Goal: Information Seeking & Learning: Learn about a topic

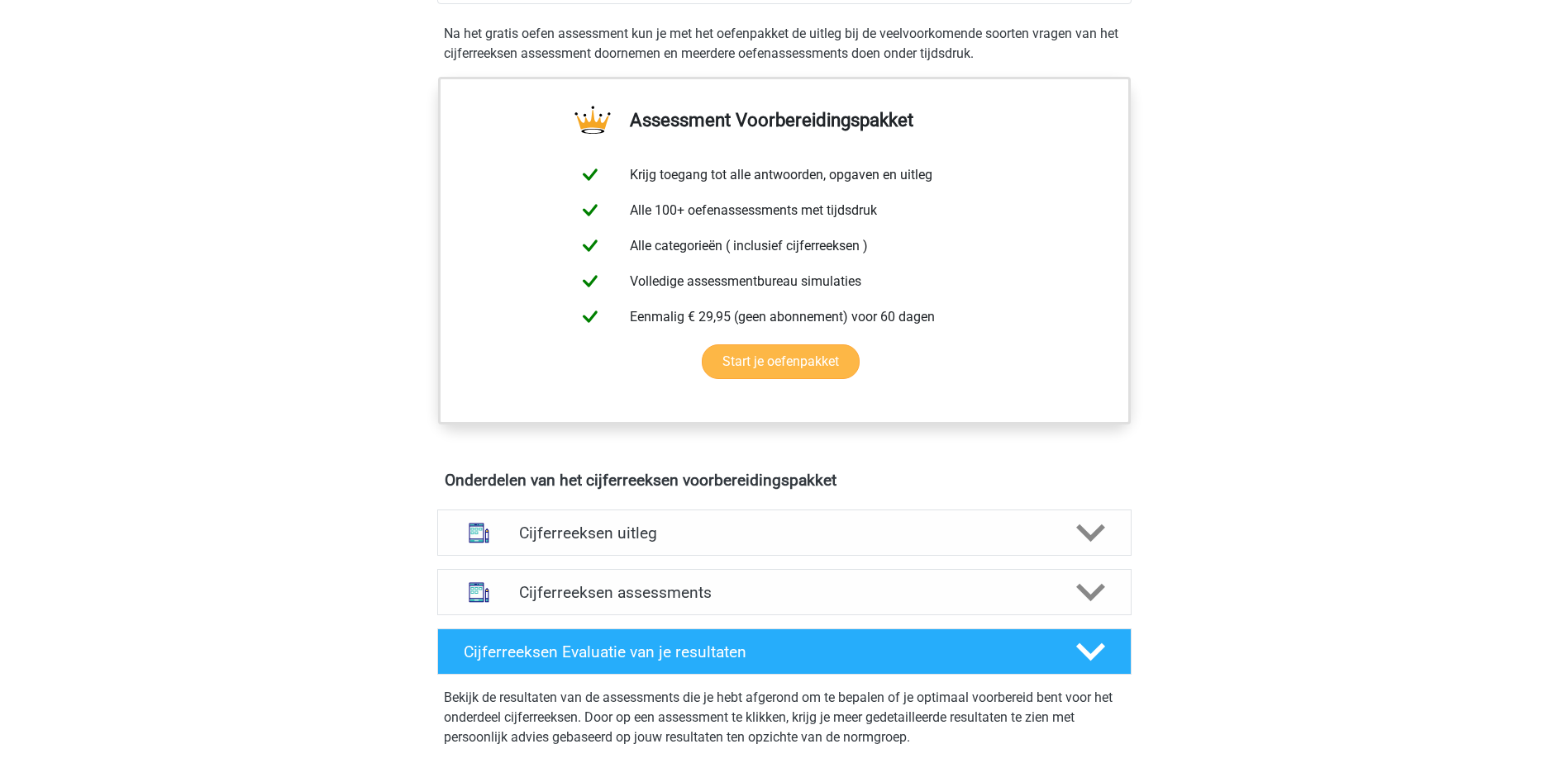
scroll to position [826, 0]
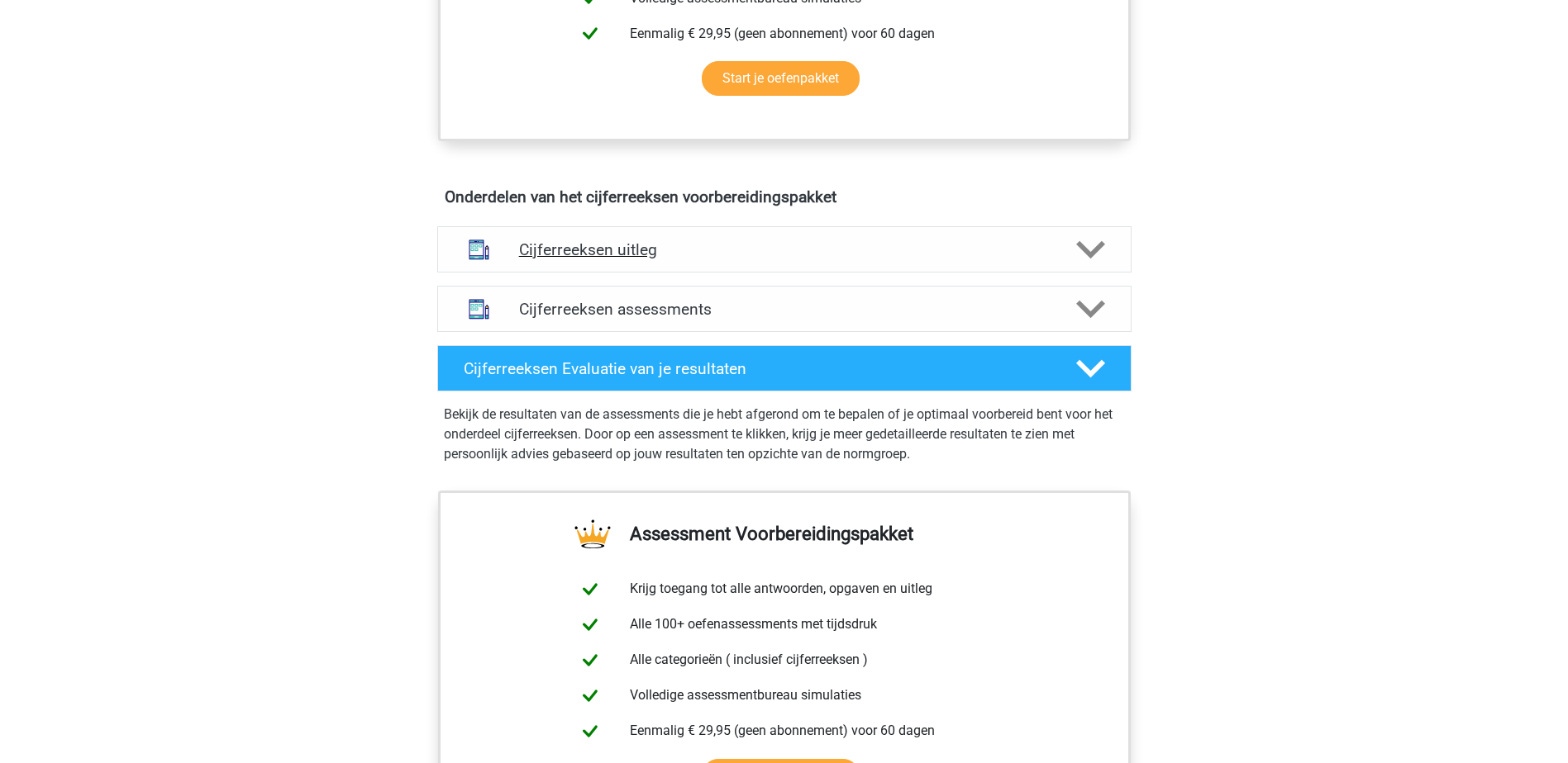
click at [851, 259] on h4 "Cijferreeksen uitleg" at bounding box center [784, 250] width 531 height 19
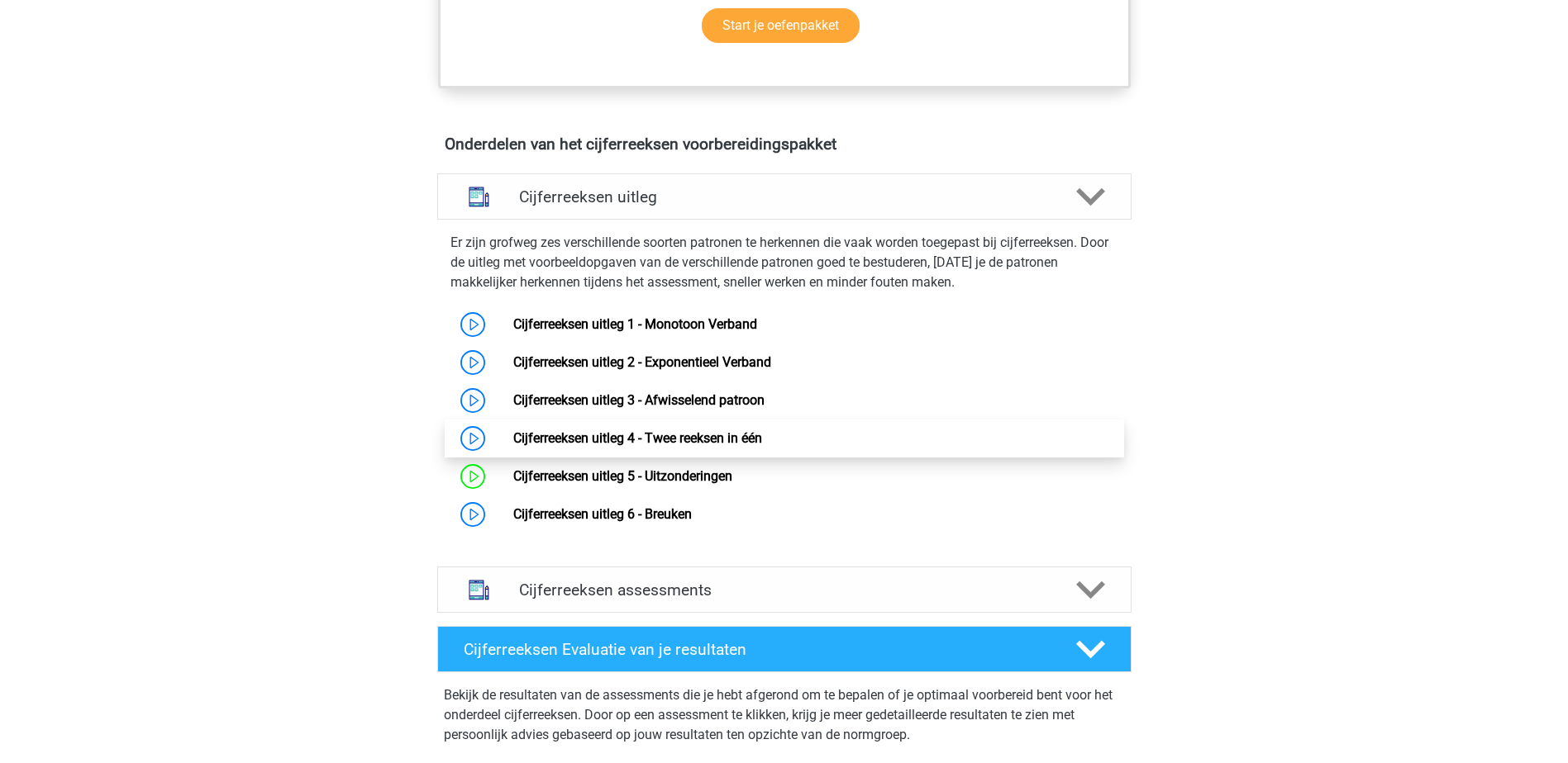
scroll to position [909, 0]
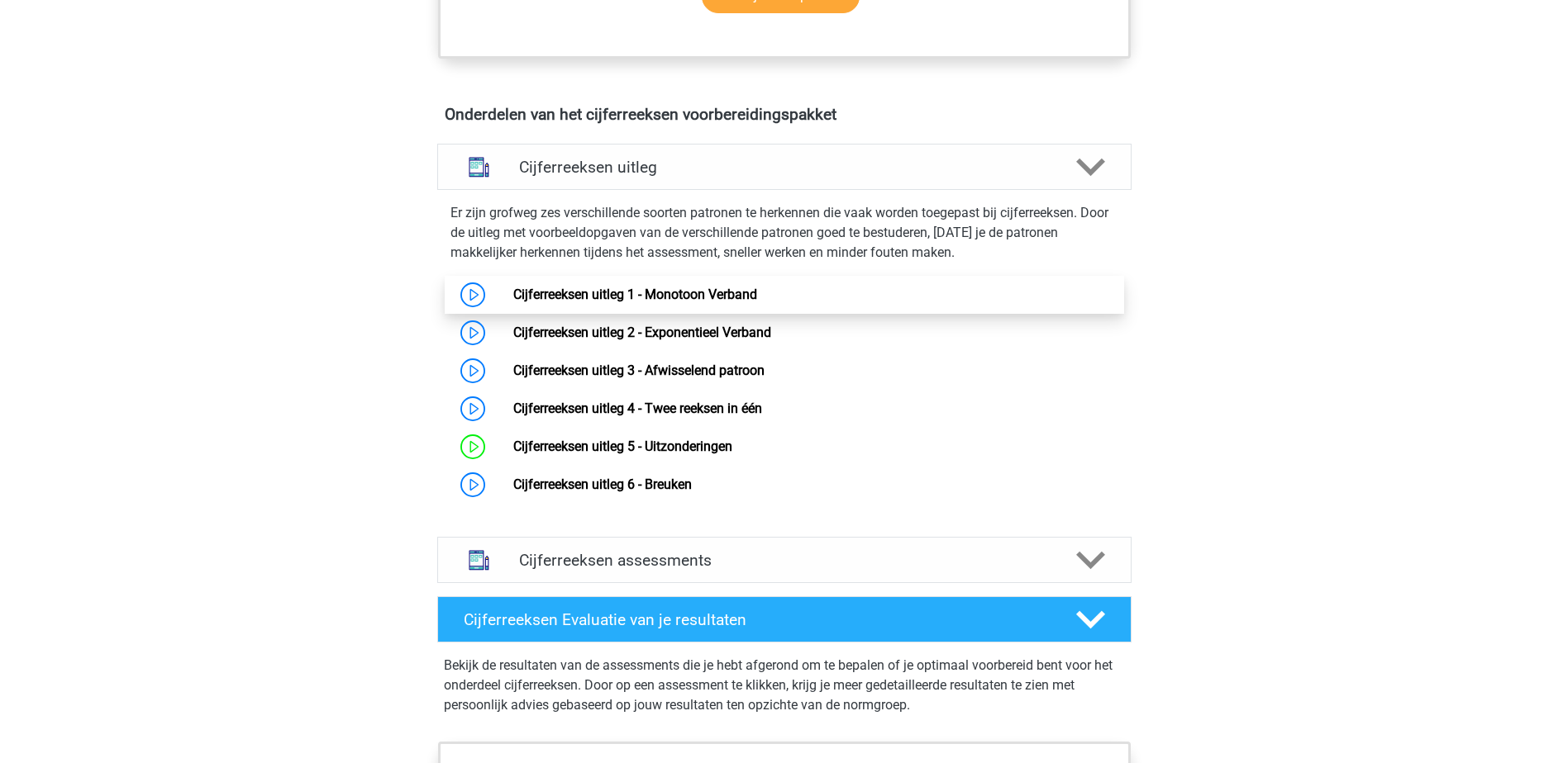
click at [750, 303] on link "Cijferreeksen uitleg 1 - Monotoon Verband" at bounding box center [635, 294] width 244 height 15
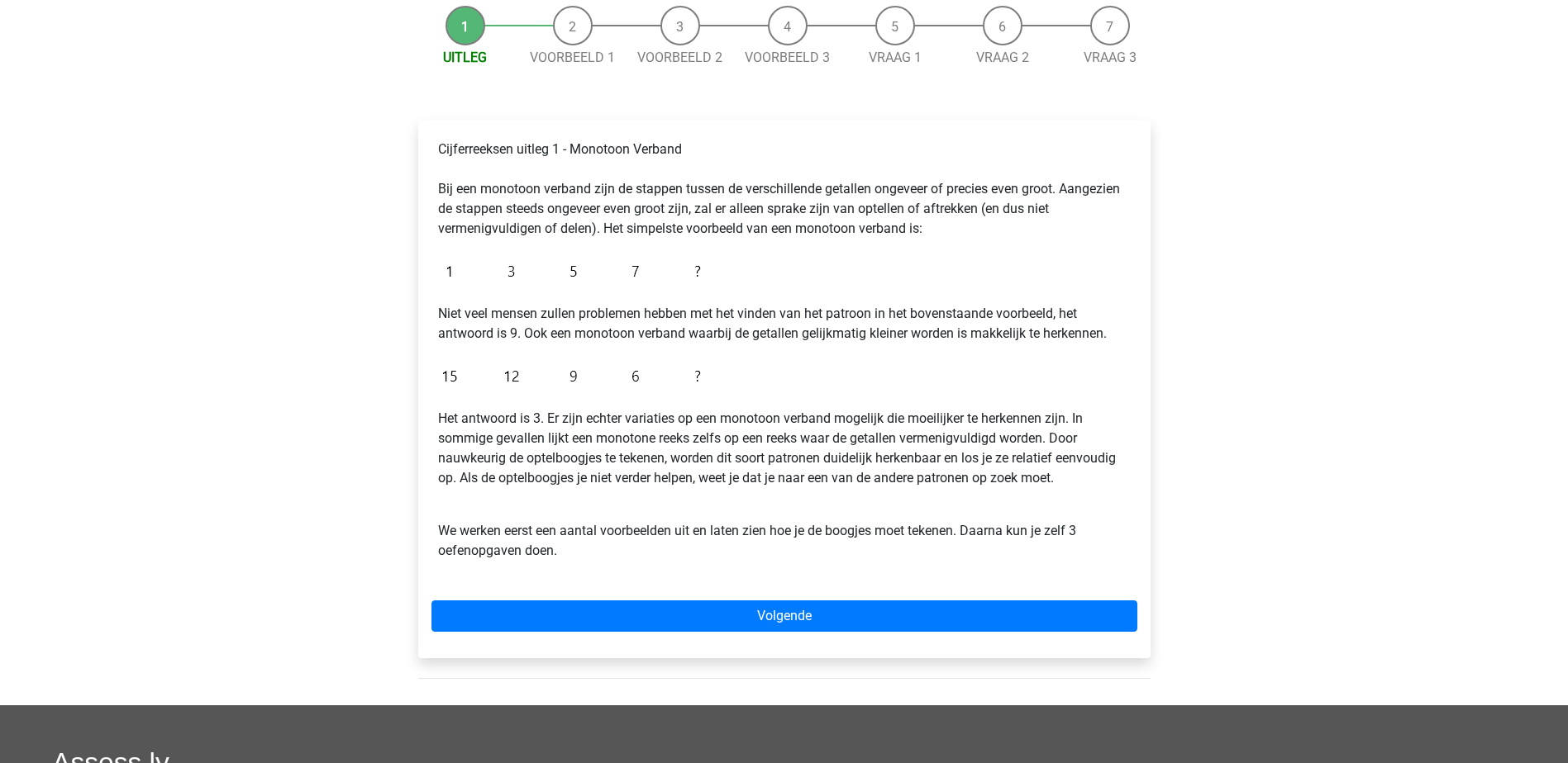
scroll to position [165, 0]
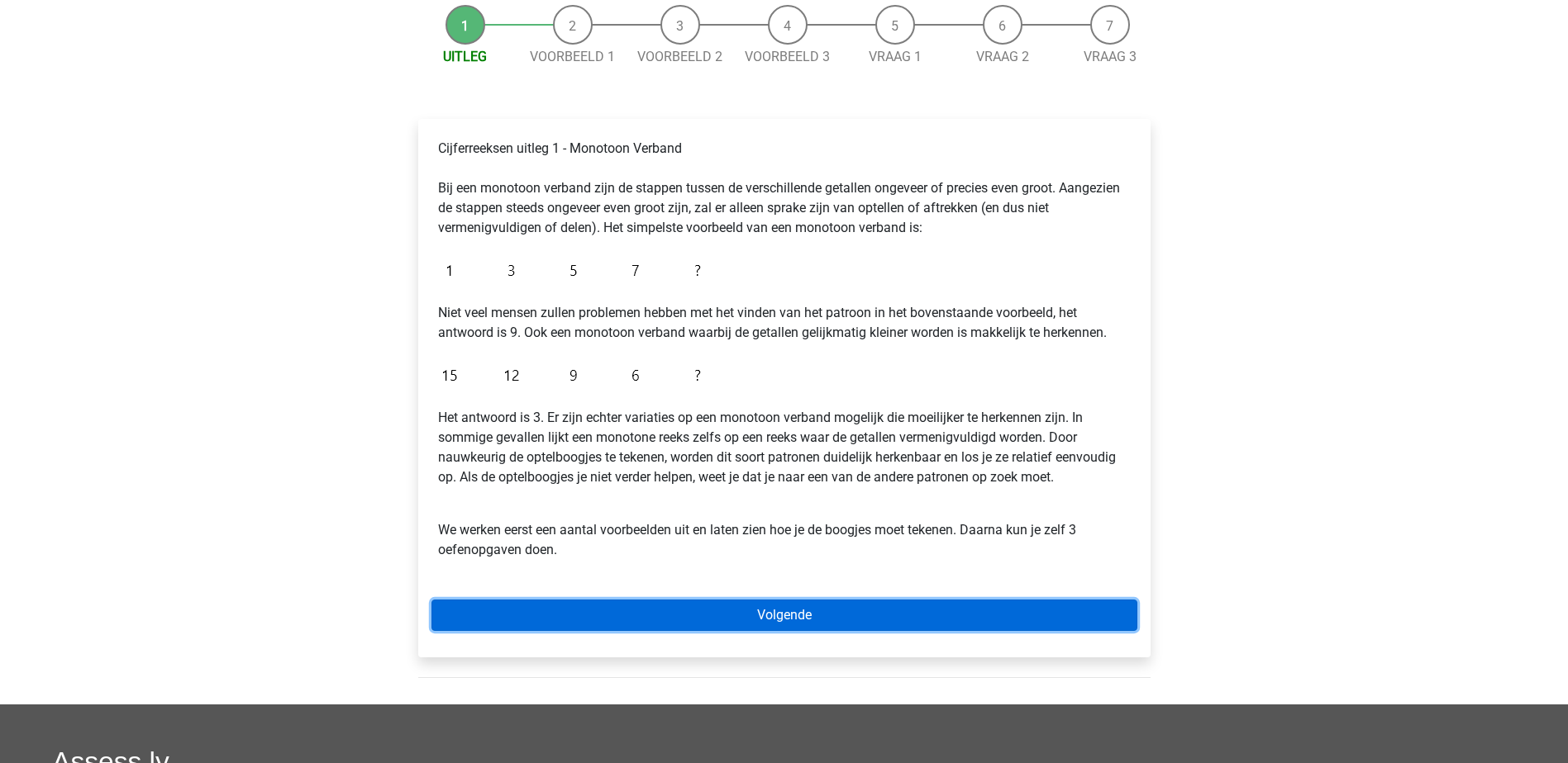
click at [716, 622] on link "Volgende" at bounding box center [784, 615] width 706 height 32
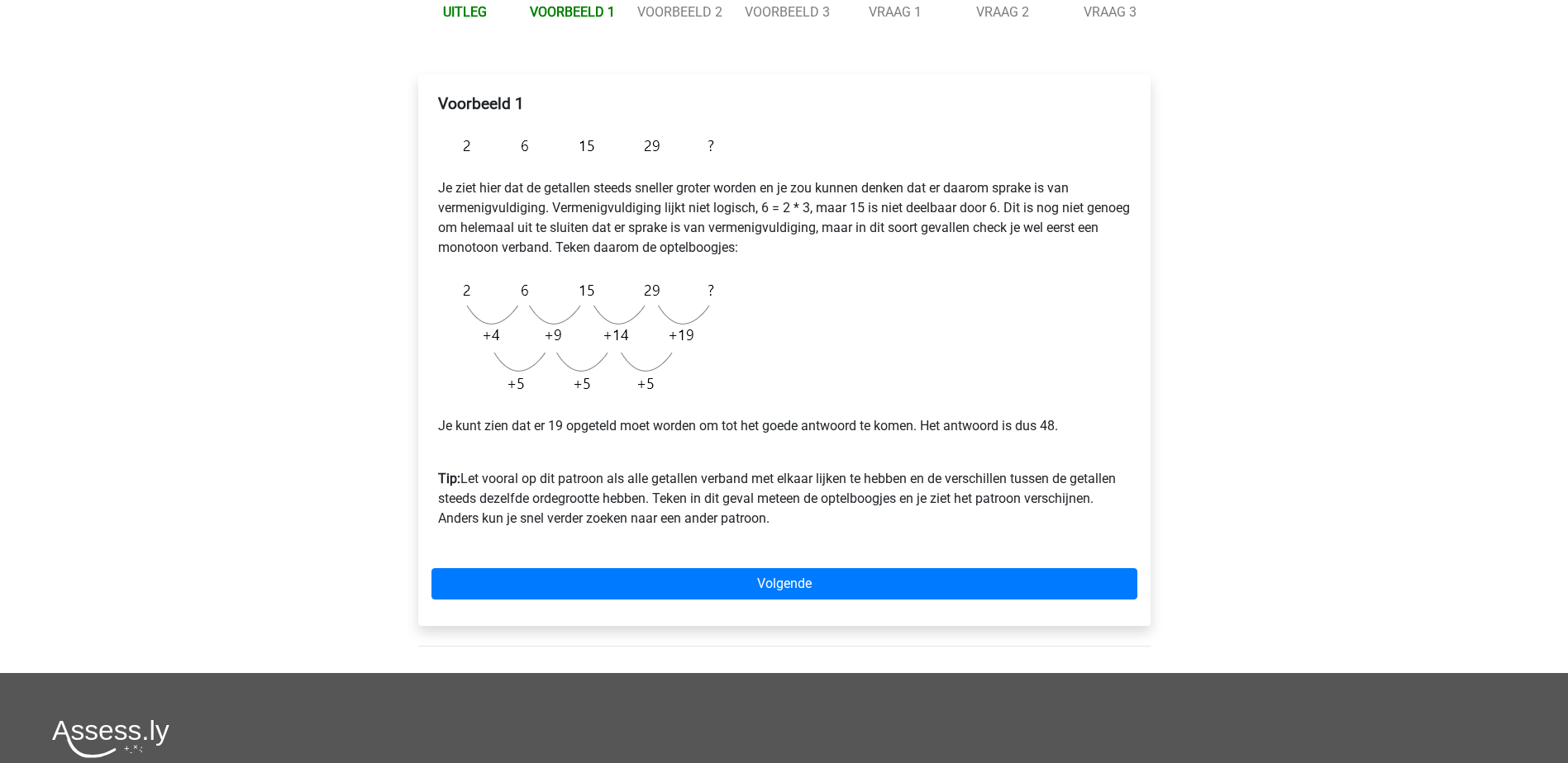
scroll to position [248, 0]
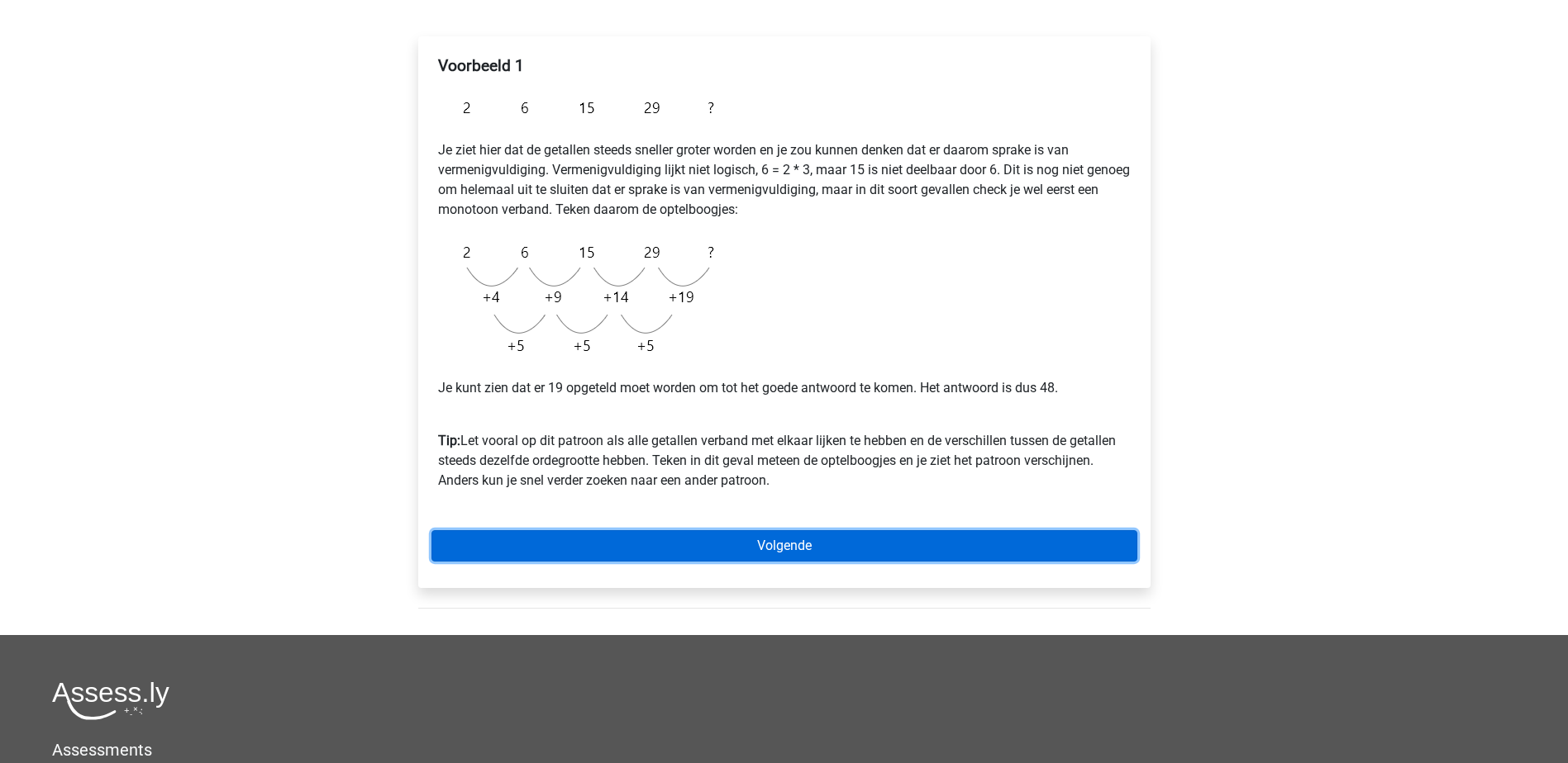
click at [785, 548] on link "Volgende" at bounding box center [784, 546] width 706 height 32
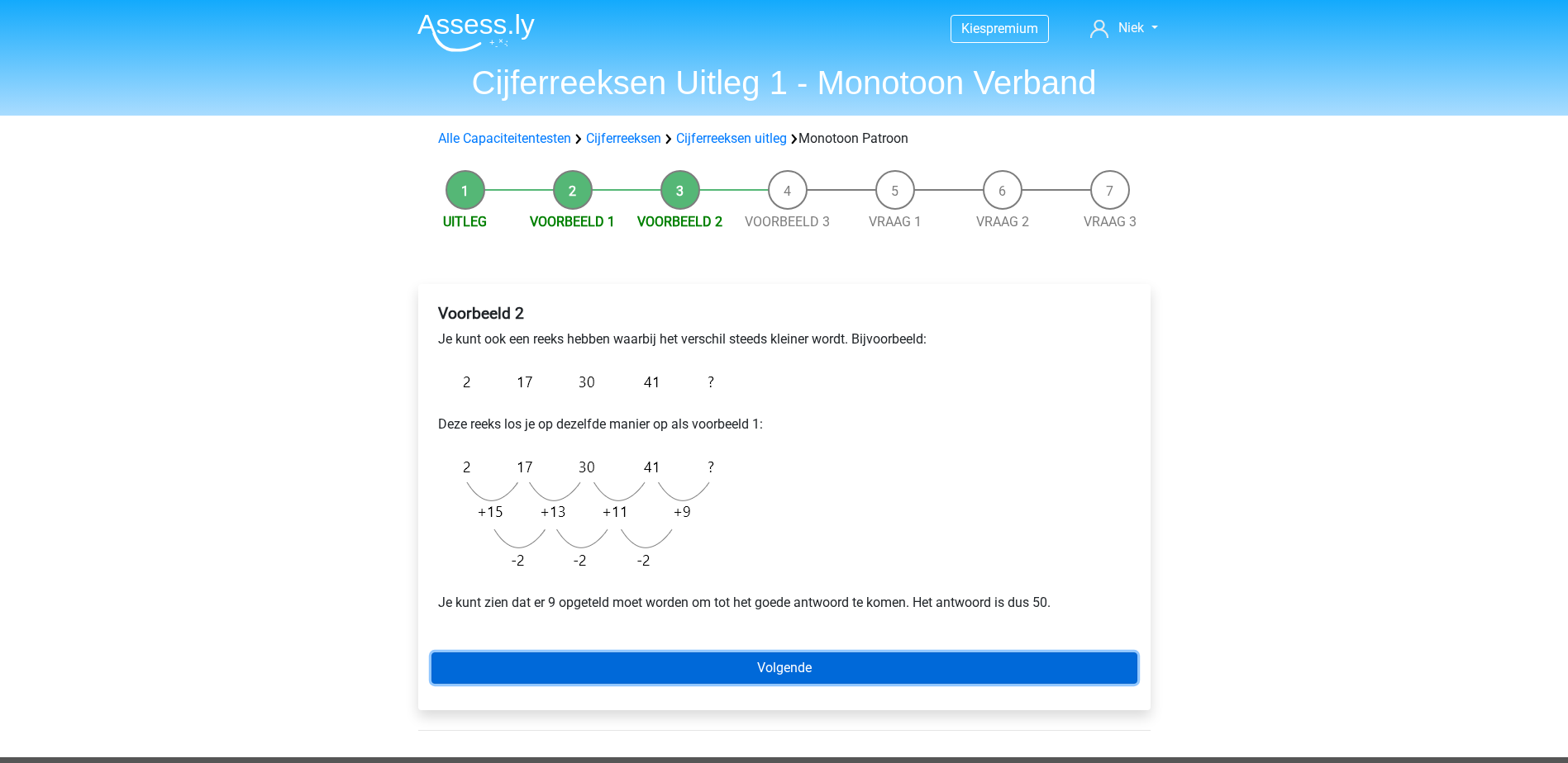
click at [819, 665] on link "Volgende" at bounding box center [784, 668] width 706 height 32
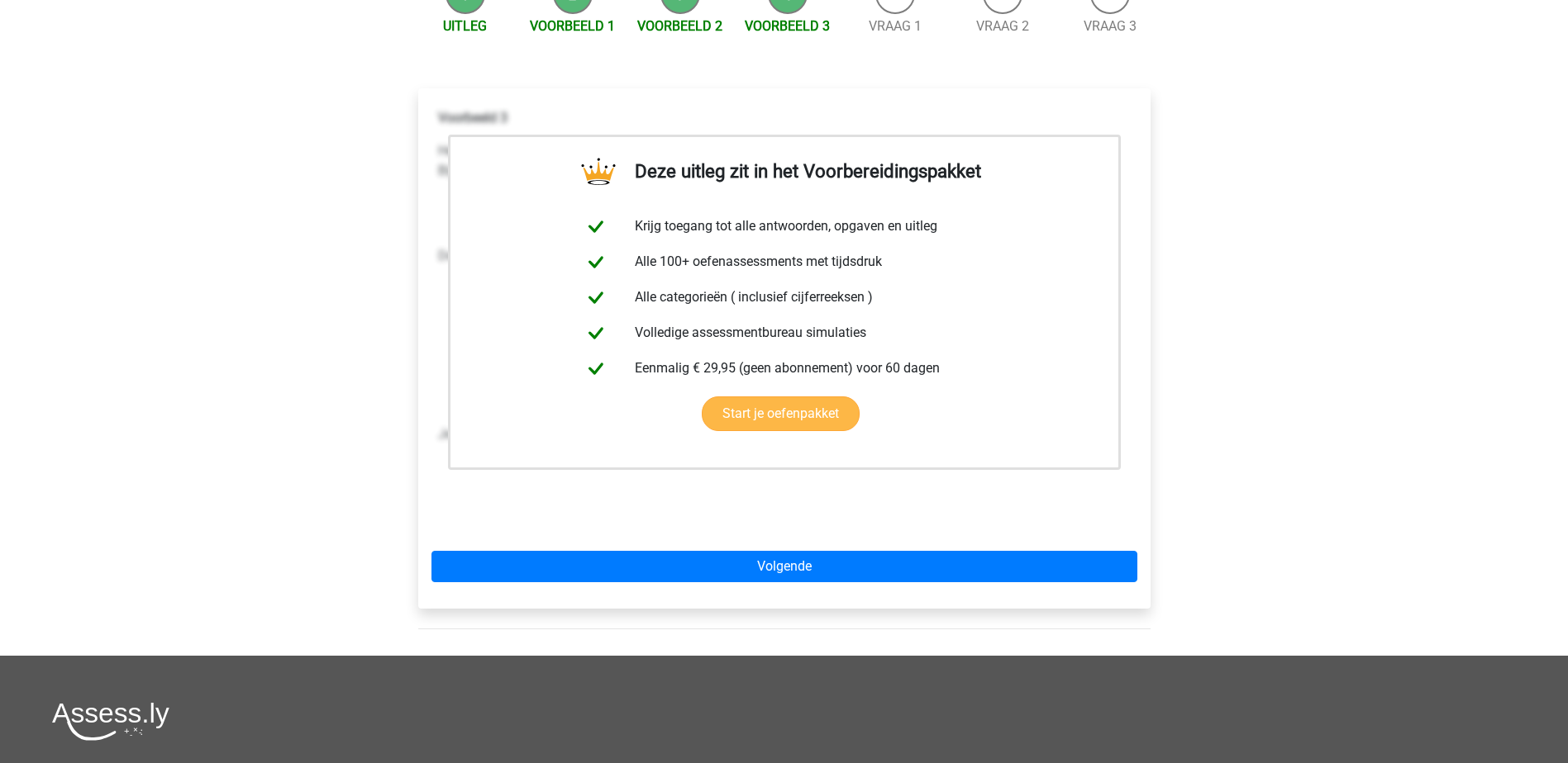
scroll to position [248, 0]
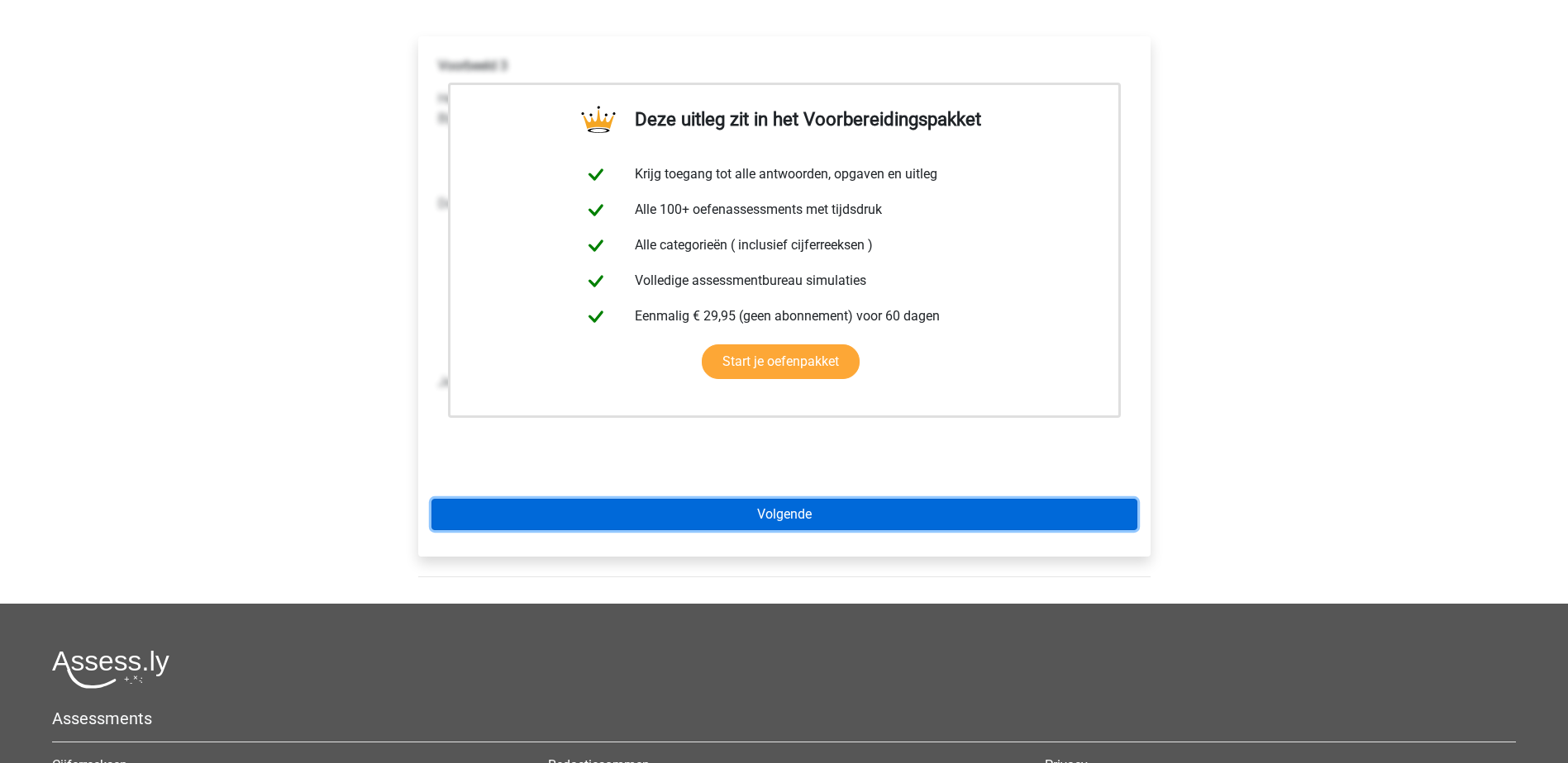
click at [834, 529] on link "Volgende" at bounding box center [784, 514] width 706 height 32
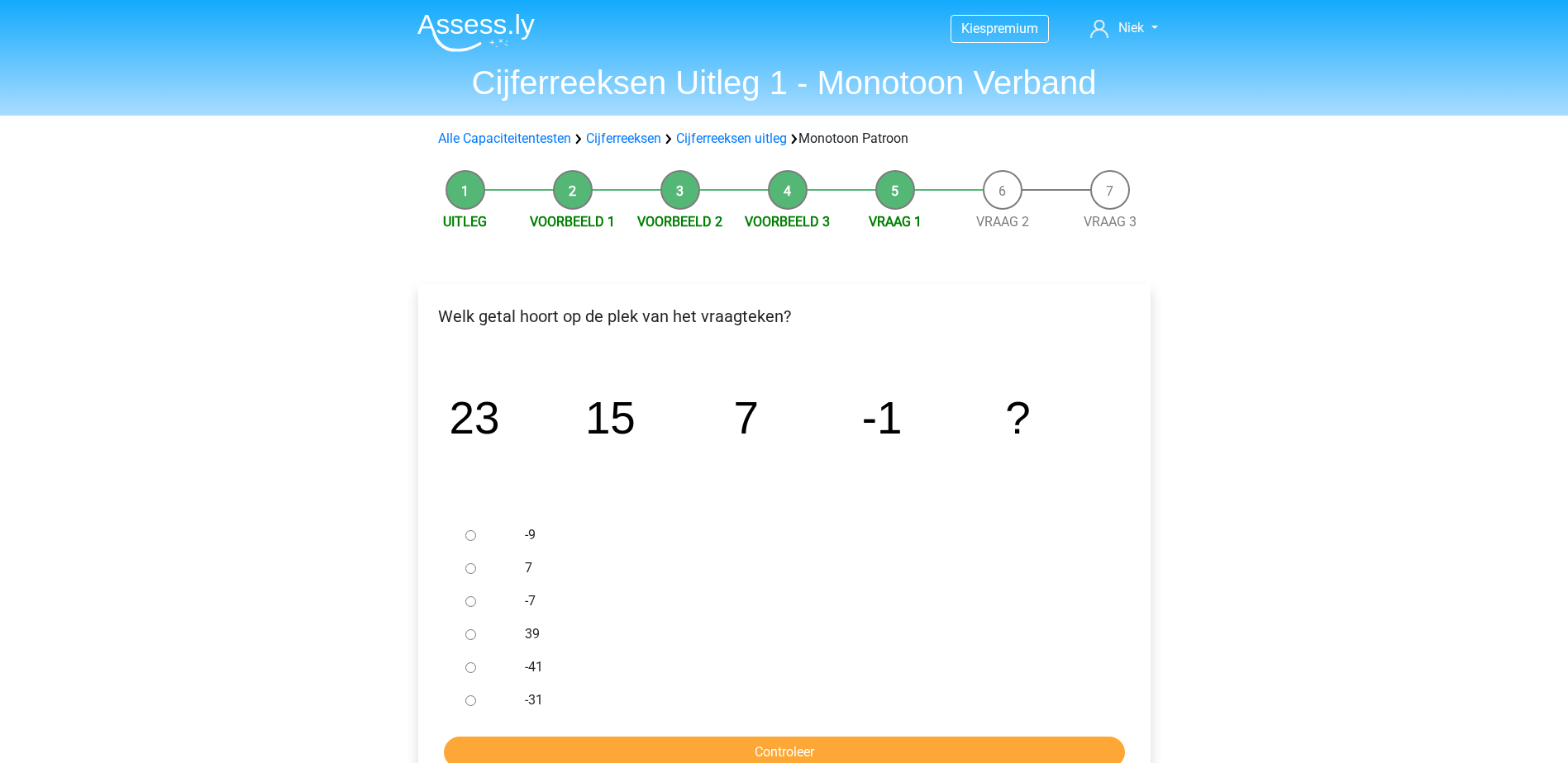
click at [472, 532] on input "-9" at bounding box center [470, 535] width 11 height 11
radio input "true"
click at [771, 757] on input "Controleer" at bounding box center [784, 752] width 681 height 32
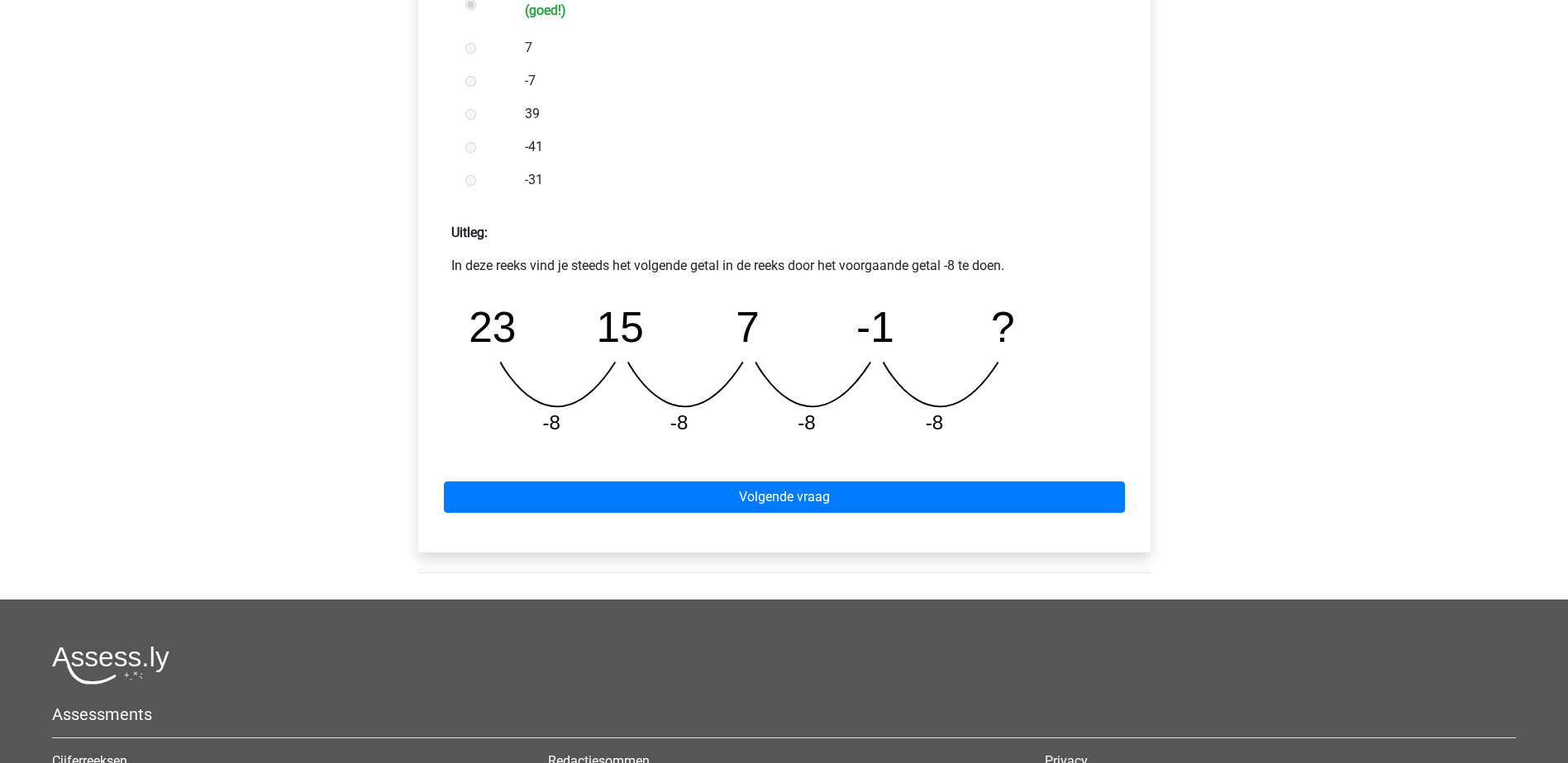
scroll to position [744, 0]
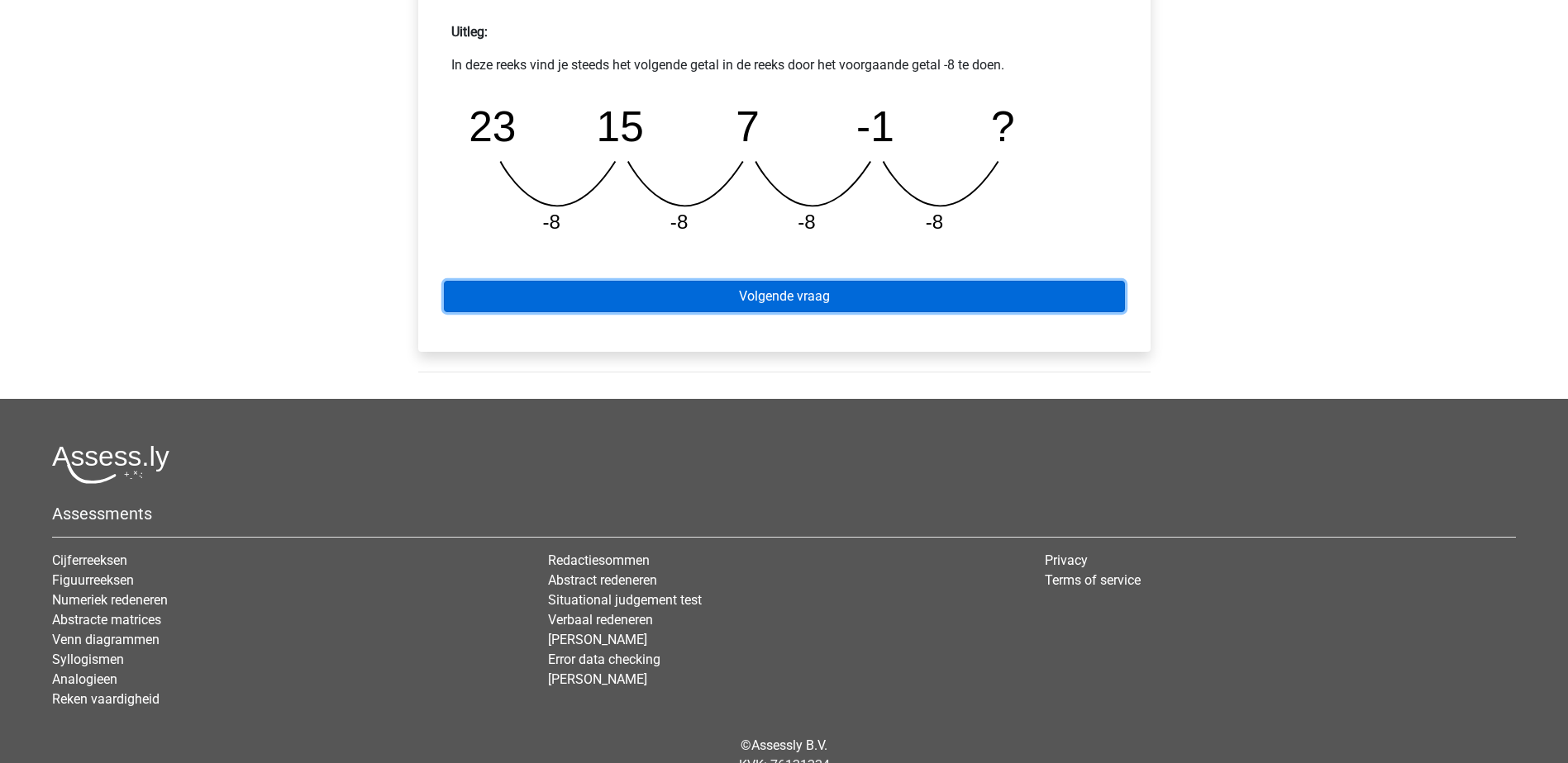
click at [839, 298] on link "Volgende vraag" at bounding box center [784, 296] width 681 height 32
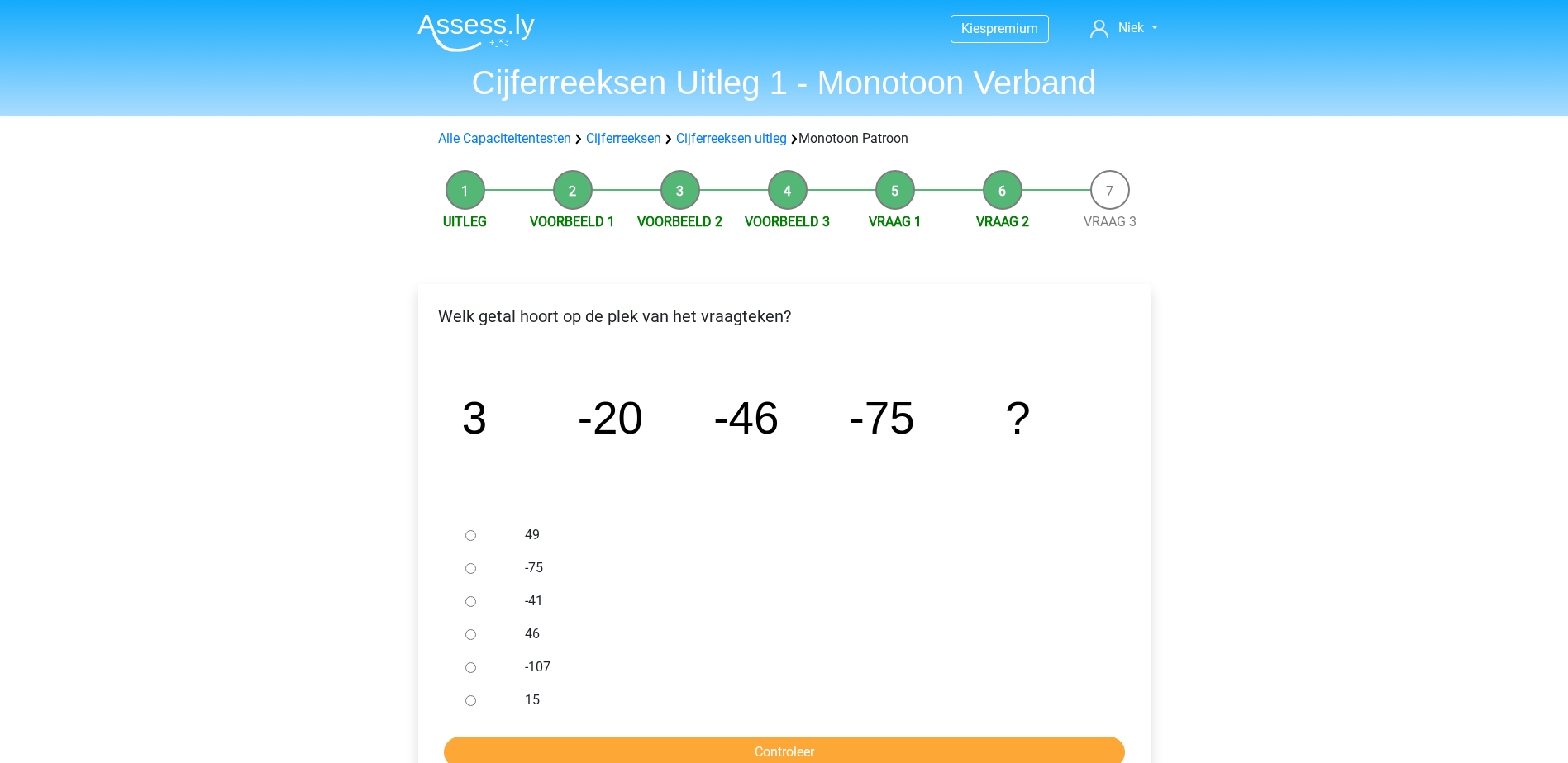
click at [480, 671] on div at bounding box center [485, 667] width 55 height 33
click at [470, 670] on input "-107" at bounding box center [470, 667] width 11 height 11
radio input "true"
click at [569, 747] on input "Controleer" at bounding box center [784, 752] width 681 height 32
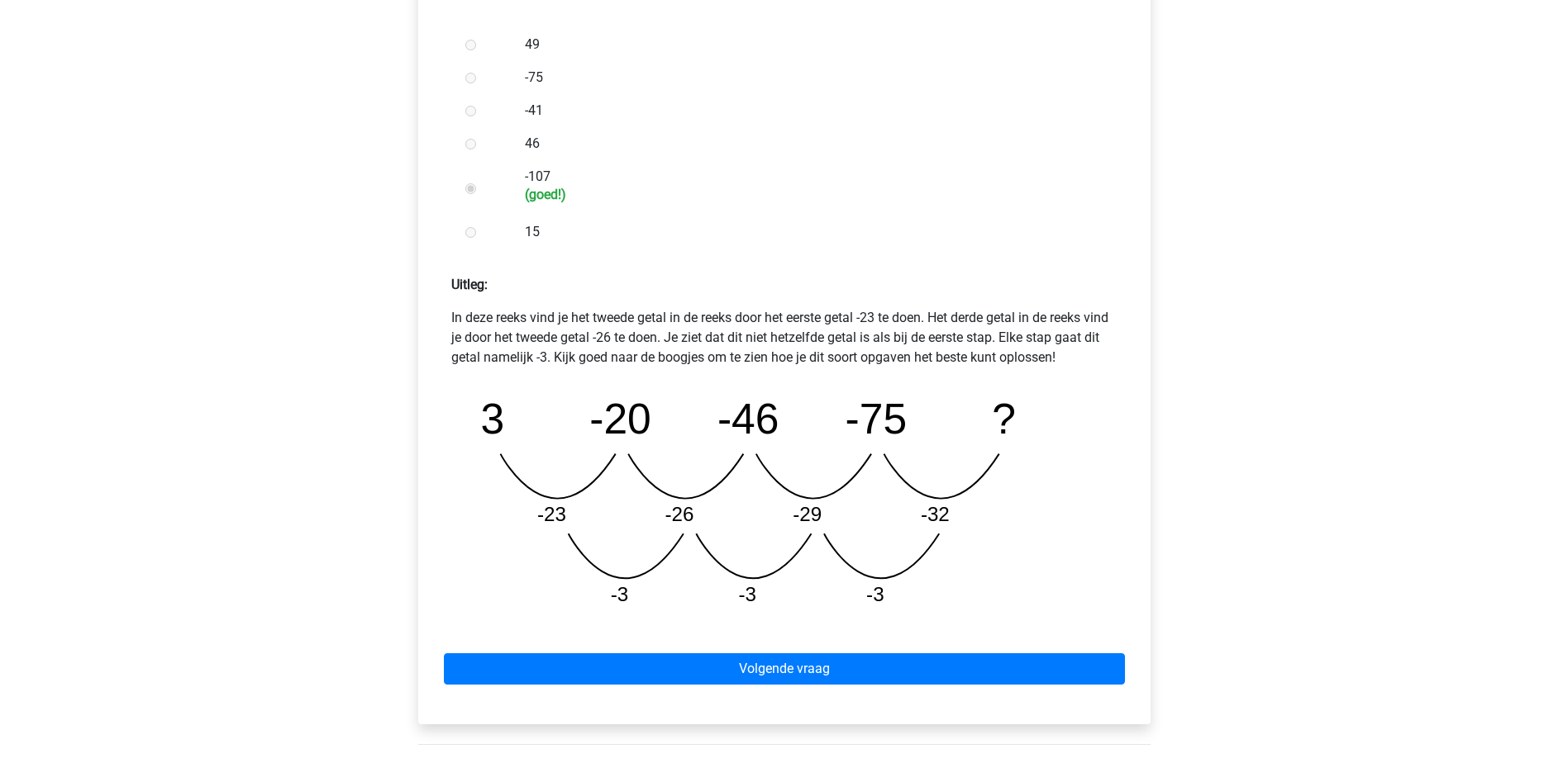
scroll to position [661, 0]
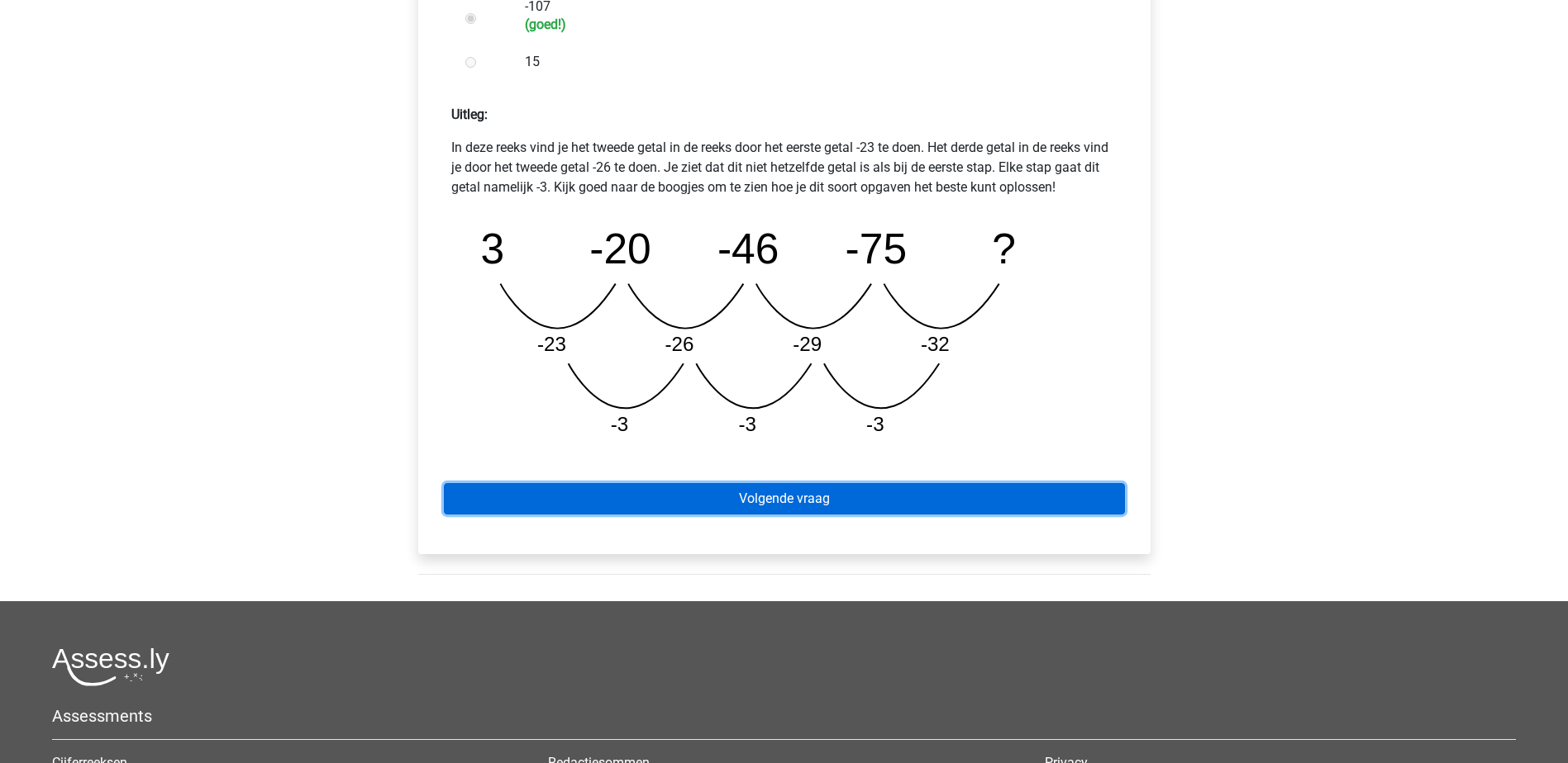
click at [904, 502] on link "Volgende vraag" at bounding box center [784, 499] width 681 height 32
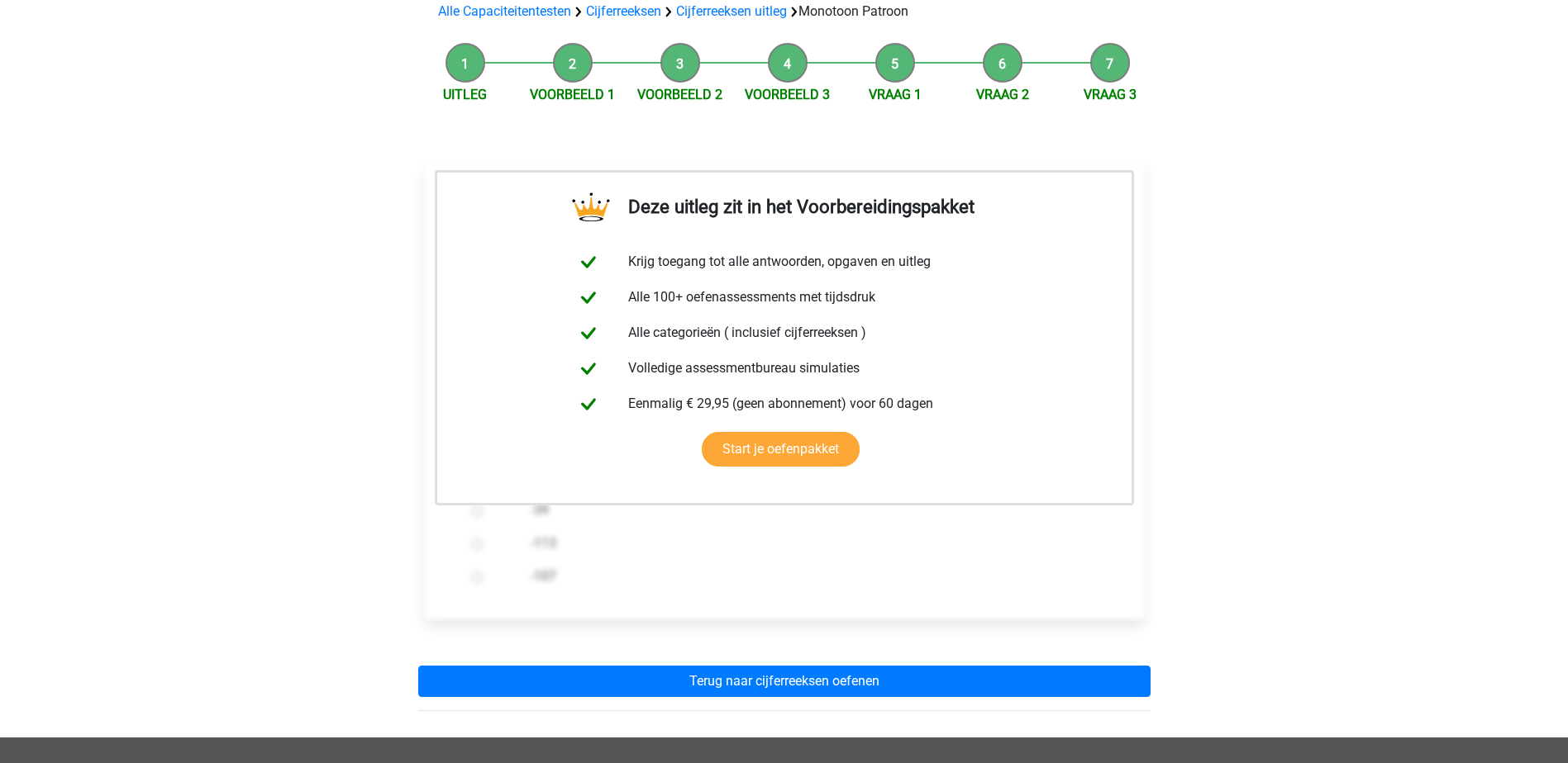
scroll to position [413, 0]
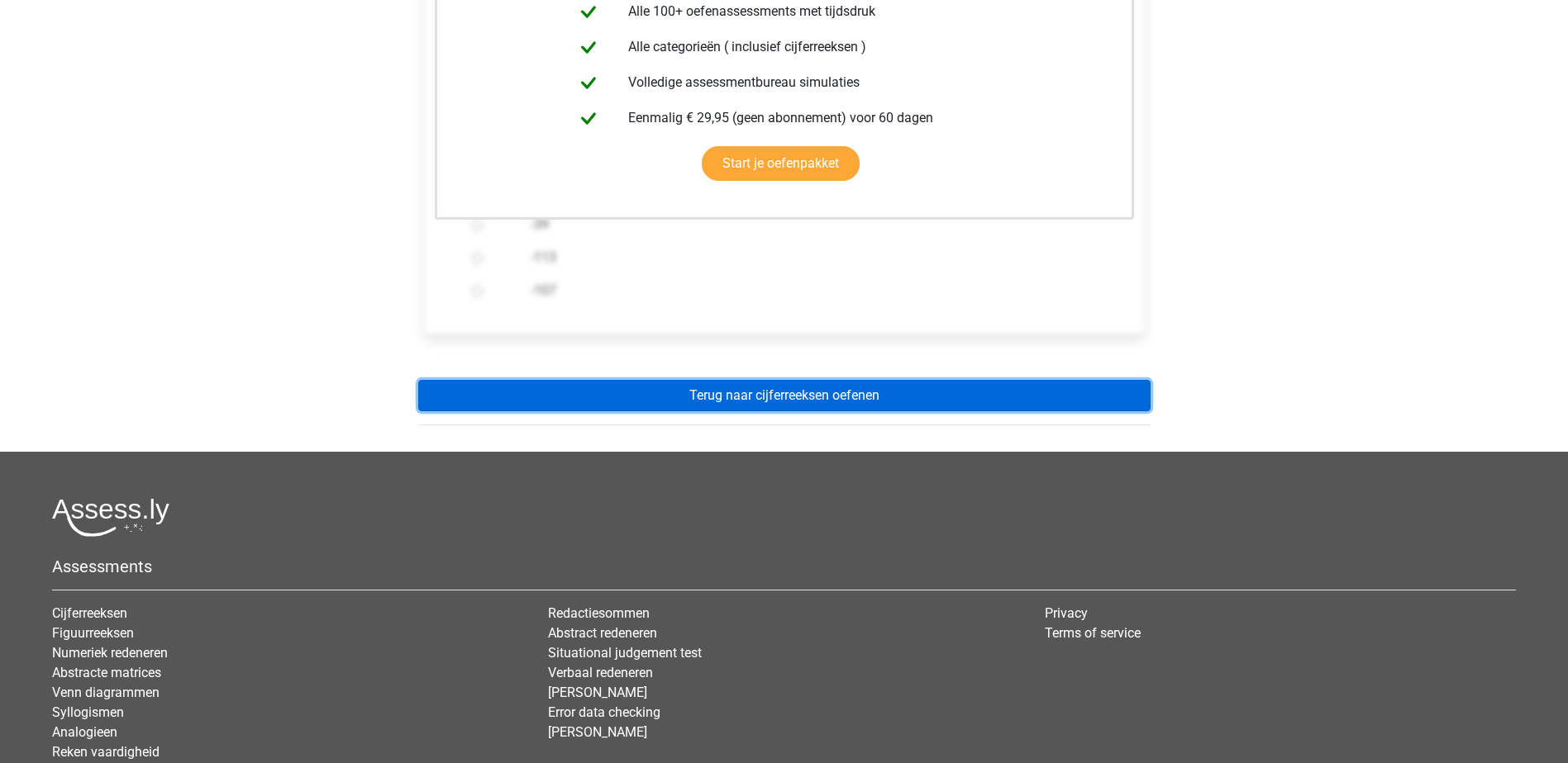
click at [738, 391] on link "Terug naar cijferreeksen oefenen" at bounding box center [784, 395] width 733 height 32
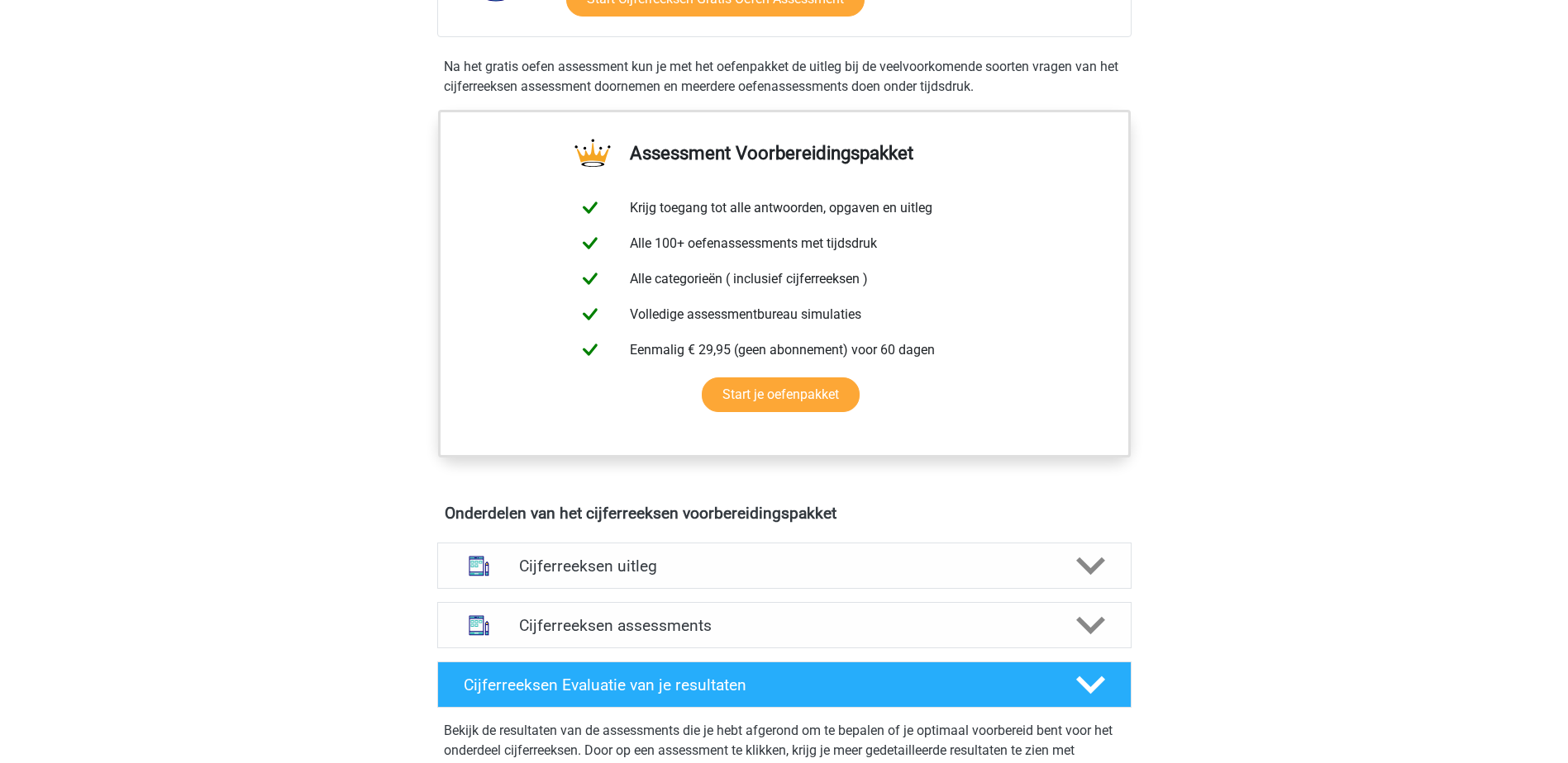
scroll to position [661, 0]
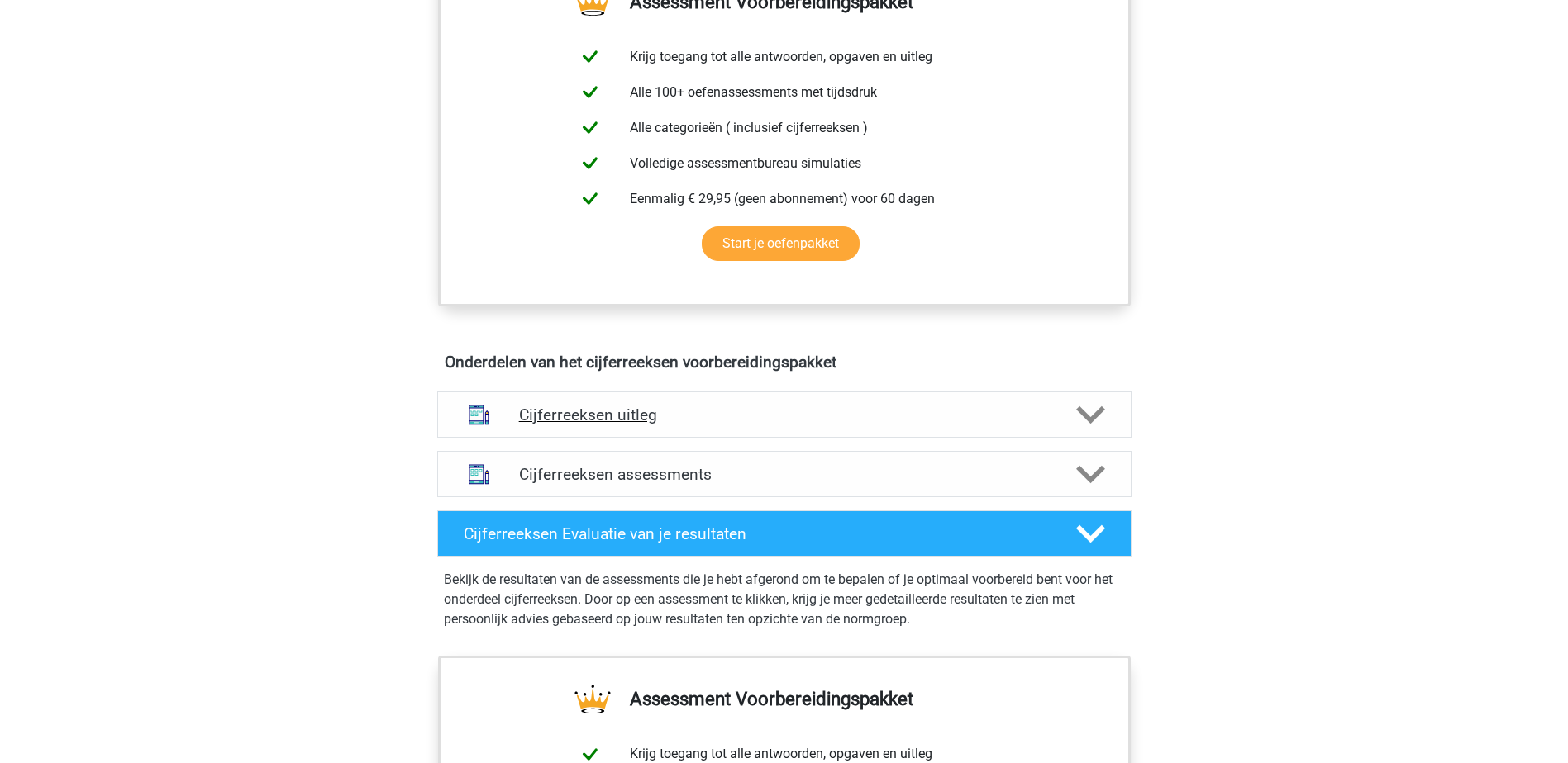
click at [752, 425] on h4 "Cijferreeksen uitleg" at bounding box center [784, 415] width 531 height 19
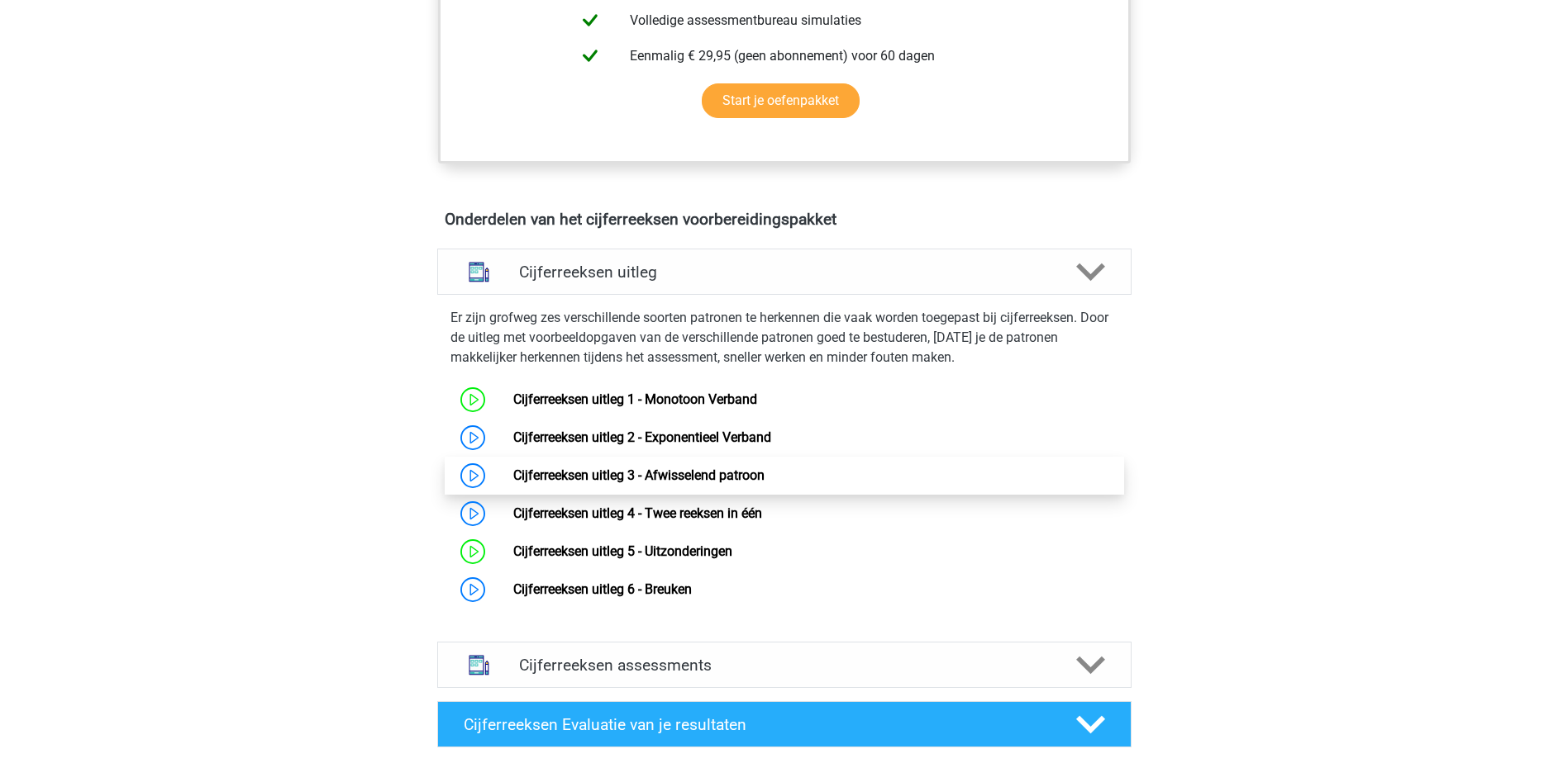
scroll to position [826, 0]
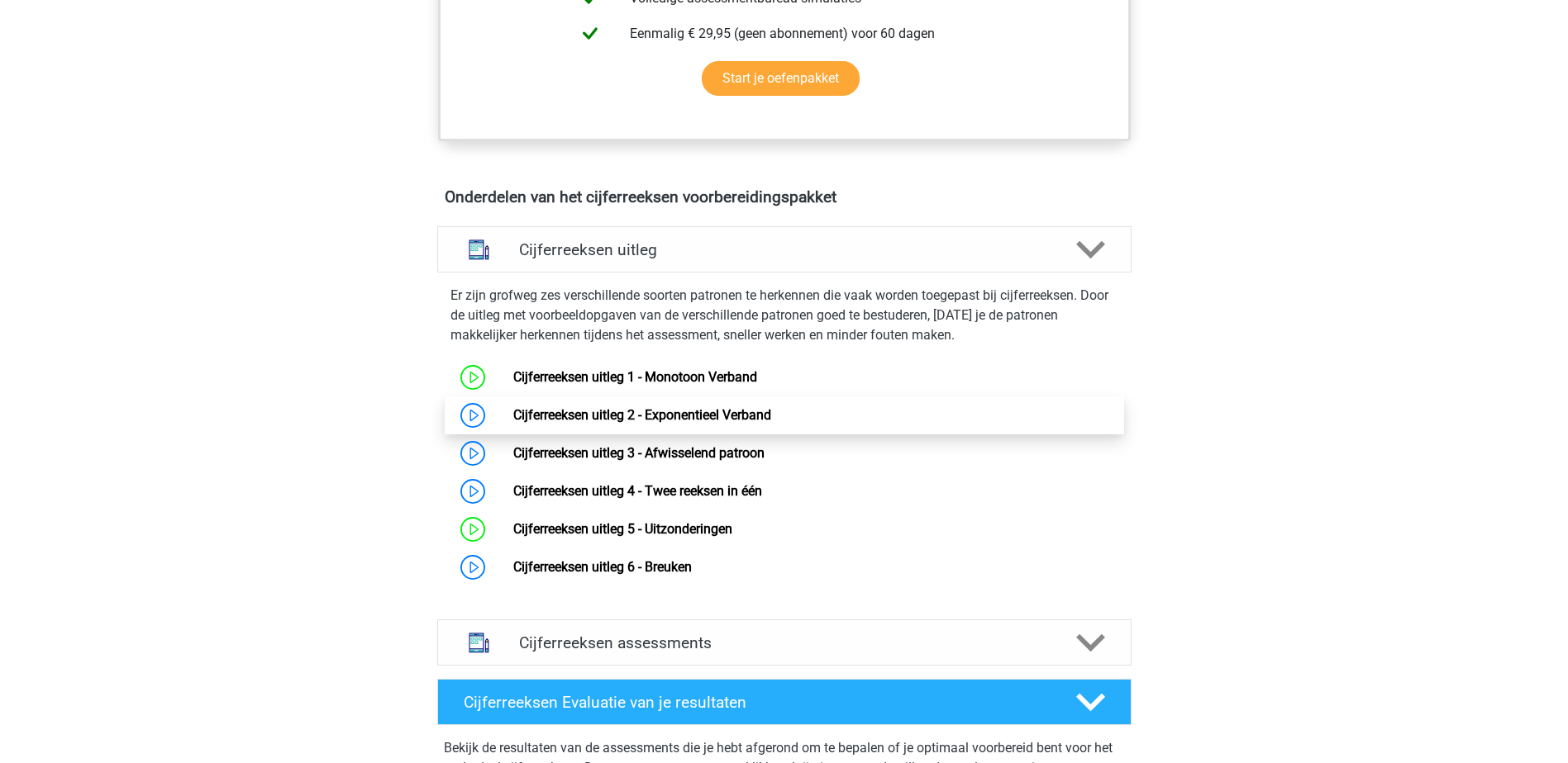
click at [725, 423] on link "Cijferreeksen uitleg 2 - Exponentieel Verband" at bounding box center [642, 415] width 258 height 15
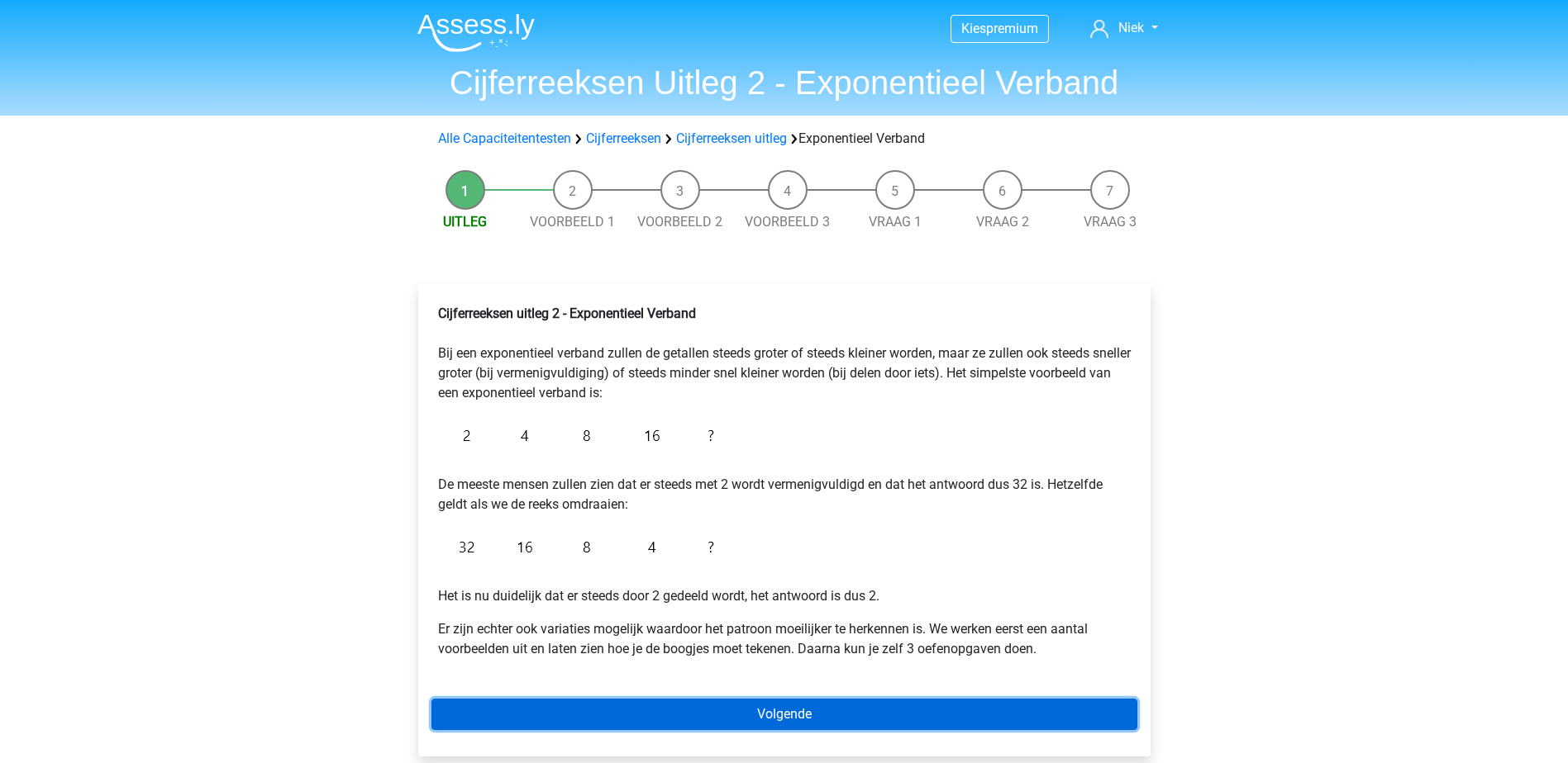
click at [687, 703] on link "Volgende" at bounding box center [784, 714] width 706 height 32
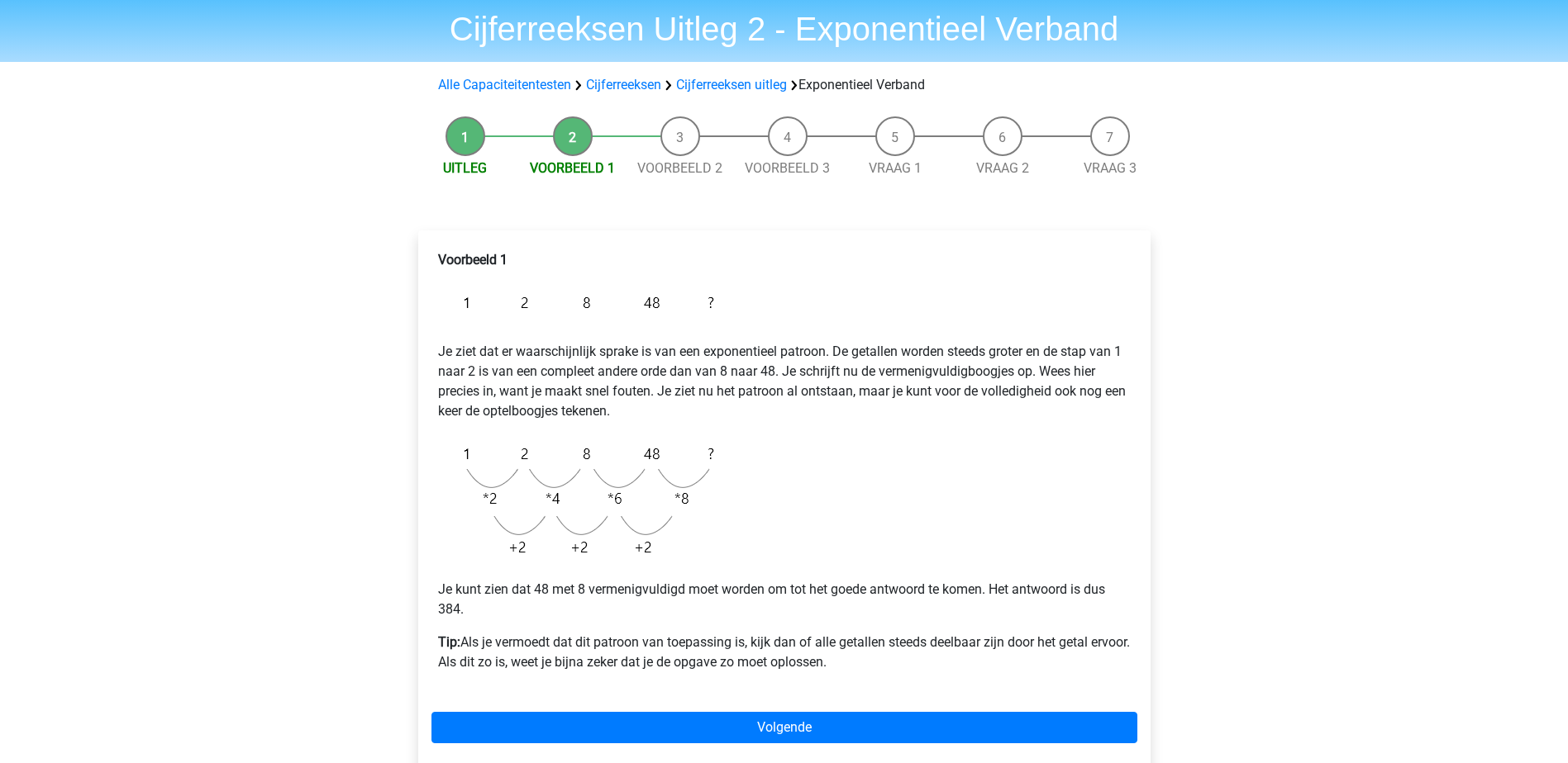
scroll to position [83, 0]
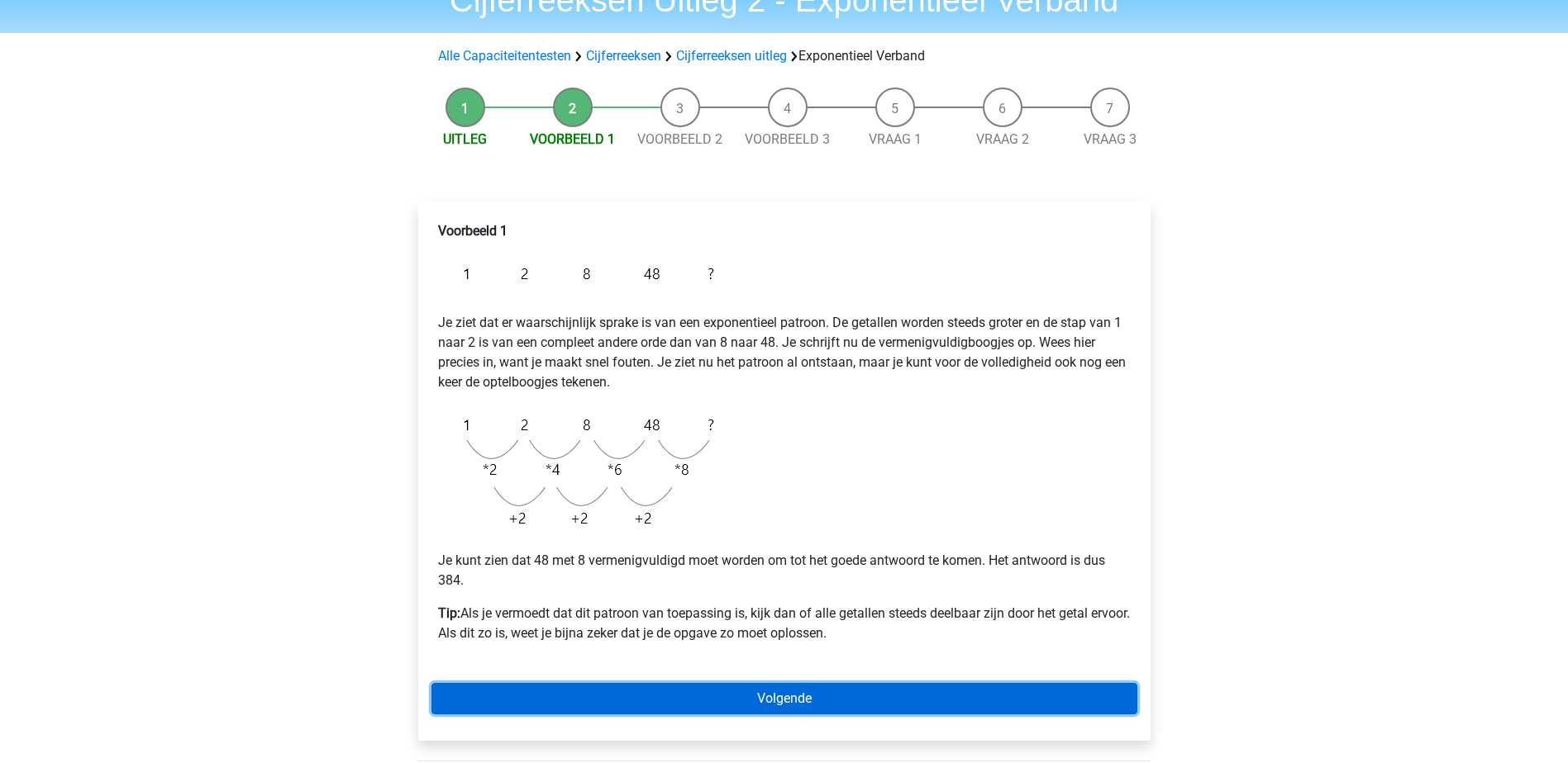
click at [908, 689] on link "Volgende" at bounding box center [784, 699] width 706 height 32
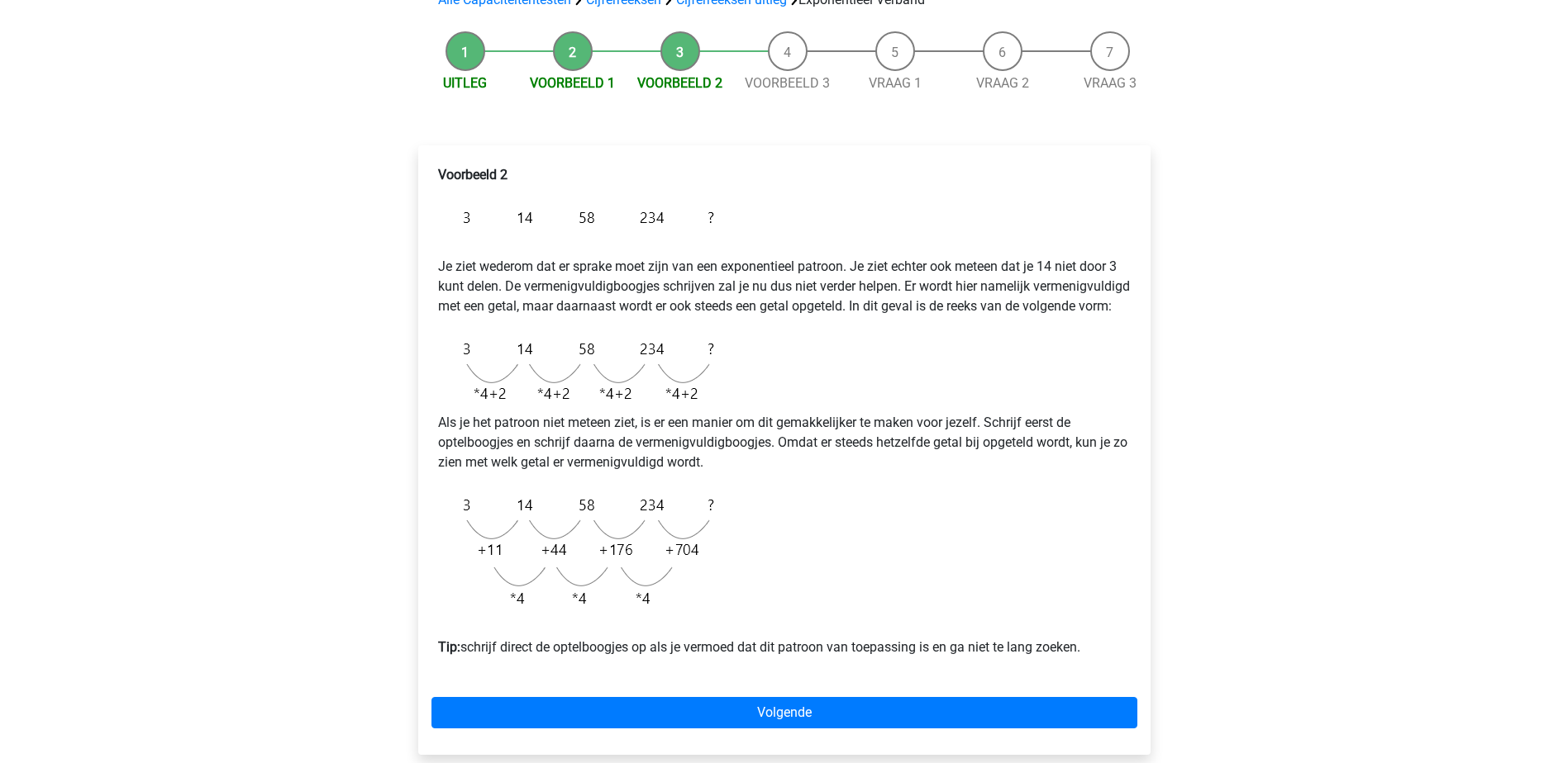
scroll to position [165, 0]
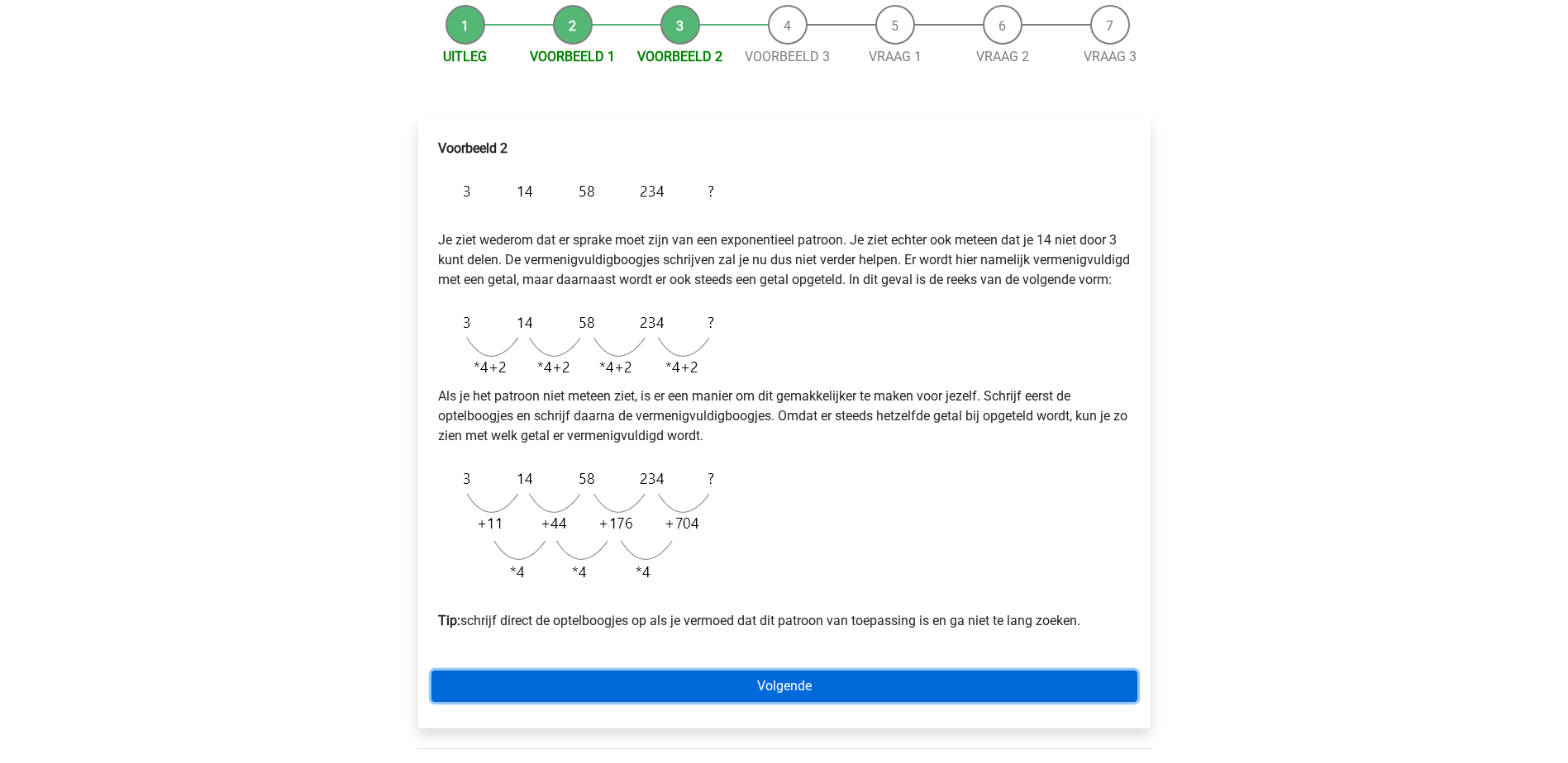
click at [748, 702] on link "Volgende" at bounding box center [784, 686] width 706 height 32
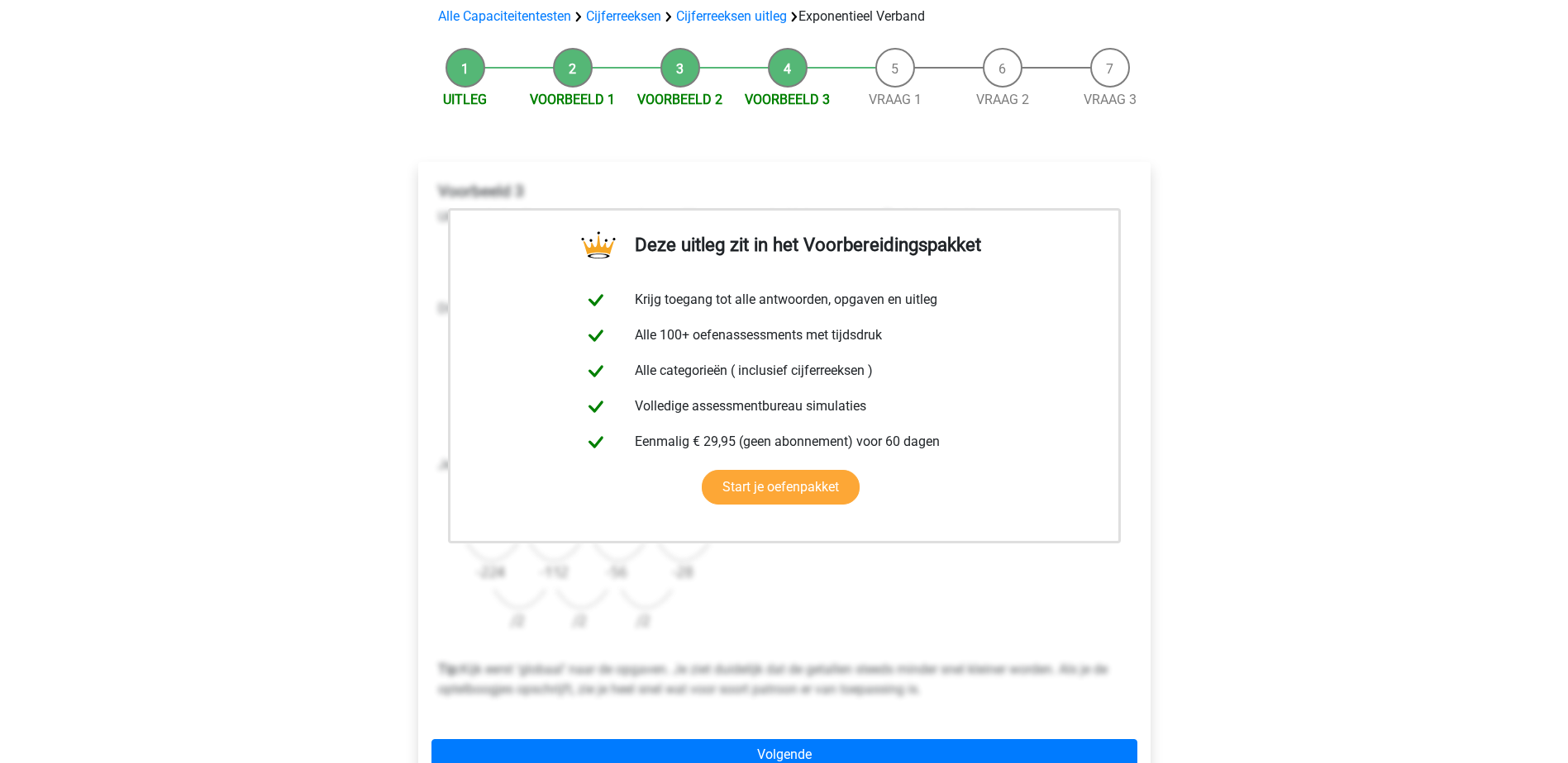
scroll to position [413, 0]
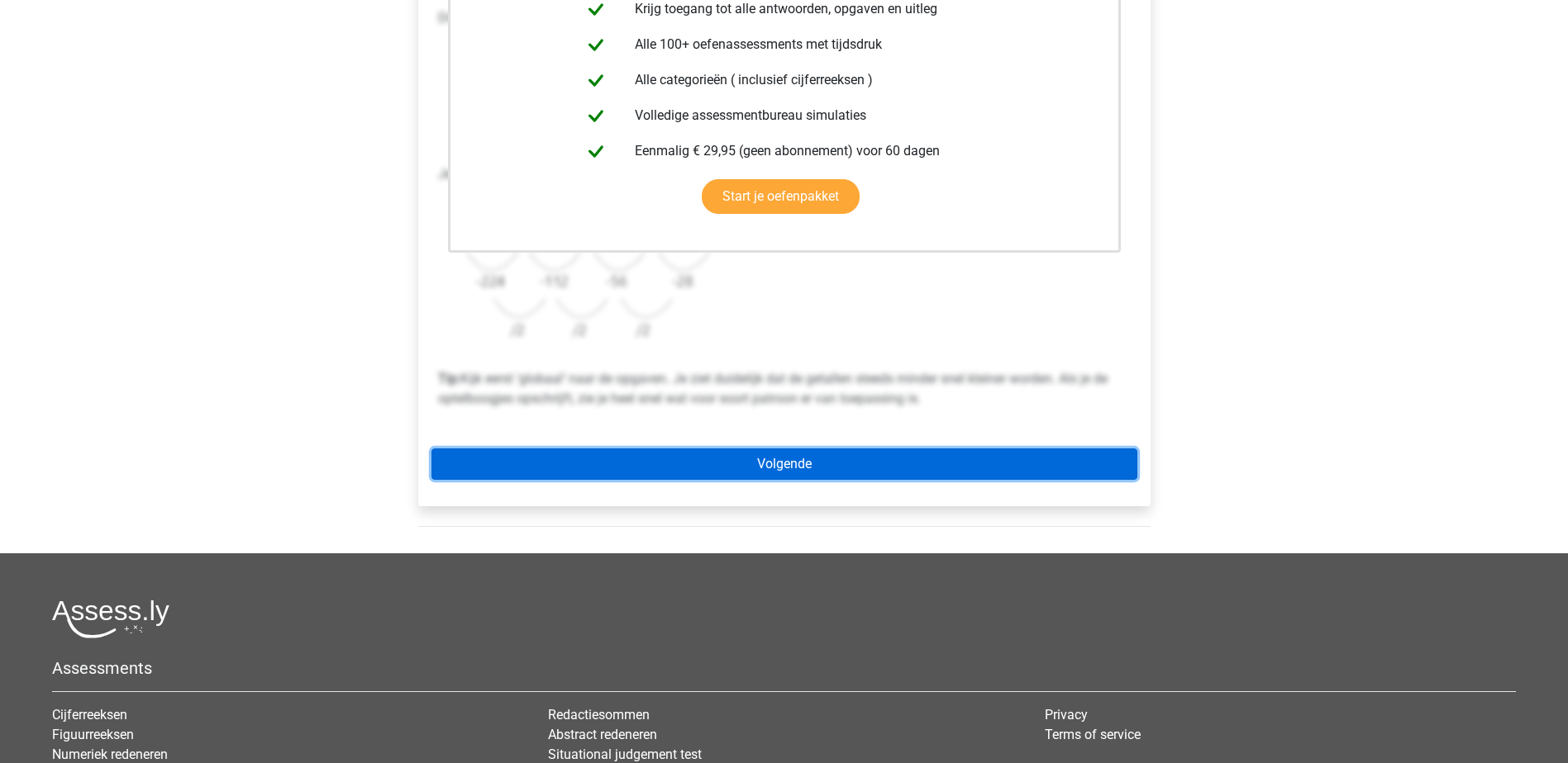
click at [860, 466] on link "Volgende" at bounding box center [784, 464] width 706 height 32
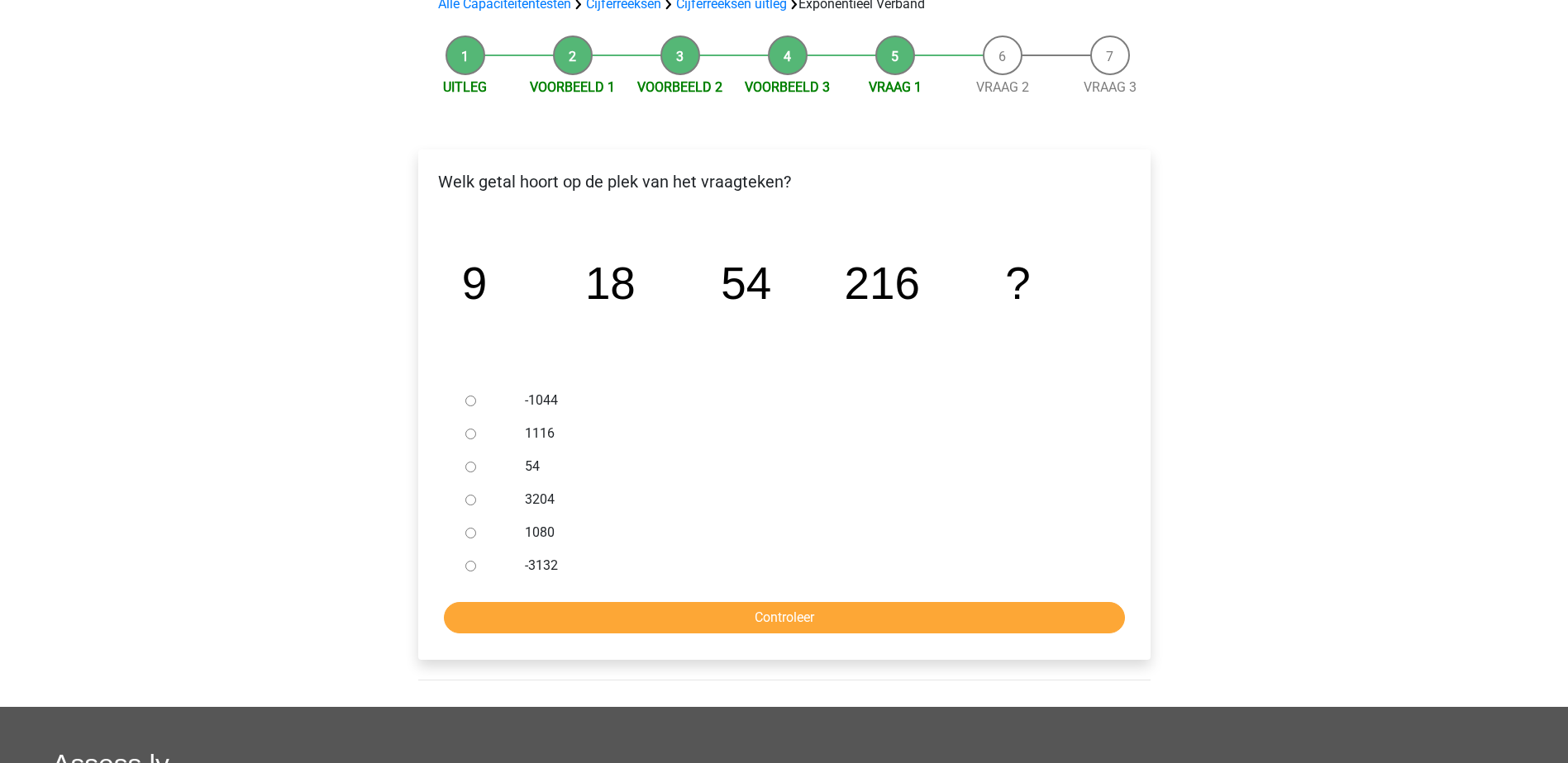
scroll to position [165, 0]
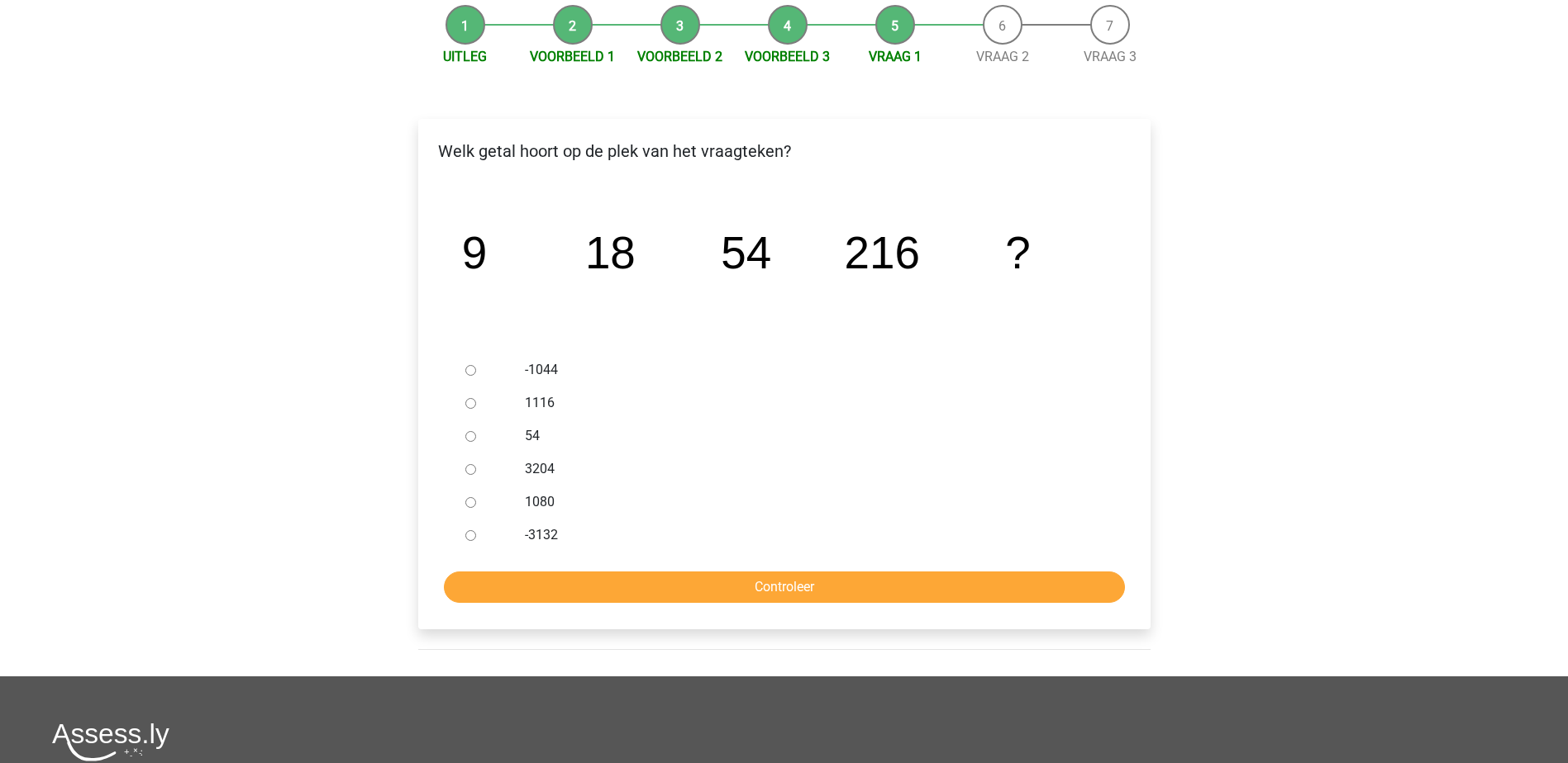
click at [494, 507] on div at bounding box center [485, 502] width 55 height 33
click at [535, 502] on label "1080" at bounding box center [810, 502] width 572 height 20
click at [476, 502] on input "1080" at bounding box center [470, 503] width 11 height 11
radio input "true"
click at [742, 594] on input "Controleer" at bounding box center [784, 587] width 681 height 32
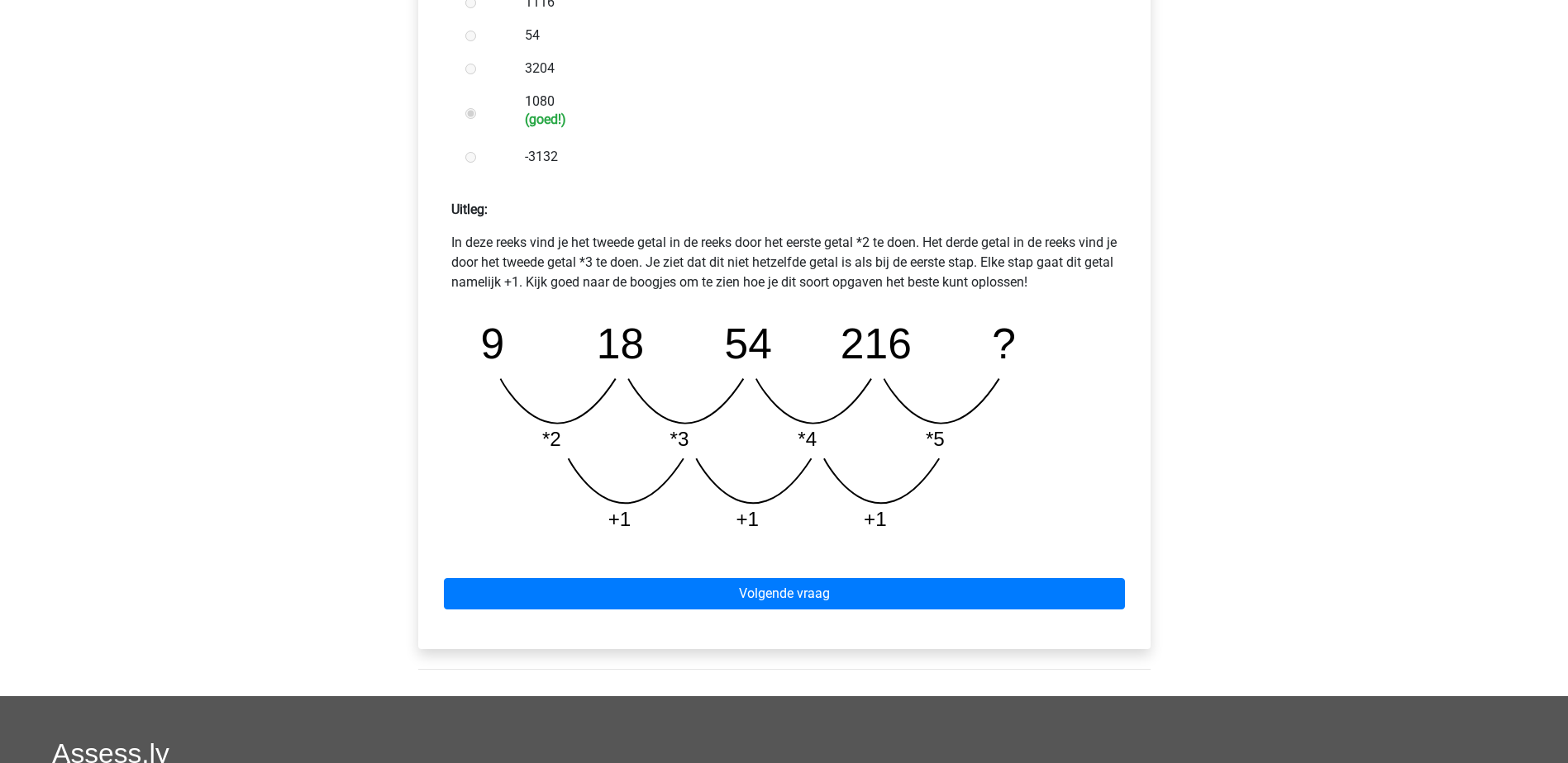
scroll to position [578, 0]
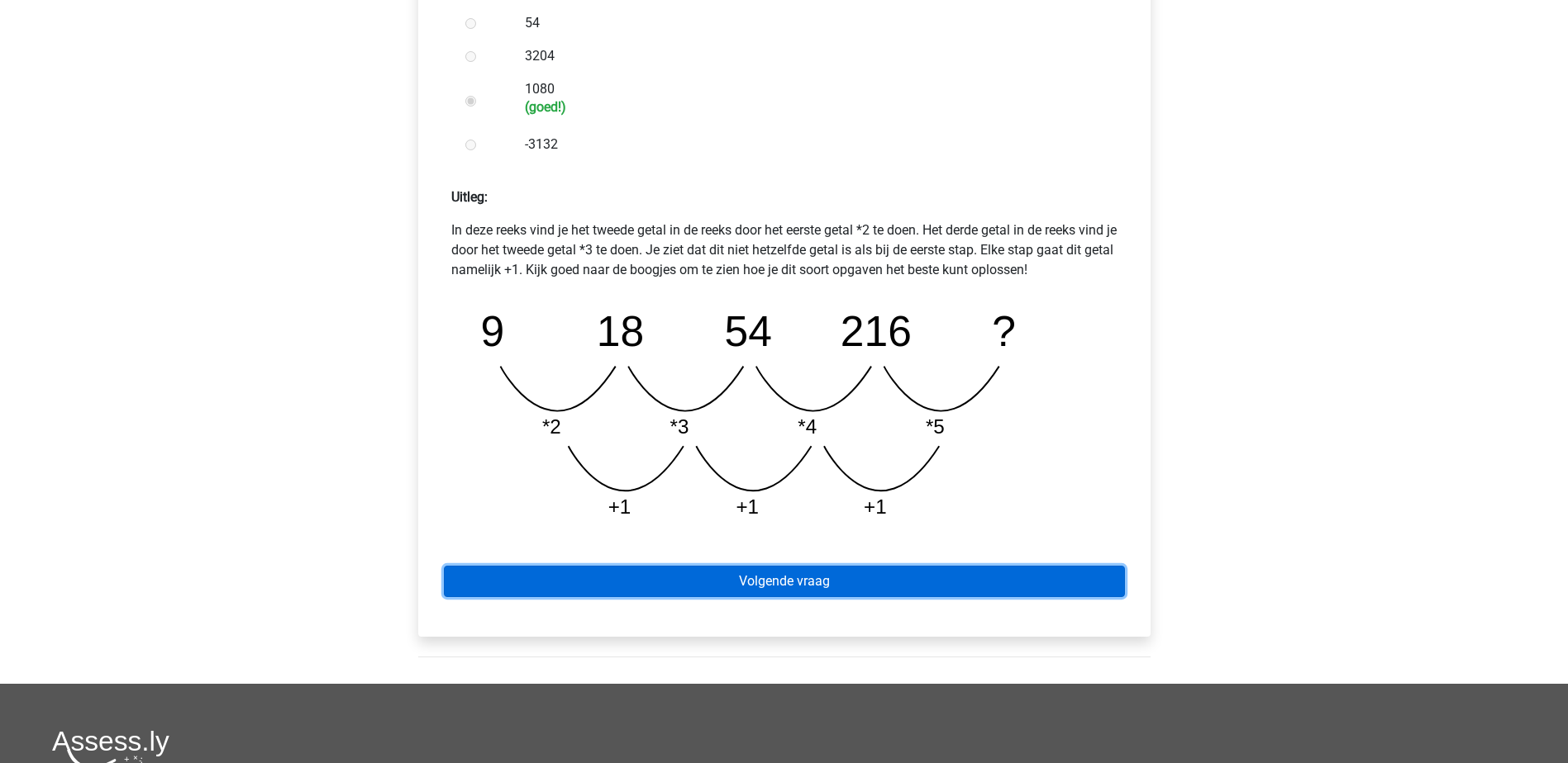
click at [881, 586] on link "Volgende vraag" at bounding box center [784, 581] width 681 height 32
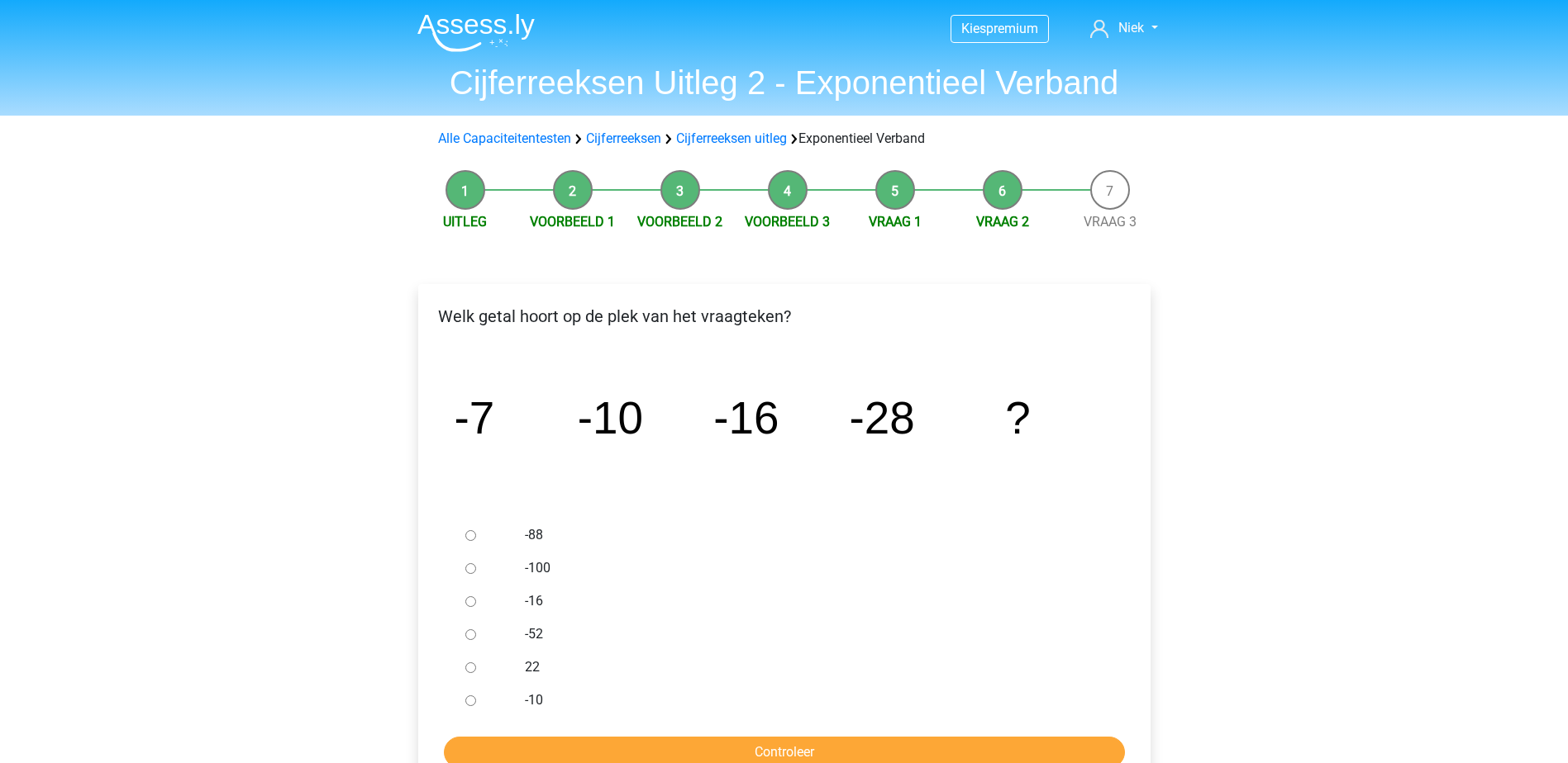
click at [472, 630] on input "-52" at bounding box center [470, 634] width 11 height 11
radio input "true"
click at [654, 743] on input "Controleer" at bounding box center [784, 752] width 681 height 32
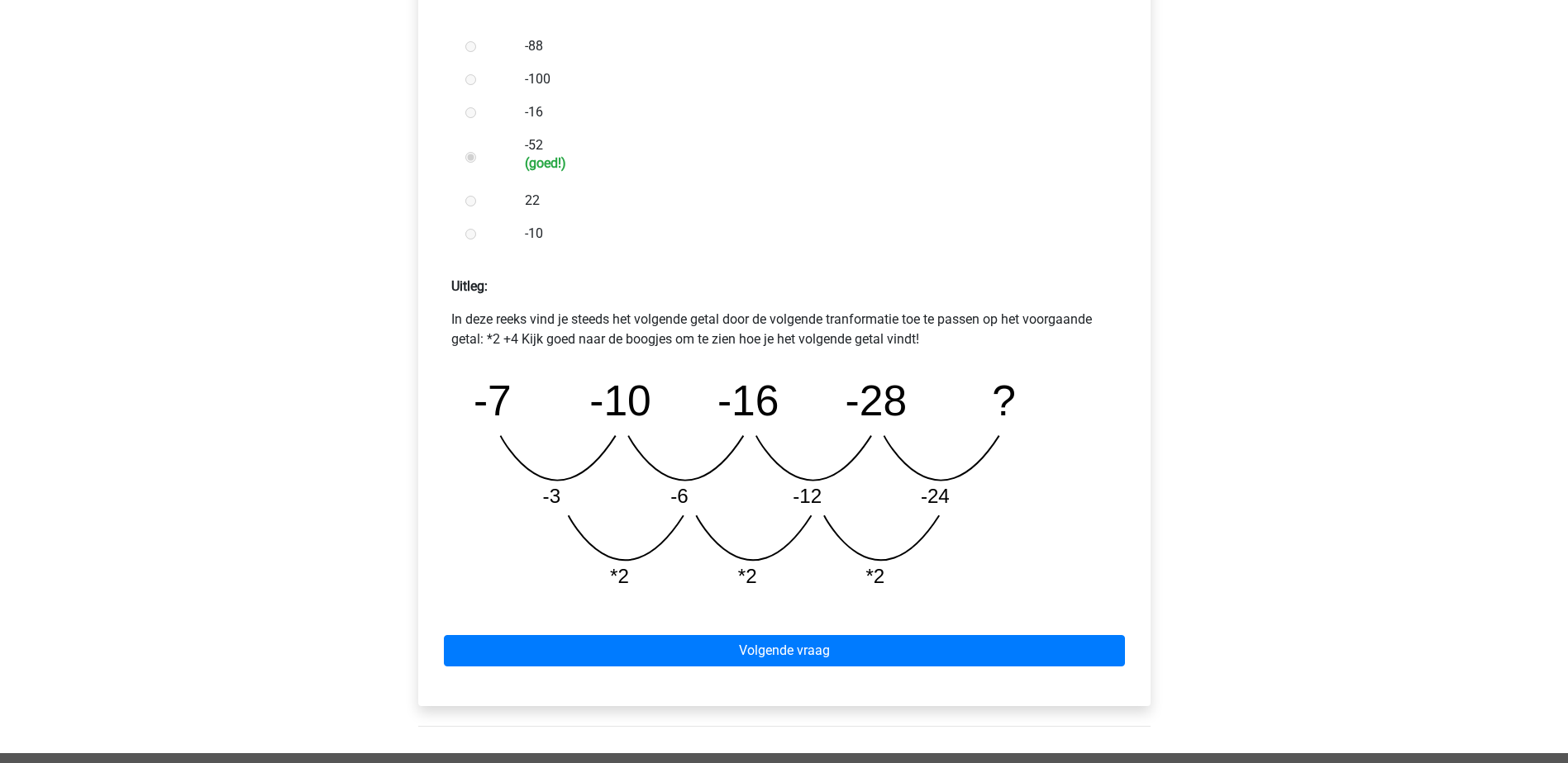
scroll to position [496, 0]
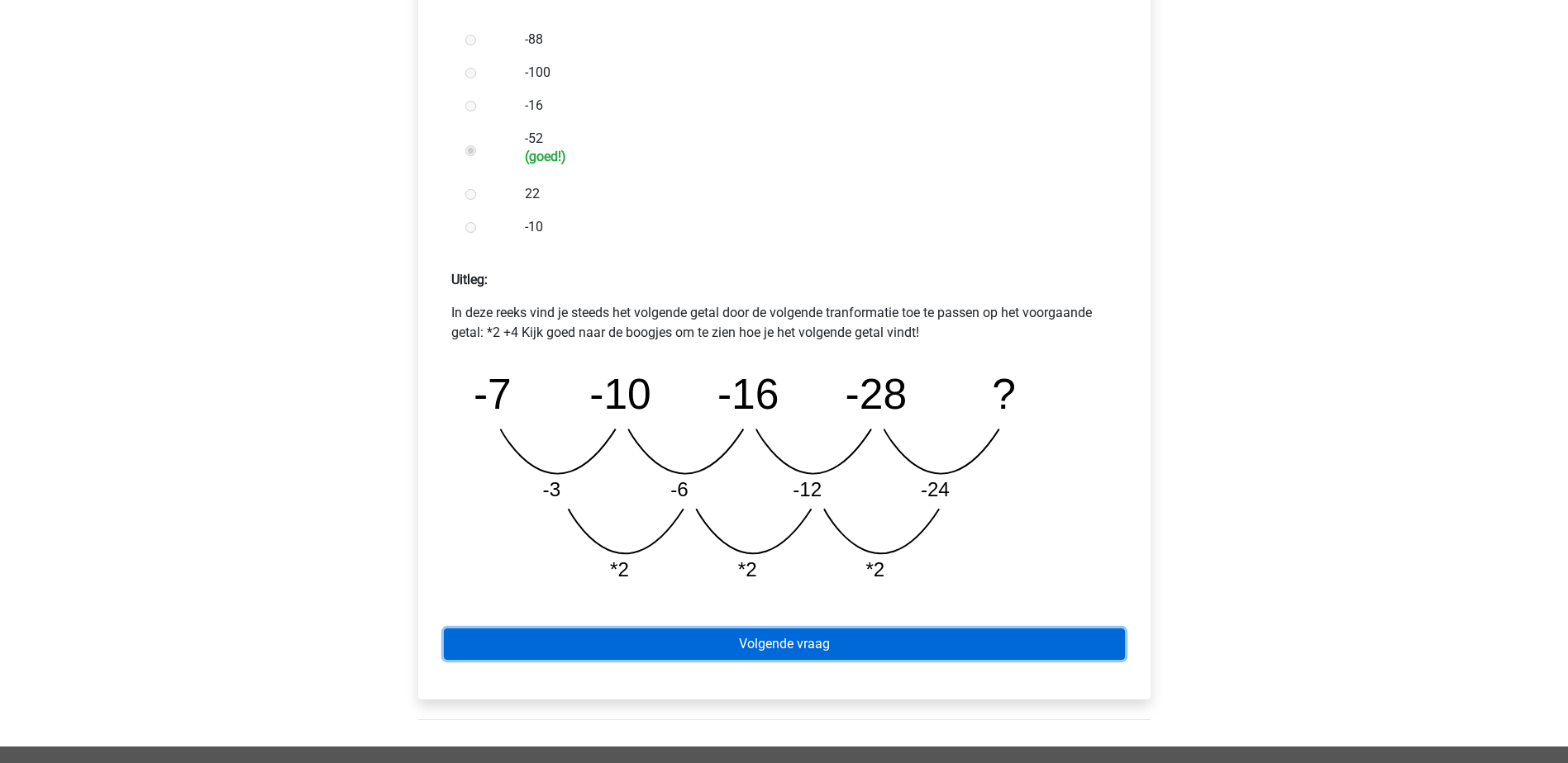
click at [1063, 659] on link "Volgende vraag" at bounding box center [784, 644] width 681 height 32
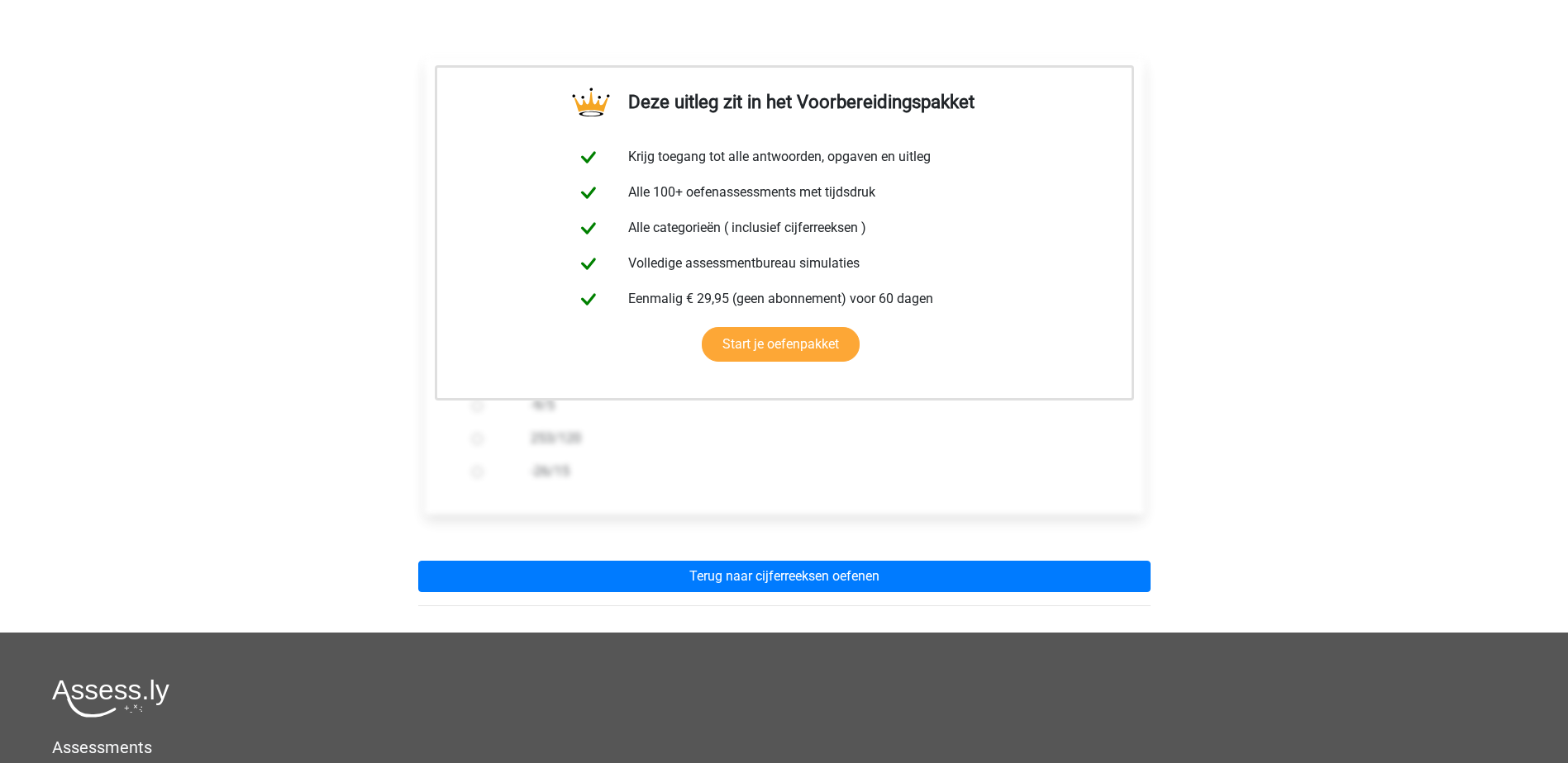
scroll to position [413, 0]
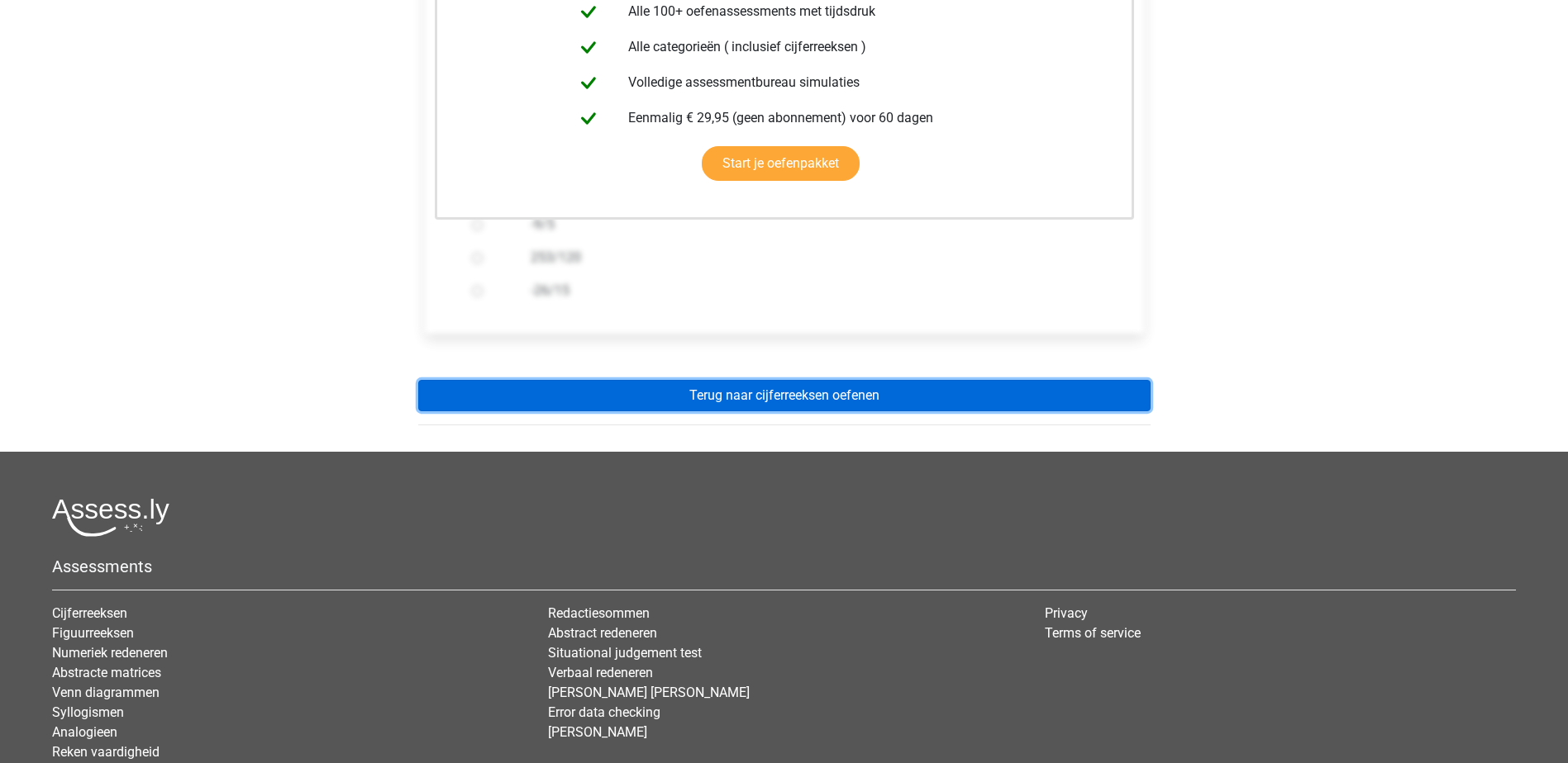
click at [865, 400] on link "Terug naar cijferreeksen oefenen" at bounding box center [784, 395] width 733 height 32
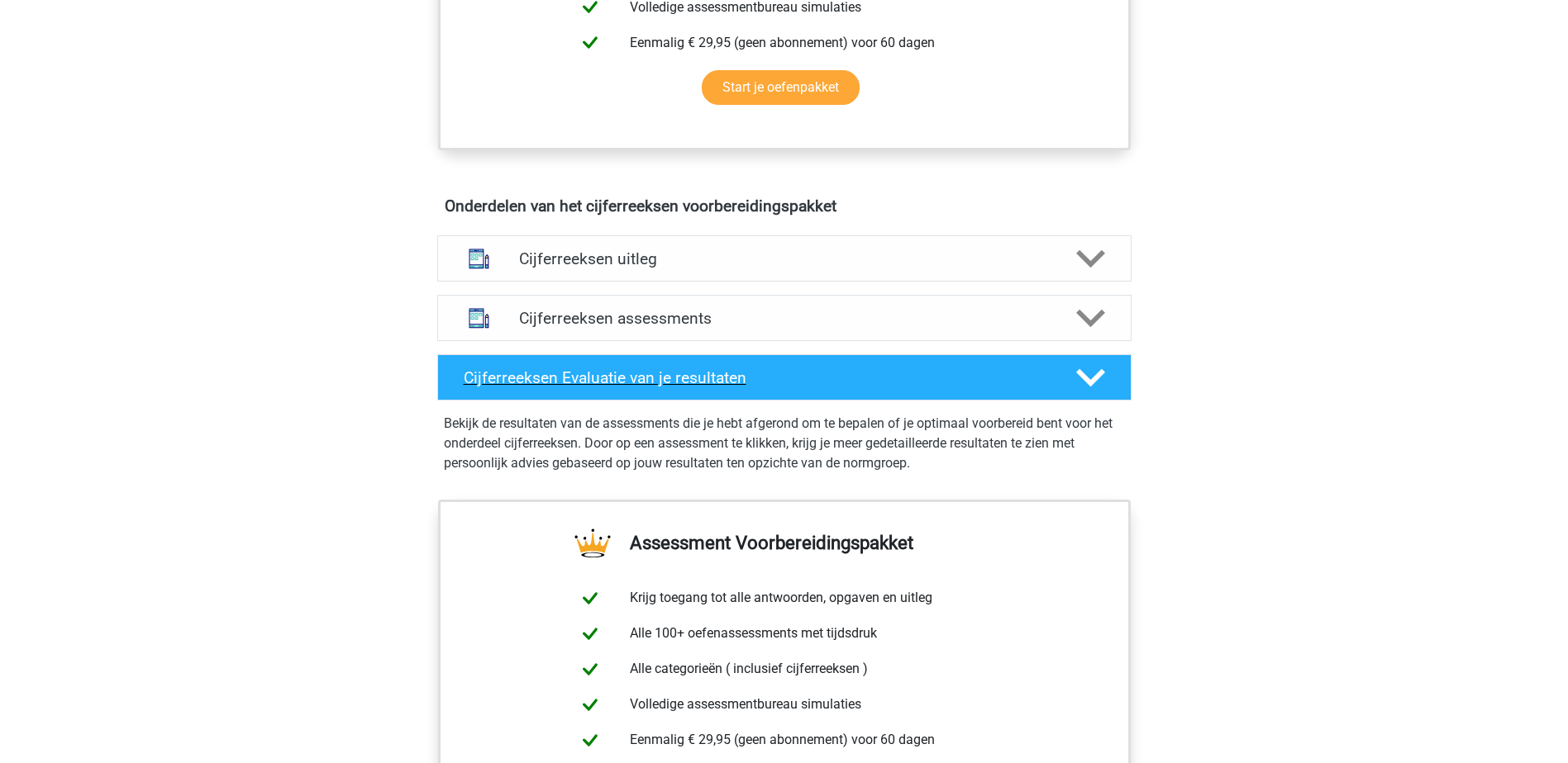
scroll to position [826, 0]
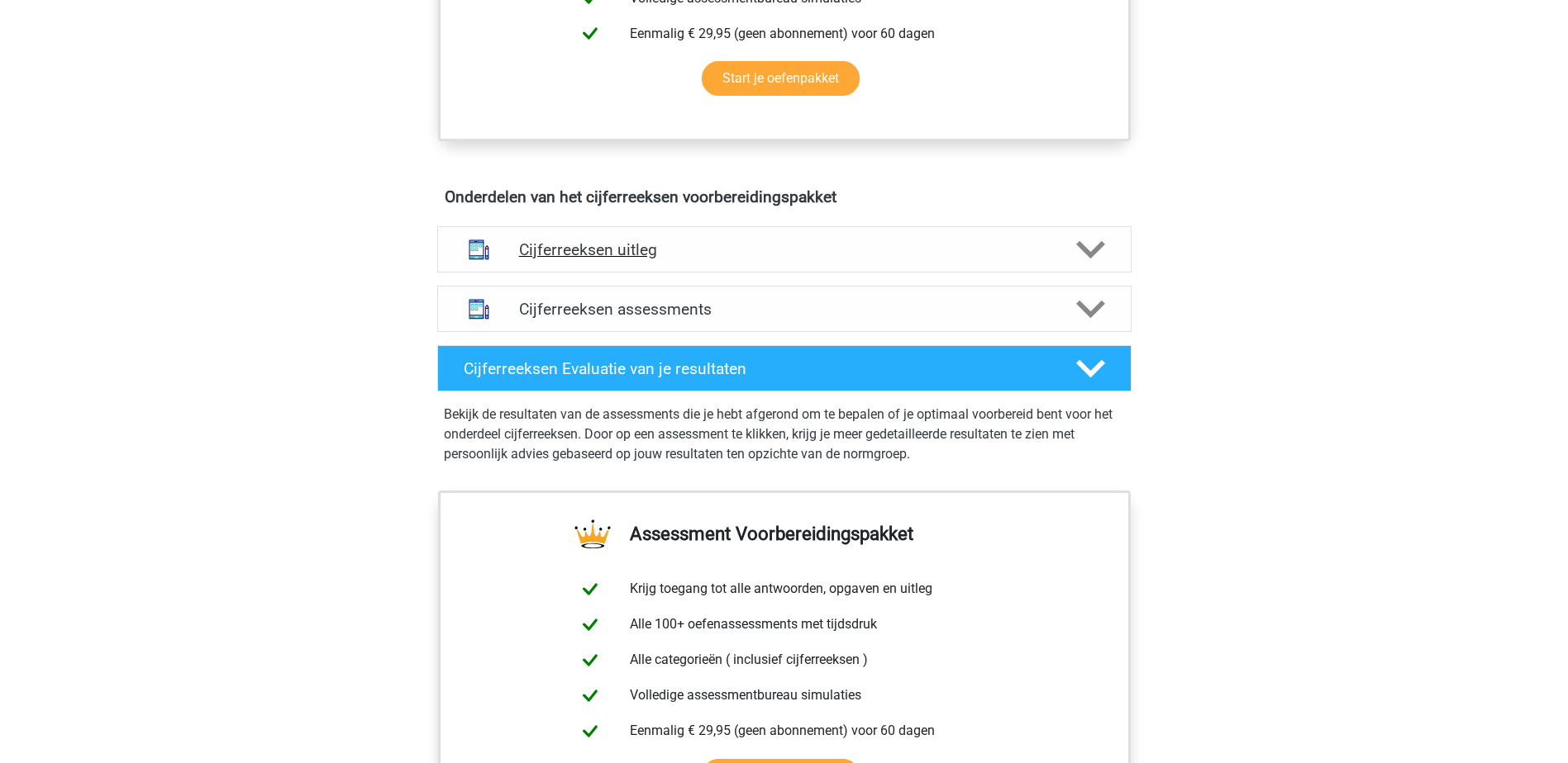
click at [746, 250] on div "Cijferreeksen uitleg" at bounding box center [784, 250] width 694 height 46
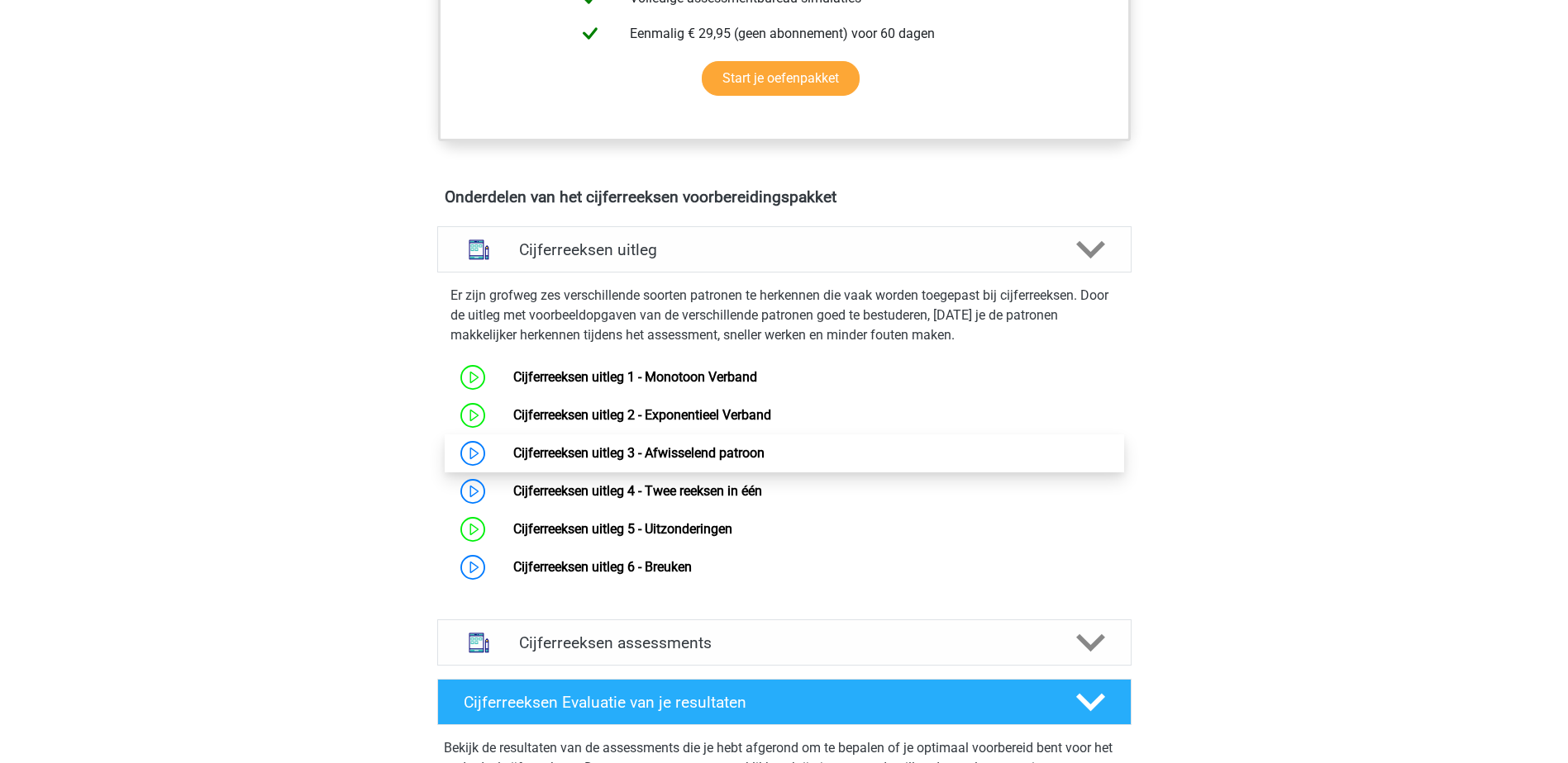
click at [751, 461] on link "Cijferreeksen uitleg 3 - Afwisselend patroon" at bounding box center [638, 453] width 251 height 15
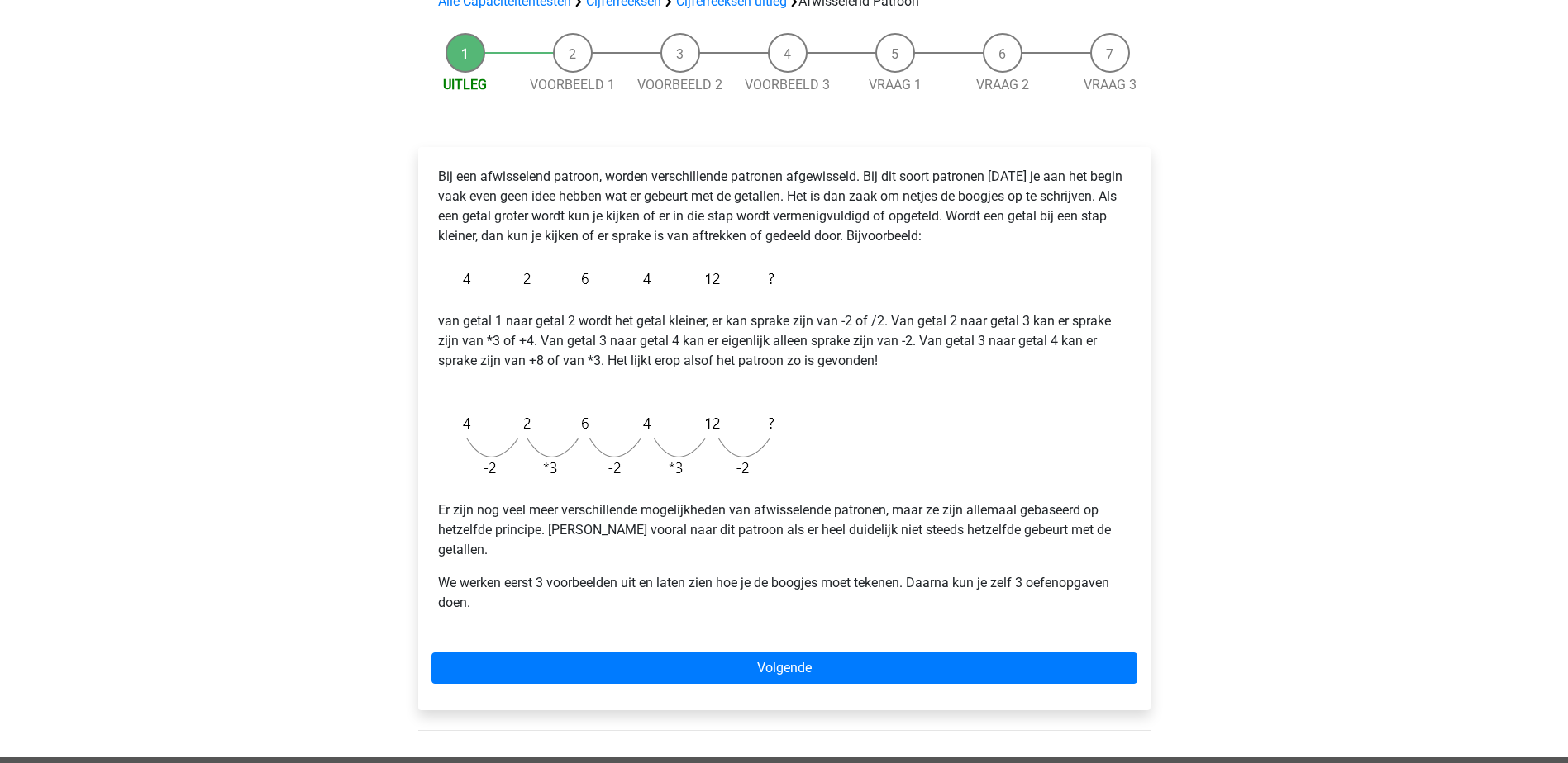
scroll to position [165, 0]
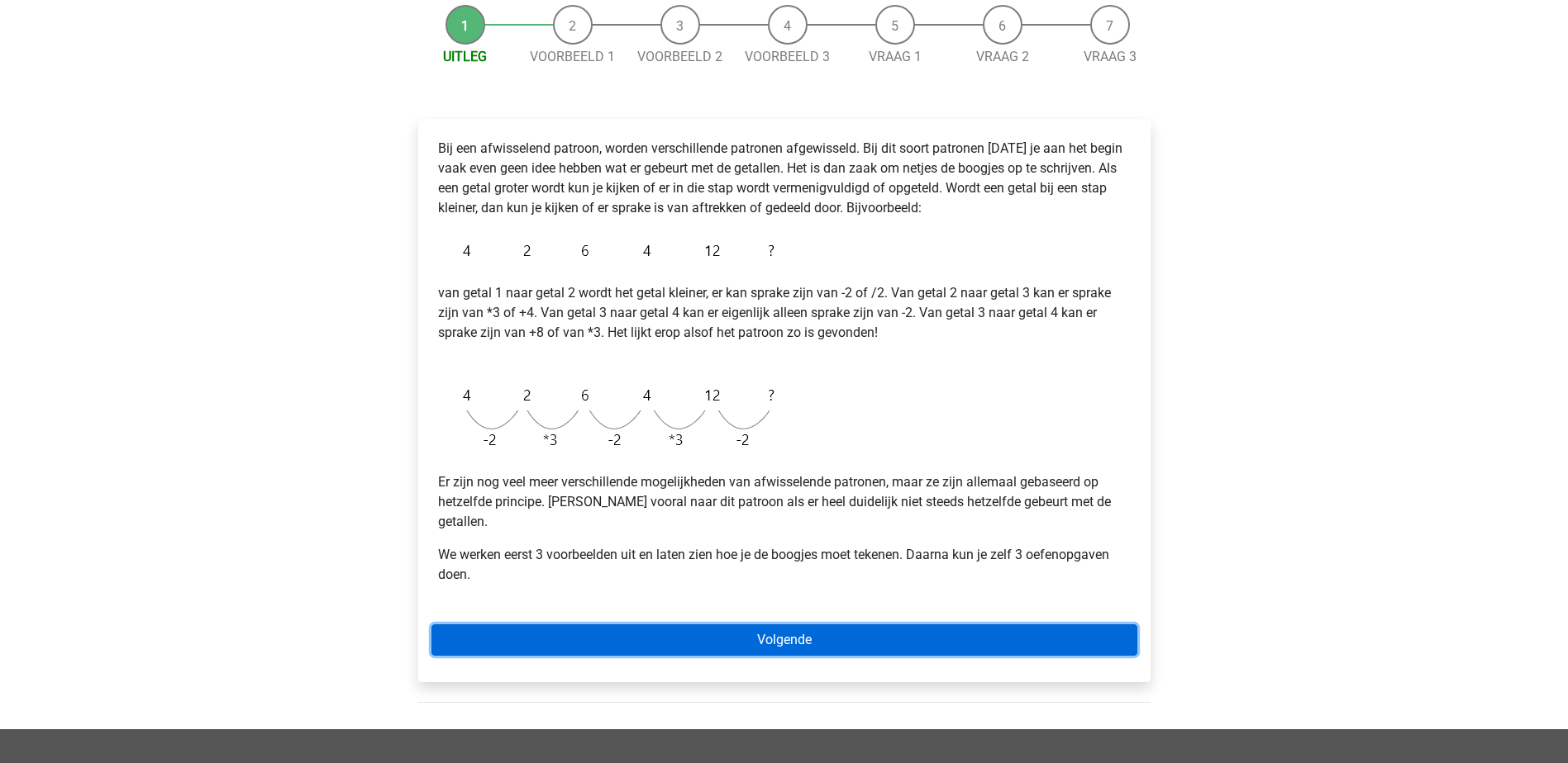
click at [832, 636] on link "Volgende" at bounding box center [784, 640] width 706 height 32
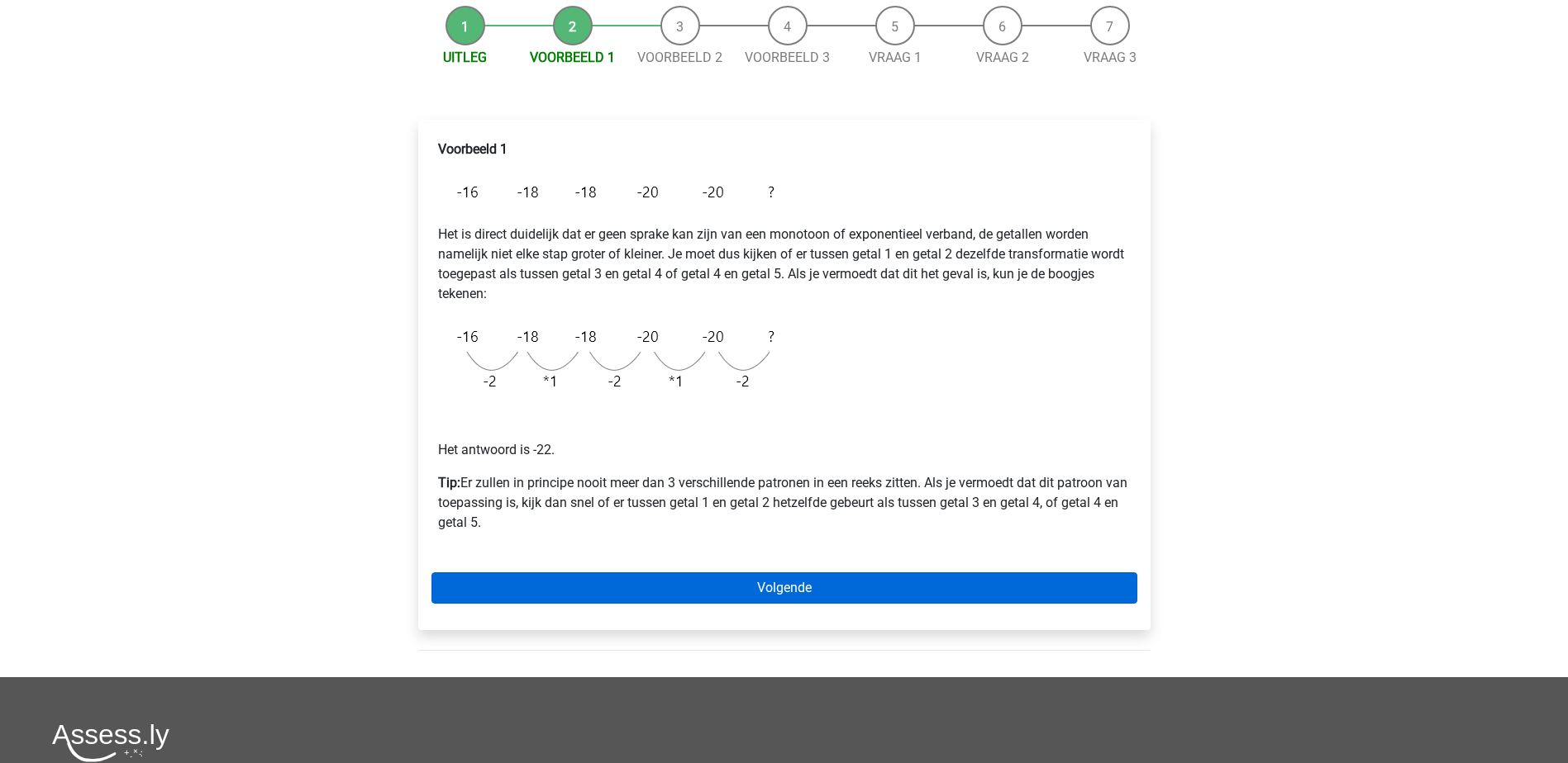
scroll to position [165, 0]
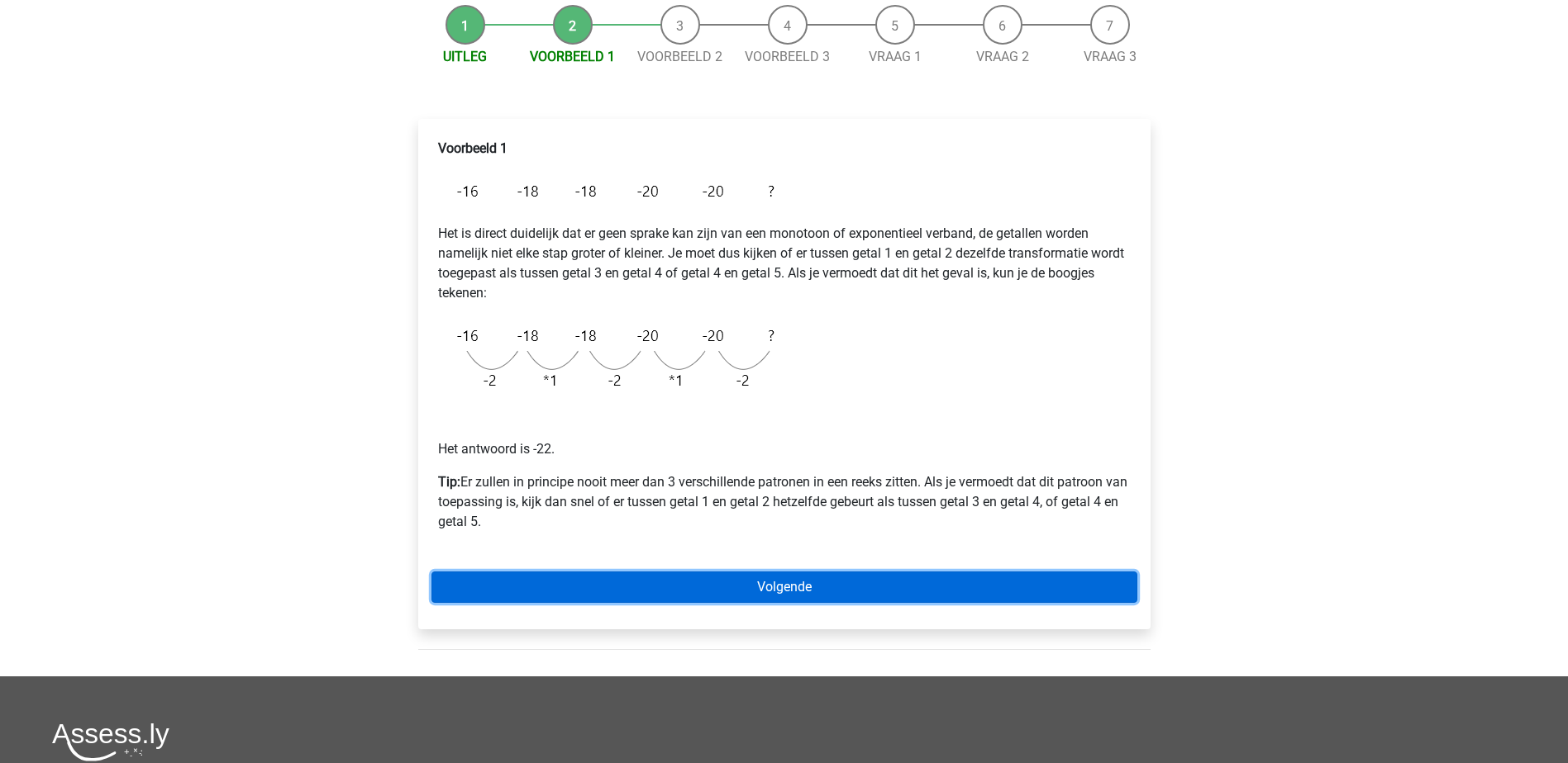
click at [914, 587] on link "Volgende" at bounding box center [784, 587] width 706 height 32
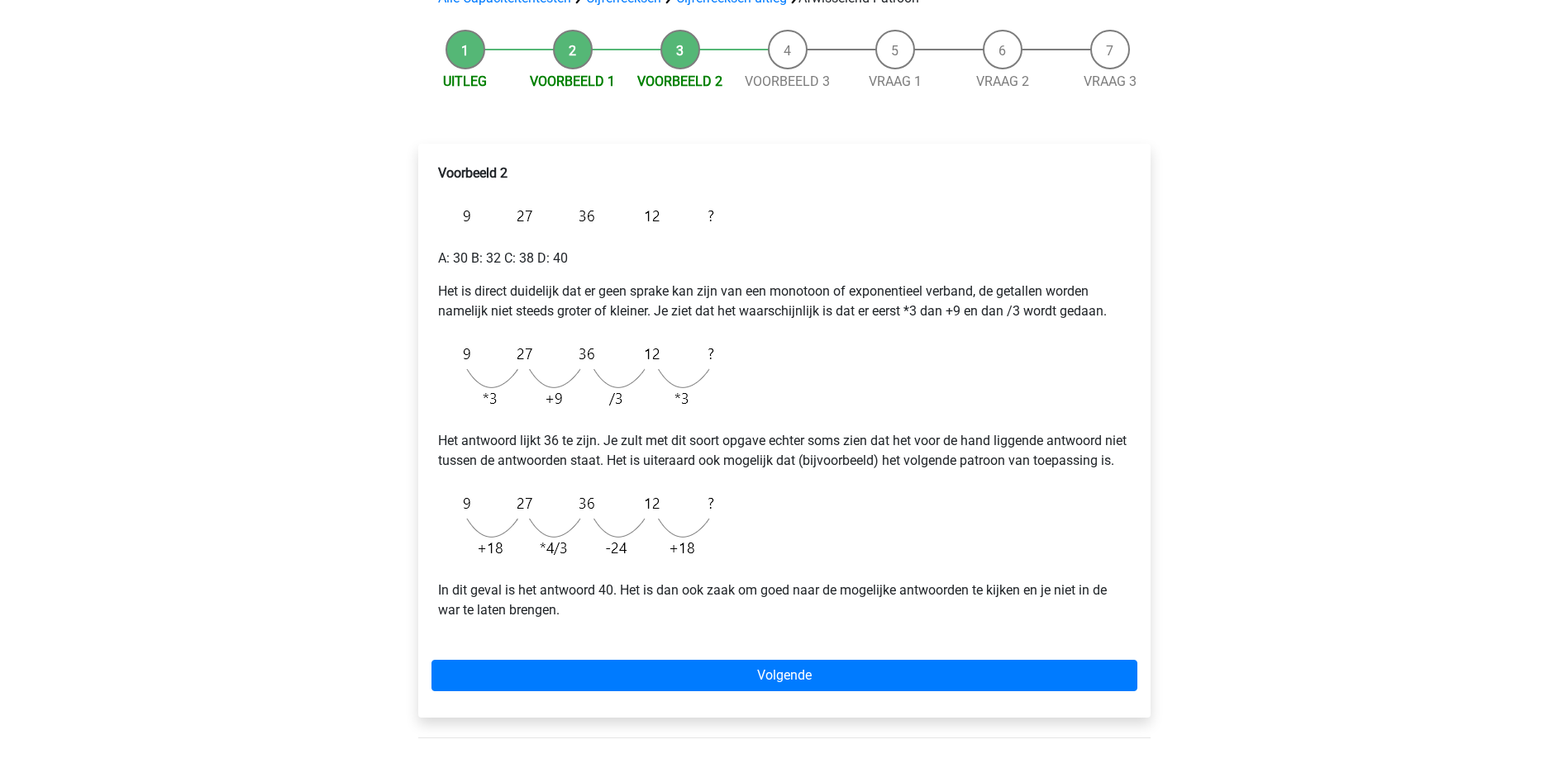
scroll to position [165, 0]
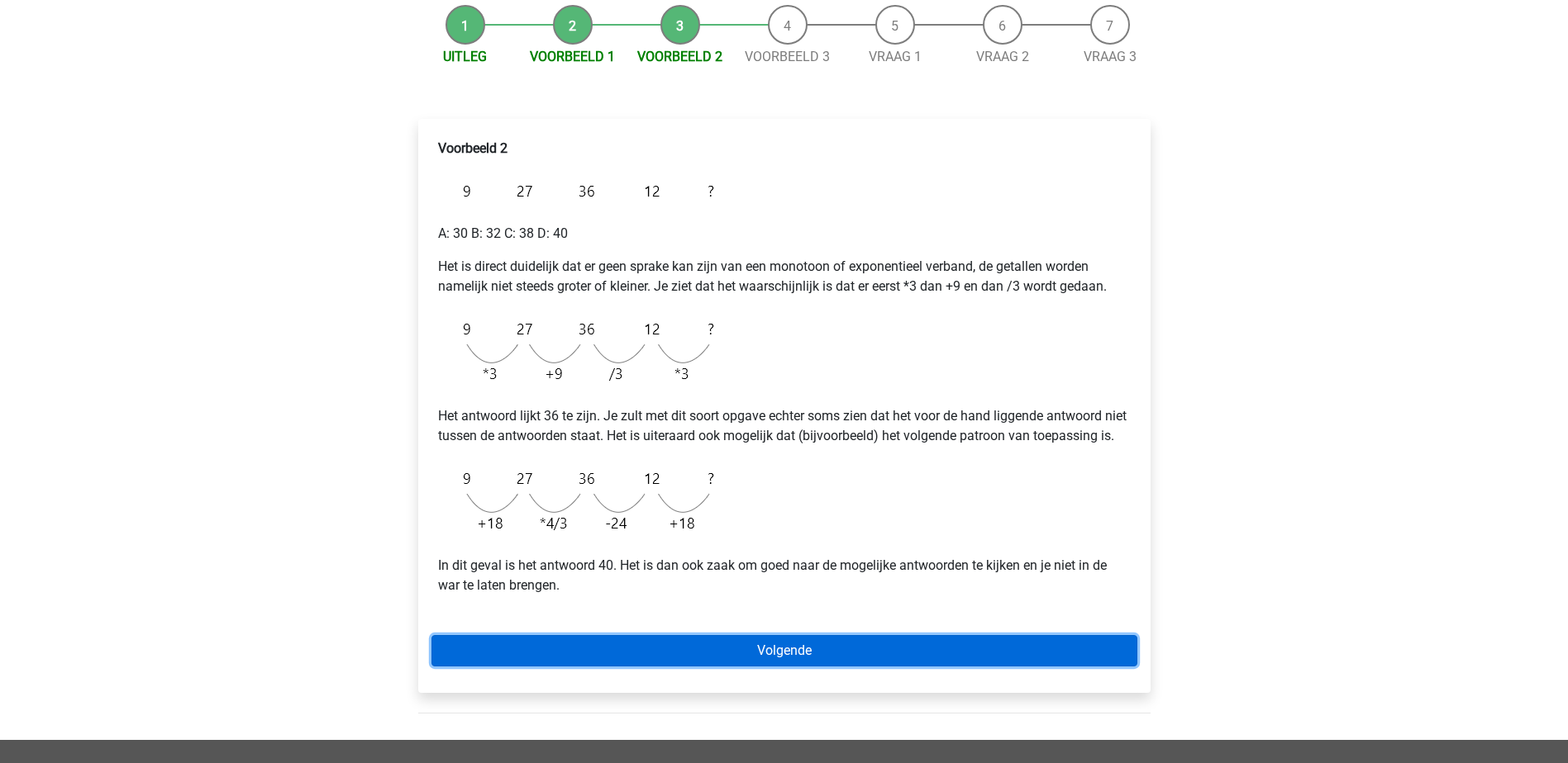
click at [765, 664] on link "Volgende" at bounding box center [784, 651] width 706 height 32
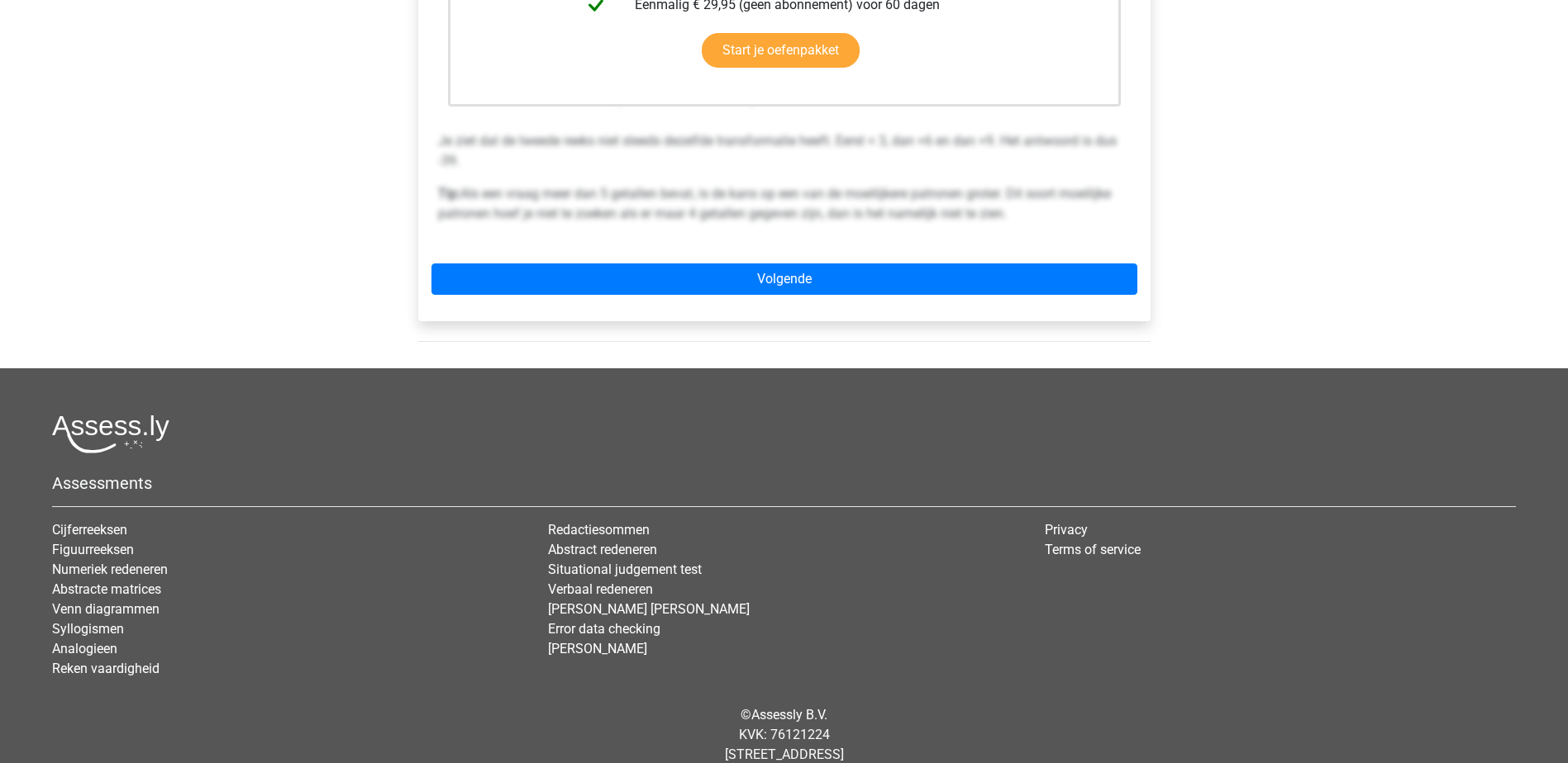
scroll to position [578, 0]
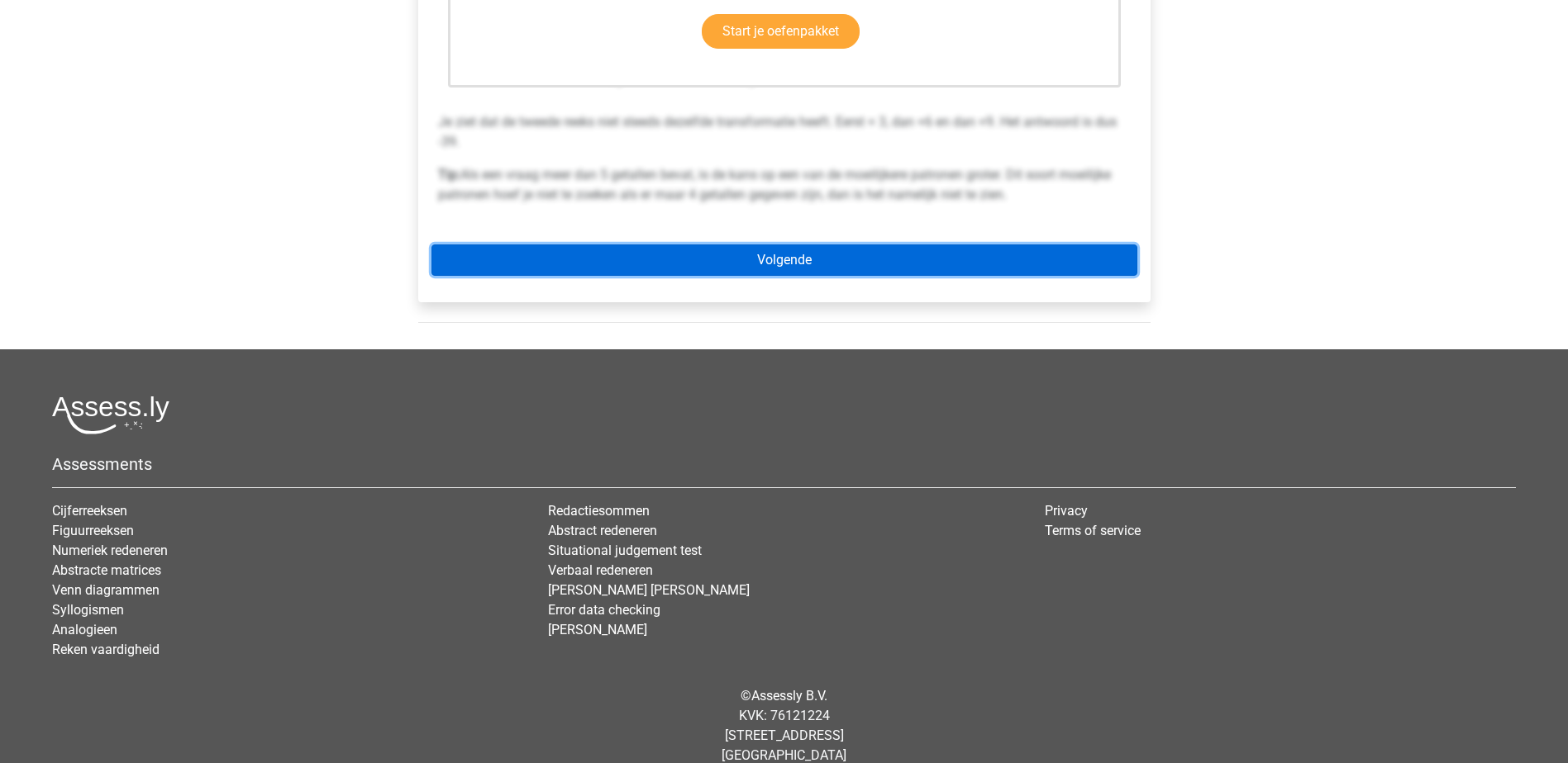
click at [829, 251] on link "Volgende" at bounding box center [784, 259] width 706 height 32
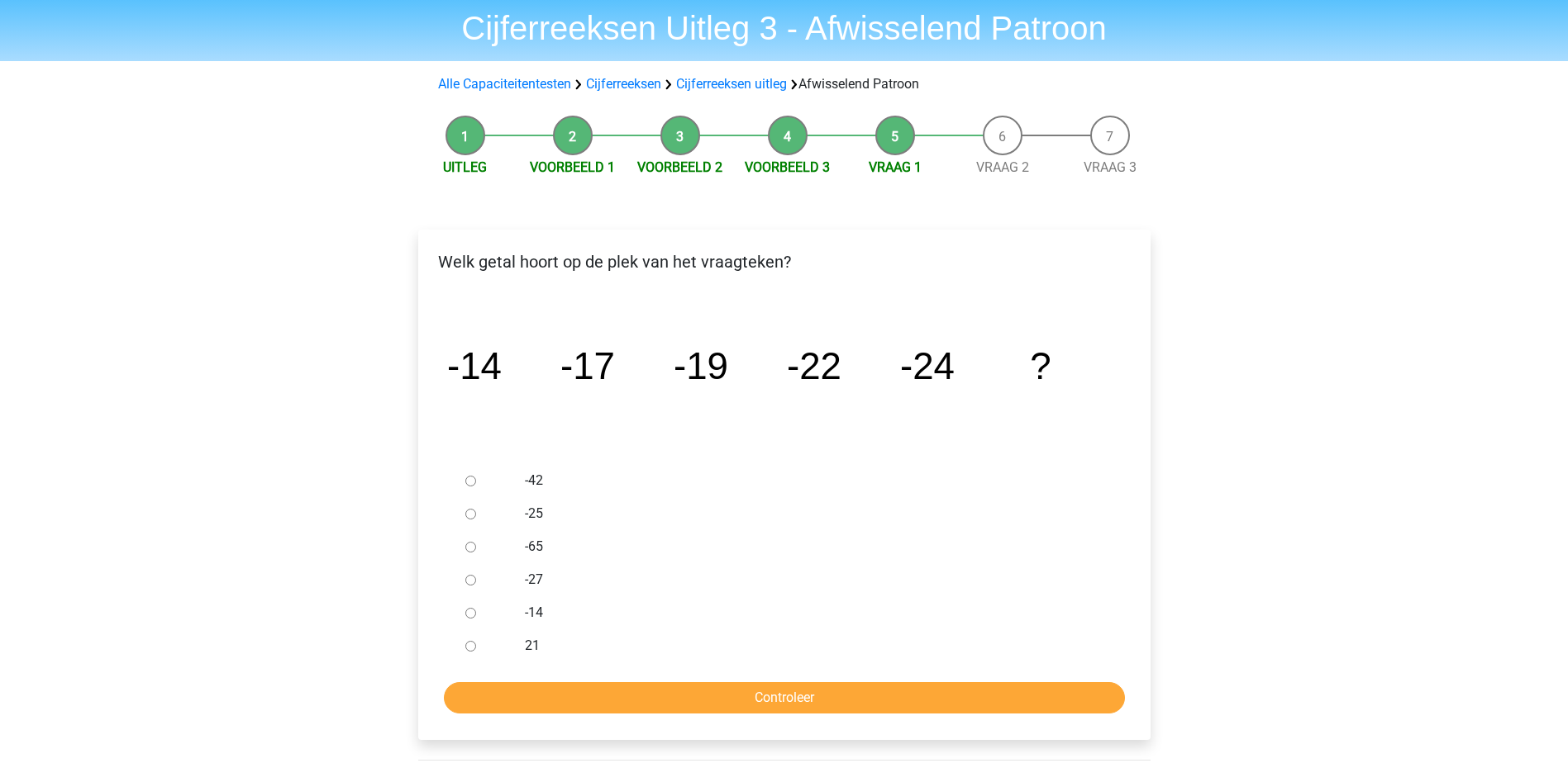
scroll to position [83, 0]
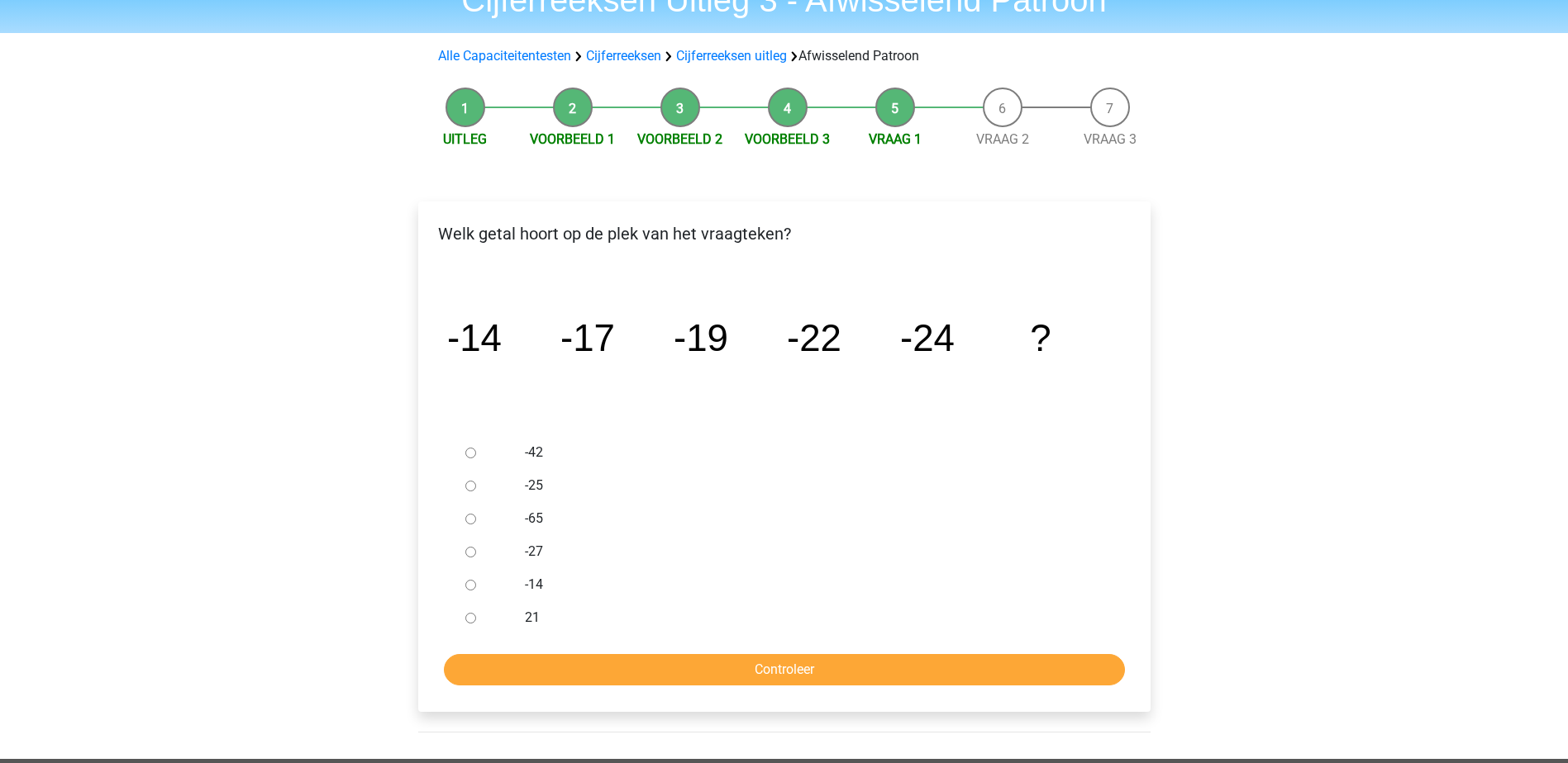
click at [483, 556] on div at bounding box center [485, 552] width 55 height 33
click at [477, 552] on div at bounding box center [485, 552] width 55 height 33
click at [466, 558] on div at bounding box center [485, 552] width 55 height 33
click at [467, 556] on input "-27" at bounding box center [470, 552] width 11 height 11
radio input "true"
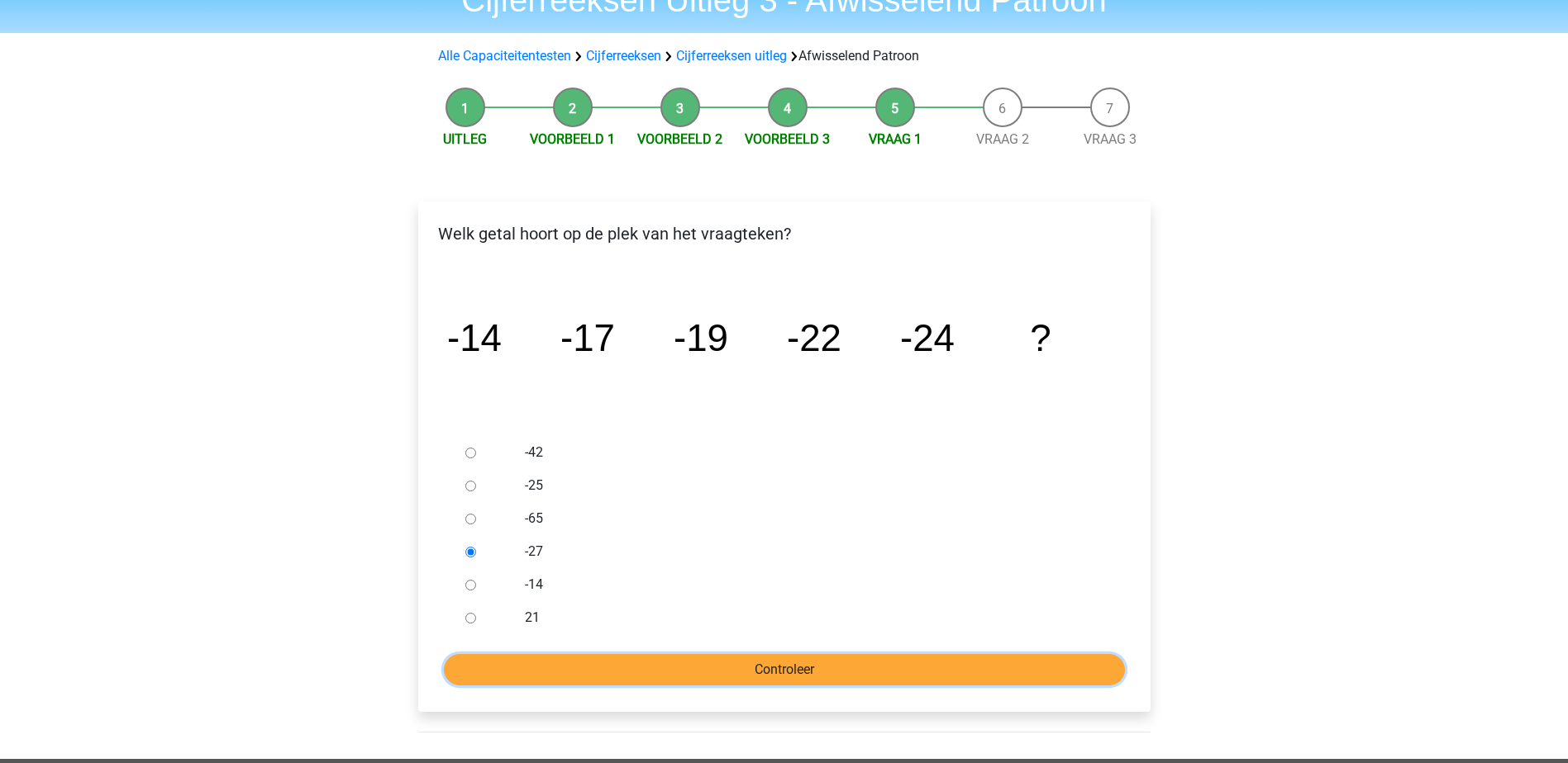
click at [586, 661] on input "Controleer" at bounding box center [784, 670] width 681 height 32
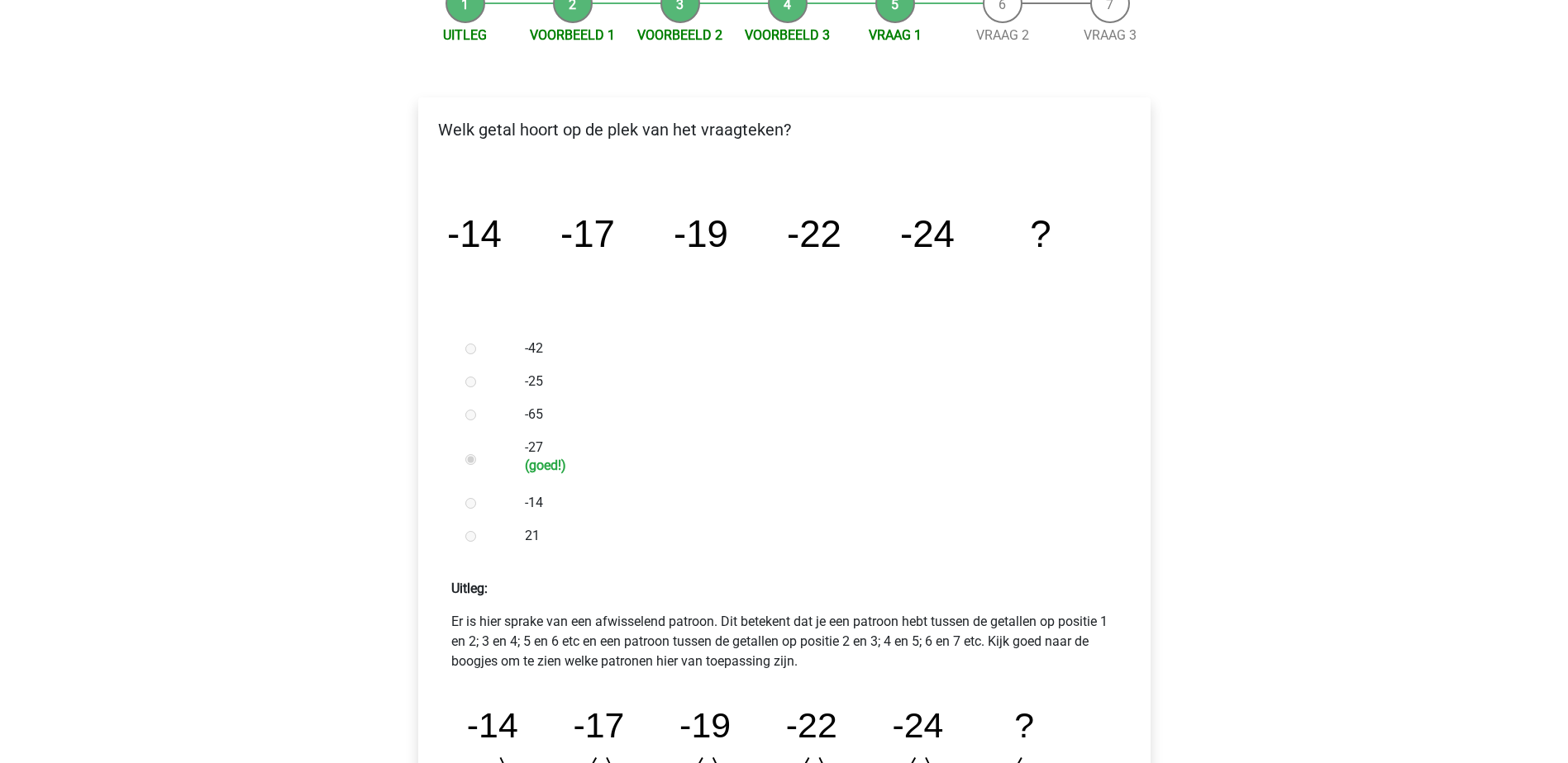
scroll to position [413, 0]
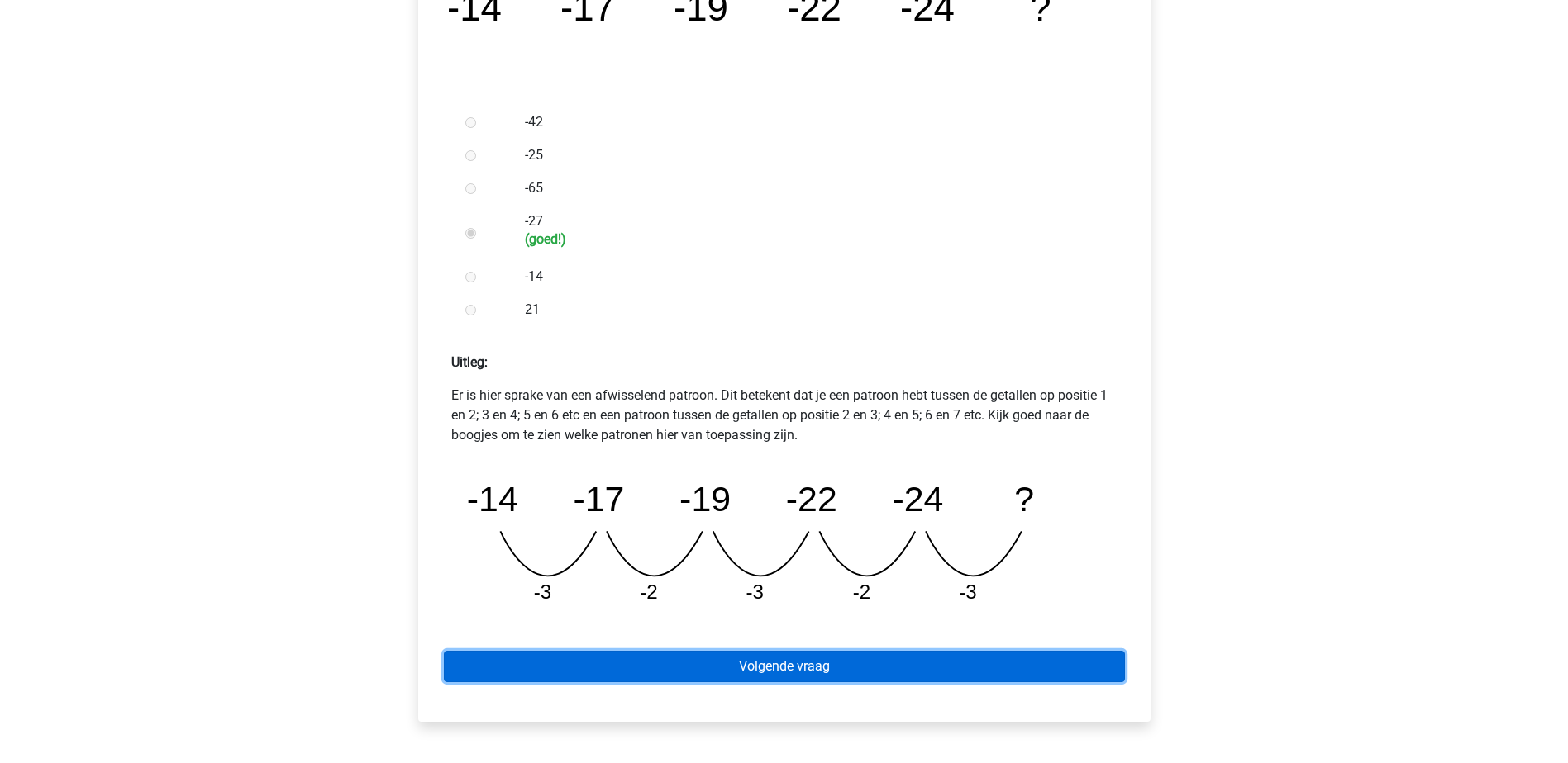
click at [696, 674] on link "Volgende vraag" at bounding box center [784, 666] width 681 height 32
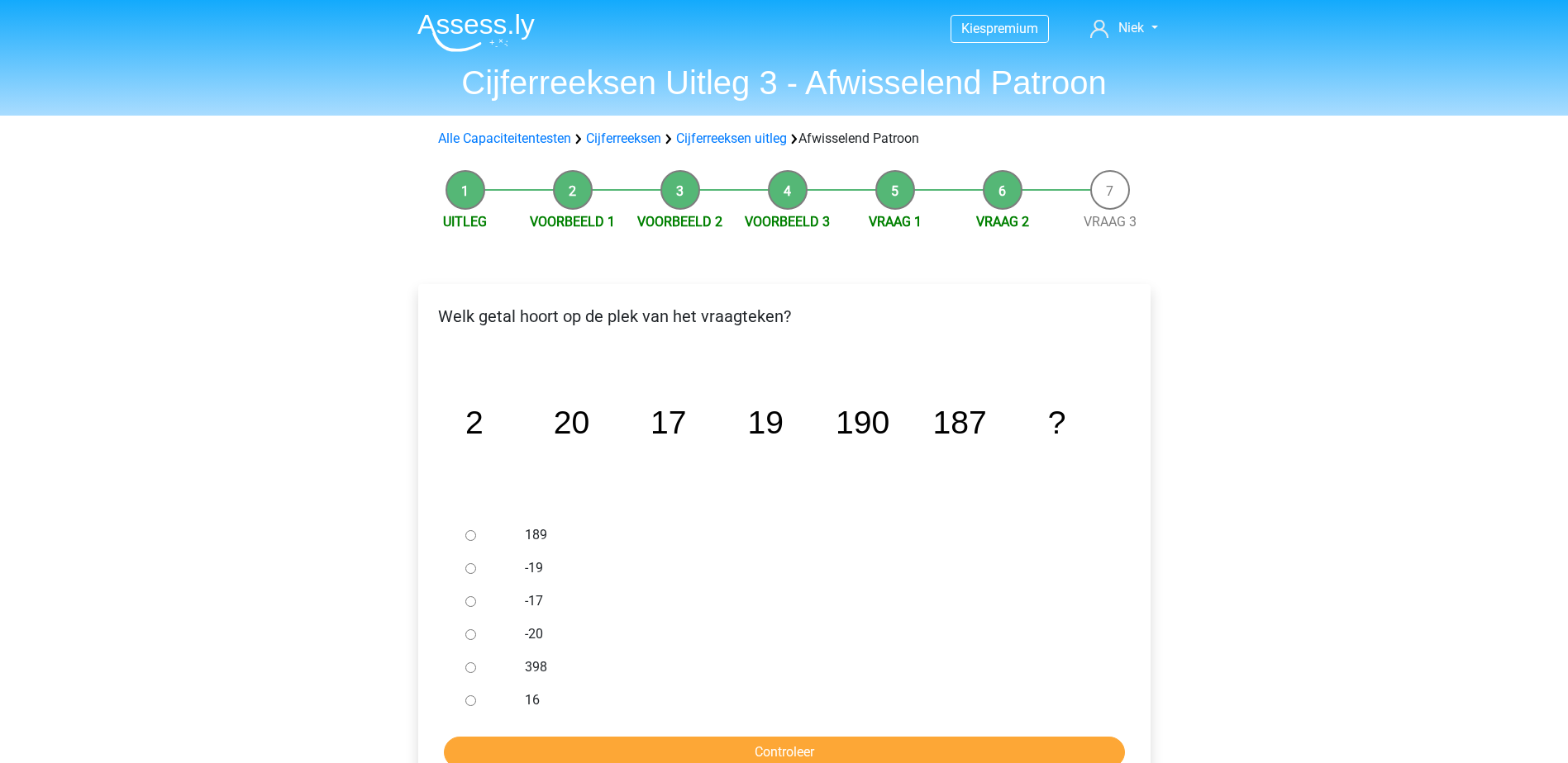
click at [478, 531] on div at bounding box center [485, 535] width 55 height 33
click at [470, 536] on input "189" at bounding box center [470, 535] width 11 height 11
radio input "true"
click at [782, 751] on input "Controleer" at bounding box center [784, 752] width 681 height 32
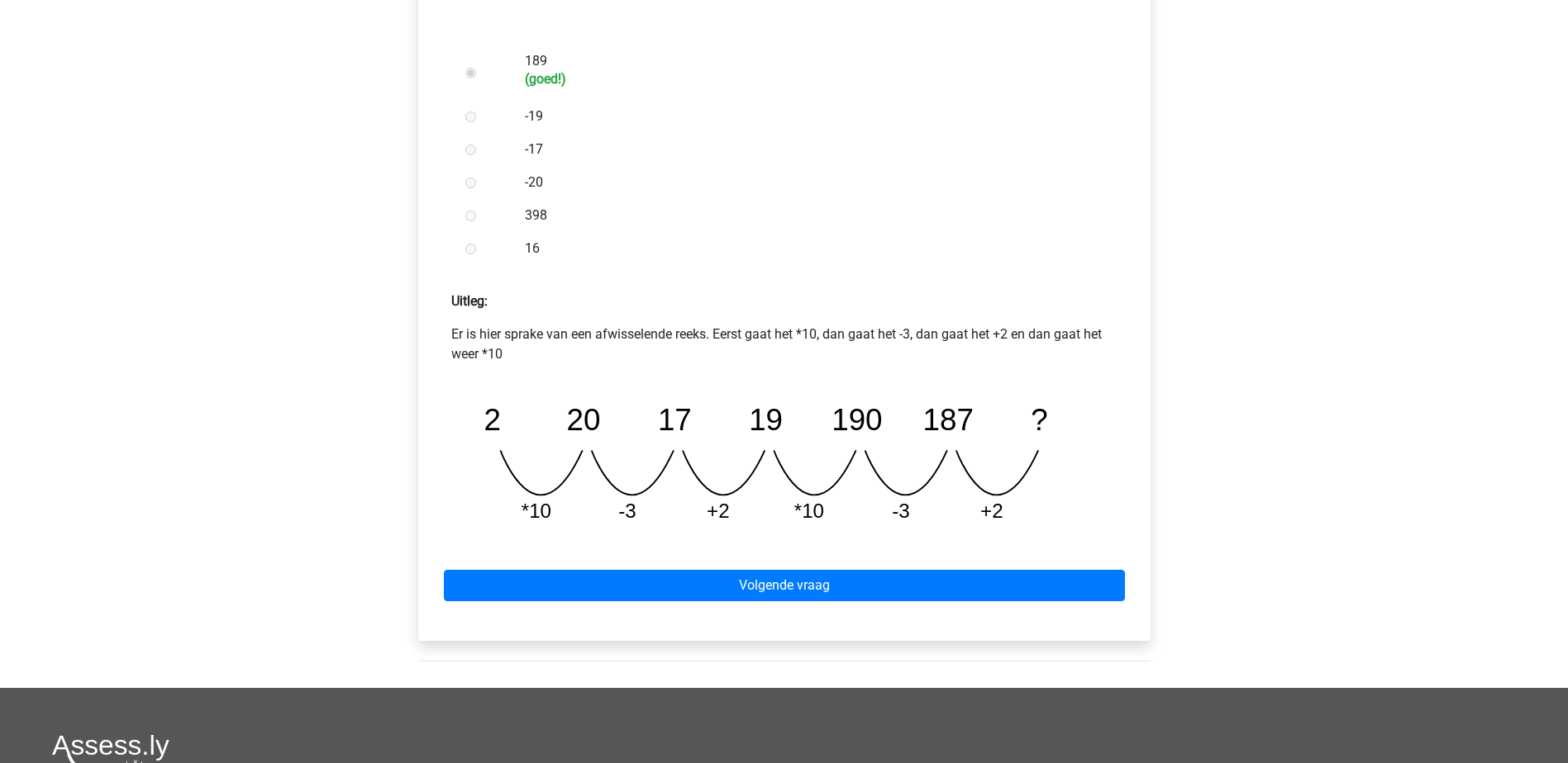
scroll to position [496, 0]
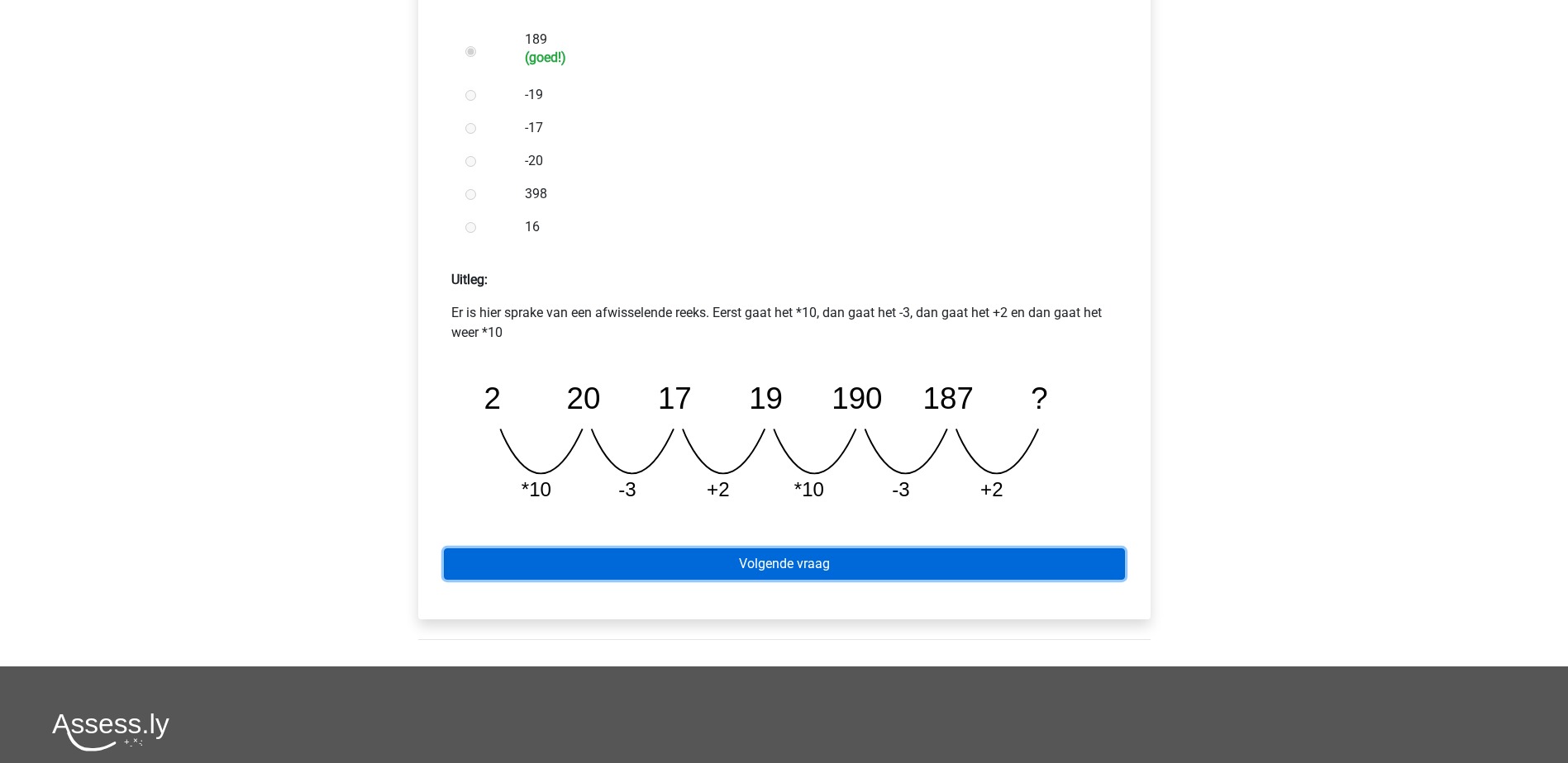
click at [916, 567] on link "Volgende vraag" at bounding box center [784, 564] width 681 height 32
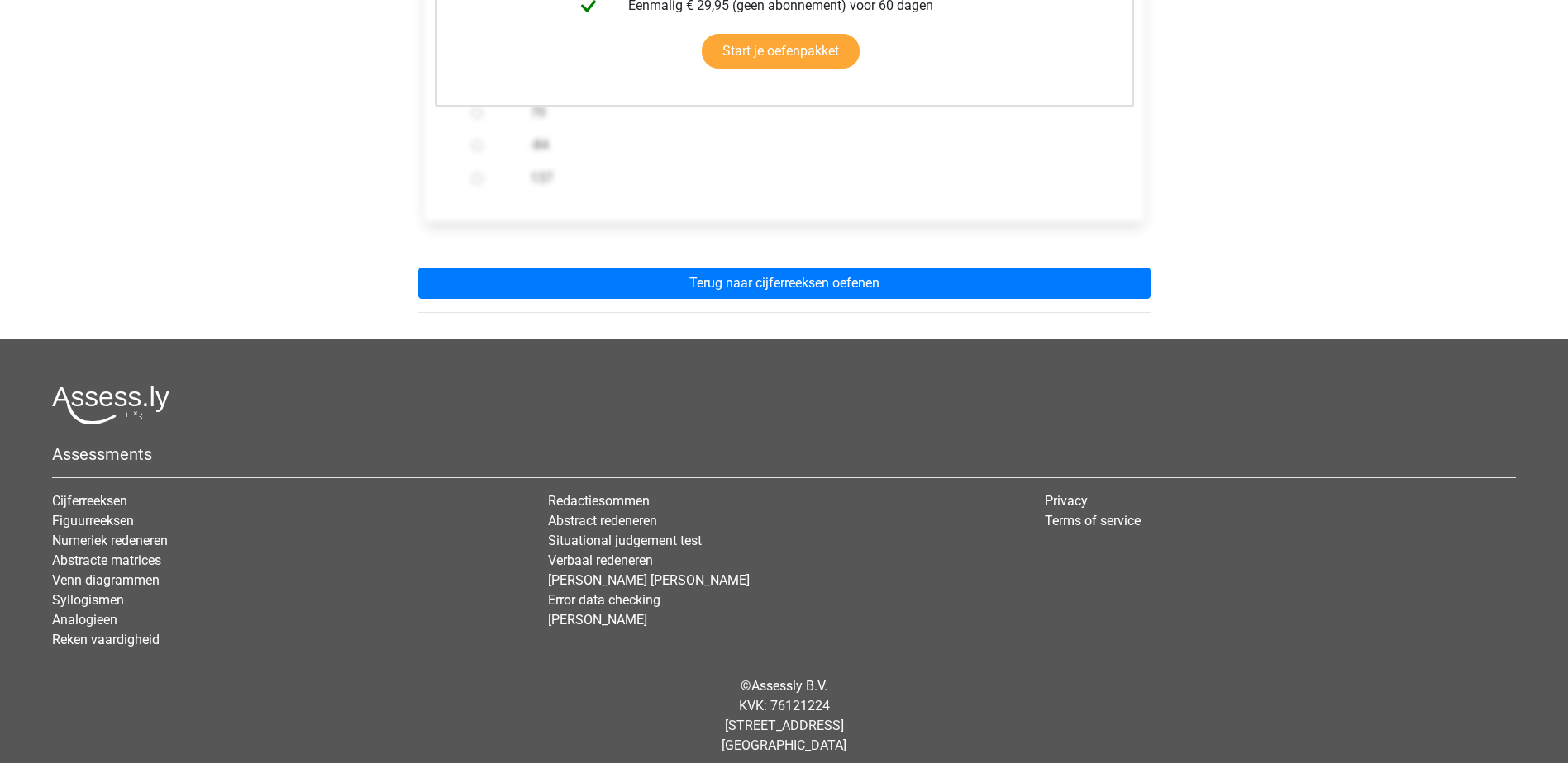
scroll to position [538, 0]
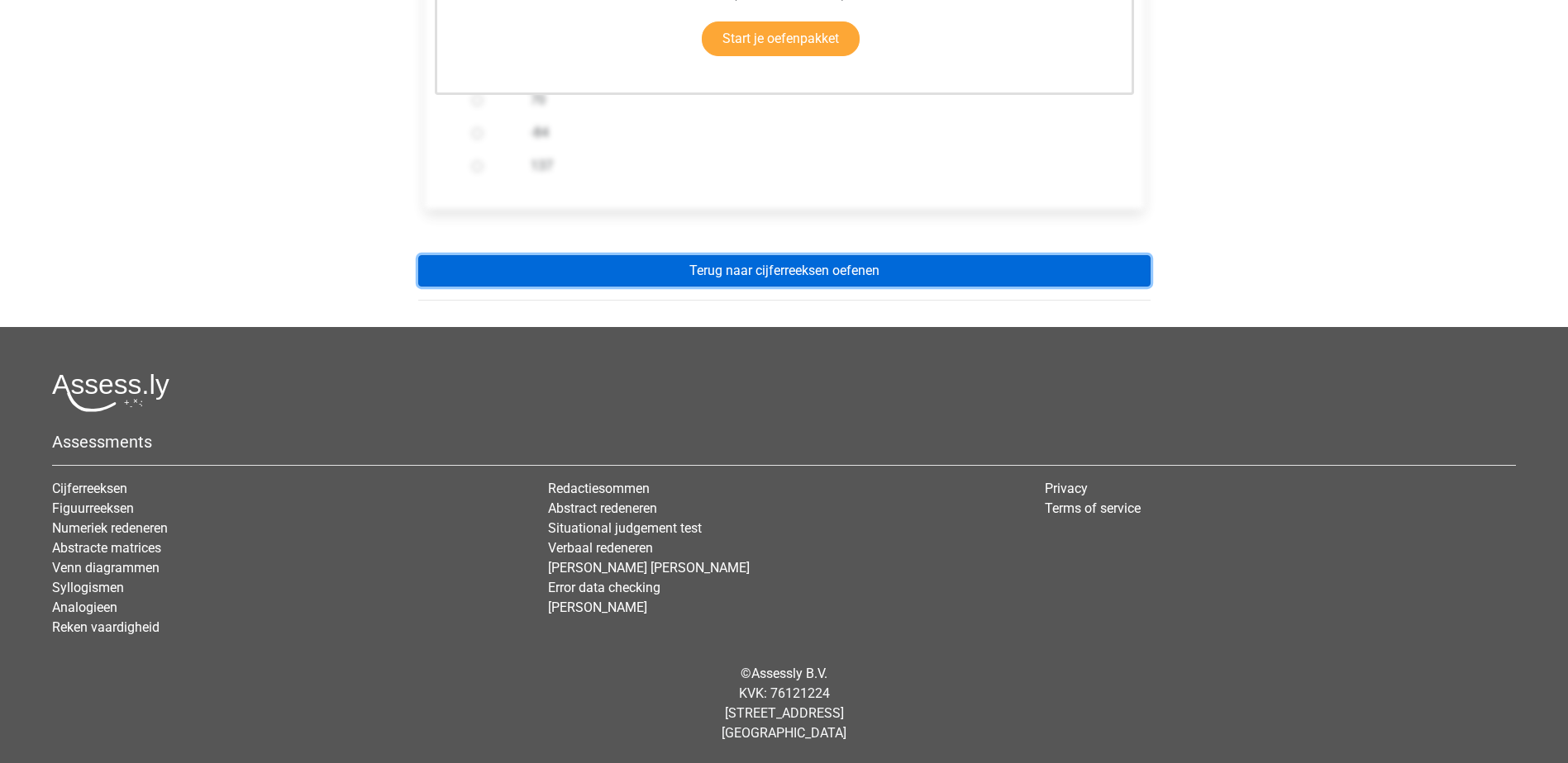
click at [857, 261] on link "Terug naar cijferreeksen oefenen" at bounding box center [784, 271] width 733 height 32
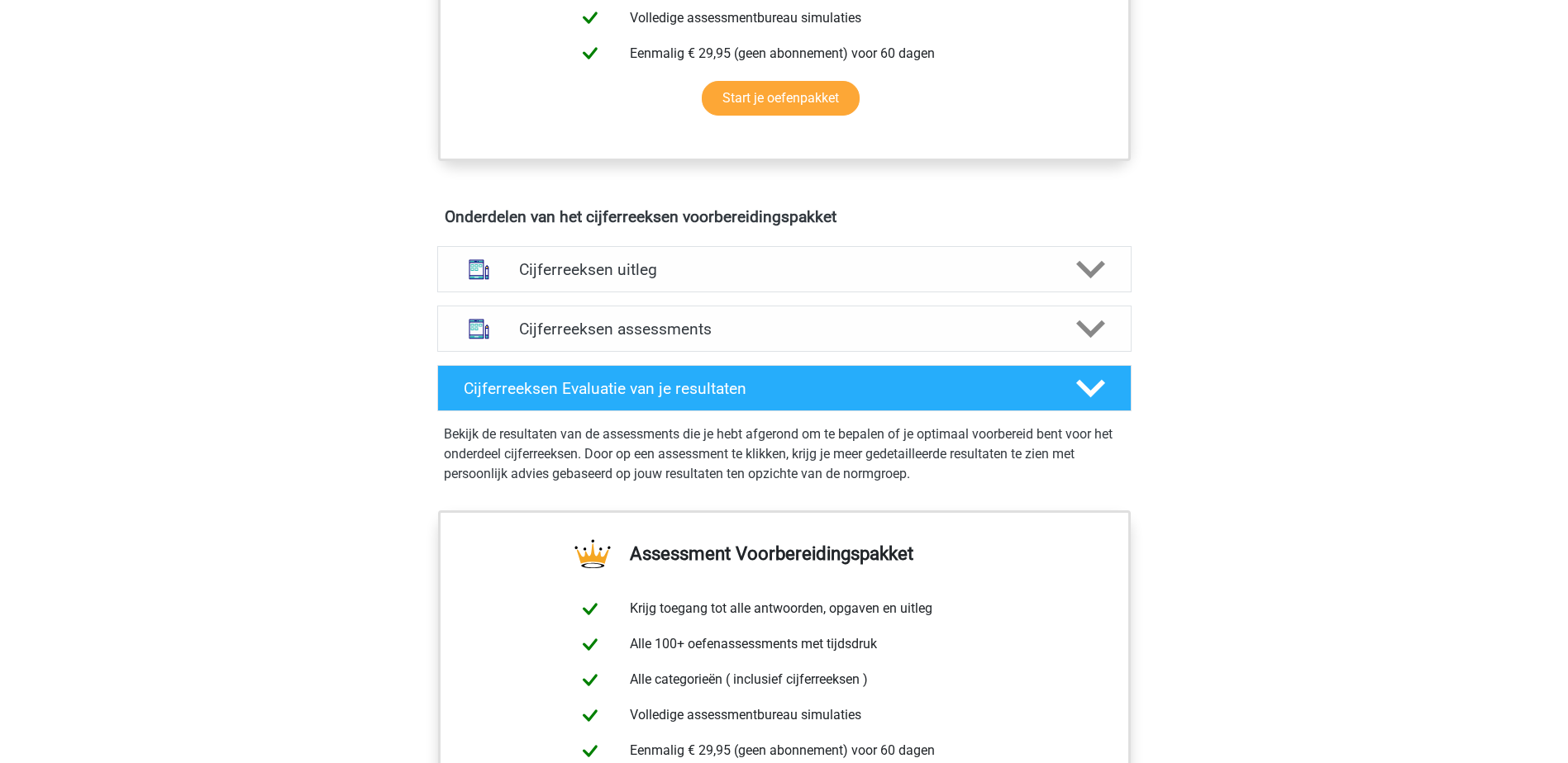
scroll to position [826, 0]
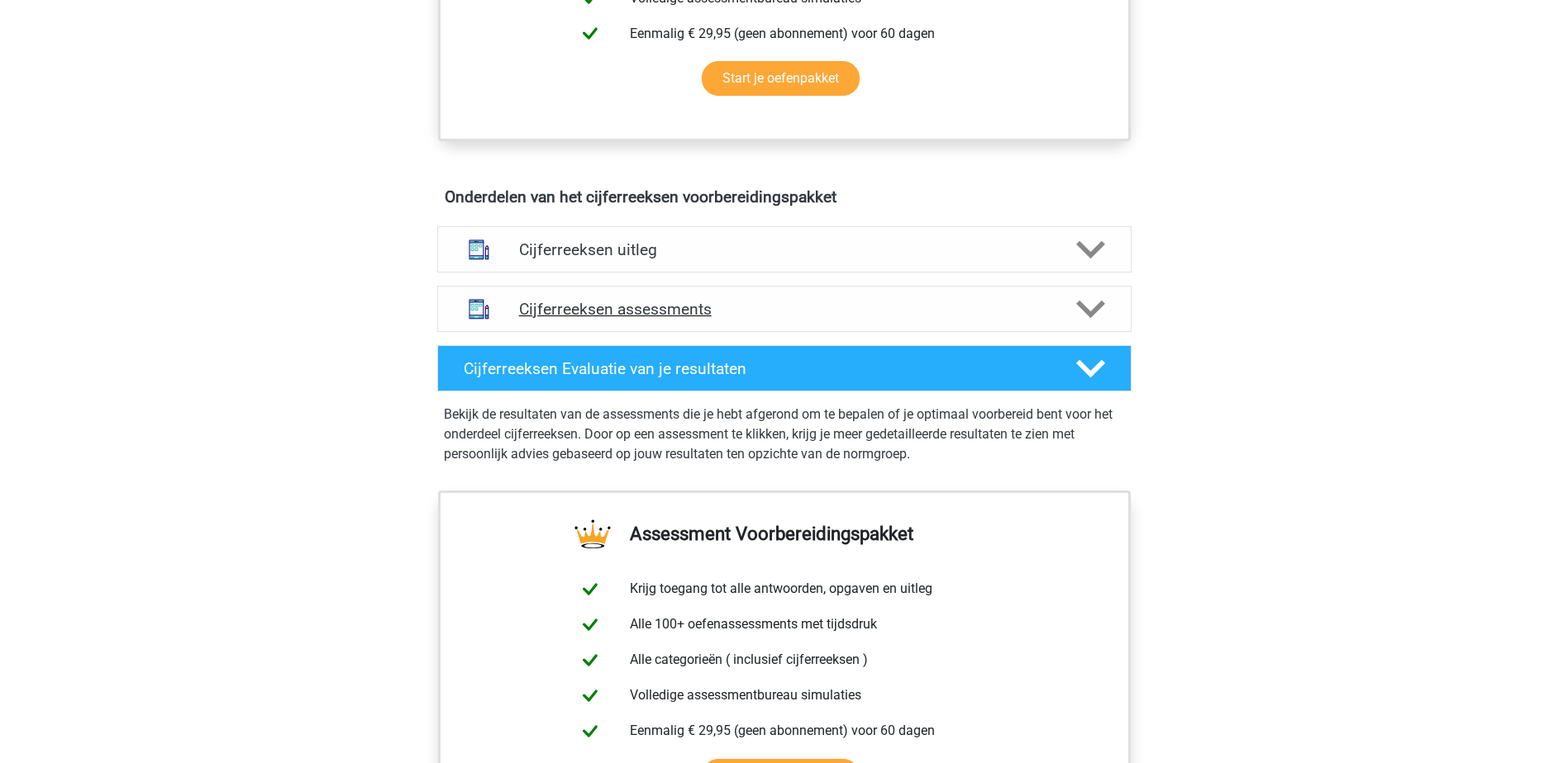
click at [810, 319] on h4 "Cijferreeksen assessments" at bounding box center [784, 309] width 531 height 19
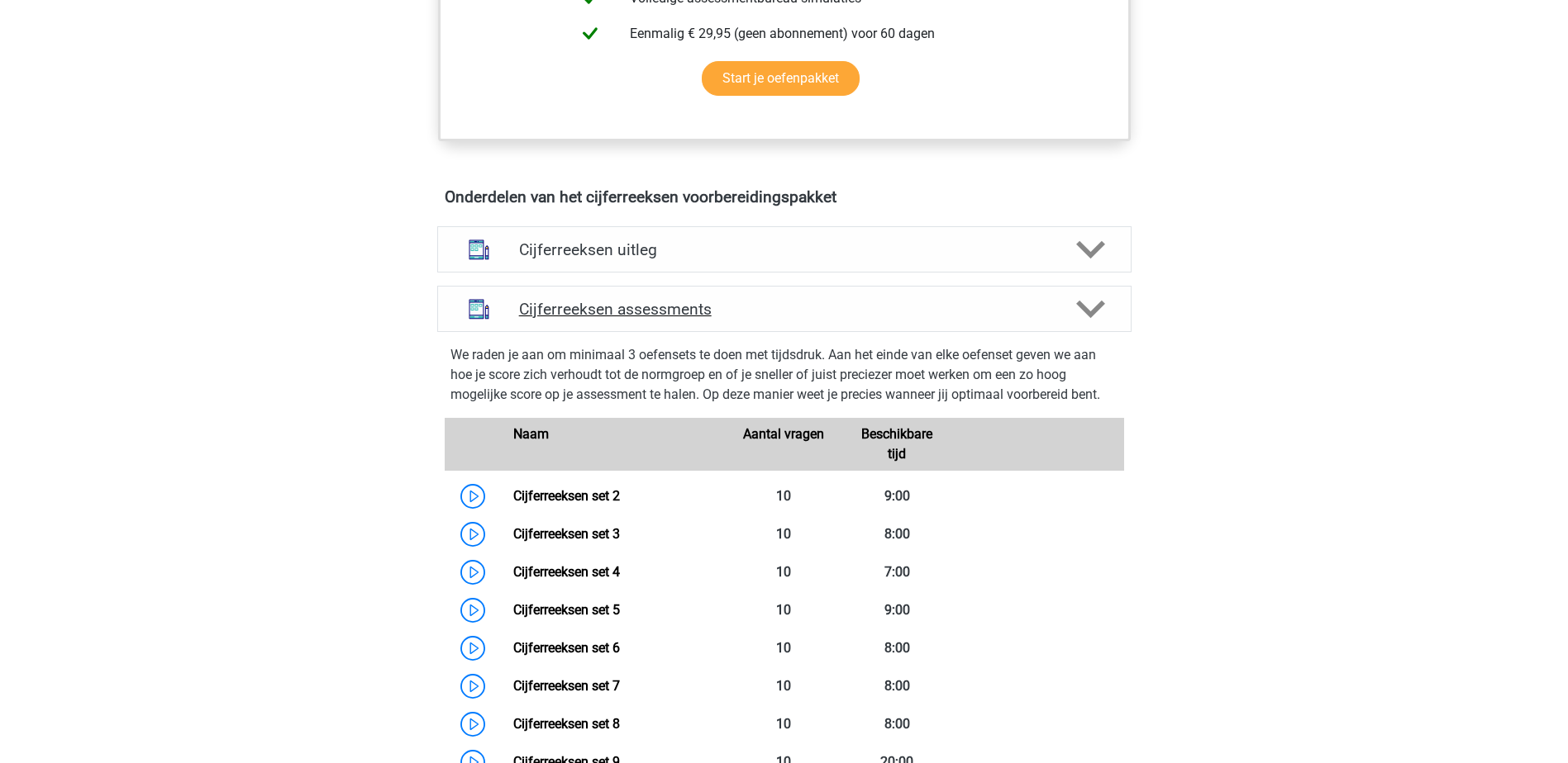
click at [810, 319] on h4 "Cijferreeksen assessments" at bounding box center [784, 309] width 531 height 19
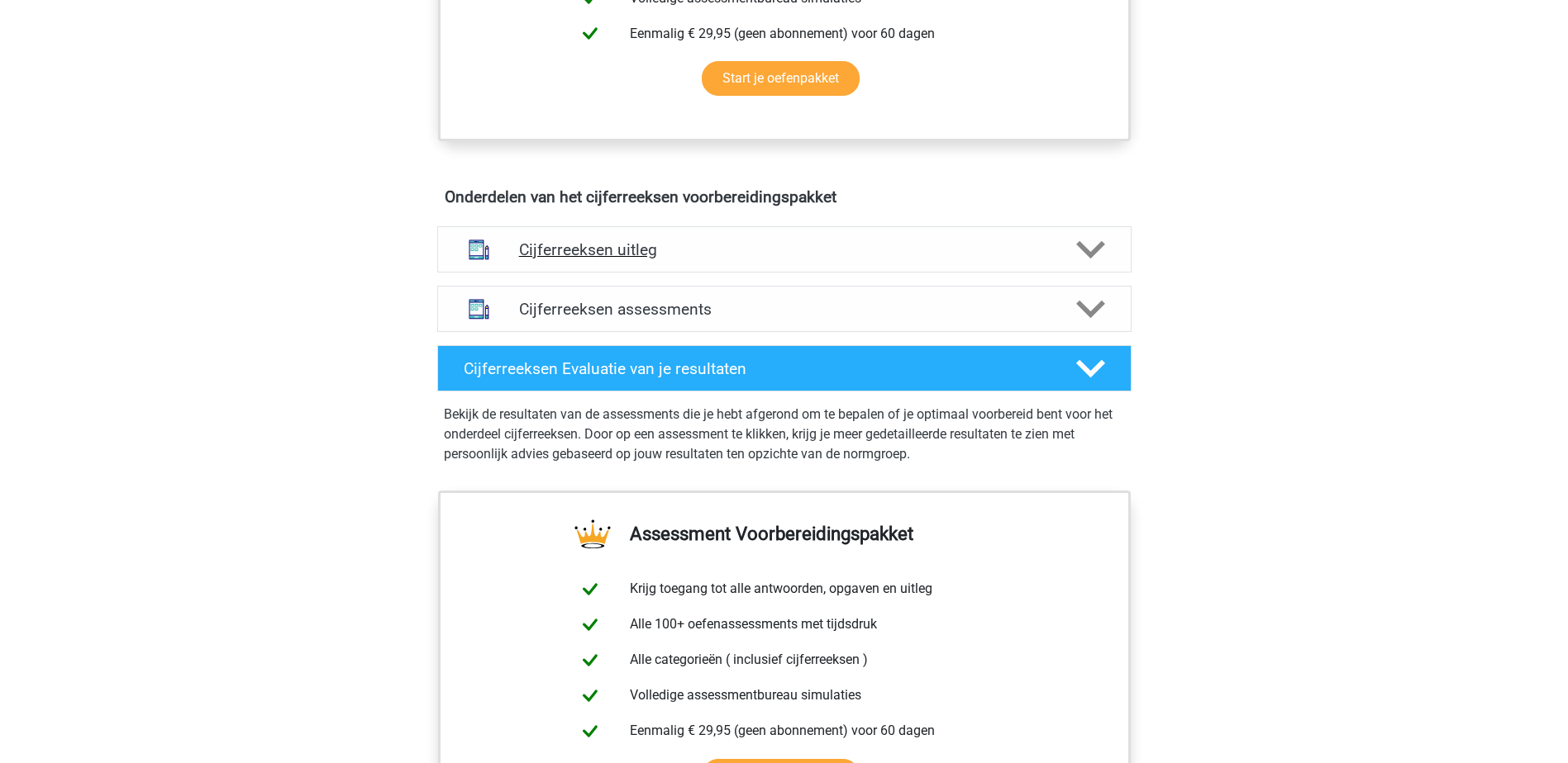
click at [805, 273] on div "Cijferreeksen uitleg" at bounding box center [784, 250] width 694 height 46
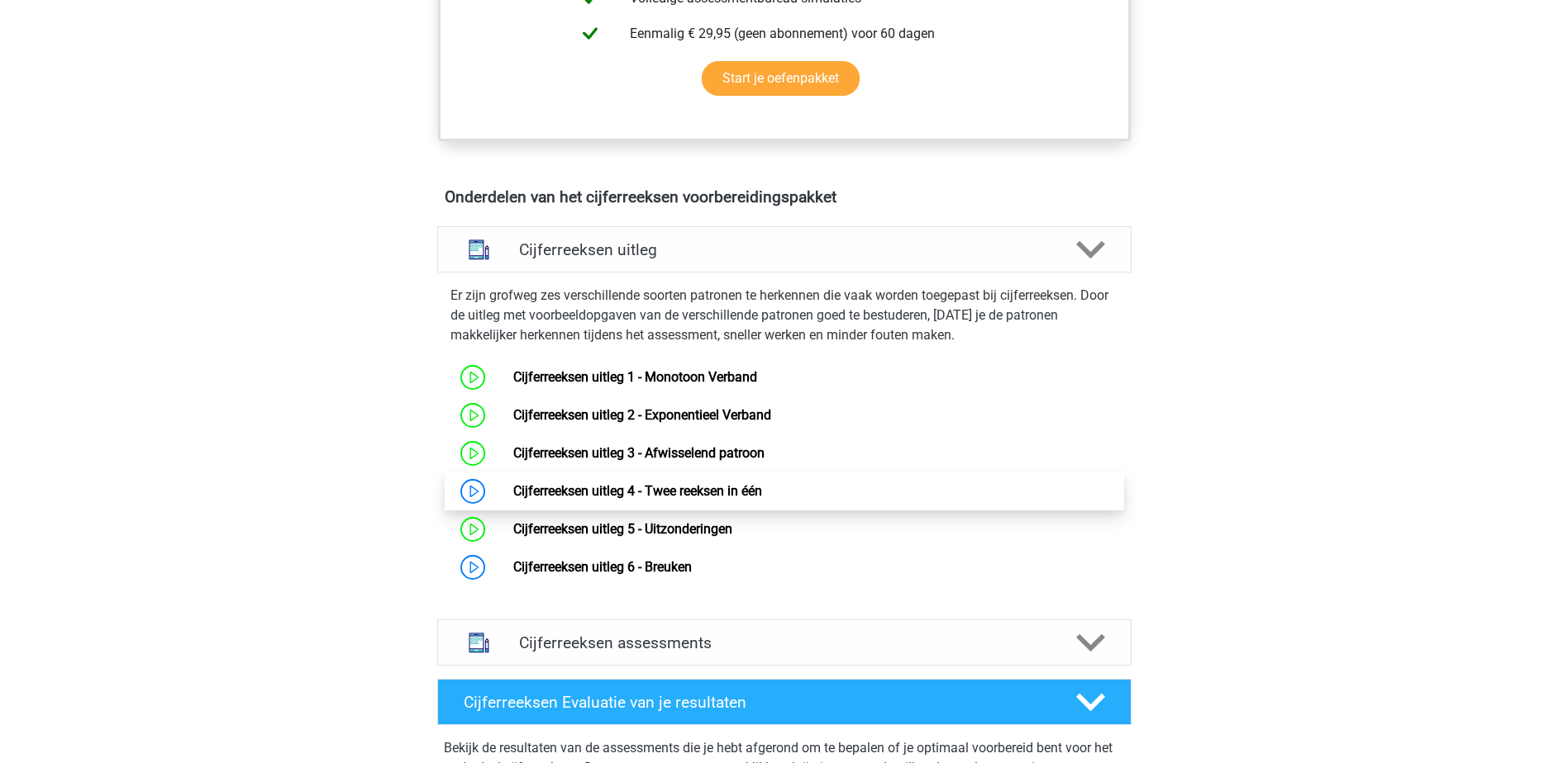
click at [736, 499] on link "Cijferreeksen uitleg 4 - Twee reeksen in één" at bounding box center [637, 491] width 249 height 15
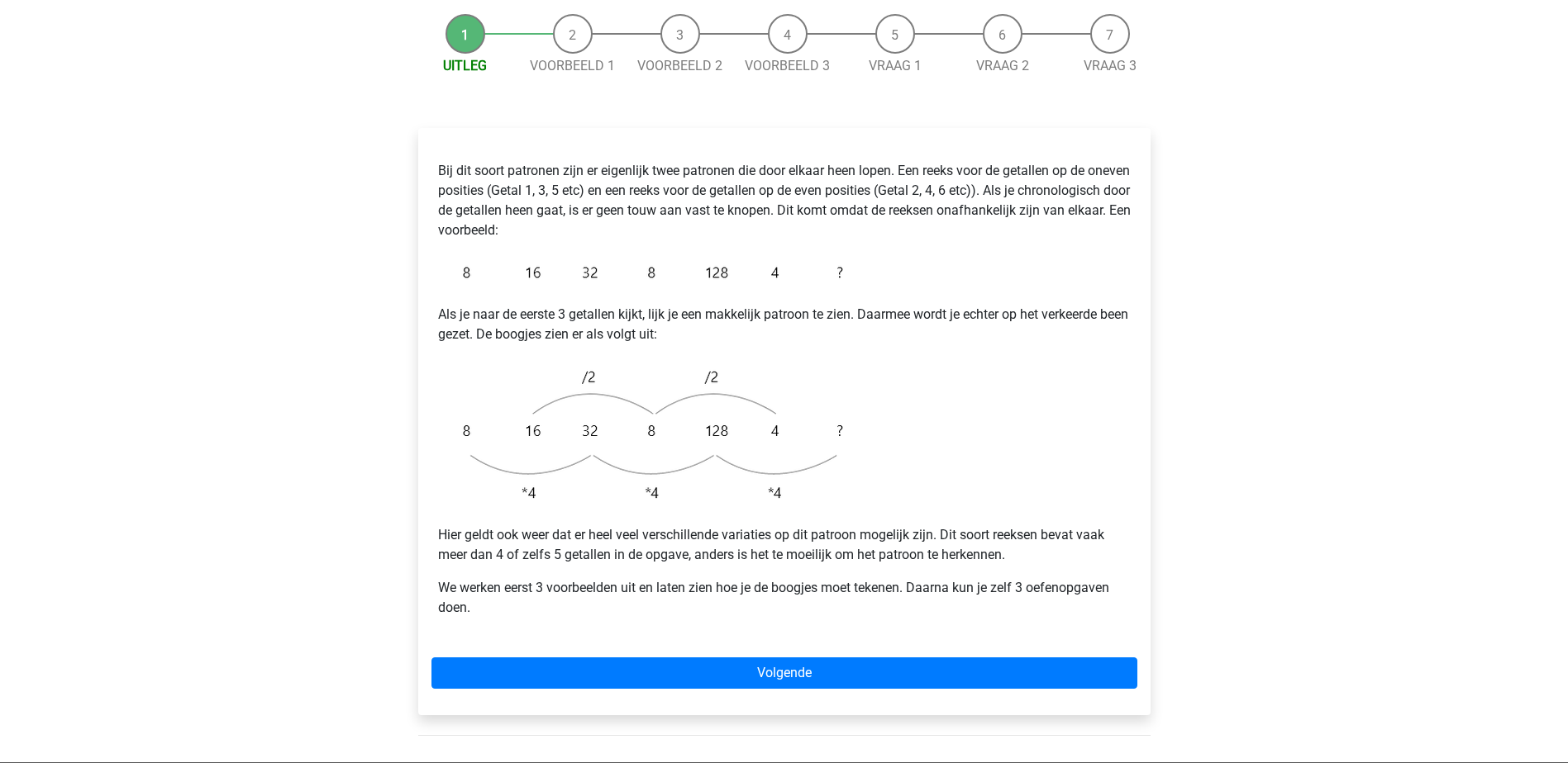
scroll to position [248, 0]
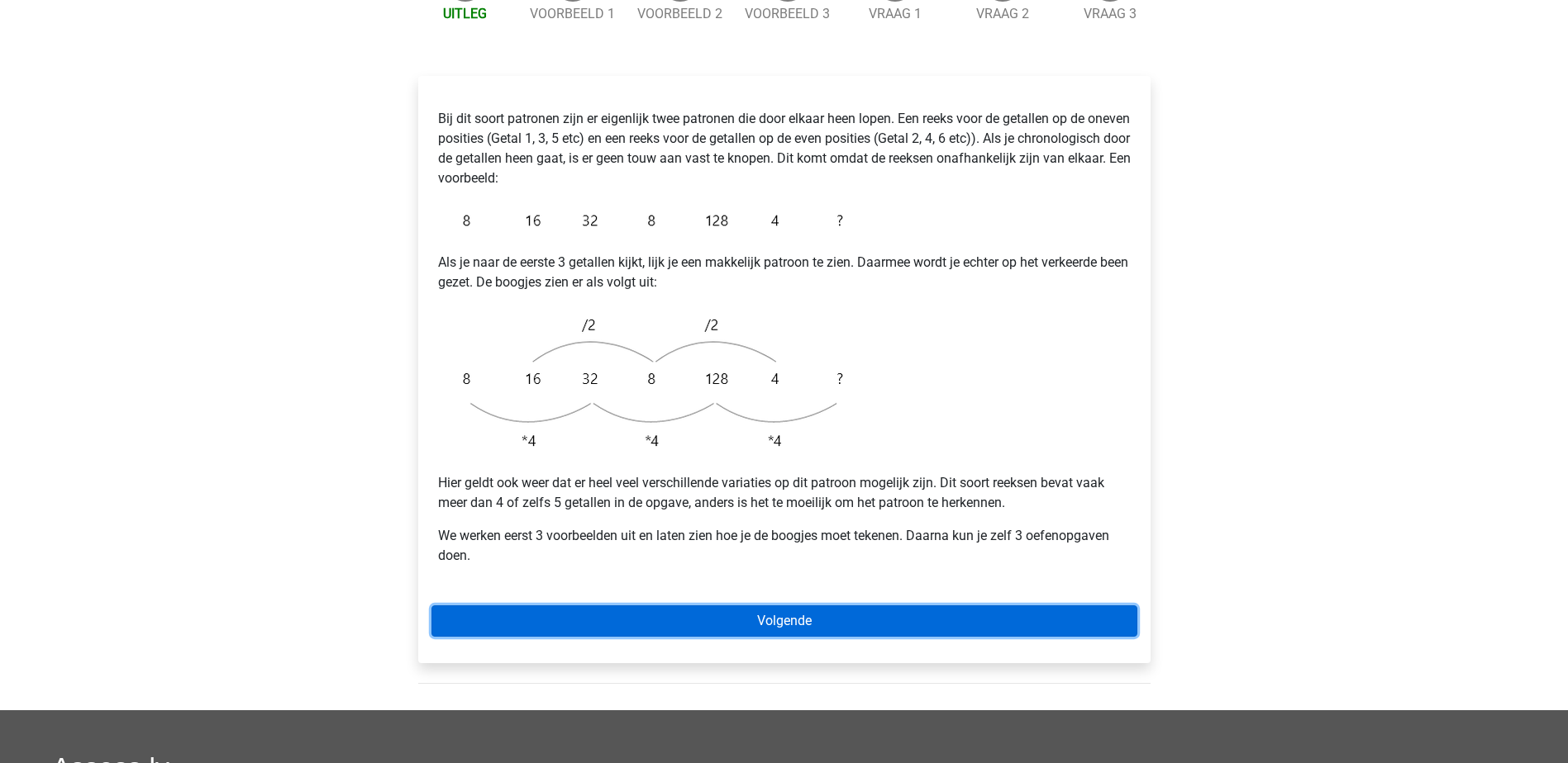
click at [741, 605] on link "Volgende" at bounding box center [784, 621] width 706 height 32
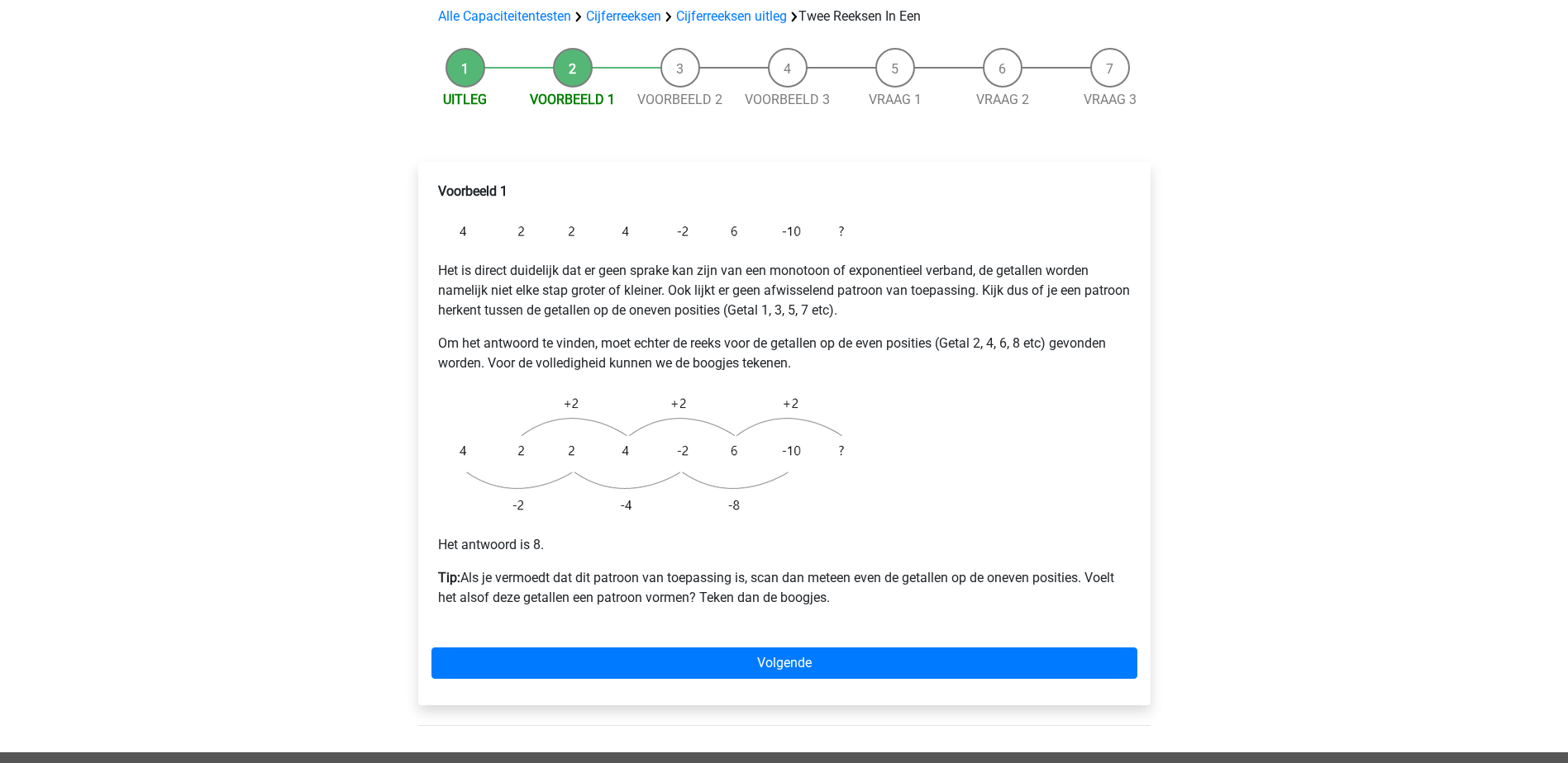
scroll to position [165, 0]
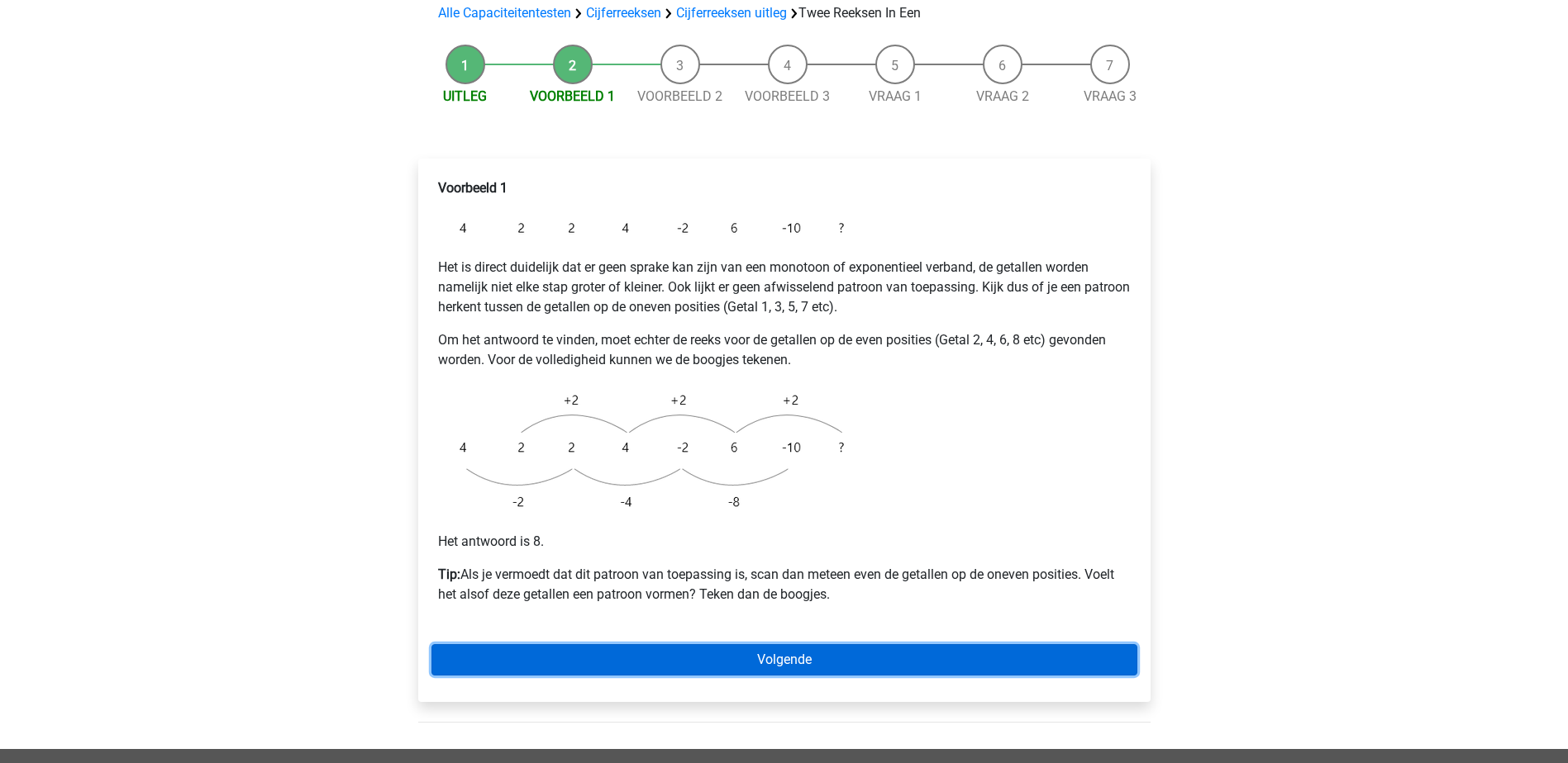
click at [771, 645] on link "Volgende" at bounding box center [784, 660] width 706 height 32
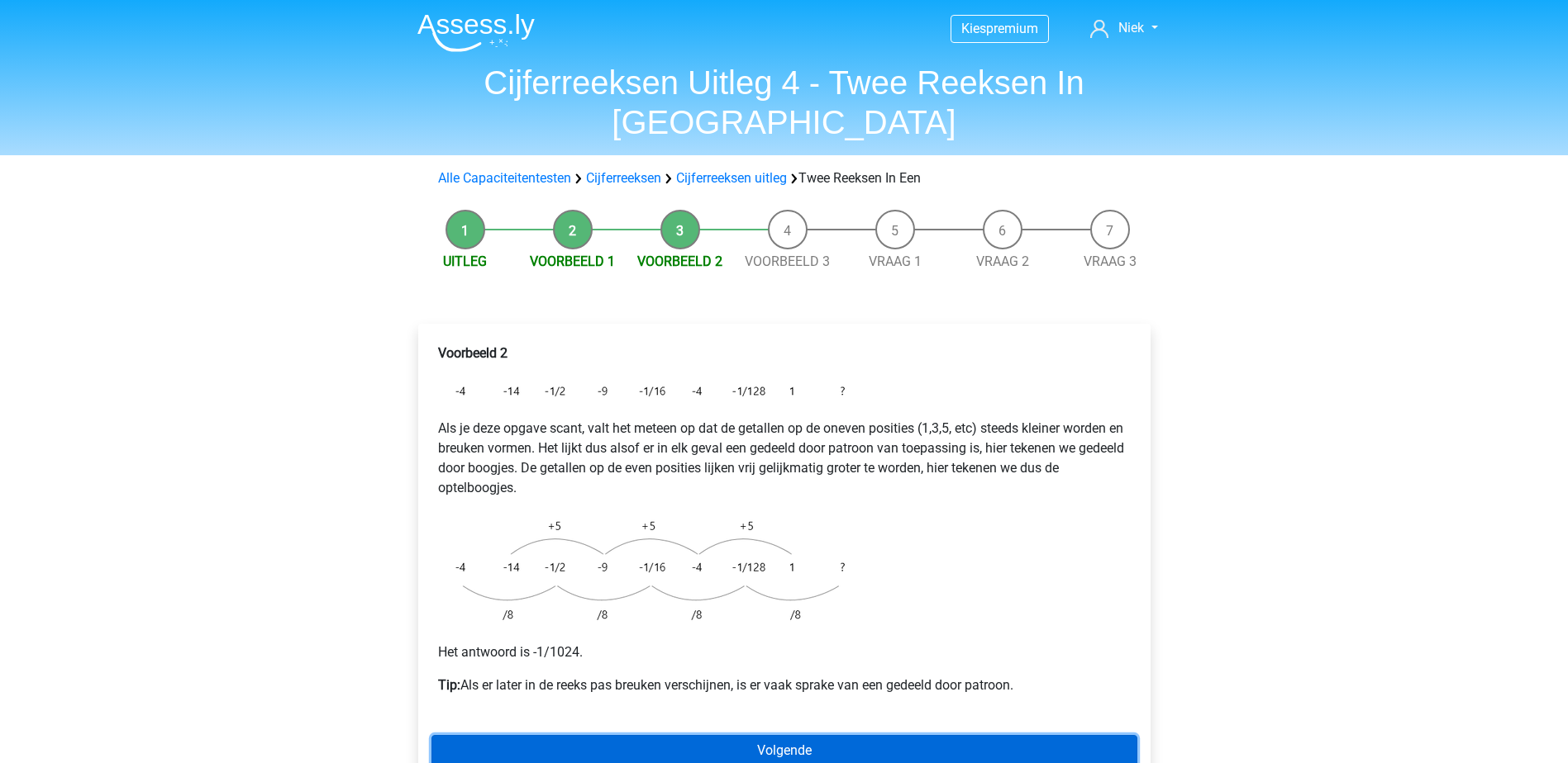
click at [857, 735] on link "Volgende" at bounding box center [784, 751] width 706 height 32
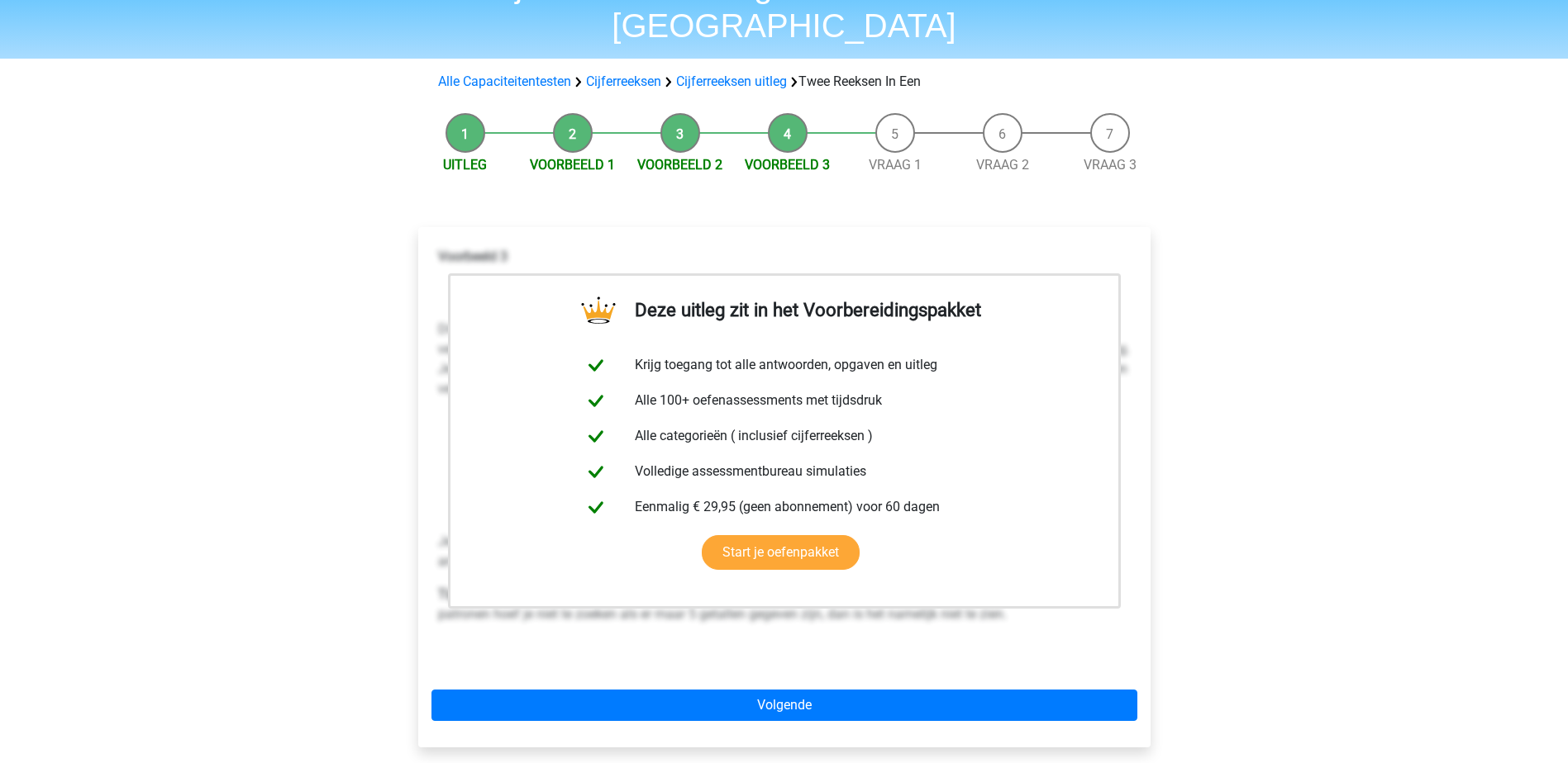
scroll to position [331, 0]
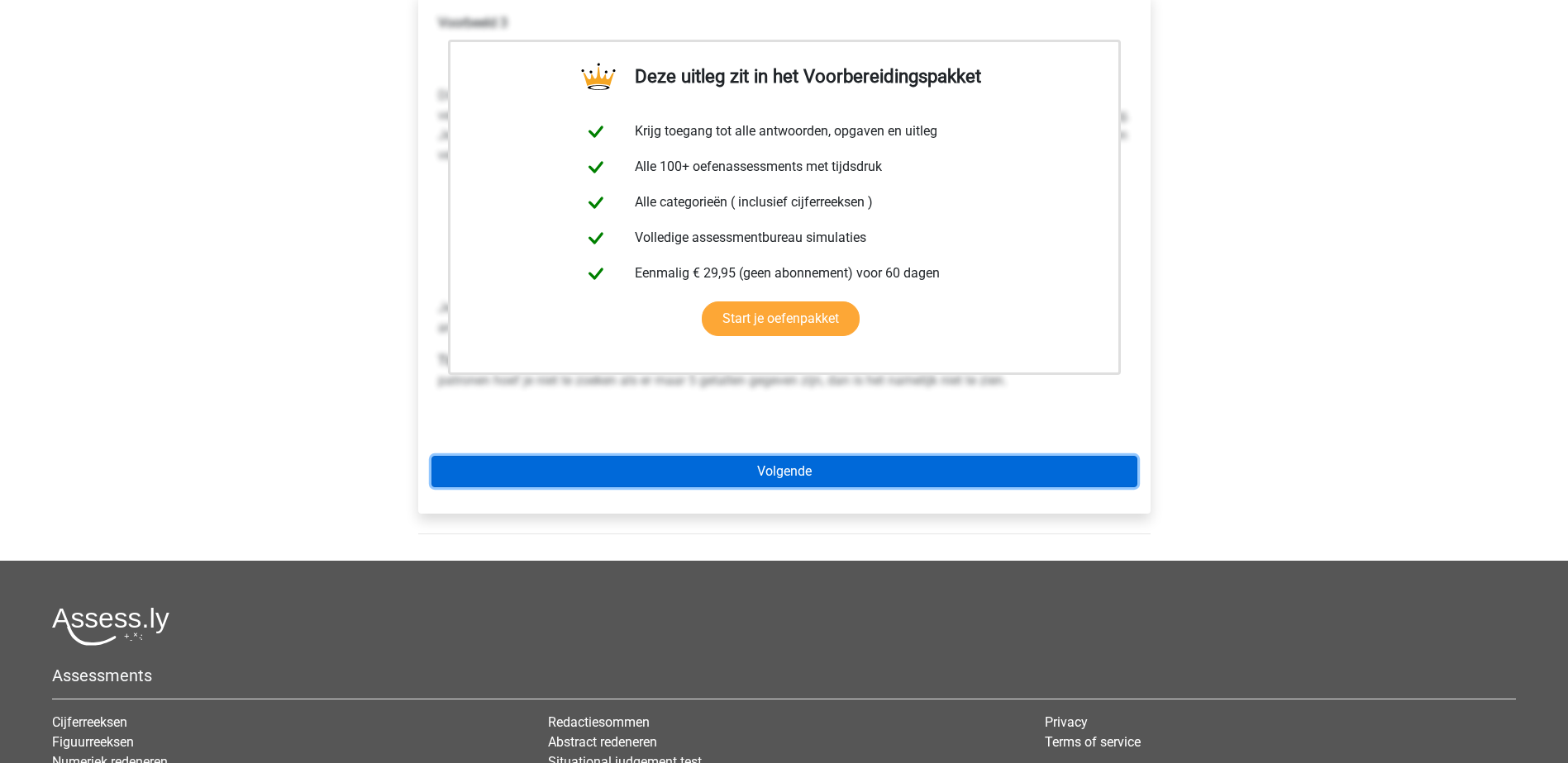
click at [876, 456] on link "Volgende" at bounding box center [784, 472] width 706 height 32
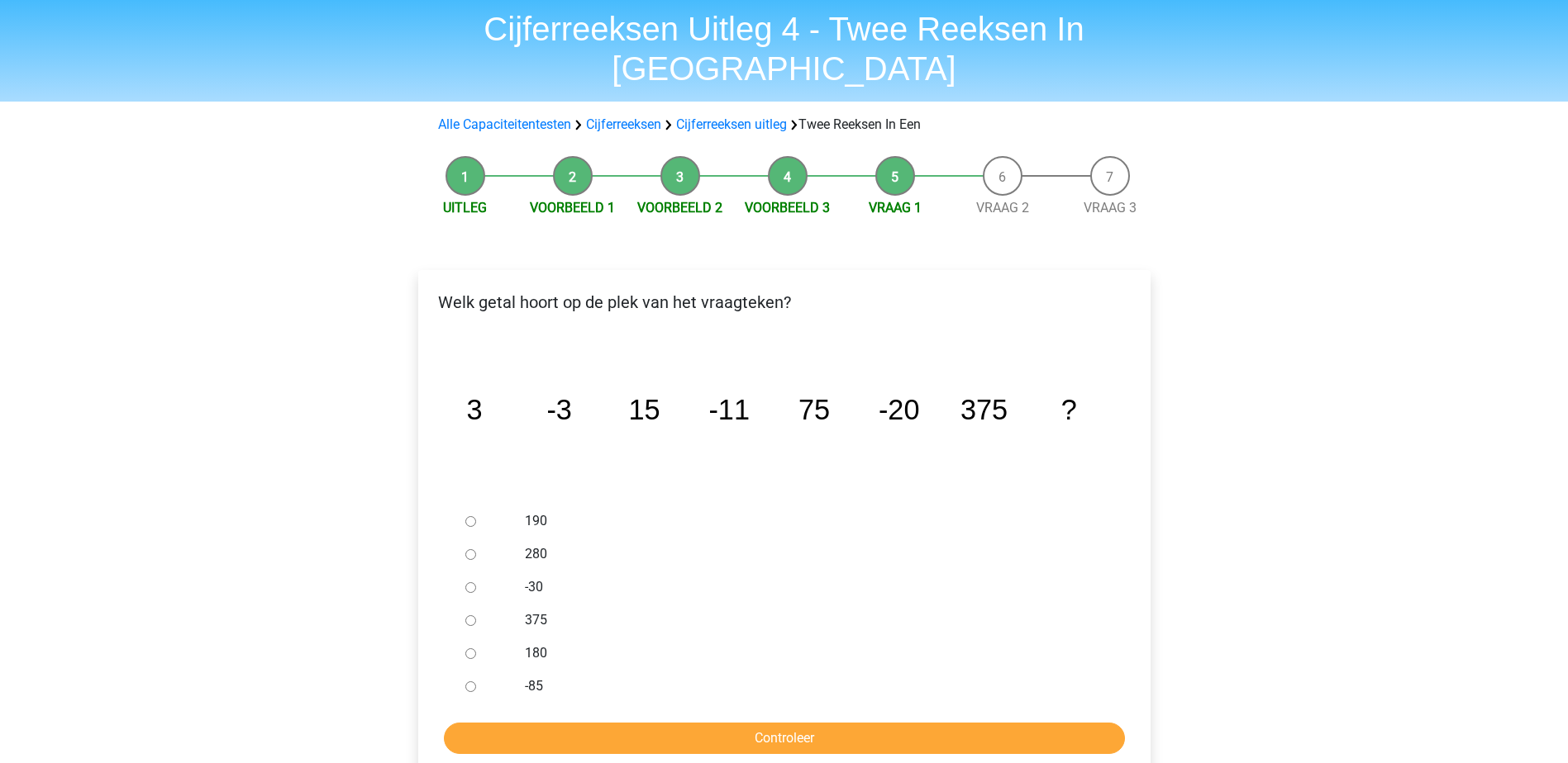
scroll to position [83, 0]
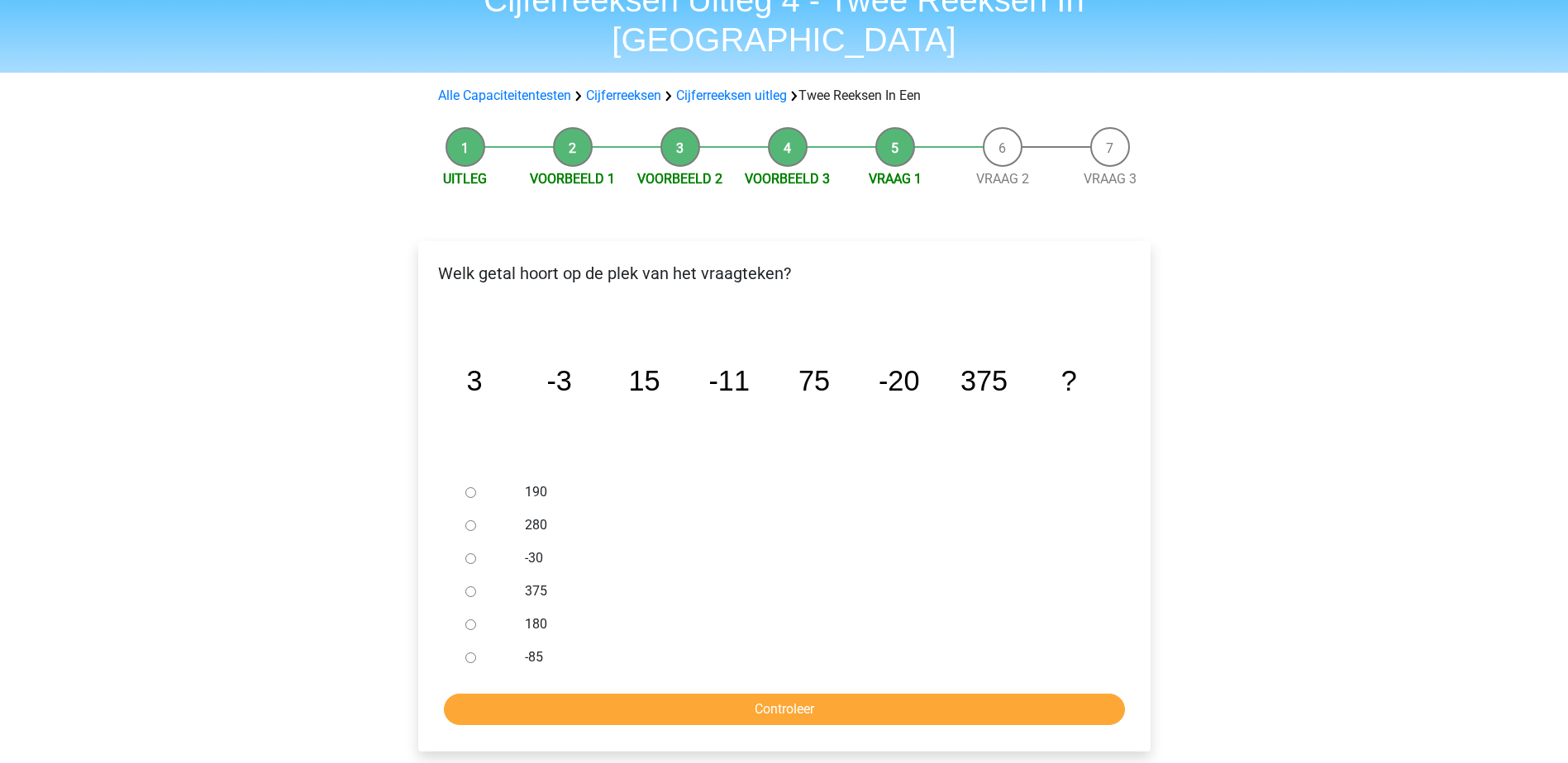
drag, startPoint x: 552, startPoint y: 504, endPoint x: 515, endPoint y: 530, distance: 45.2
click at [544, 542] on div "-30" at bounding box center [810, 558] width 597 height 33
click at [529, 549] on label "-30" at bounding box center [810, 558] width 572 height 20
click at [476, 554] on input "-30" at bounding box center [470, 558] width 11 height 11
radio input "true"
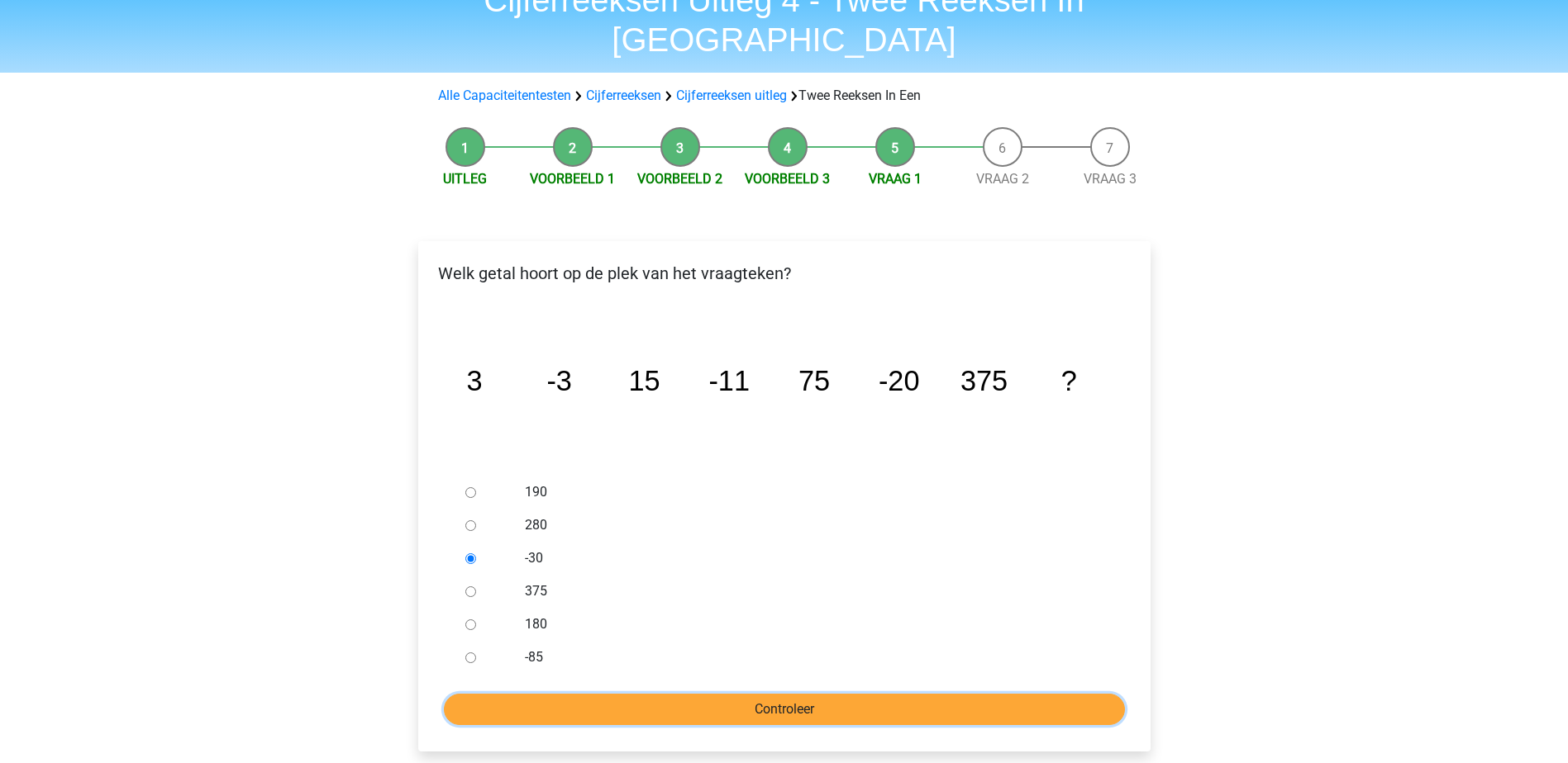
click at [718, 694] on input "Controleer" at bounding box center [784, 709] width 681 height 32
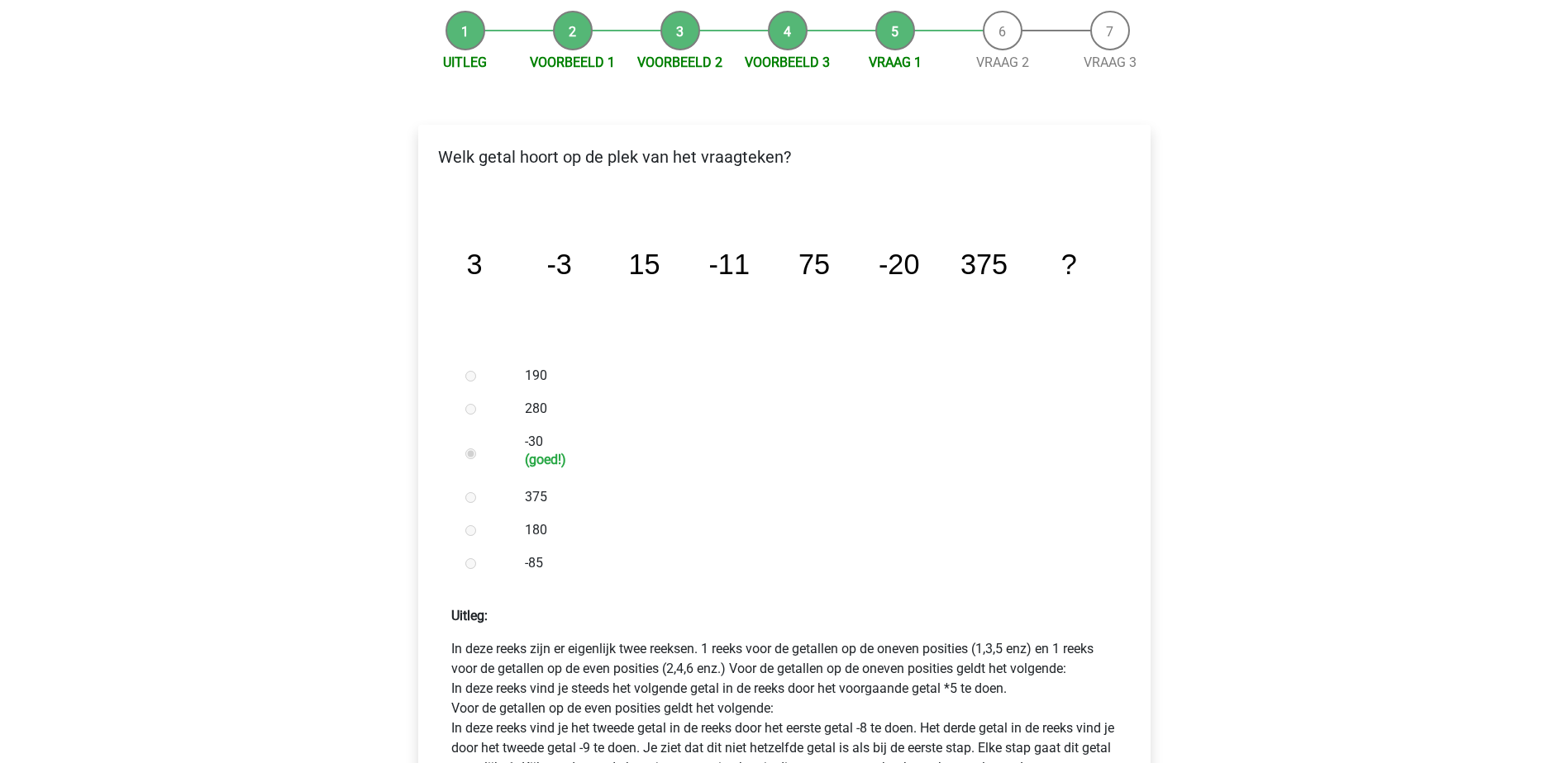
scroll to position [413, 0]
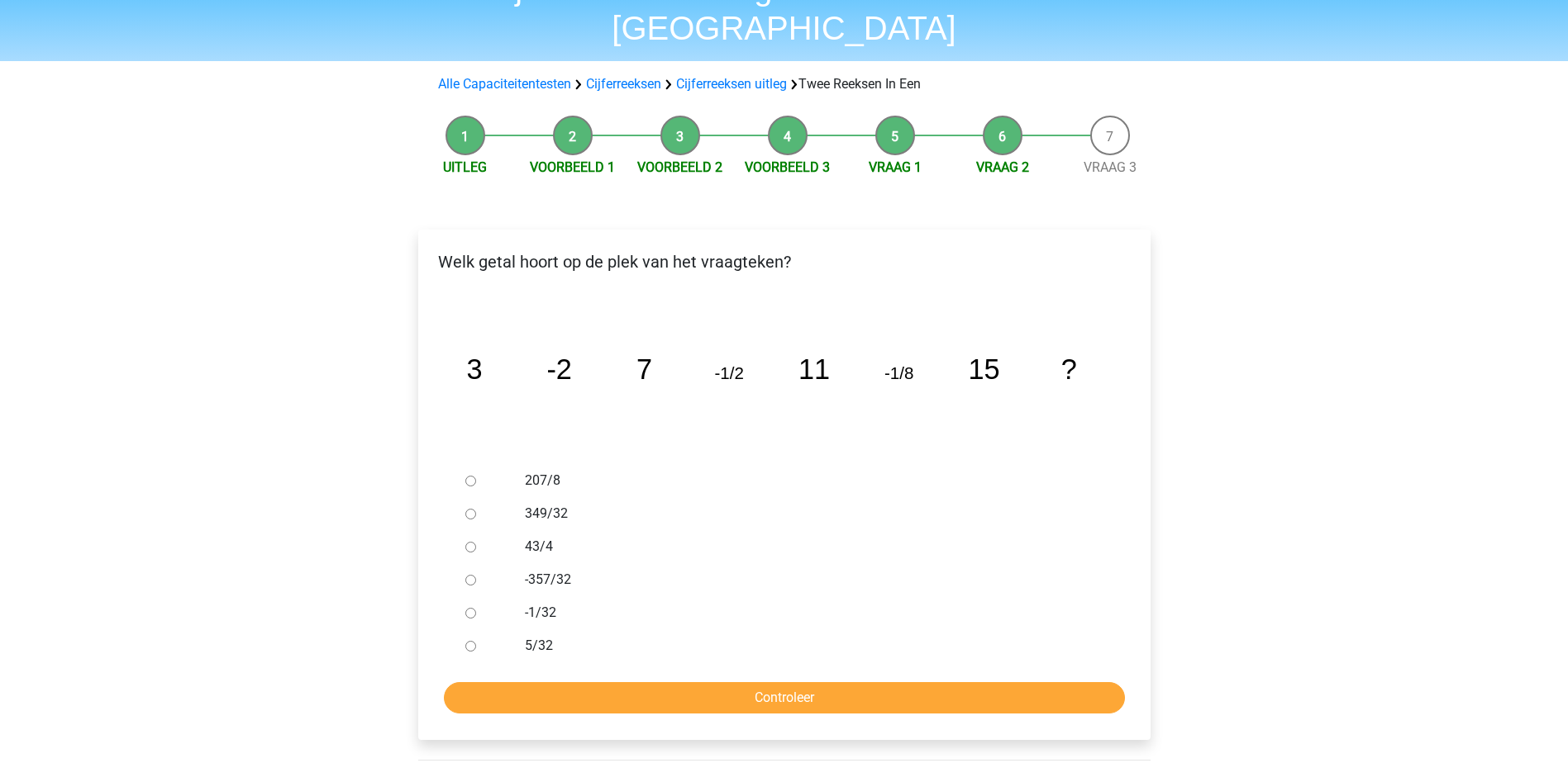
scroll to position [83, 0]
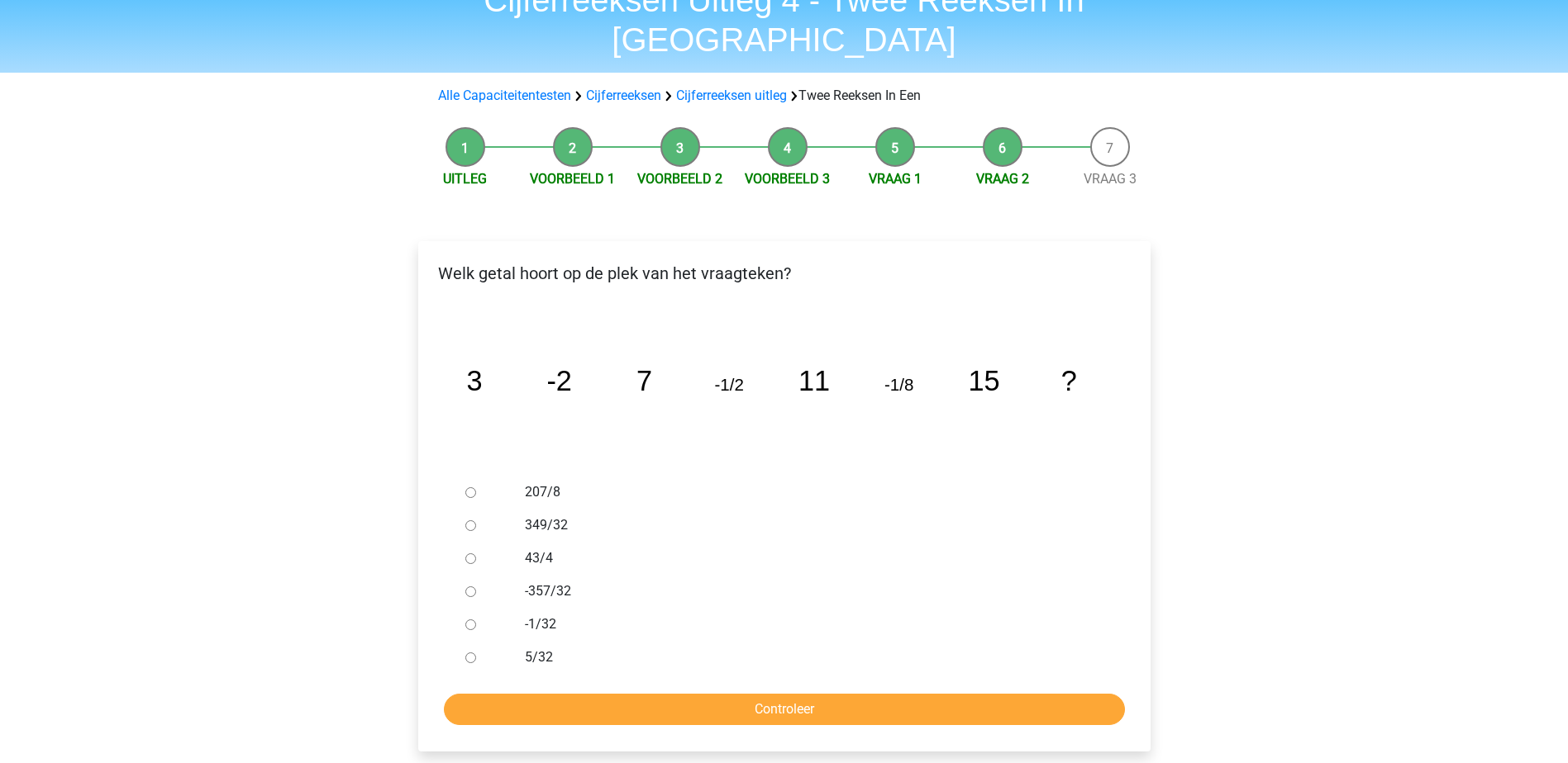
click at [529, 615] on label "-1/32" at bounding box center [810, 625] width 572 height 20
drag, startPoint x: 529, startPoint y: 587, endPoint x: 508, endPoint y: 586, distance: 21.0
click at [509, 608] on div at bounding box center [485, 625] width 55 height 33
click at [457, 589] on ul "207/8 349/32 43/4 -357/32 -1/32 5/32" at bounding box center [784, 575] width 706 height 198
click at [465, 620] on input "-1/32" at bounding box center [470, 625] width 11 height 11
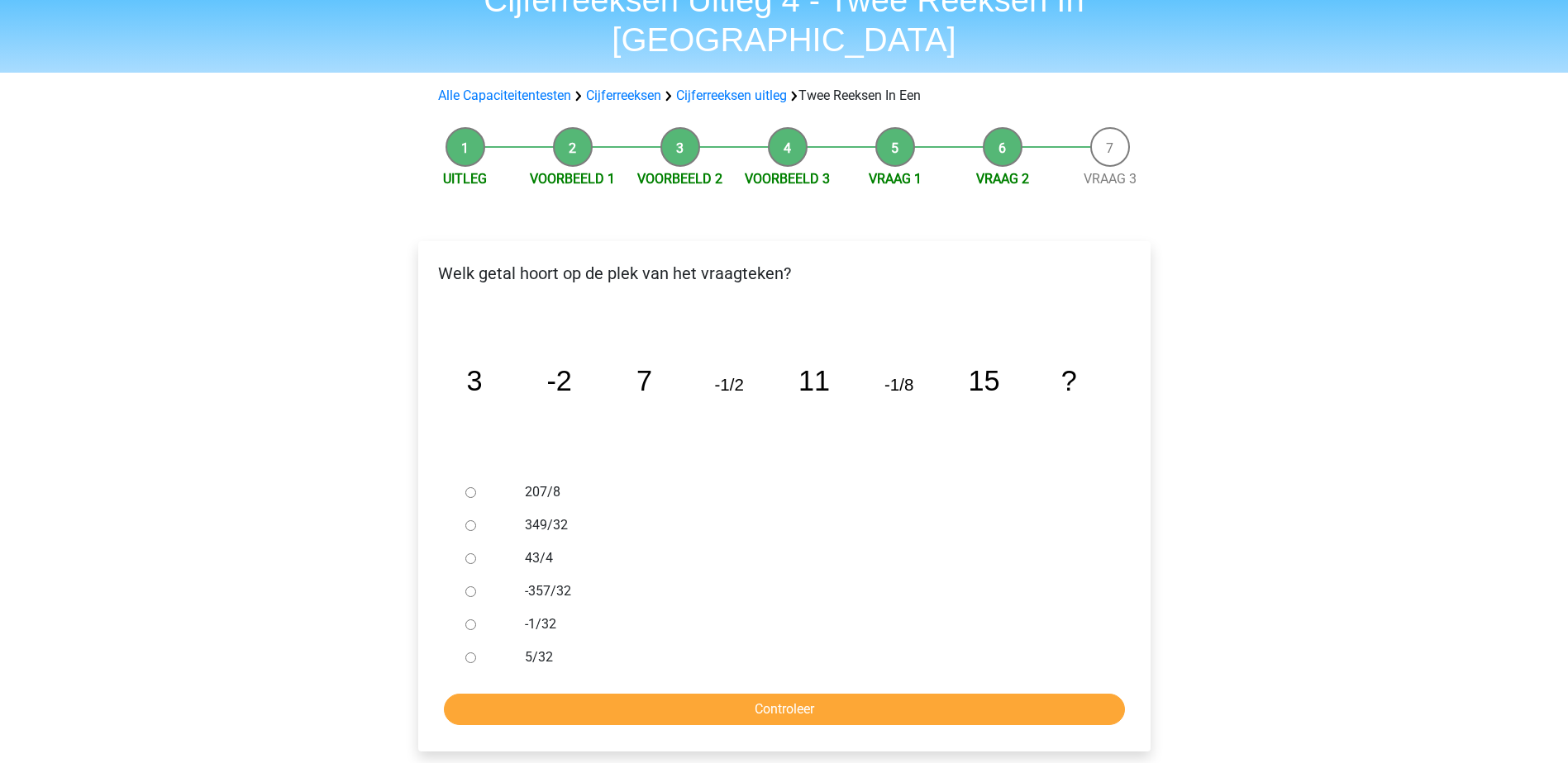
radio input "true"
click at [550, 652] on form "207/8 349/32 43/4 -357/32 -1/32 5/32 Controleer" at bounding box center [784, 601] width 706 height 250
click at [575, 694] on input "Controleer" at bounding box center [784, 709] width 681 height 32
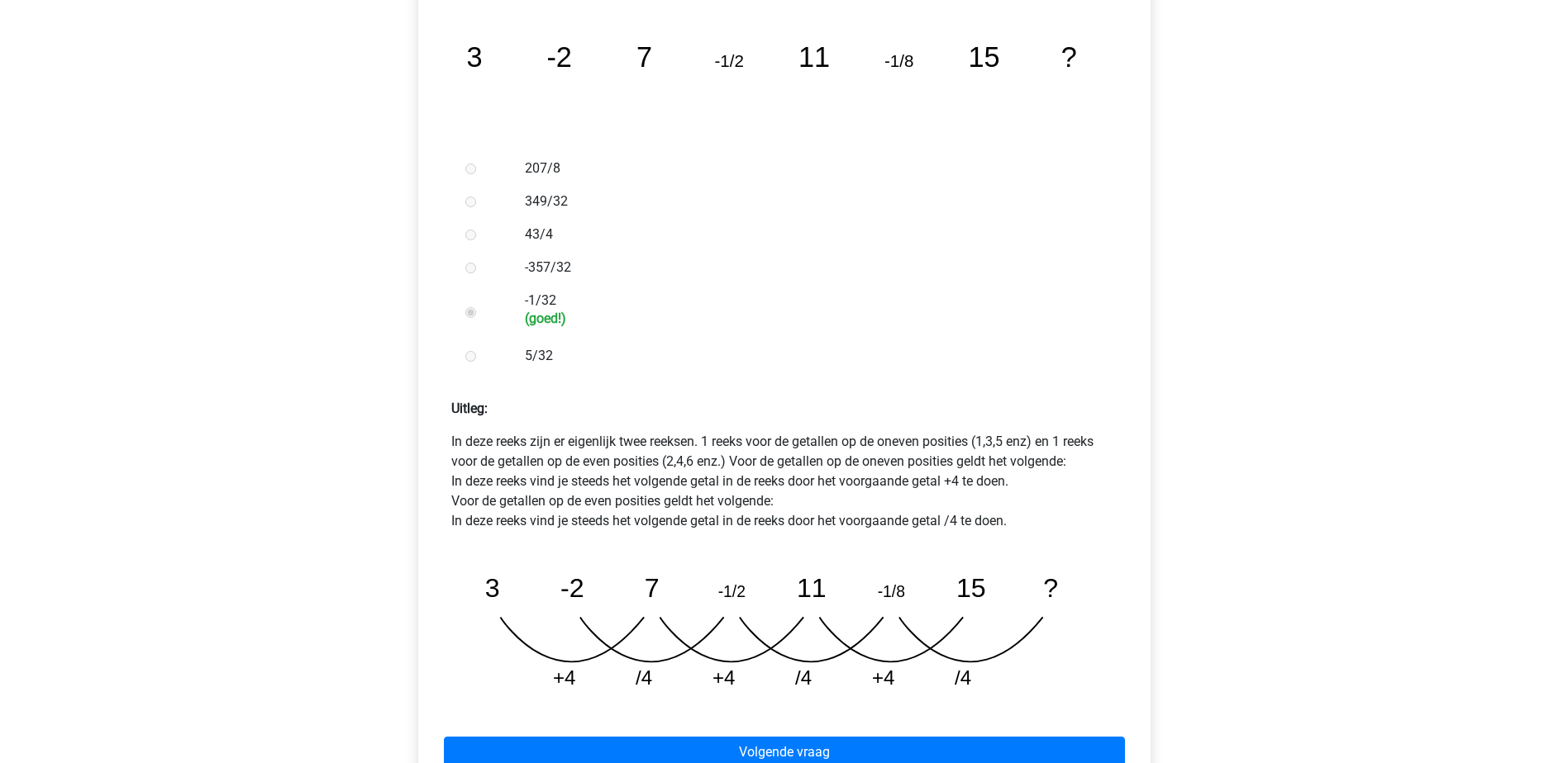
scroll to position [413, 0]
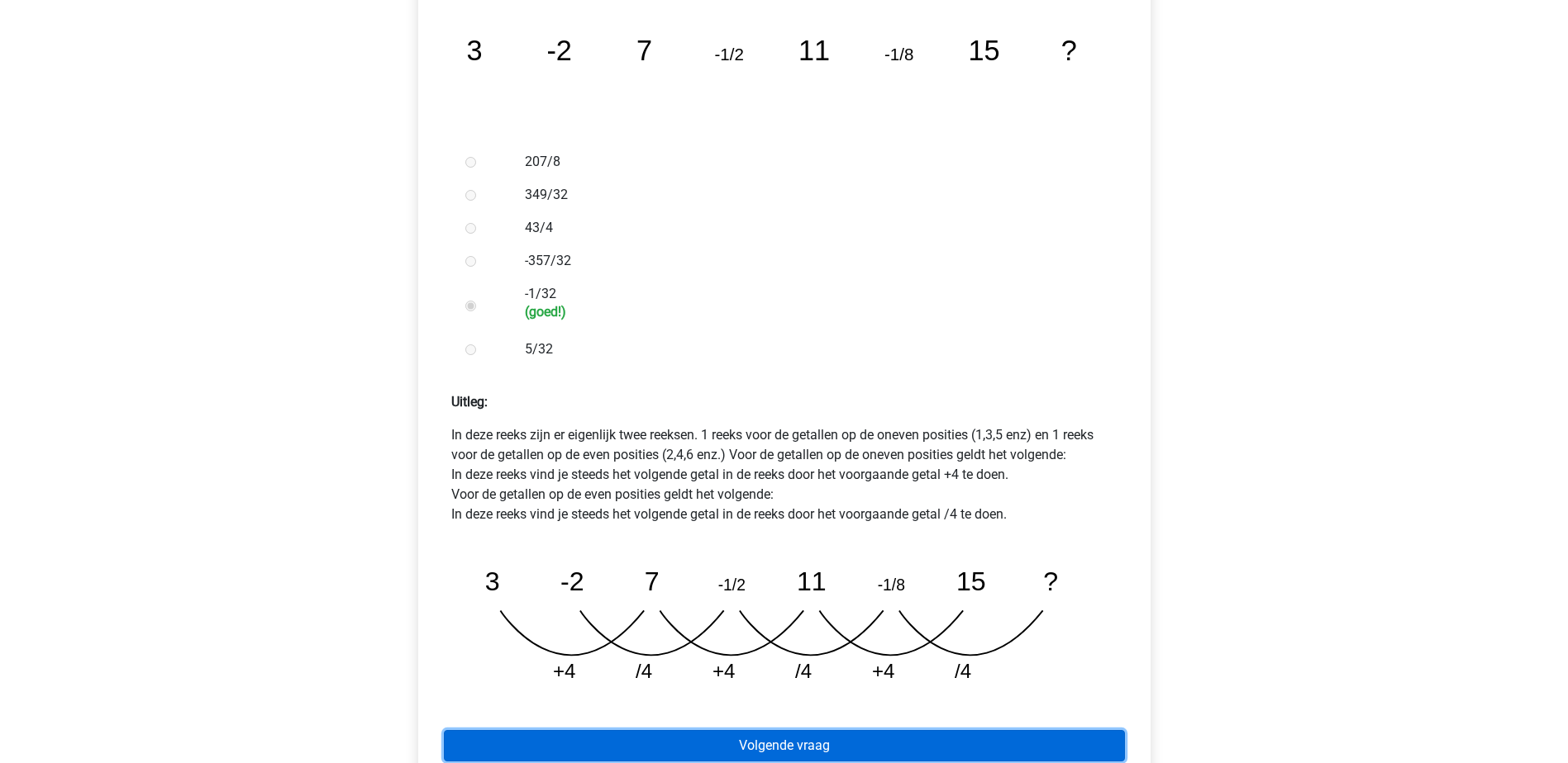
click at [949, 730] on link "Volgende vraag" at bounding box center [784, 746] width 681 height 32
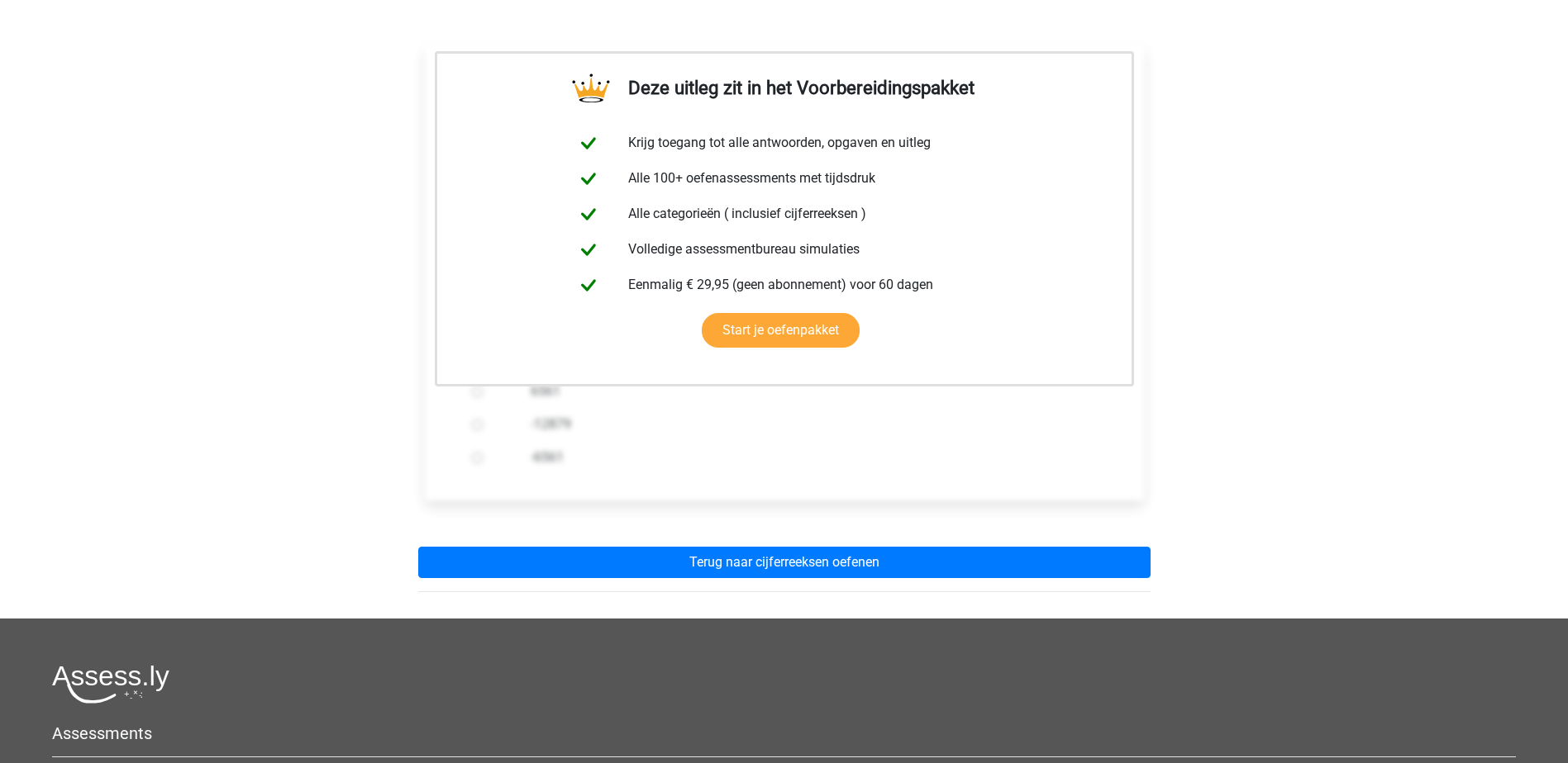
scroll to position [538, 0]
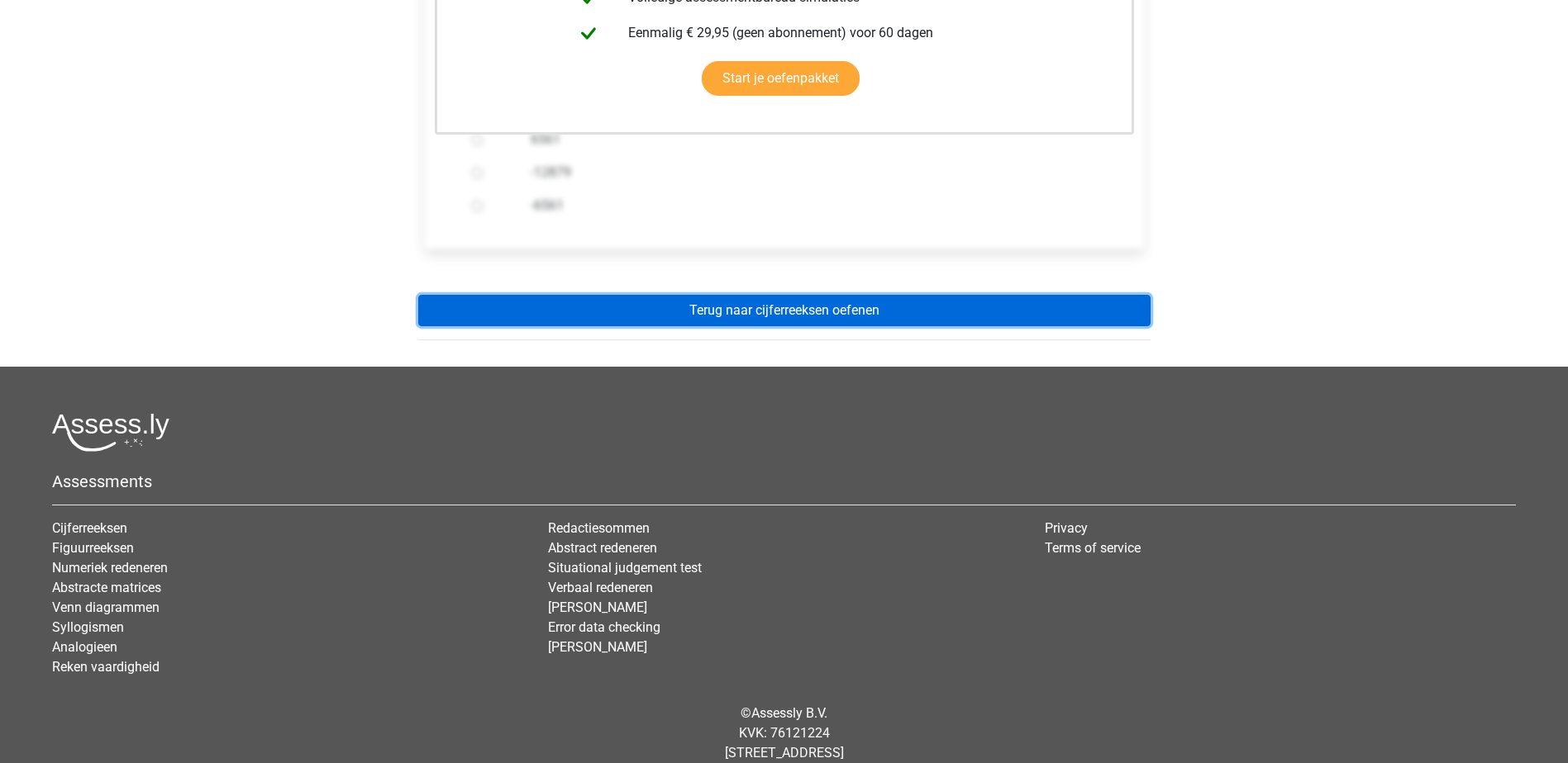
click at [858, 295] on link "Terug naar cijferreeksen oefenen" at bounding box center [784, 310] width 733 height 32
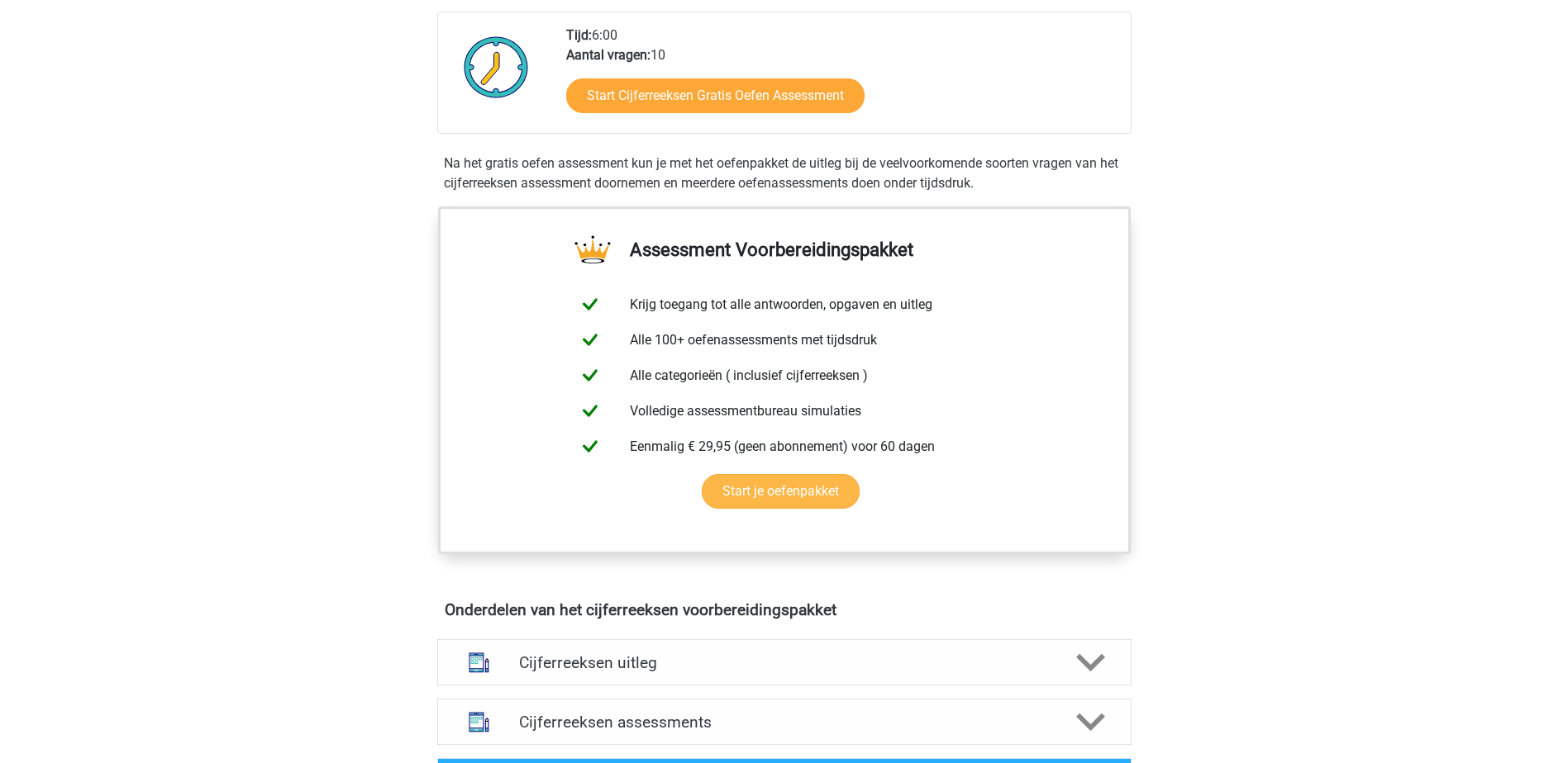
scroll to position [826, 0]
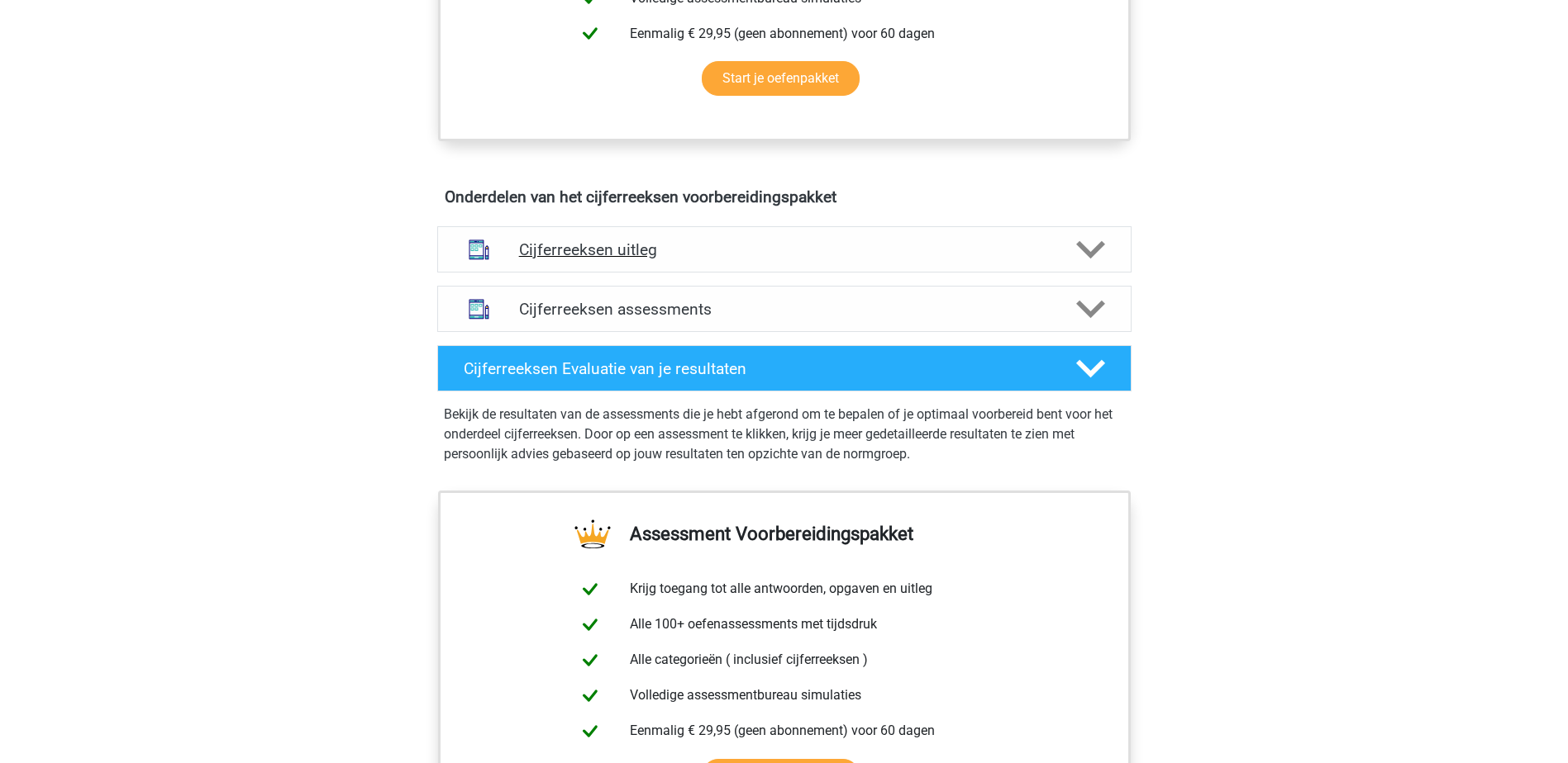
click at [786, 252] on div "Cijferreeksen uitleg" at bounding box center [784, 250] width 694 height 46
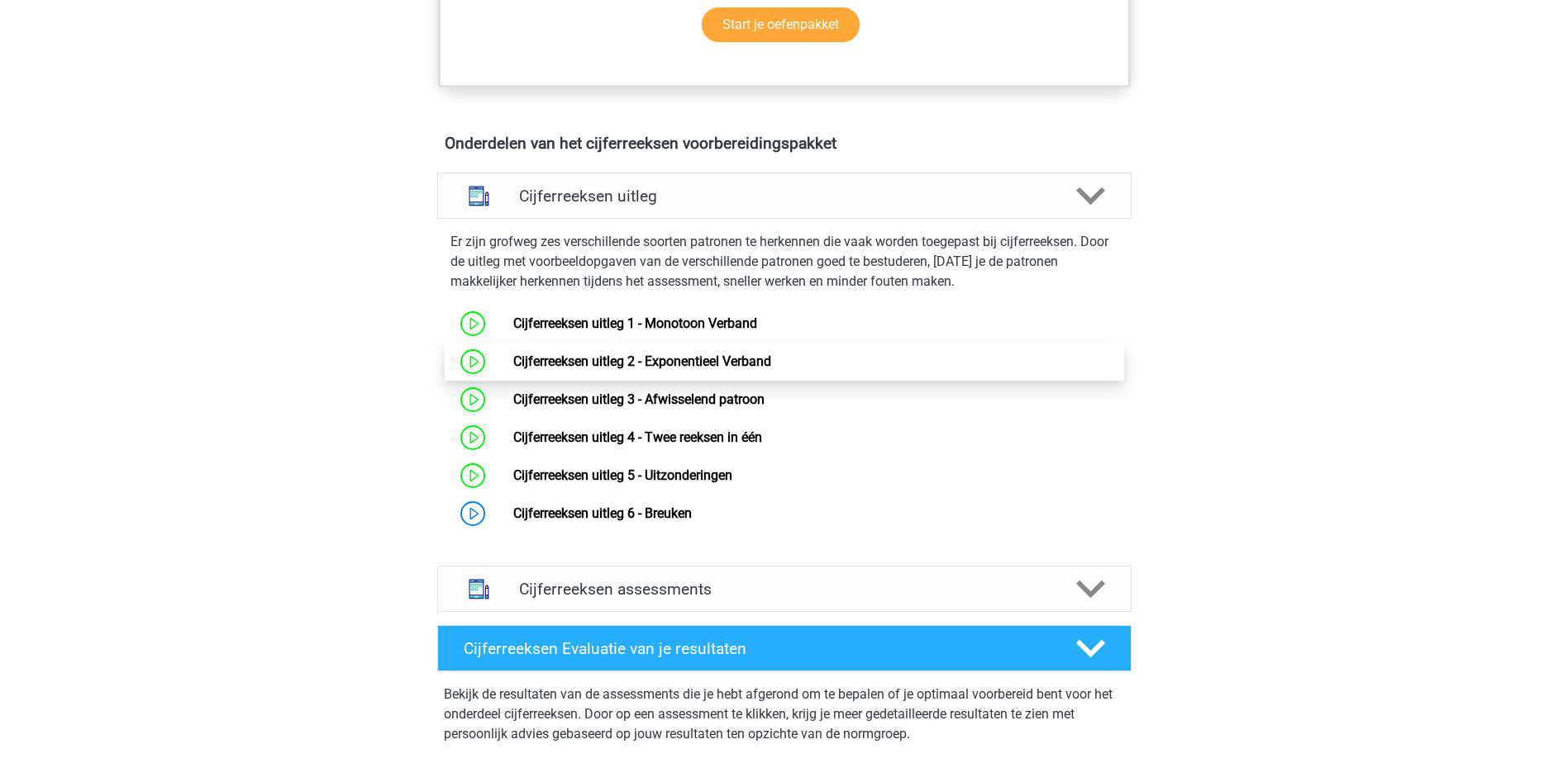
scroll to position [909, 0]
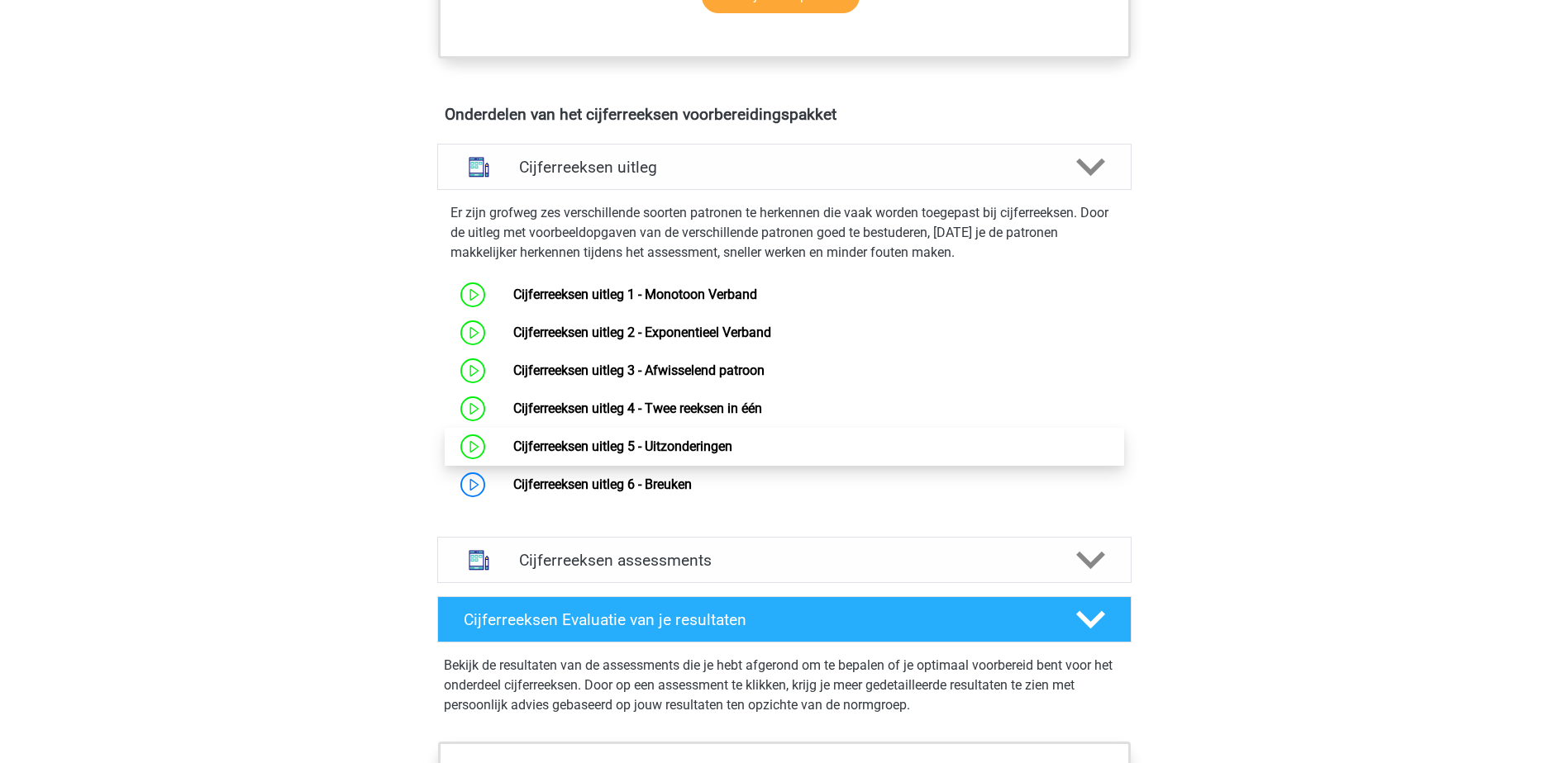
click at [726, 455] on link "Cijferreeksen uitleg 5 - Uitzonderingen" at bounding box center [623, 446] width 219 height 15
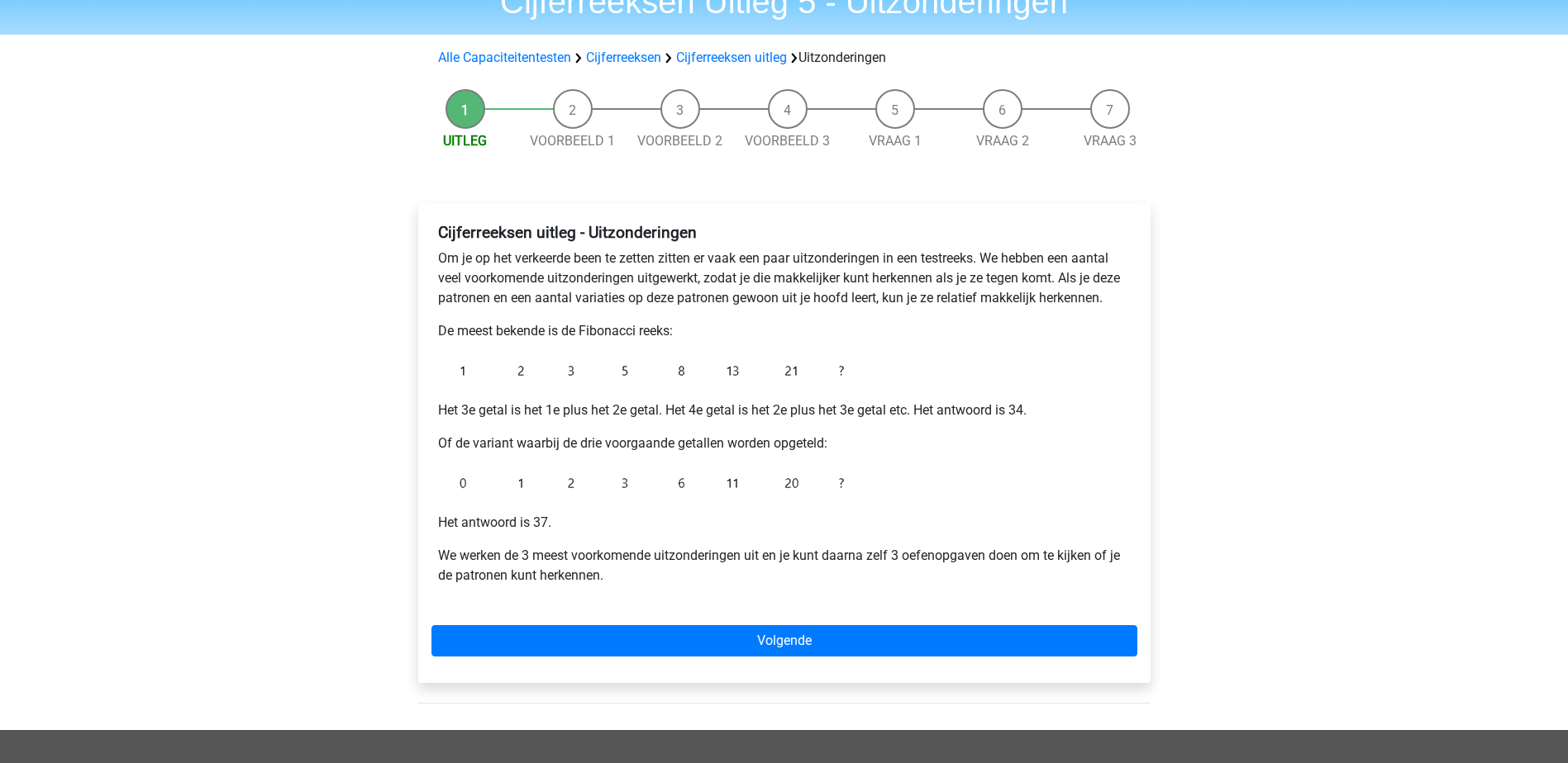
scroll to position [248, 0]
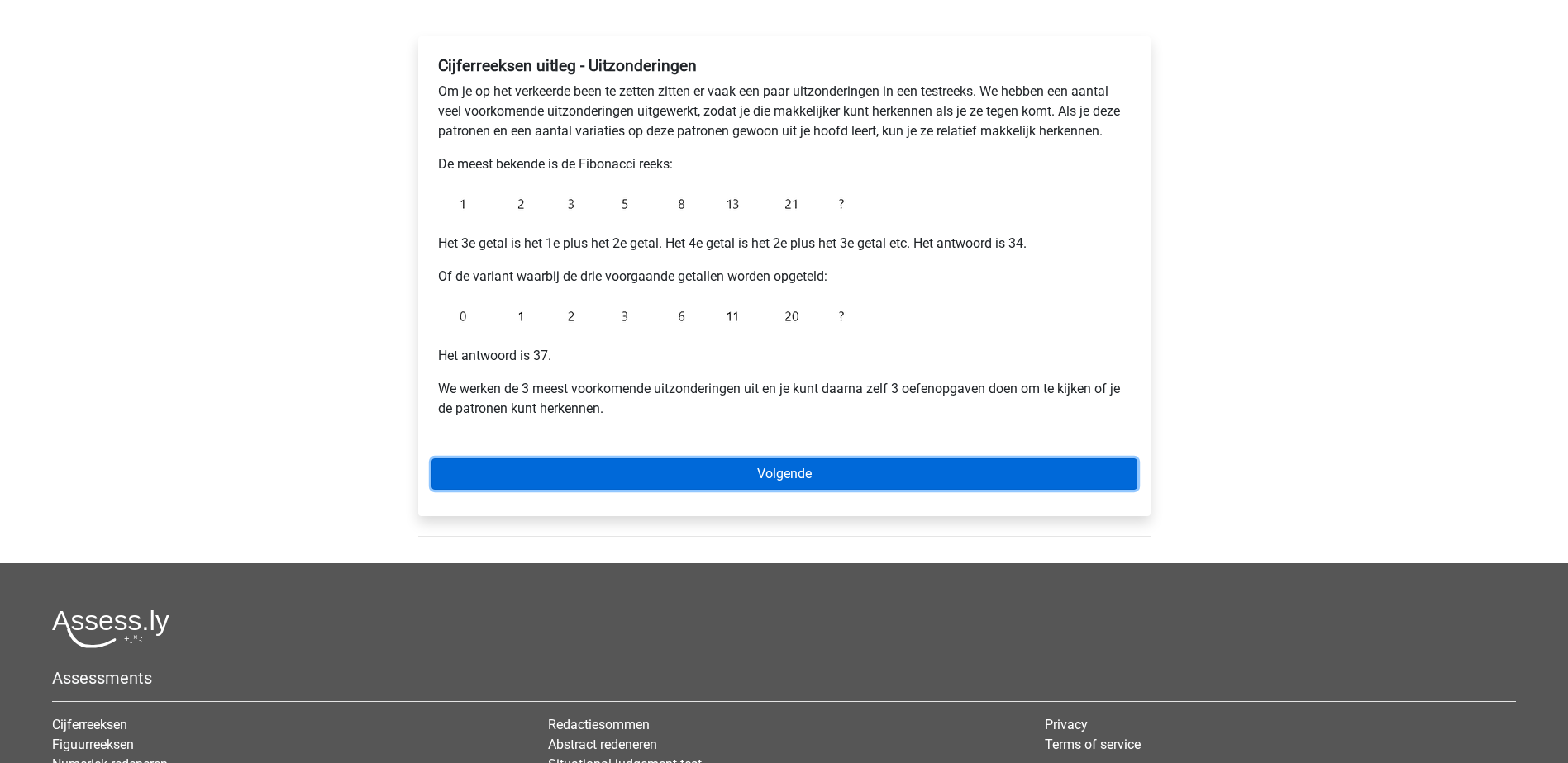
click at [969, 462] on link "Volgende" at bounding box center [784, 474] width 706 height 32
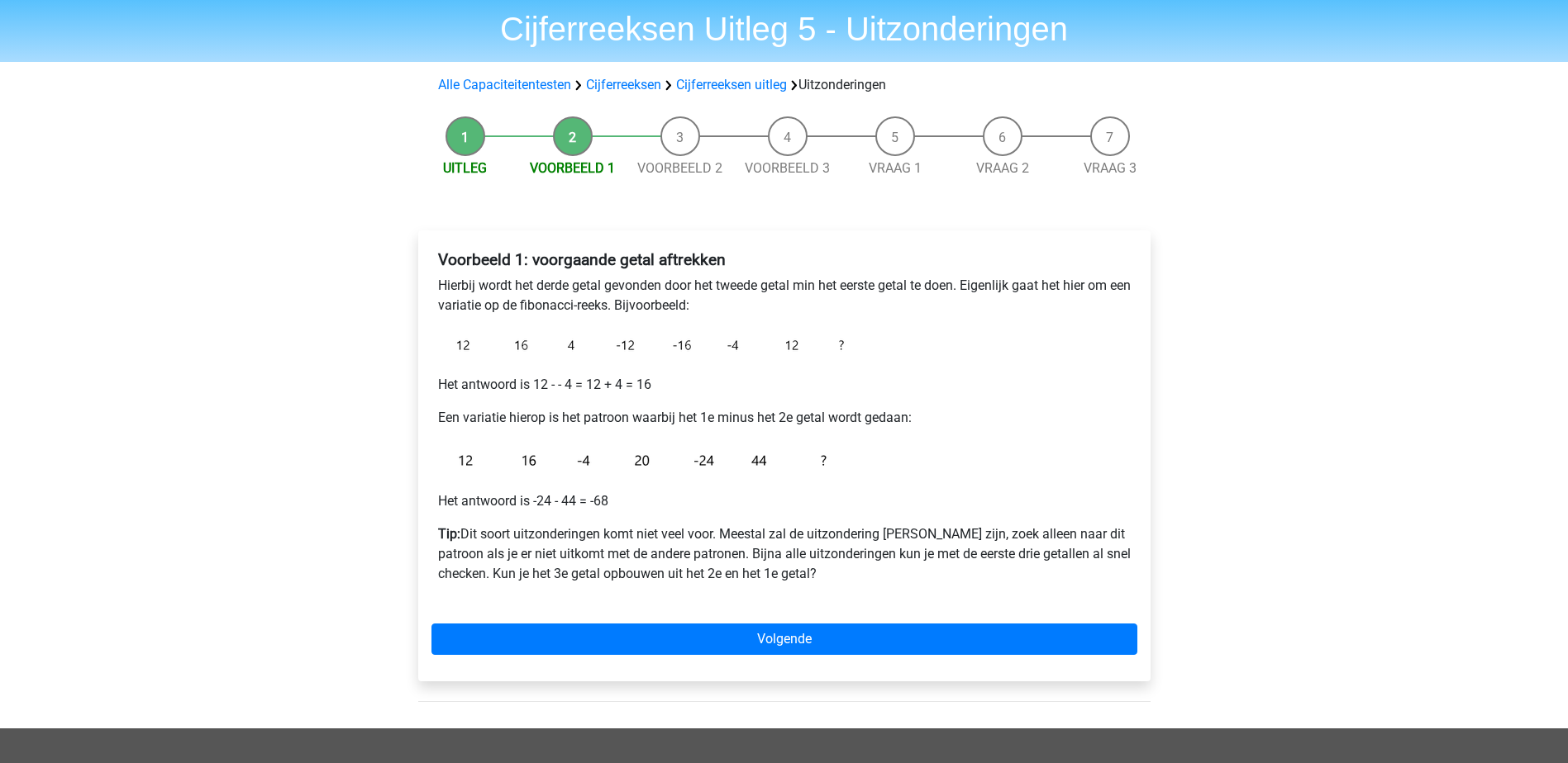
scroll to position [83, 0]
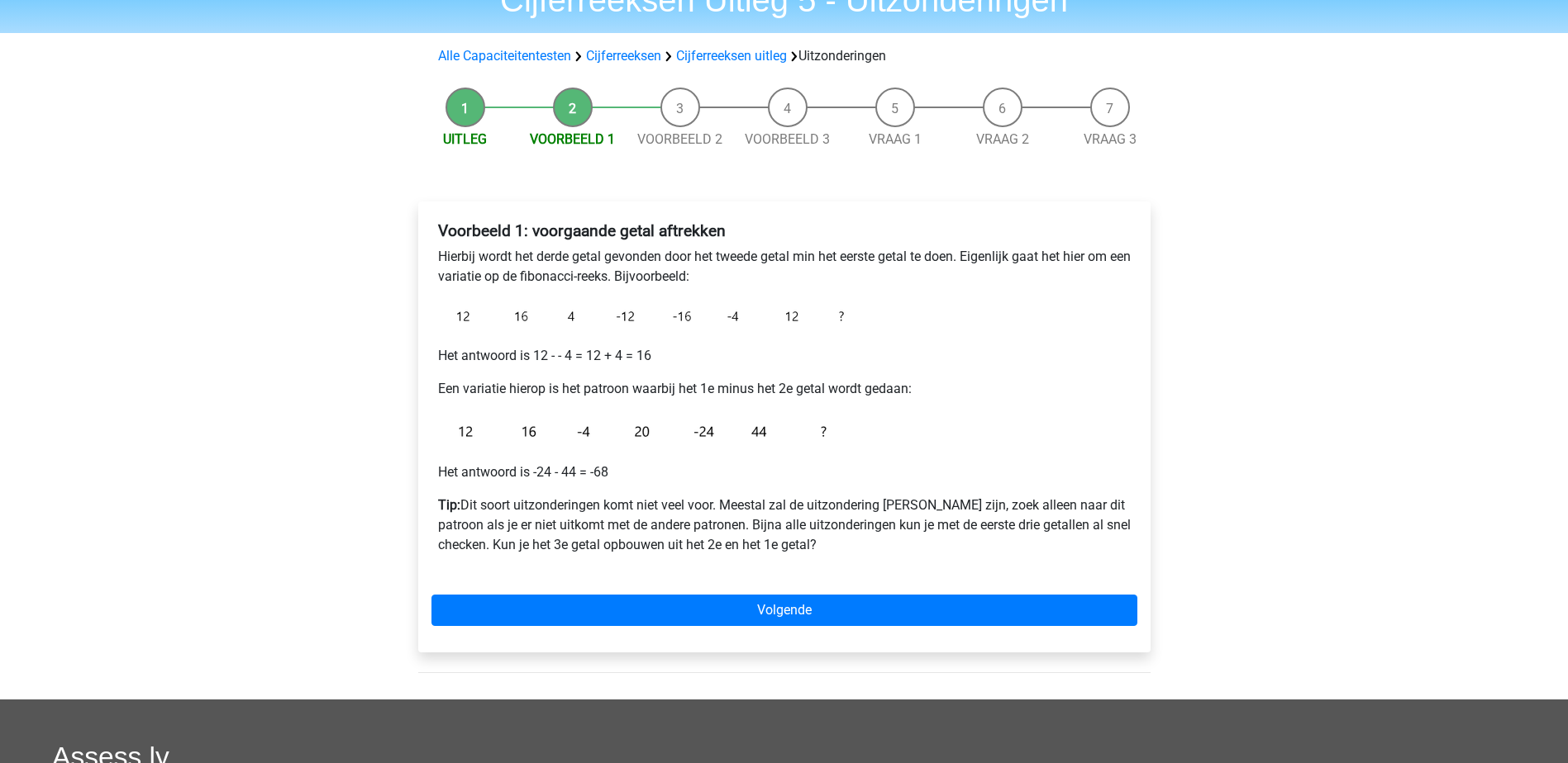
click at [876, 628] on div "Voorbeeld 1: voorgaande getal aftrekken Hierbij wordt het derde getal gevonden …" at bounding box center [784, 427] width 733 height 451
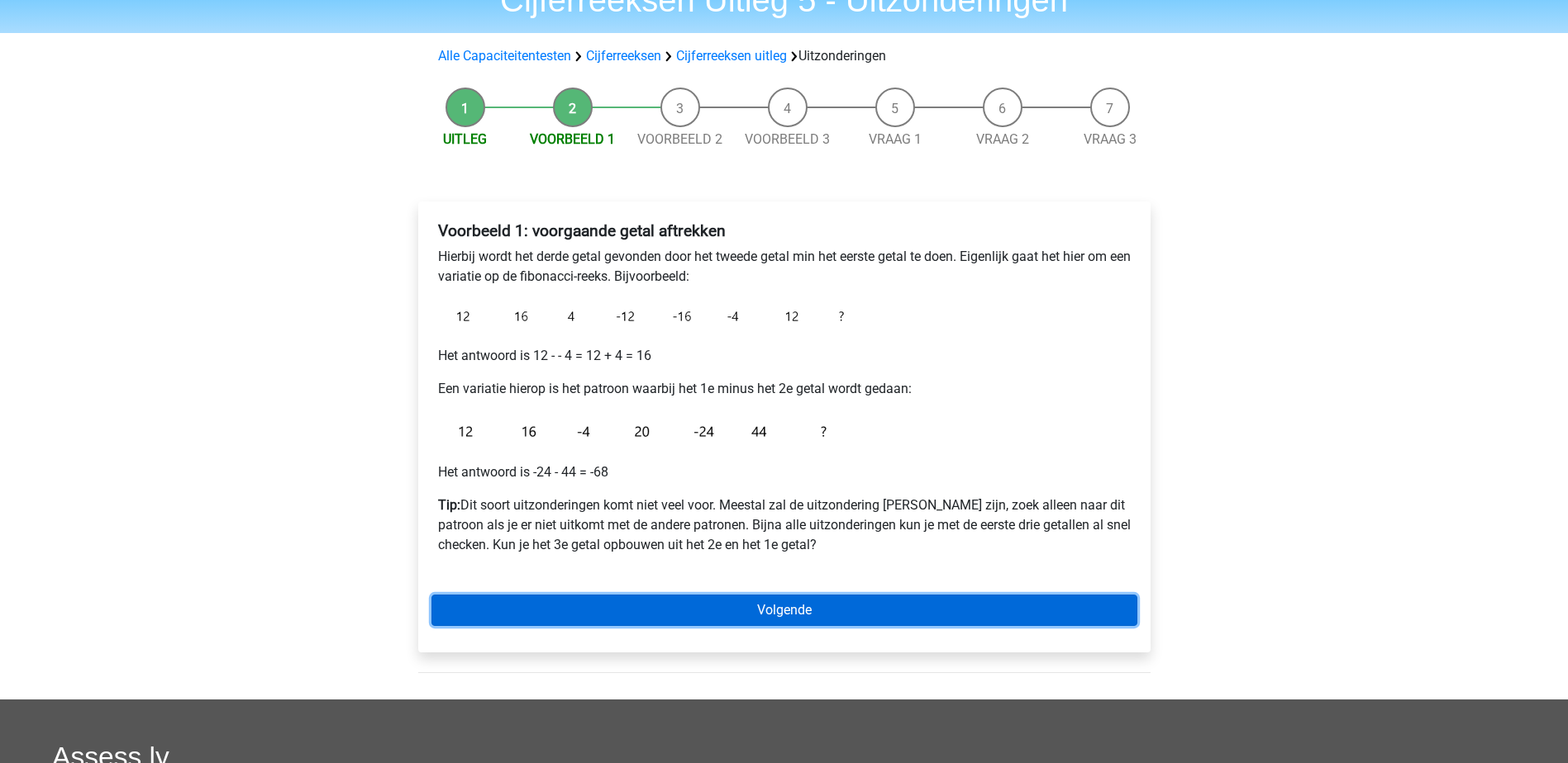
click at [879, 623] on link "Volgende" at bounding box center [784, 610] width 706 height 32
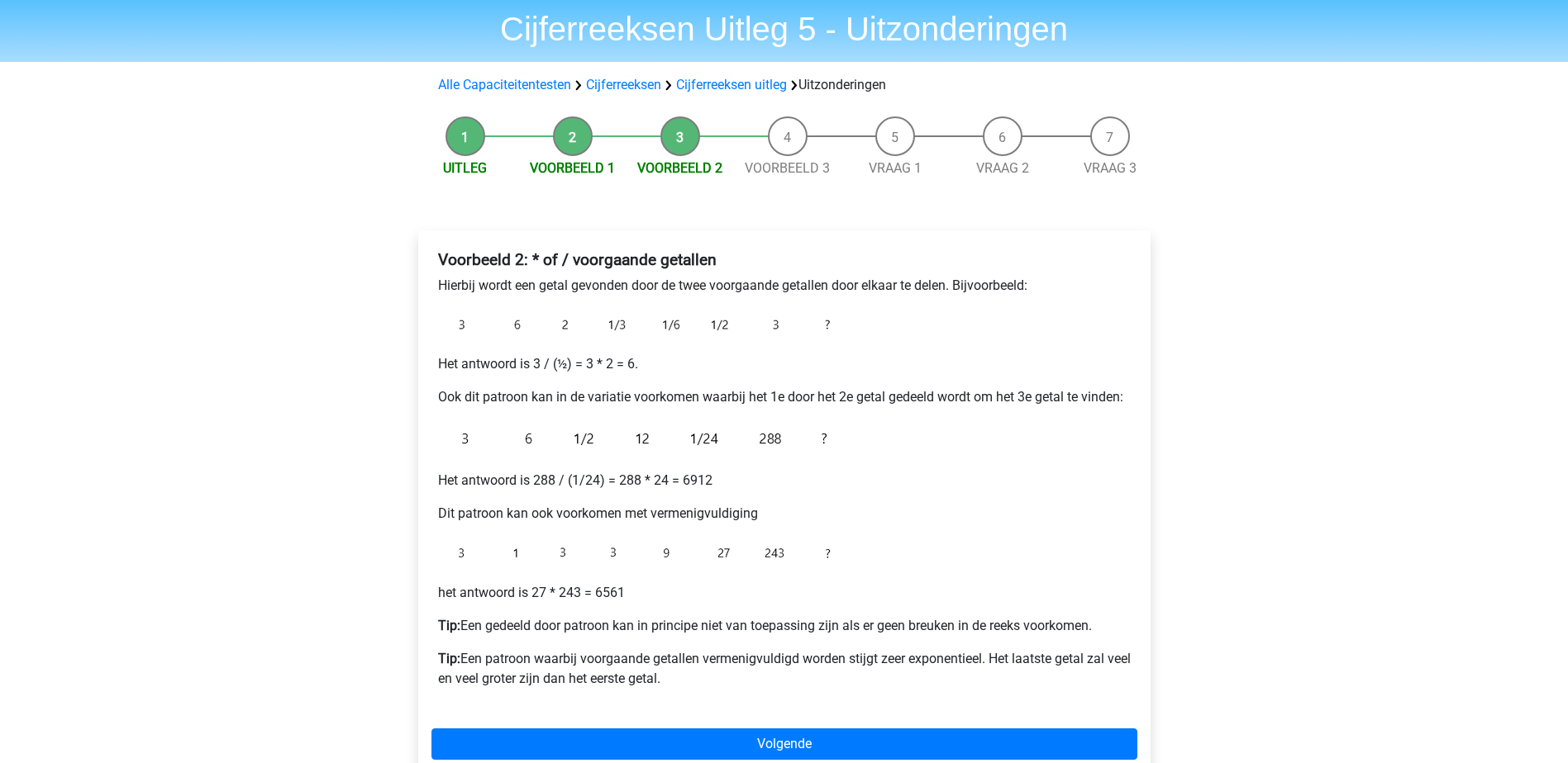
scroll to position [83, 0]
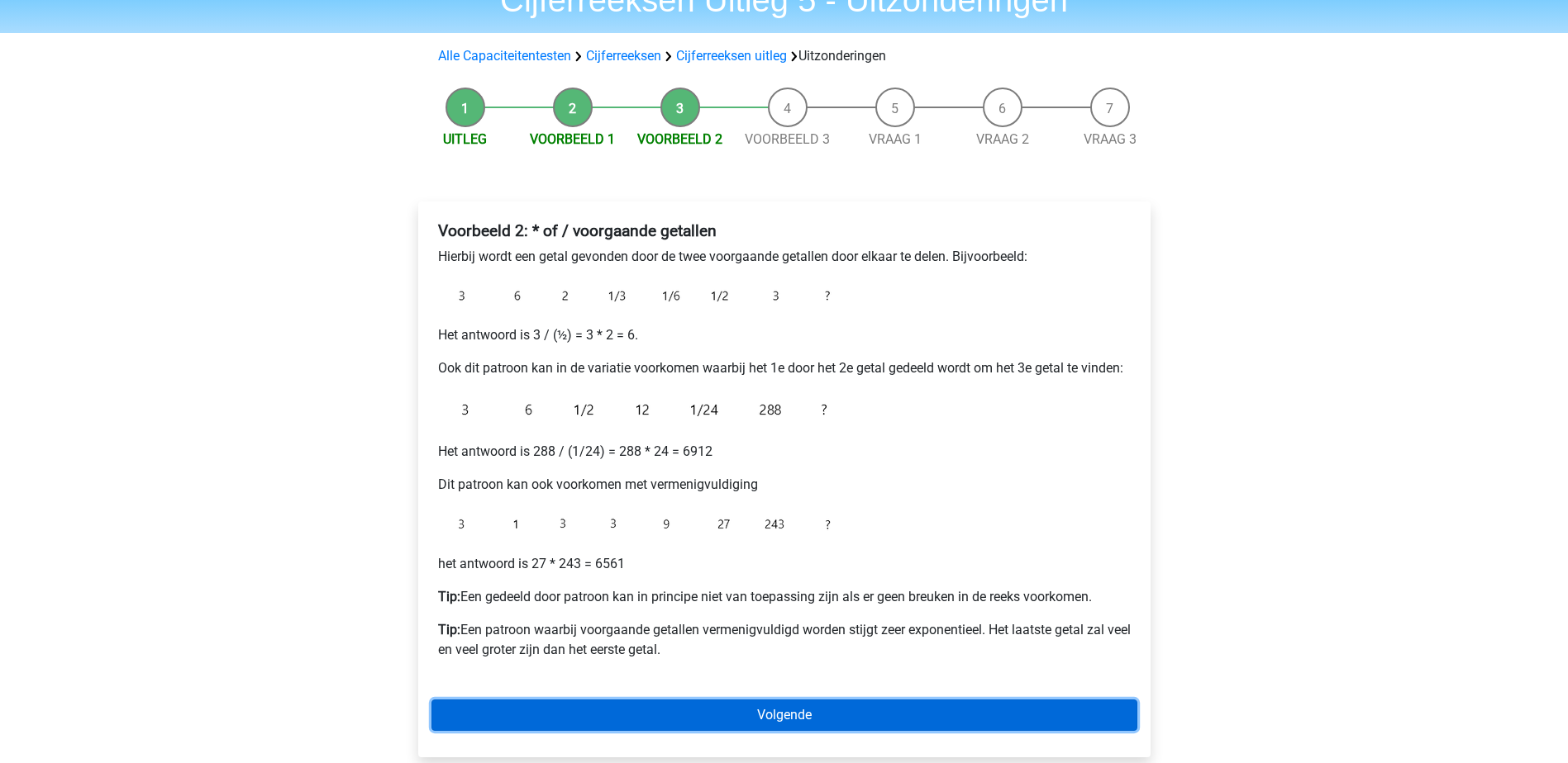
click at [894, 721] on link "Volgende" at bounding box center [784, 715] width 706 height 32
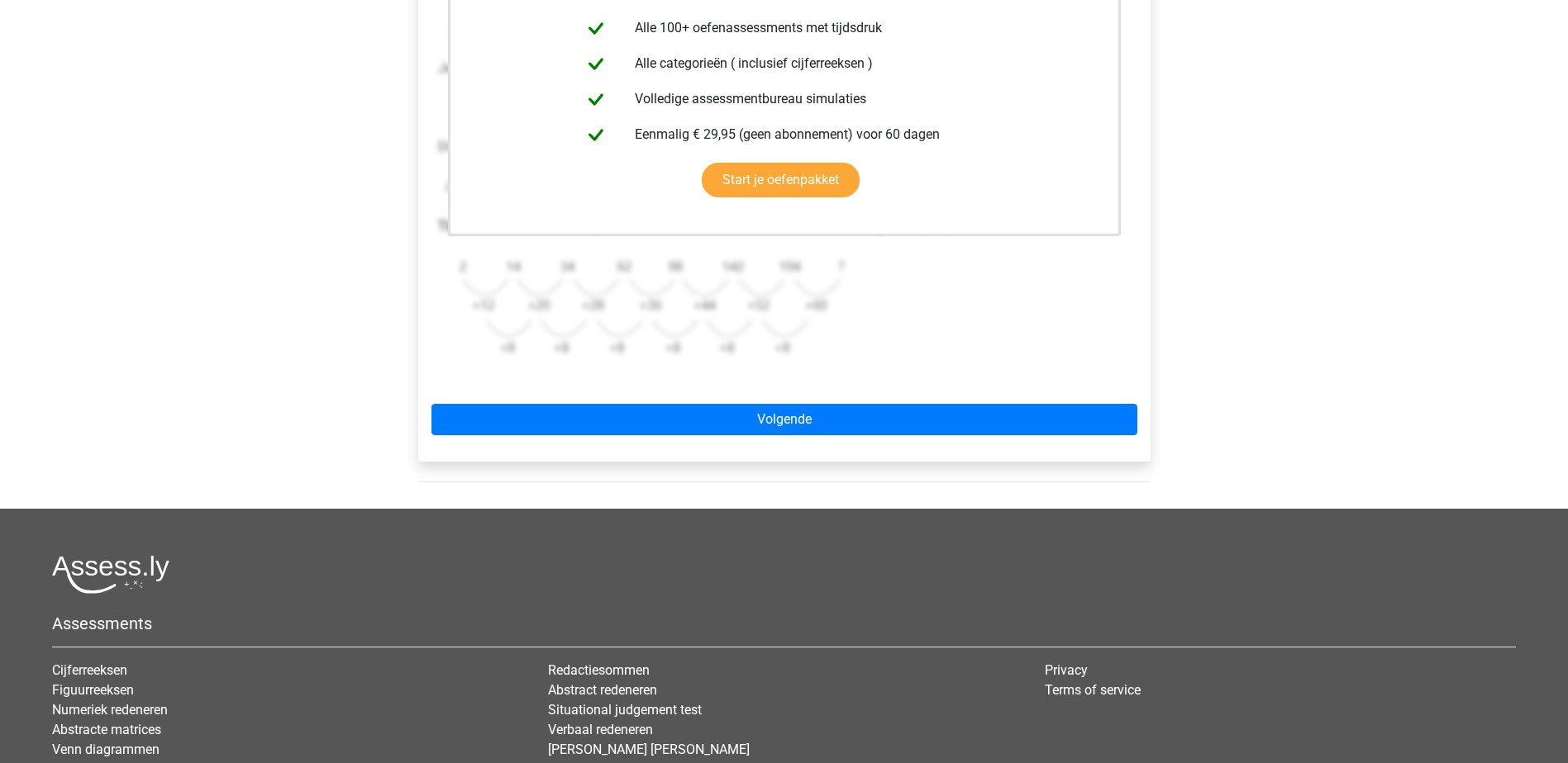
scroll to position [496, 0]
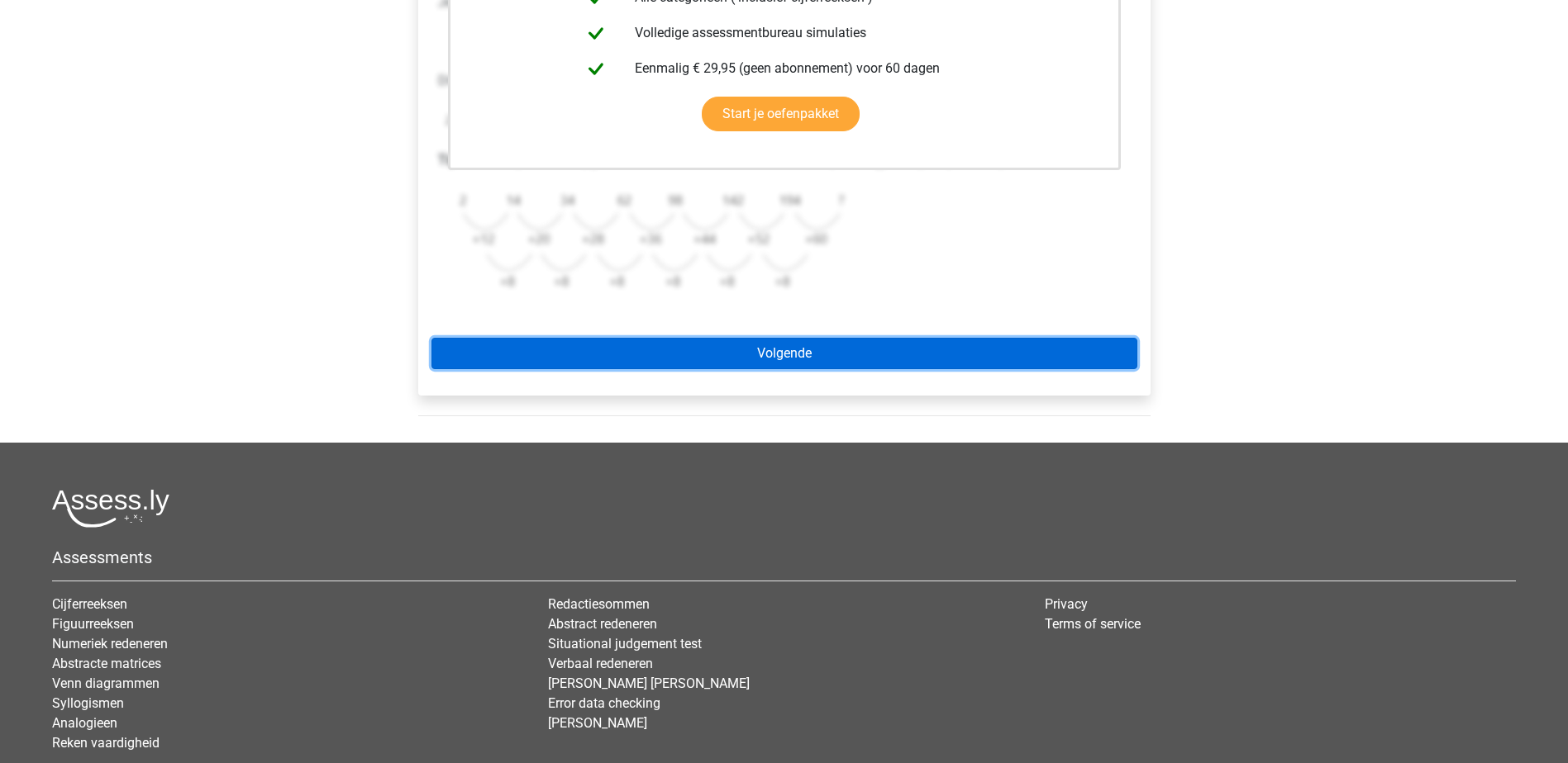
click at [865, 363] on link "Volgende" at bounding box center [784, 354] width 706 height 32
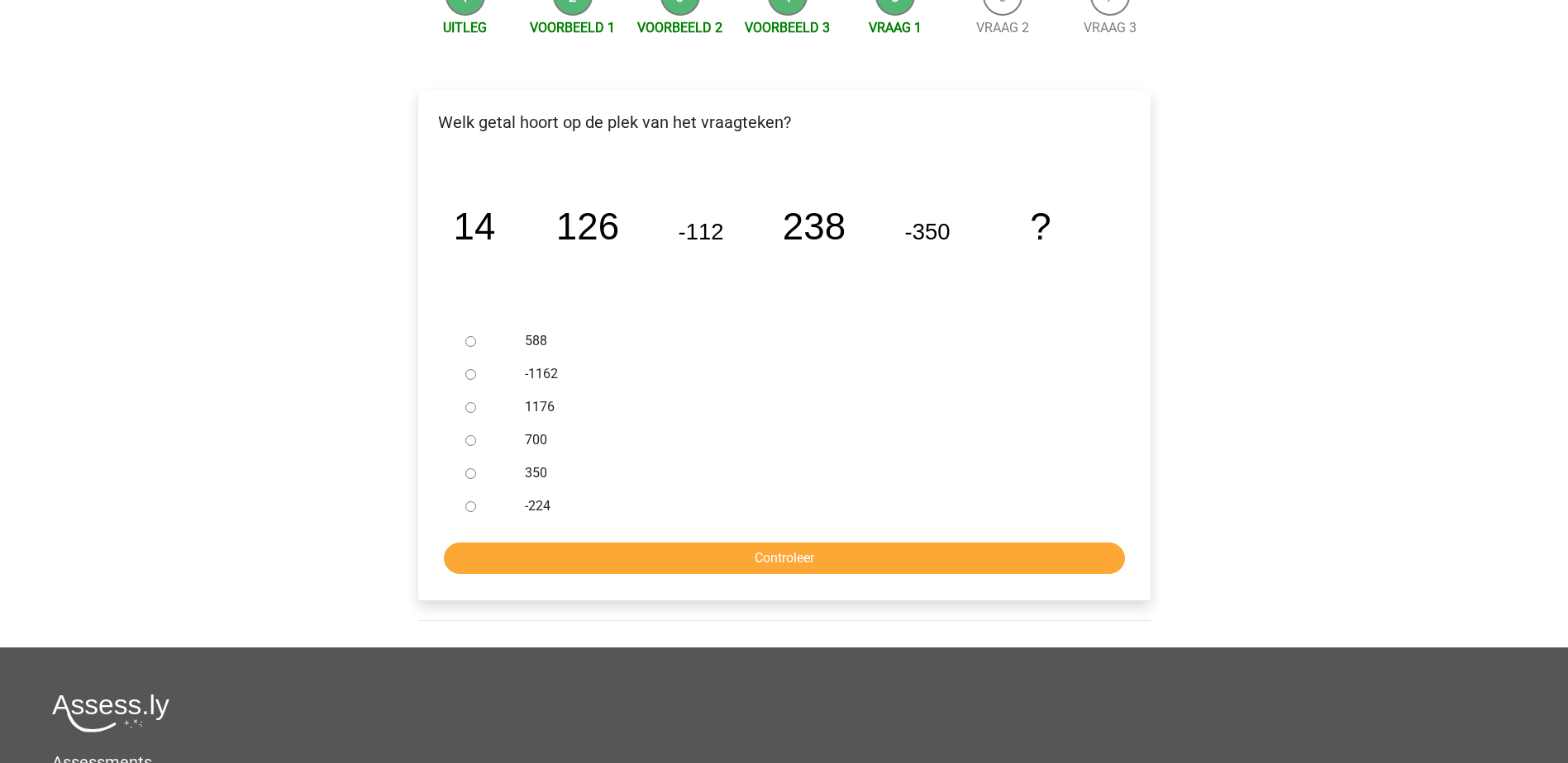
scroll to position [248, 0]
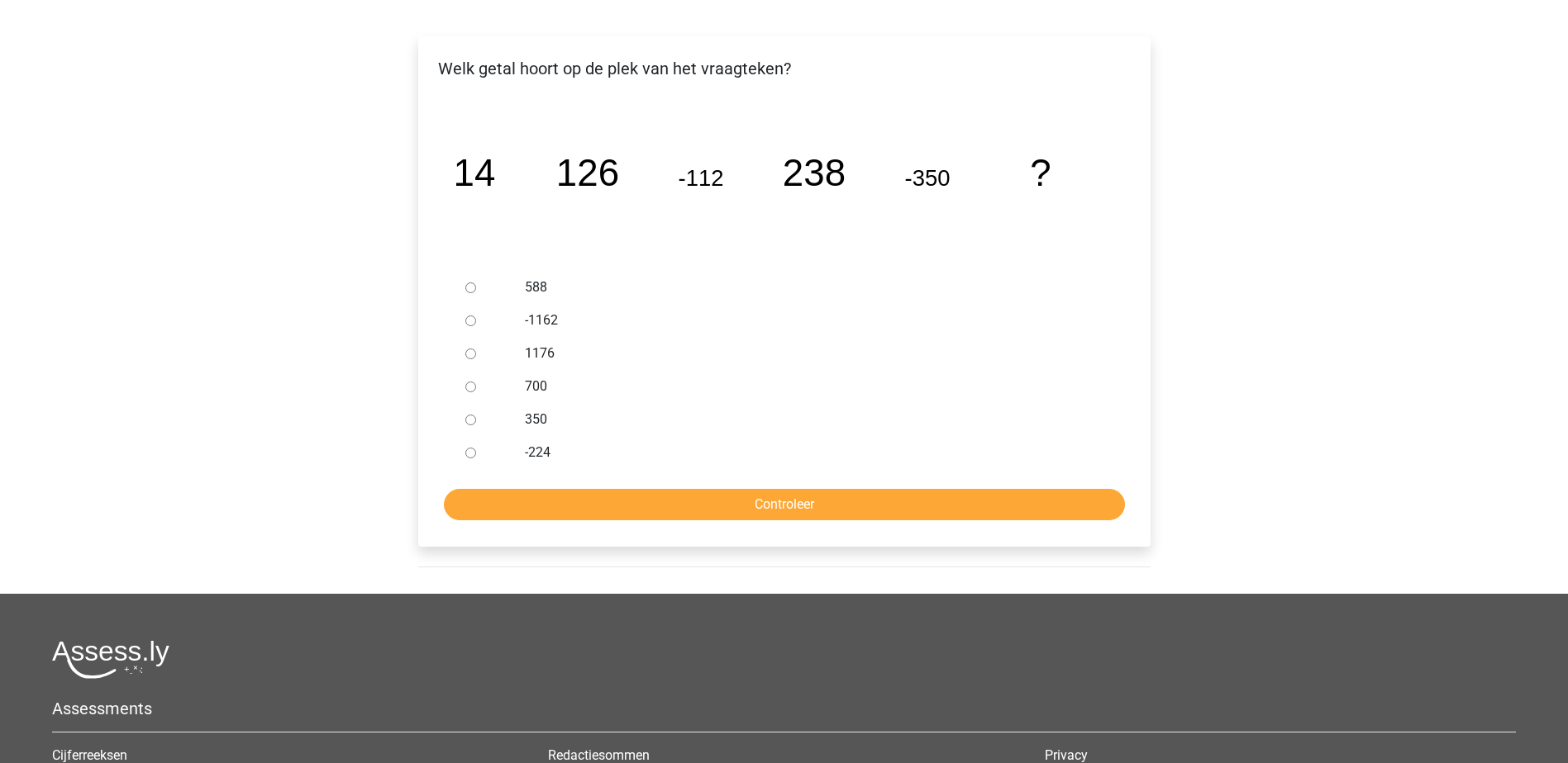
click at [528, 421] on label "350" at bounding box center [810, 419] width 572 height 20
click at [476, 421] on input "350" at bounding box center [470, 420] width 11 height 11
radio input "true"
click at [592, 502] on input "Controleer" at bounding box center [784, 505] width 681 height 32
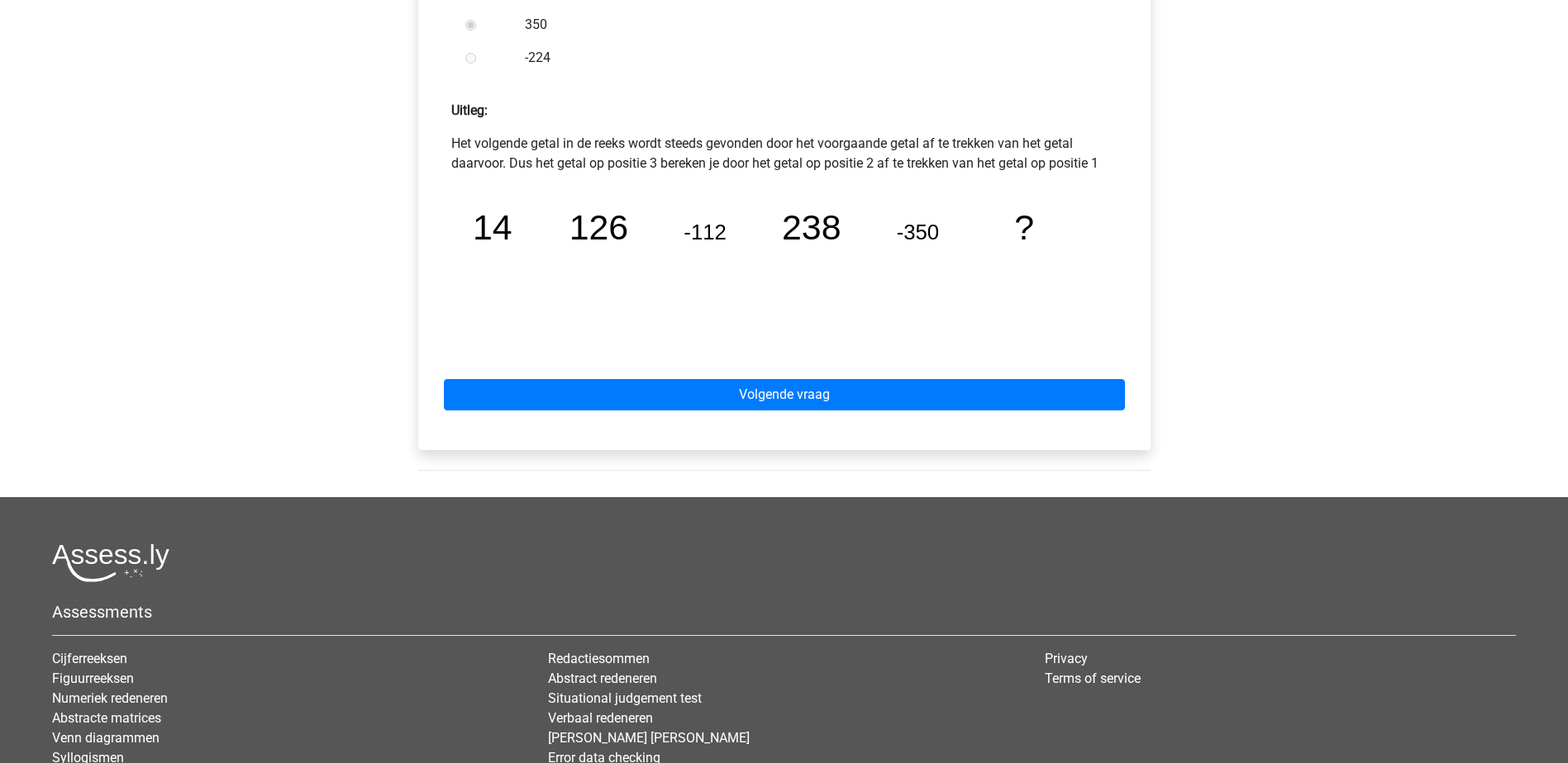
scroll to position [661, 0]
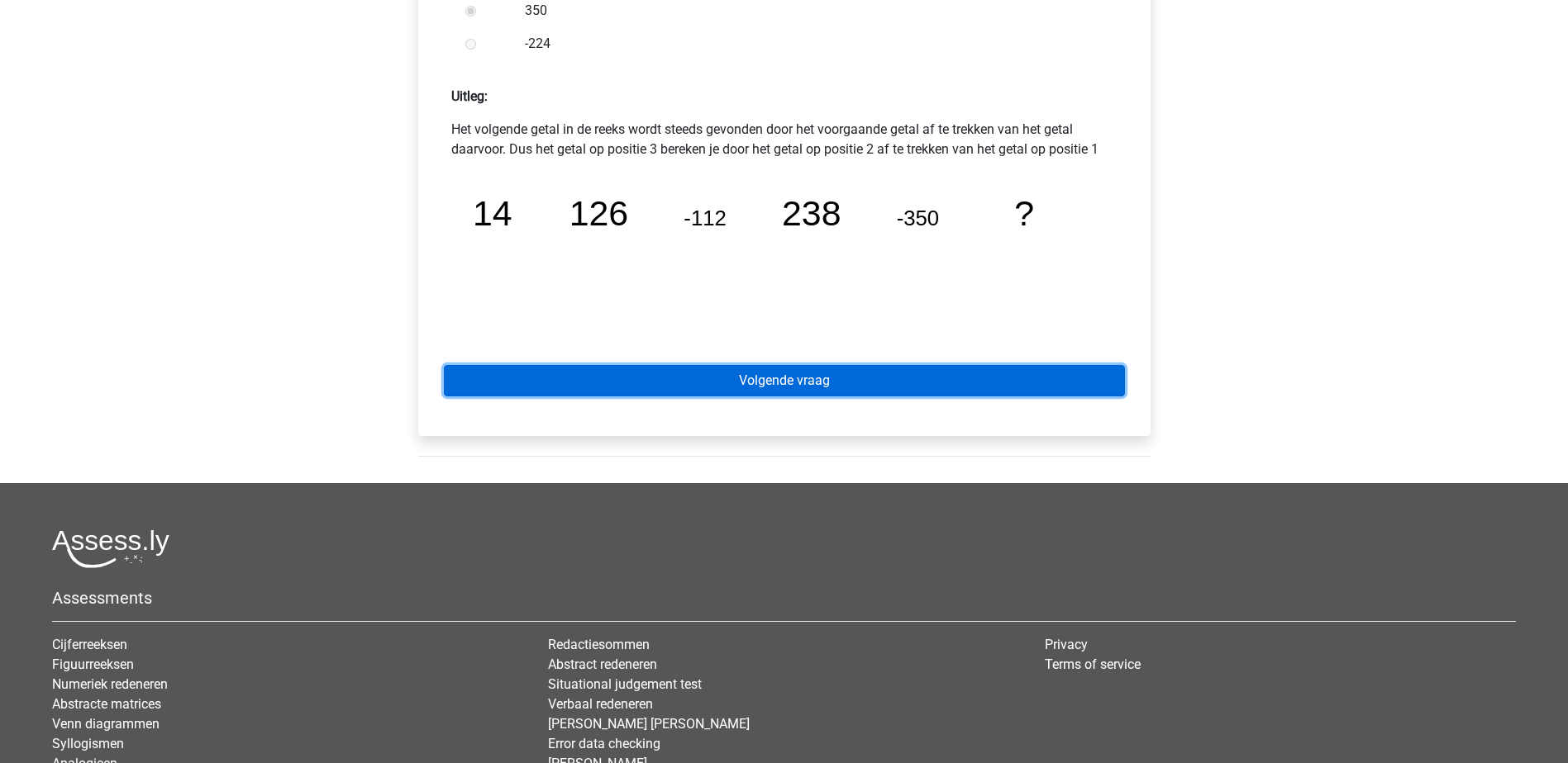
click at [804, 377] on link "Volgende vraag" at bounding box center [784, 381] width 681 height 32
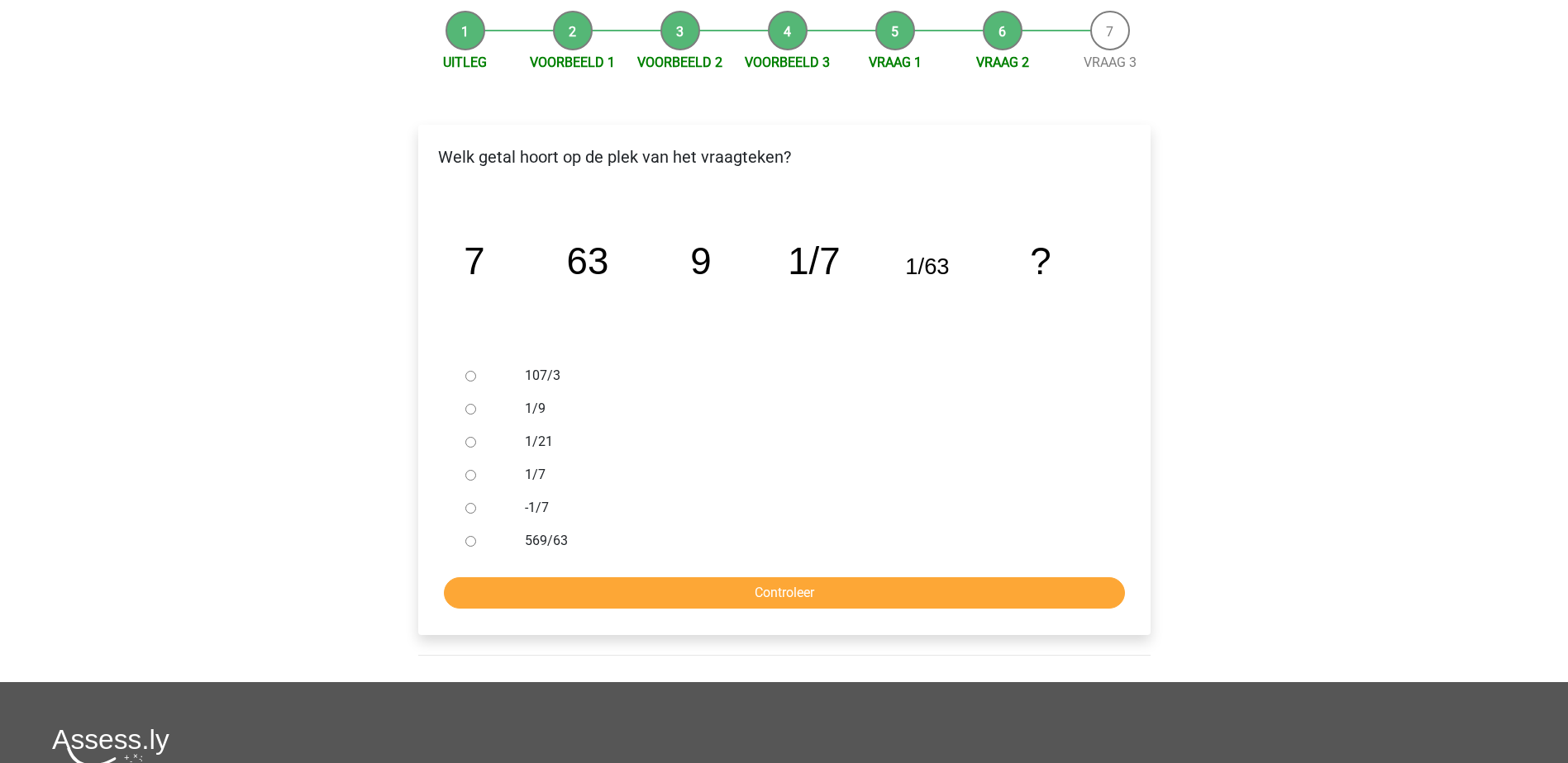
scroll to position [165, 0]
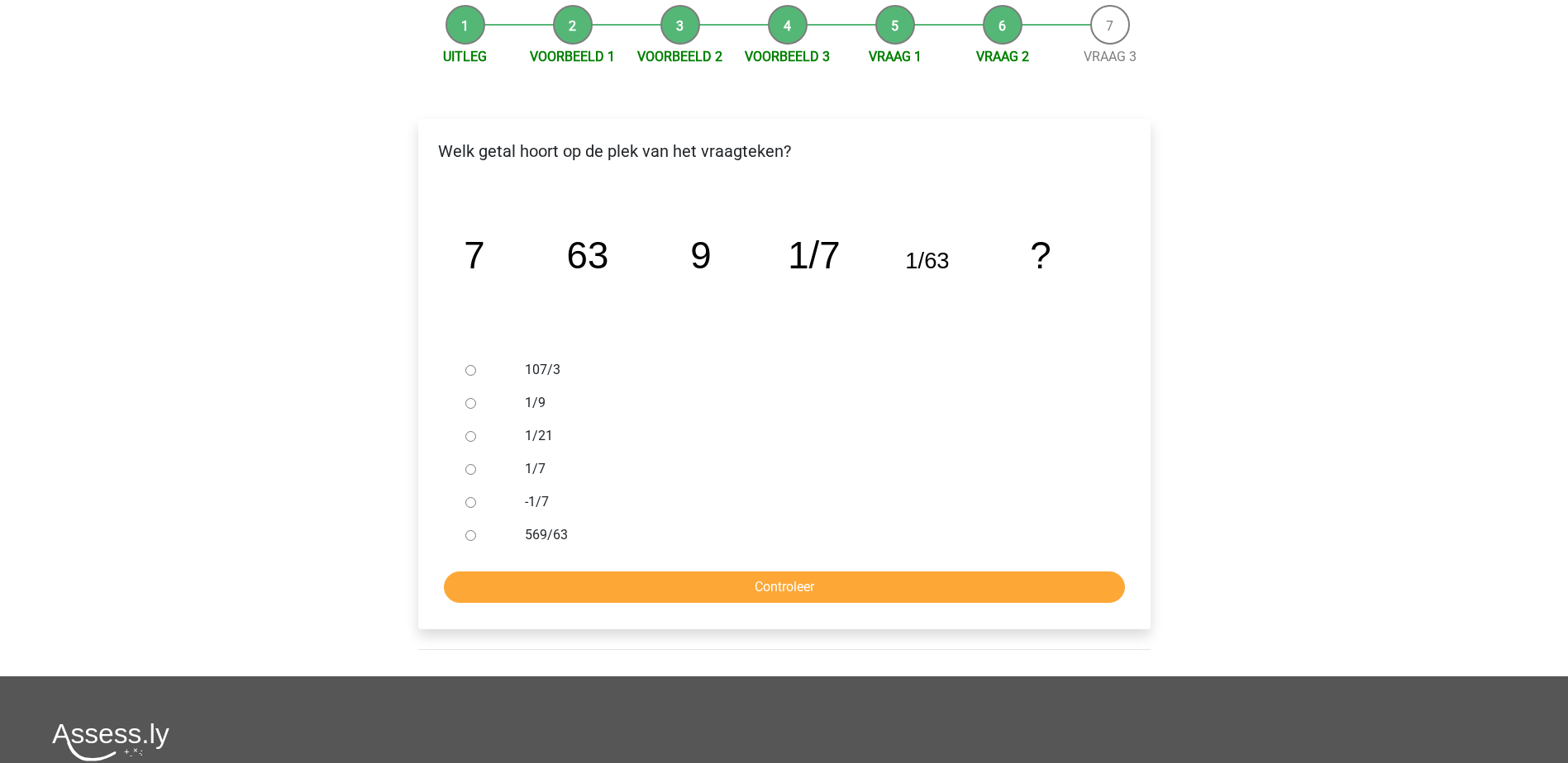
click at [539, 438] on label "1/21" at bounding box center [810, 436] width 572 height 20
click at [476, 438] on input "1/21" at bounding box center [470, 436] width 11 height 11
radio input "true"
click at [565, 582] on input "Controleer" at bounding box center [784, 587] width 681 height 32
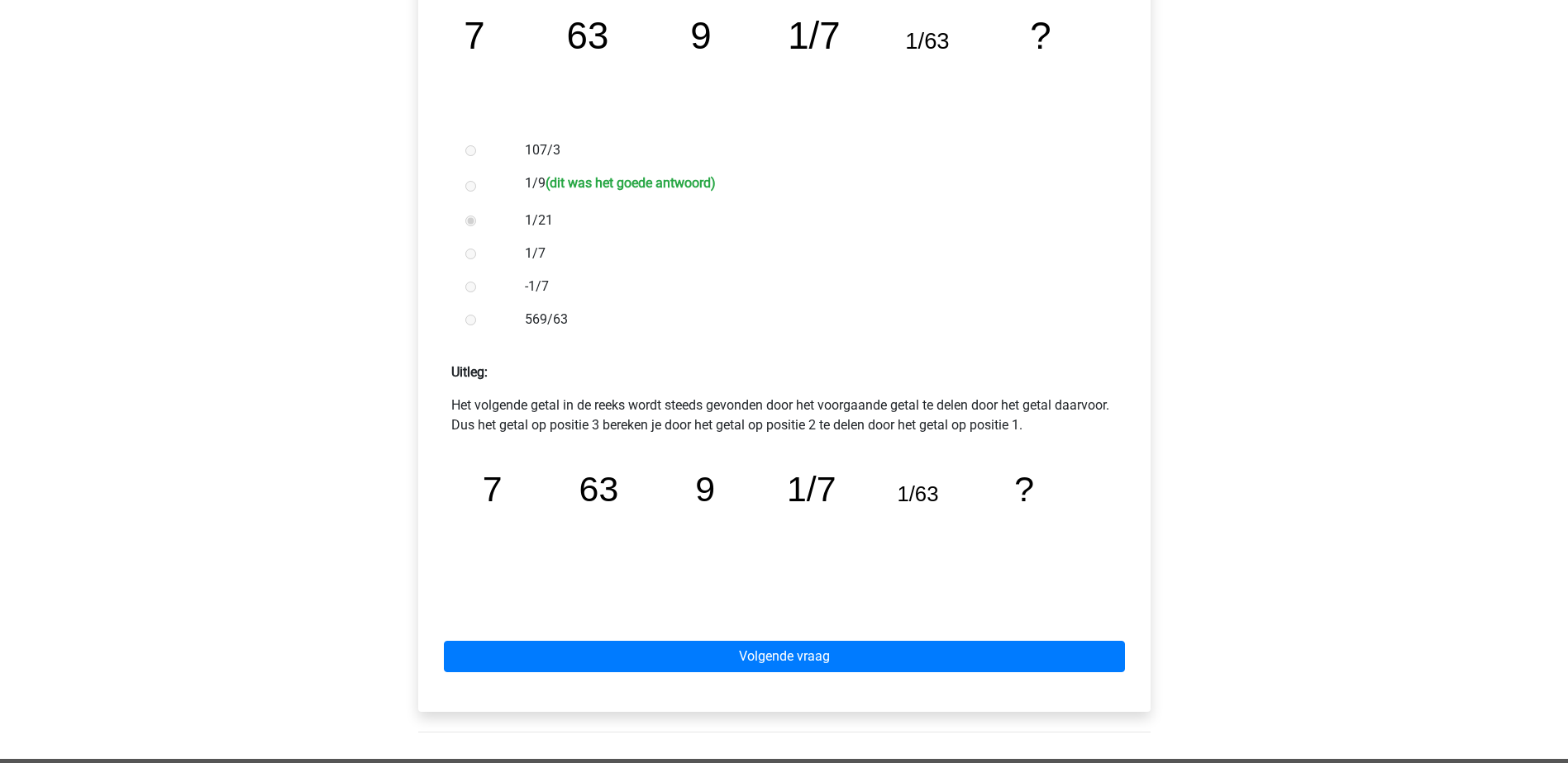
scroll to position [413, 0]
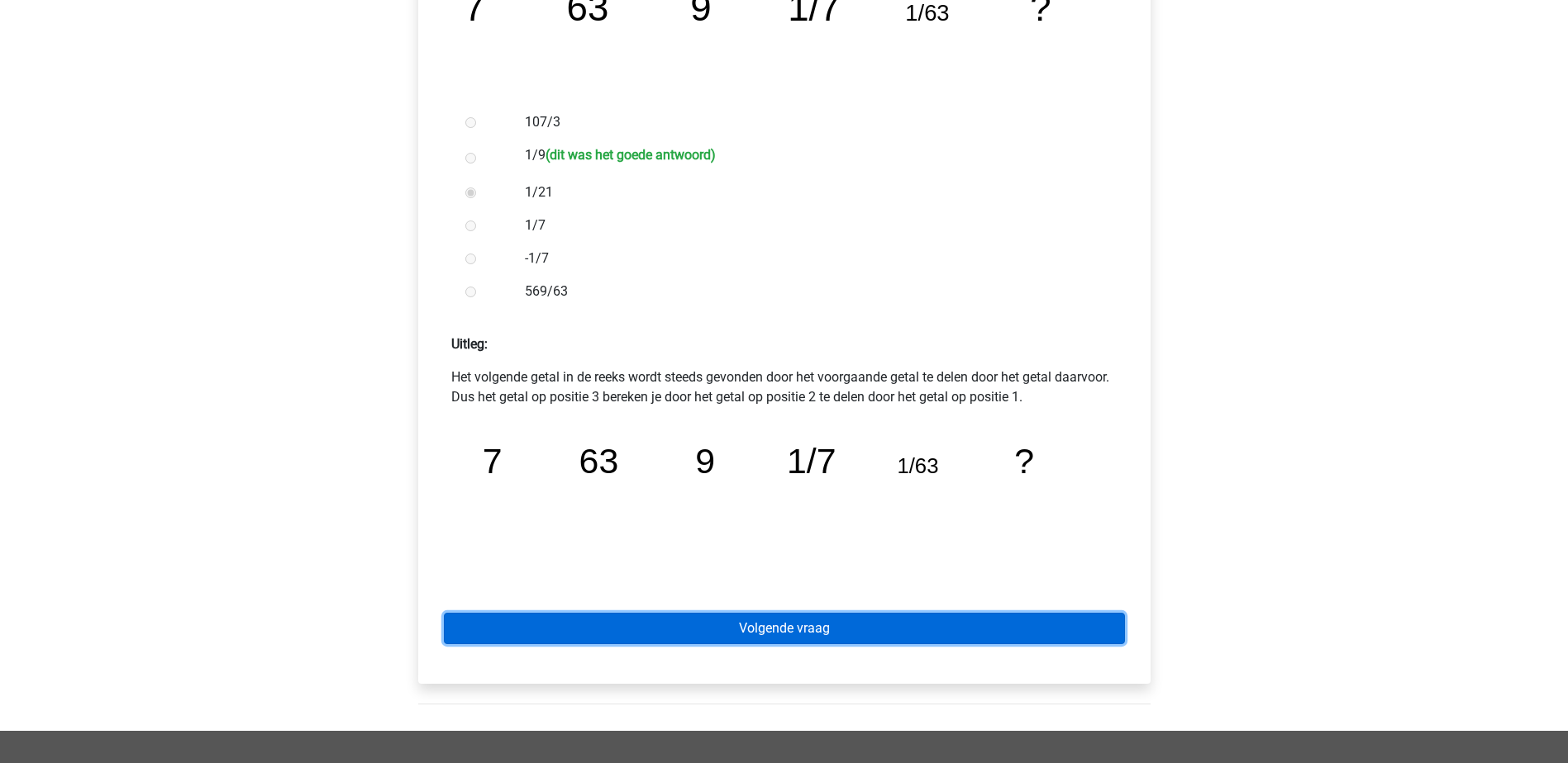
click at [961, 628] on link "Volgende vraag" at bounding box center [784, 628] width 681 height 32
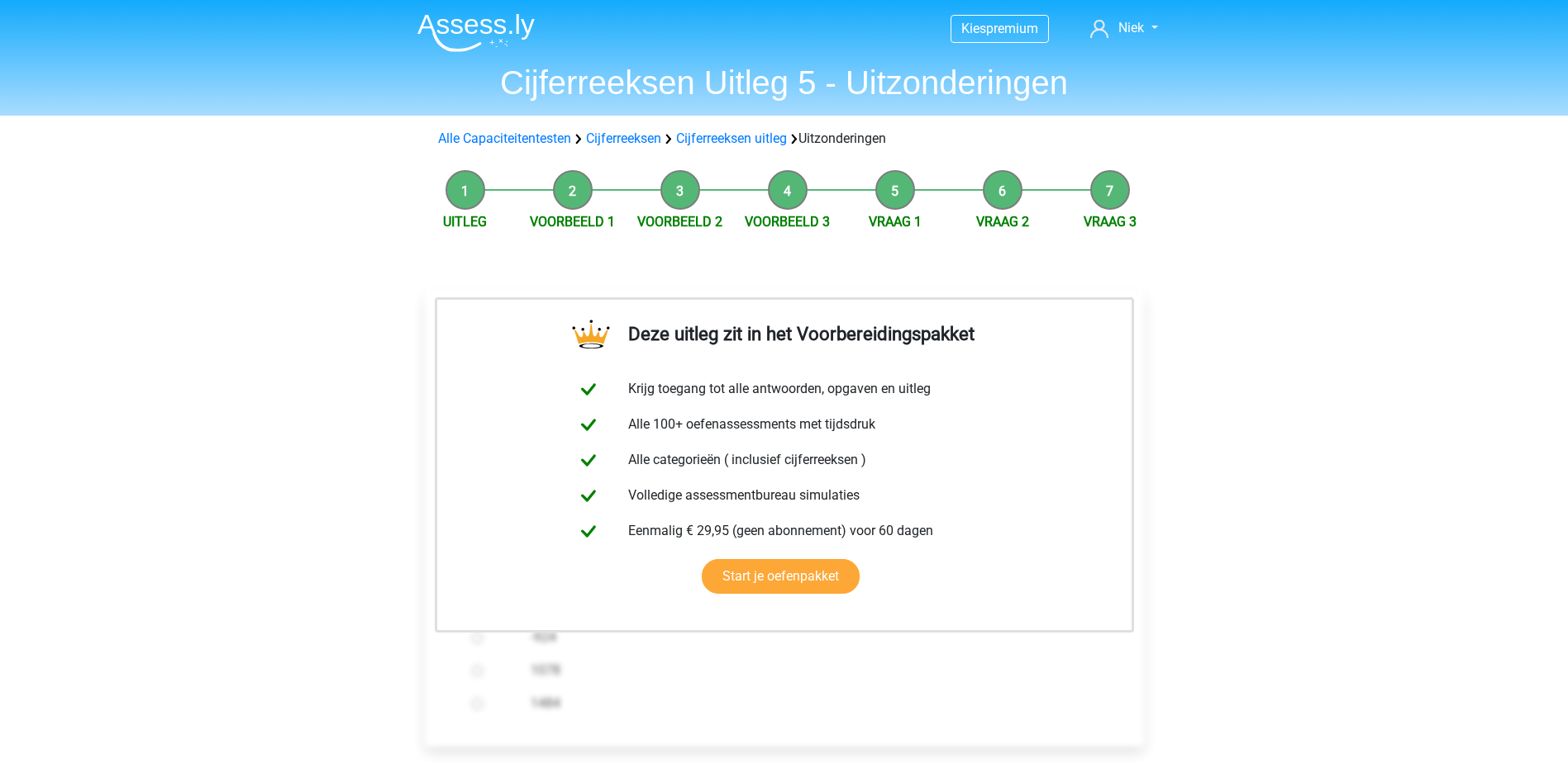
scroll to position [413, 0]
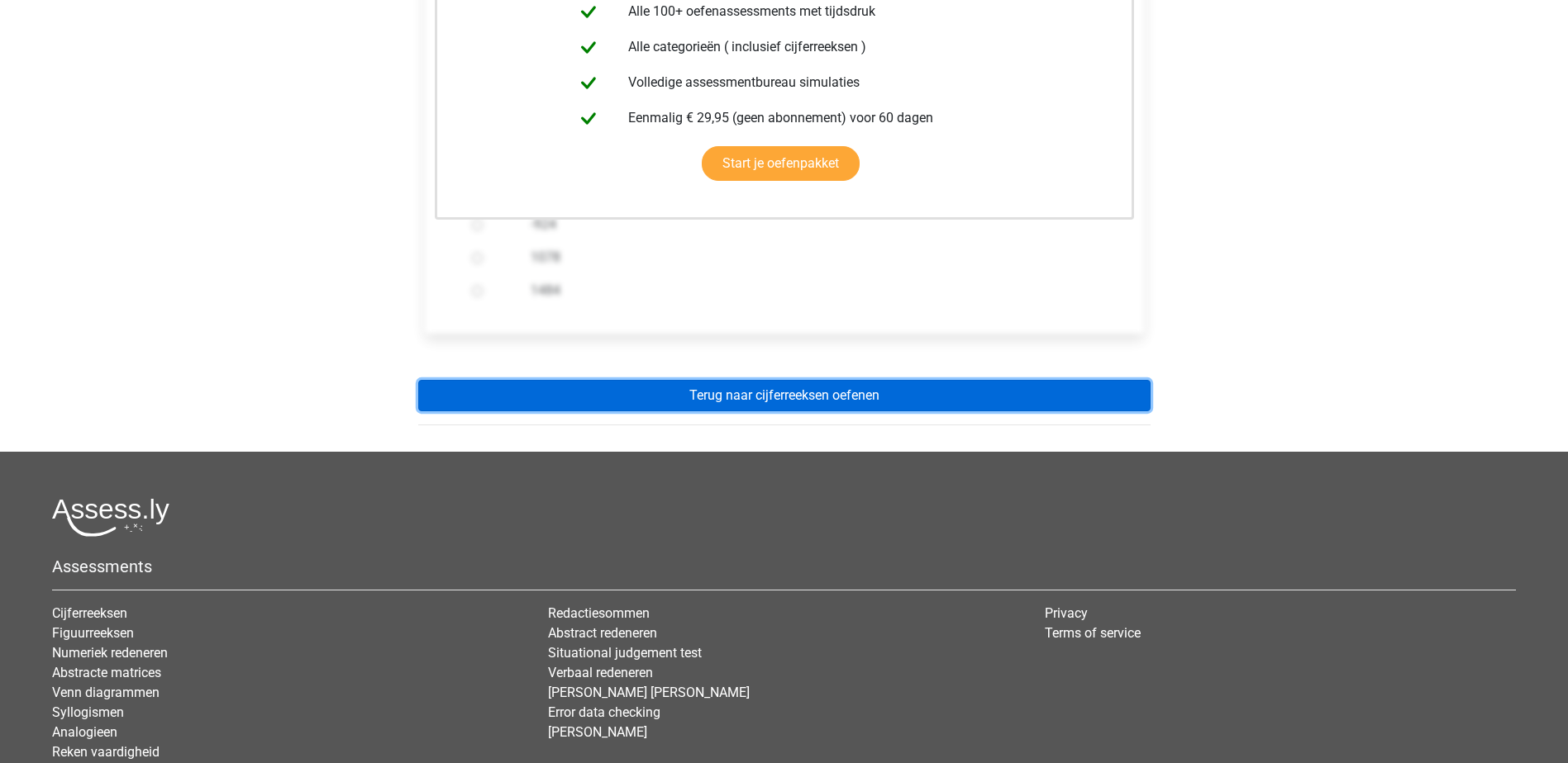
click at [862, 392] on link "Terug naar cijferreeksen oefenen" at bounding box center [784, 395] width 733 height 32
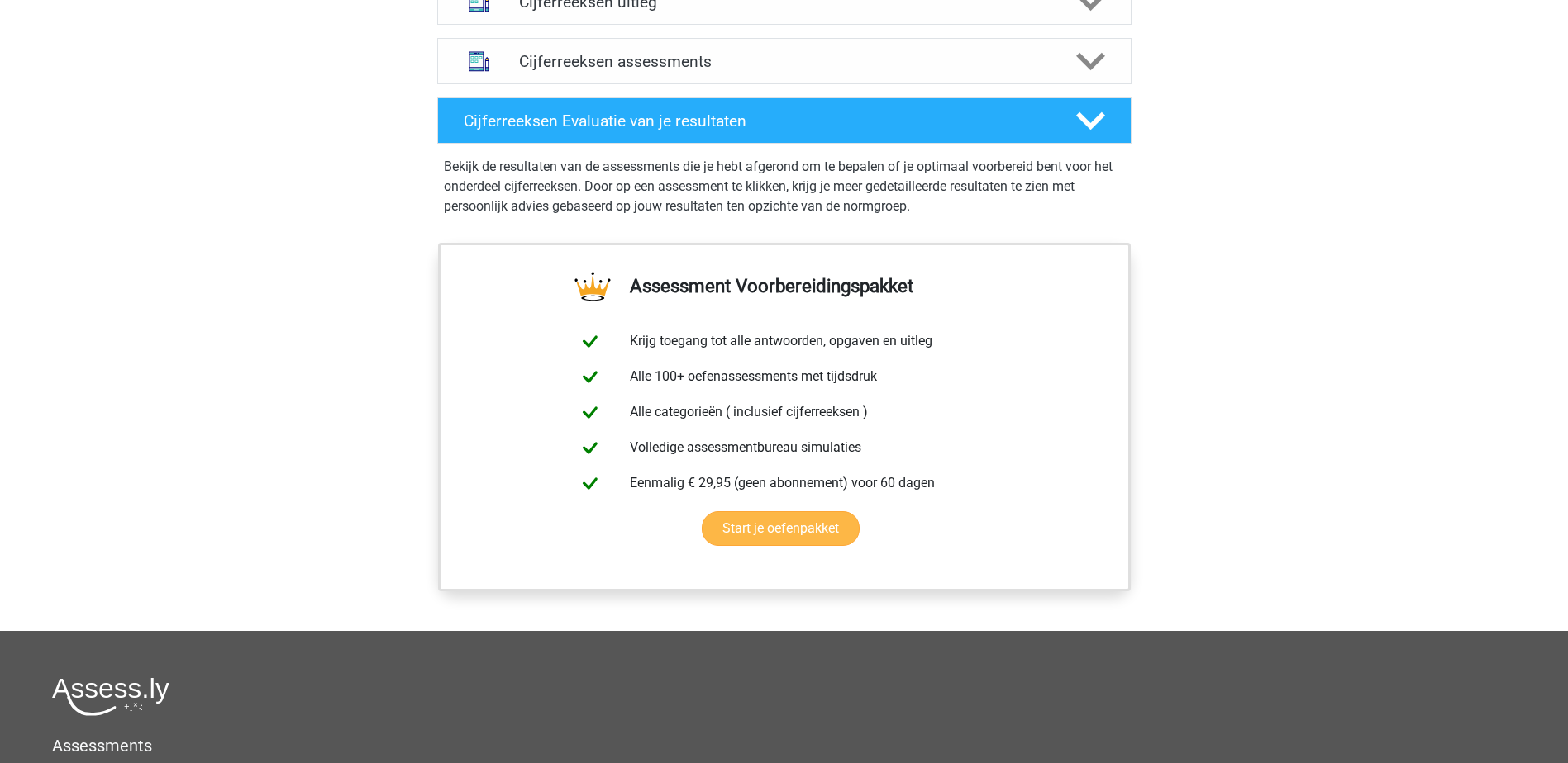
scroll to position [909, 0]
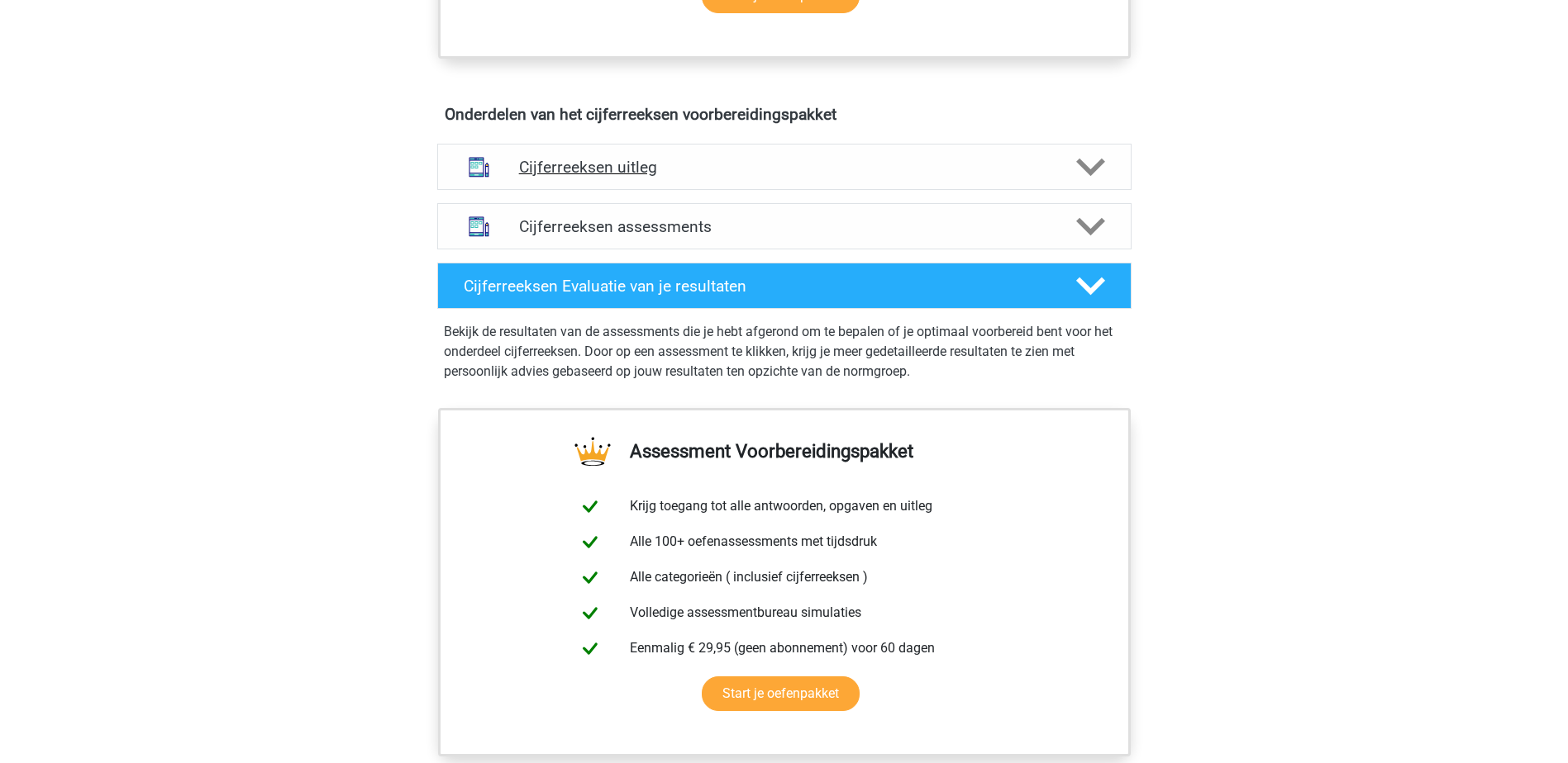
click at [709, 177] on h4 "Cijferreeksen uitleg" at bounding box center [784, 167] width 531 height 19
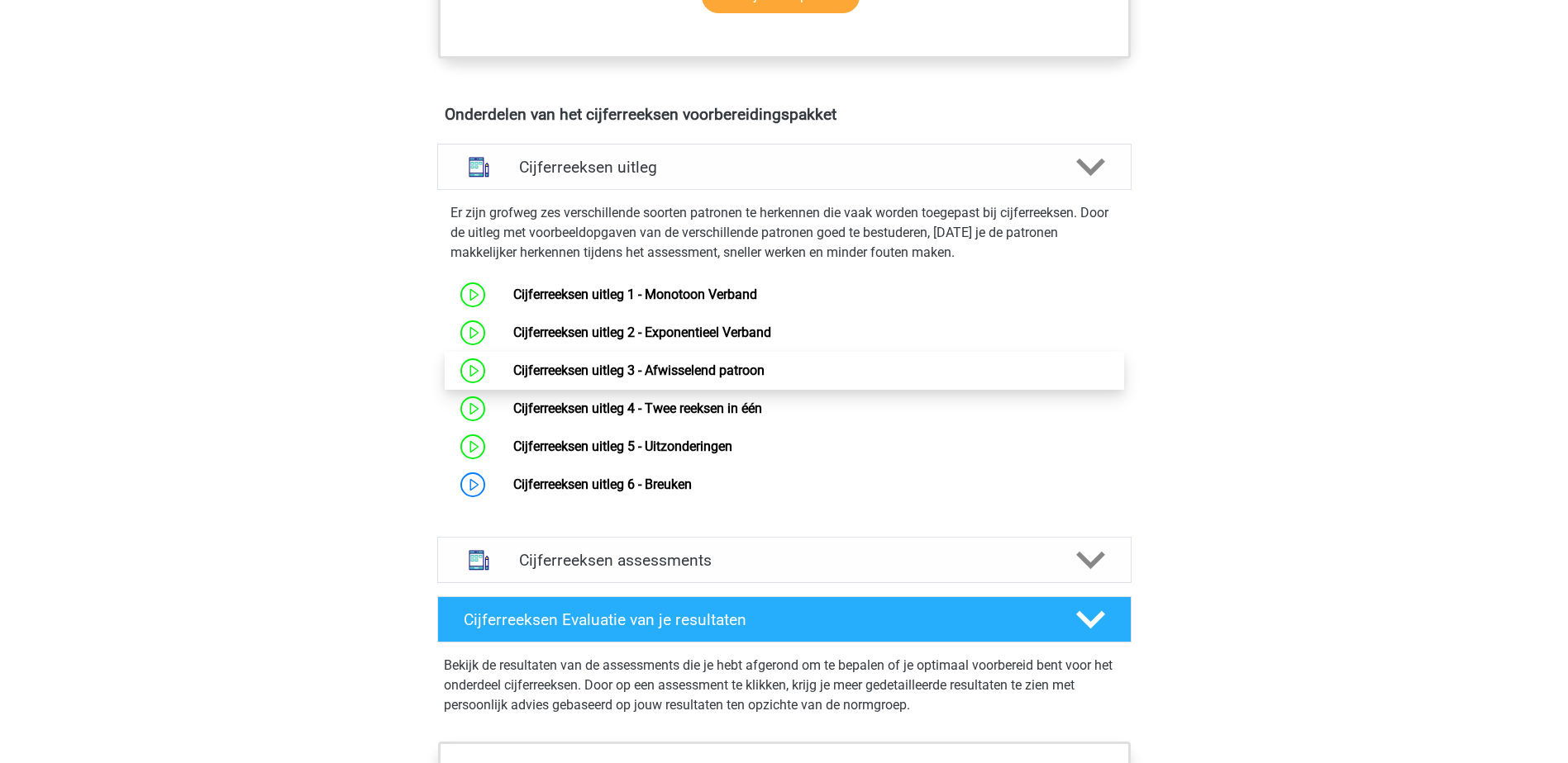
click at [692, 379] on link "Cijferreeksen uitleg 3 - Afwisselend patroon" at bounding box center [638, 370] width 251 height 15
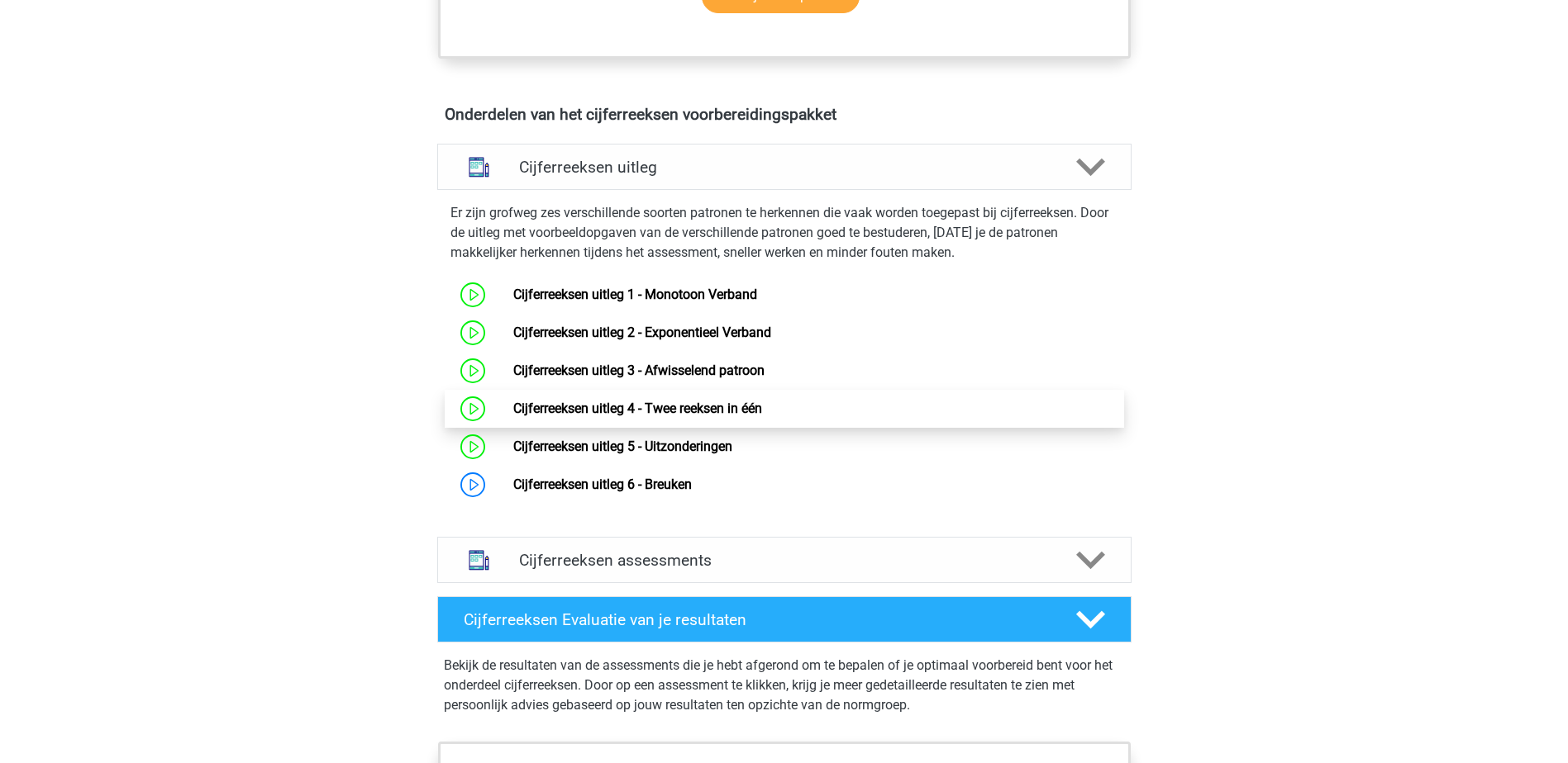
click at [697, 416] on link "Cijferreeksen uitleg 4 - Twee reeksen in één" at bounding box center [637, 408] width 249 height 15
click at [683, 416] on link "Cijferreeksen uitleg 4 - Twee reeksen in één" at bounding box center [637, 408] width 249 height 15
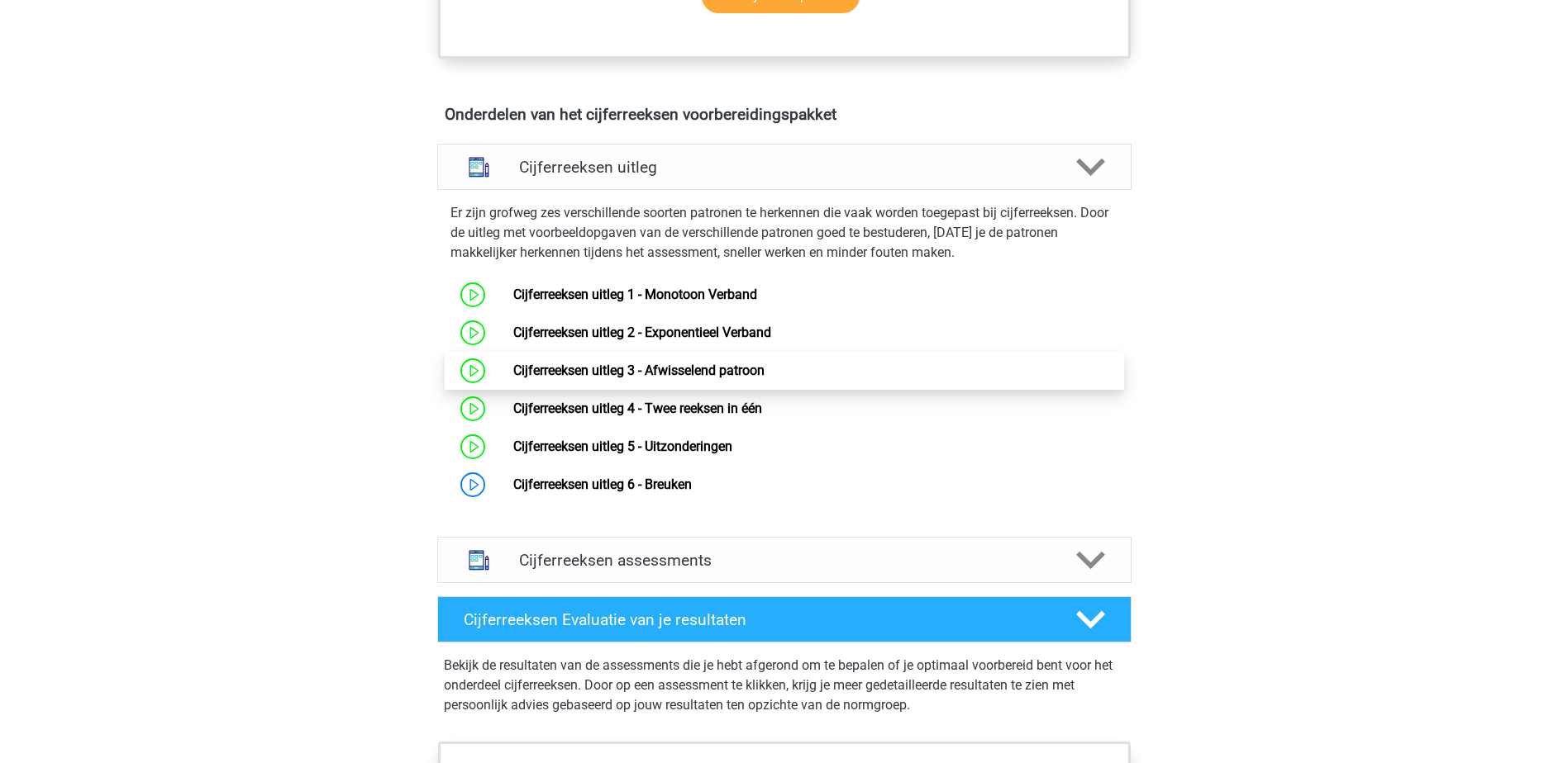
click at [715, 379] on link "Cijferreeksen uitleg 3 - Afwisselend patroon" at bounding box center [638, 370] width 251 height 15
click at [634, 379] on link "Cijferreeksen uitleg 3 - Afwisselend patroon" at bounding box center [638, 370] width 251 height 15
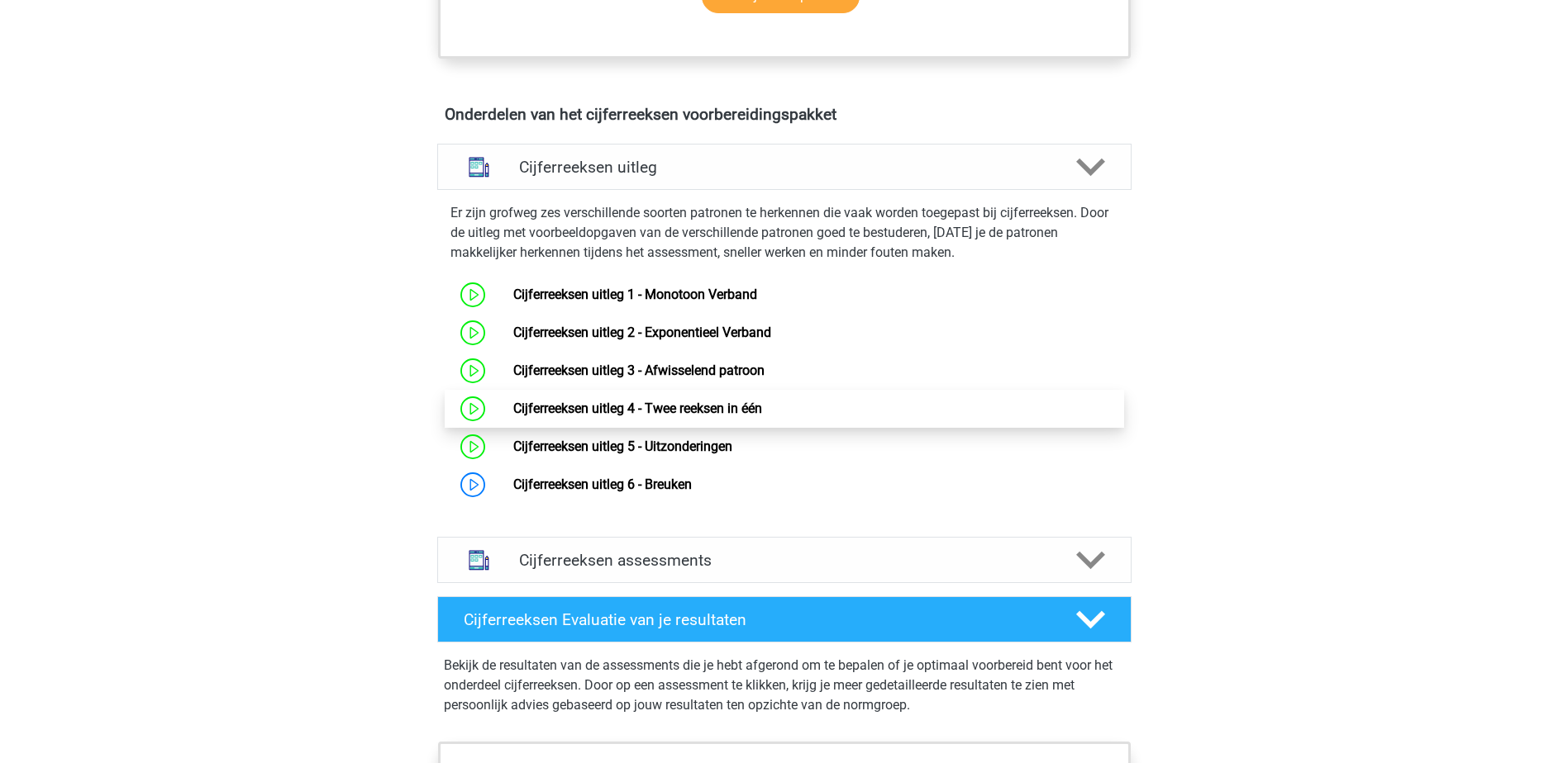
click at [745, 415] on link "Cijferreeksen uitleg 4 - Twee reeksen in één" at bounding box center [637, 408] width 249 height 15
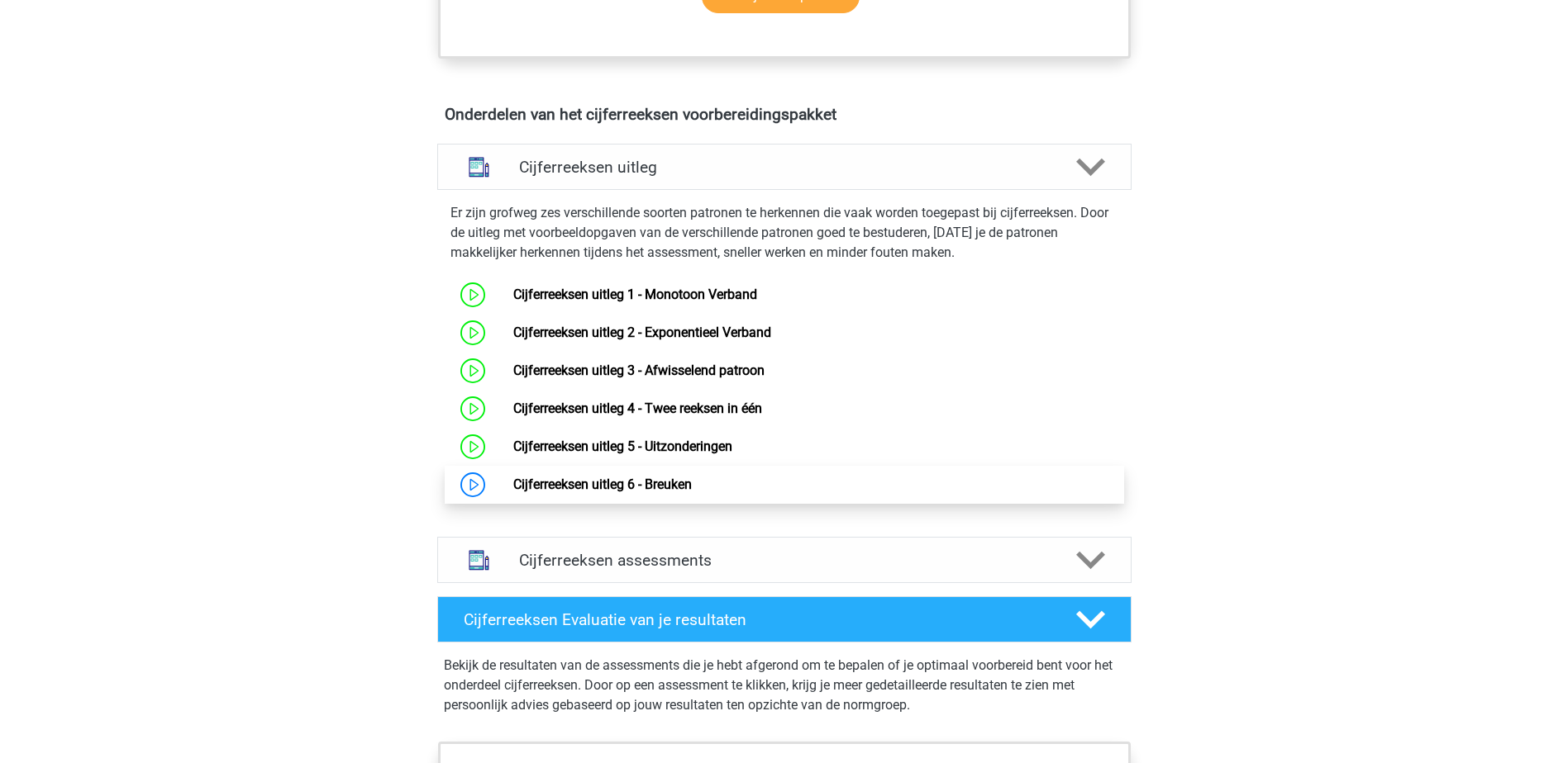
click at [692, 492] on link "Cijferreeksen uitleg 6 - Breuken" at bounding box center [603, 484] width 179 height 15
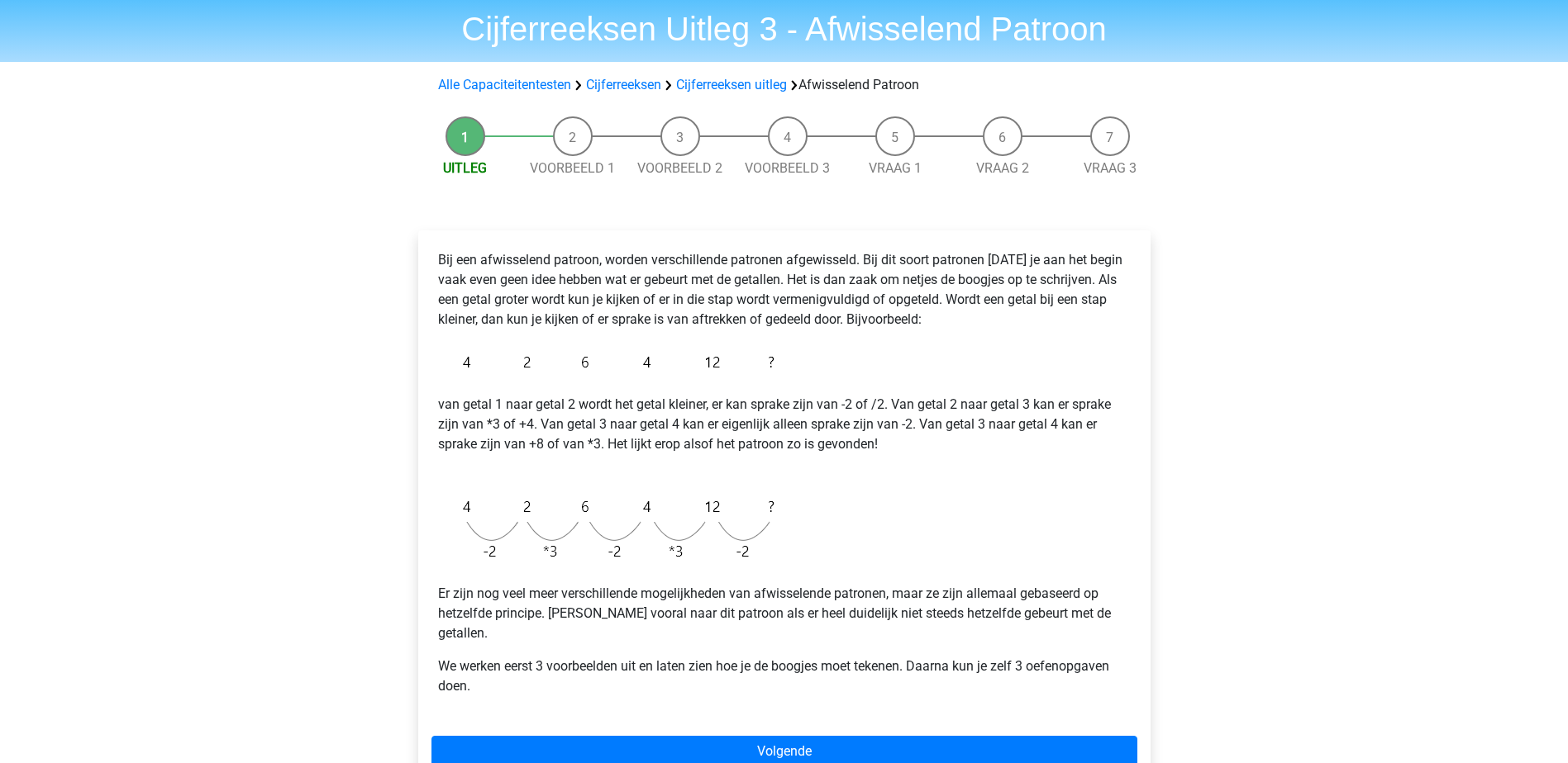
scroll to position [83, 0]
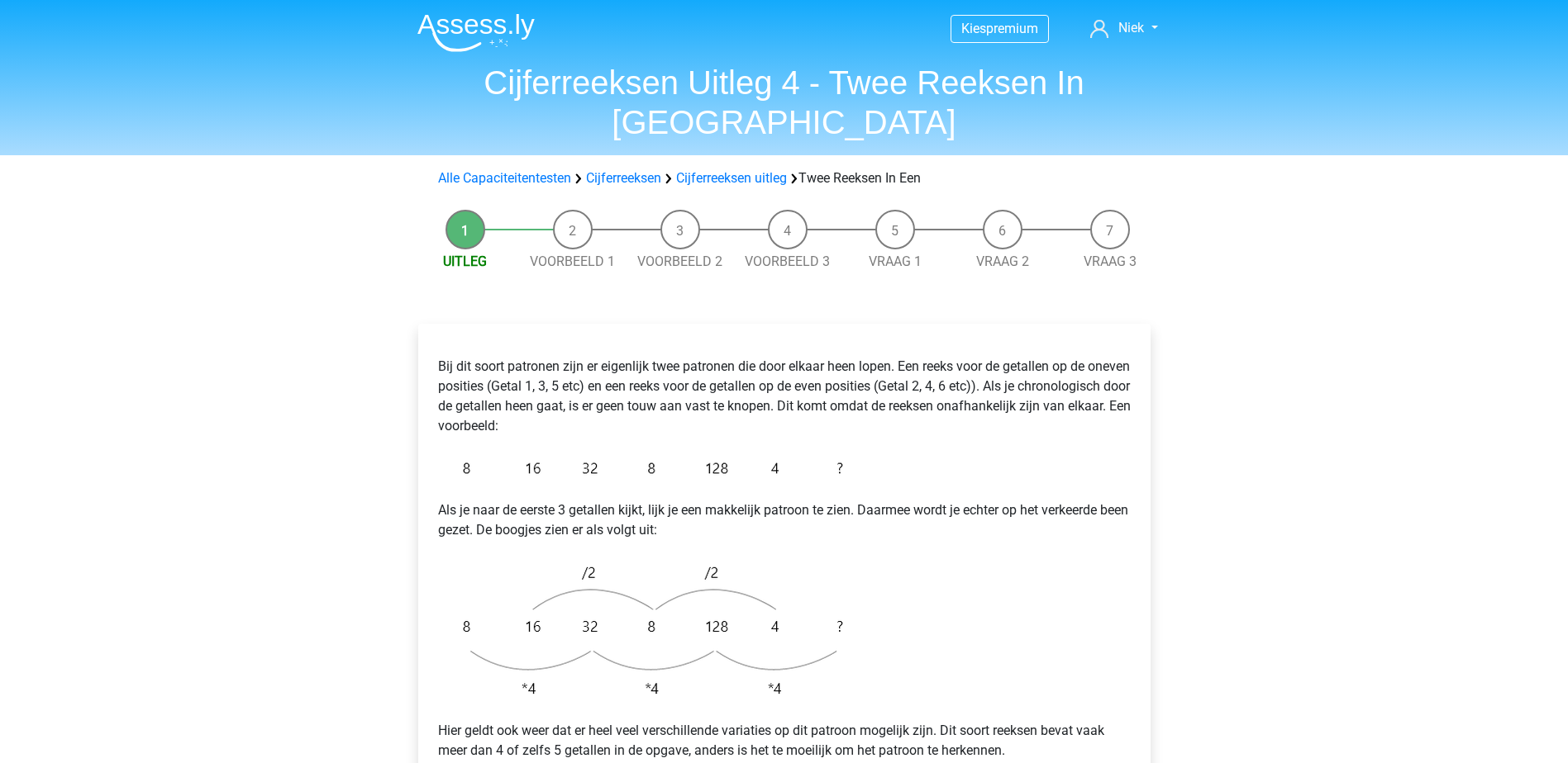
scroll to position [83, 0]
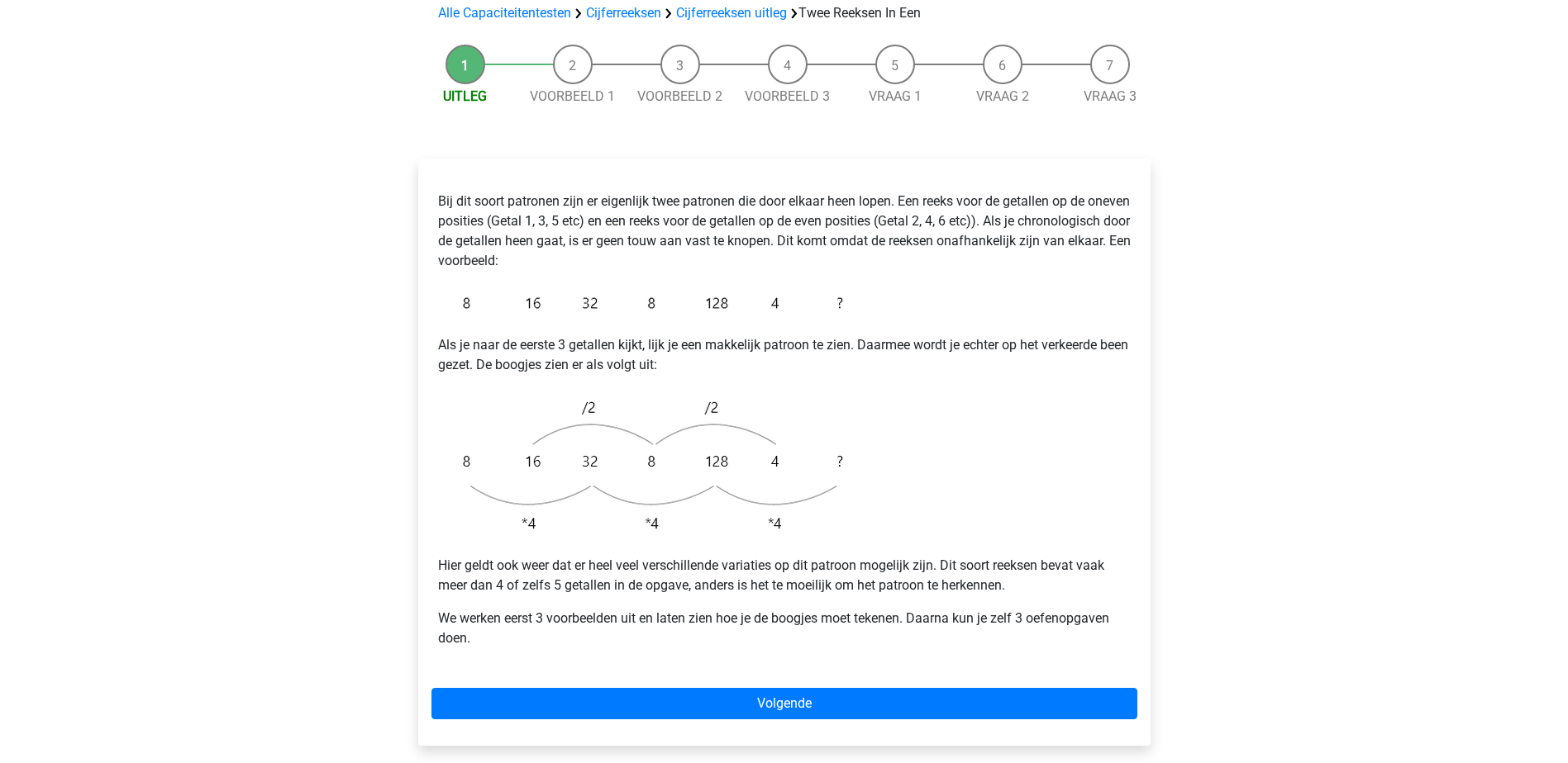
scroll to position [83, 0]
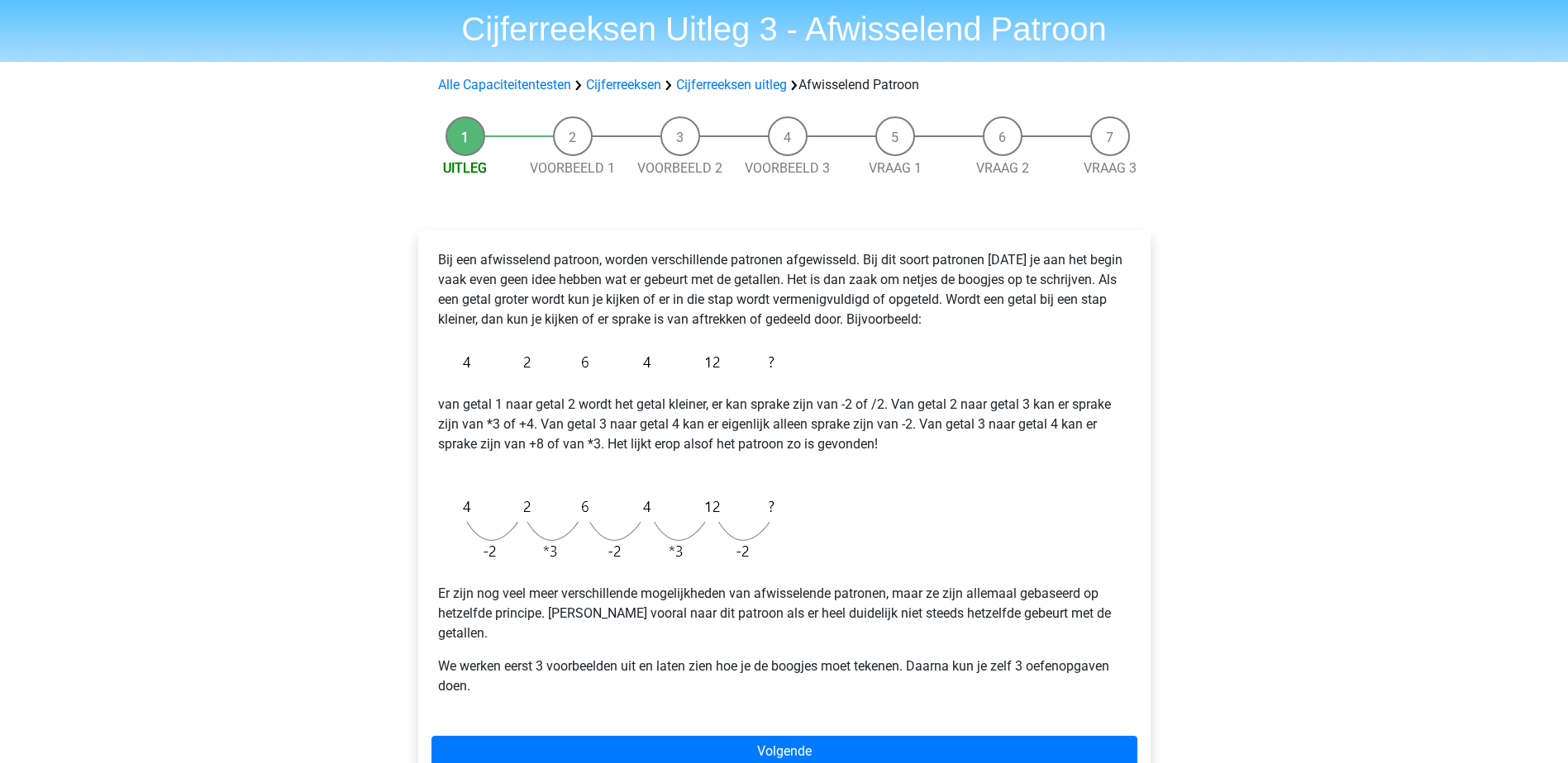
scroll to position [83, 0]
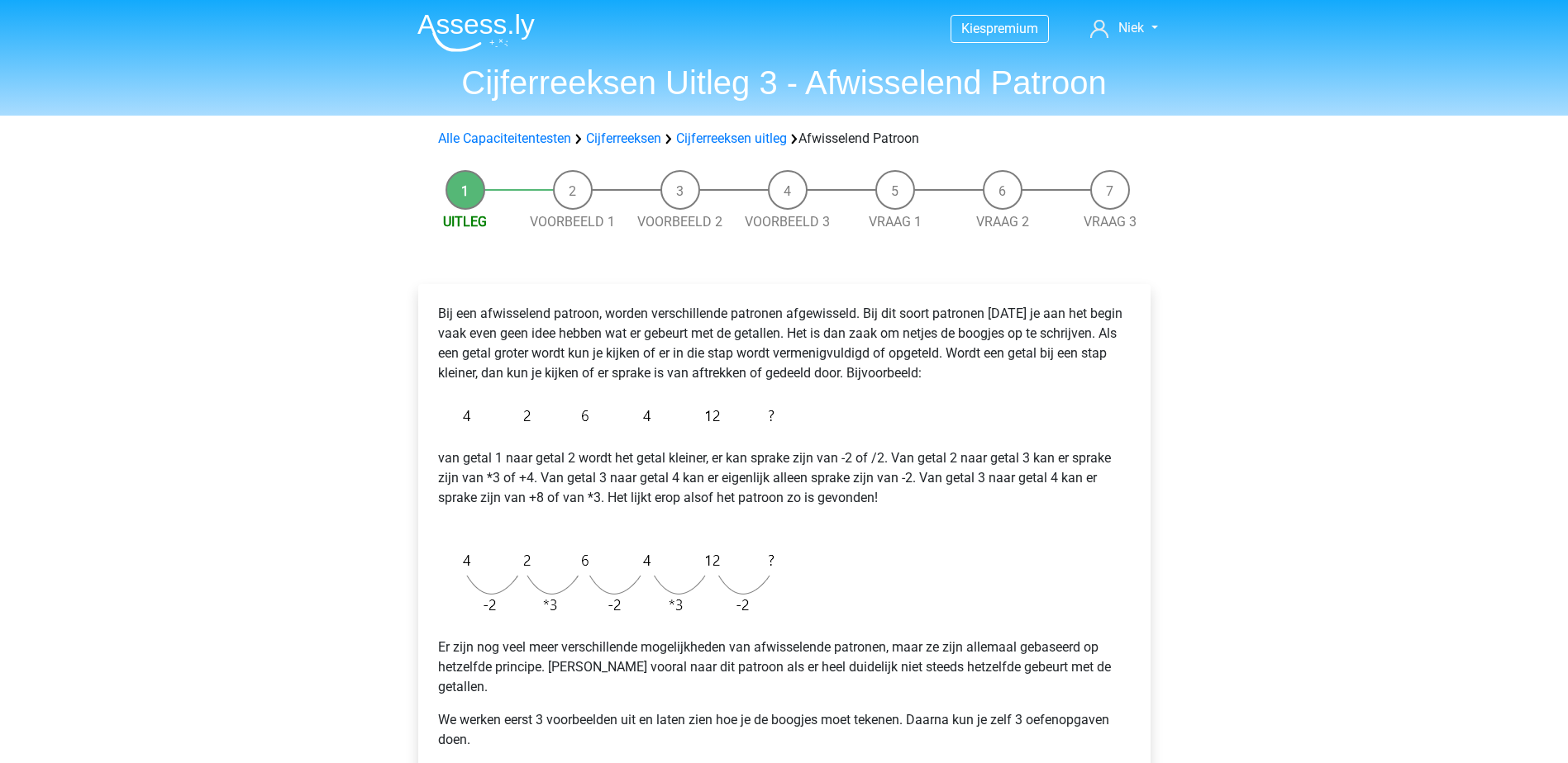
scroll to position [83, 0]
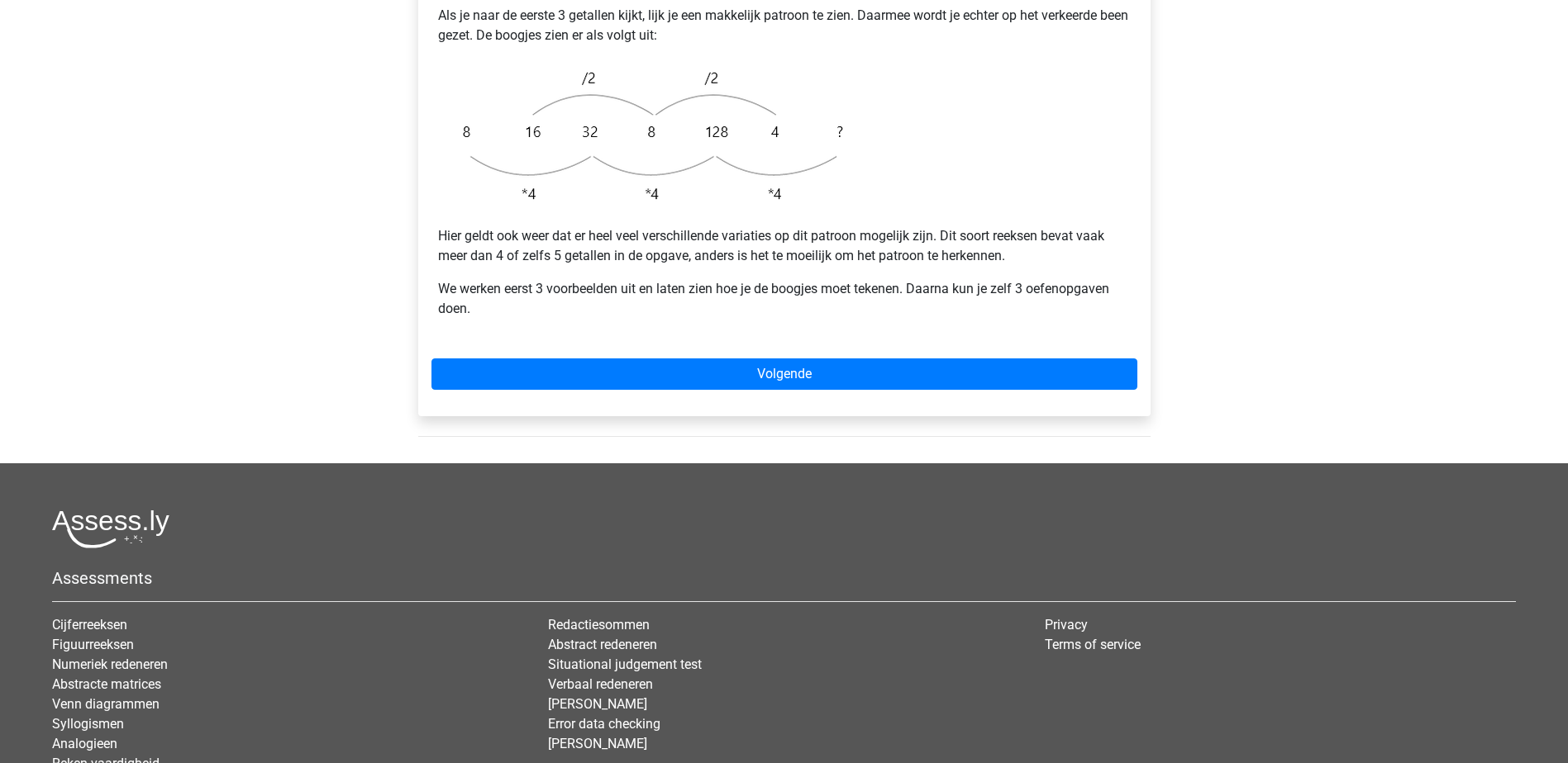
scroll to position [496, 0]
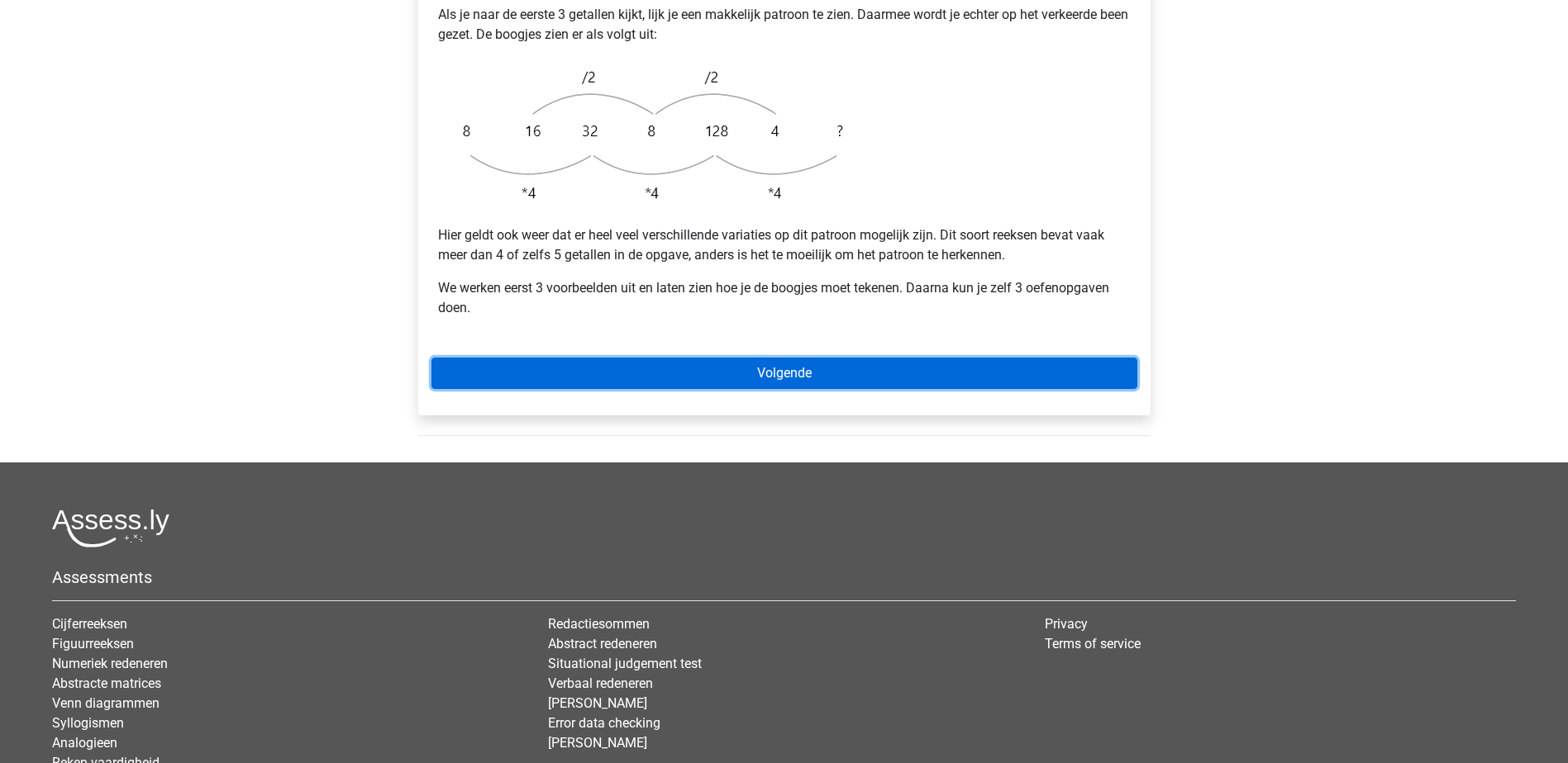
click at [732, 357] on link "Volgende" at bounding box center [784, 373] width 706 height 32
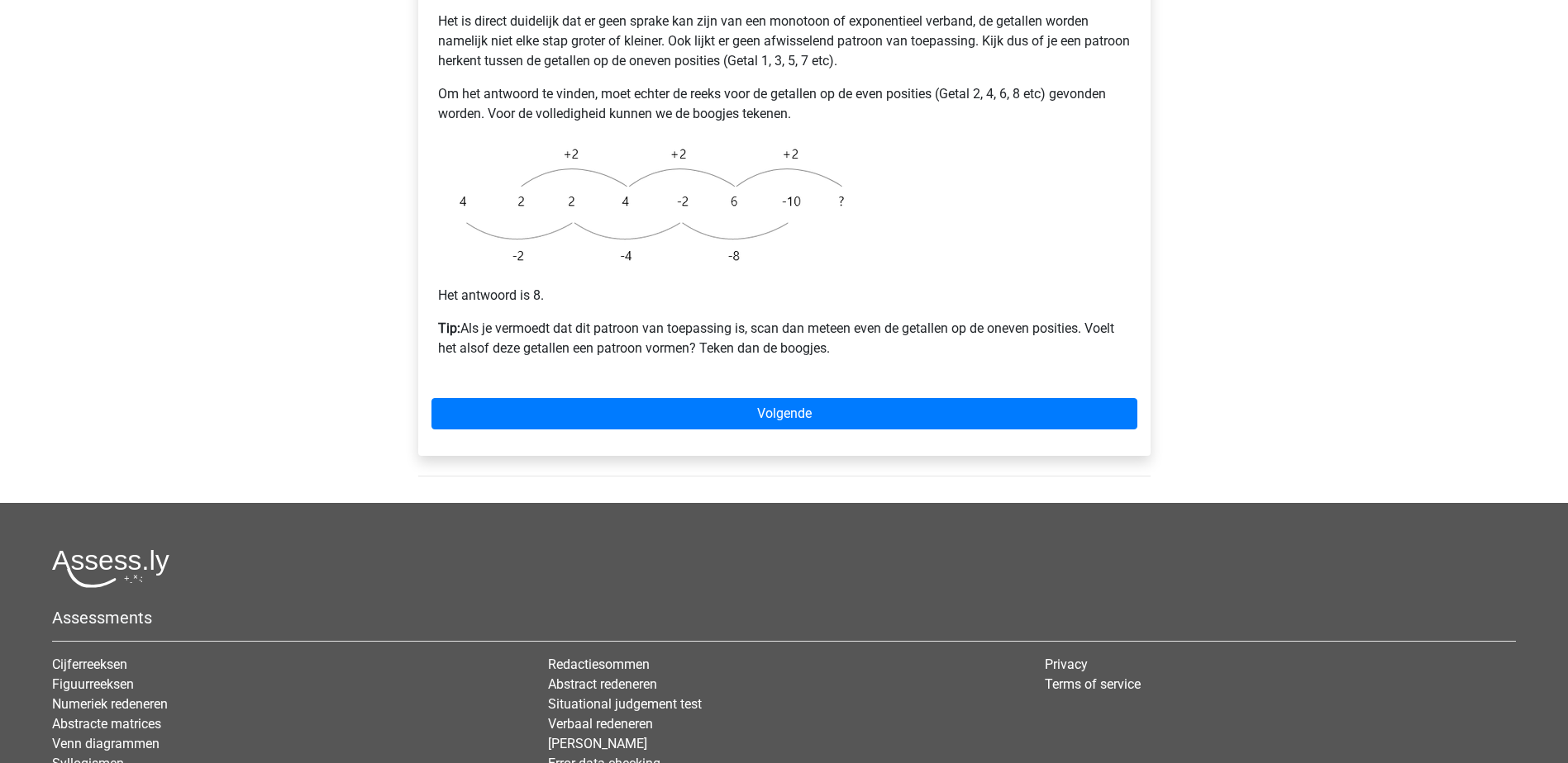
scroll to position [331, 0]
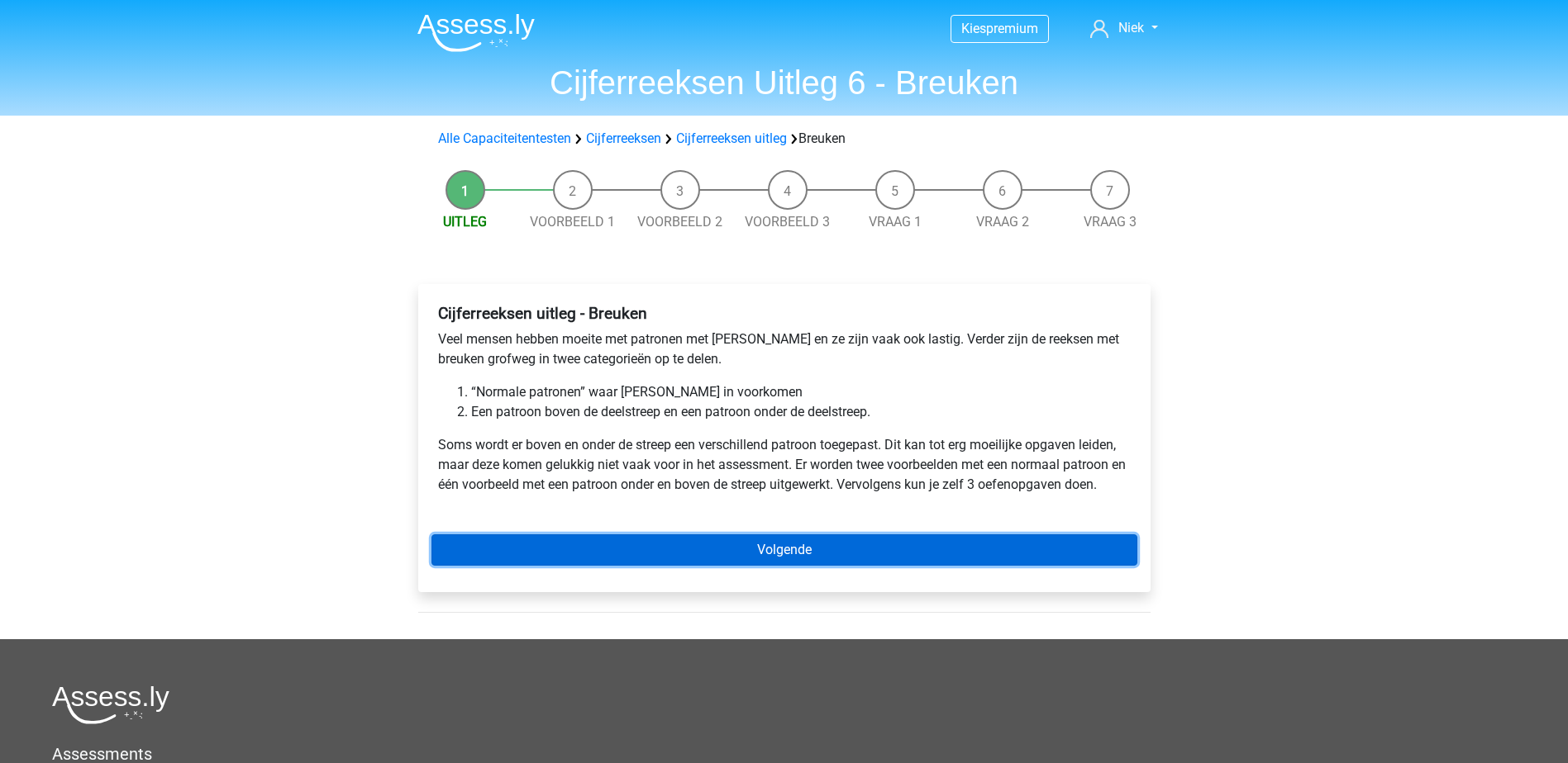
click at [857, 539] on link "Volgende" at bounding box center [784, 550] width 706 height 32
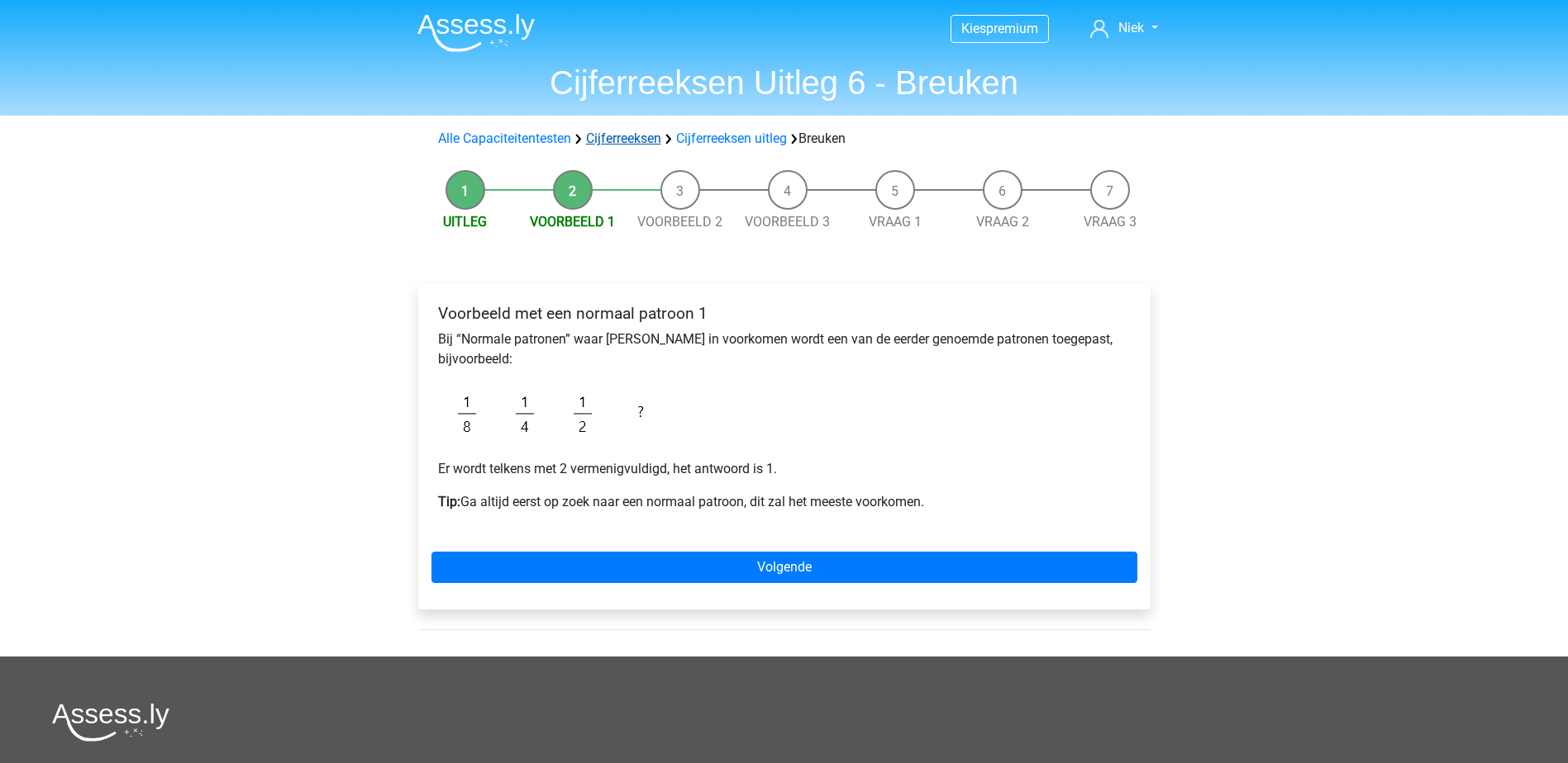
click at [643, 140] on link "Cijferreeksen" at bounding box center [624, 138] width 75 height 15
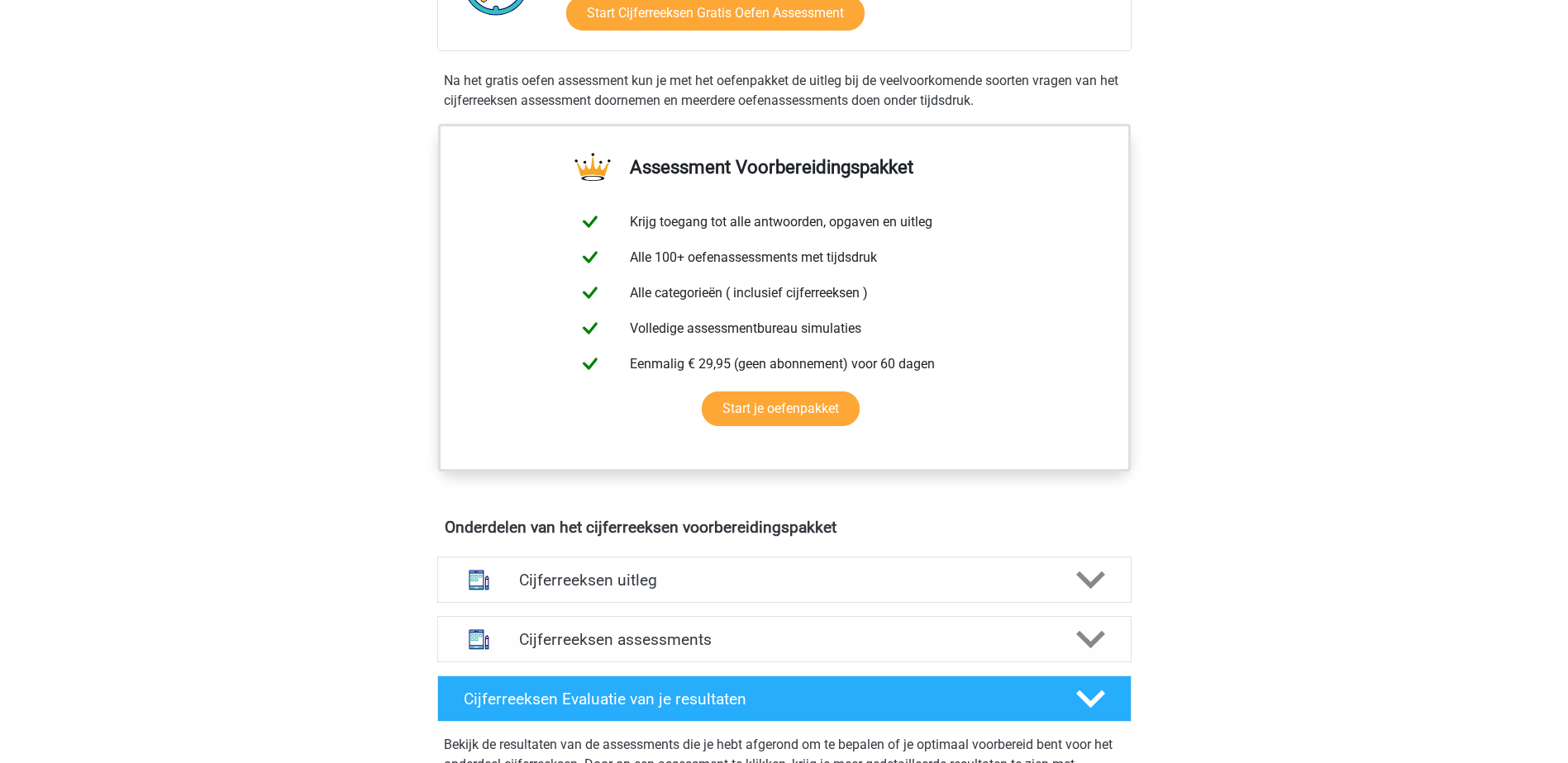
scroll to position [826, 0]
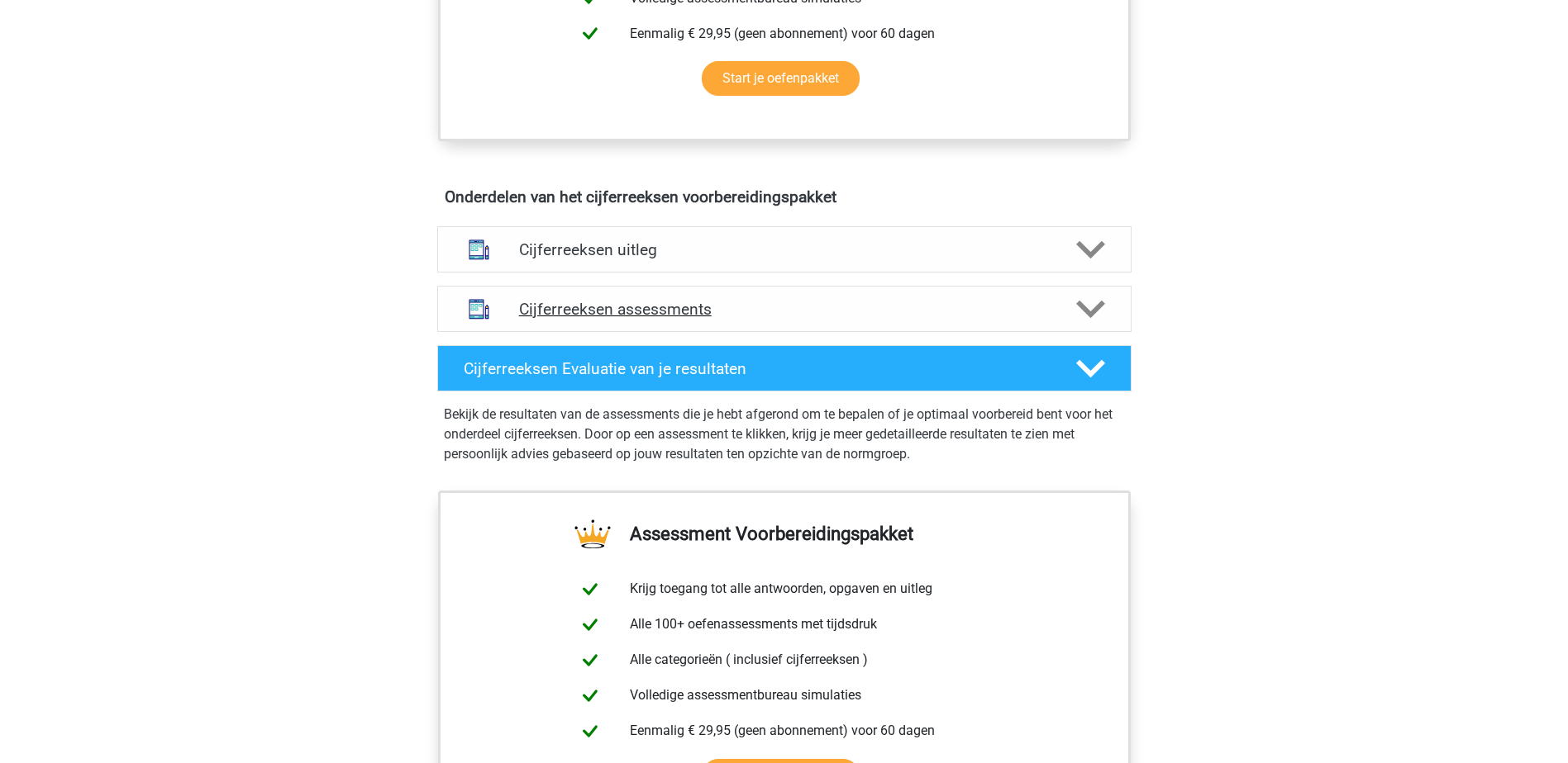
click at [851, 306] on div "Cijferreeksen assessments" at bounding box center [784, 308] width 694 height 46
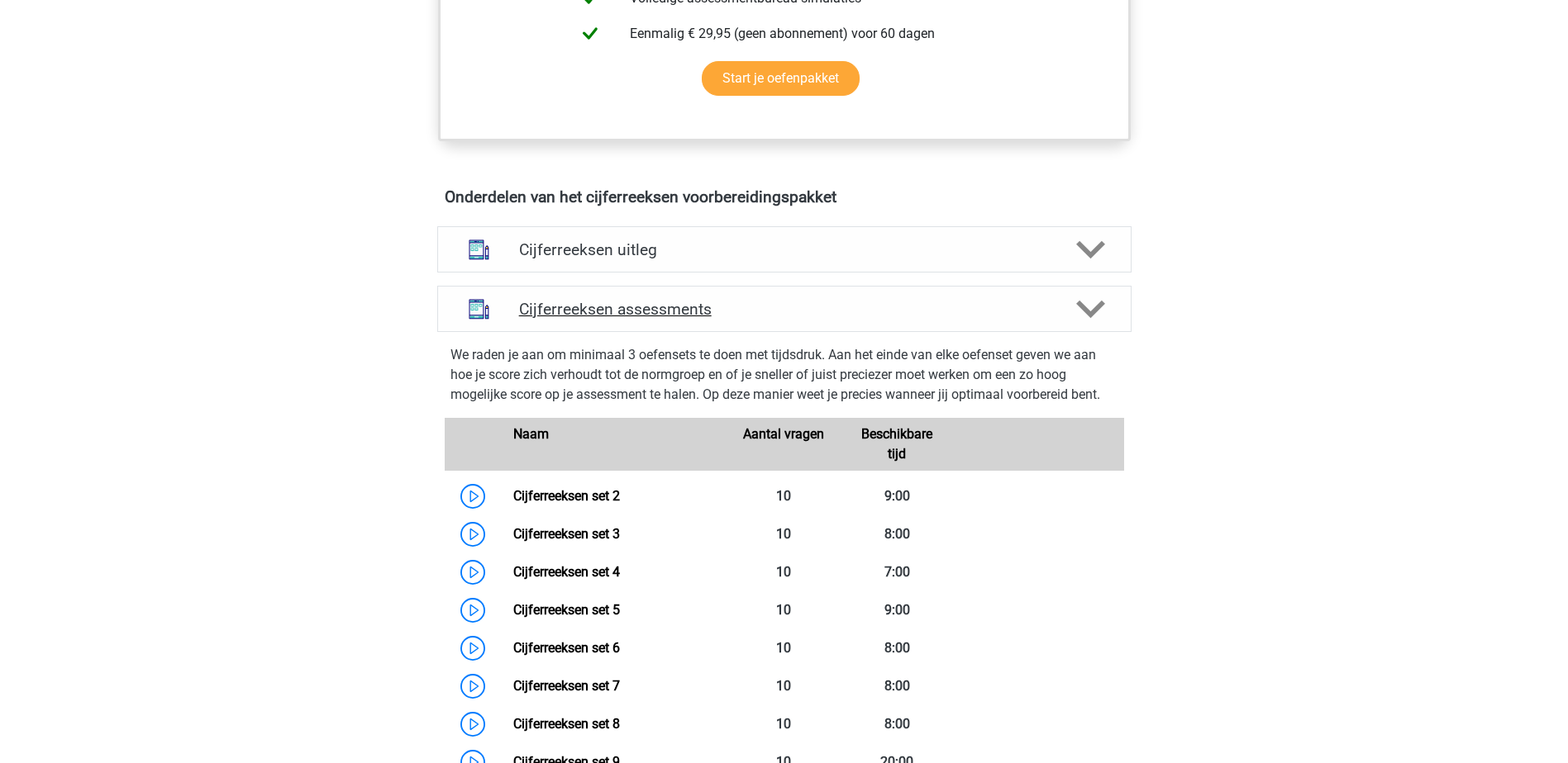
click at [851, 306] on div "Cijferreeksen assessments" at bounding box center [784, 308] width 694 height 46
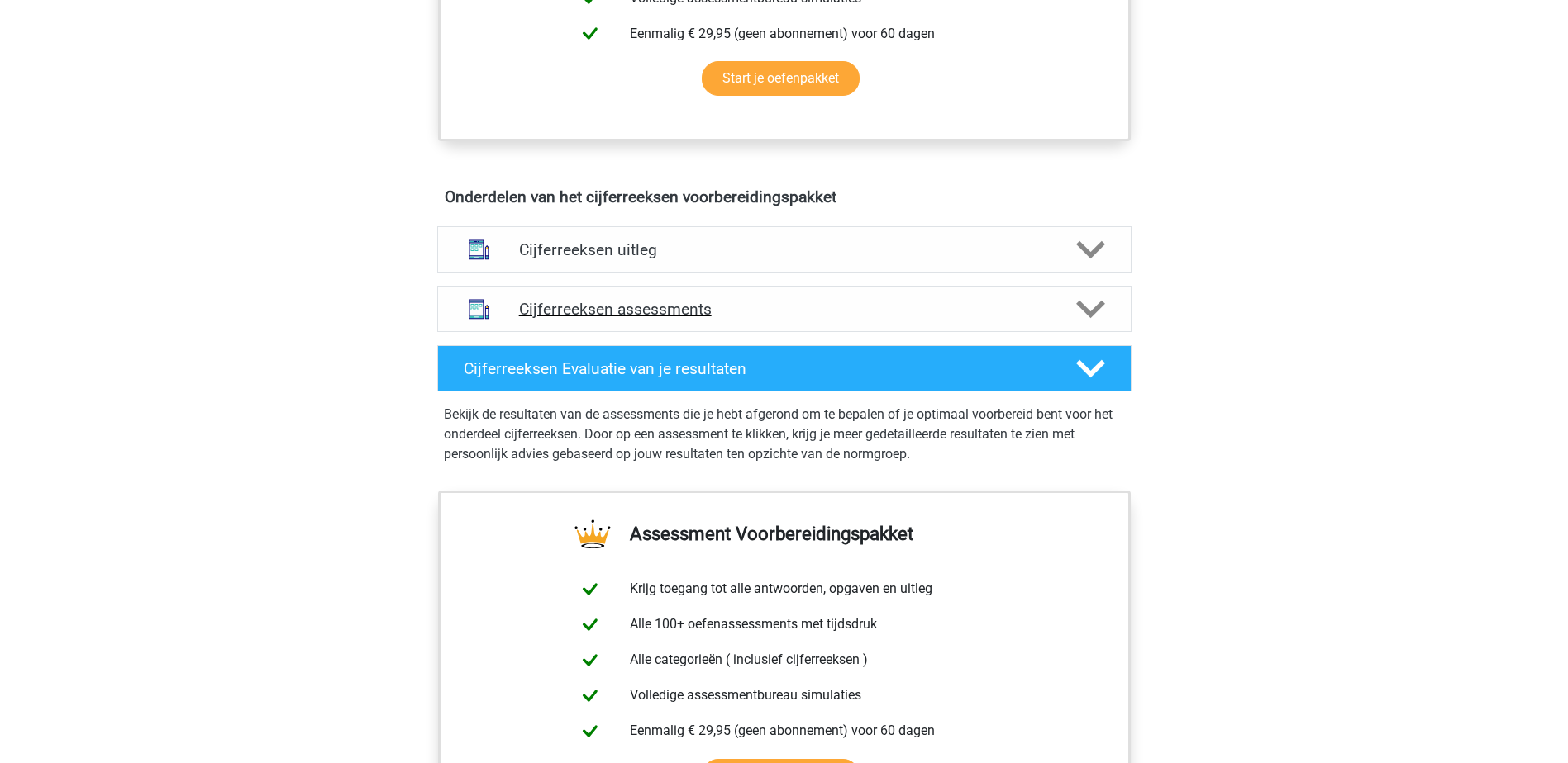
click at [851, 319] on h4 "Cijferreeksen assessments" at bounding box center [784, 309] width 531 height 19
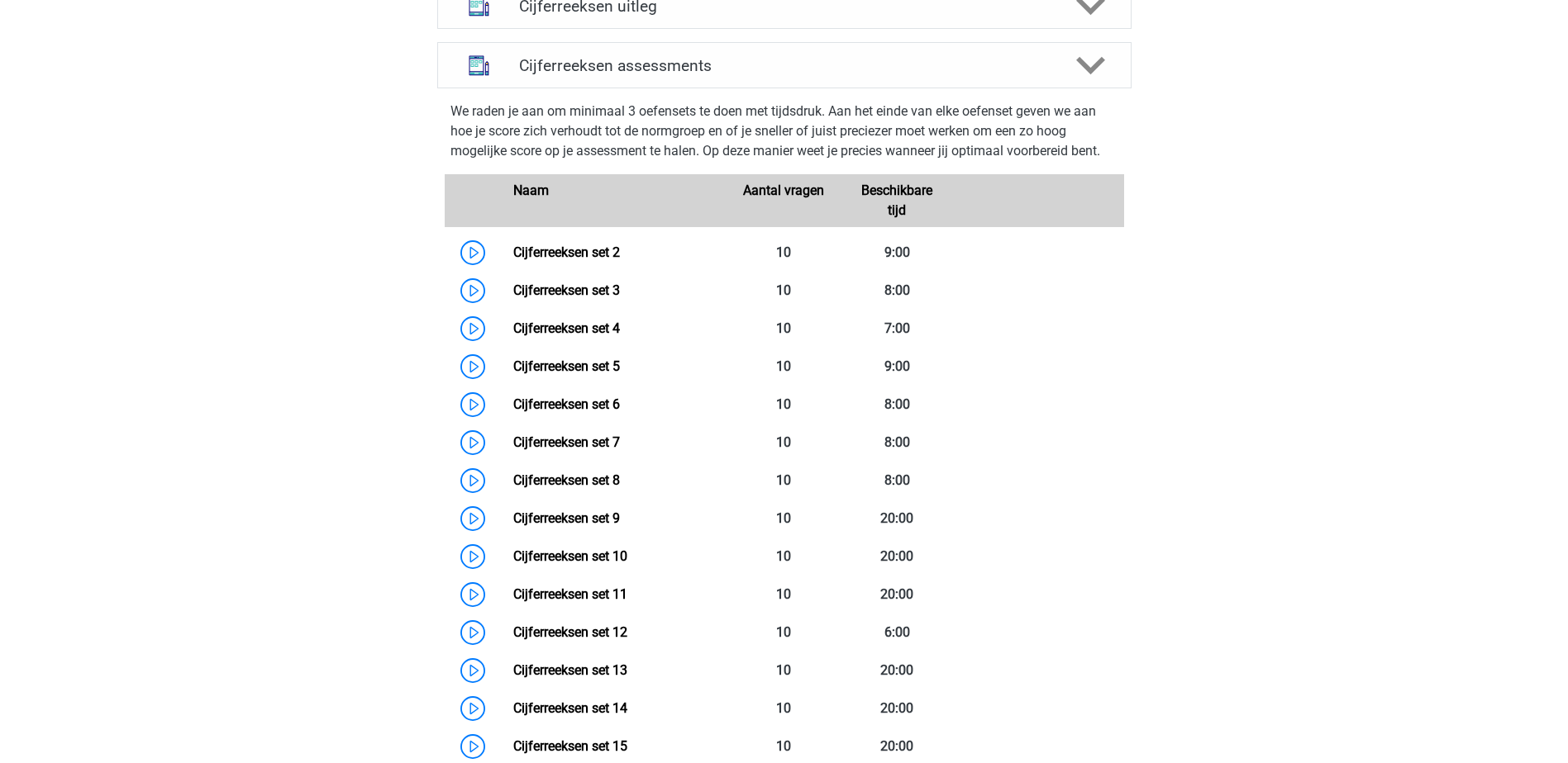
scroll to position [1074, 0]
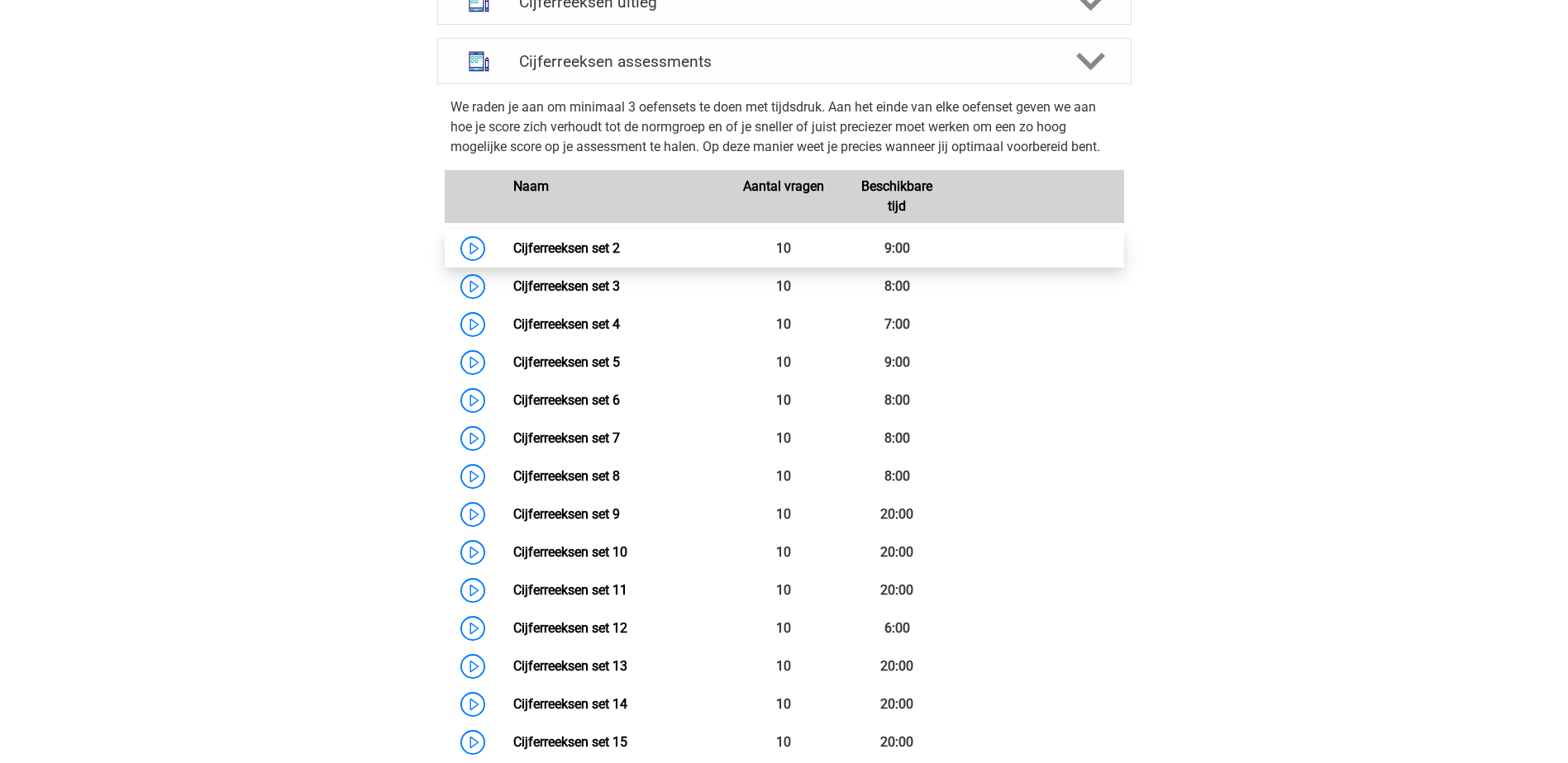
click at [553, 256] on link "Cijferreeksen set 2" at bounding box center [566, 248] width 107 height 15
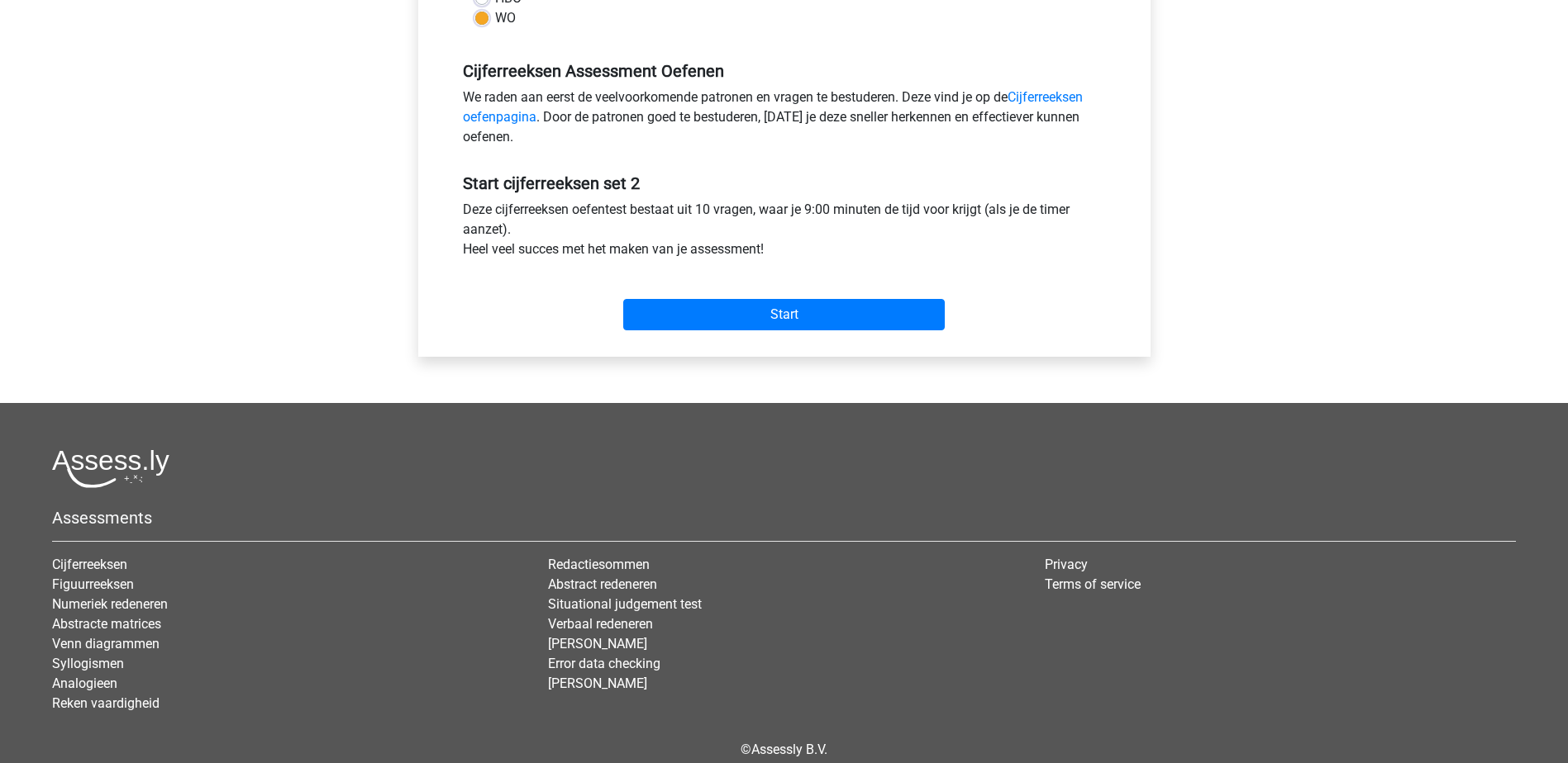
scroll to position [496, 0]
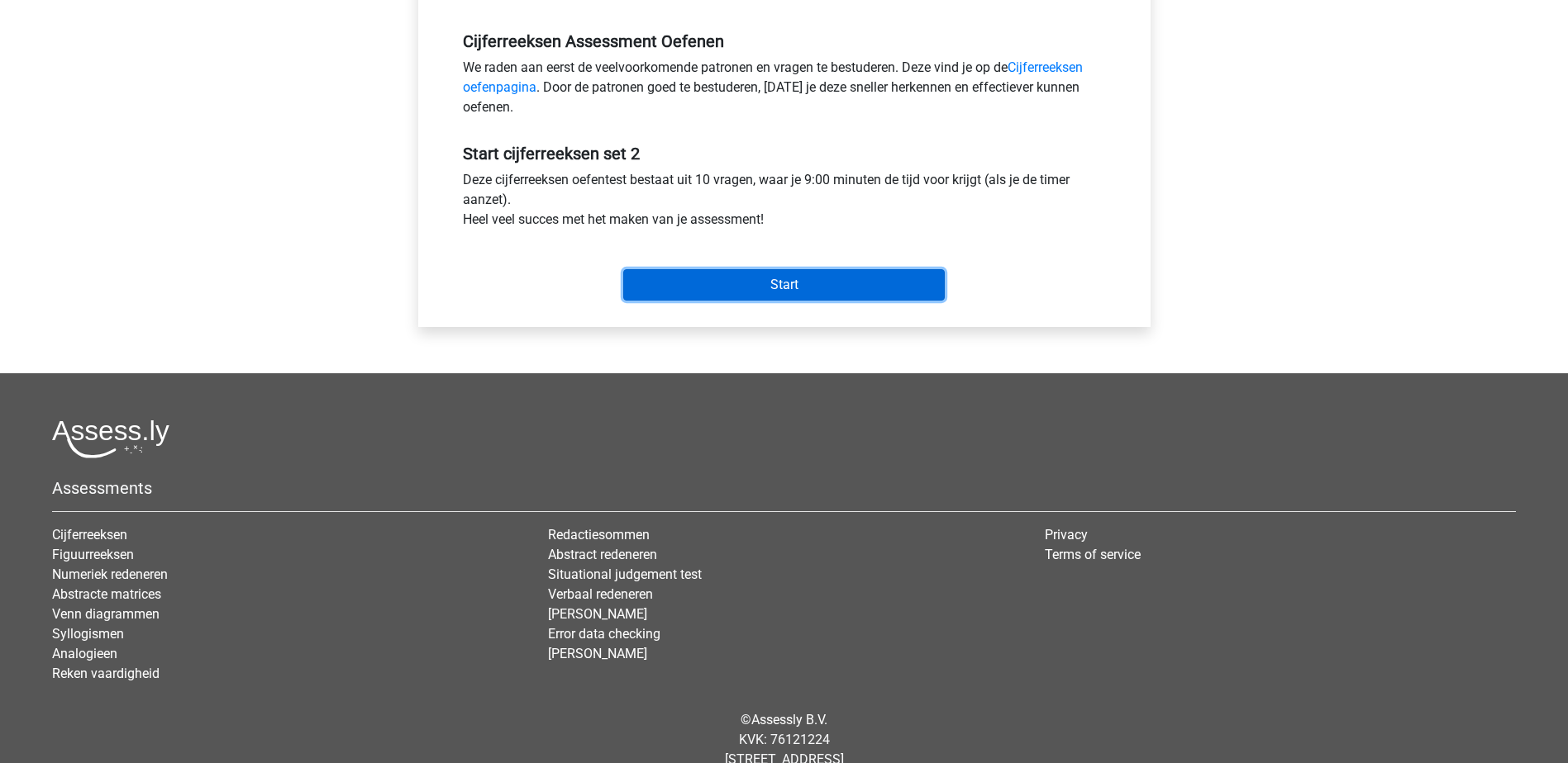
click at [790, 280] on input "Start" at bounding box center [784, 284] width 321 height 32
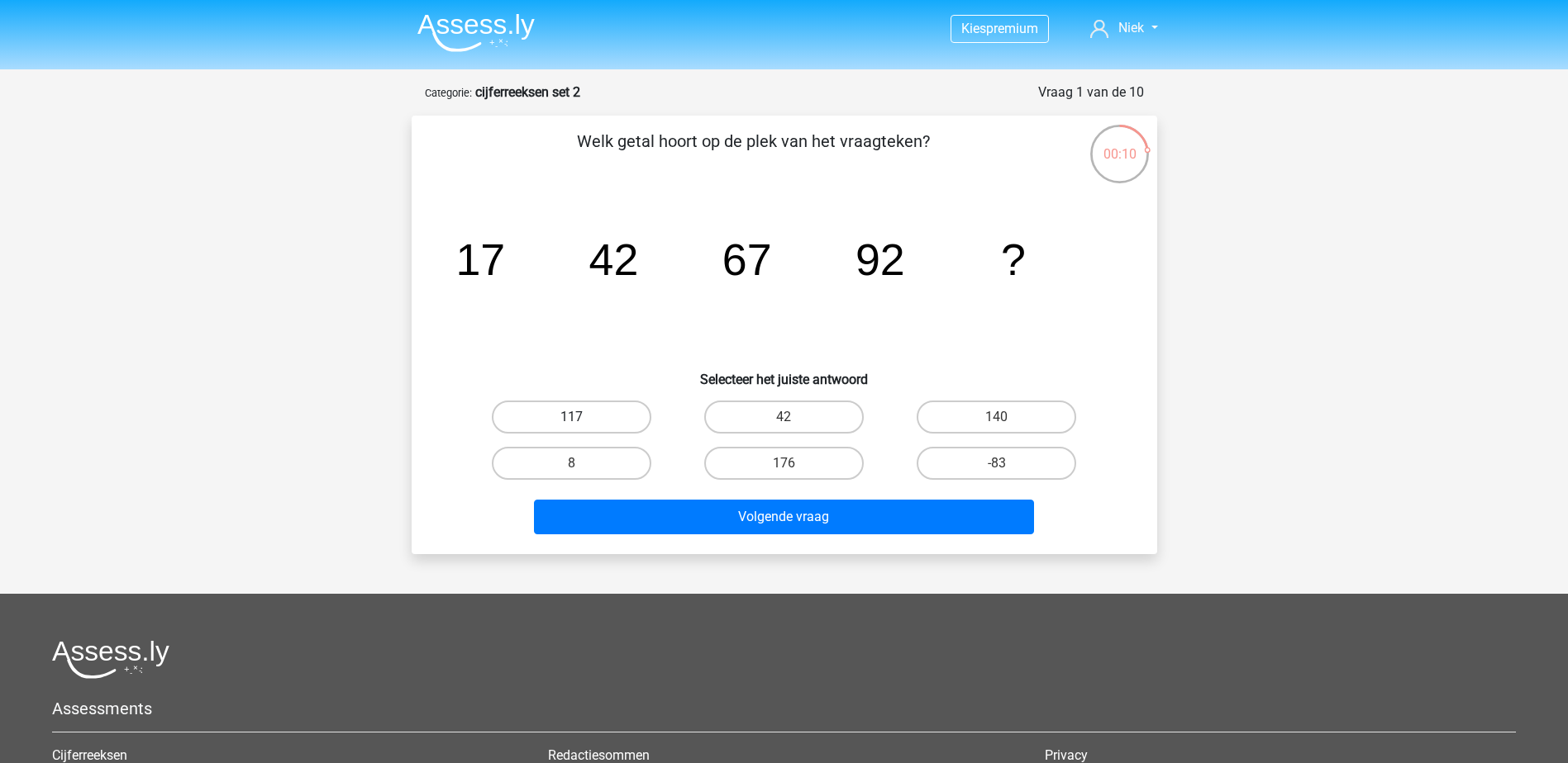
click at [597, 422] on label "117" at bounding box center [572, 417] width 160 height 33
click at [582, 422] on input "117" at bounding box center [576, 422] width 11 height 11
radio input "true"
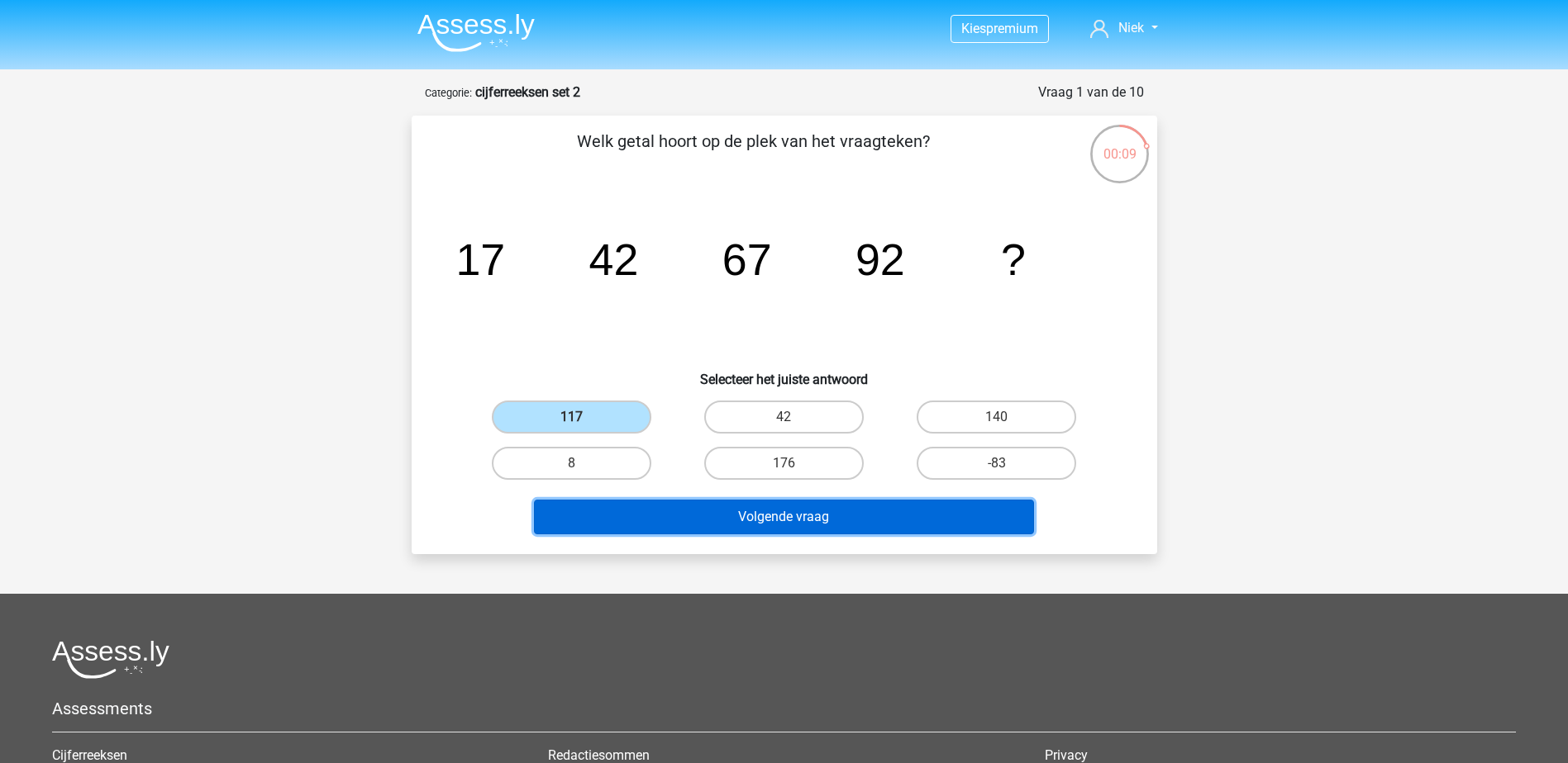
click at [786, 533] on button "Volgende vraag" at bounding box center [784, 517] width 500 height 35
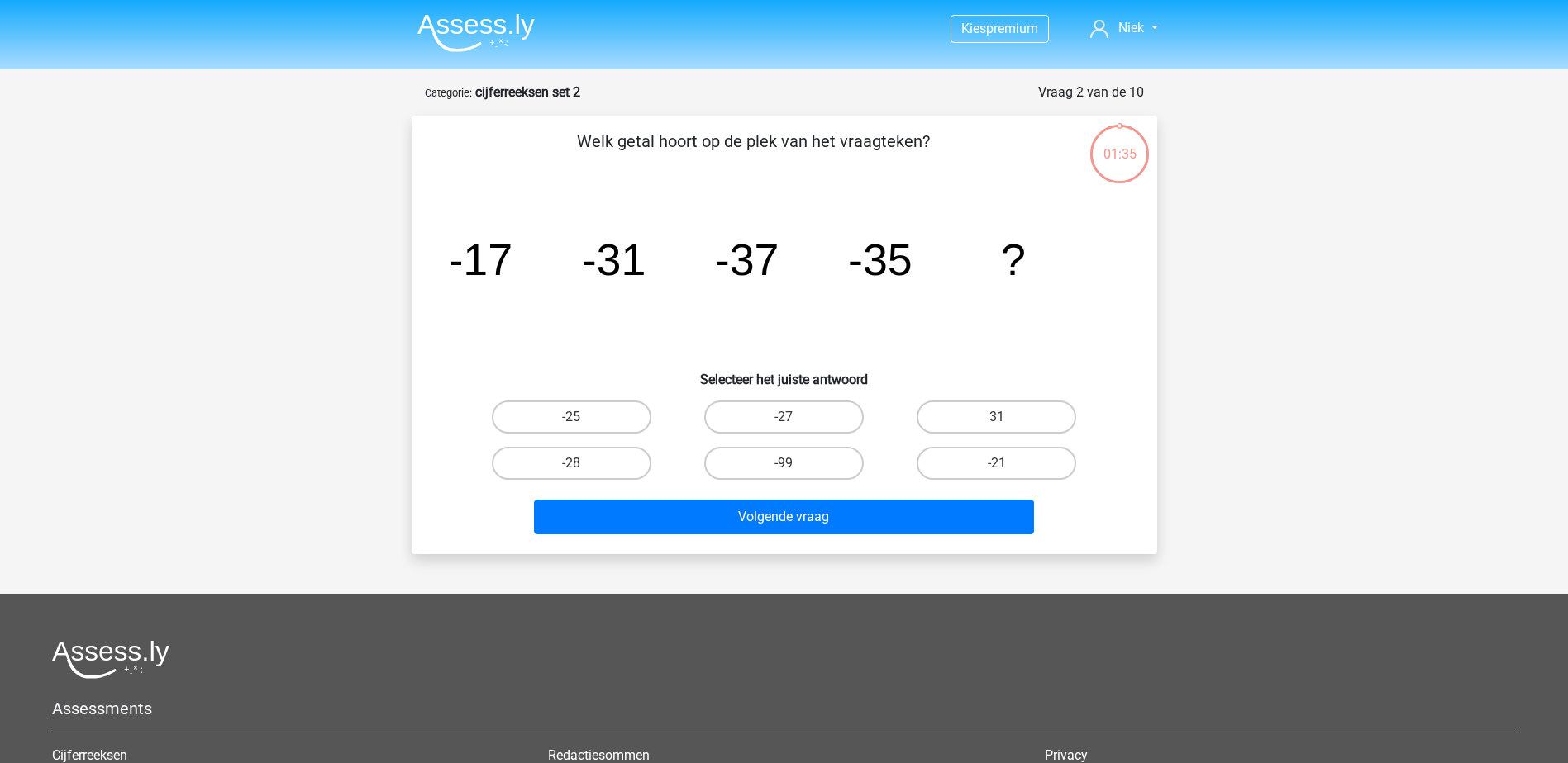
scroll to position [83, 0]
click at [604, 414] on label "10920" at bounding box center [572, 417] width 160 height 33
click at [582, 417] on input "10920" at bounding box center [576, 422] width 11 height 11
radio input "true"
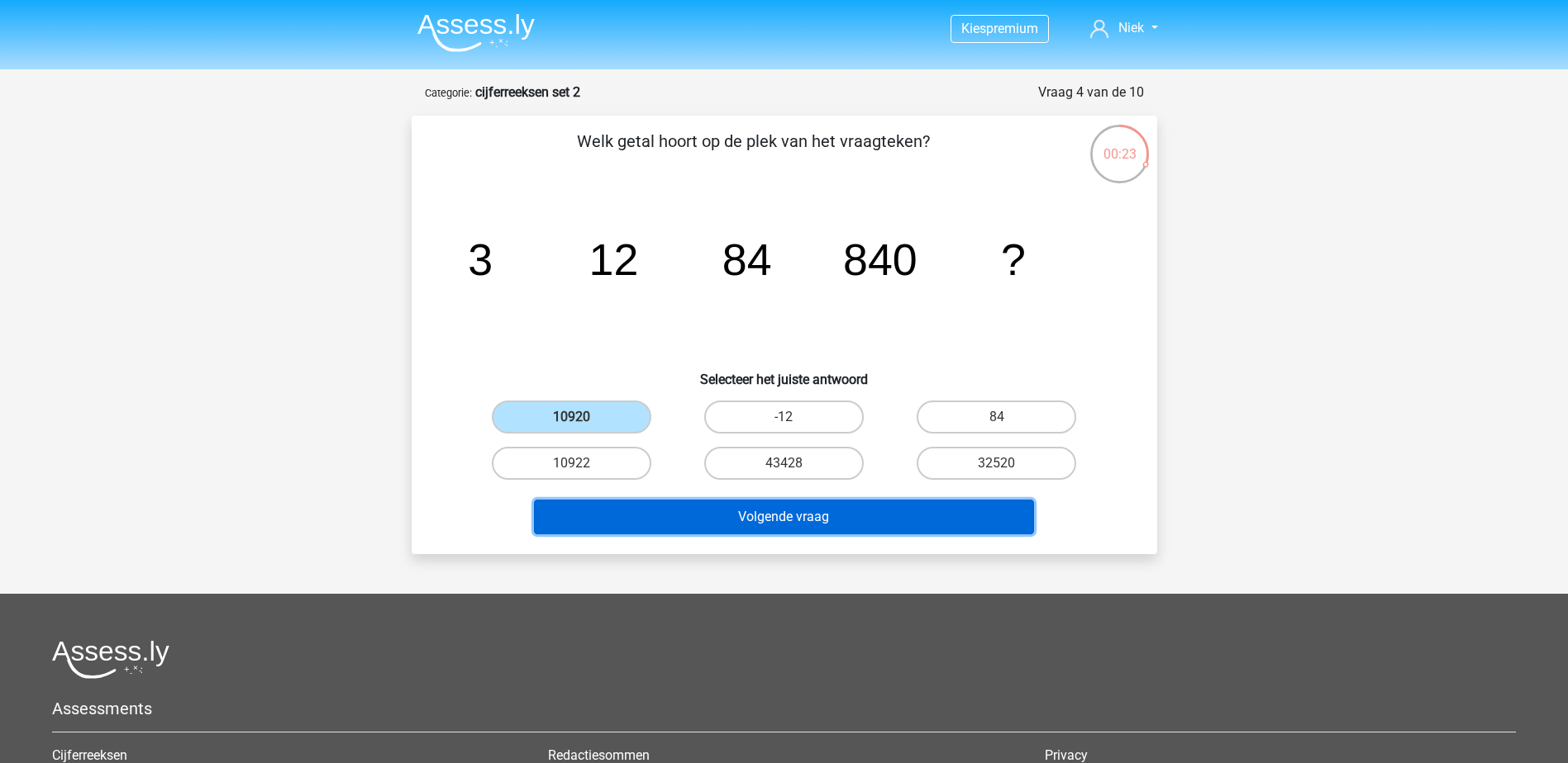
click at [652, 509] on button "Volgende vraag" at bounding box center [784, 517] width 500 height 35
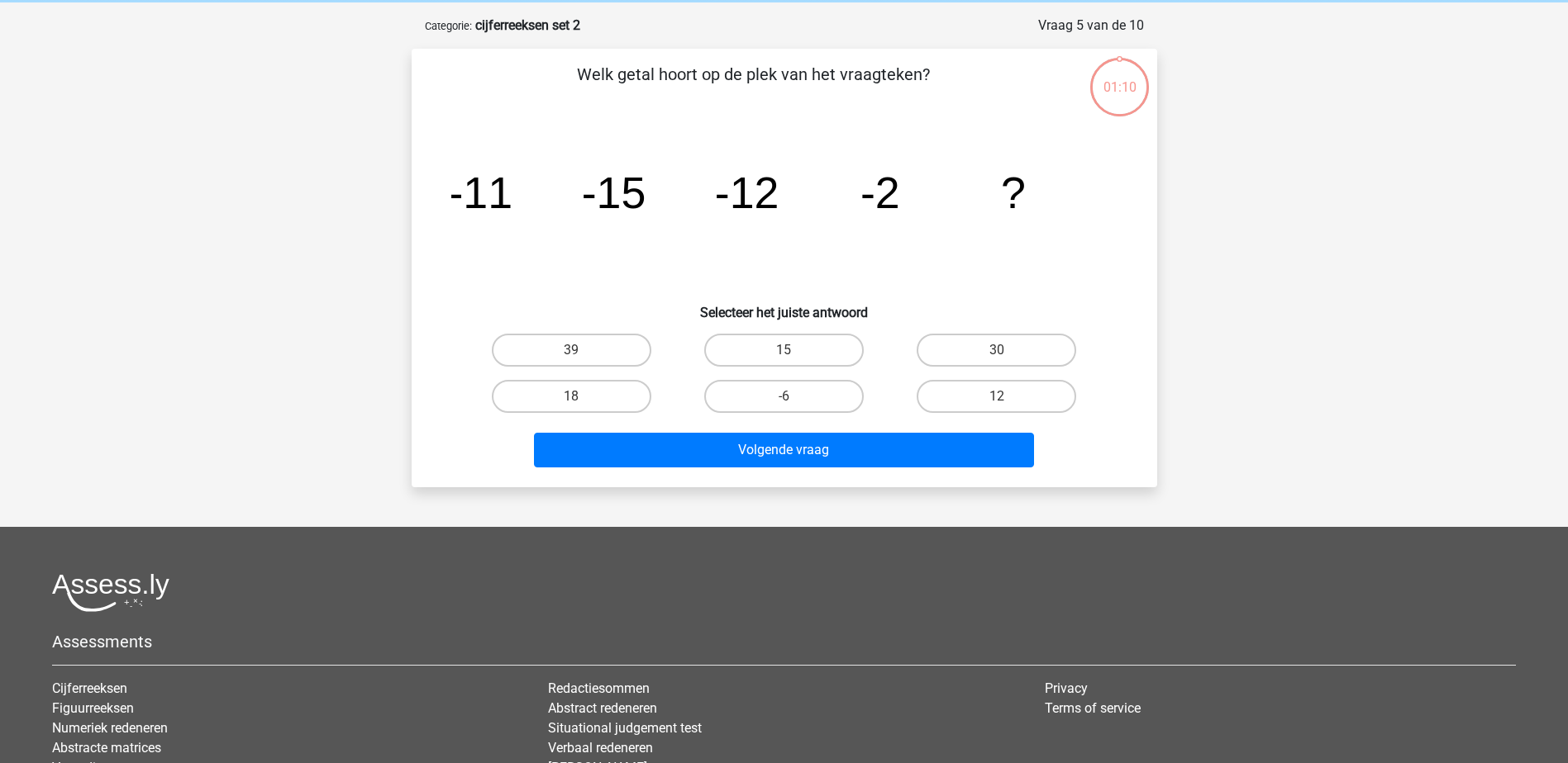
scroll to position [83, 0]
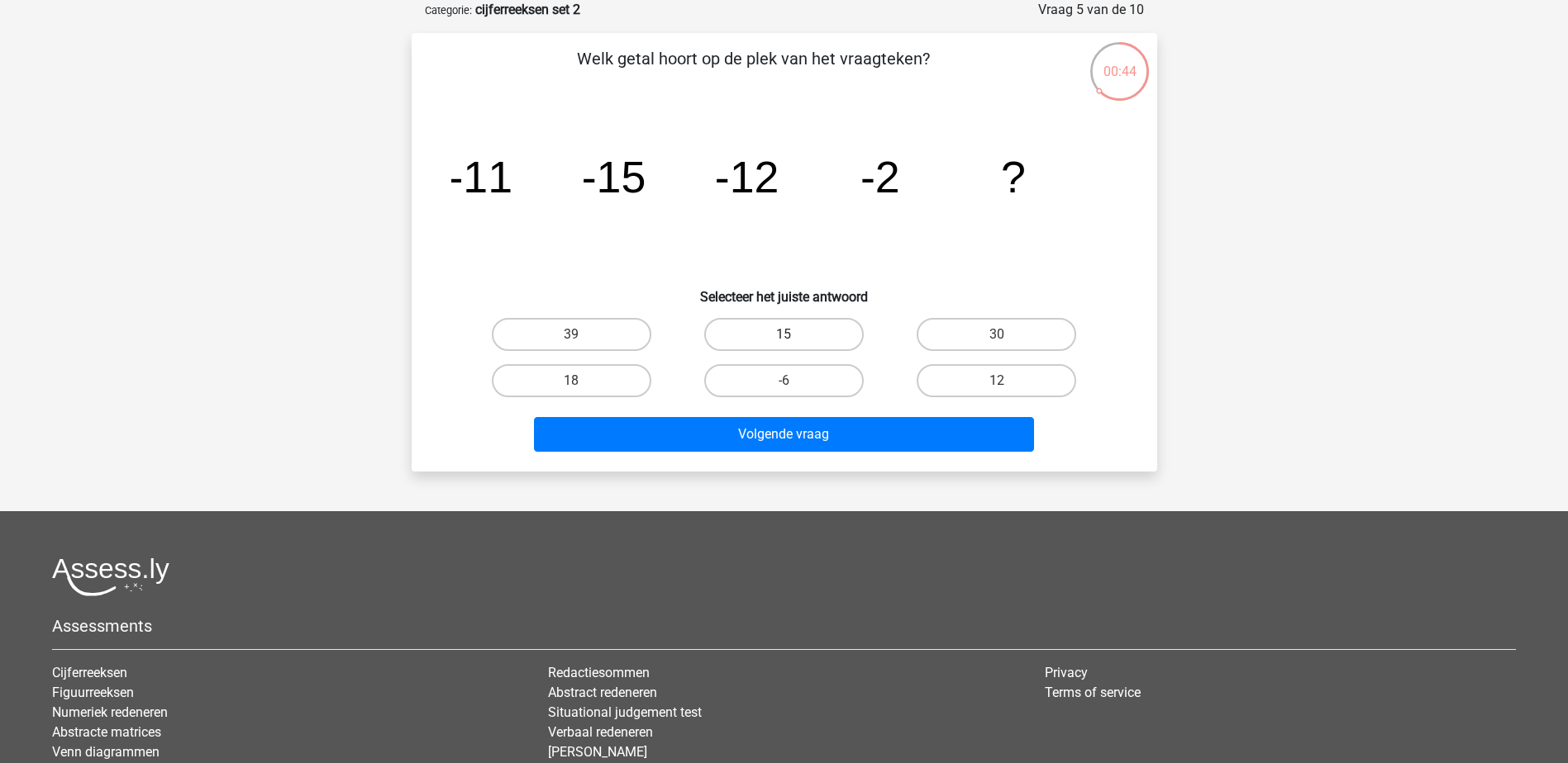
click at [801, 330] on label "15" at bounding box center [784, 334] width 160 height 33
click at [794, 334] on input "15" at bounding box center [788, 339] width 11 height 11
radio input "true"
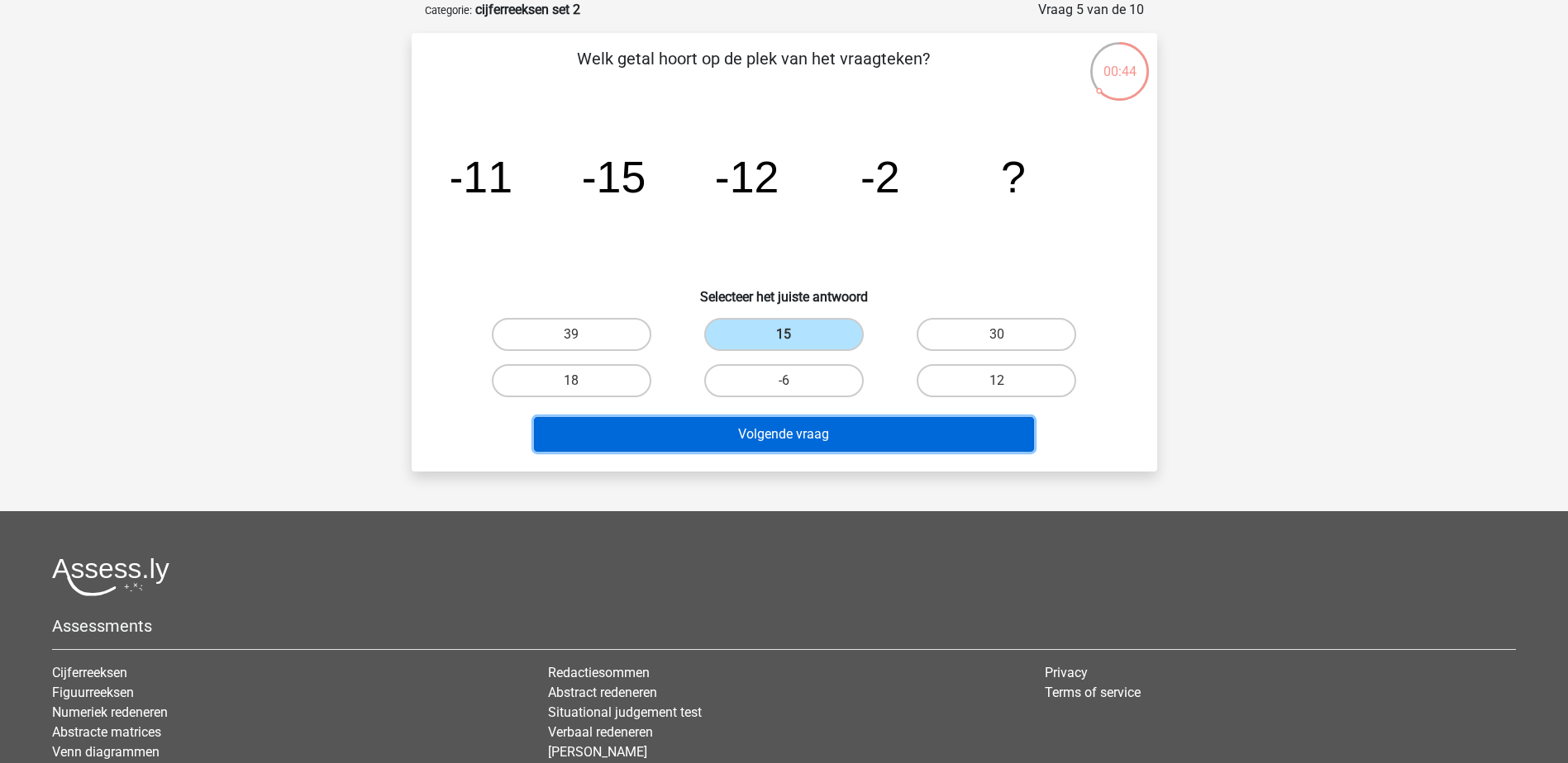
click at [808, 434] on button "Volgende vraag" at bounding box center [784, 434] width 500 height 35
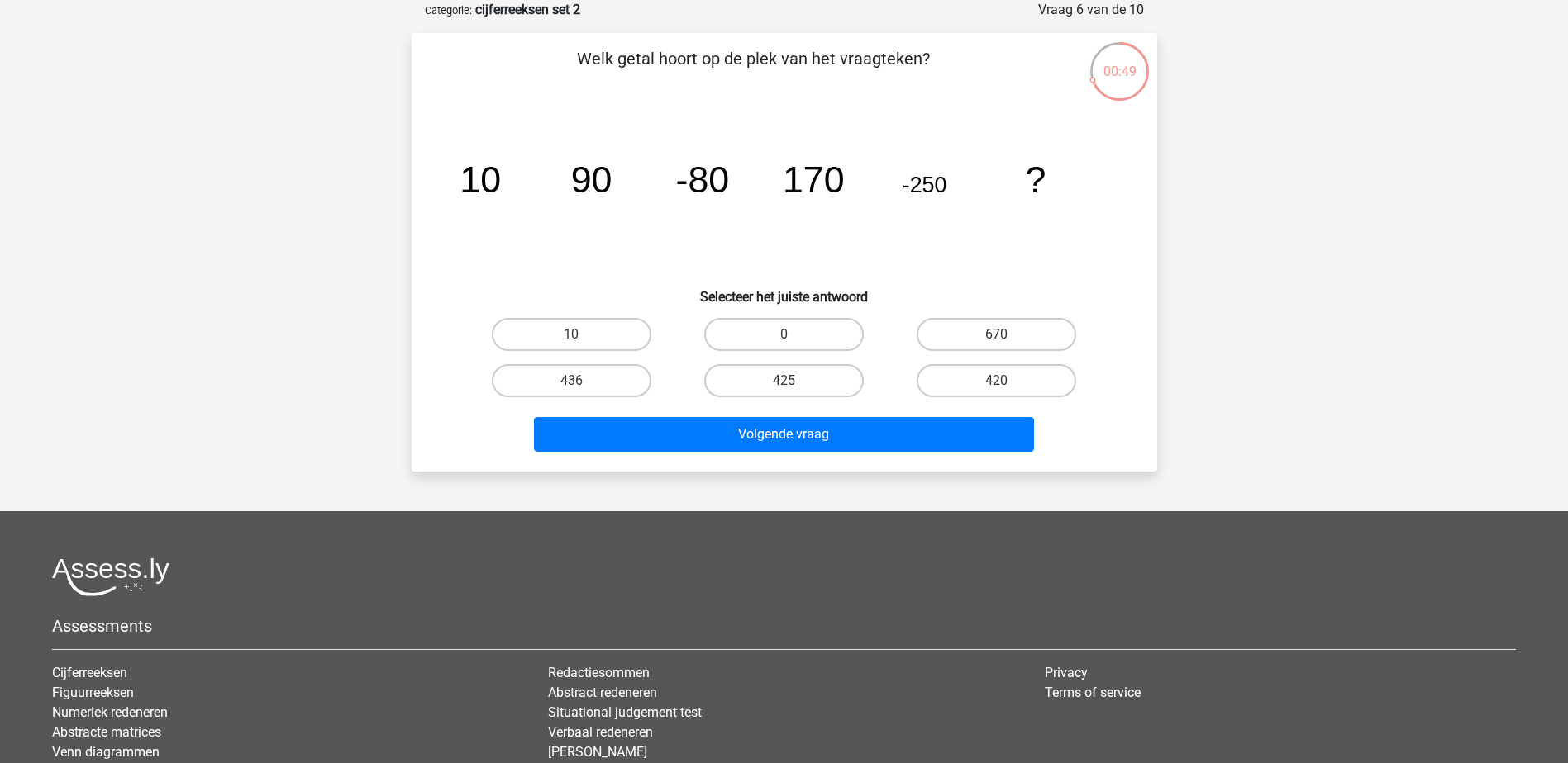
click at [1001, 379] on label "420" at bounding box center [996, 381] width 160 height 33
click at [1001, 381] on input "420" at bounding box center [1002, 385] width 11 height 11
radio input "true"
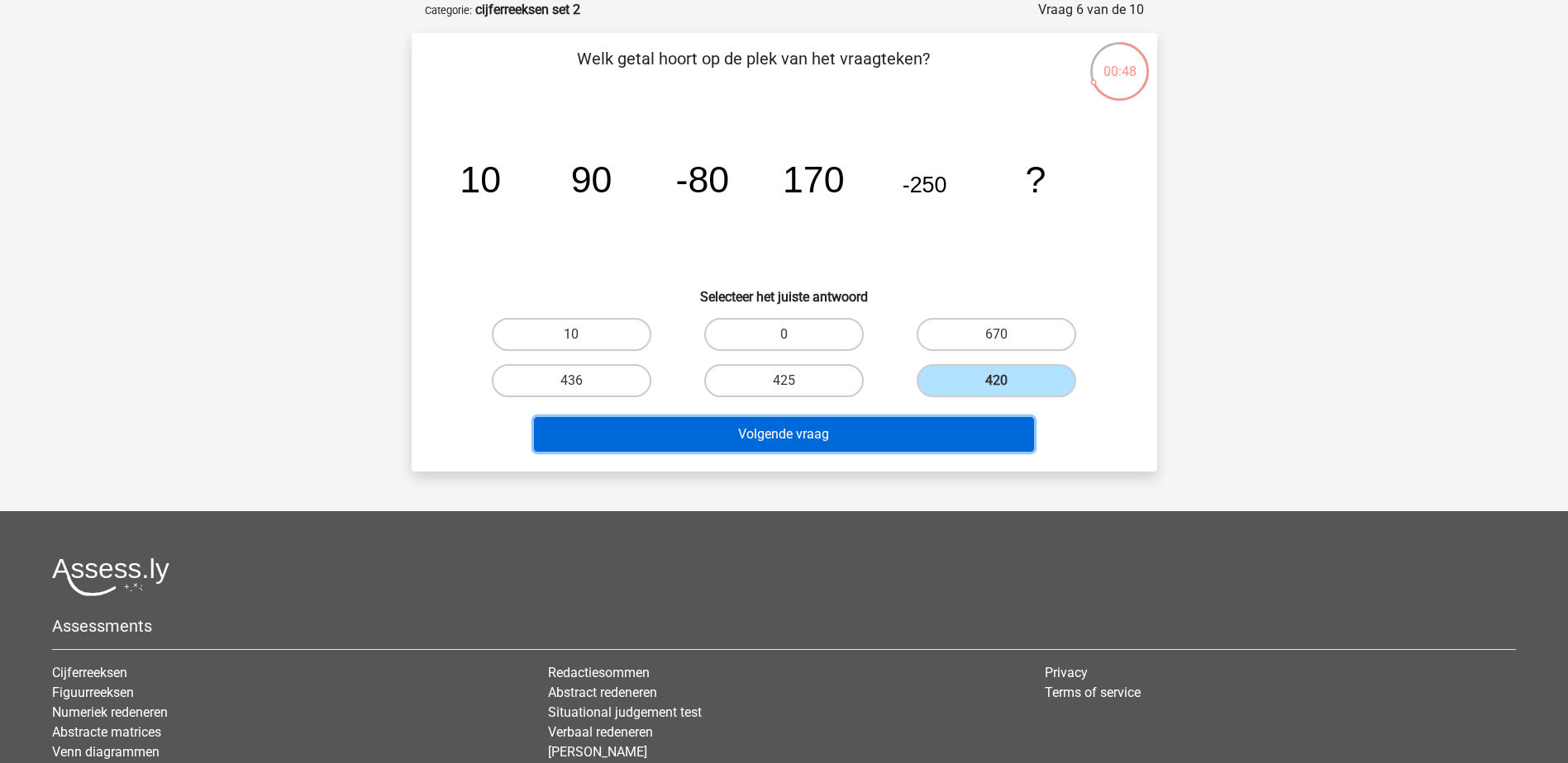
drag, startPoint x: 942, startPoint y: 428, endPoint x: 943, endPoint y: 415, distance: 13.0
click at [942, 421] on button "Volgende vraag" at bounding box center [784, 434] width 500 height 35
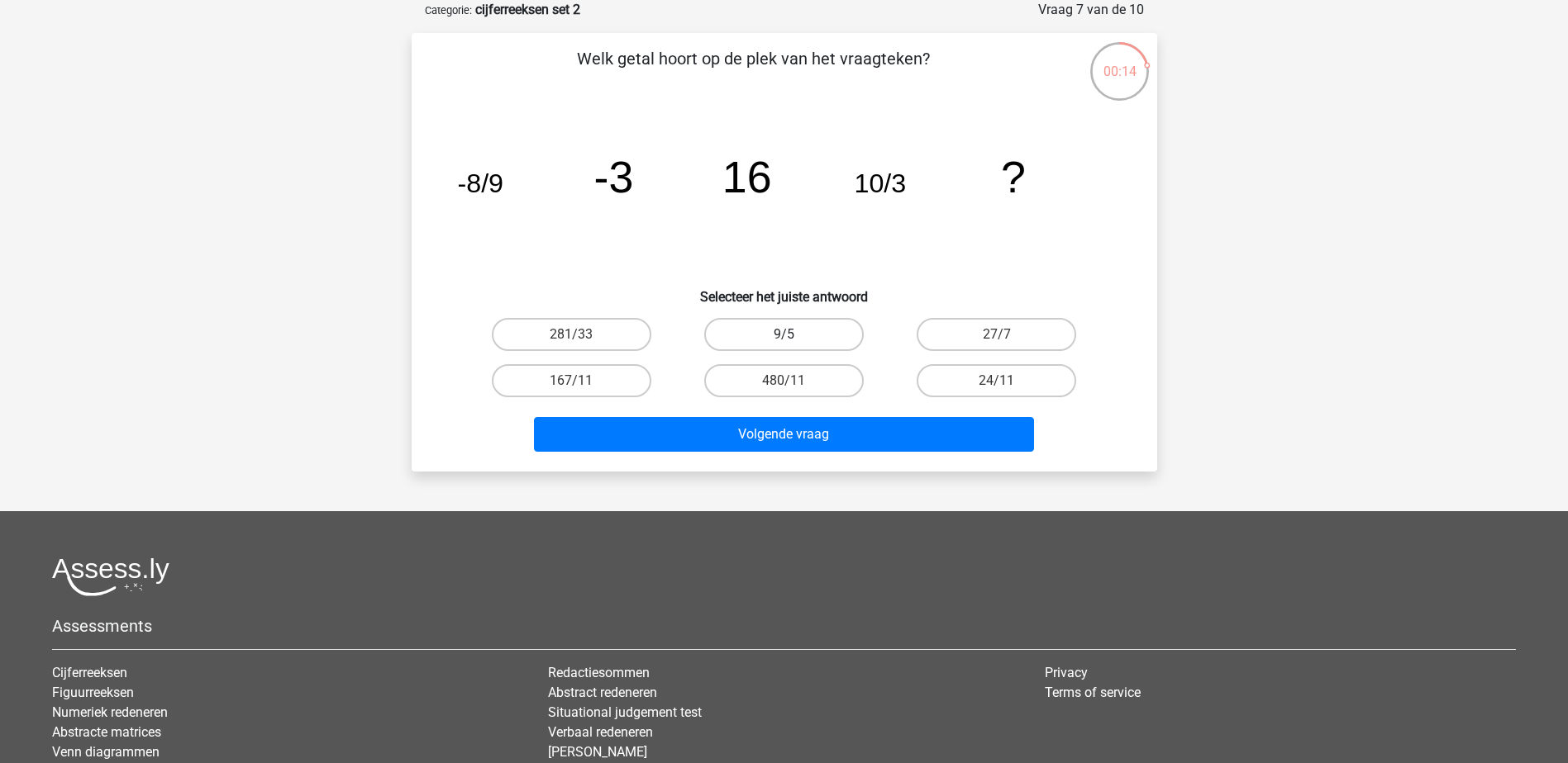
click at [799, 336] on label "9/5" at bounding box center [784, 334] width 160 height 33
click at [794, 336] on input "9/5" at bounding box center [788, 339] width 11 height 11
radio input "true"
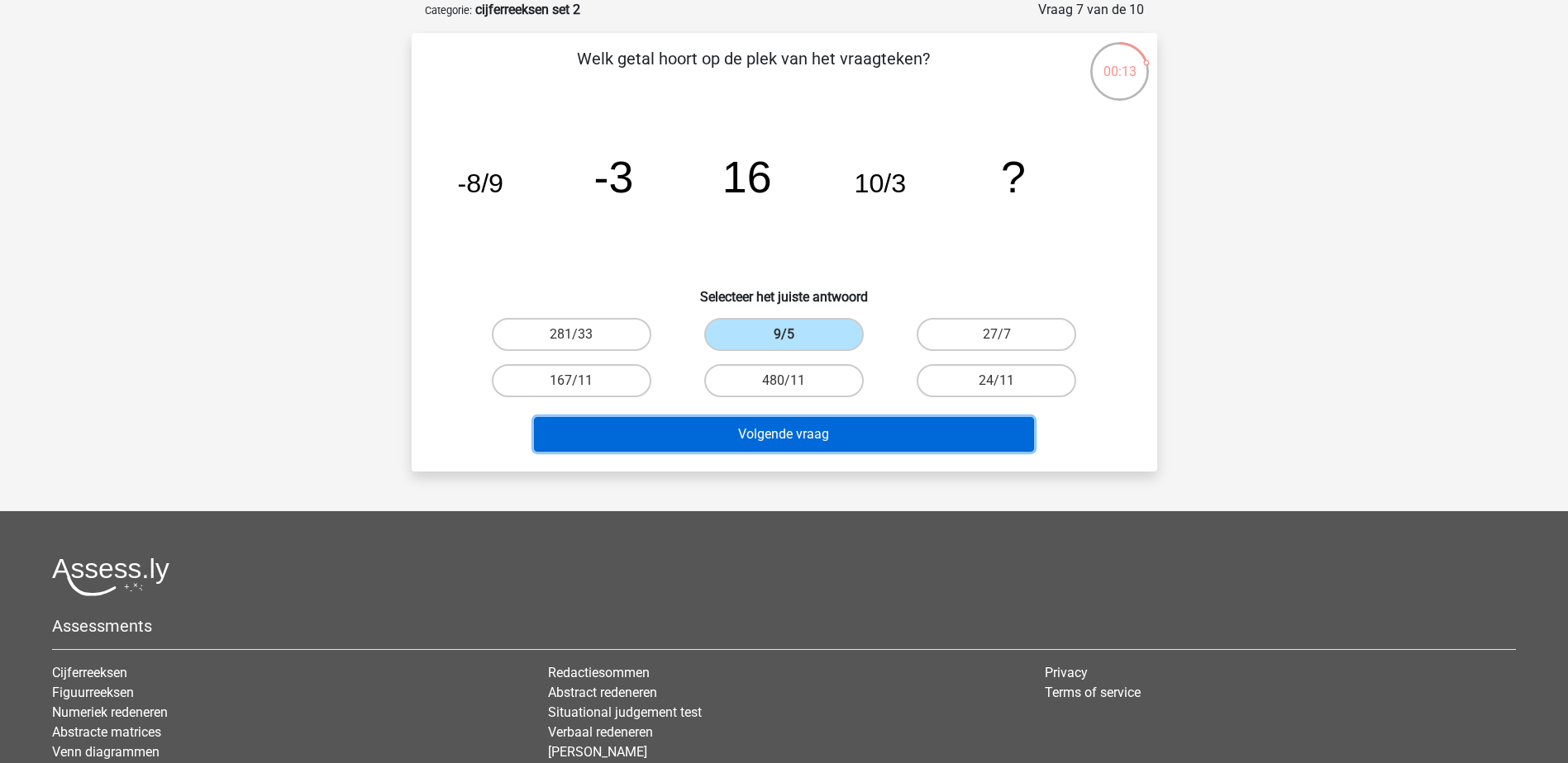
click at [784, 423] on button "Volgende vraag" at bounding box center [784, 434] width 500 height 35
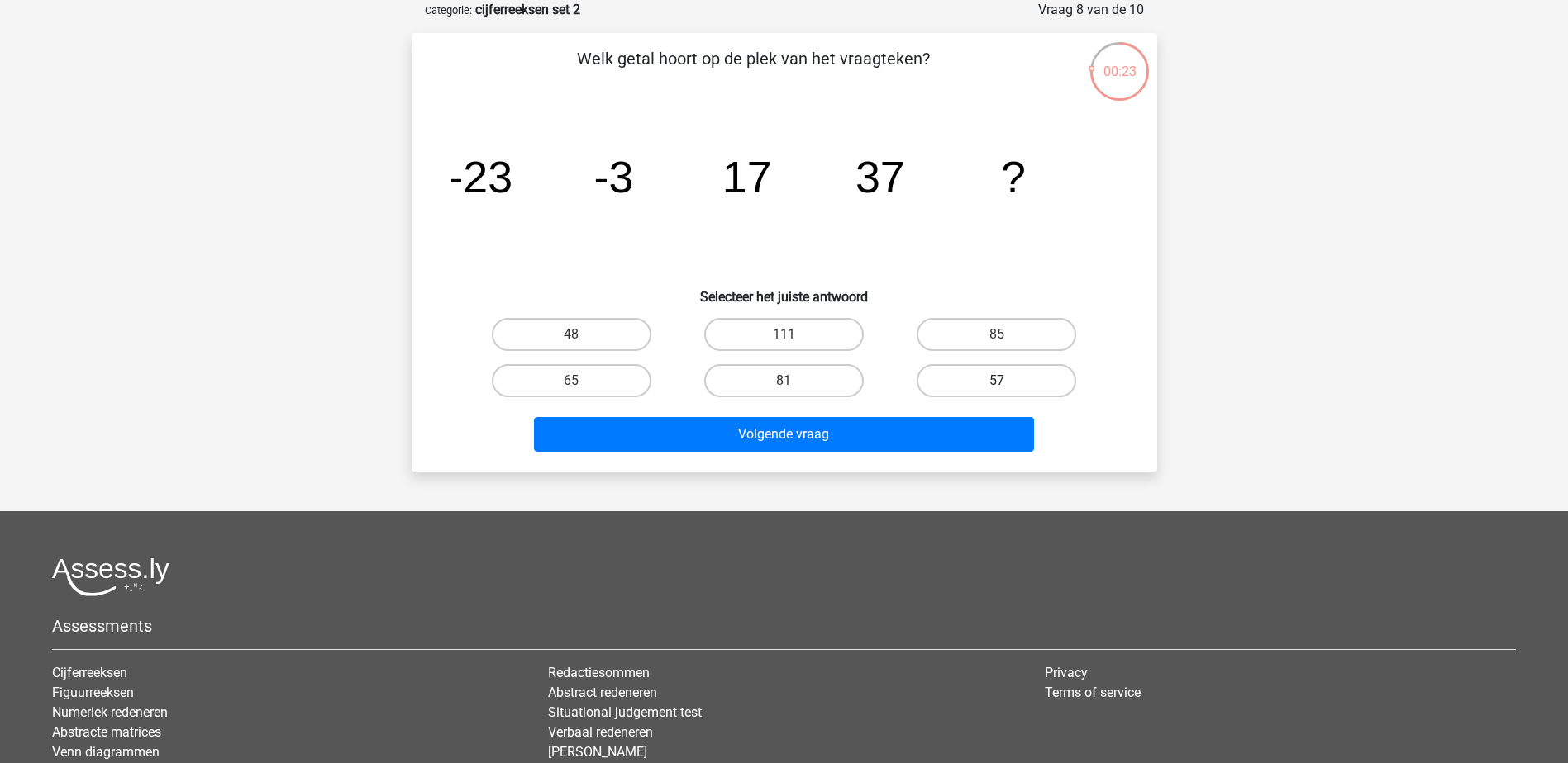
click at [1017, 387] on label "57" at bounding box center [996, 381] width 160 height 33
click at [1008, 387] on input "57" at bounding box center [1002, 385] width 11 height 11
radio input "true"
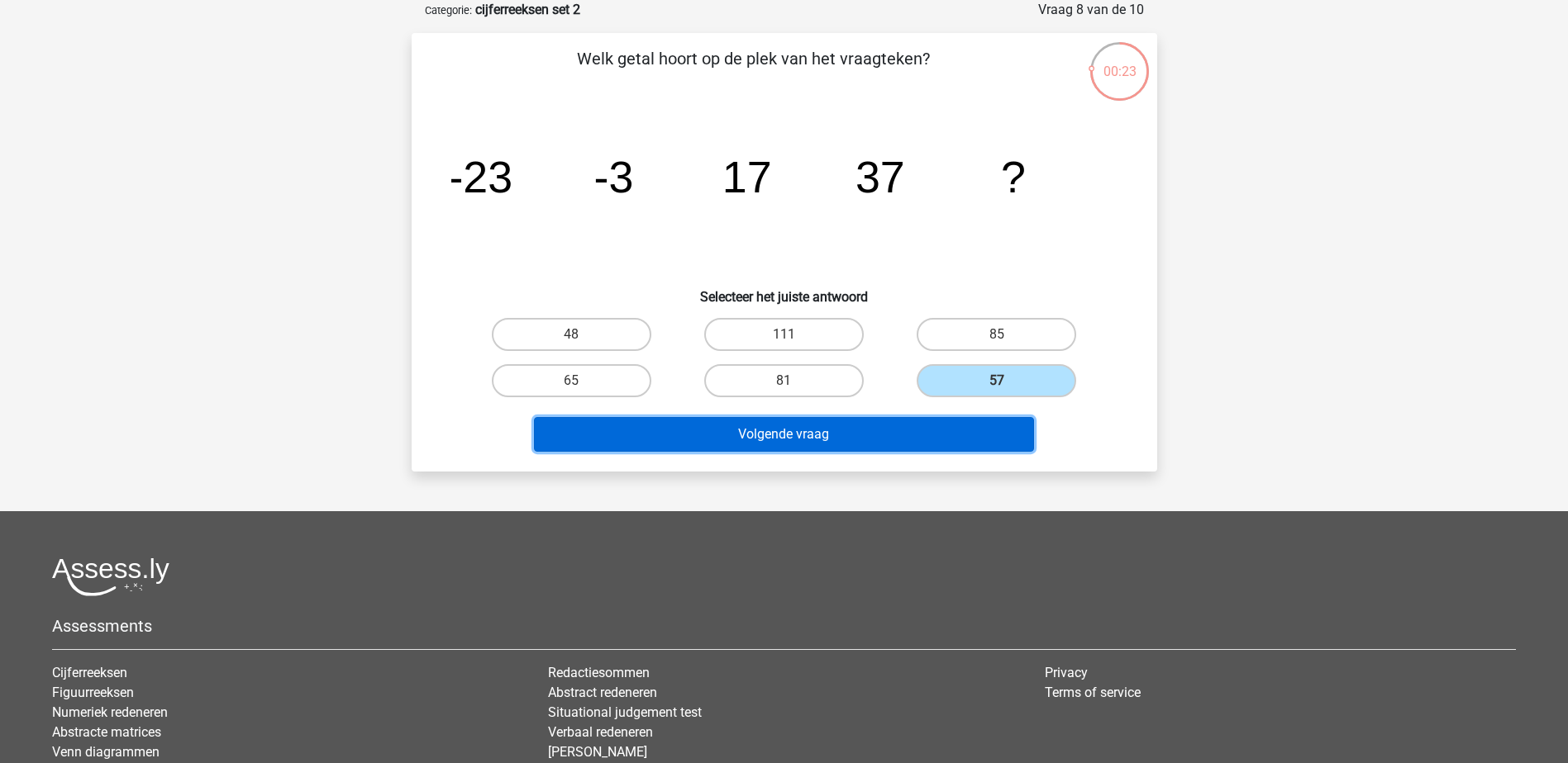
click at [986, 430] on button "Volgende vraag" at bounding box center [784, 434] width 500 height 35
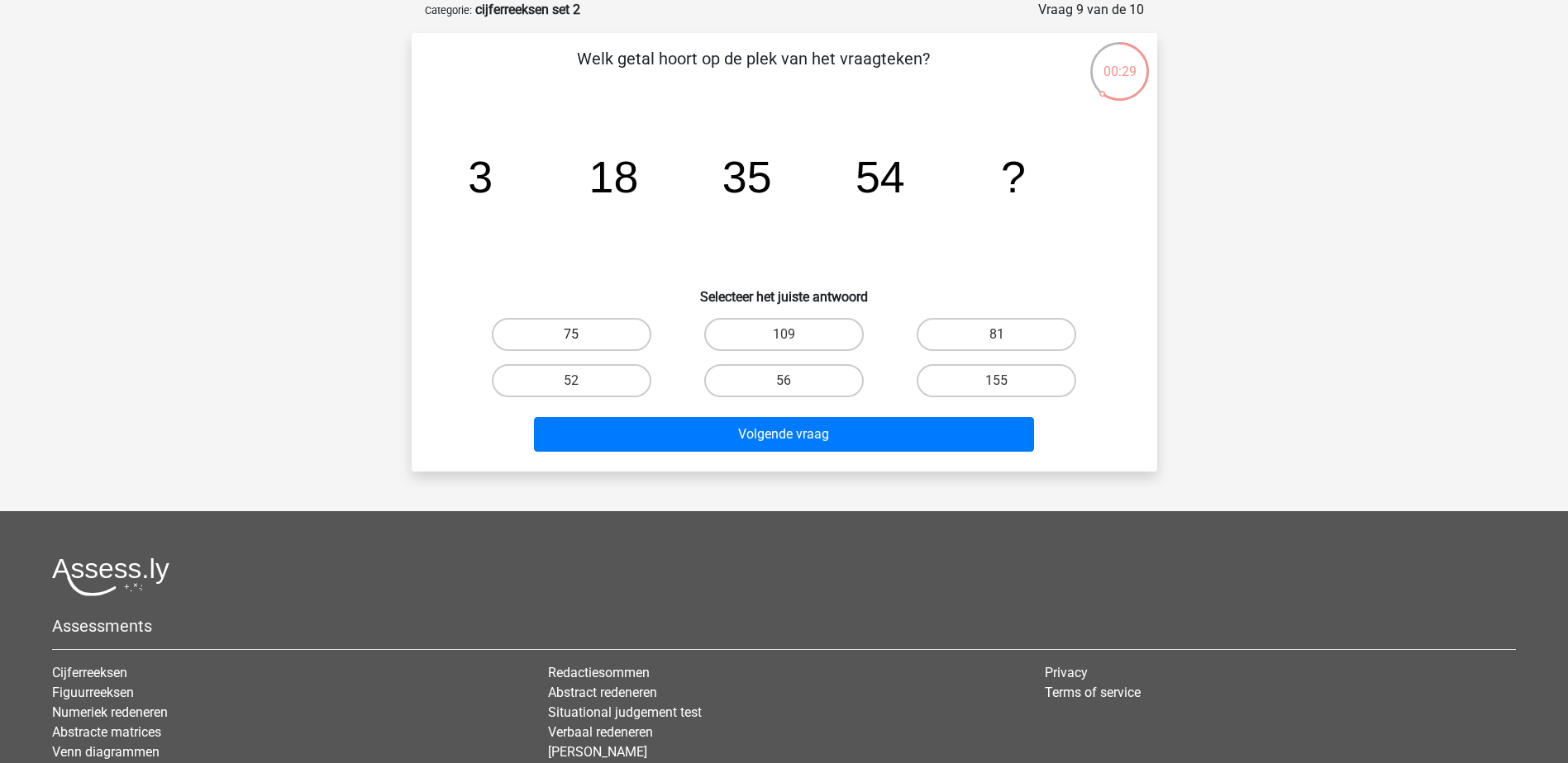
click at [585, 323] on label "75" at bounding box center [572, 334] width 160 height 33
click at [582, 334] on input "75" at bounding box center [576, 339] width 11 height 11
radio input "true"
click at [719, 452] on div "Volgende vraag" at bounding box center [784, 437] width 638 height 41
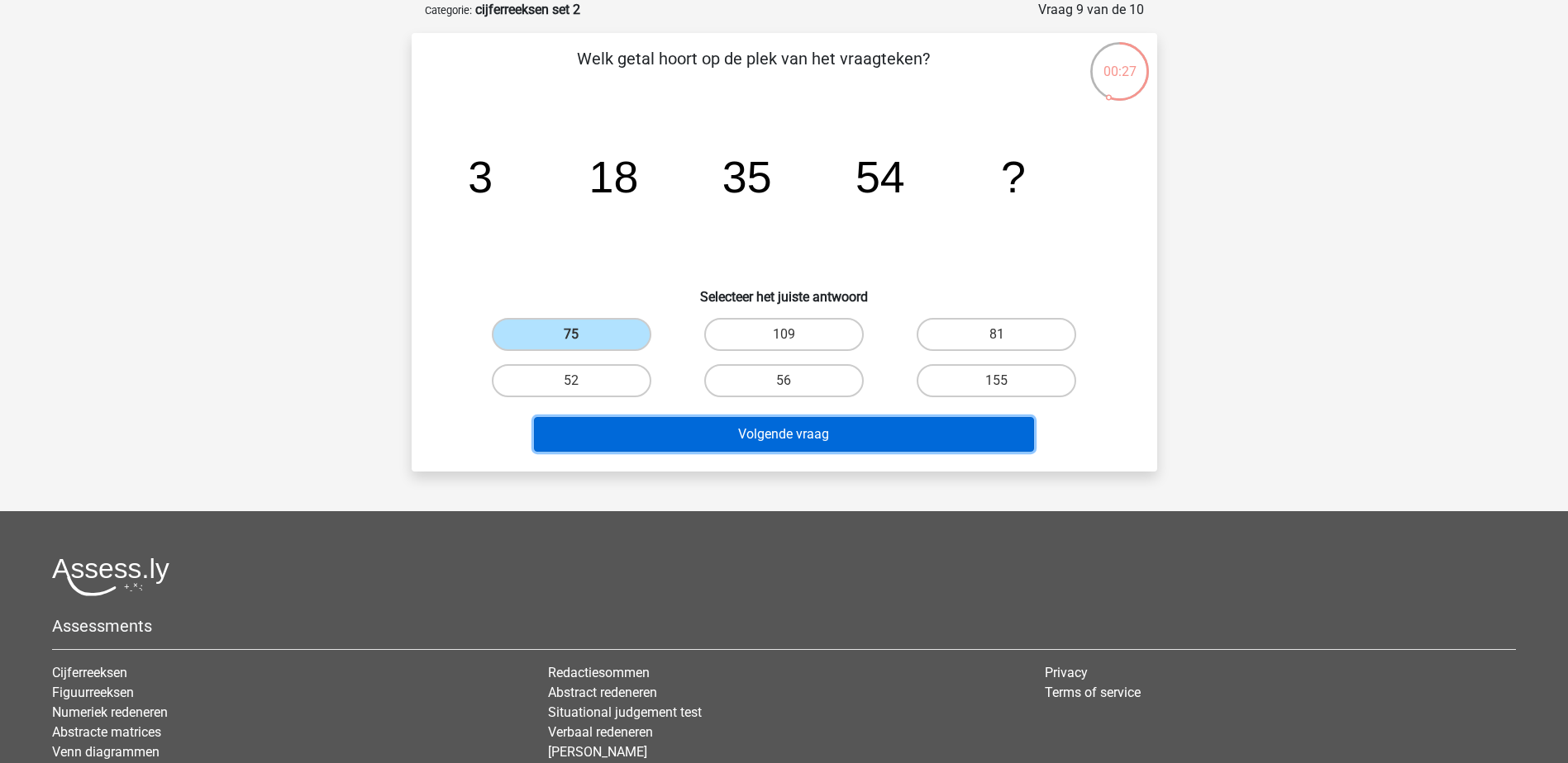
click at [720, 450] on button "Volgende vraag" at bounding box center [784, 434] width 500 height 35
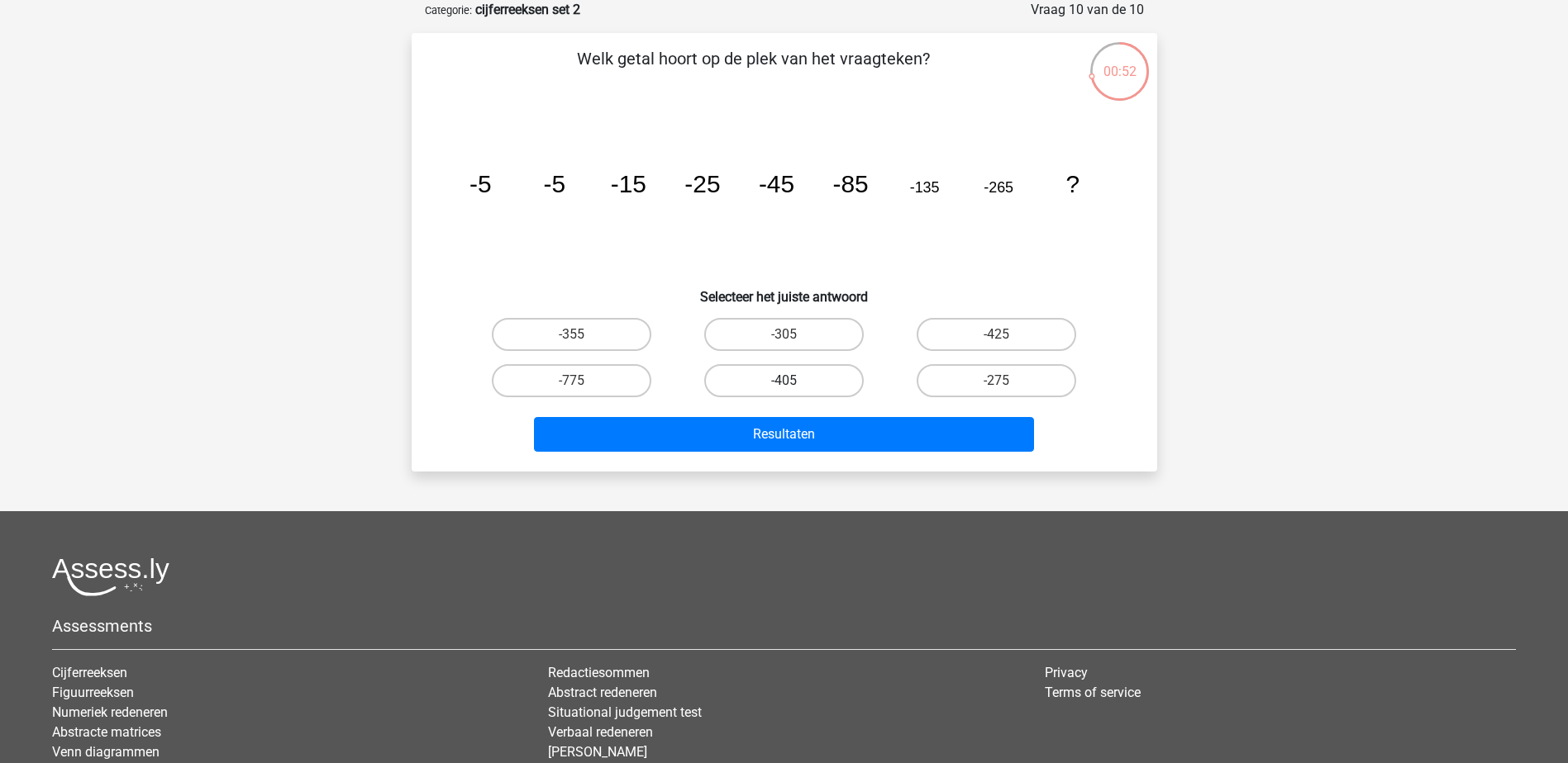
click at [734, 385] on label "-405" at bounding box center [784, 381] width 160 height 33
click at [784, 385] on input "-405" at bounding box center [788, 385] width 11 height 11
radio input "true"
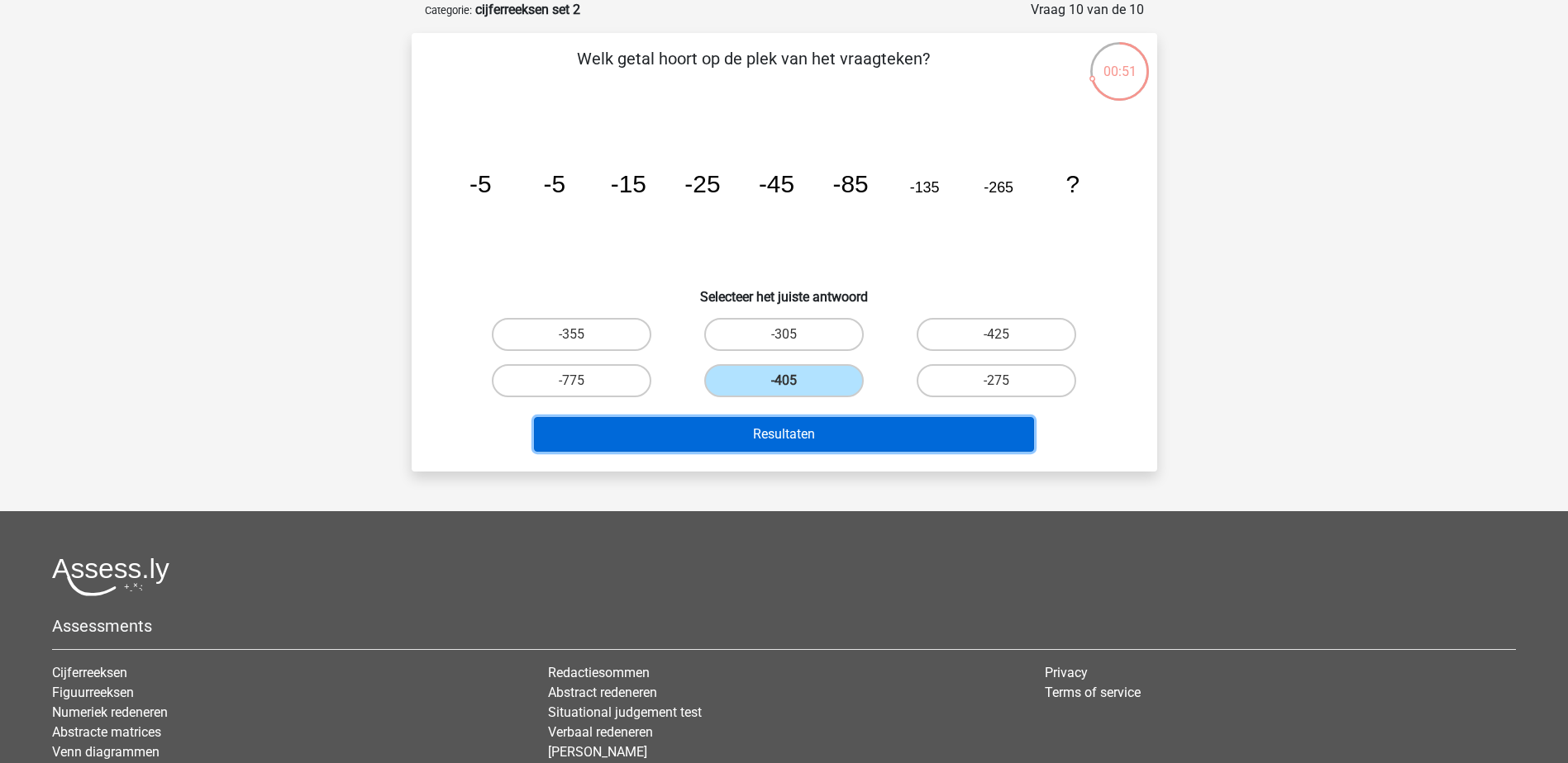
click at [755, 431] on button "Resultaten" at bounding box center [784, 434] width 500 height 35
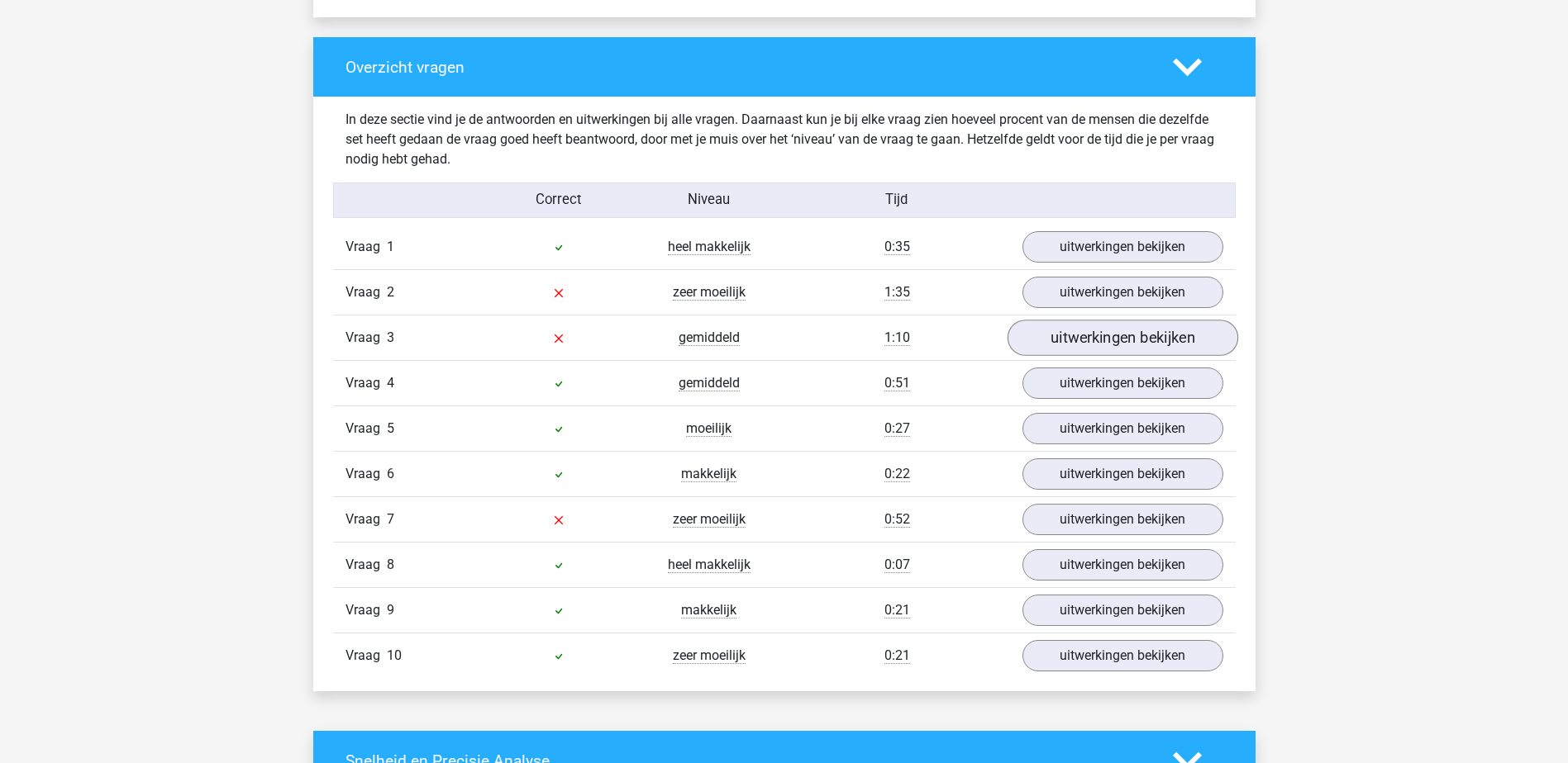
scroll to position [1157, 0]
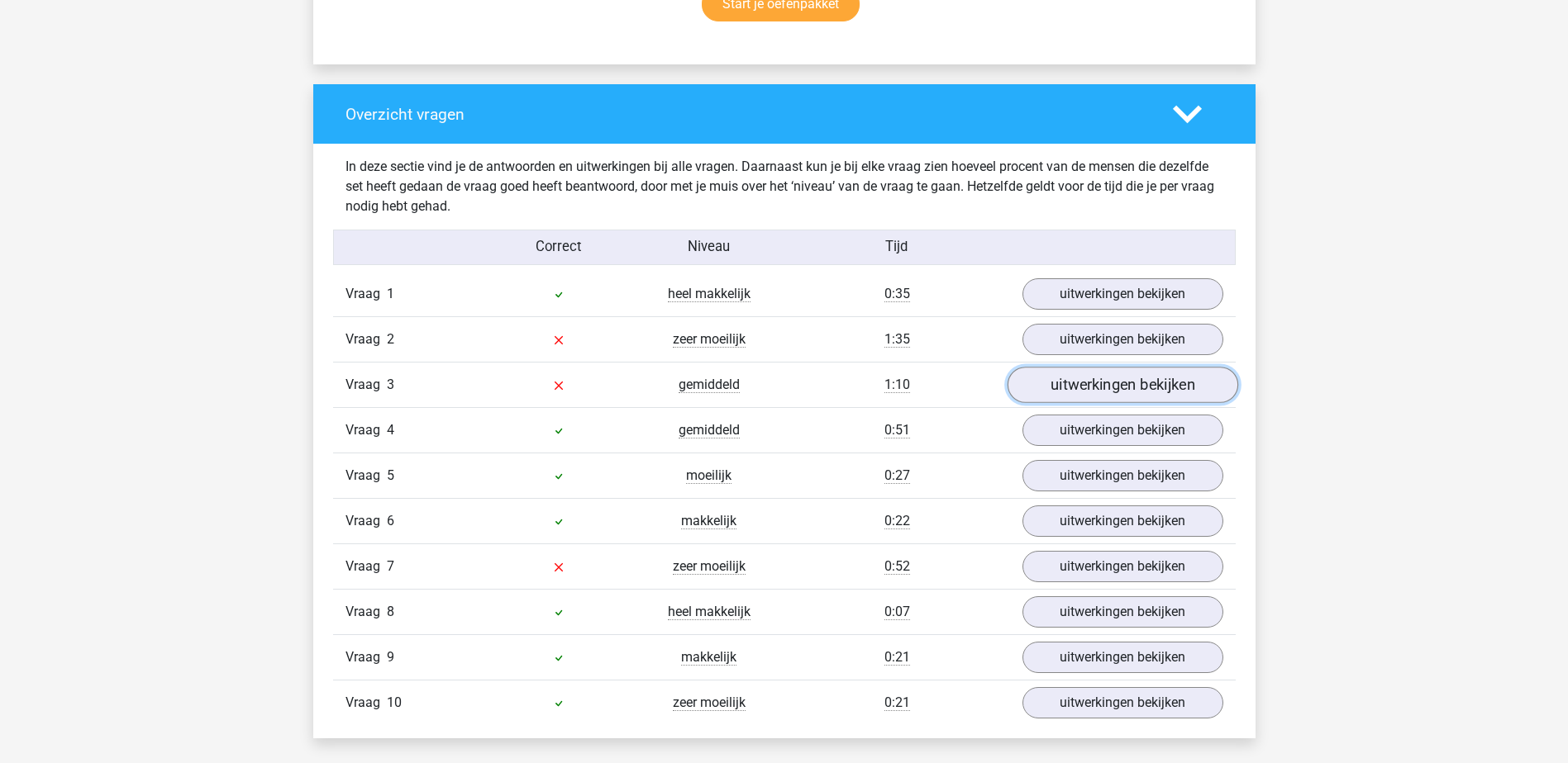
click at [1113, 387] on link "uitwerkingen bekijken" at bounding box center [1122, 386] width 231 height 37
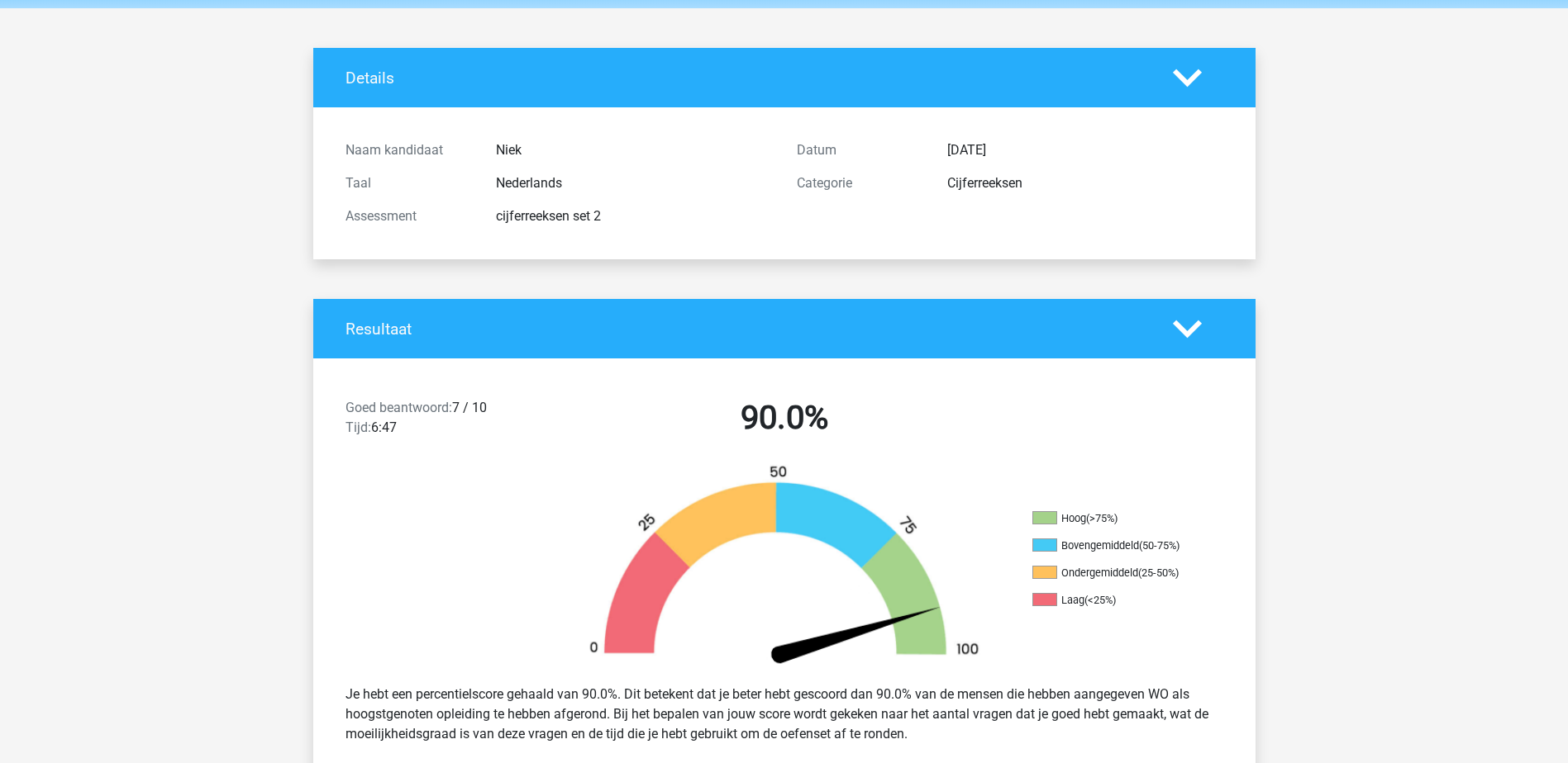
scroll to position [0, 0]
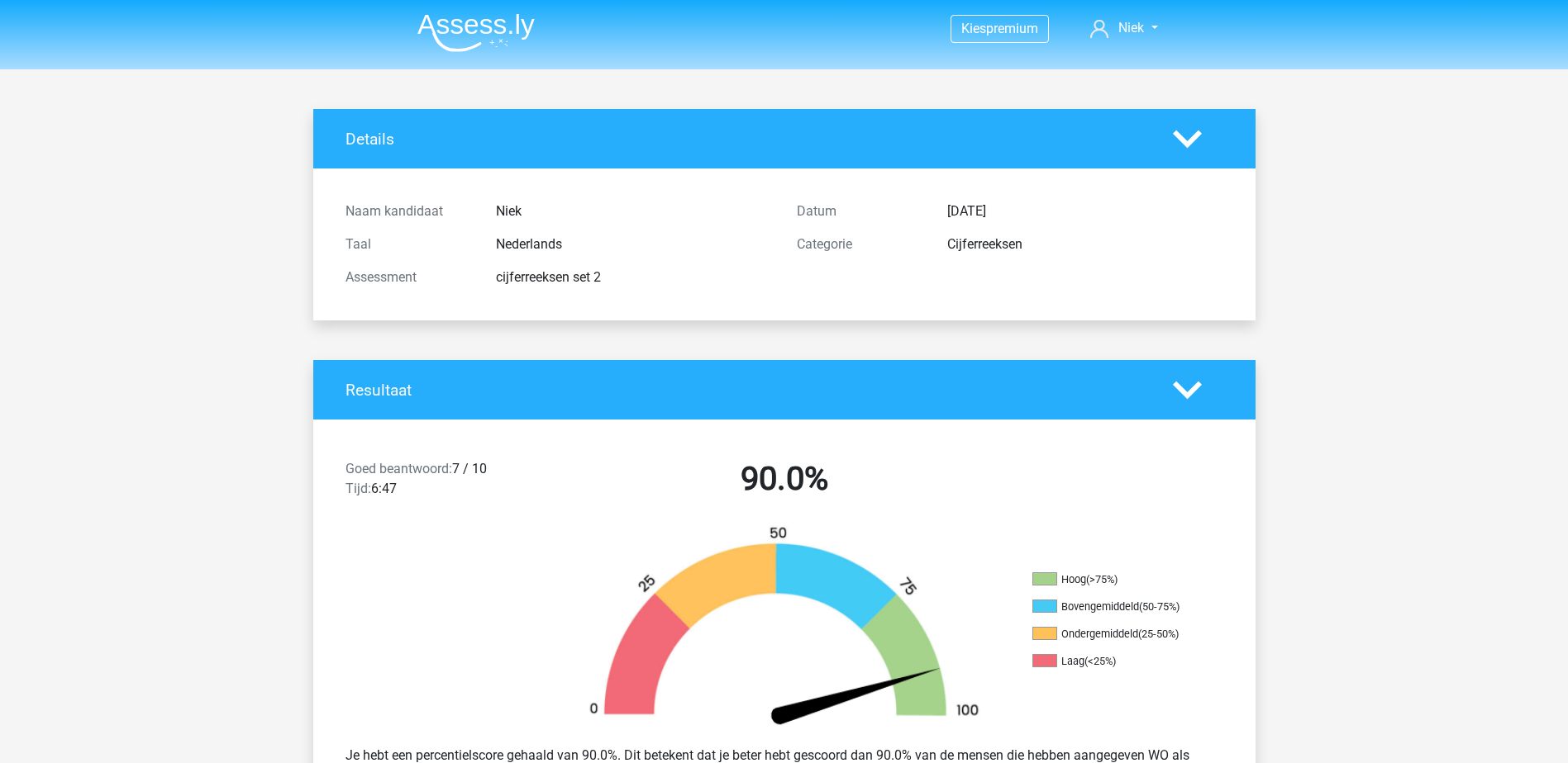
click at [442, 384] on h4 "Resultaat" at bounding box center [746, 390] width 803 height 19
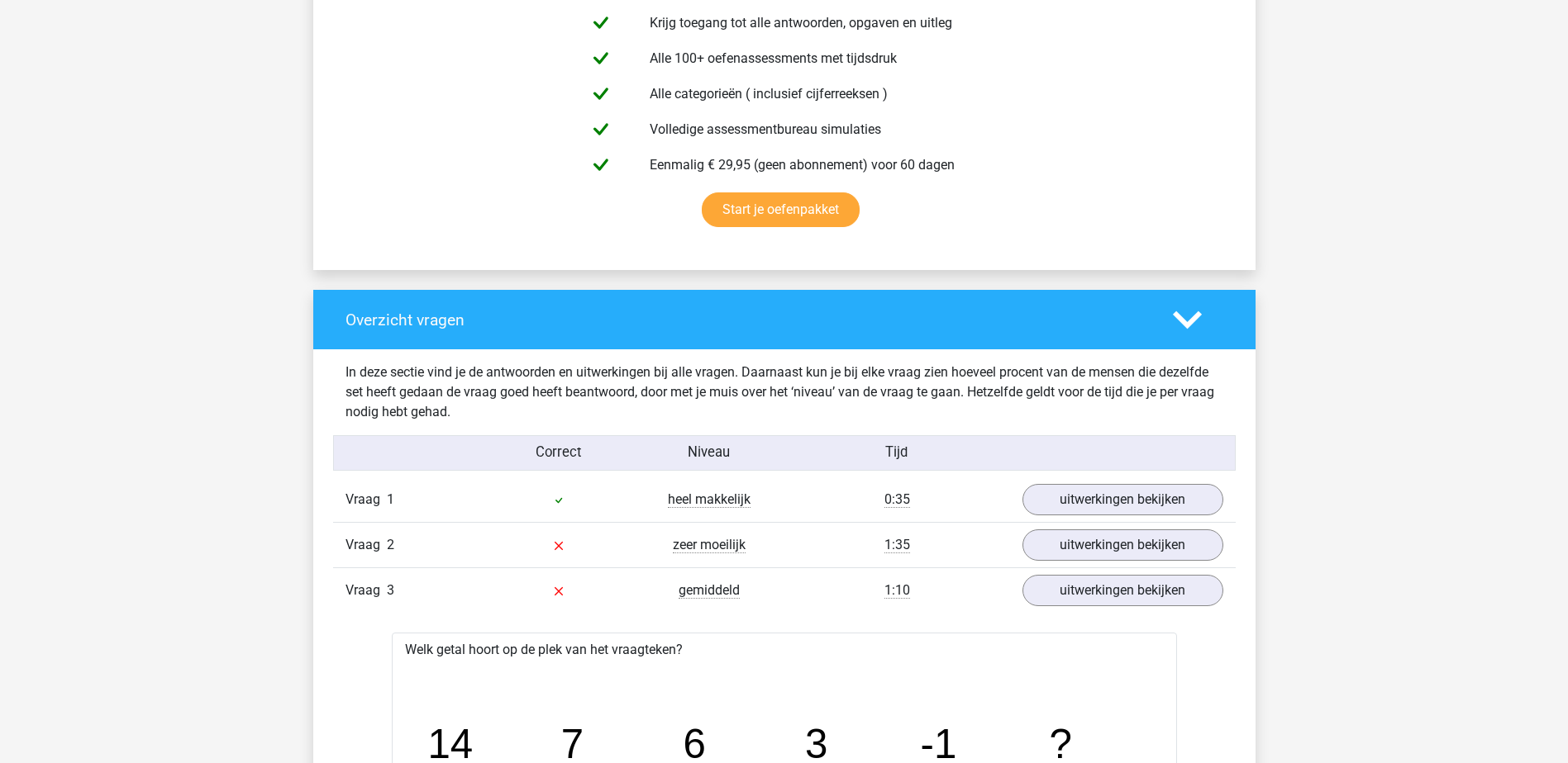
scroll to position [992, 0]
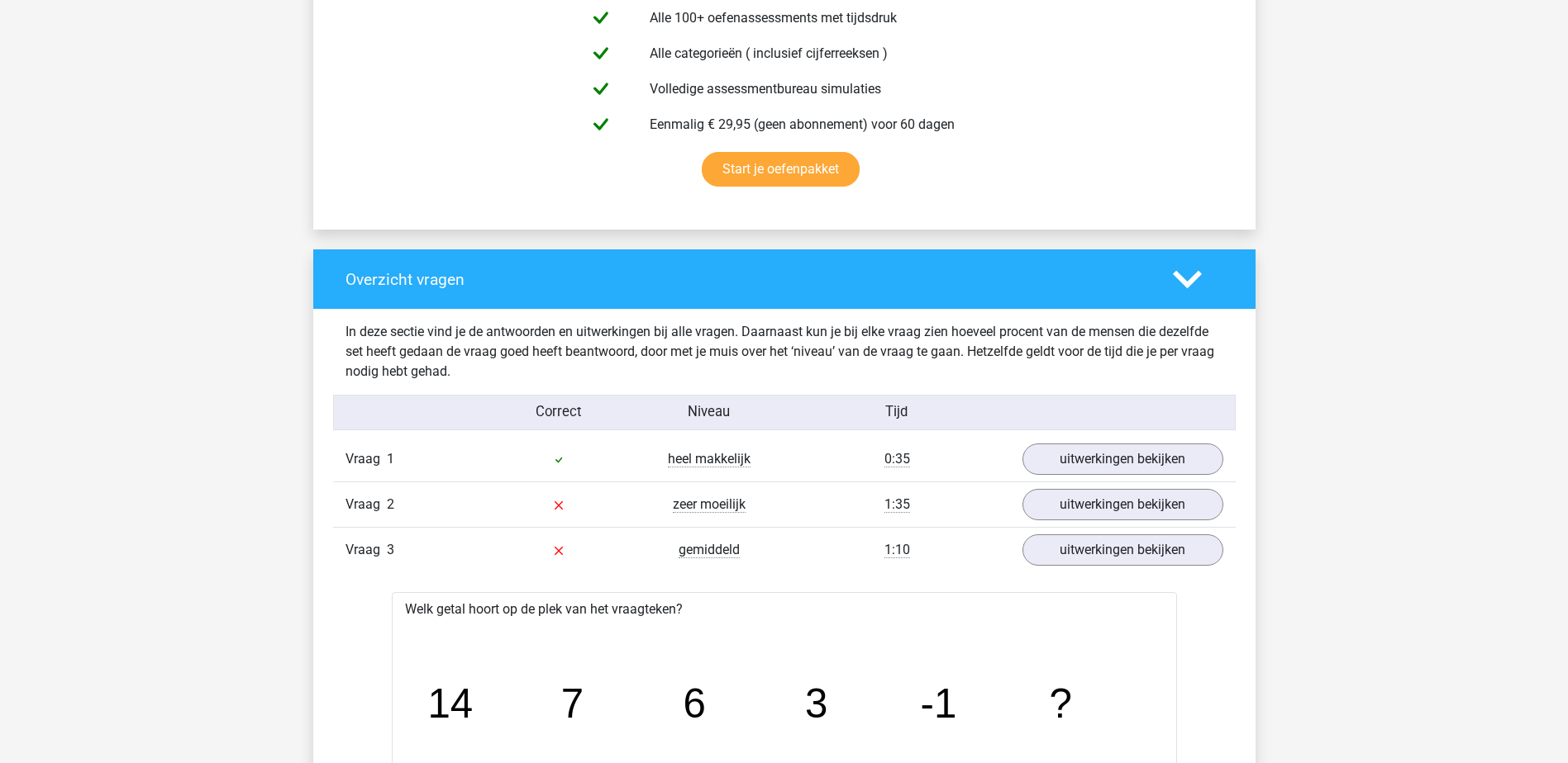
click at [1196, 267] on icon at bounding box center [1187, 280] width 29 height 29
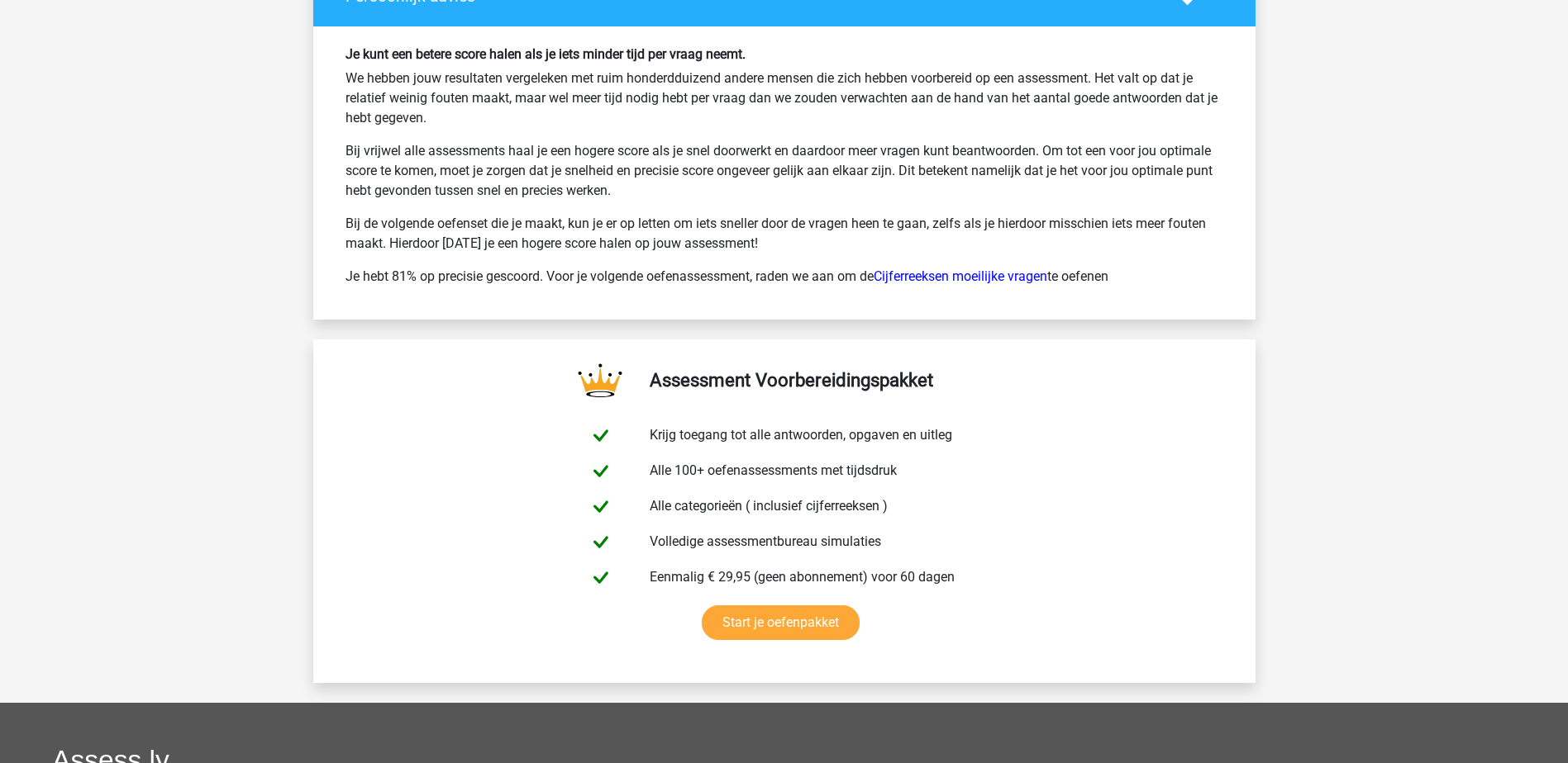
scroll to position [1900, 0]
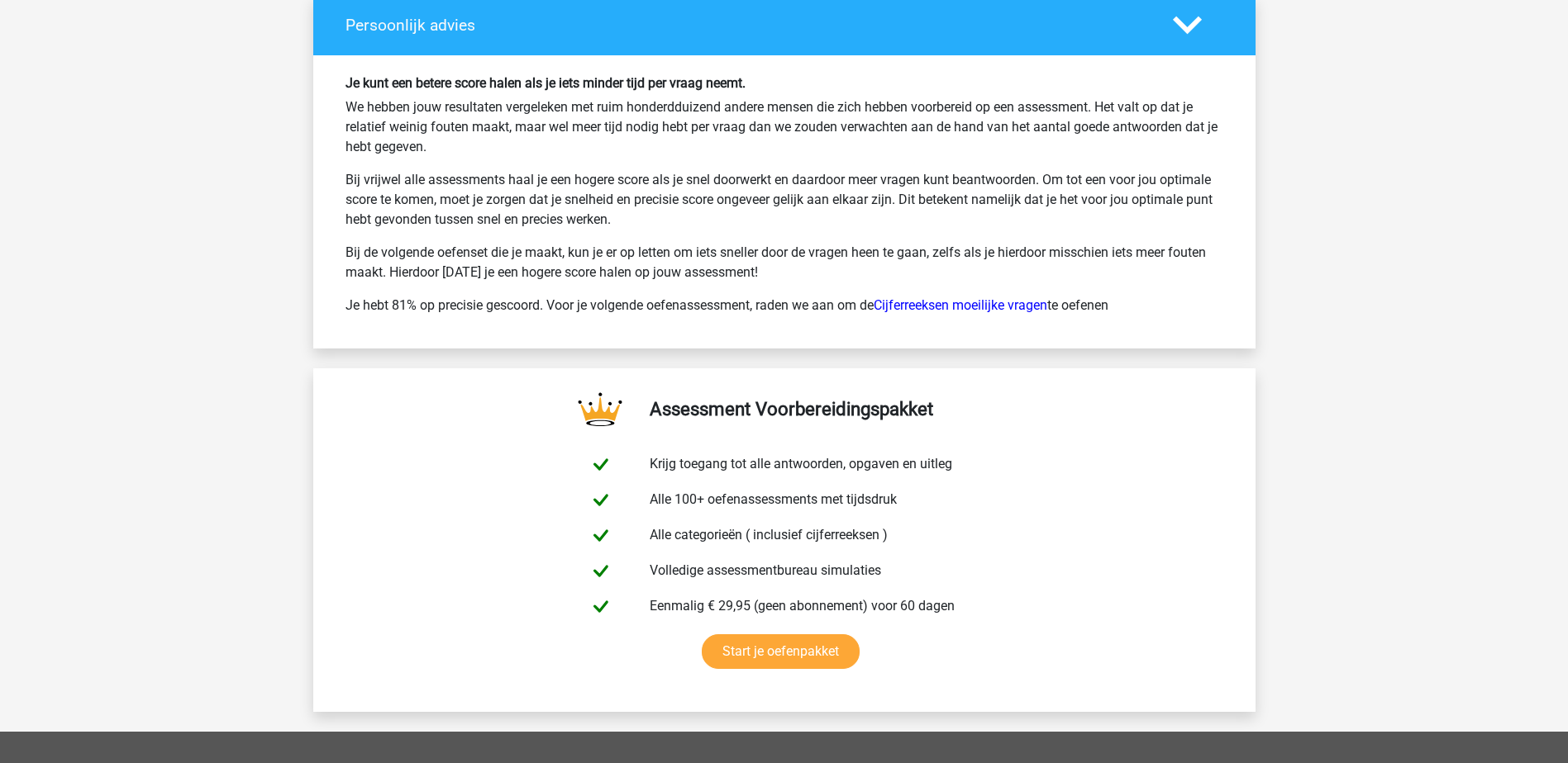
click at [964, 318] on div "Je kunt een betere score halen als je iets minder tijd per vraag neemt. We hebb…" at bounding box center [784, 202] width 903 height 254
click at [967, 306] on link "Cijferreeksen moeilijke vragen" at bounding box center [960, 305] width 174 height 15
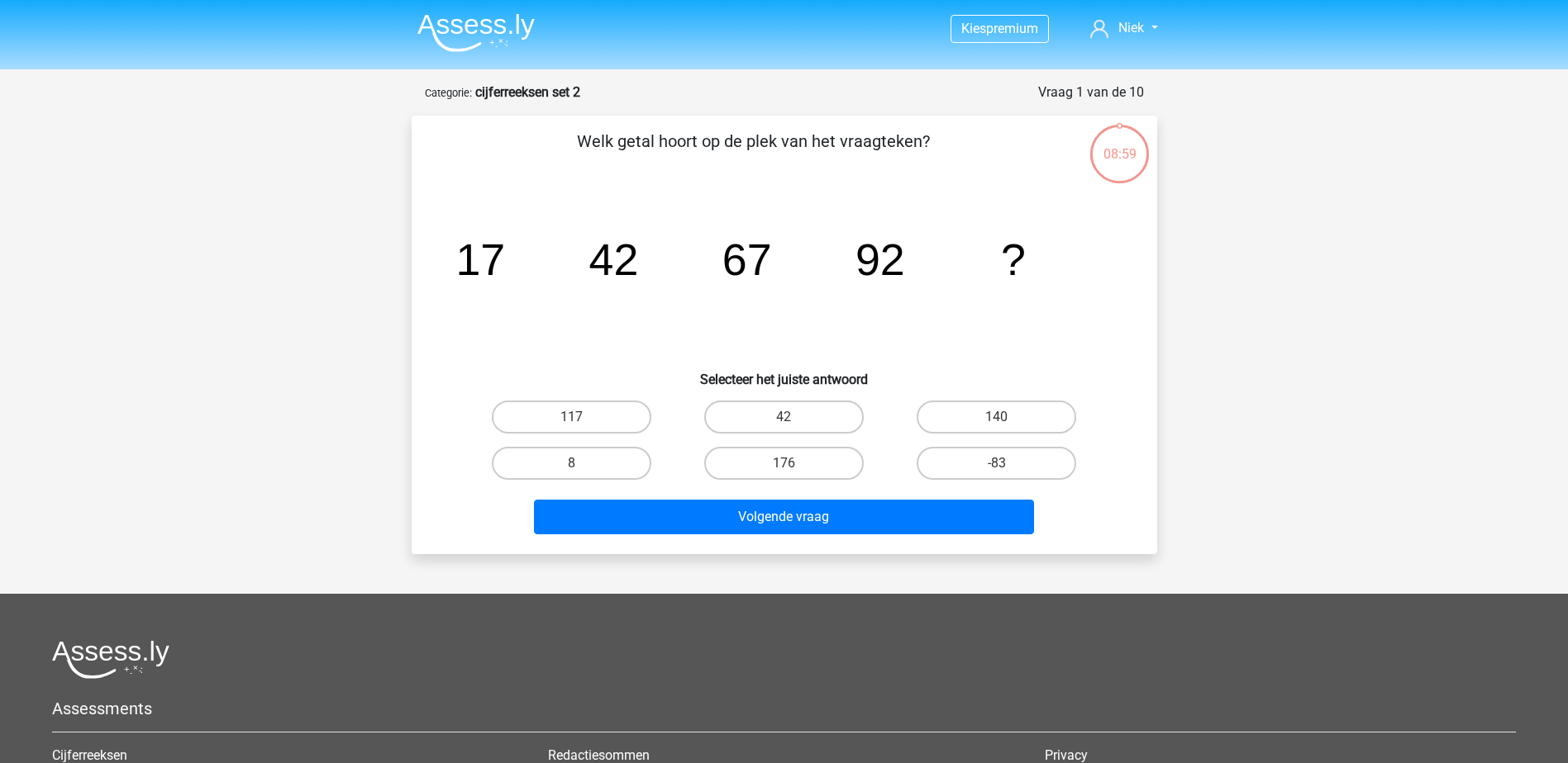
click at [521, 103] on div "Vraag 1 van de 10 Categorie: cijferreeksen set 2" at bounding box center [784, 92] width 719 height 20
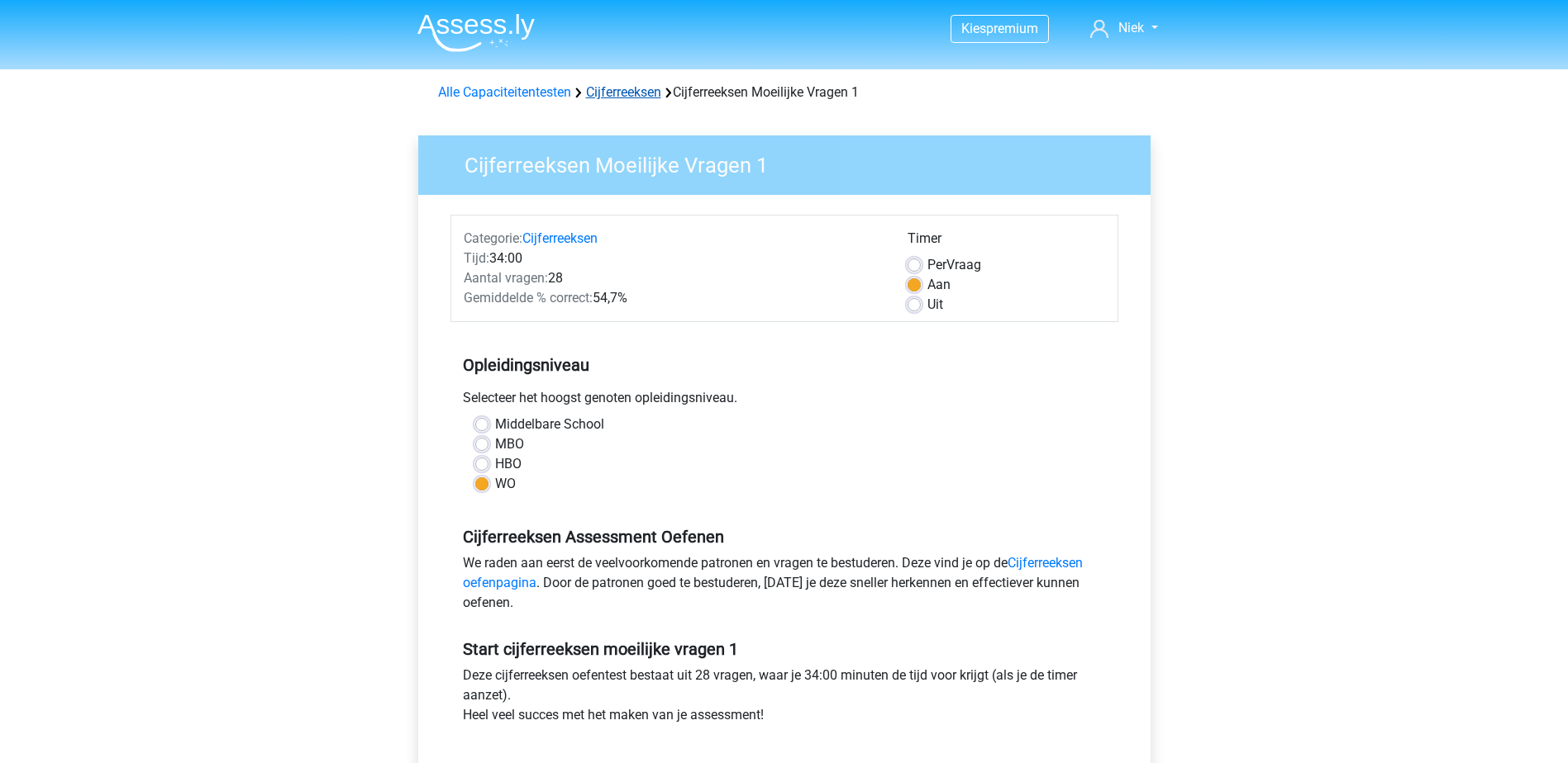
click at [637, 91] on link "Cijferreeksen" at bounding box center [624, 92] width 75 height 15
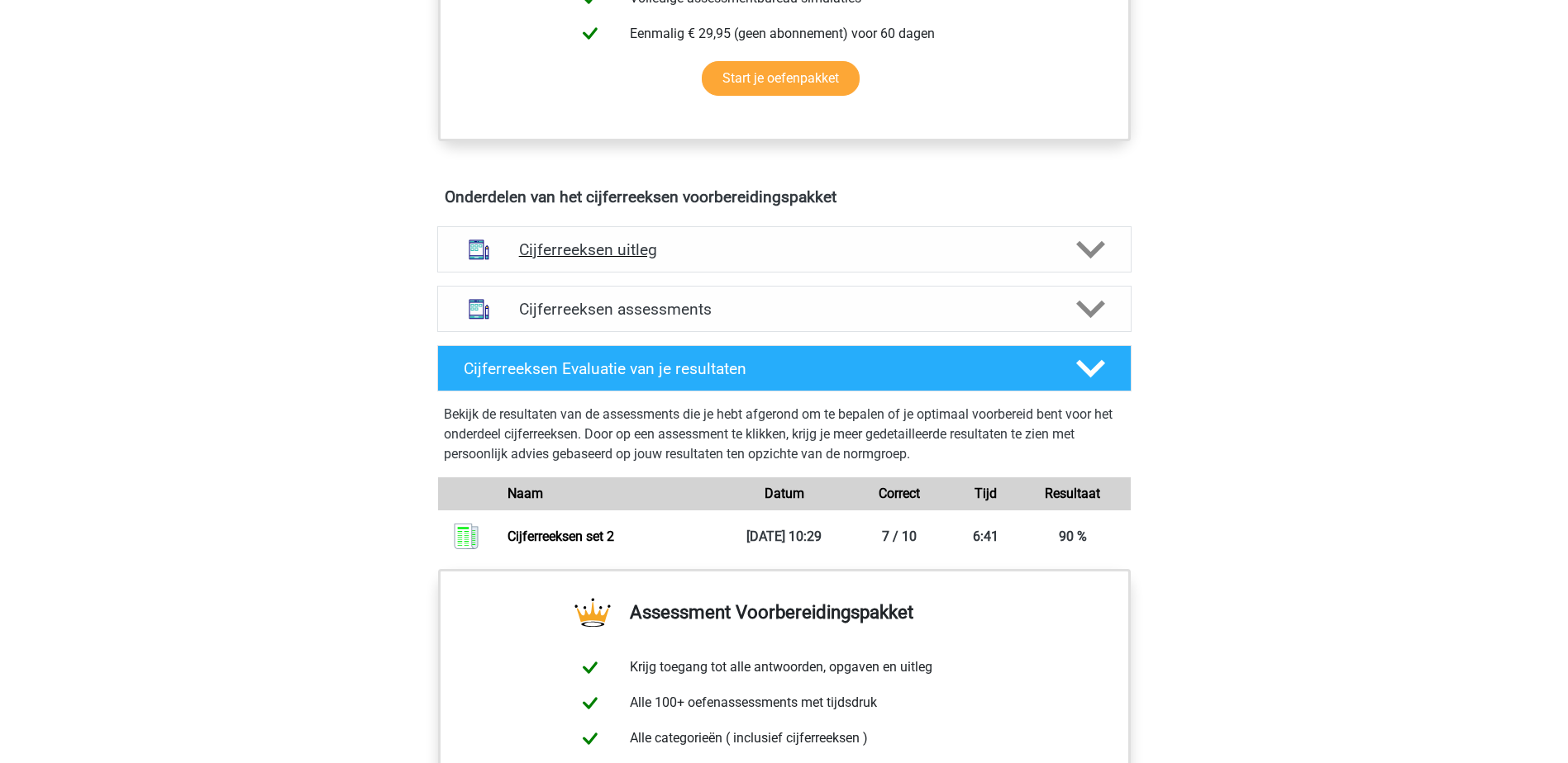
scroll to position [744, 0]
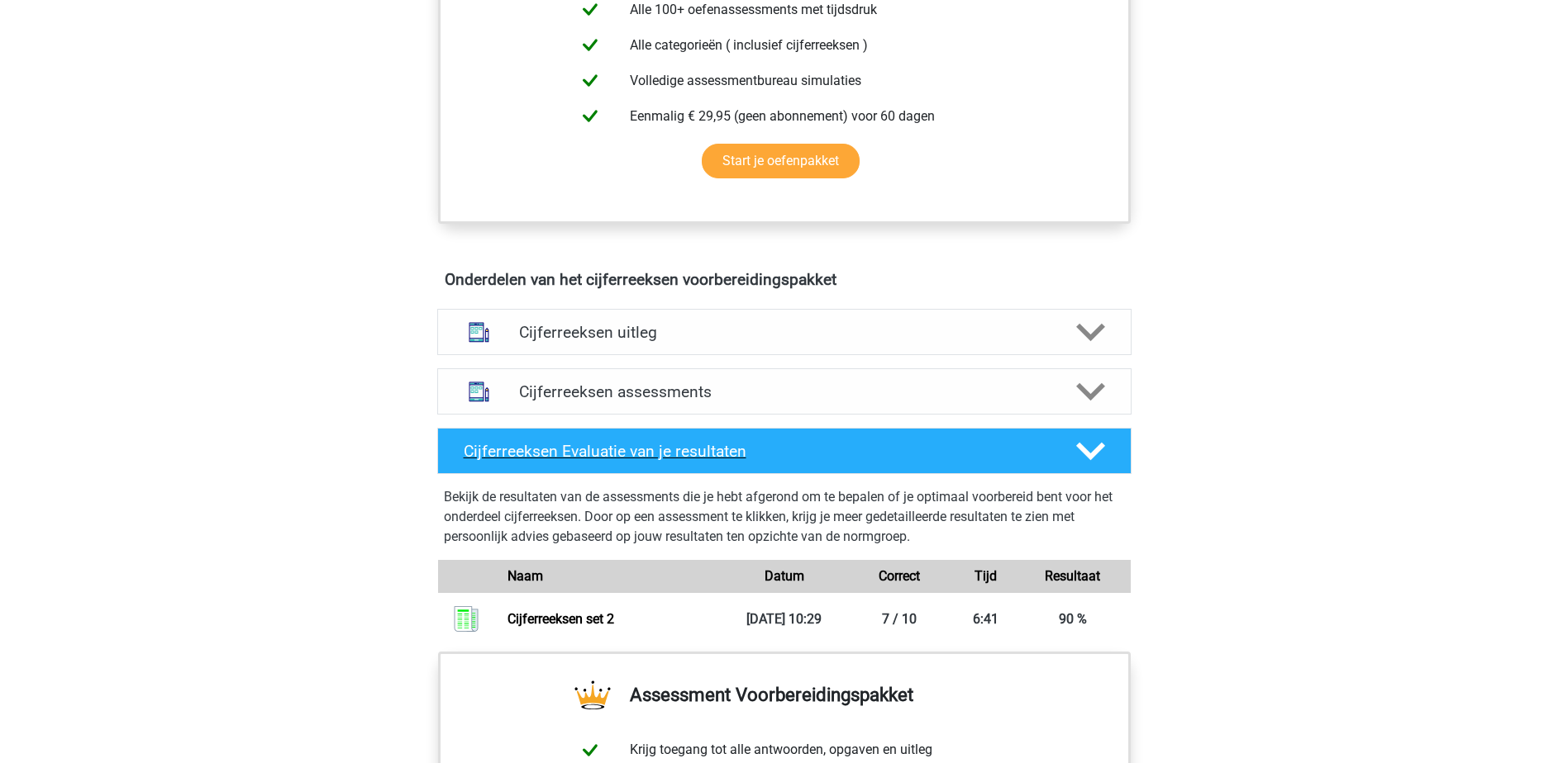
click at [1031, 461] on h4 "Cijferreeksen Evaluatie van je resultaten" at bounding box center [757, 452] width 586 height 19
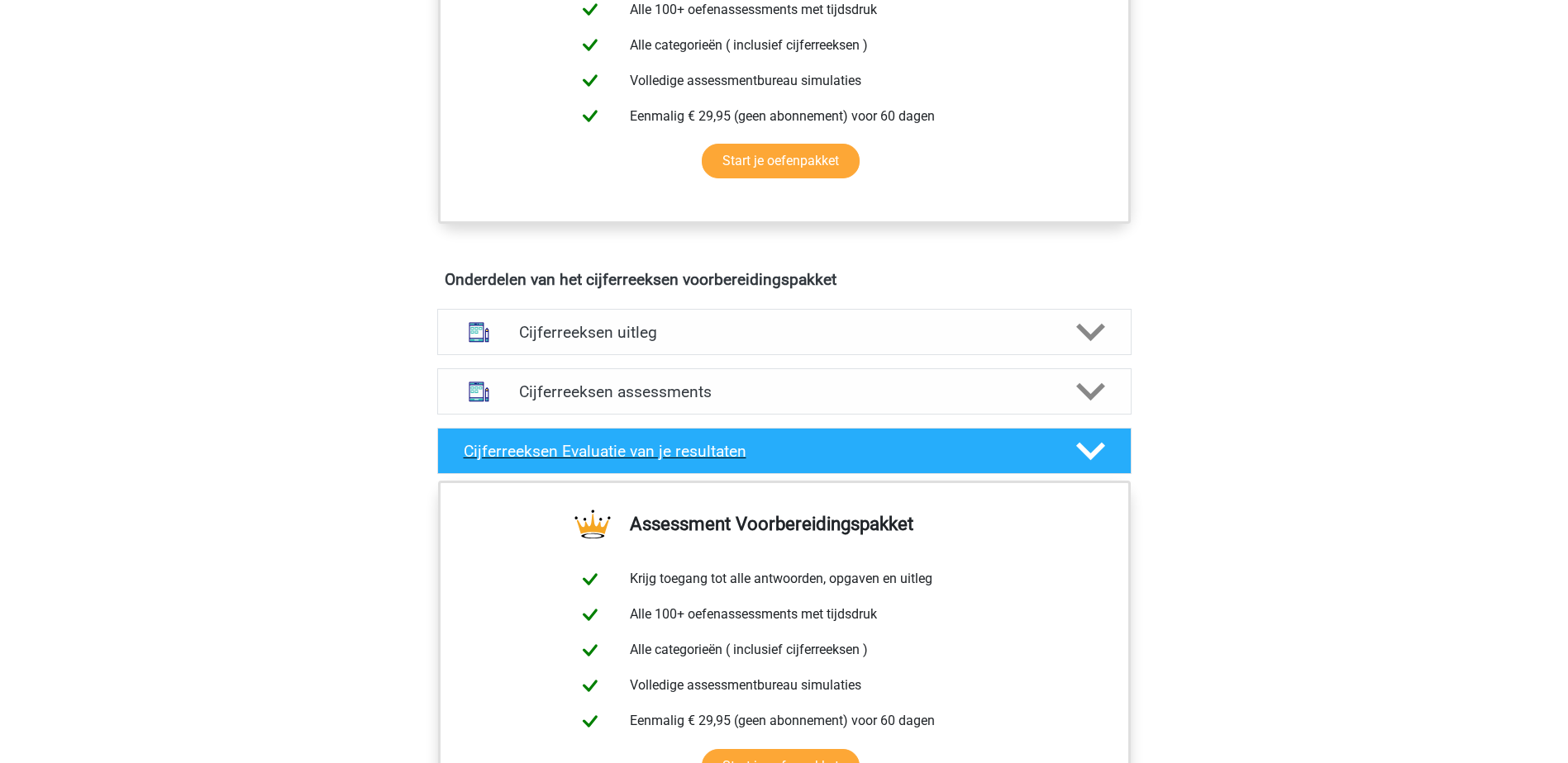
click at [1029, 461] on h4 "Cijferreeksen Evaluatie van je resultaten" at bounding box center [757, 452] width 586 height 19
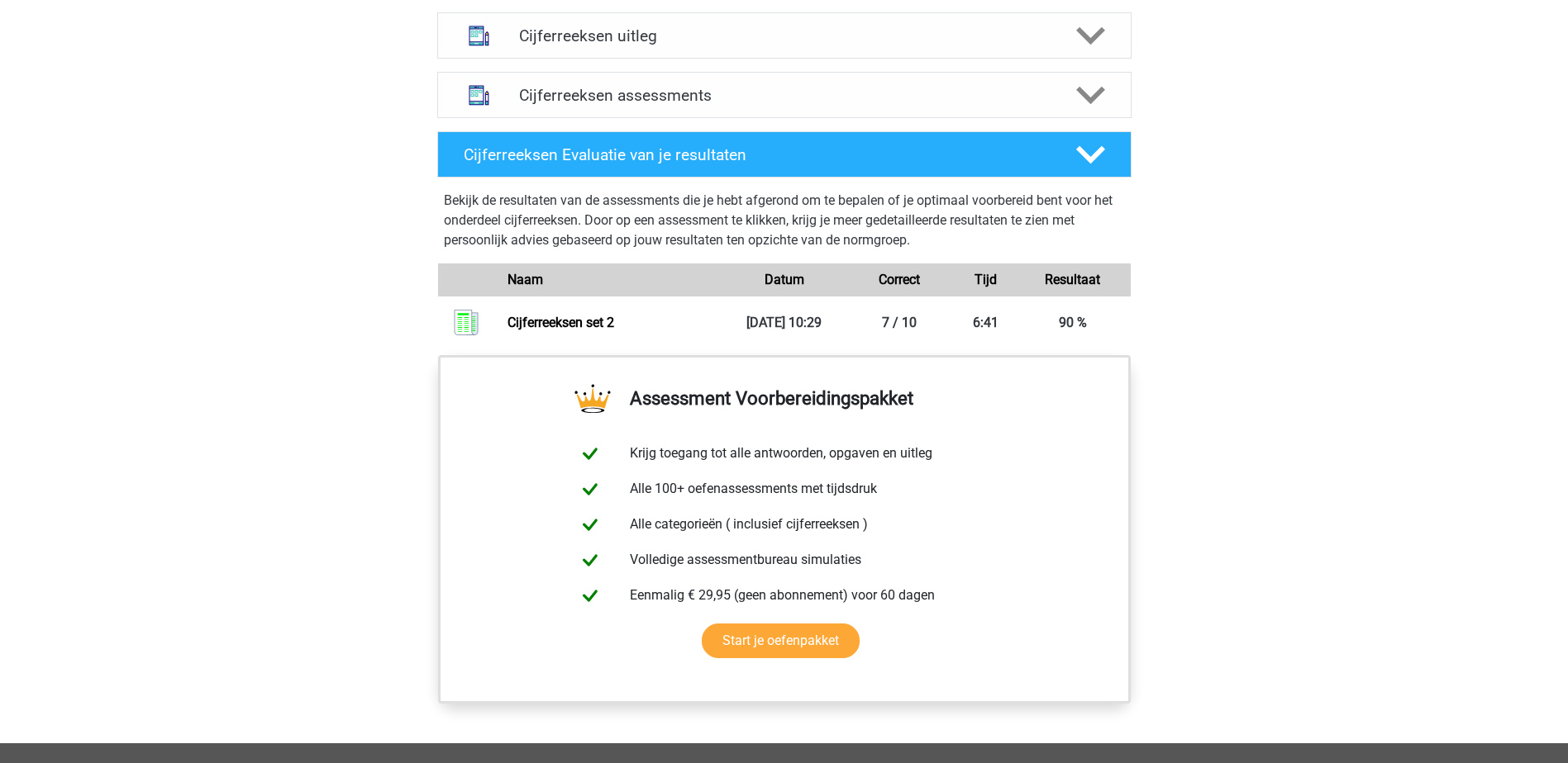
scroll to position [826, 0]
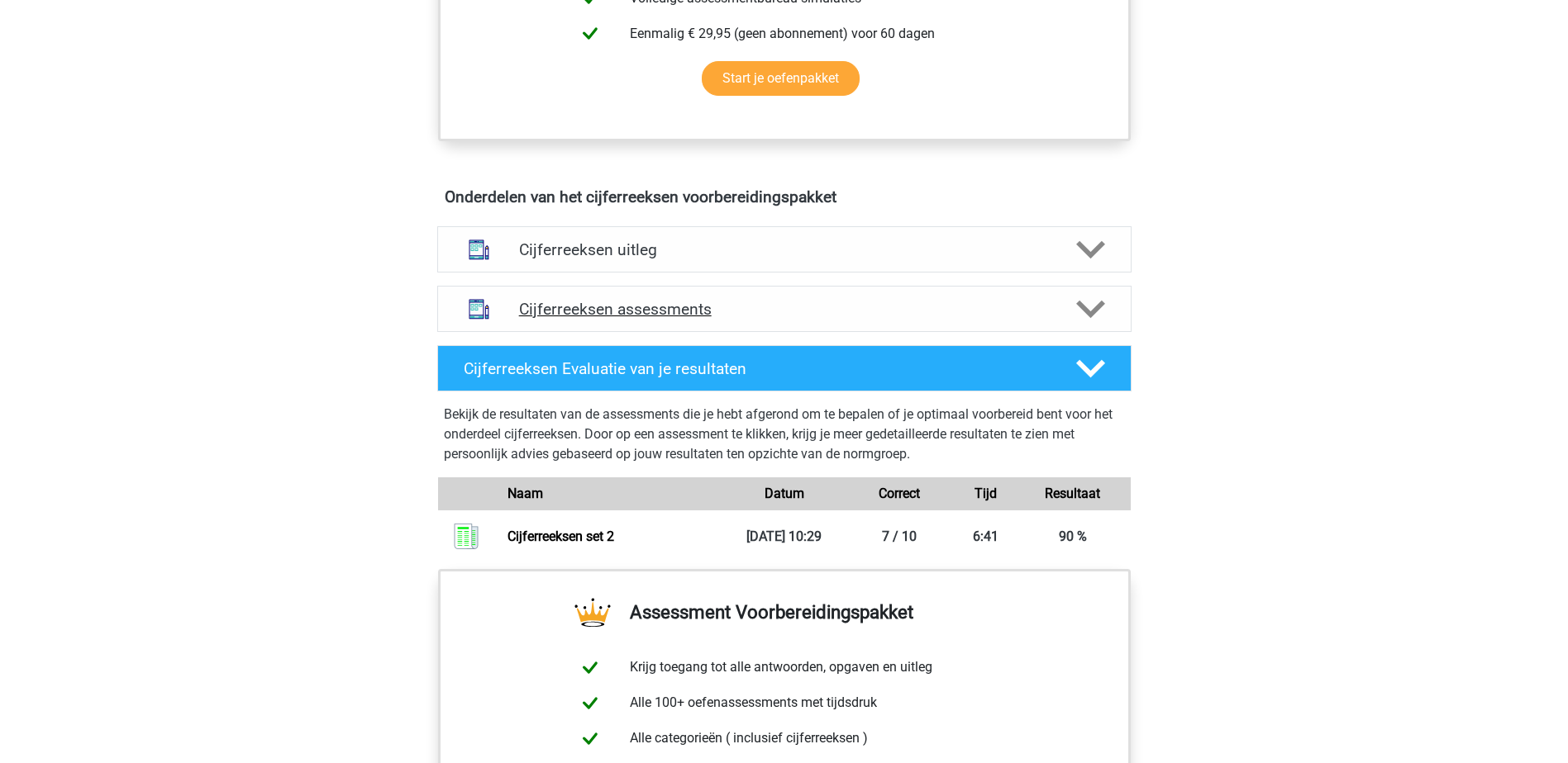
click at [1076, 322] on div at bounding box center [1089, 309] width 56 height 29
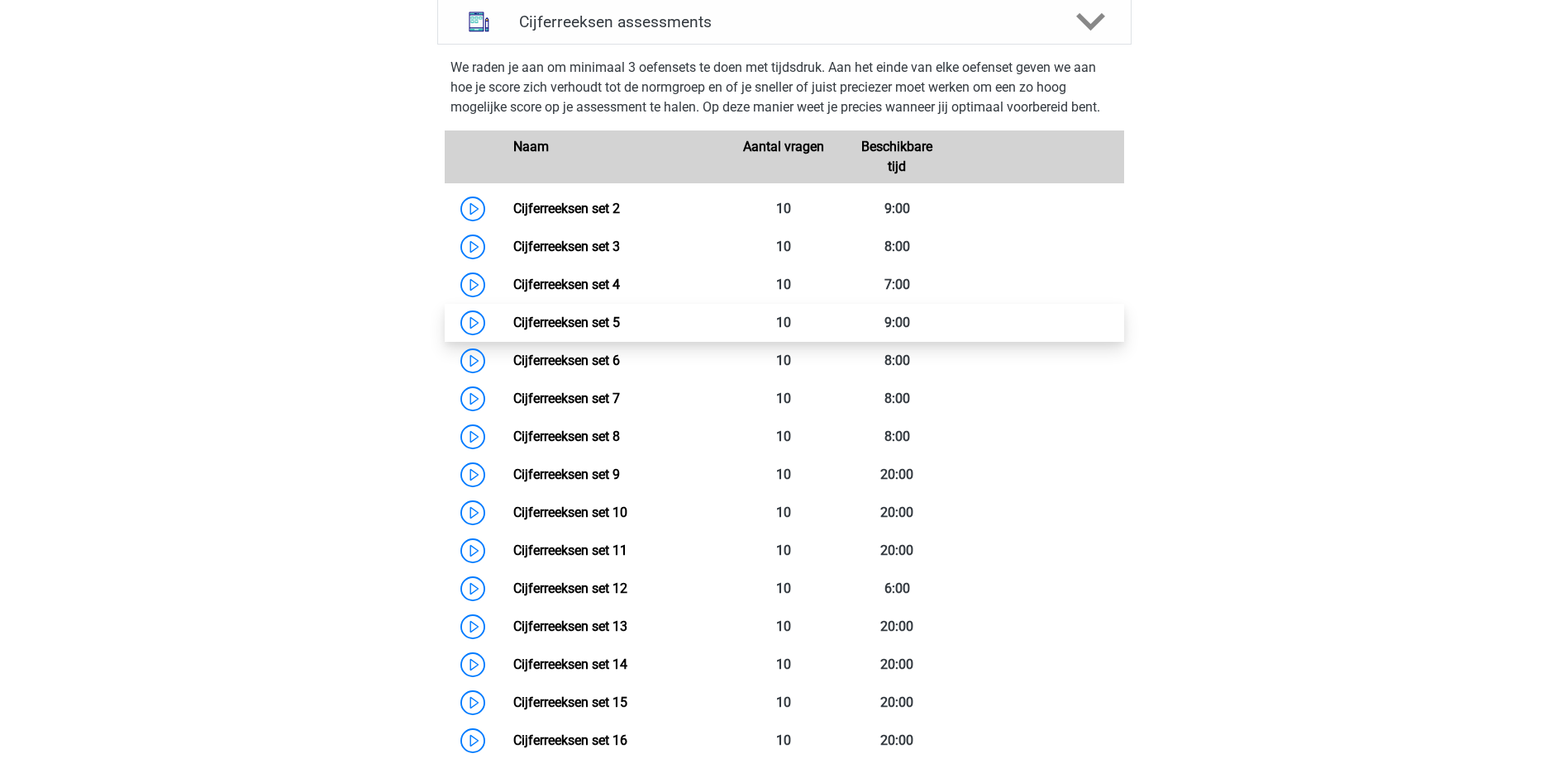
scroll to position [1157, 0]
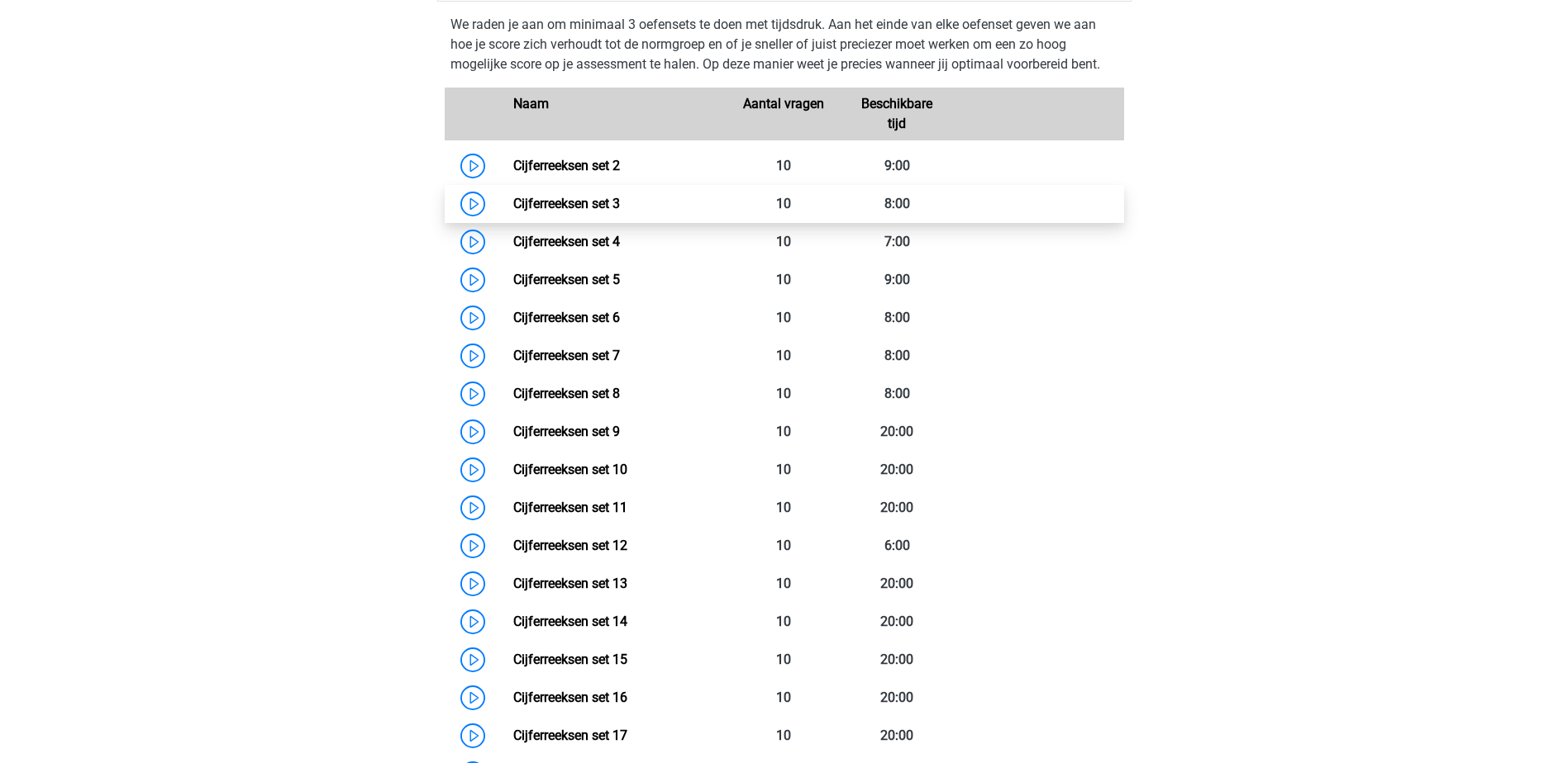
click at [566, 211] on link "Cijferreeksen set 3" at bounding box center [566, 204] width 107 height 15
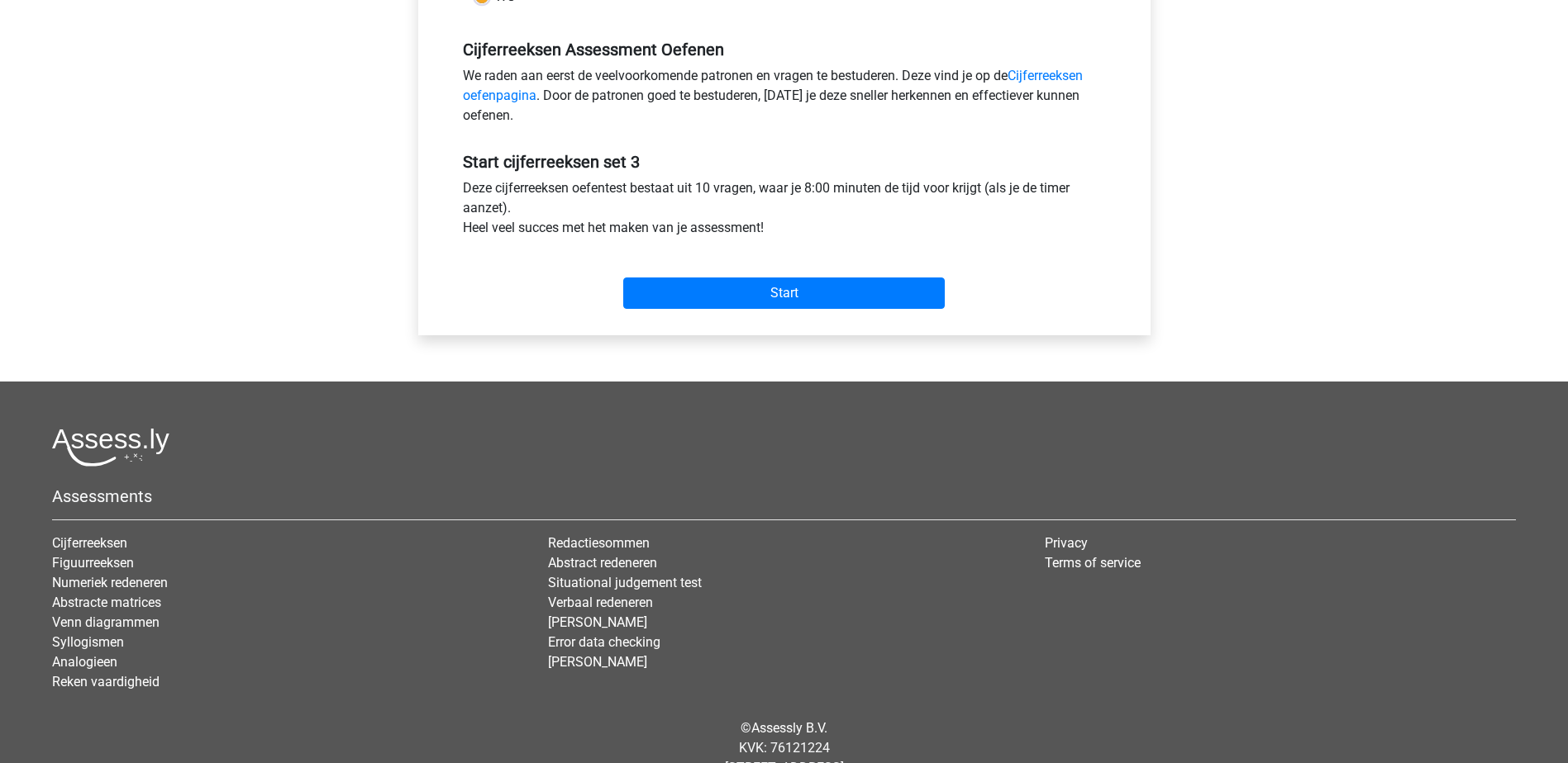
scroll to position [496, 0]
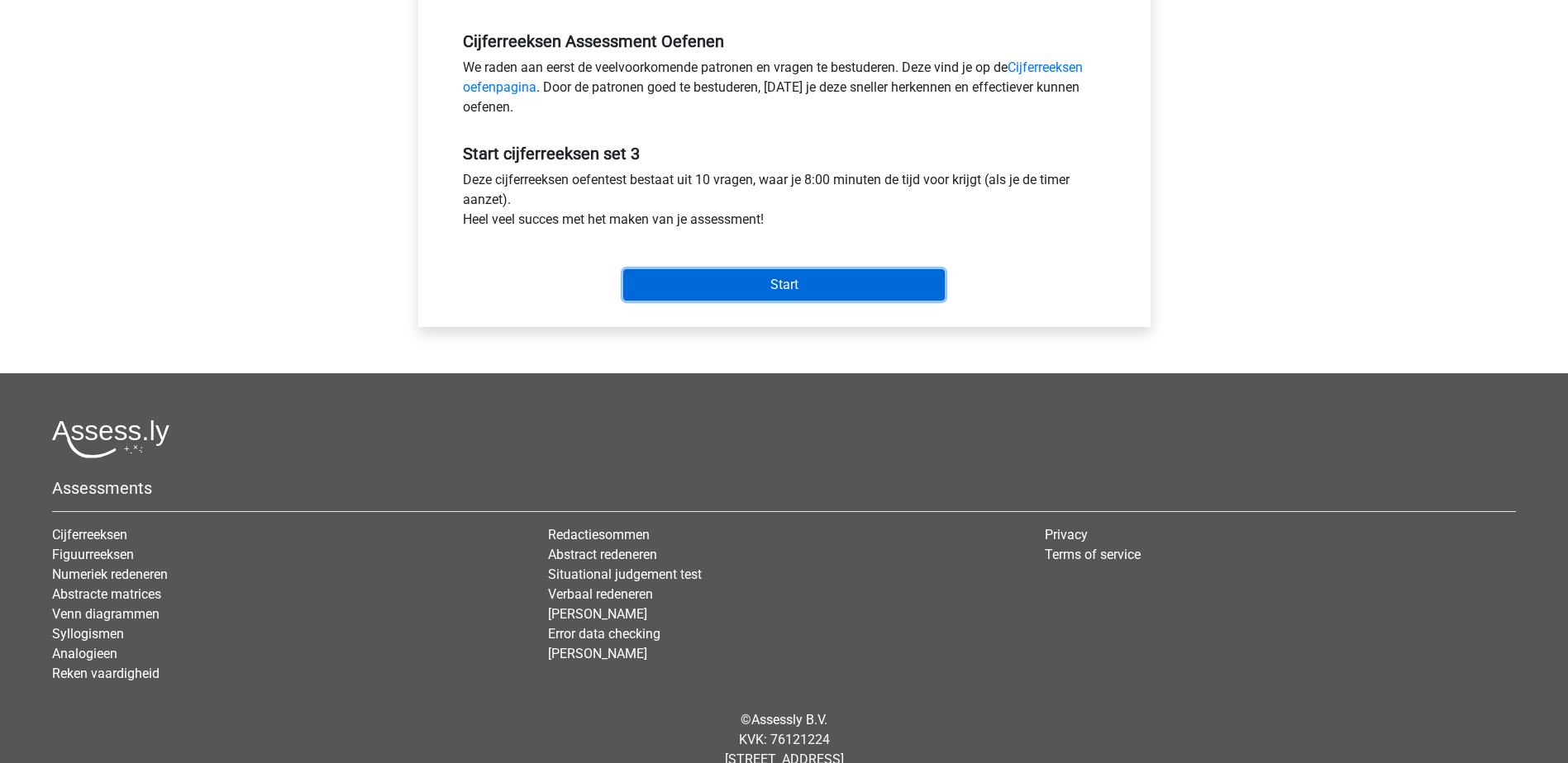
click at [786, 281] on input "Start" at bounding box center [784, 284] width 321 height 32
click at [709, 280] on input "Start" at bounding box center [784, 284] width 321 height 32
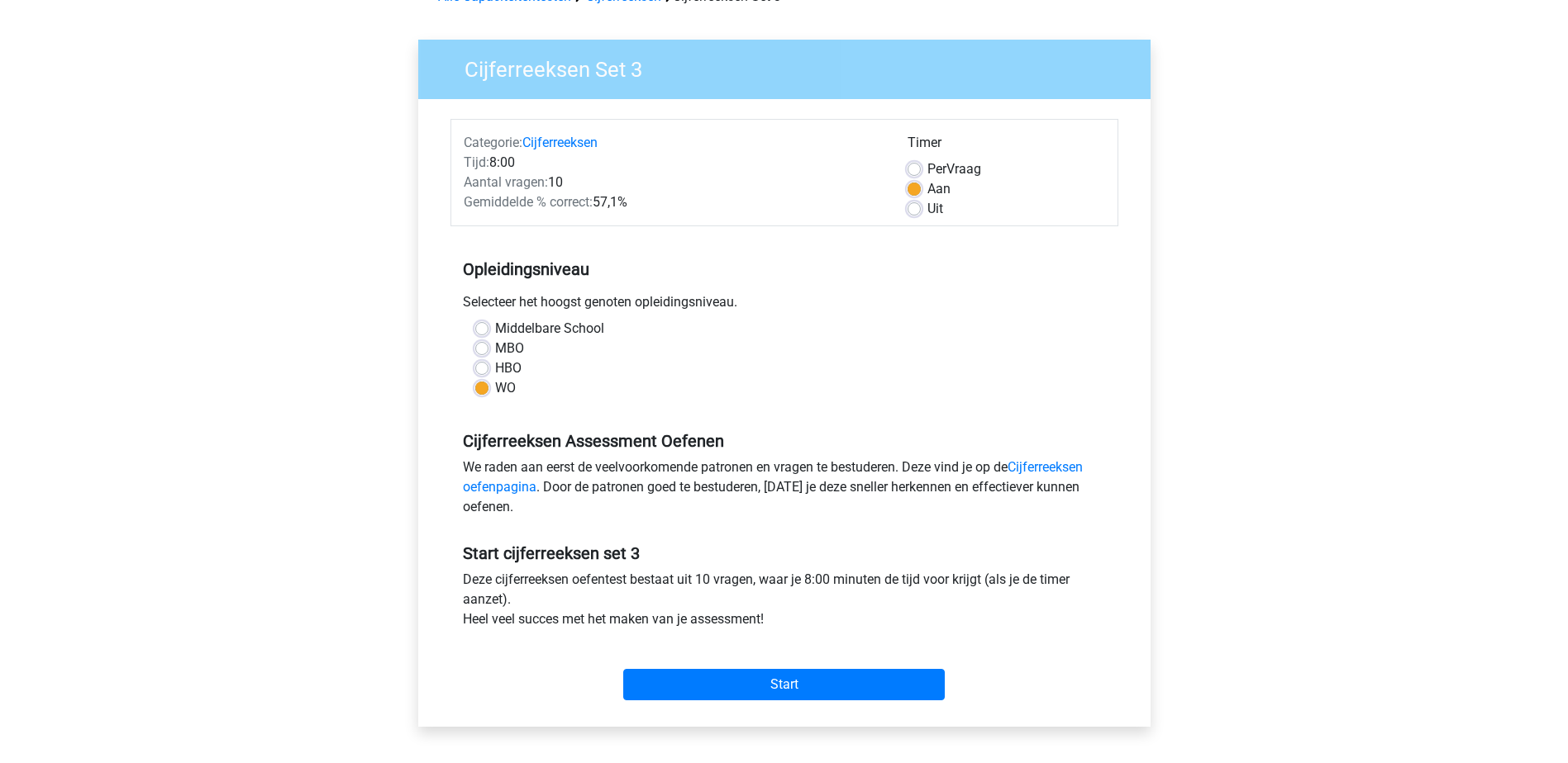
scroll to position [83, 0]
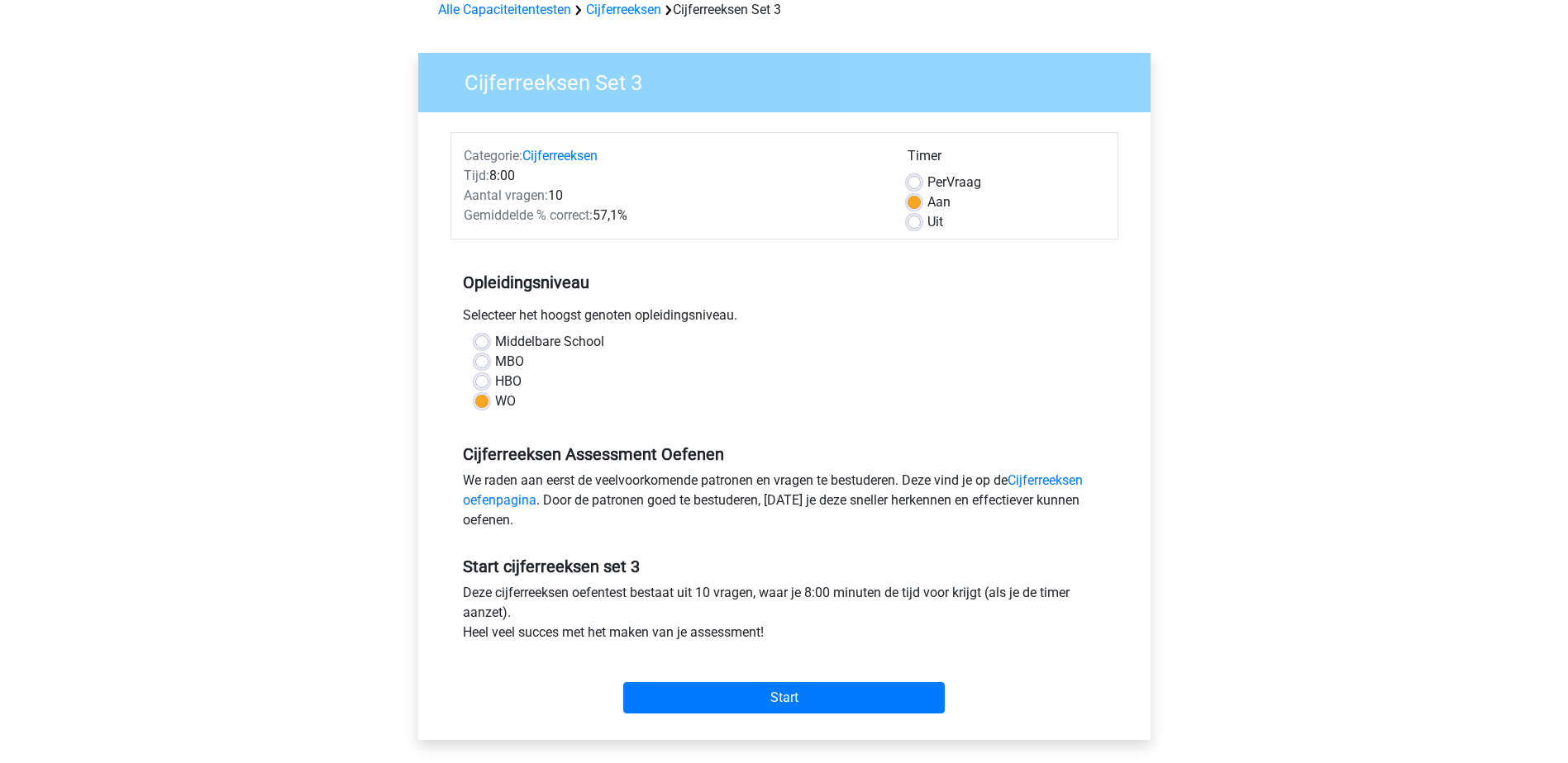
click at [934, 183] on span "Per" at bounding box center [937, 182] width 19 height 15
click at [921, 183] on input "Per Vraag" at bounding box center [914, 181] width 13 height 16
radio input "true"
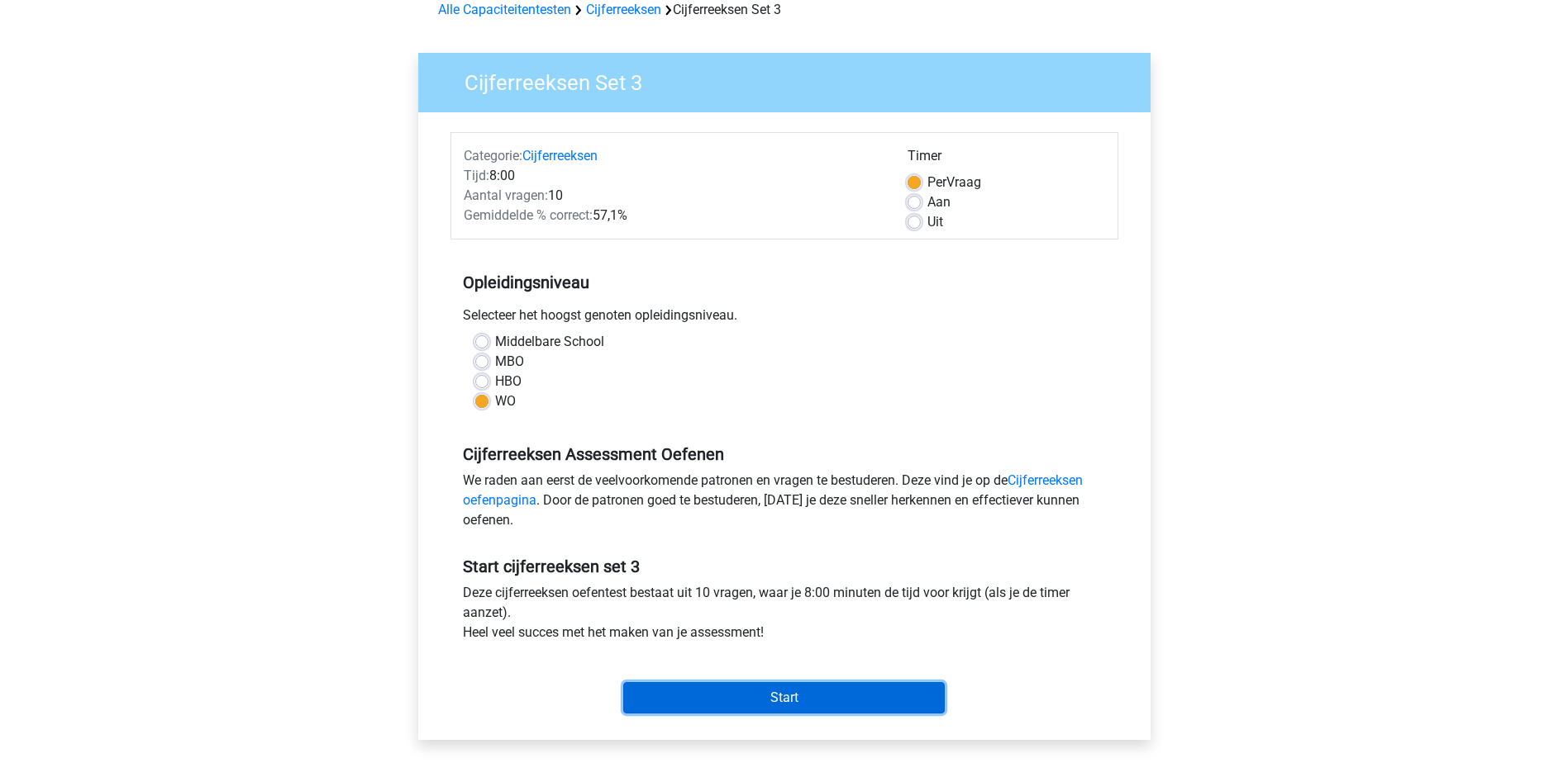
click at [835, 701] on input "Start" at bounding box center [784, 698] width 321 height 32
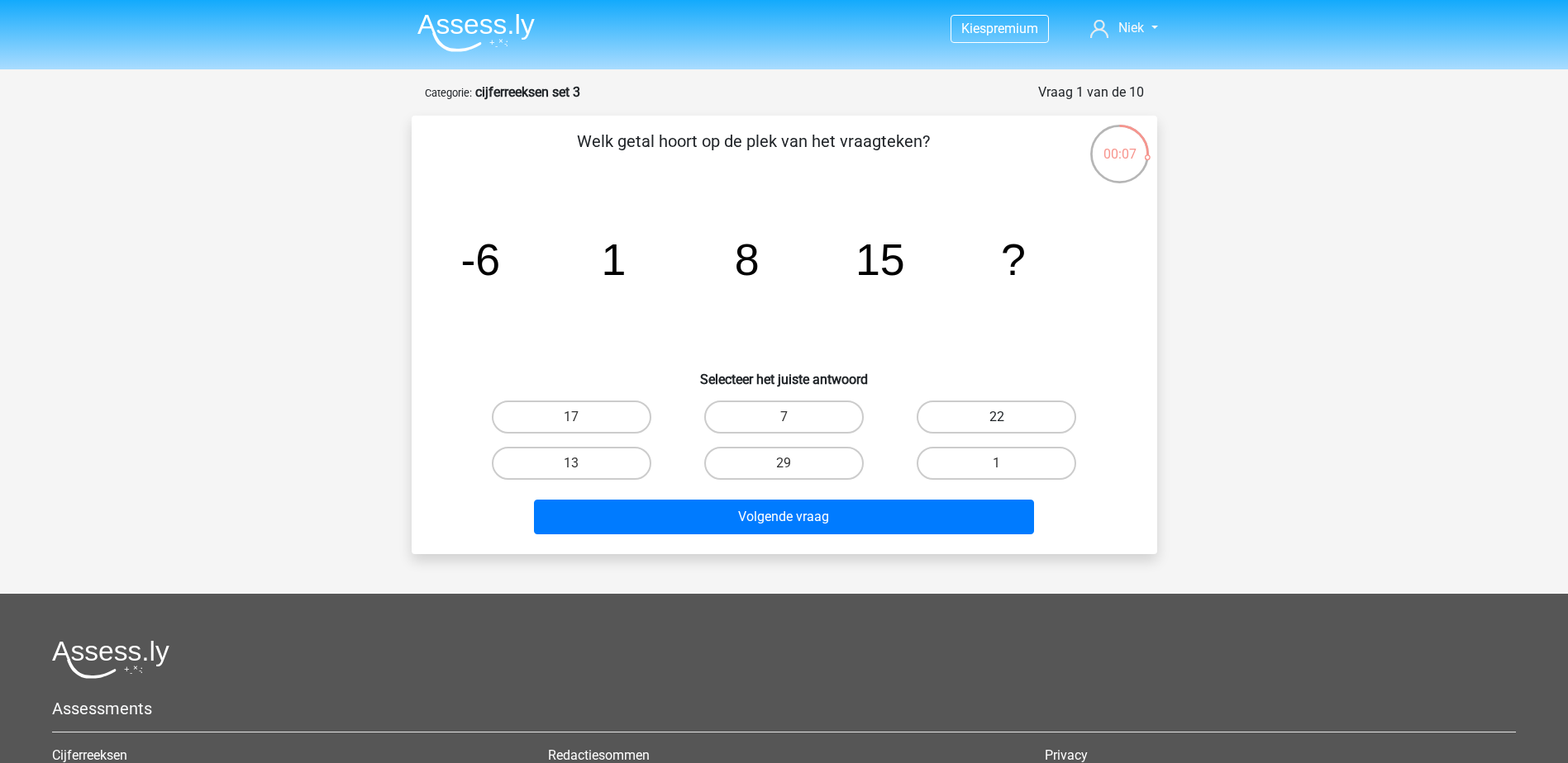
click at [991, 422] on label "22" at bounding box center [996, 417] width 160 height 33
click at [997, 422] on input "22" at bounding box center [1002, 422] width 11 height 11
radio input "true"
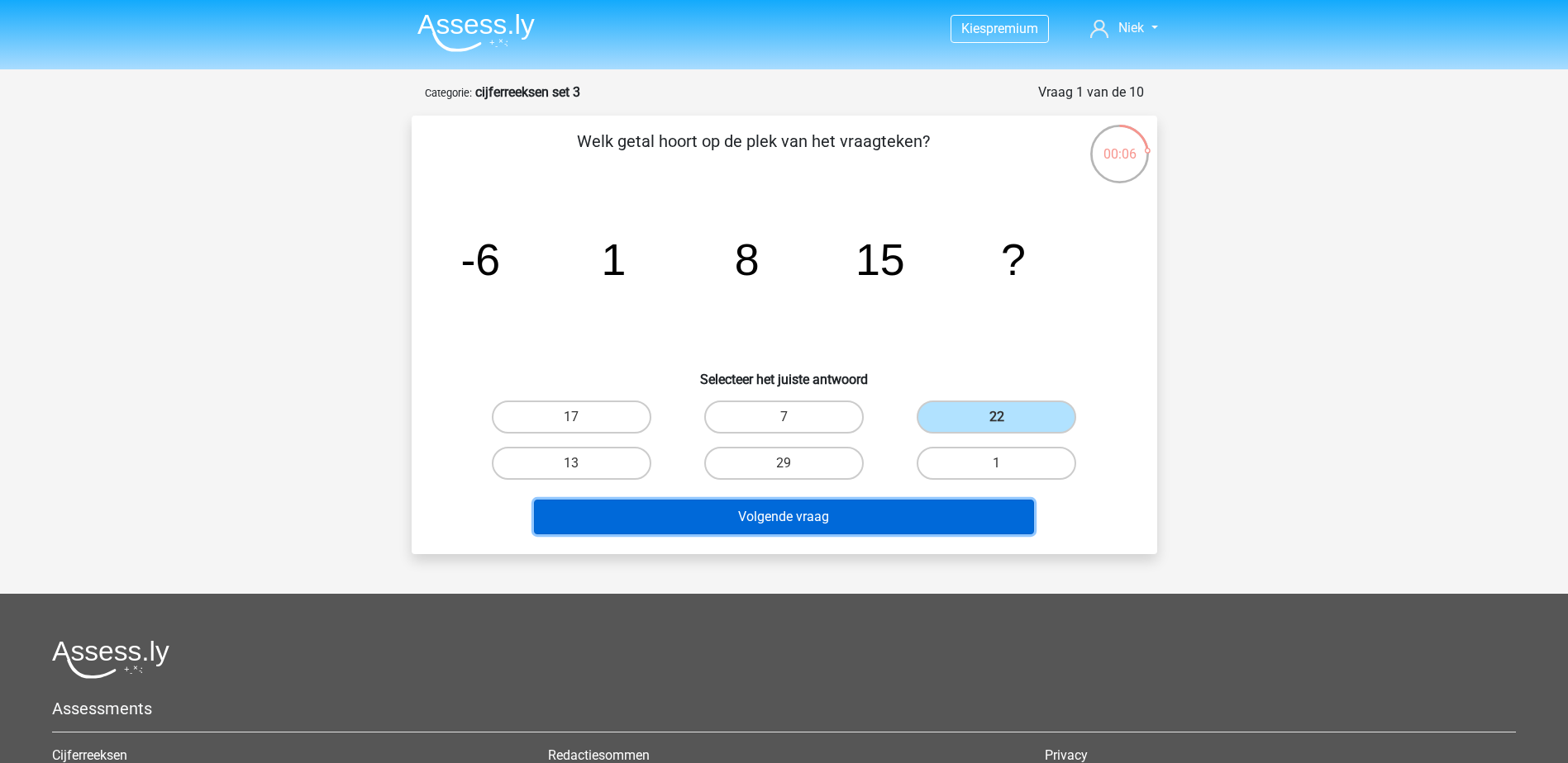
click at [920, 514] on button "Volgende vraag" at bounding box center [784, 517] width 500 height 35
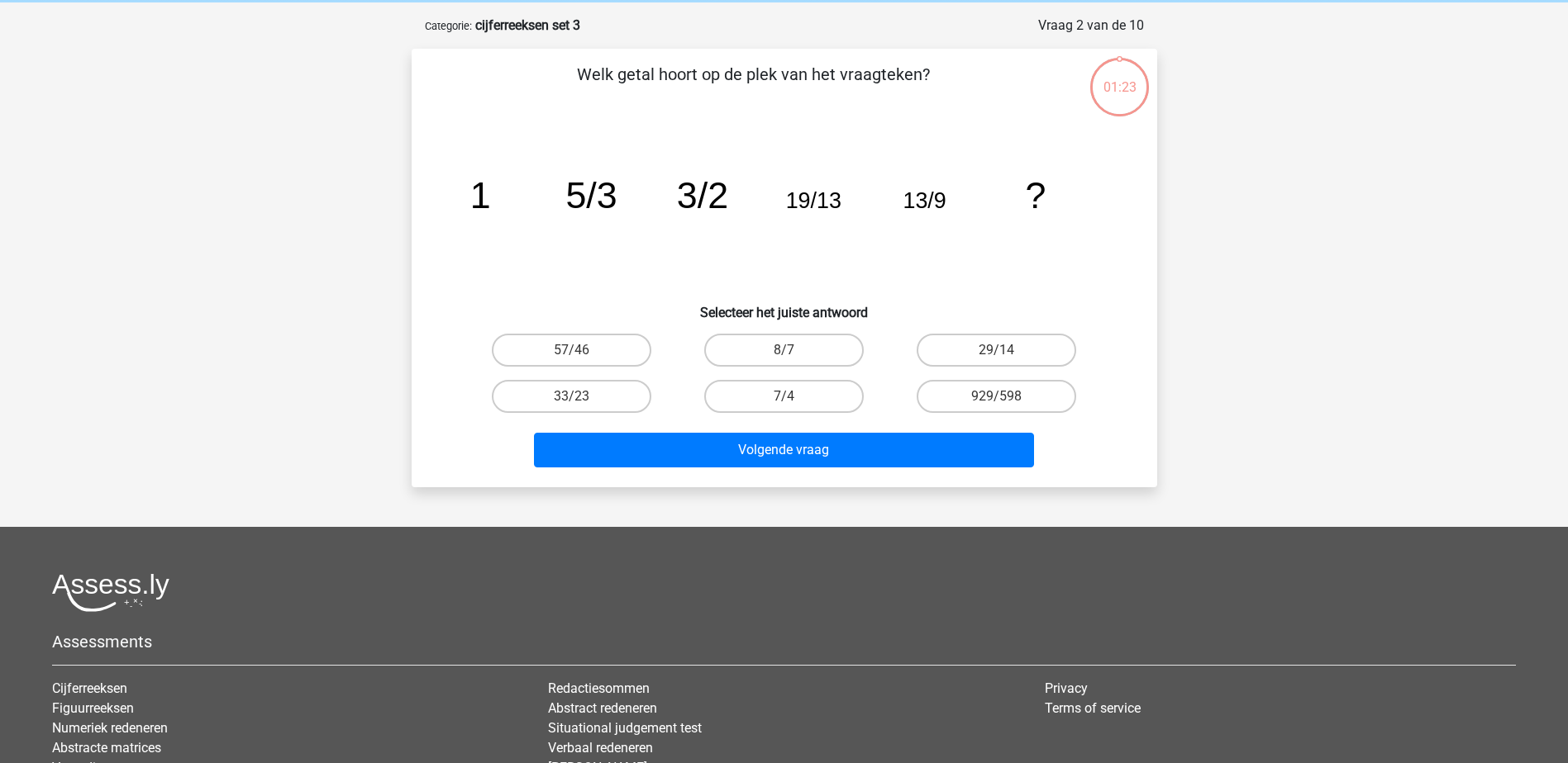
scroll to position [83, 0]
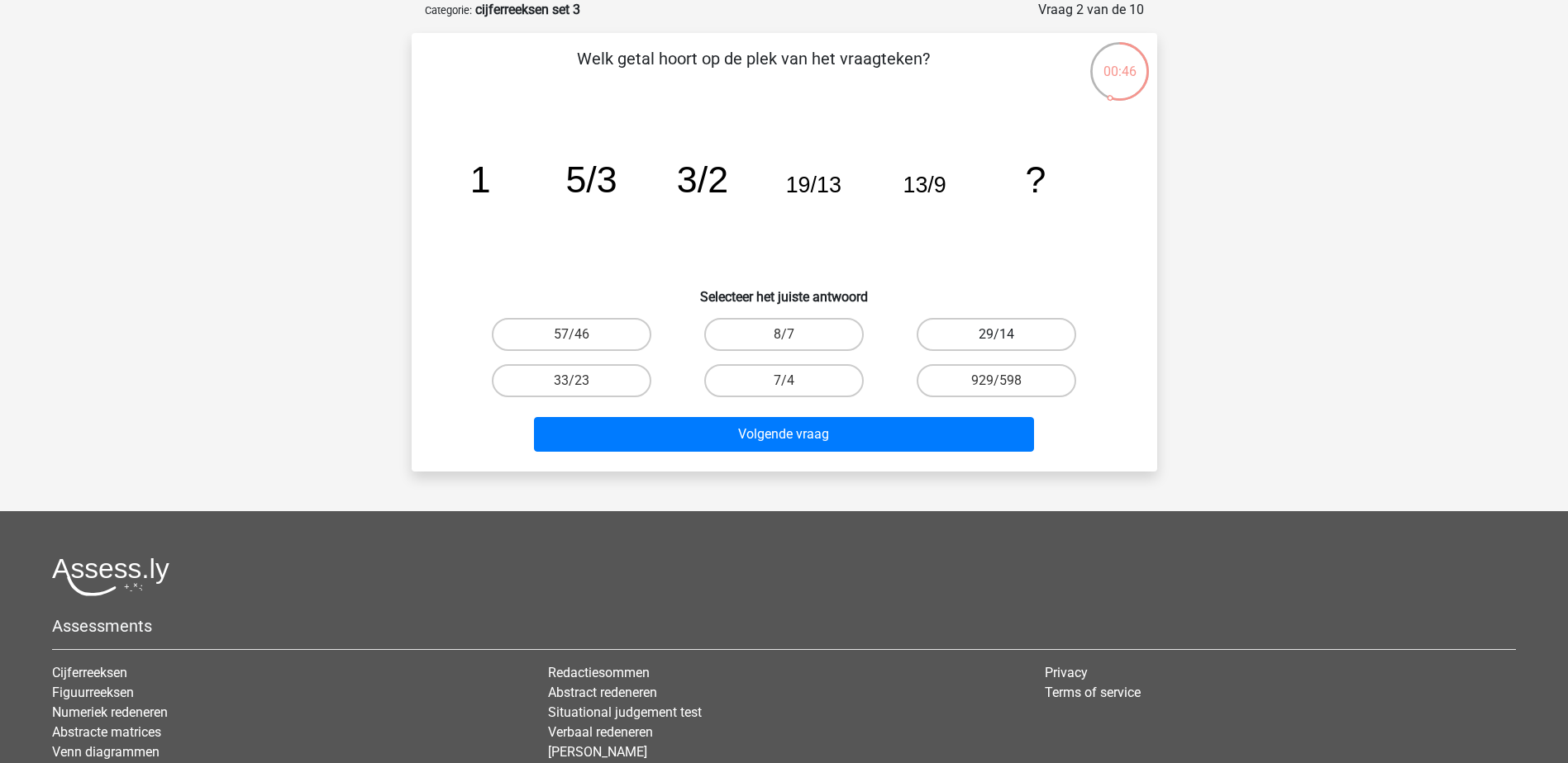
drag, startPoint x: 983, startPoint y: 342, endPoint x: 974, endPoint y: 331, distance: 14.2
click at [980, 339] on label "29/14" at bounding box center [996, 334] width 160 height 33
click at [997, 339] on input "29/14" at bounding box center [1002, 339] width 11 height 11
radio input "true"
click at [818, 332] on label "8/7" at bounding box center [784, 334] width 160 height 33
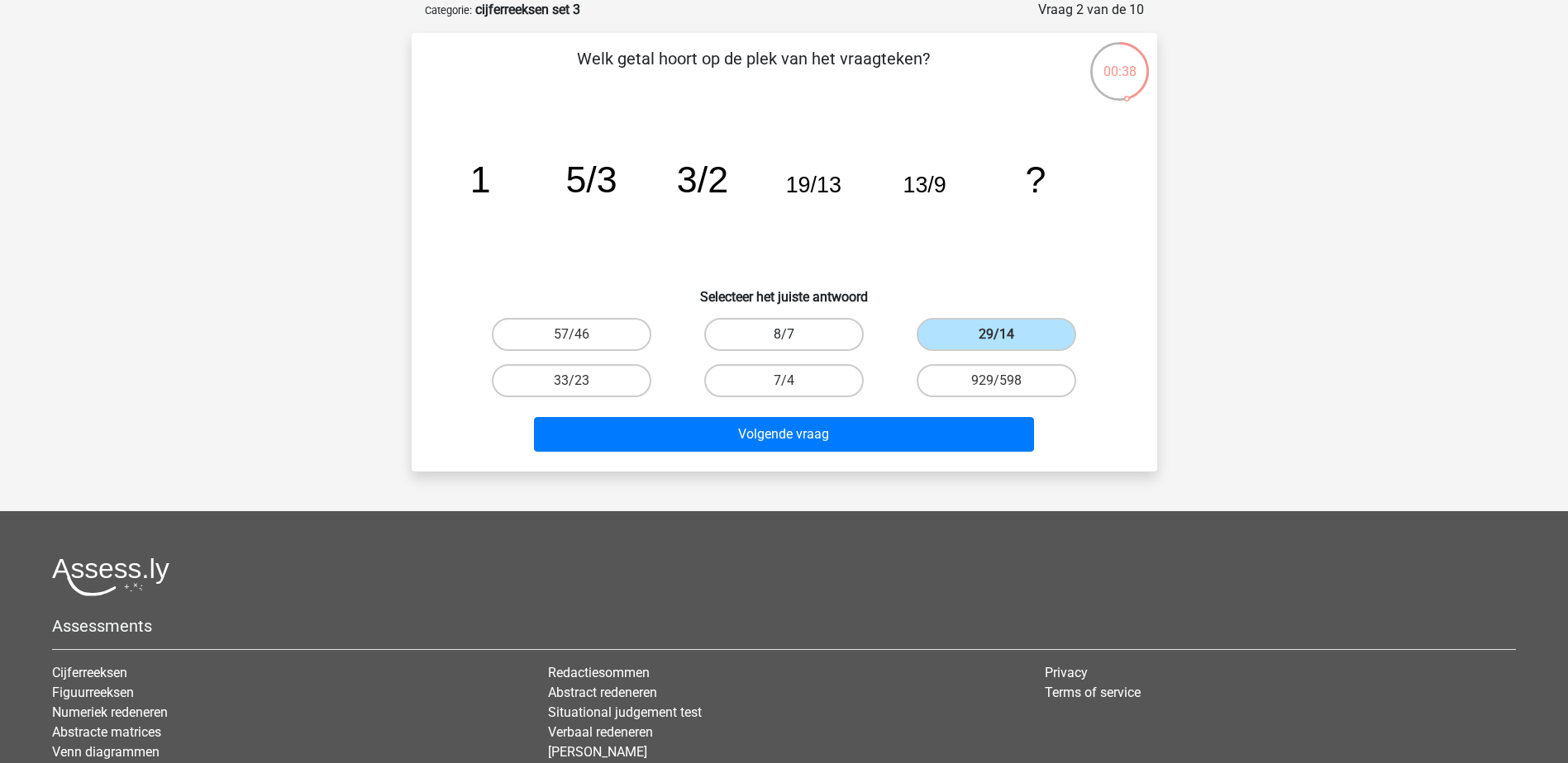
click at [794, 334] on input "8/7" at bounding box center [788, 339] width 11 height 11
radio input "true"
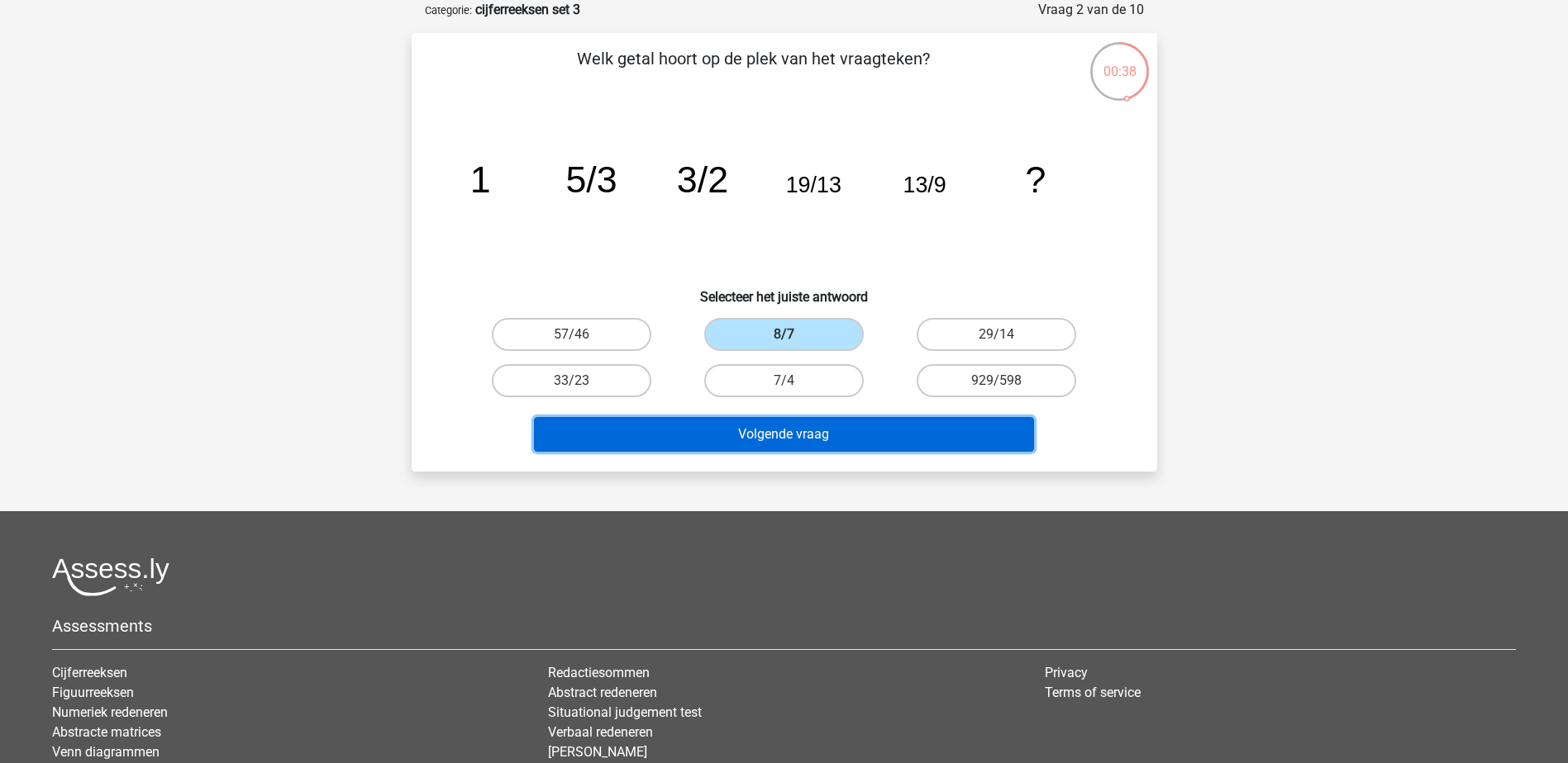
click at [783, 427] on button "Volgende vraag" at bounding box center [784, 434] width 500 height 35
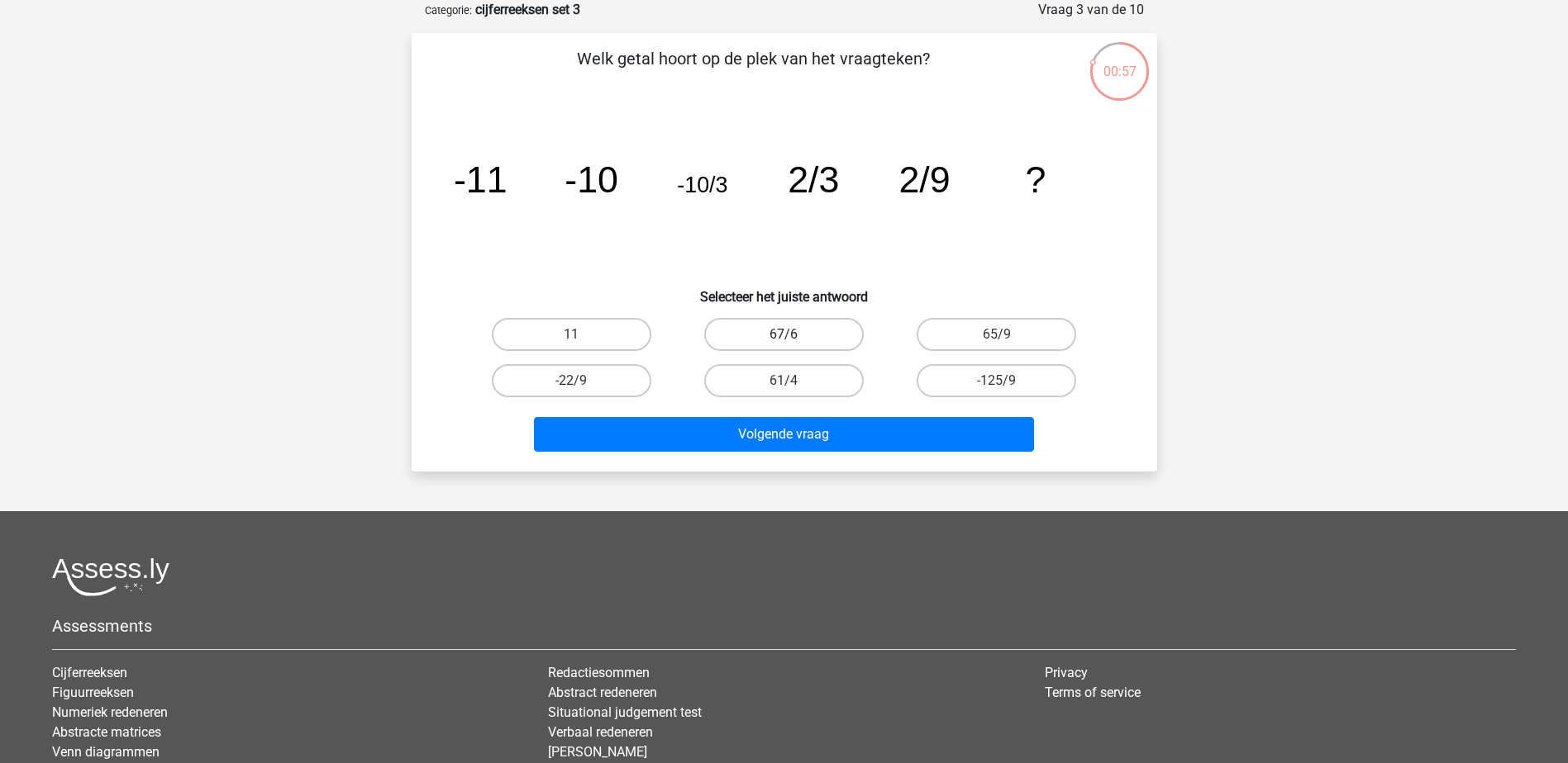
click at [780, 346] on label "67/6" at bounding box center [784, 334] width 160 height 33
click at [784, 345] on input "67/6" at bounding box center [788, 339] width 11 height 11
radio input "true"
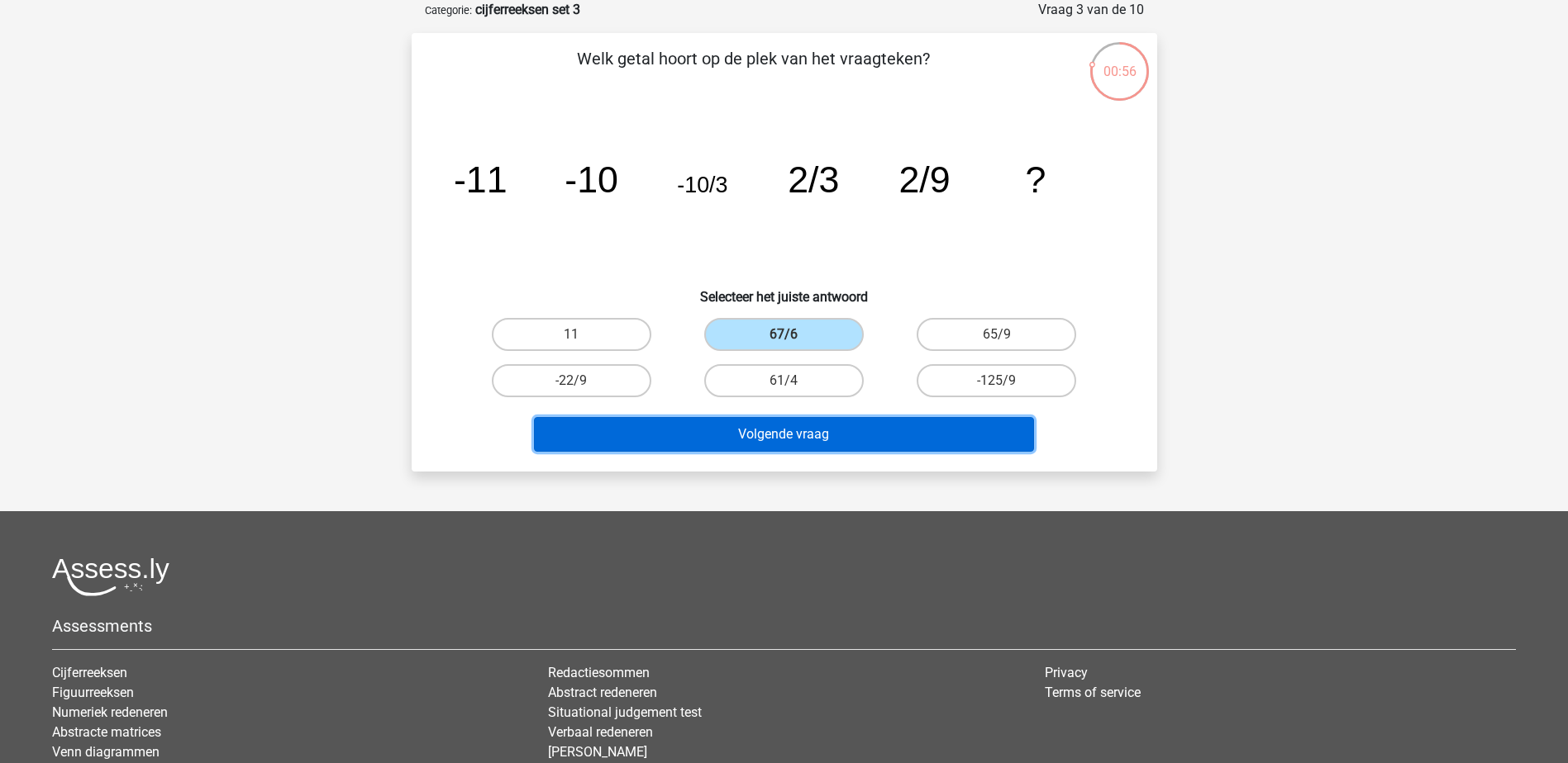
click at [746, 427] on button "Volgende vraag" at bounding box center [784, 434] width 500 height 35
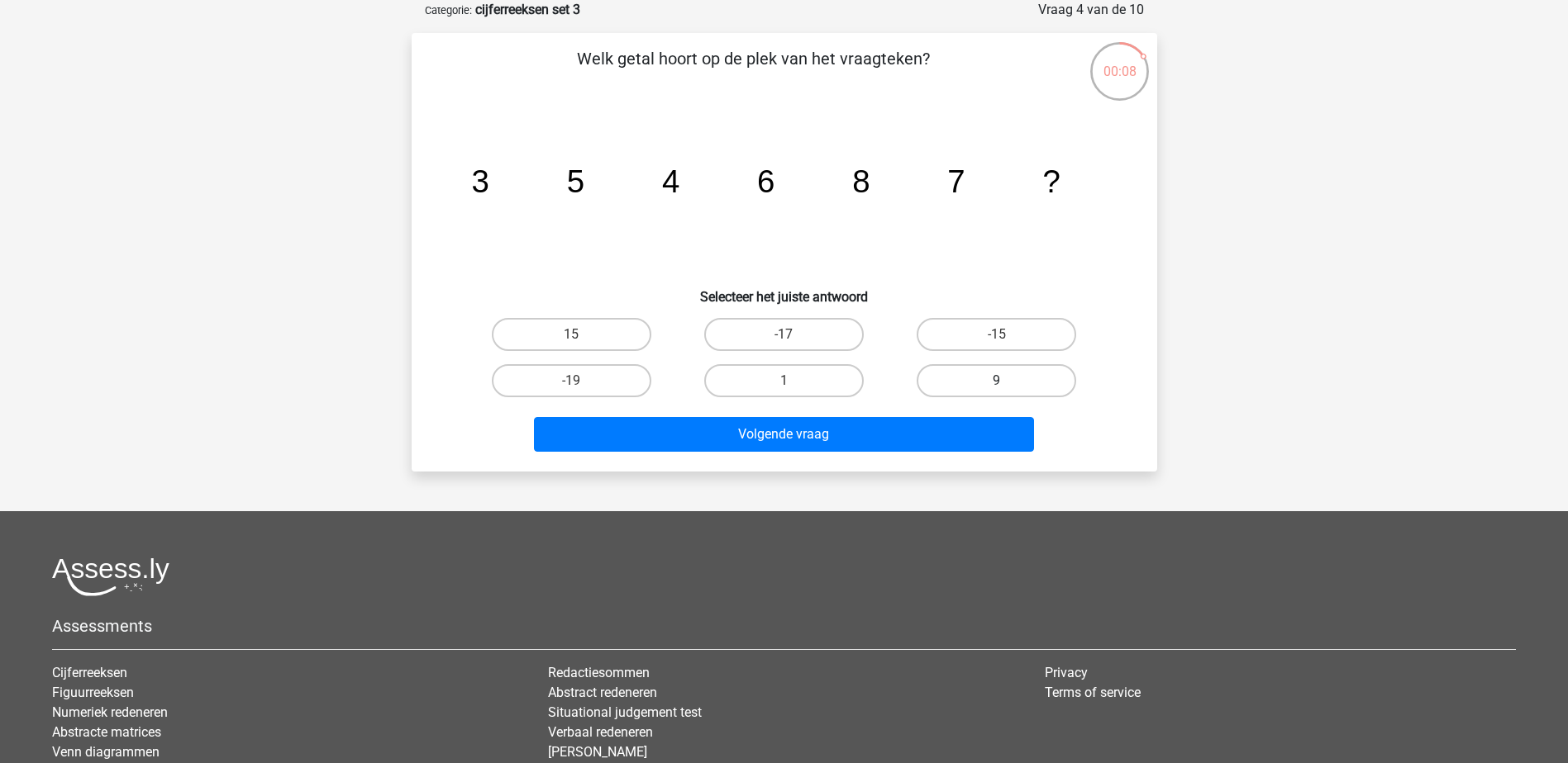
click at [938, 390] on label "9" at bounding box center [996, 381] width 160 height 33
click at [997, 390] on input "9" at bounding box center [1002, 385] width 11 height 11
radio input "true"
click at [811, 408] on div "Volgende vraag" at bounding box center [784, 431] width 692 height 55
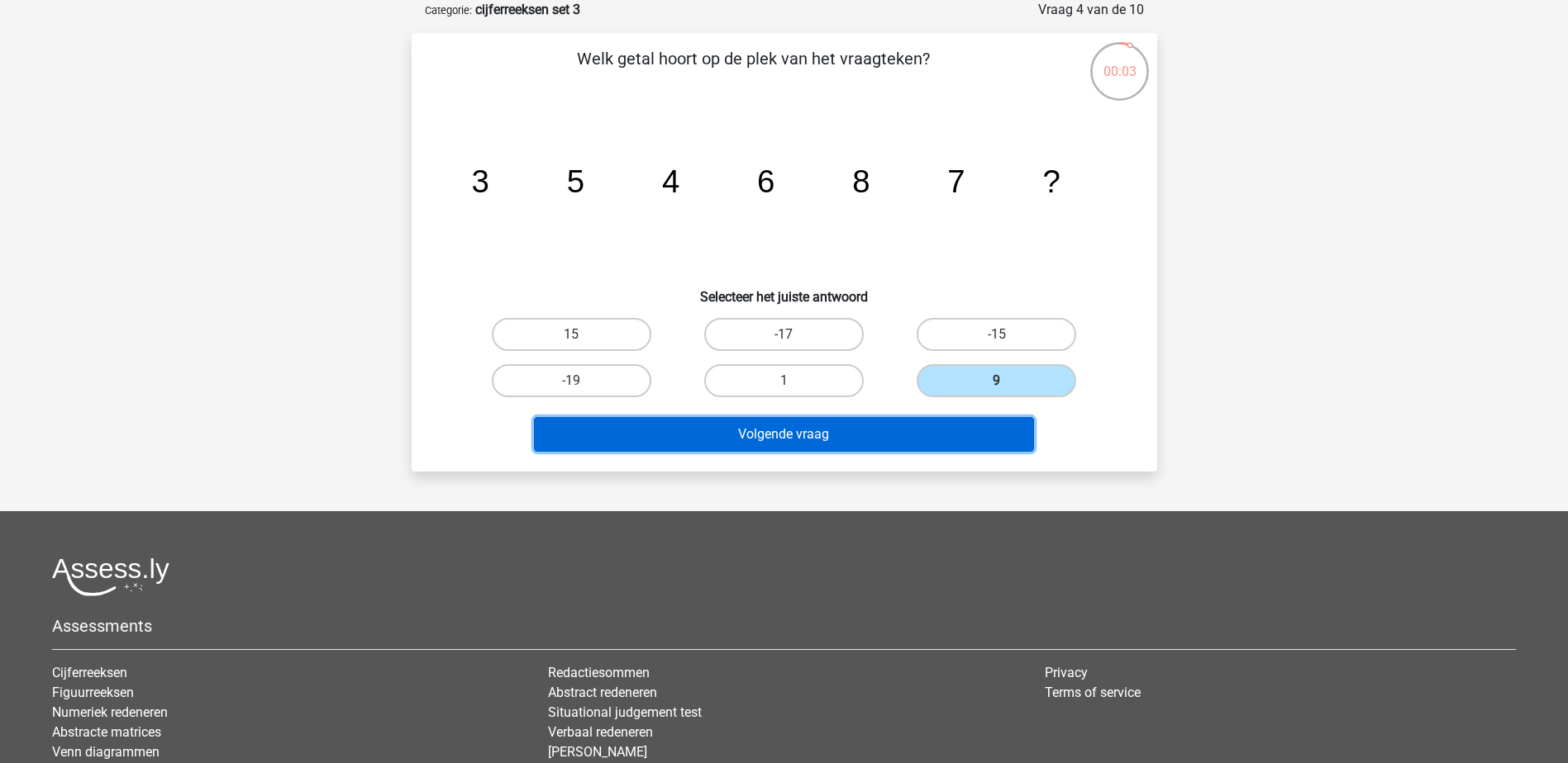
drag, startPoint x: 797, startPoint y: 416, endPoint x: 786, endPoint y: 420, distance: 11.7
click at [786, 420] on button "Volgende vraag" at bounding box center [784, 434] width 500 height 35
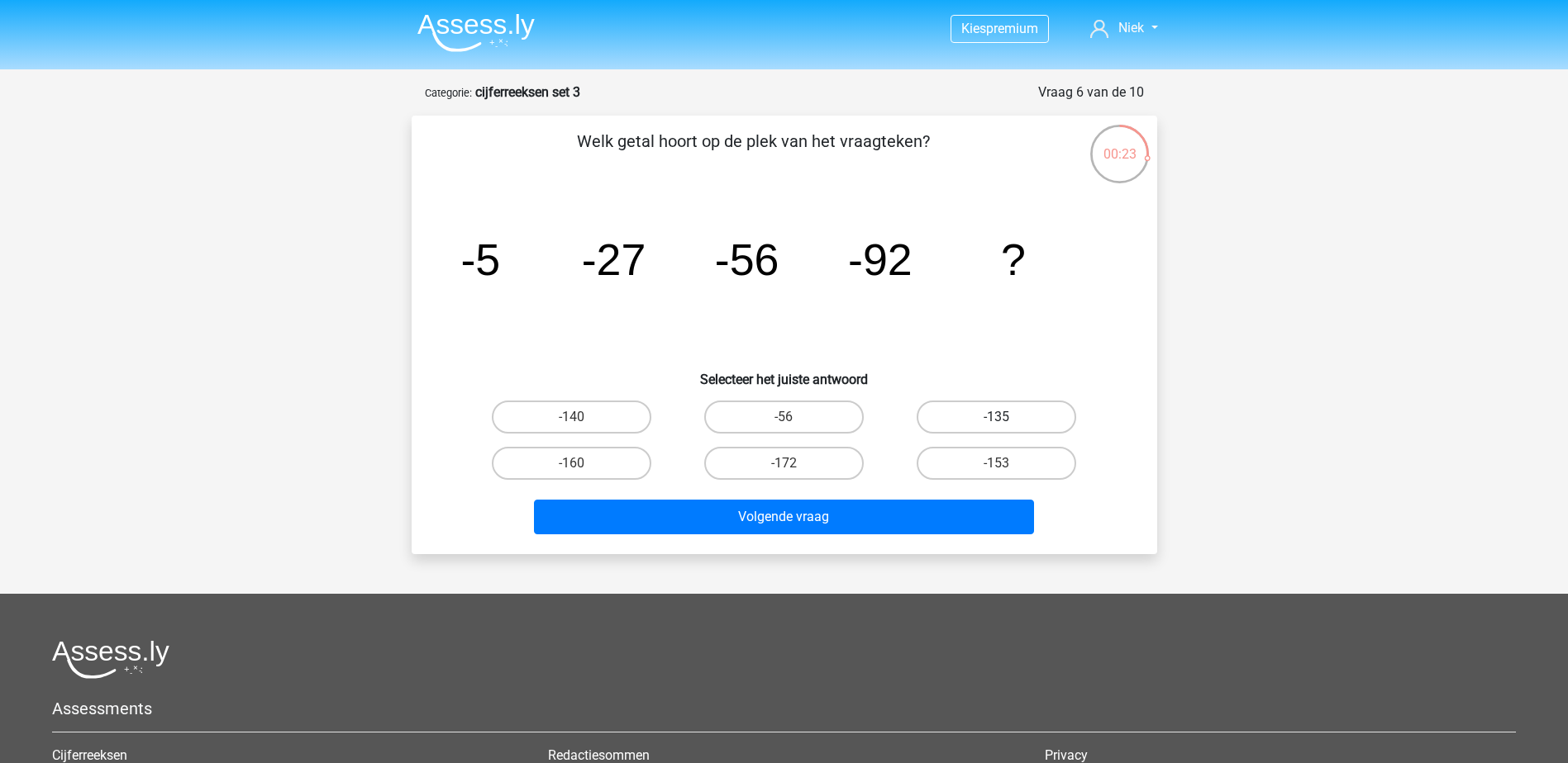
click at [1050, 418] on label "-135" at bounding box center [996, 417] width 160 height 33
click at [1008, 418] on input "-135" at bounding box center [1002, 422] width 11 height 11
radio input "true"
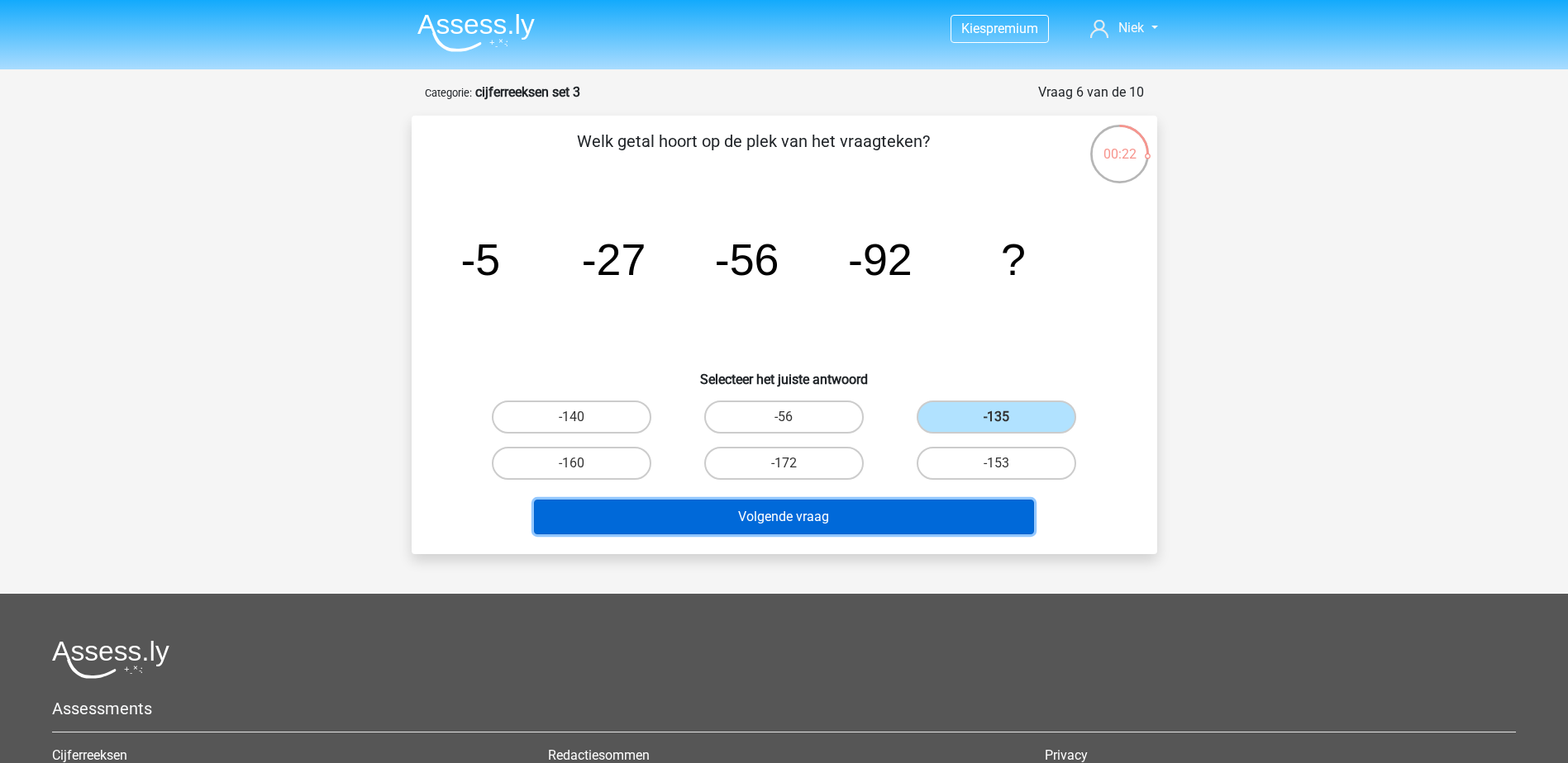
click at [985, 523] on button "Volgende vraag" at bounding box center [784, 517] width 500 height 35
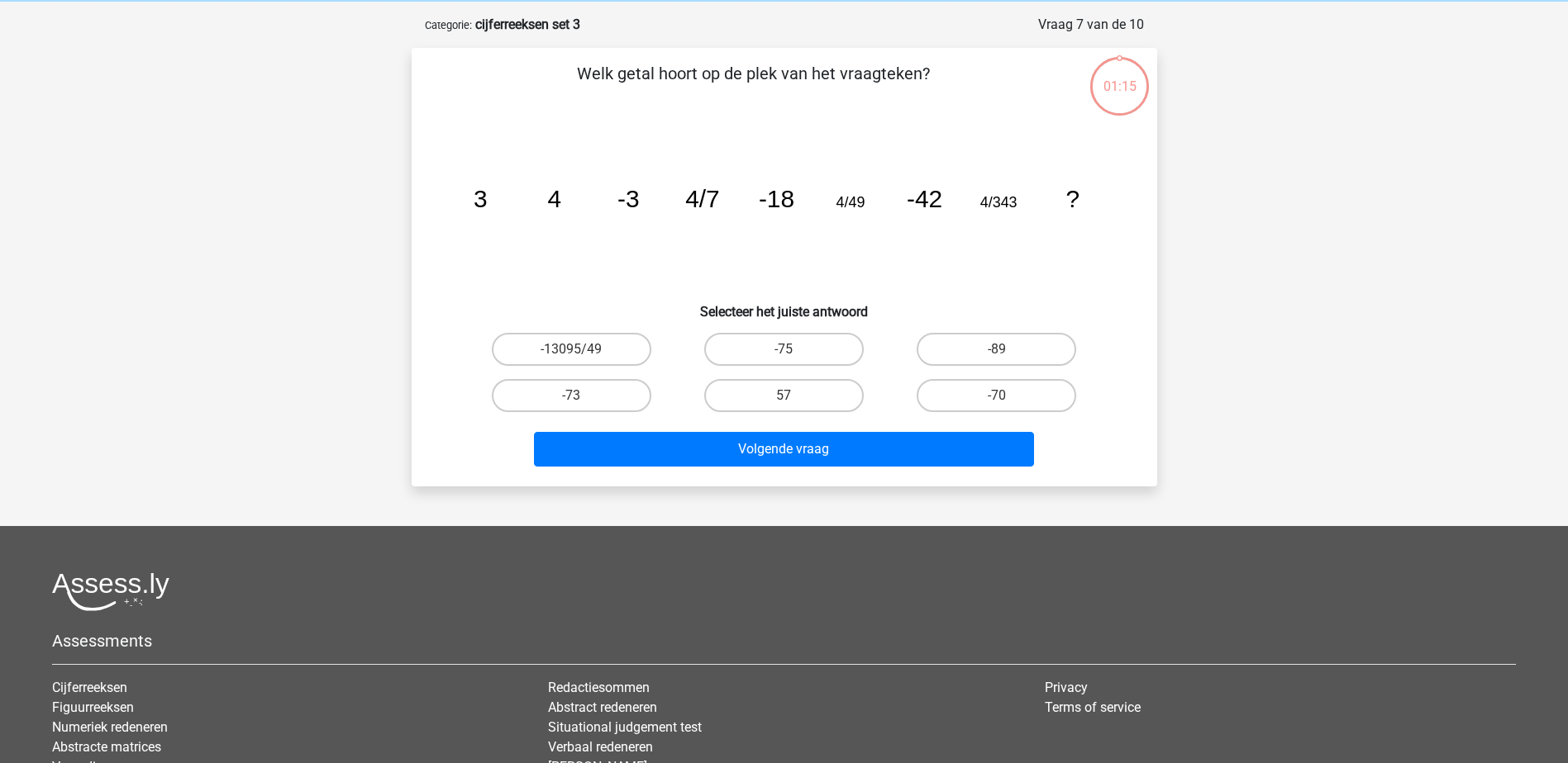
scroll to position [83, 0]
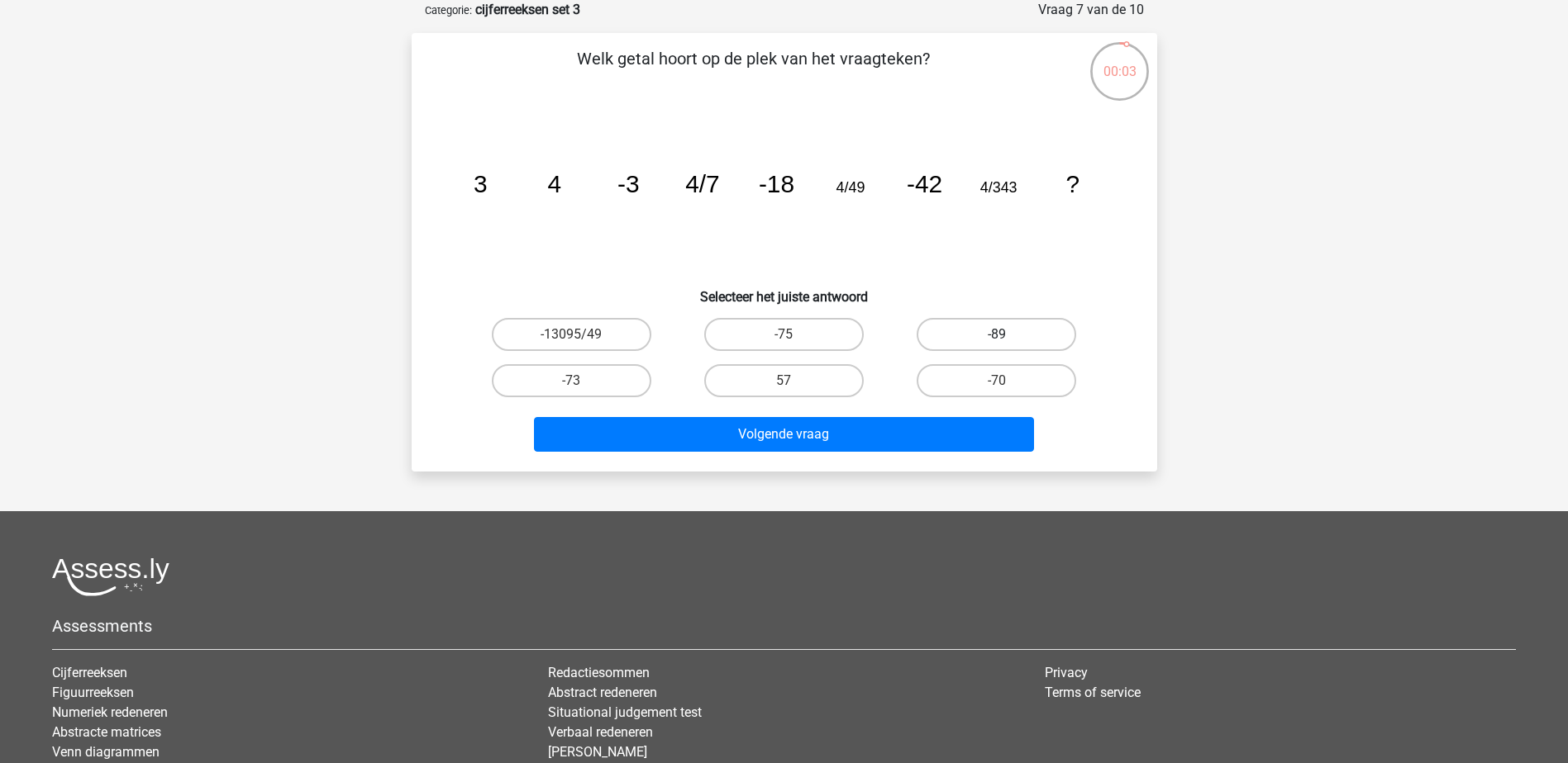
click at [1015, 344] on label "-89" at bounding box center [996, 334] width 160 height 33
click at [1008, 344] on input "-89" at bounding box center [1002, 339] width 11 height 11
radio input "true"
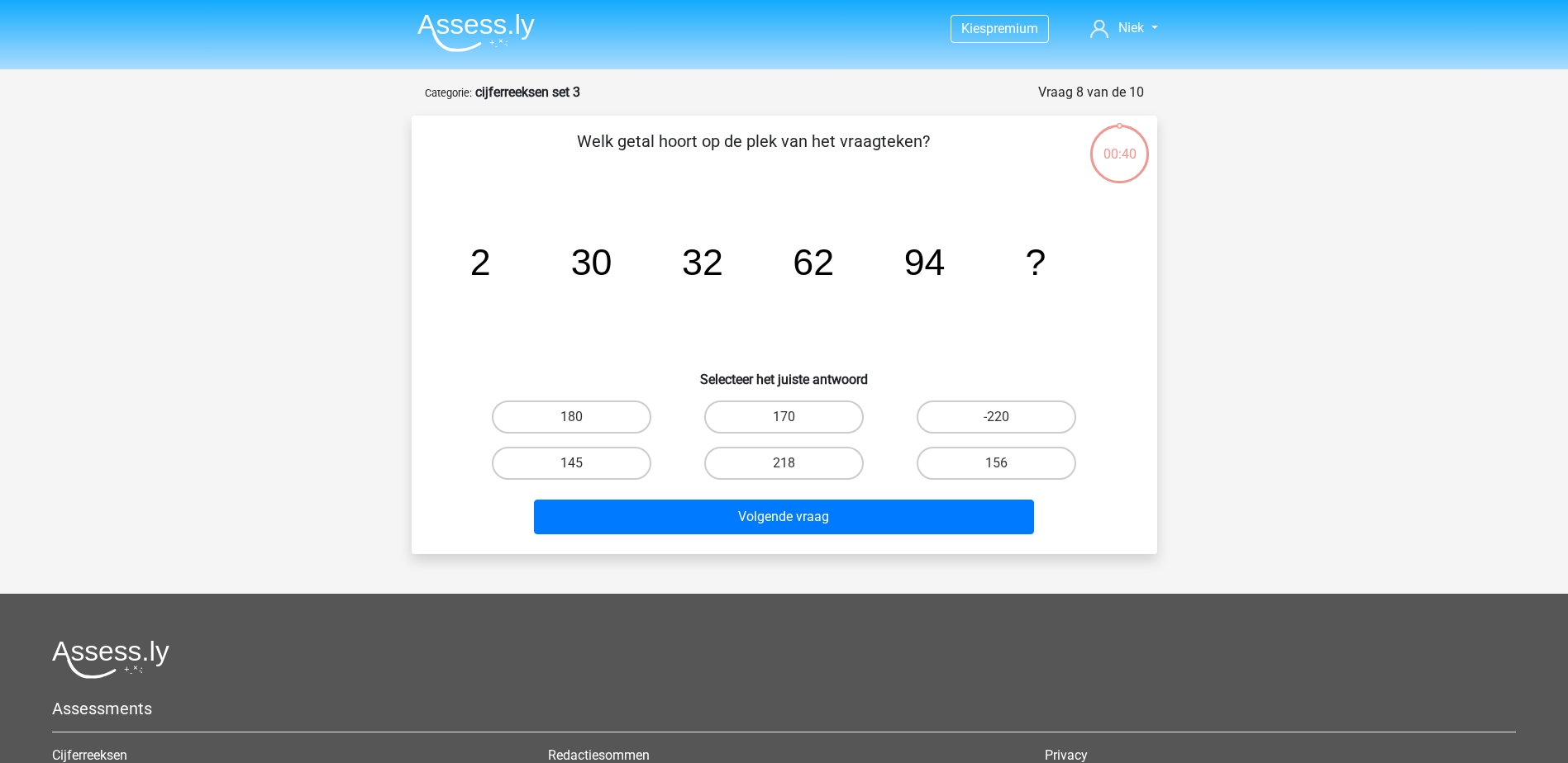
scroll to position [83, 0]
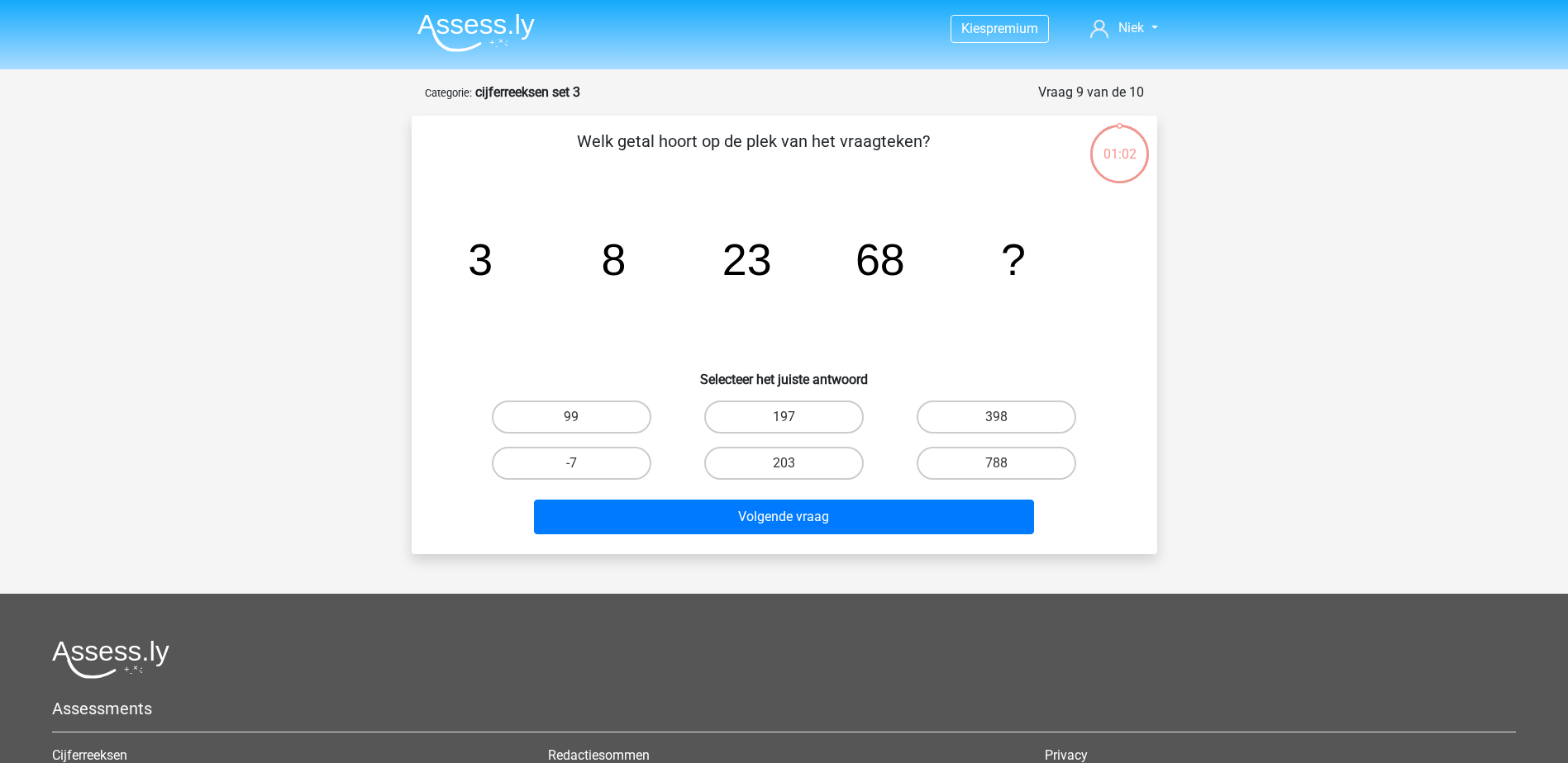
scroll to position [83, 0]
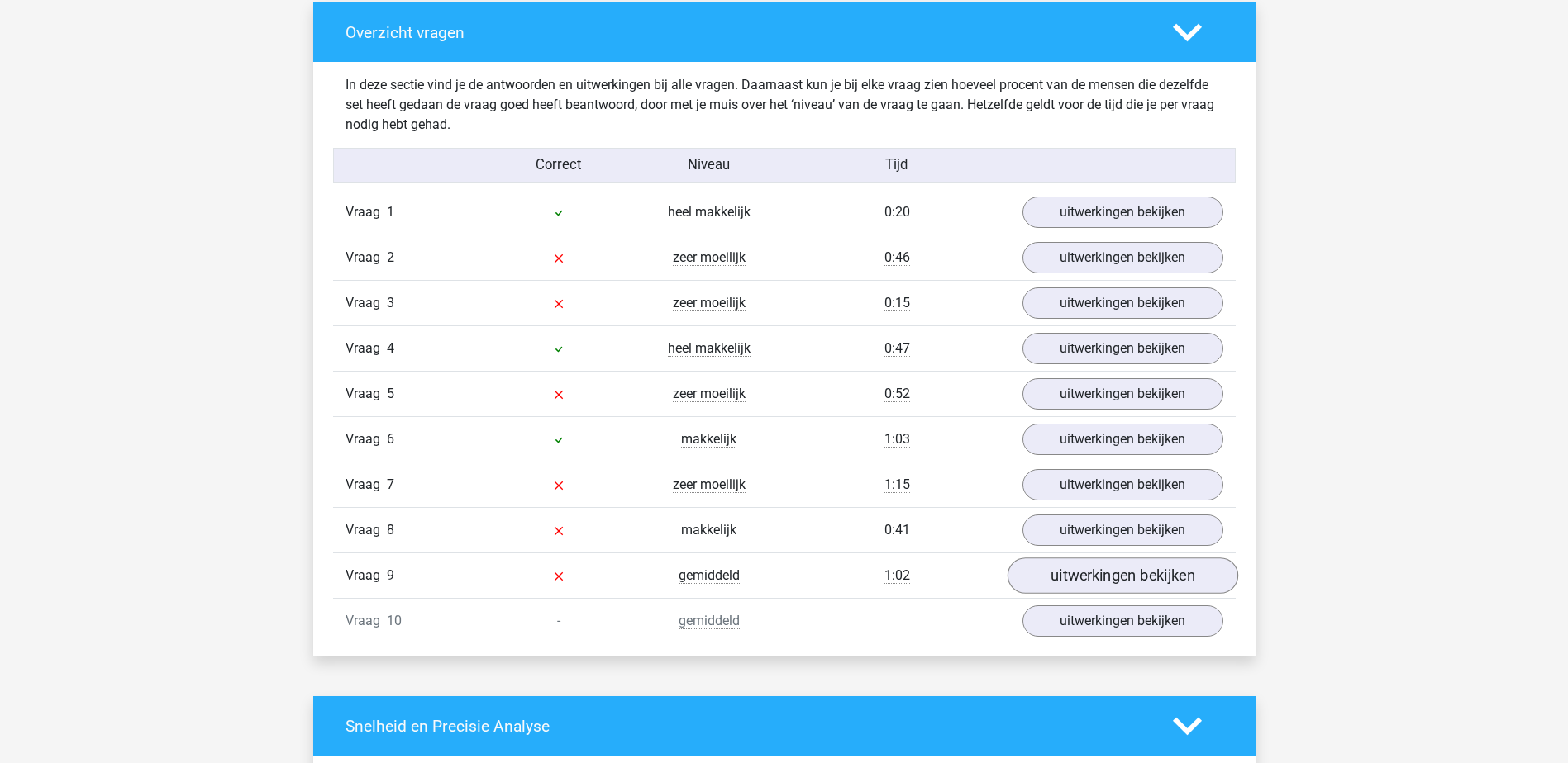
scroll to position [1240, 0]
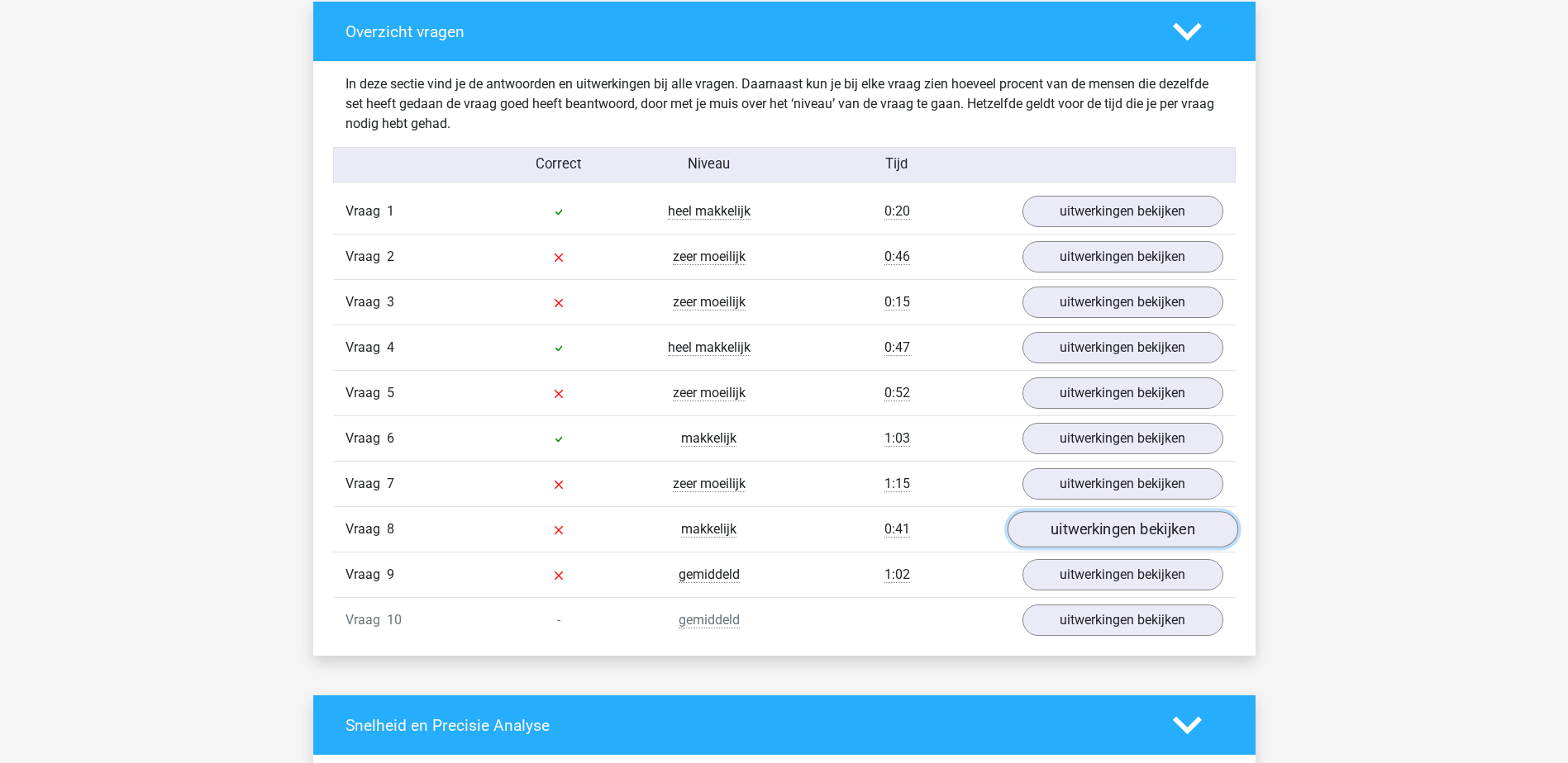
click at [1090, 545] on link "uitwerkingen bekijken" at bounding box center [1122, 530] width 231 height 37
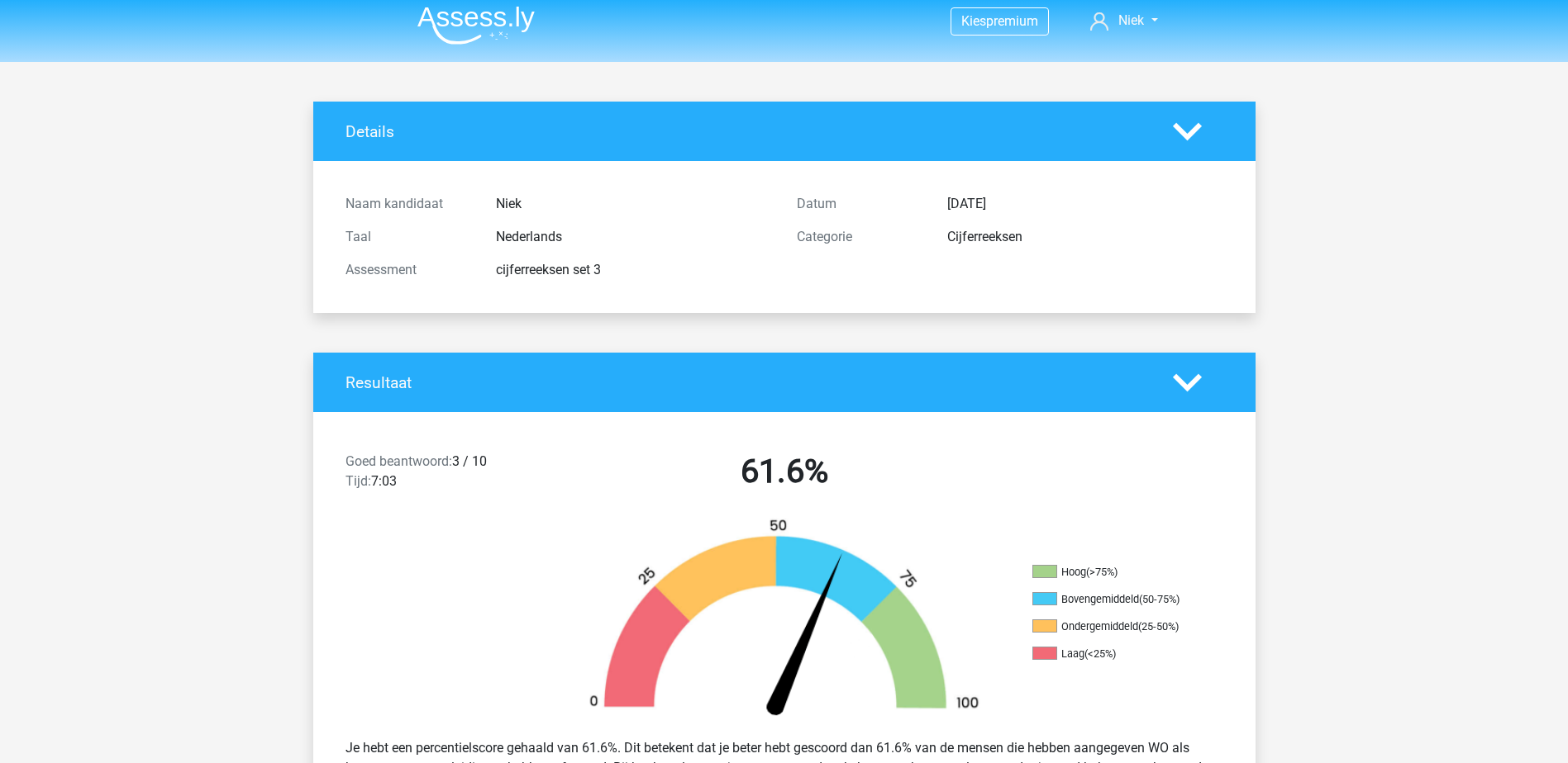
scroll to position [0, 0]
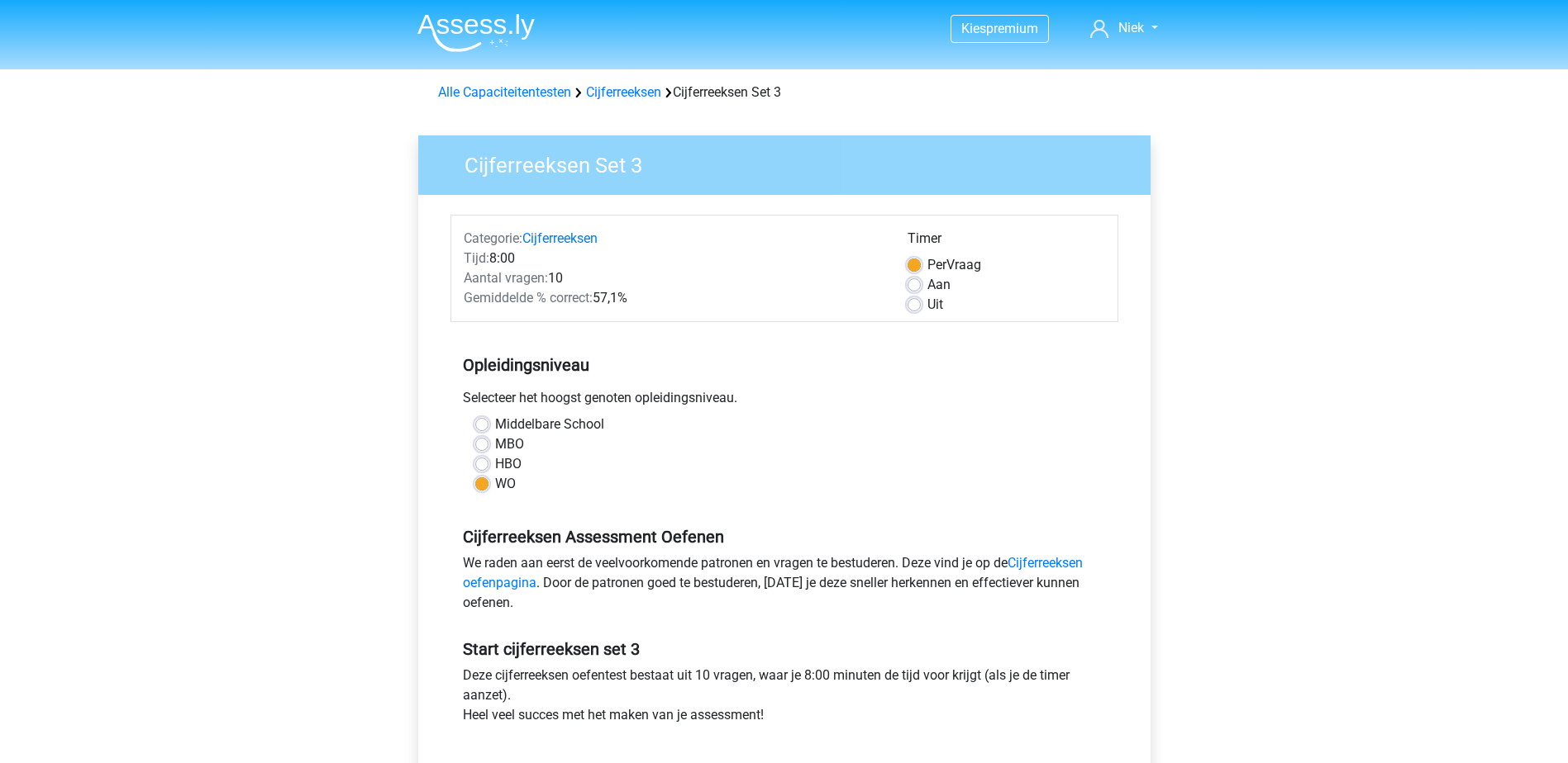
scroll to position [83, 0]
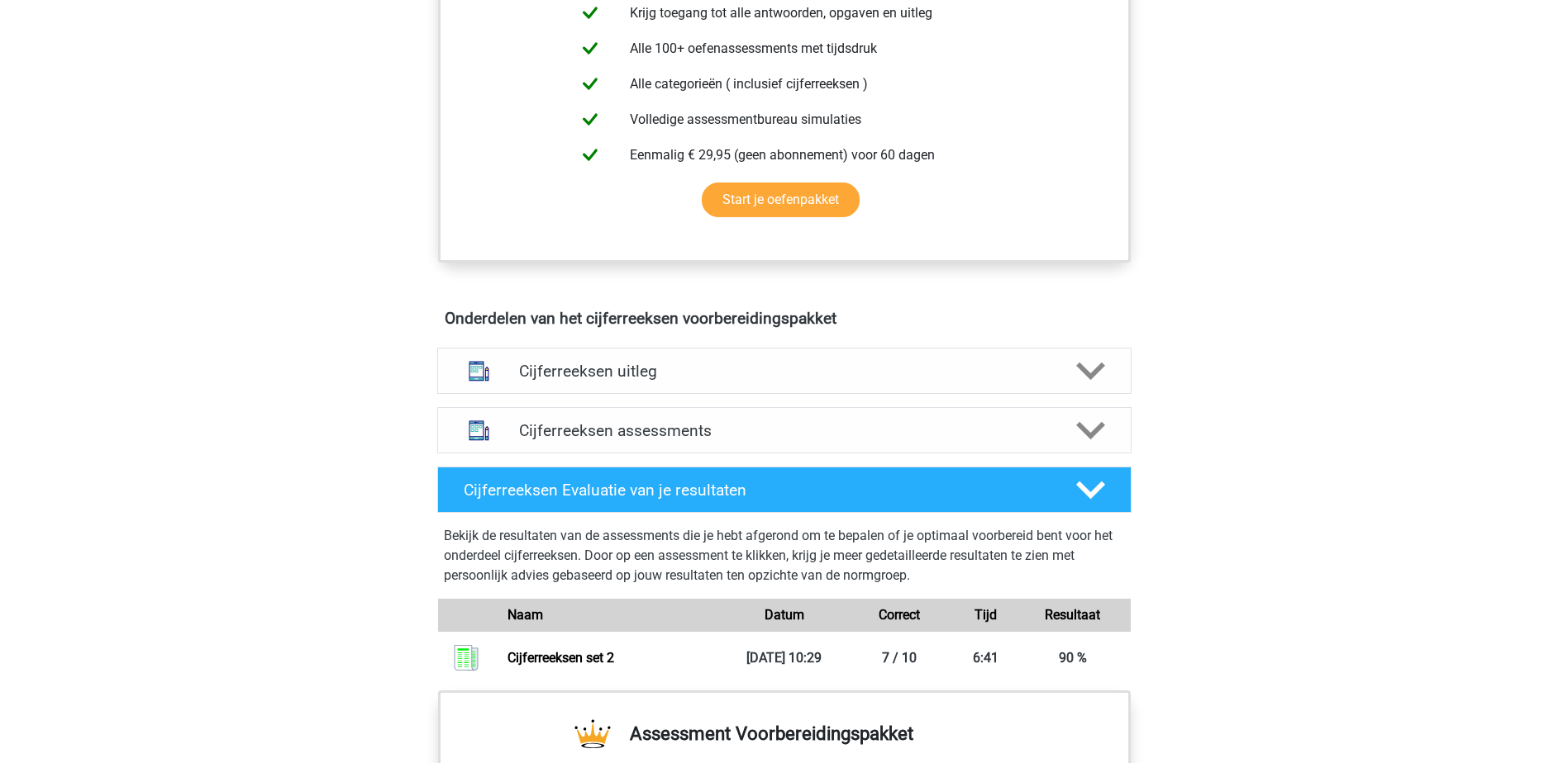
scroll to position [992, 0]
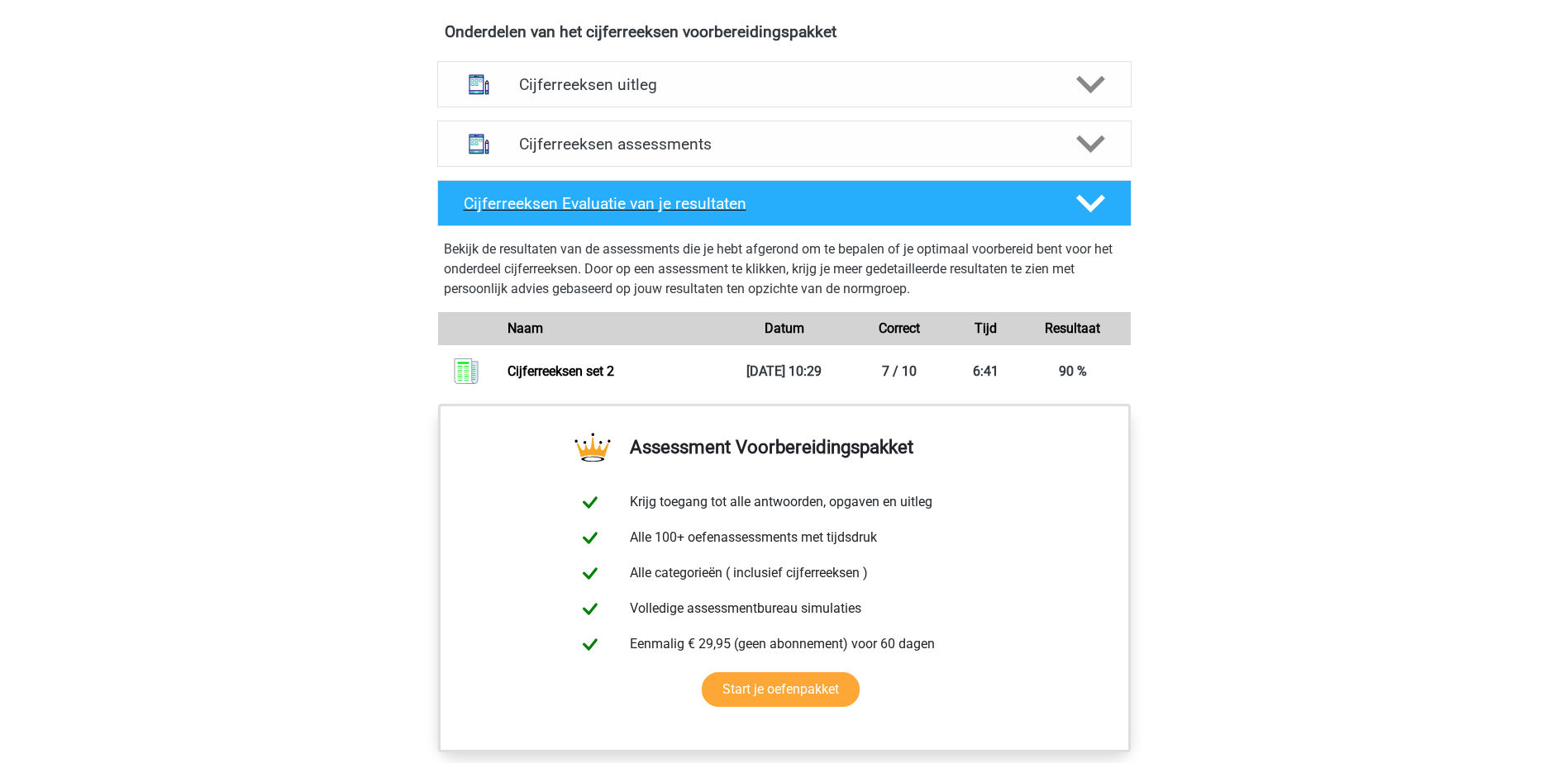
click at [1064, 212] on div at bounding box center [1089, 204] width 56 height 29
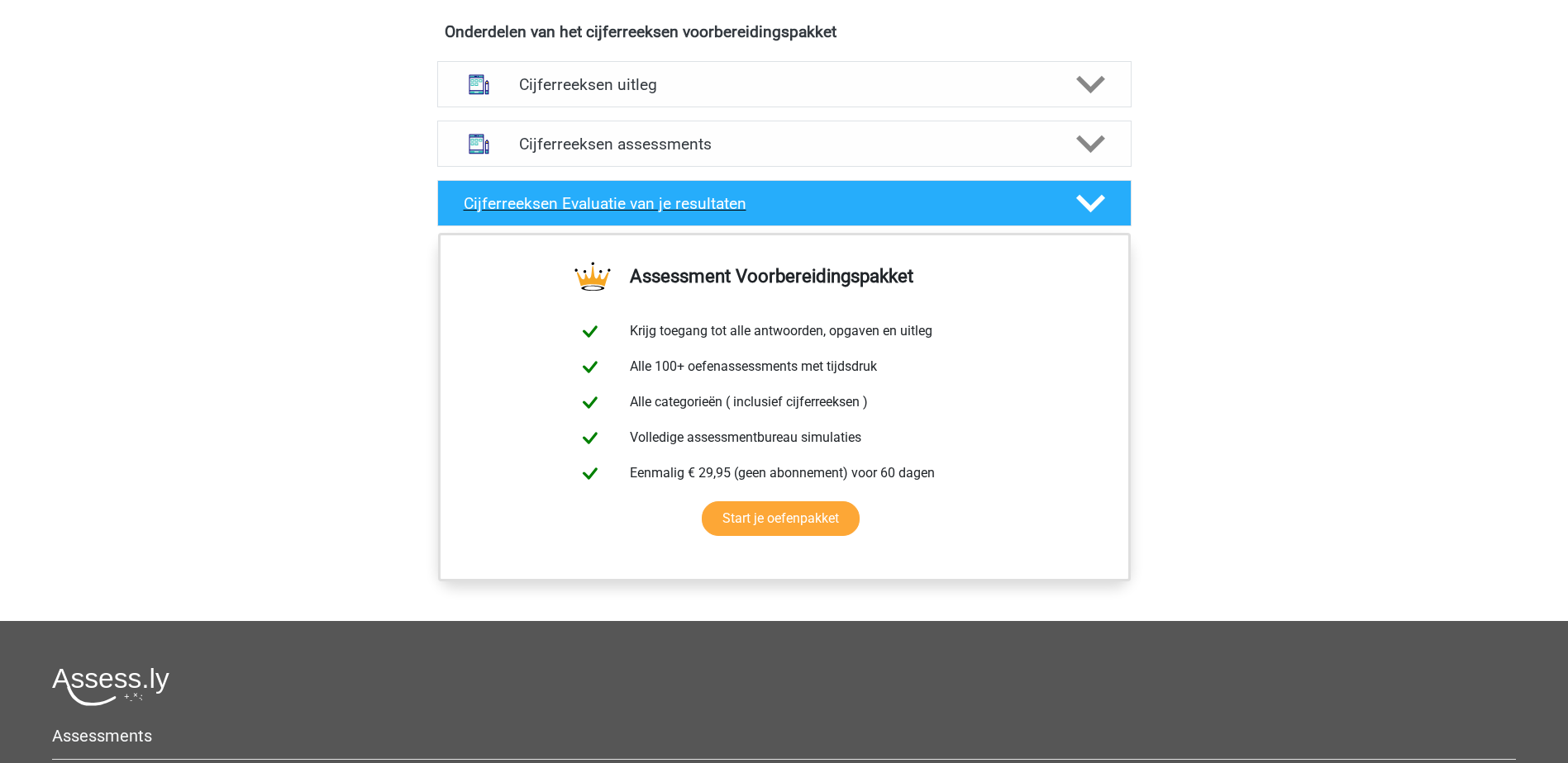
click at [1070, 214] on div at bounding box center [1089, 204] width 56 height 29
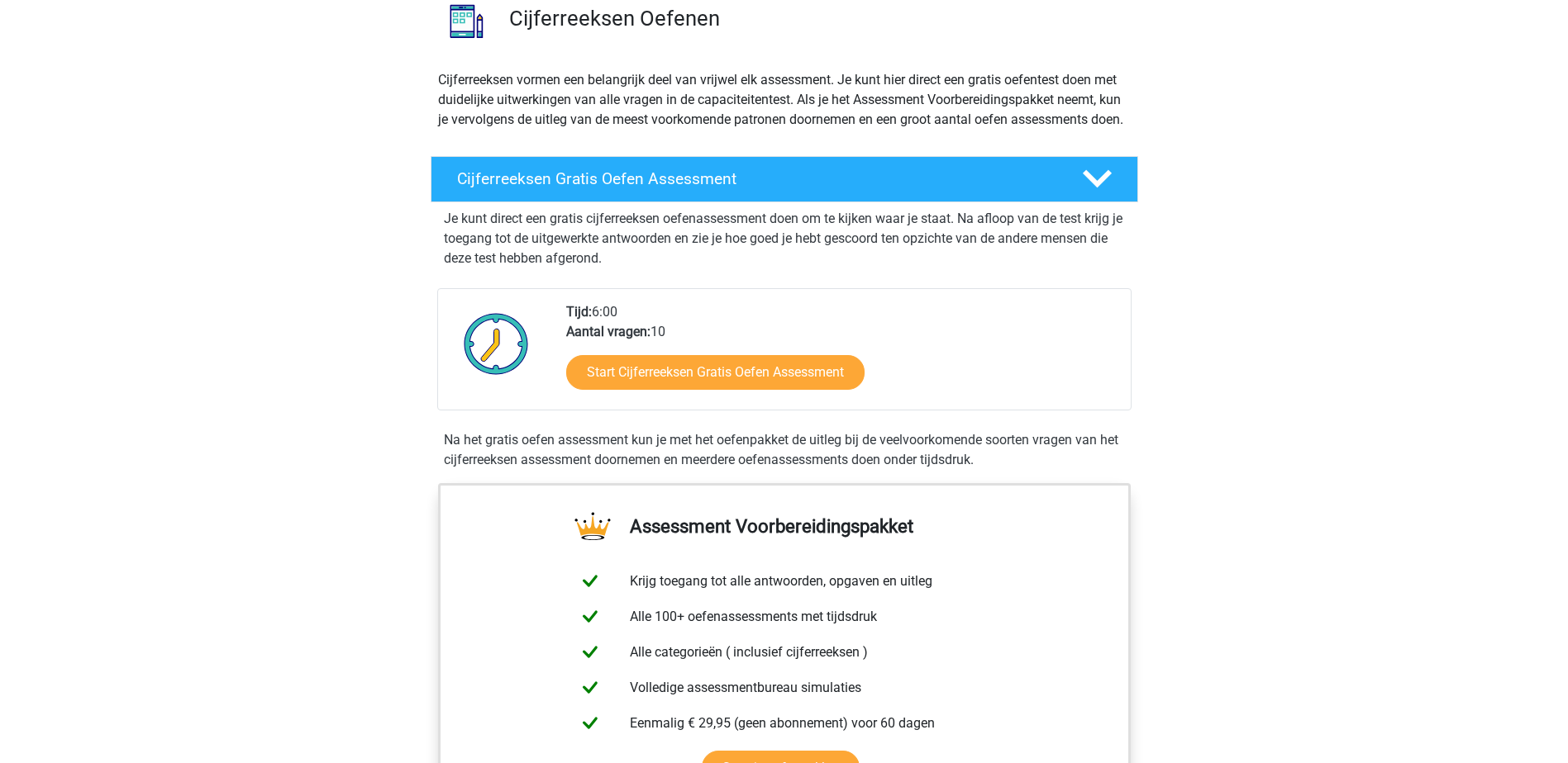
scroll to position [0, 0]
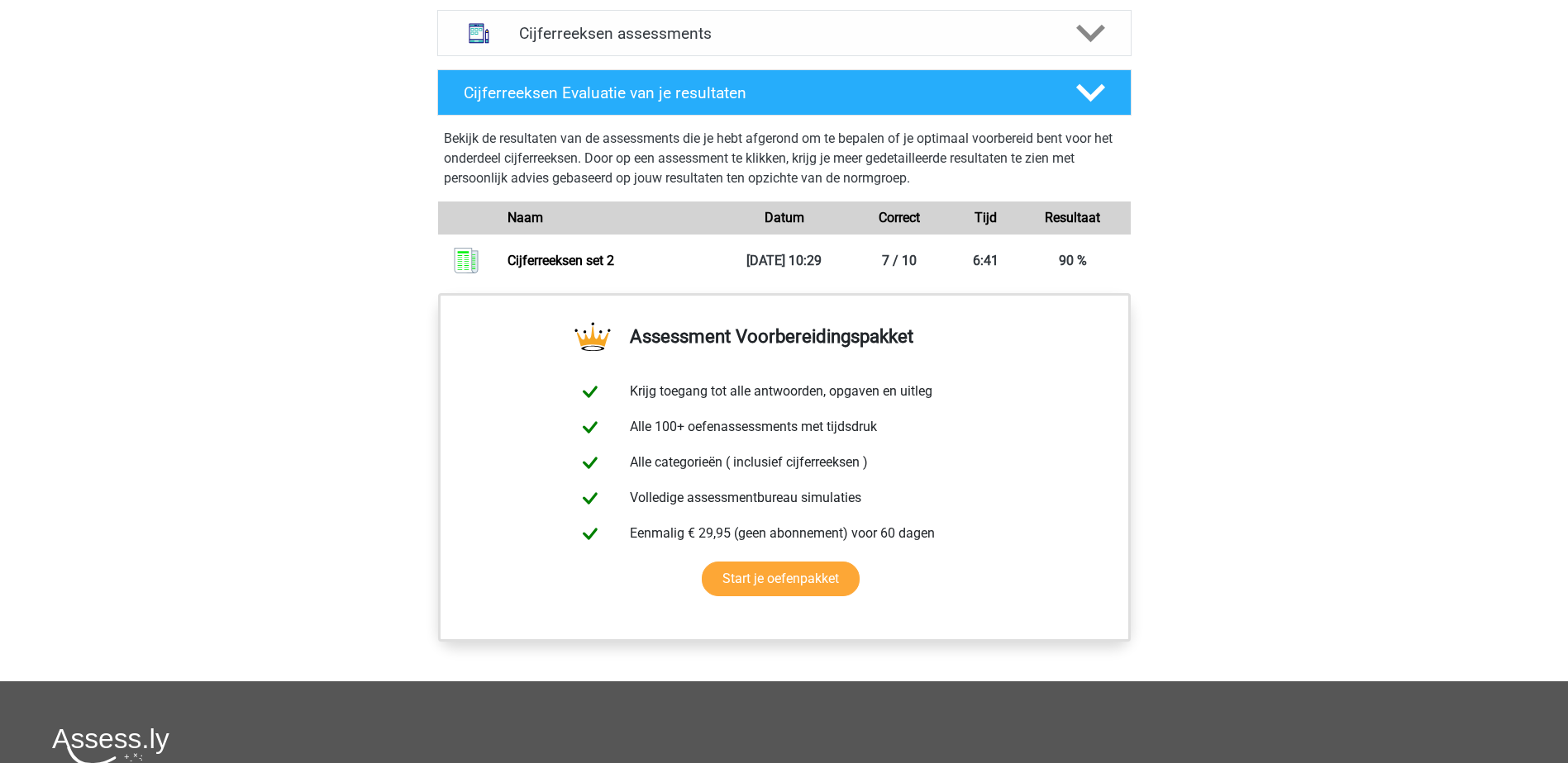
scroll to position [744, 0]
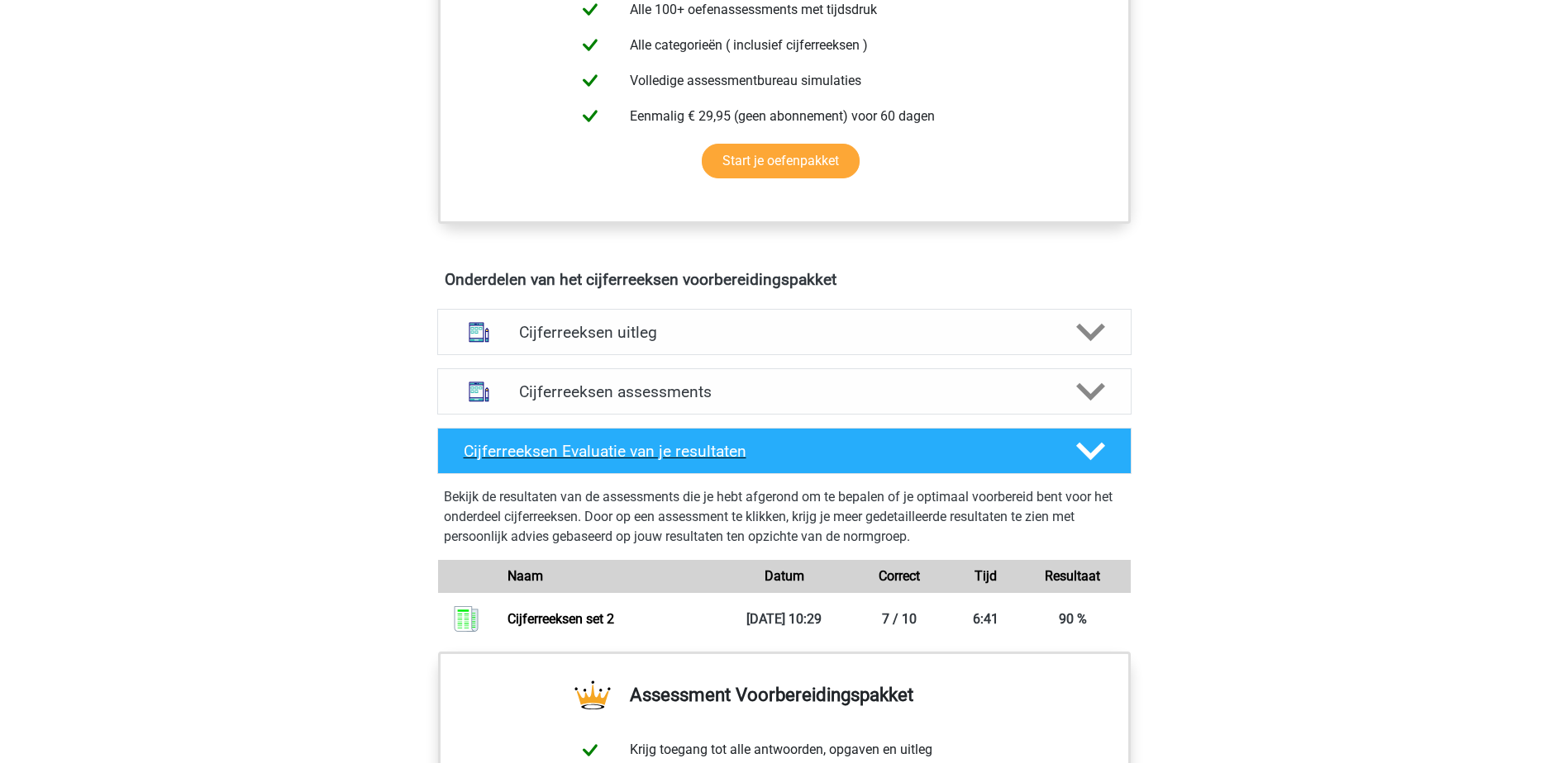
click at [1086, 466] on icon at bounding box center [1090, 452] width 29 height 29
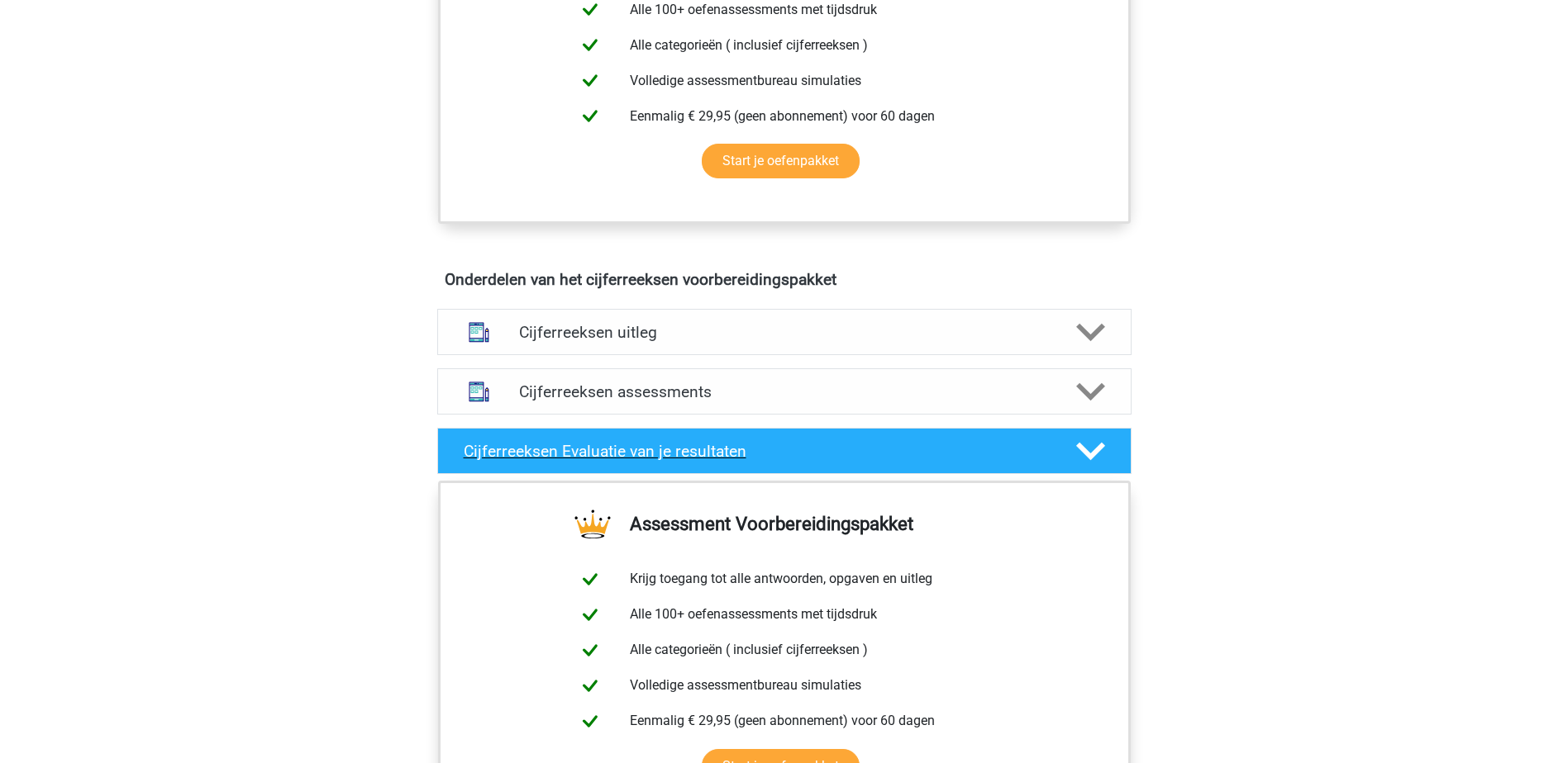
click at [647, 474] on div "Cijferreeksen Evaluatie van je resultaten" at bounding box center [784, 451] width 694 height 46
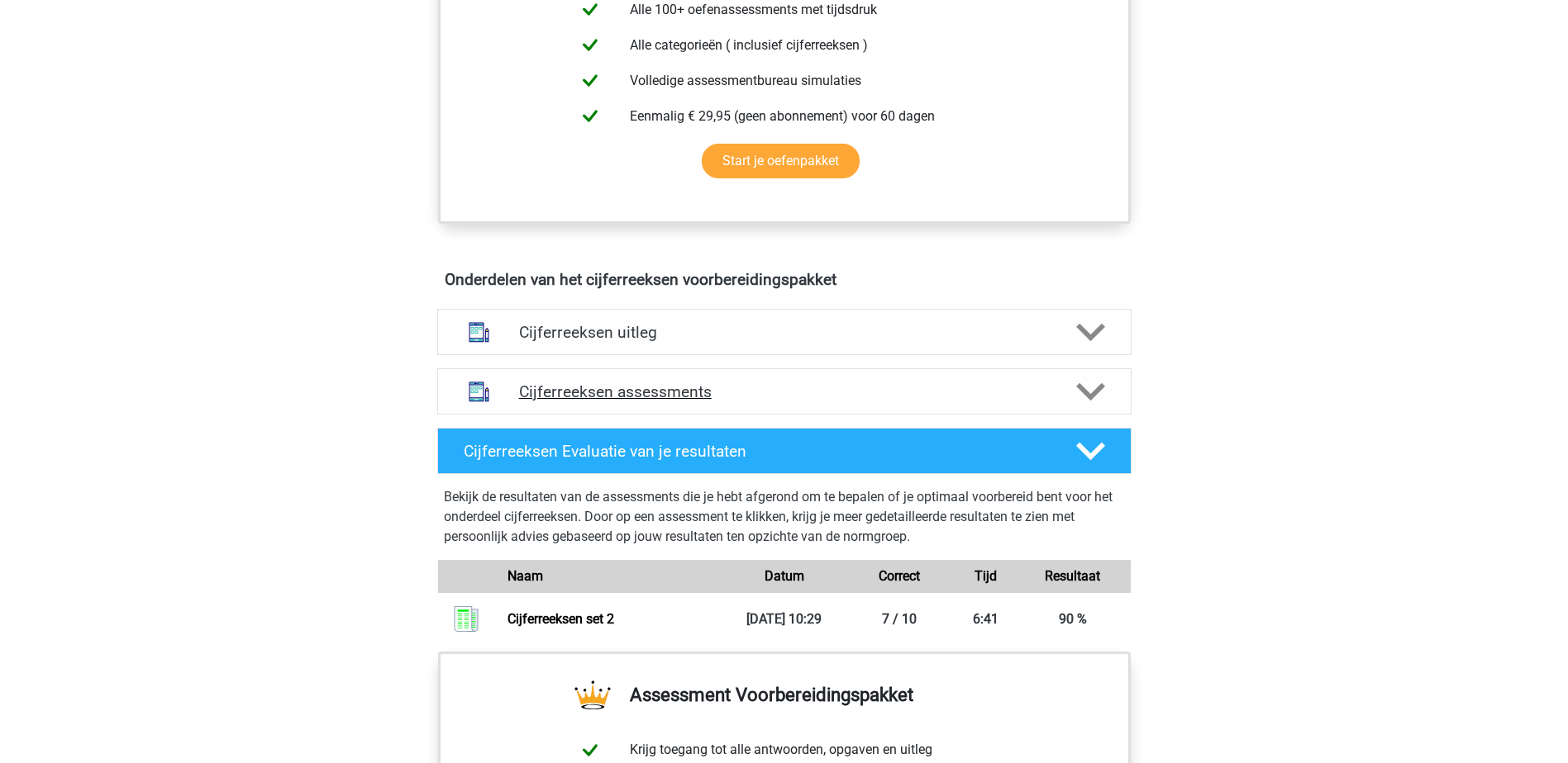
click at [652, 415] on div "Cijferreeksen assessments" at bounding box center [784, 391] width 694 height 46
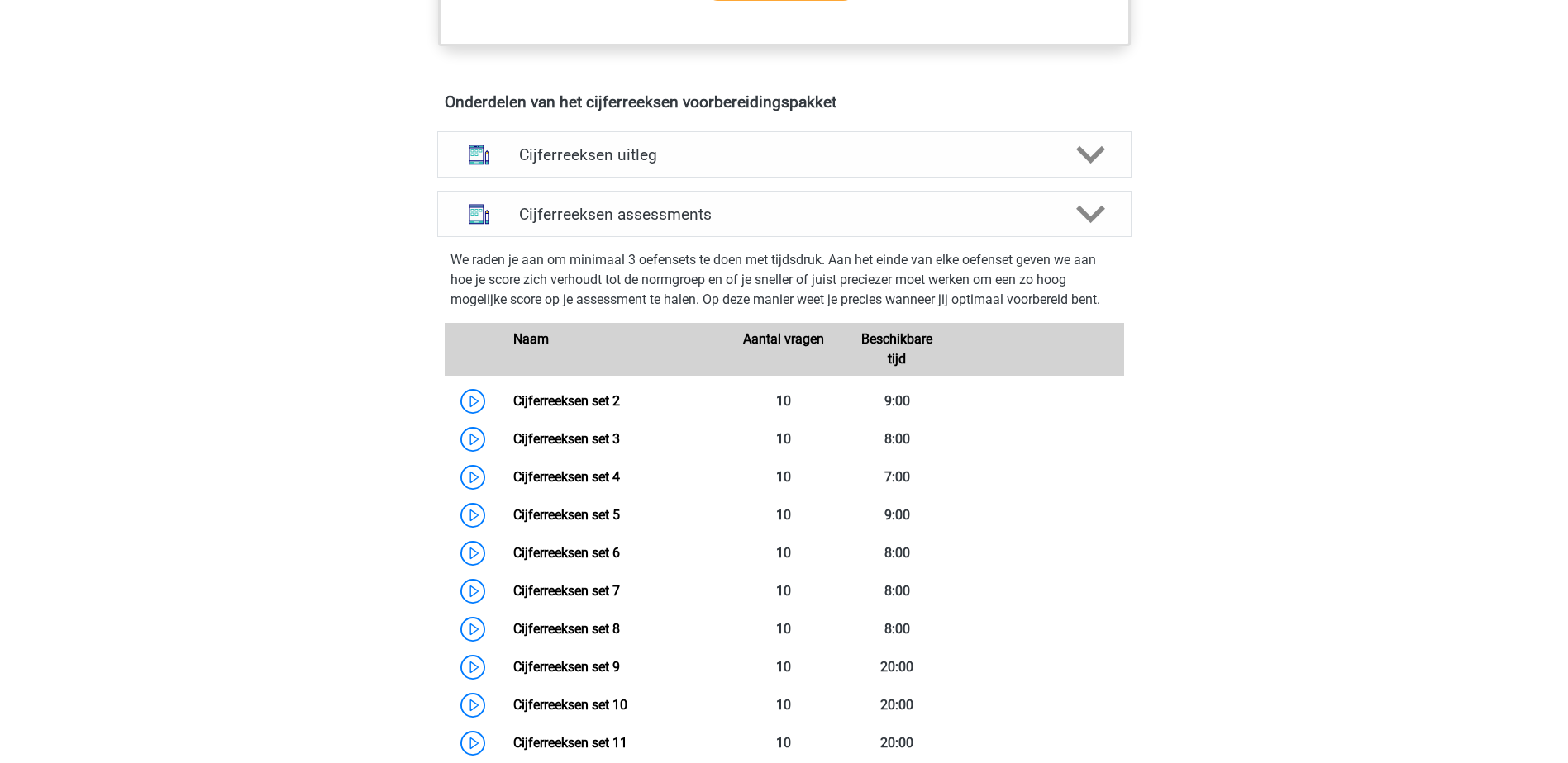
scroll to position [1074, 0]
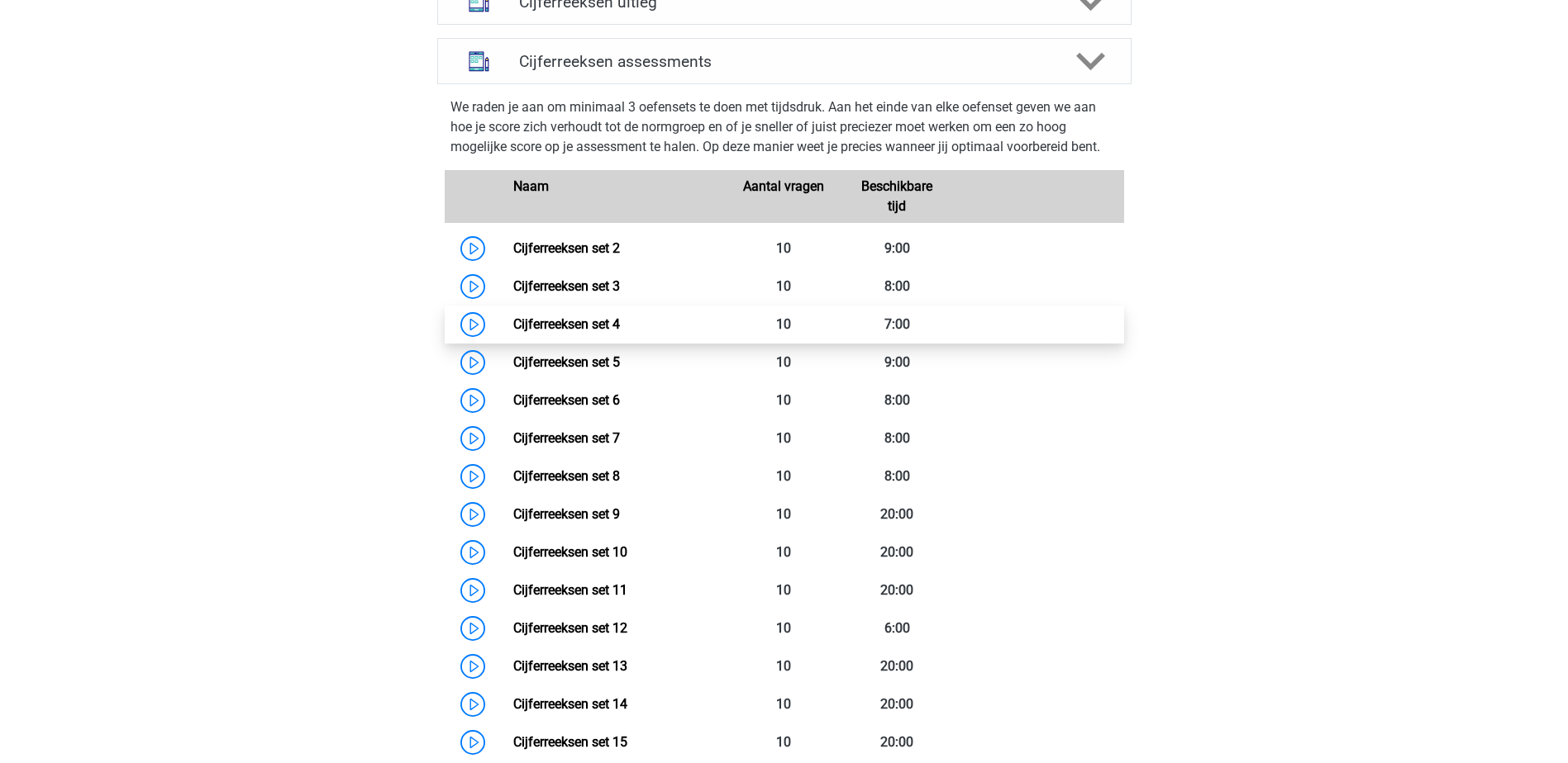
click at [580, 332] on link "Cijferreeksen set 4" at bounding box center [566, 324] width 107 height 15
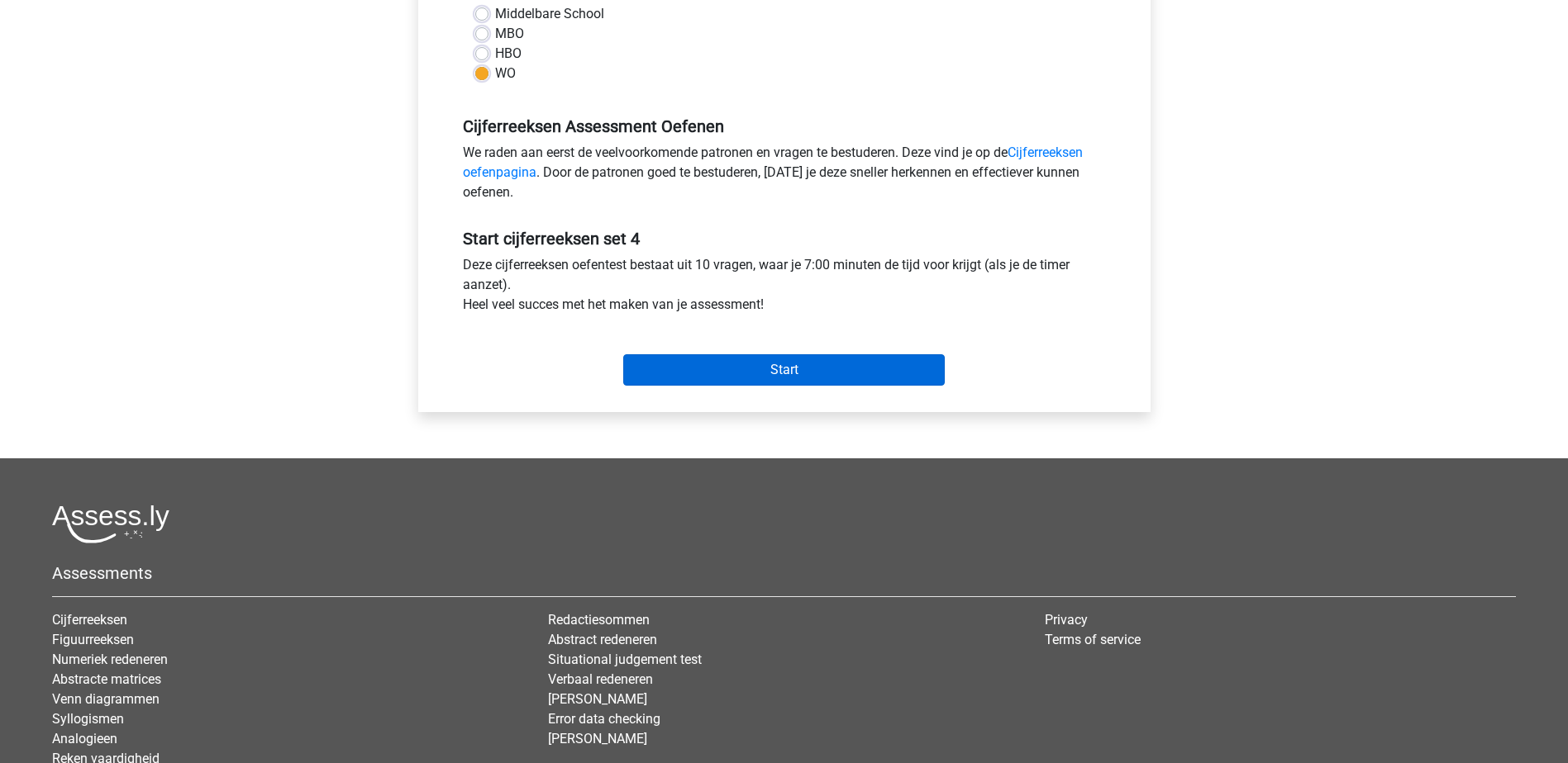
scroll to position [248, 0]
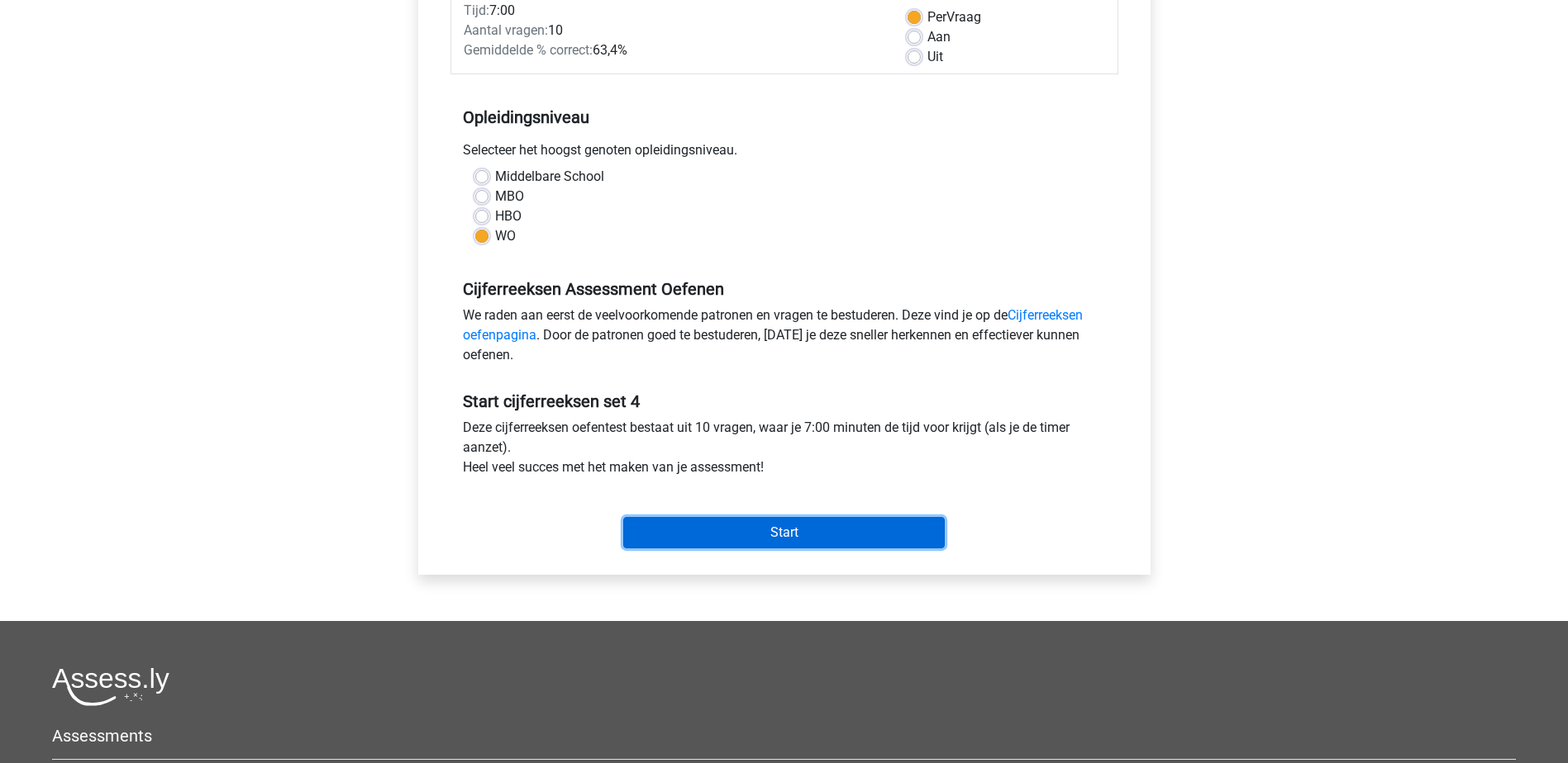
click at [792, 529] on input "Start" at bounding box center [784, 532] width 321 height 32
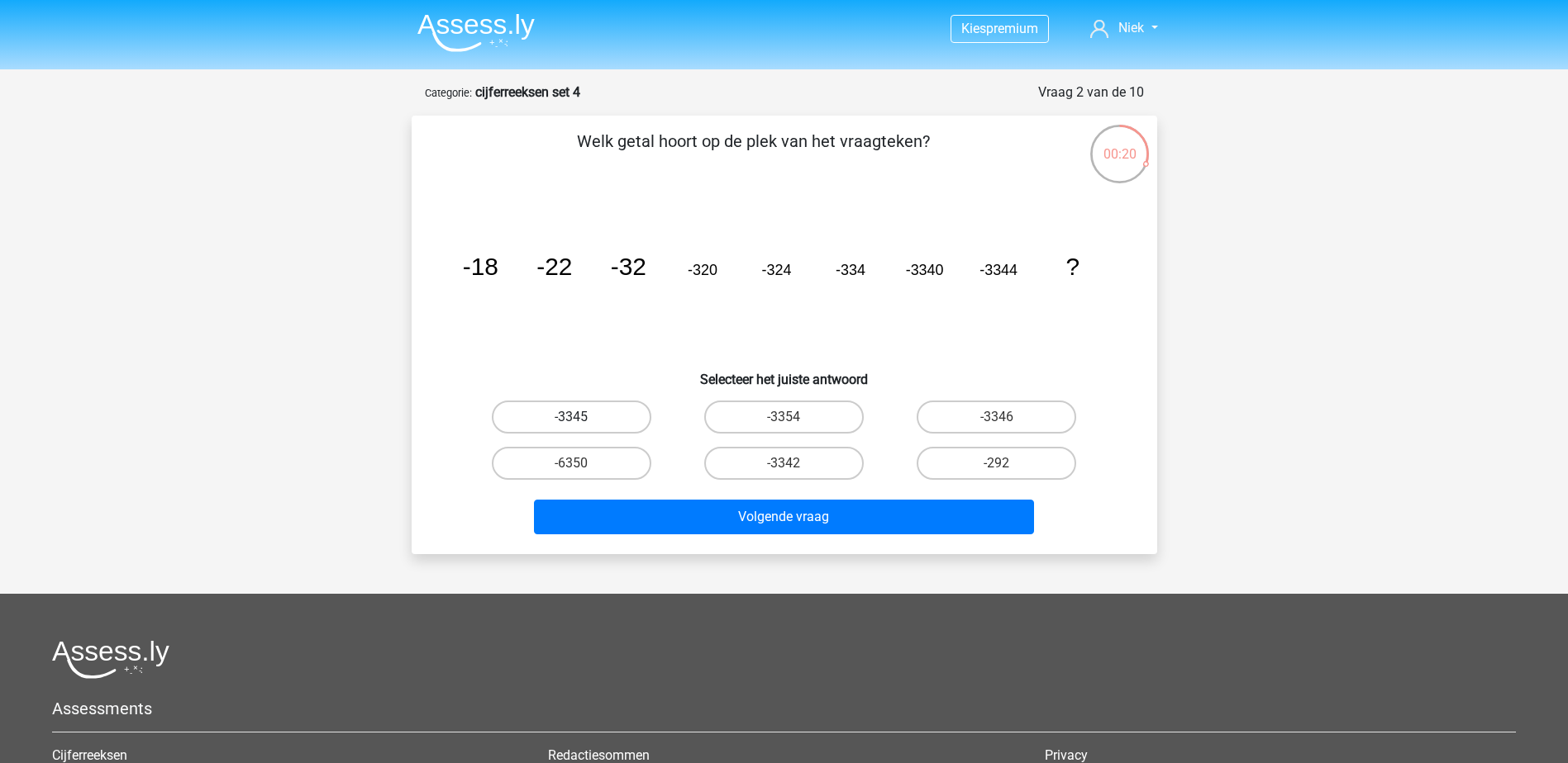
click at [585, 415] on label "-3345" at bounding box center [572, 417] width 160 height 33
click at [582, 417] on input "-3345" at bounding box center [576, 422] width 11 height 11
radio input "true"
click at [810, 467] on label "-3342" at bounding box center [784, 463] width 160 height 33
click at [794, 467] on input "-3342" at bounding box center [788, 468] width 11 height 11
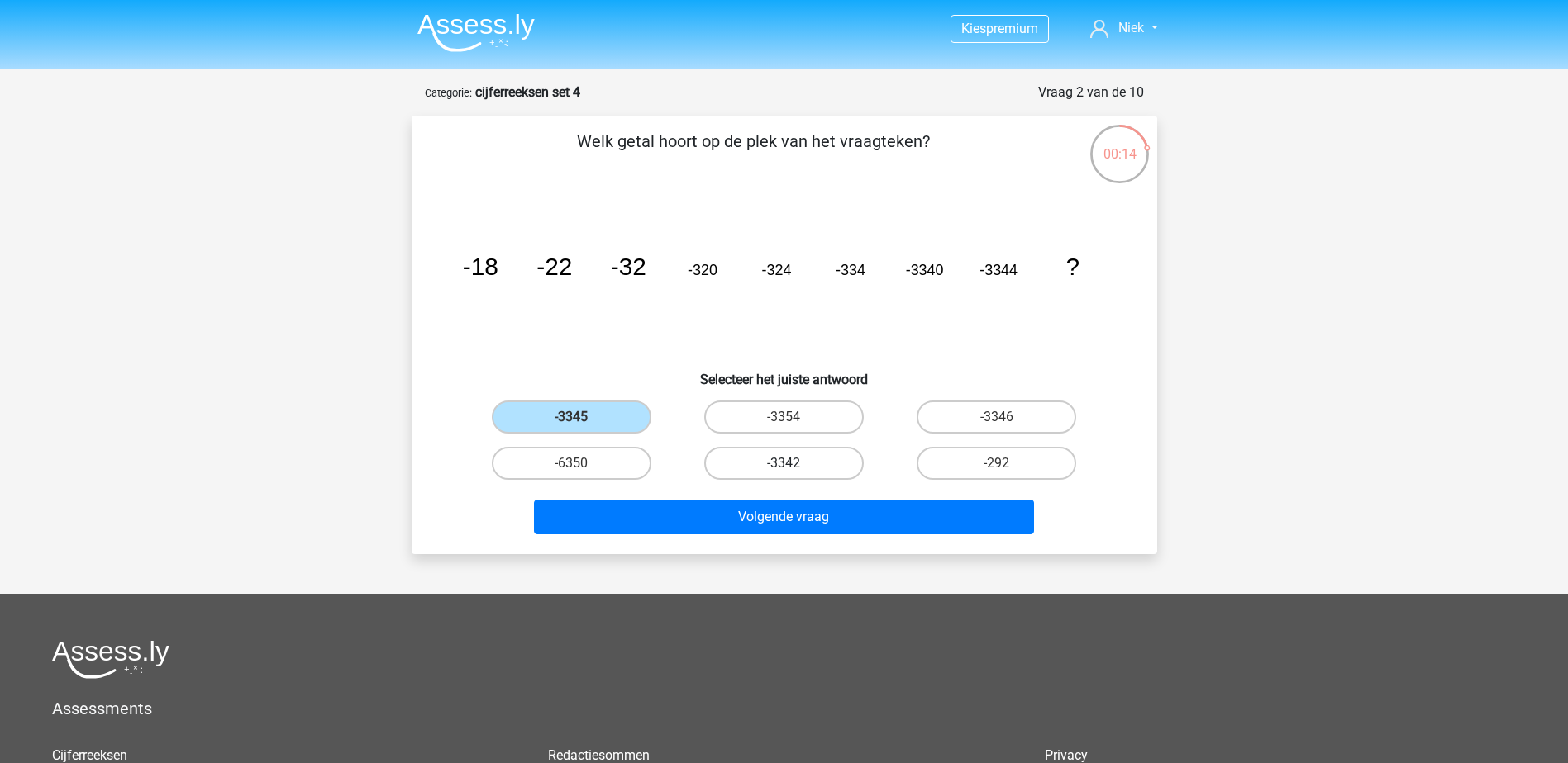
radio input "true"
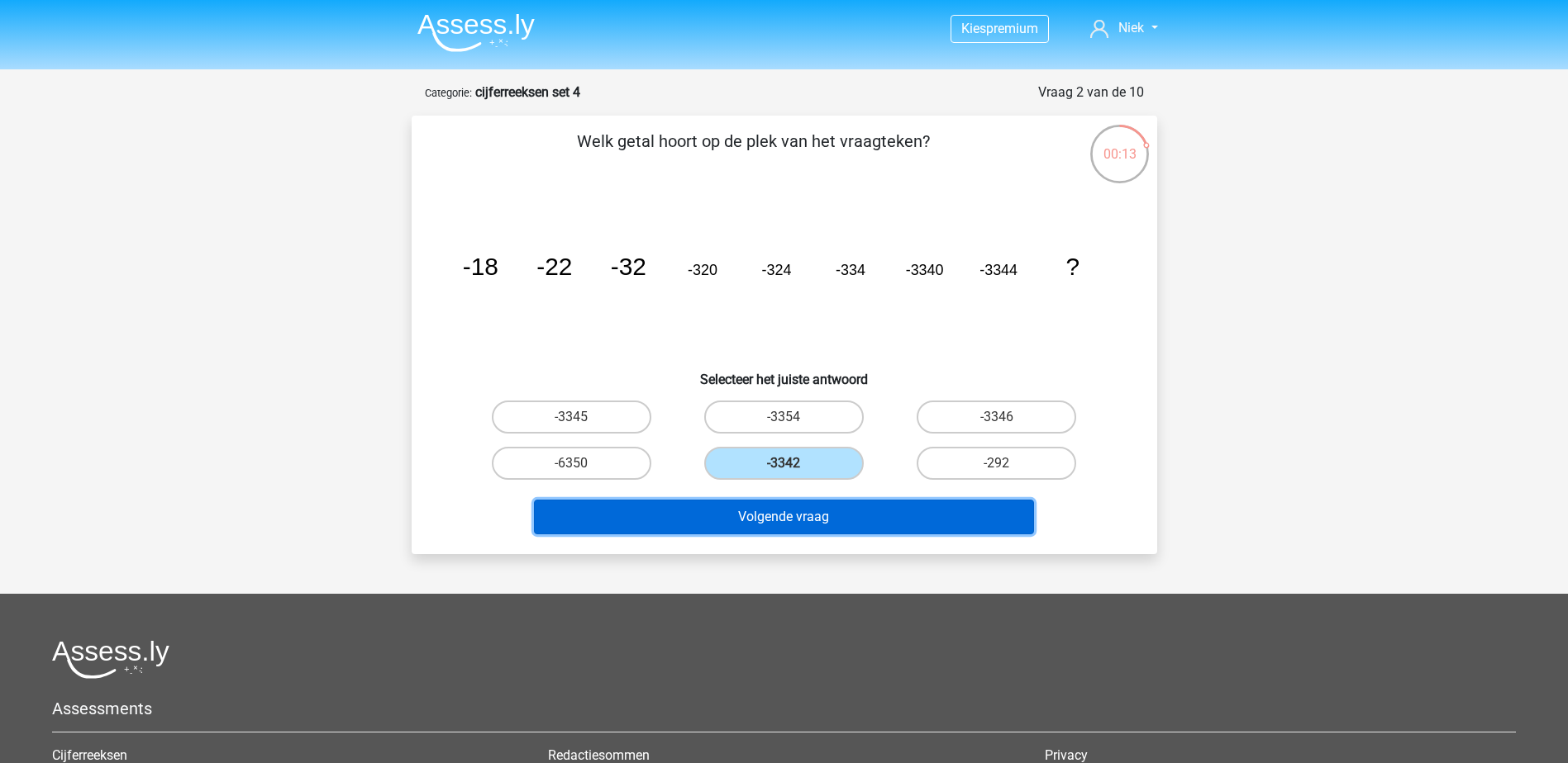
click at [797, 516] on button "Volgende vraag" at bounding box center [784, 517] width 500 height 35
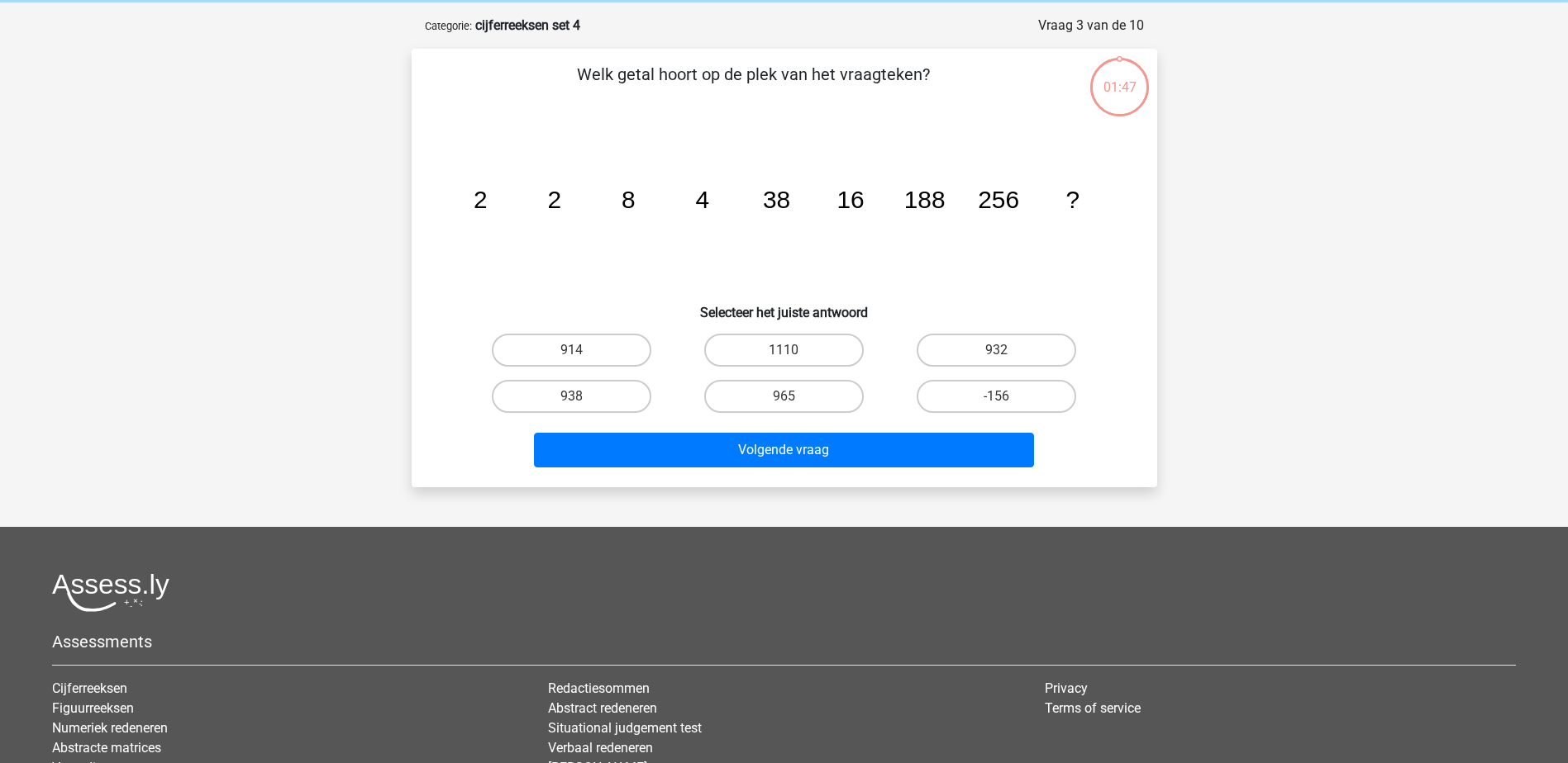
scroll to position [83, 0]
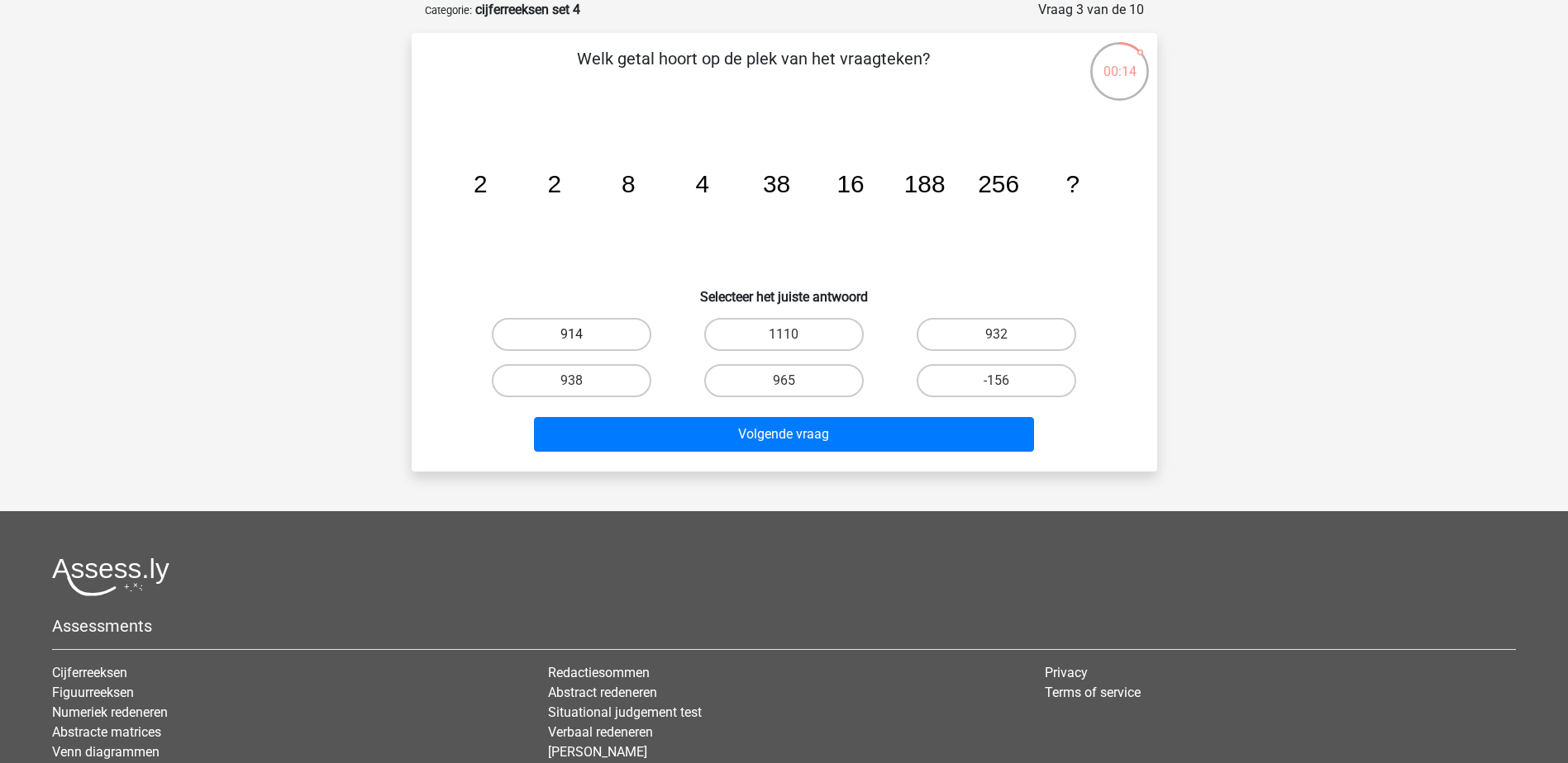
click at [584, 349] on label "914" at bounding box center [572, 334] width 160 height 33
click at [582, 345] on input "914" at bounding box center [576, 339] width 11 height 11
radio input "true"
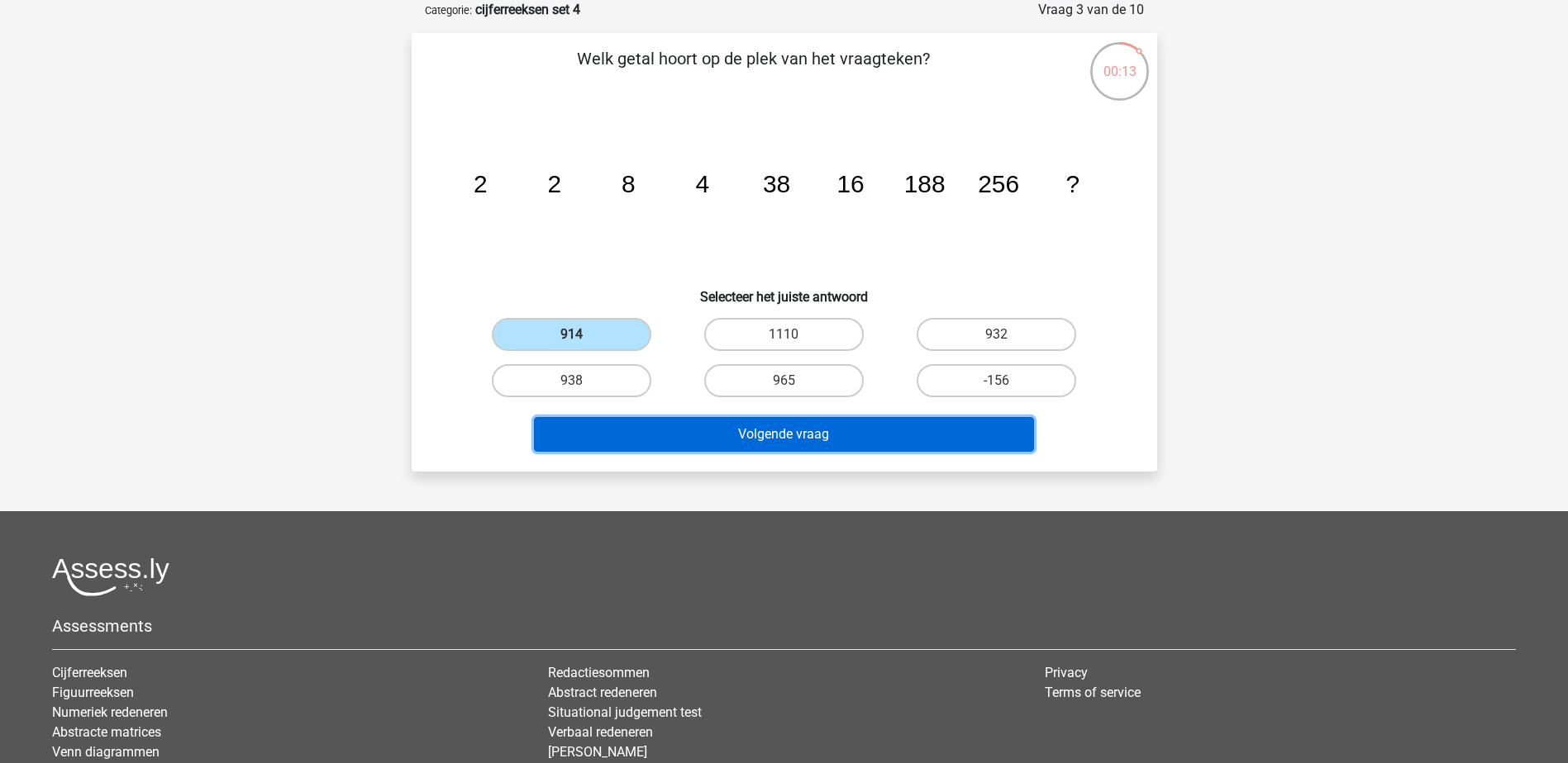
click at [719, 444] on button "Volgende vraag" at bounding box center [784, 434] width 500 height 35
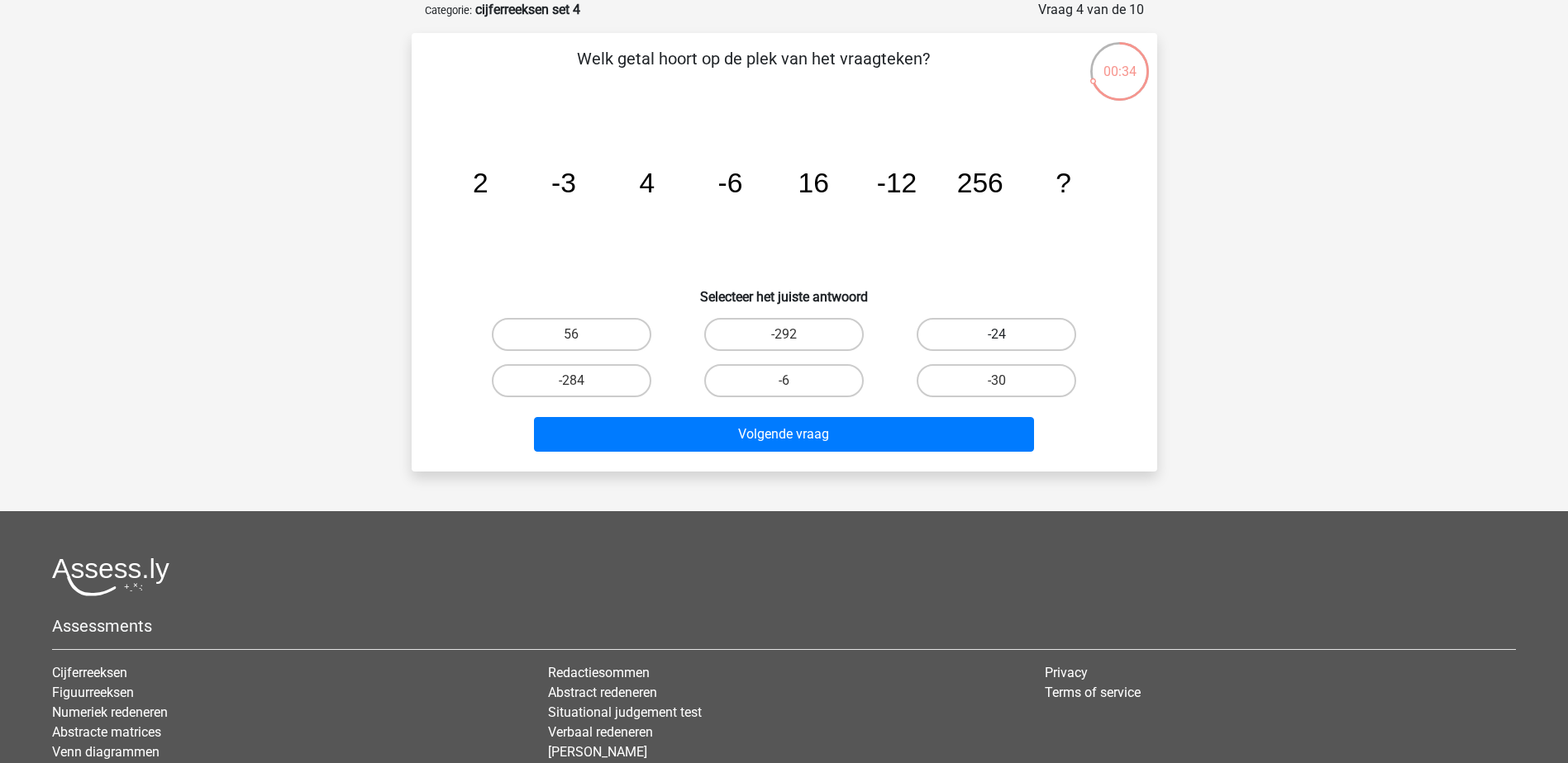
click at [965, 326] on label "-24" at bounding box center [996, 334] width 160 height 33
click at [997, 334] on input "-24" at bounding box center [1002, 339] width 11 height 11
radio input "true"
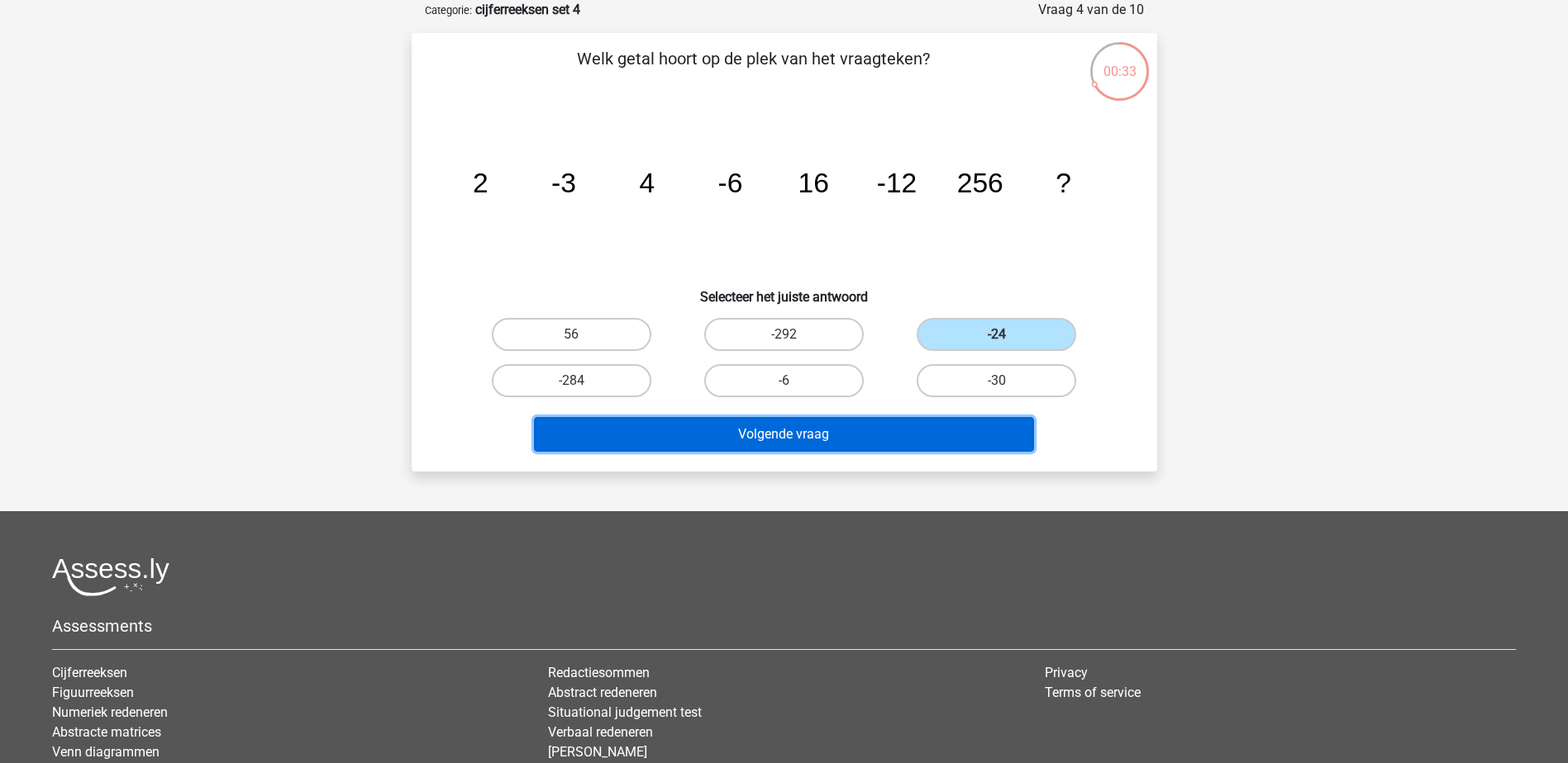
click at [911, 436] on button "Volgende vraag" at bounding box center [784, 434] width 500 height 35
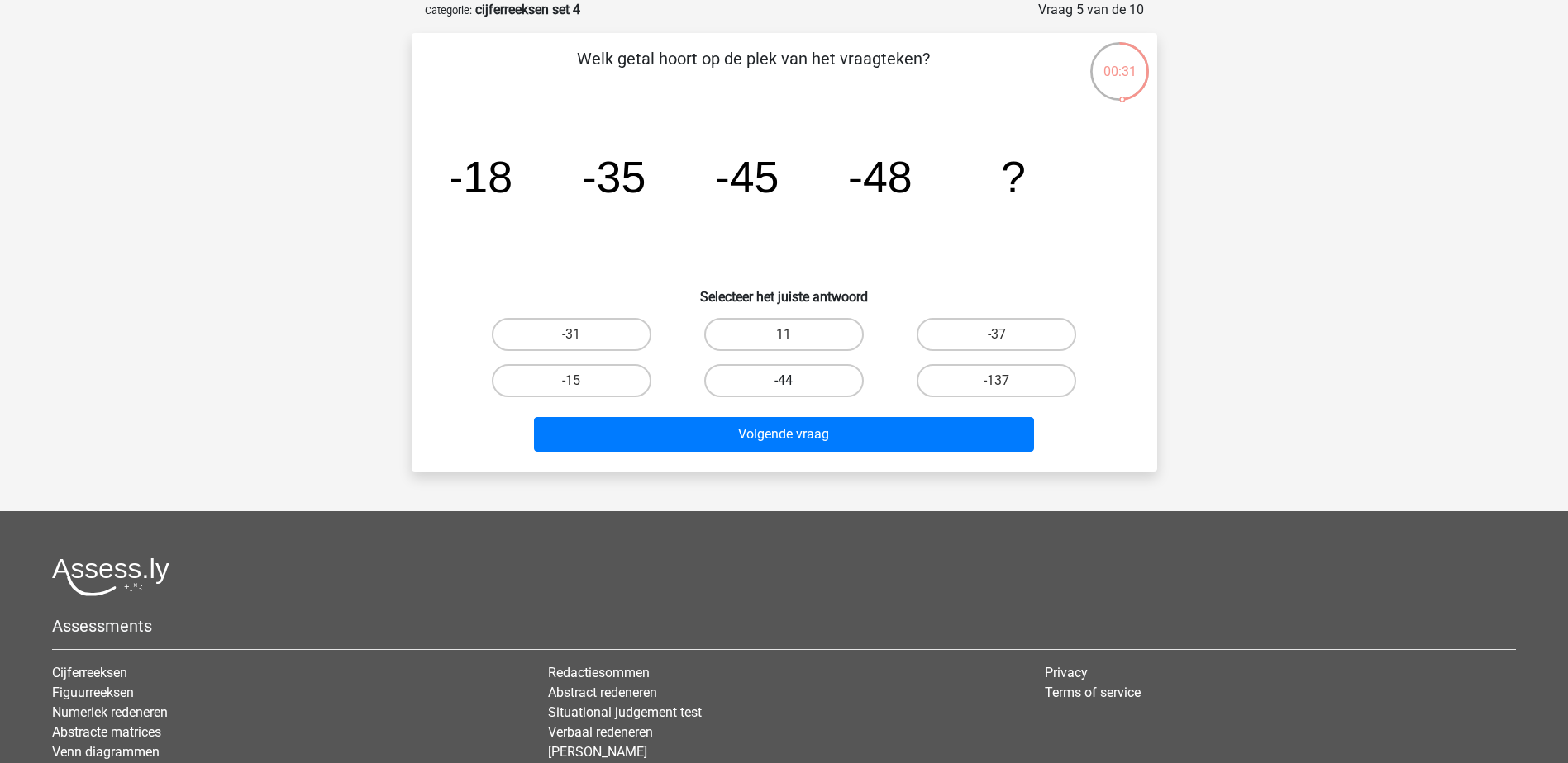
click at [763, 383] on label "-44" at bounding box center [784, 381] width 160 height 33
click at [784, 383] on input "-44" at bounding box center [788, 385] width 11 height 11
radio input "true"
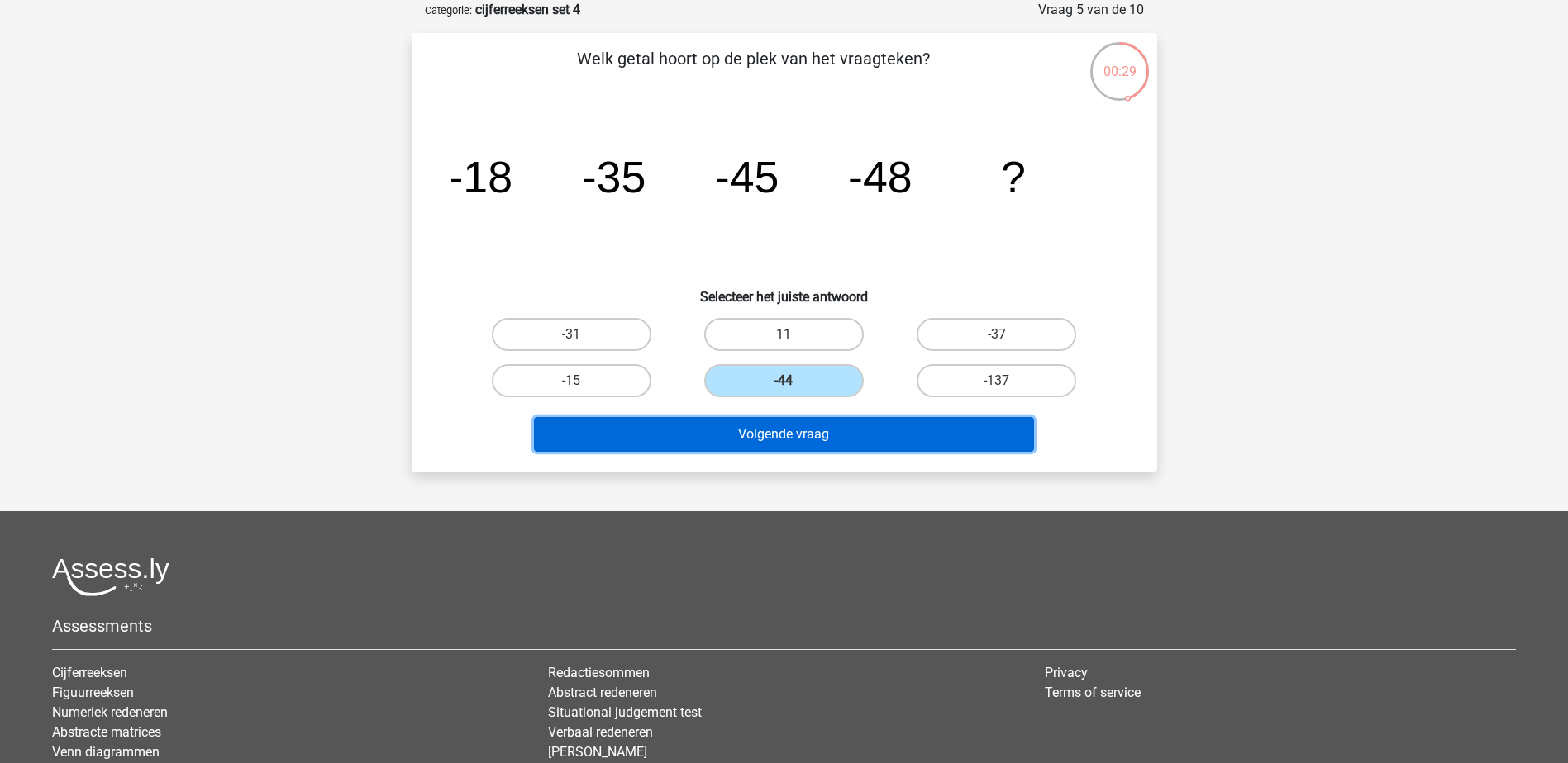
click at [744, 422] on button "Volgende vraag" at bounding box center [784, 434] width 500 height 35
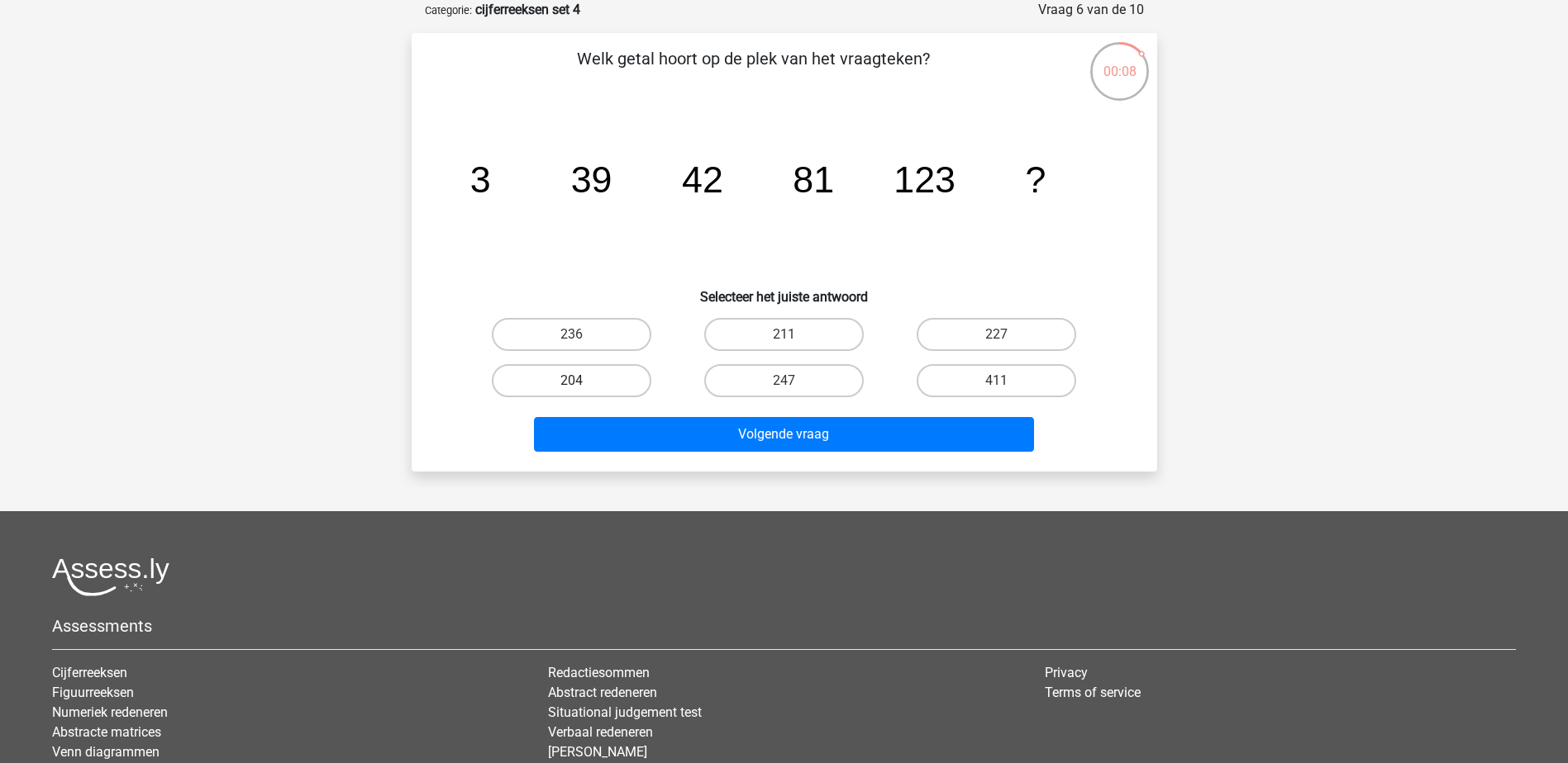
click at [609, 388] on label "204" at bounding box center [572, 381] width 160 height 33
click at [582, 388] on input "204" at bounding box center [576, 385] width 11 height 11
radio input "true"
click at [635, 408] on div "Volgende vraag" at bounding box center [784, 431] width 692 height 55
click at [641, 415] on div "Volgende vraag" at bounding box center [784, 431] width 692 height 55
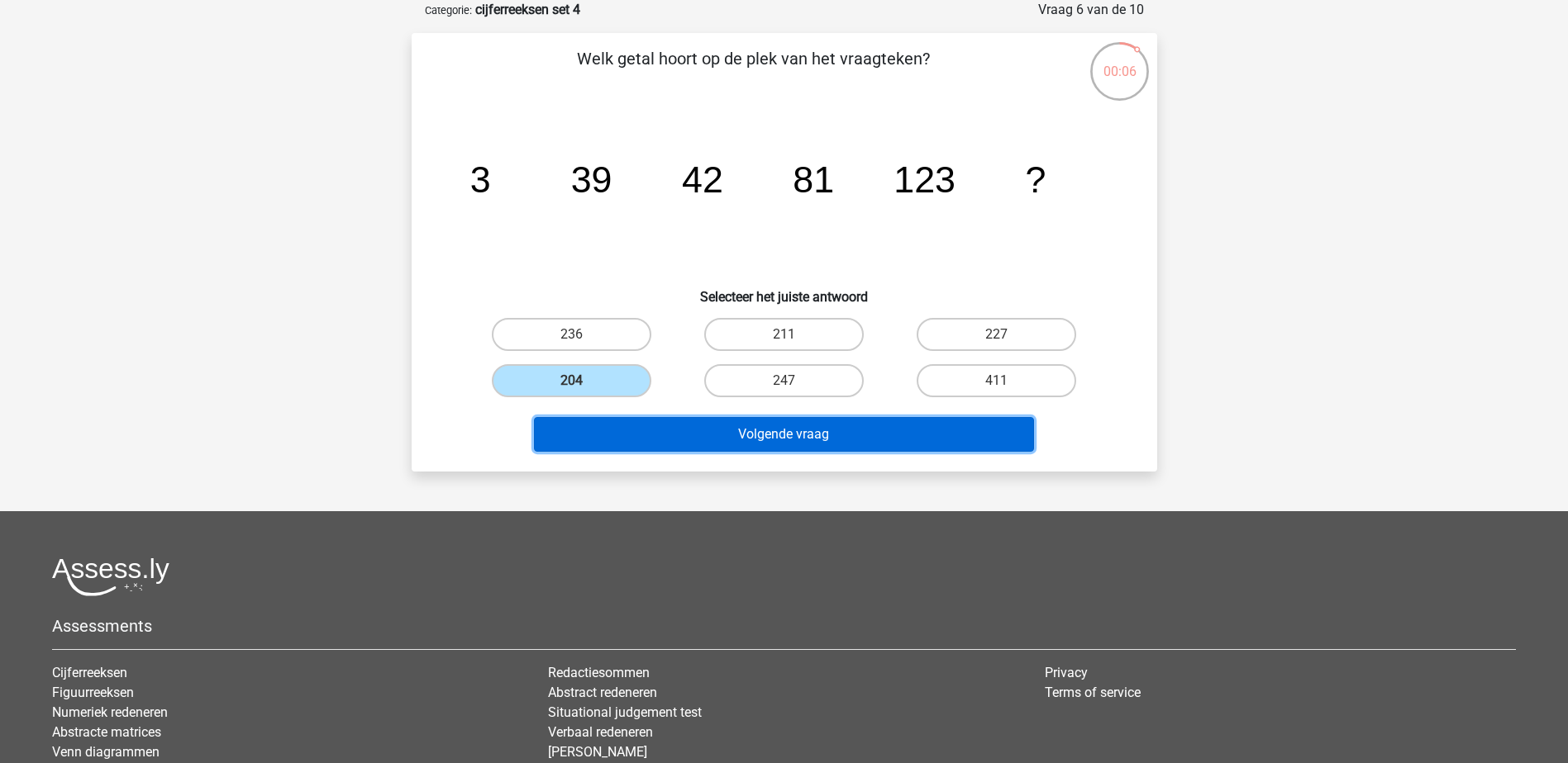
click at [660, 435] on button "Volgende vraag" at bounding box center [784, 434] width 500 height 35
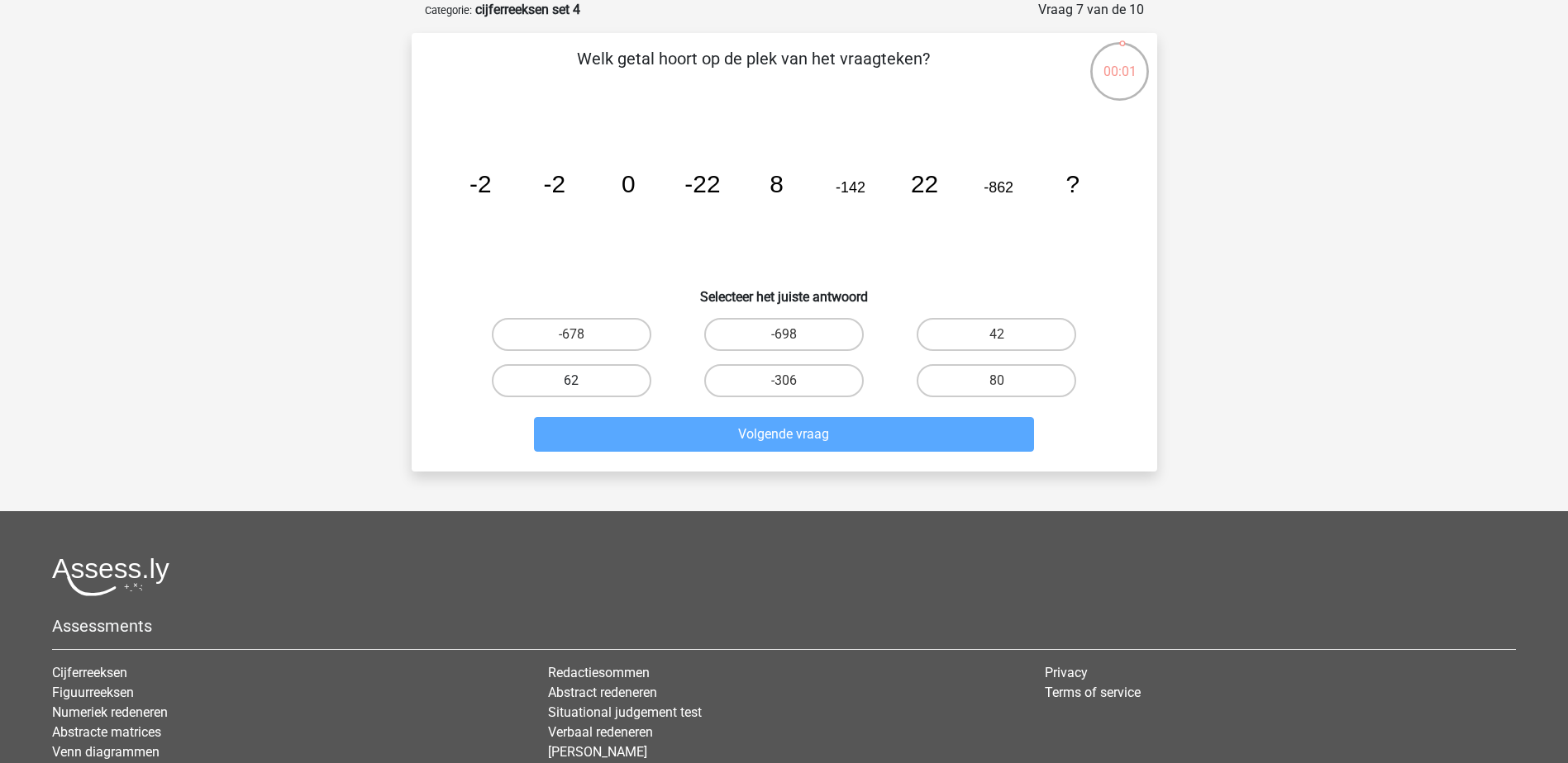
click at [576, 378] on label "62" at bounding box center [572, 381] width 160 height 33
click at [576, 381] on input "62" at bounding box center [576, 385] width 11 height 11
radio input "true"
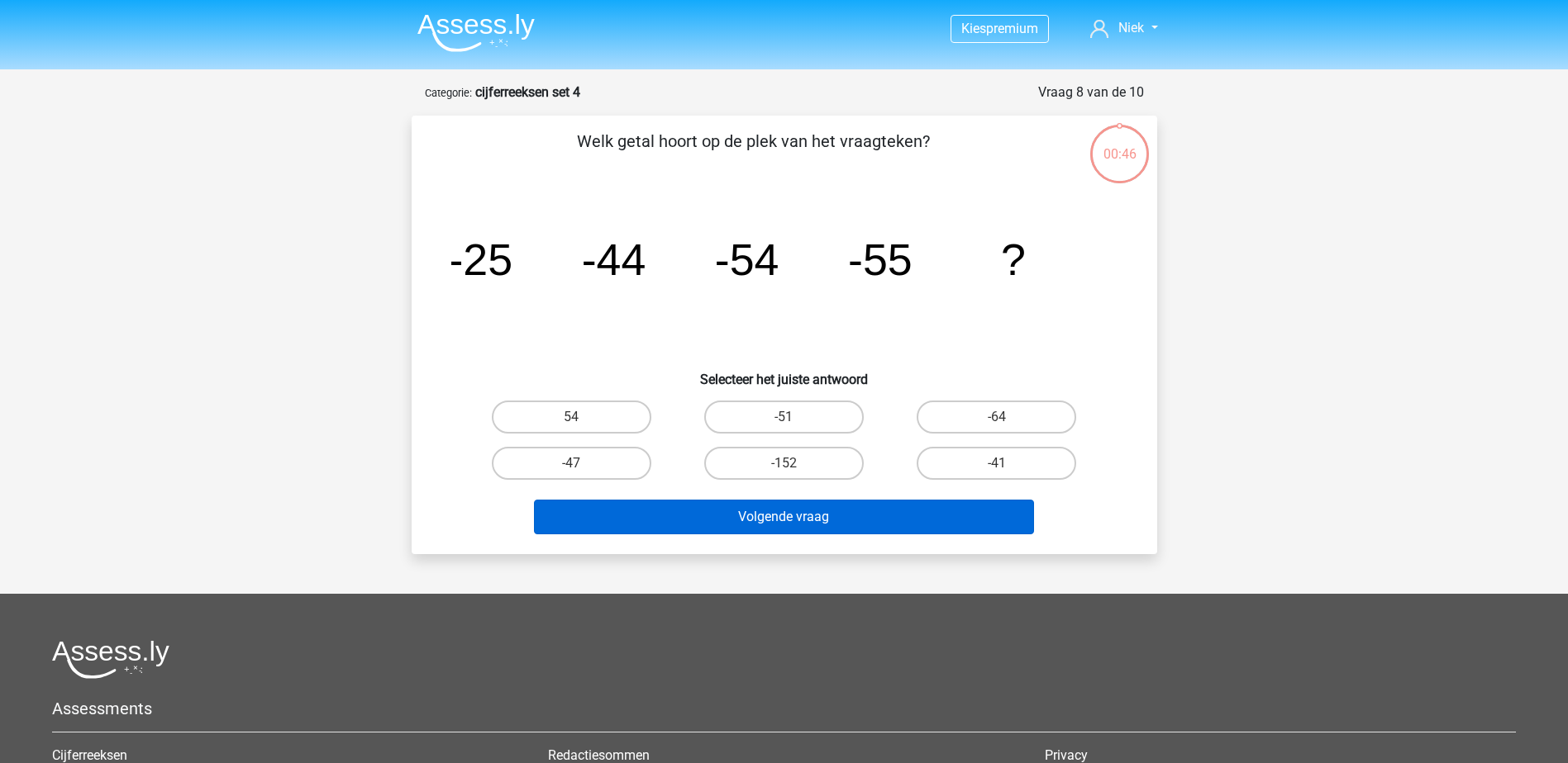
scroll to position [83, 0]
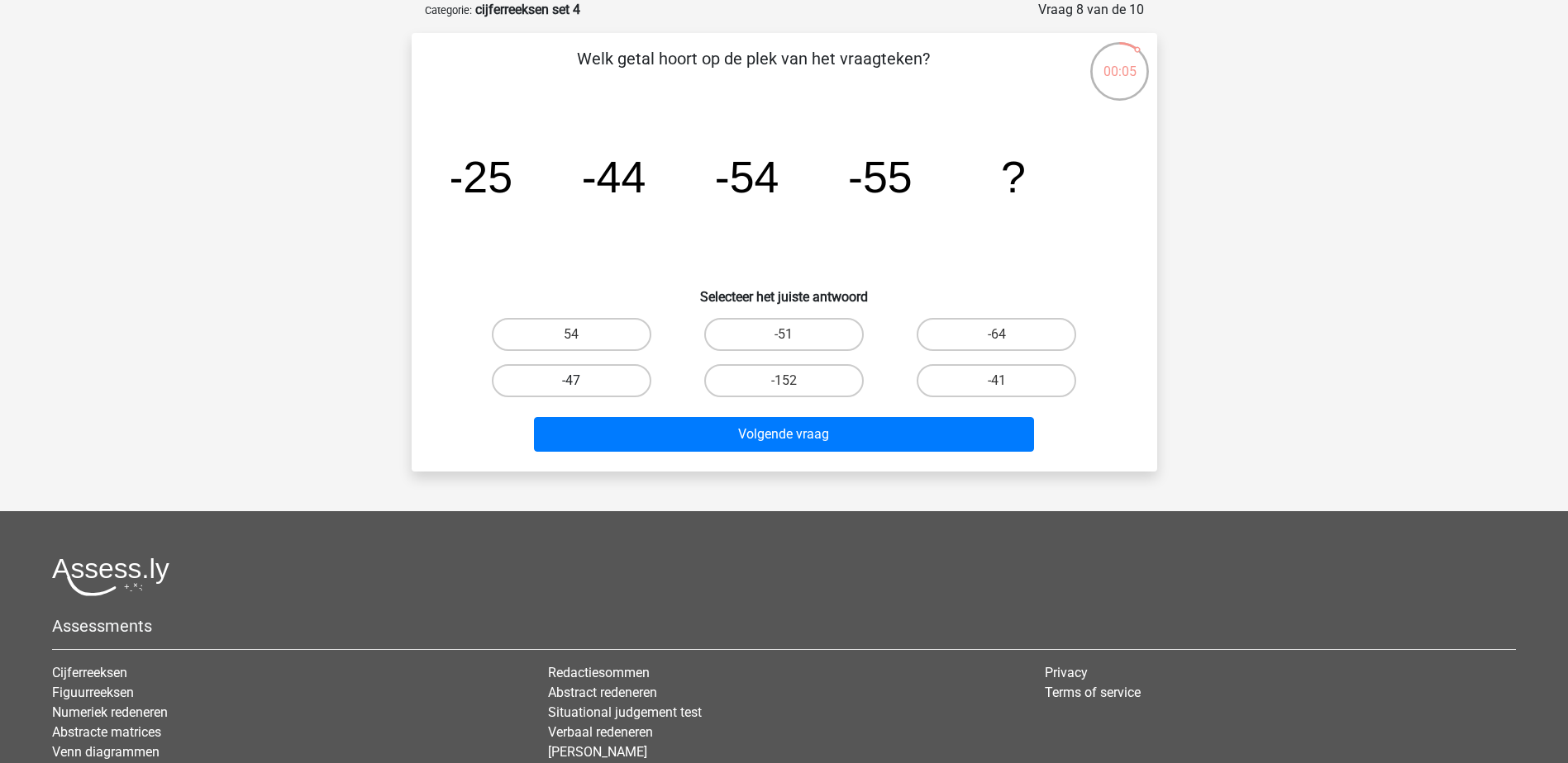
click at [604, 388] on label "-47" at bounding box center [572, 381] width 160 height 33
click at [582, 388] on input "-47" at bounding box center [576, 385] width 11 height 11
radio input "true"
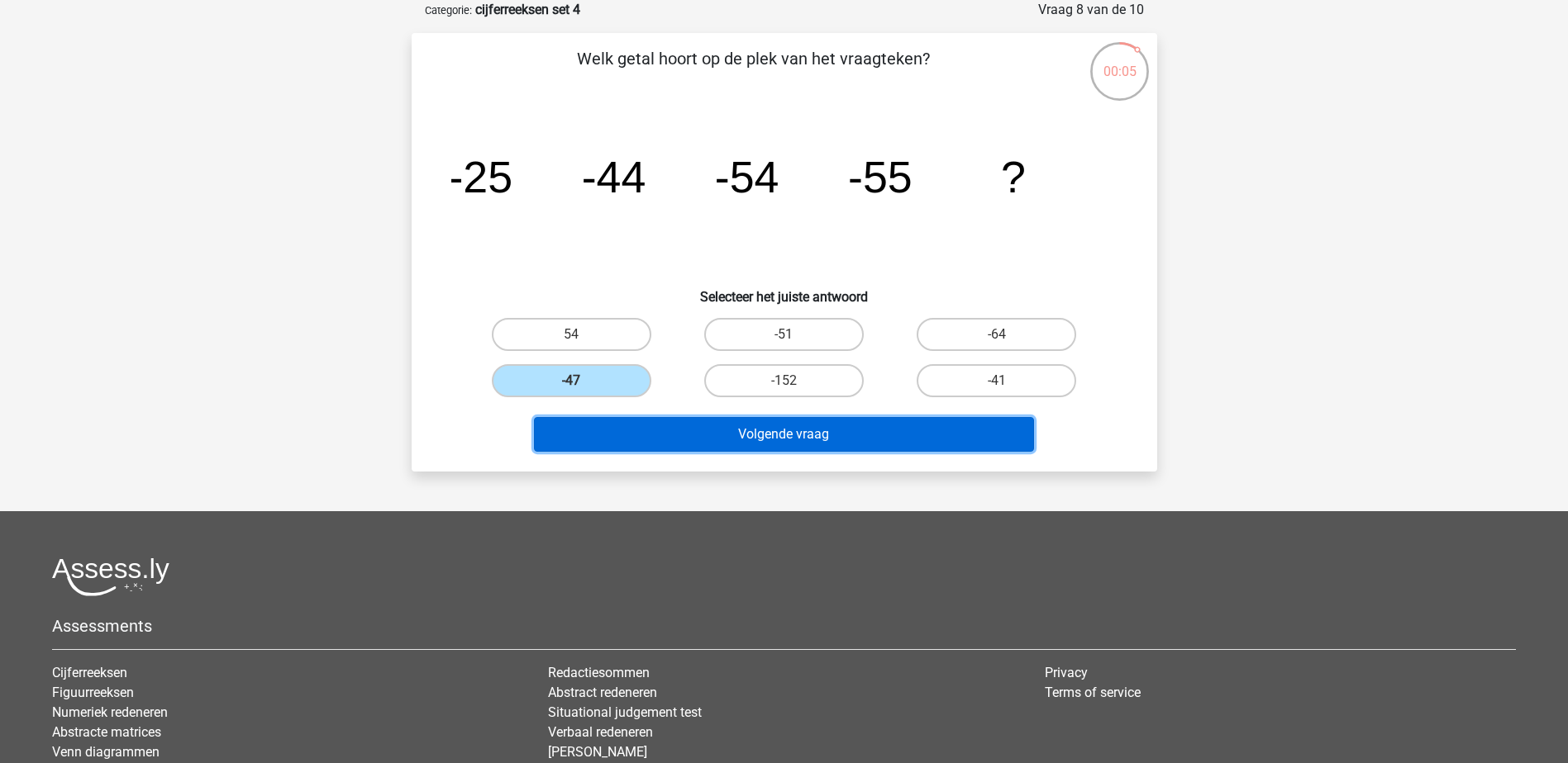
click at [758, 423] on button "Volgende vraag" at bounding box center [784, 434] width 500 height 35
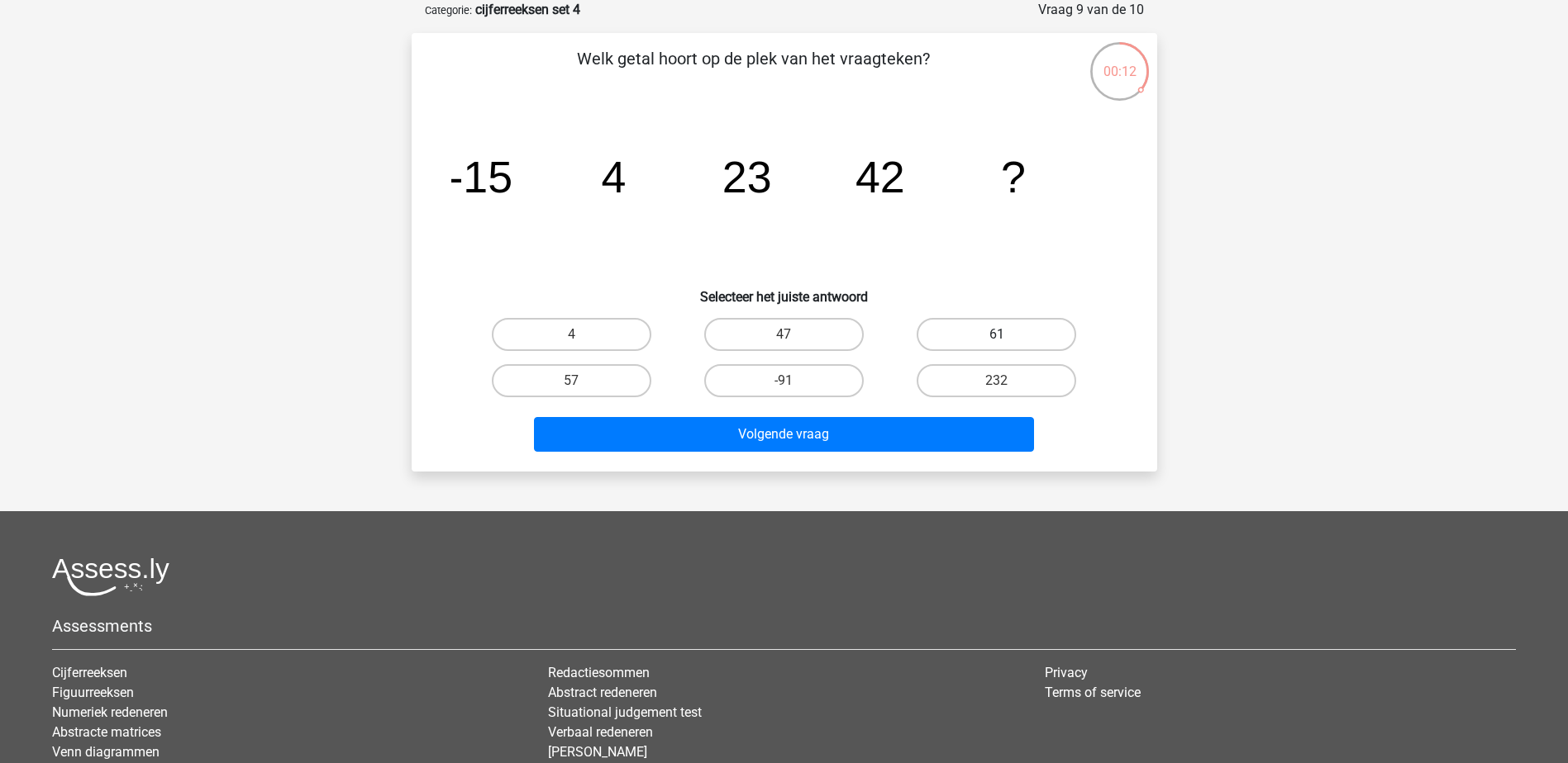
click at [1032, 328] on label "61" at bounding box center [996, 334] width 160 height 33
click at [1008, 334] on input "61" at bounding box center [1002, 339] width 11 height 11
radio input "true"
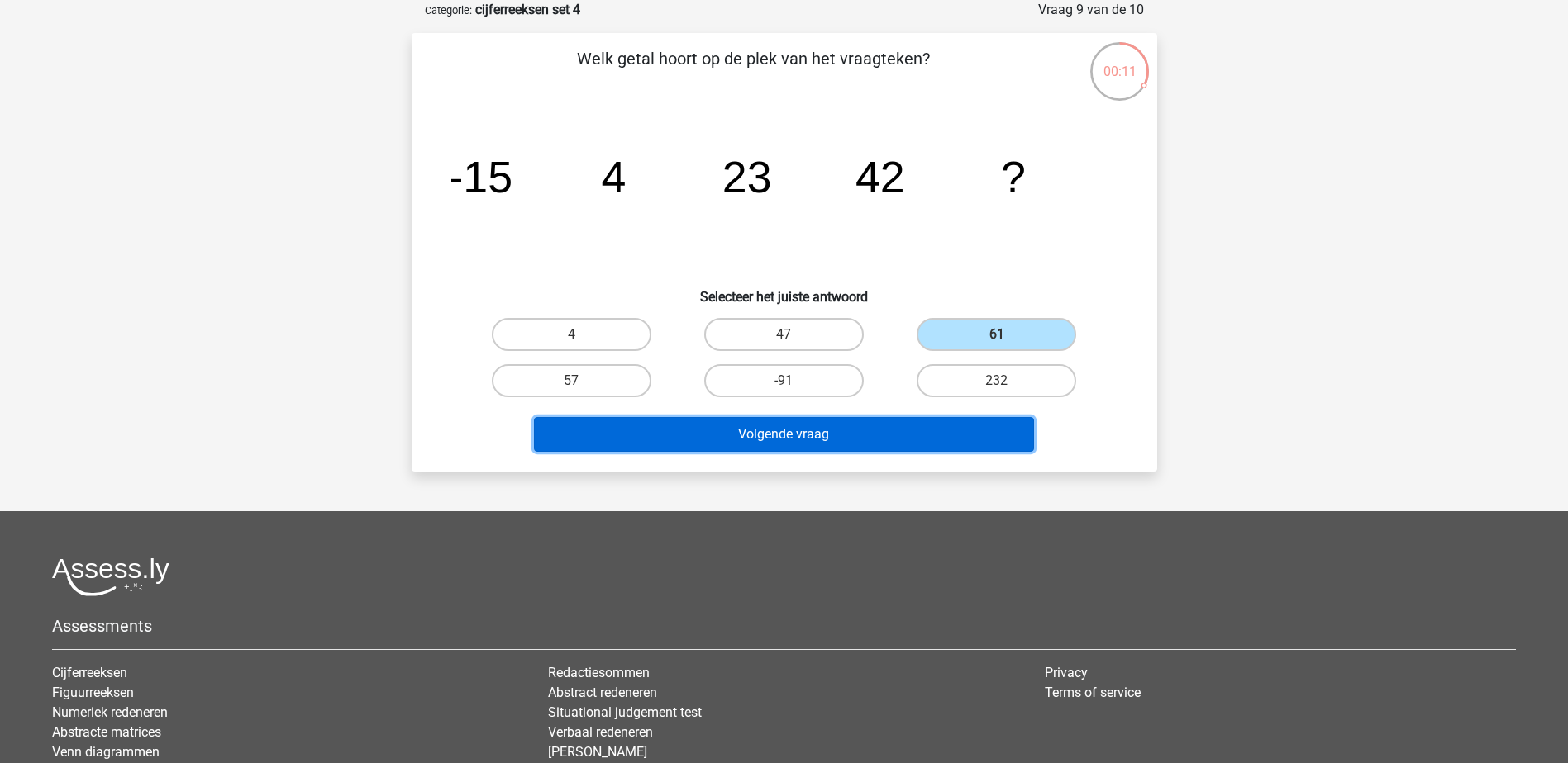
click at [944, 423] on button "Volgende vraag" at bounding box center [784, 434] width 500 height 35
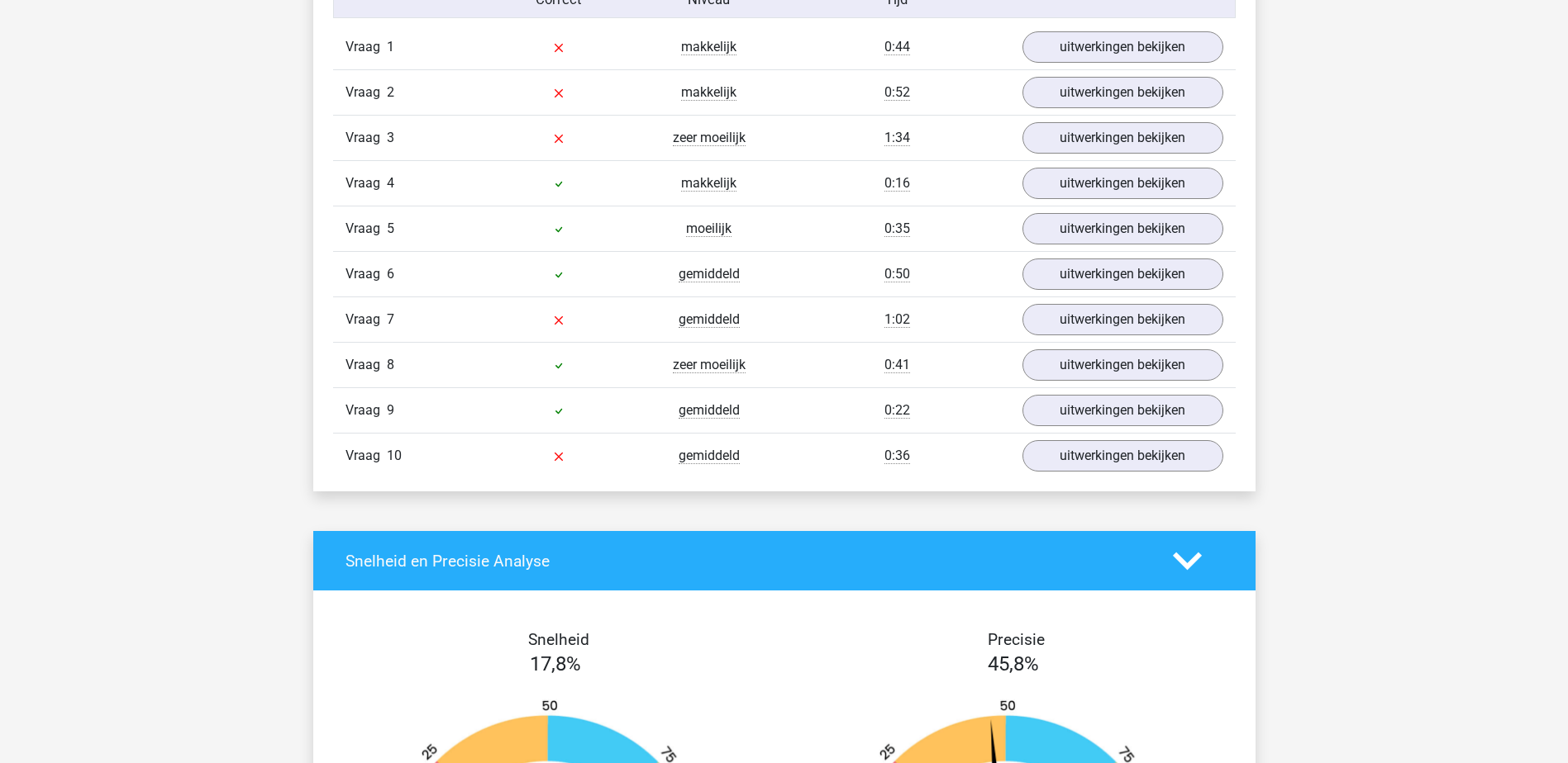
scroll to position [1404, 0]
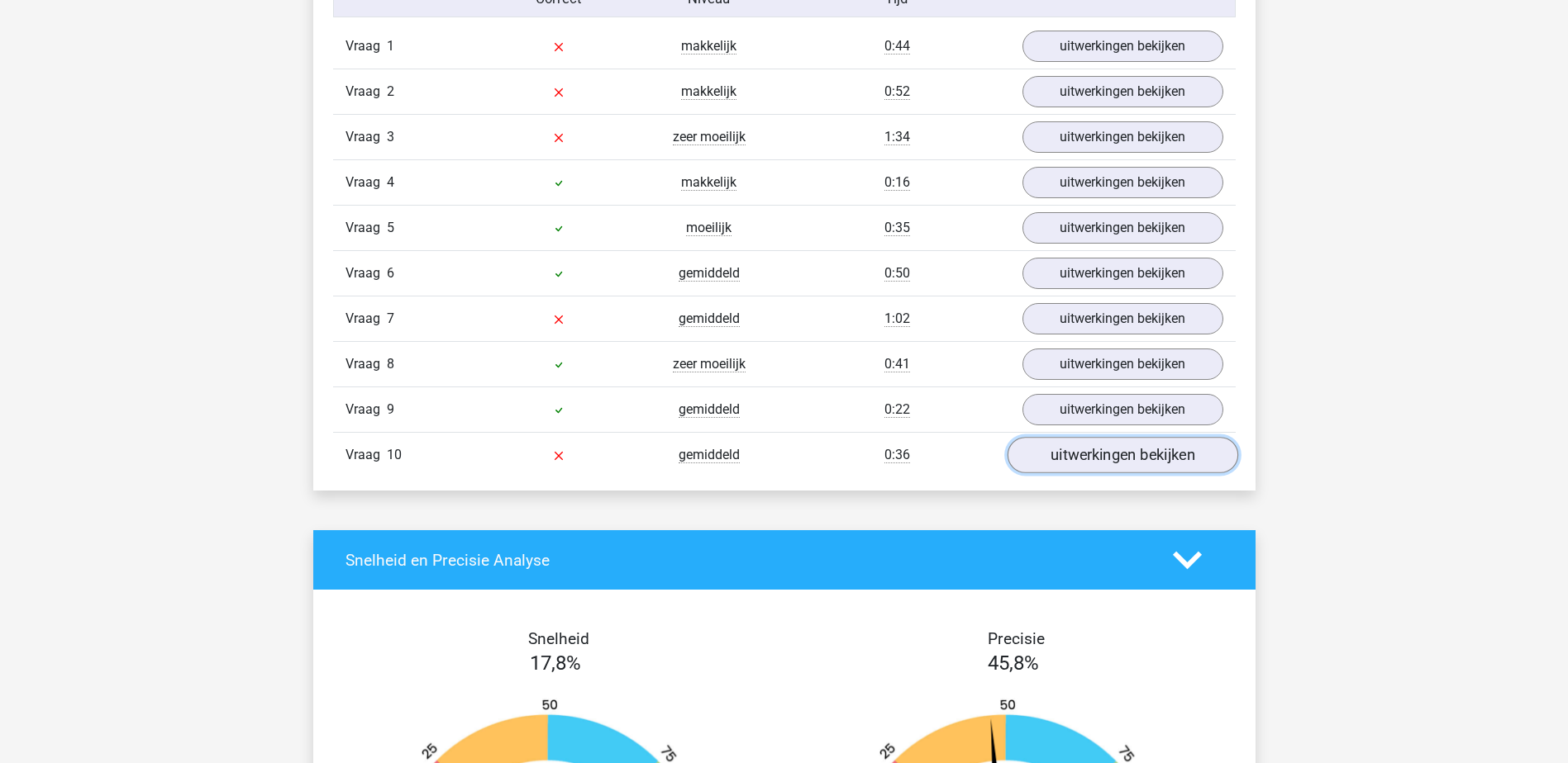
click at [1136, 458] on link "uitwerkingen bekijken" at bounding box center [1122, 456] width 231 height 37
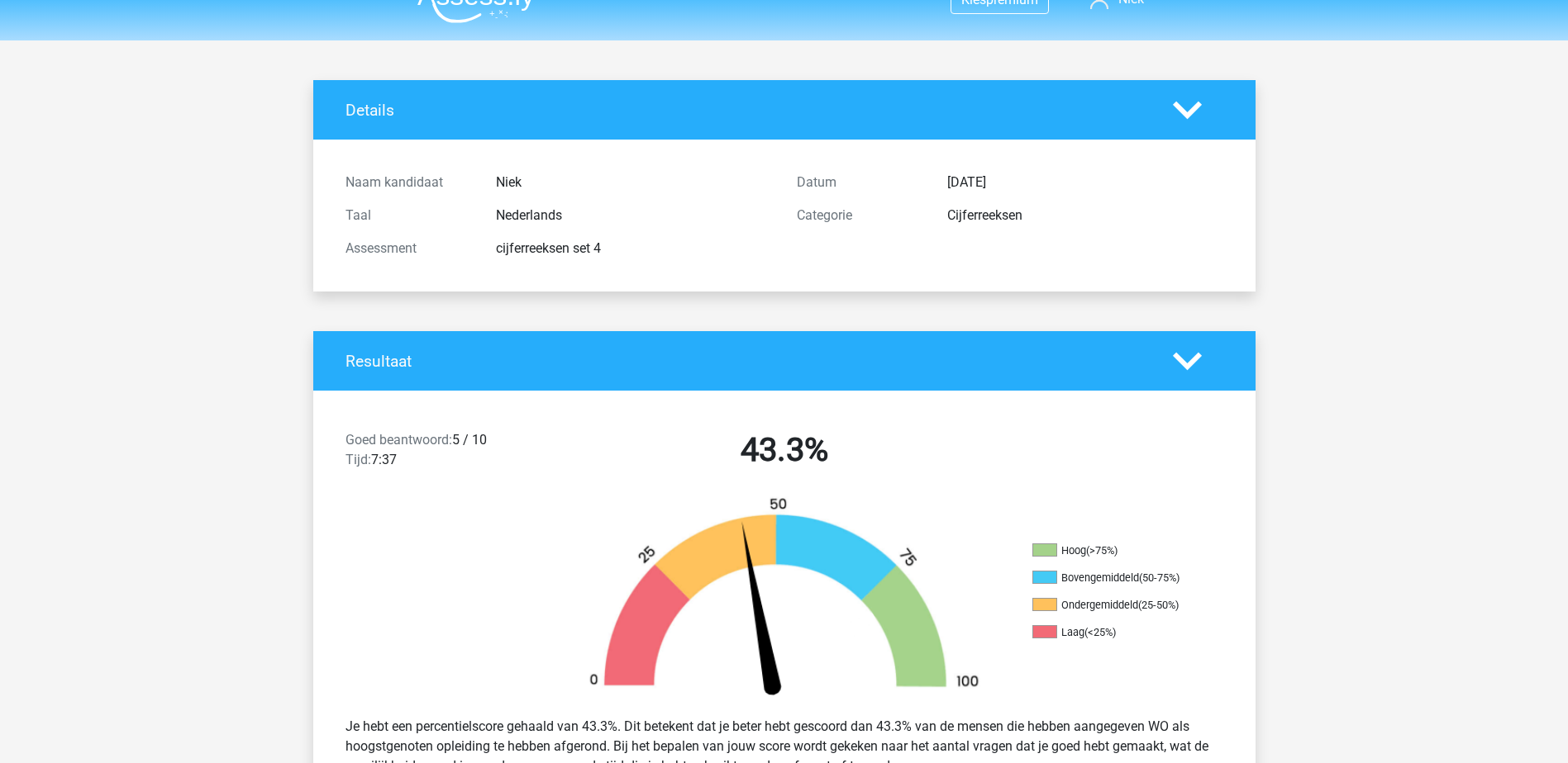
scroll to position [0, 0]
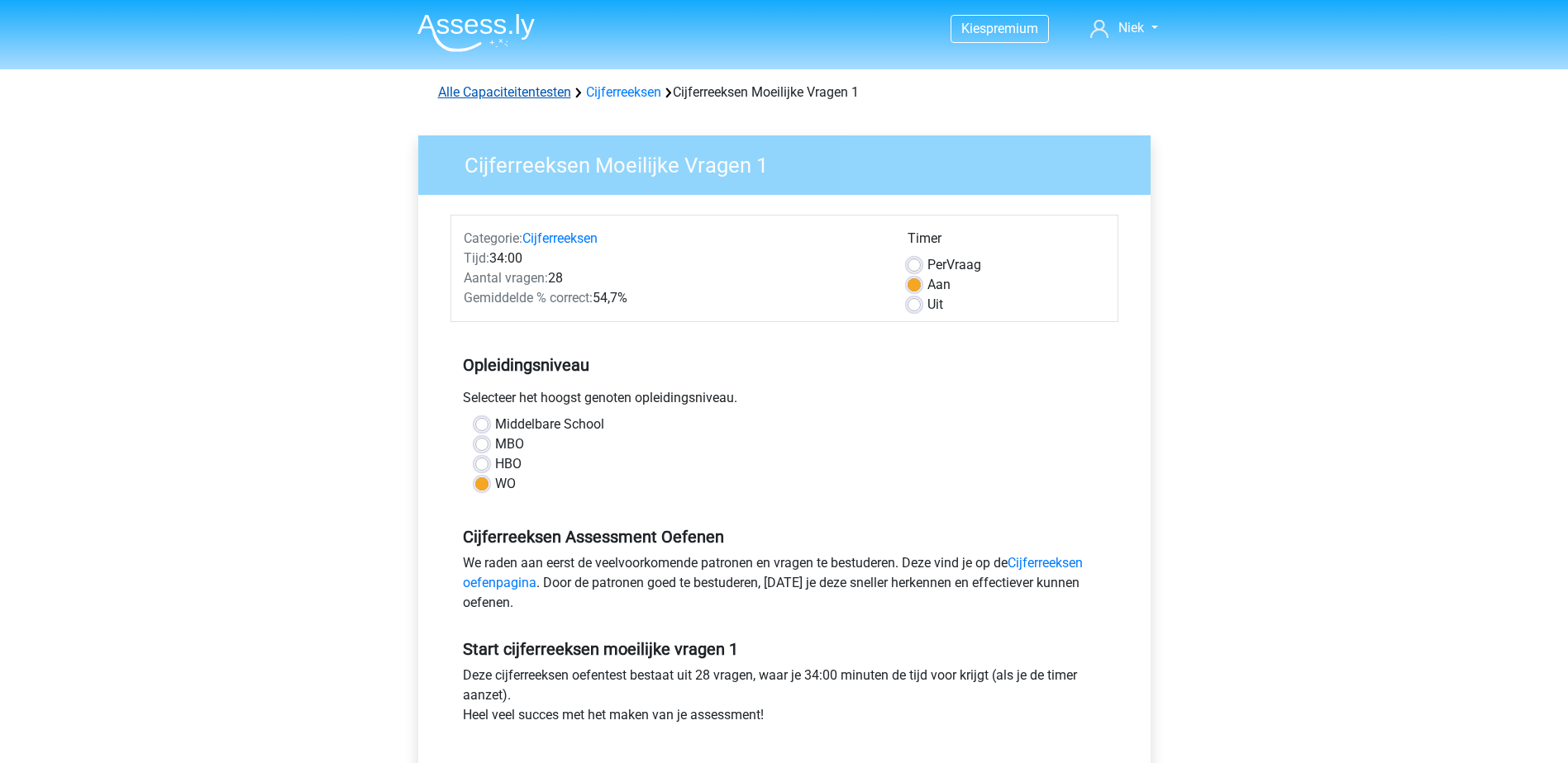
click at [507, 96] on link "Alle Capaciteitentesten" at bounding box center [505, 92] width 133 height 15
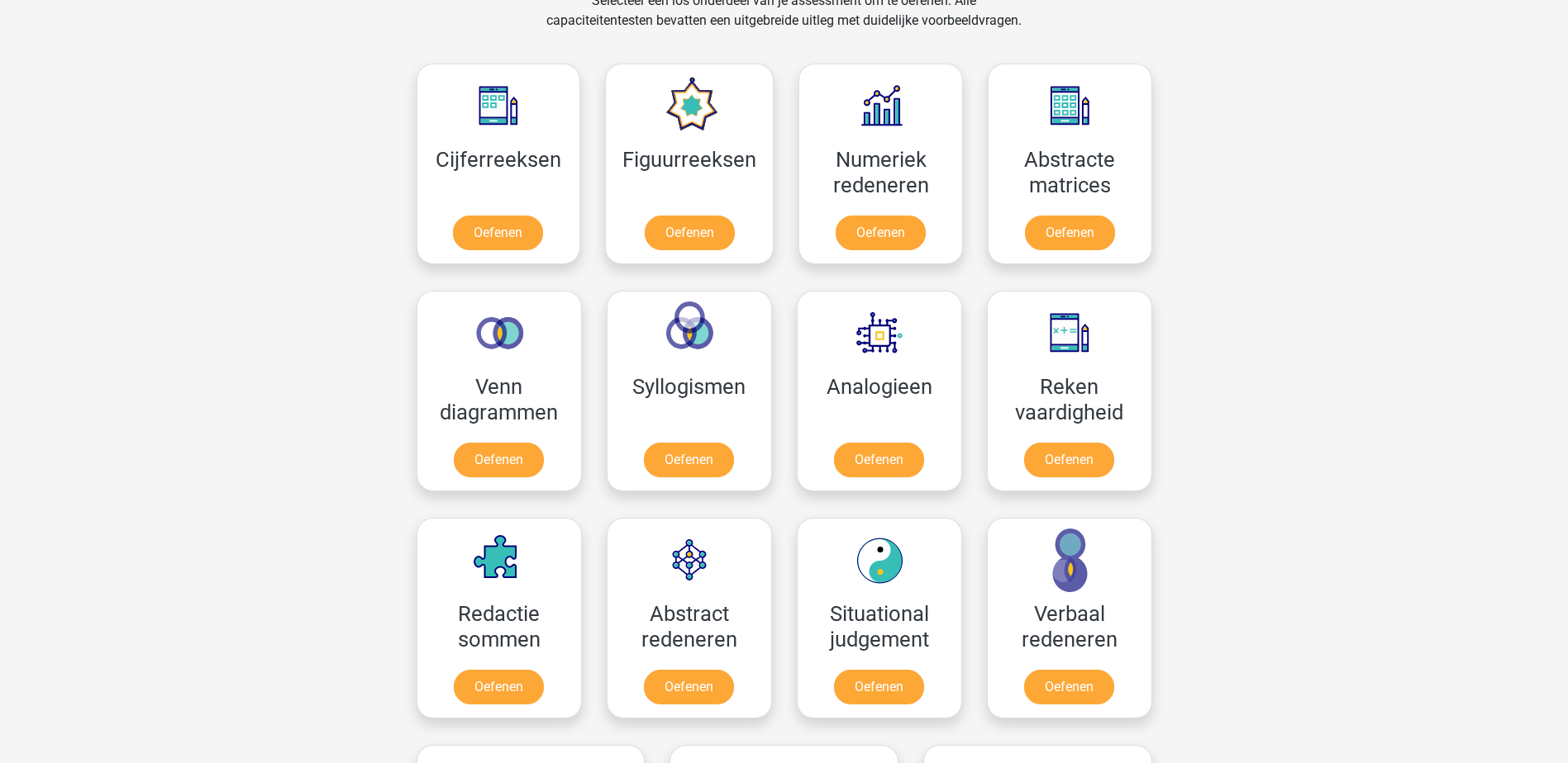
scroll to position [620, 0]
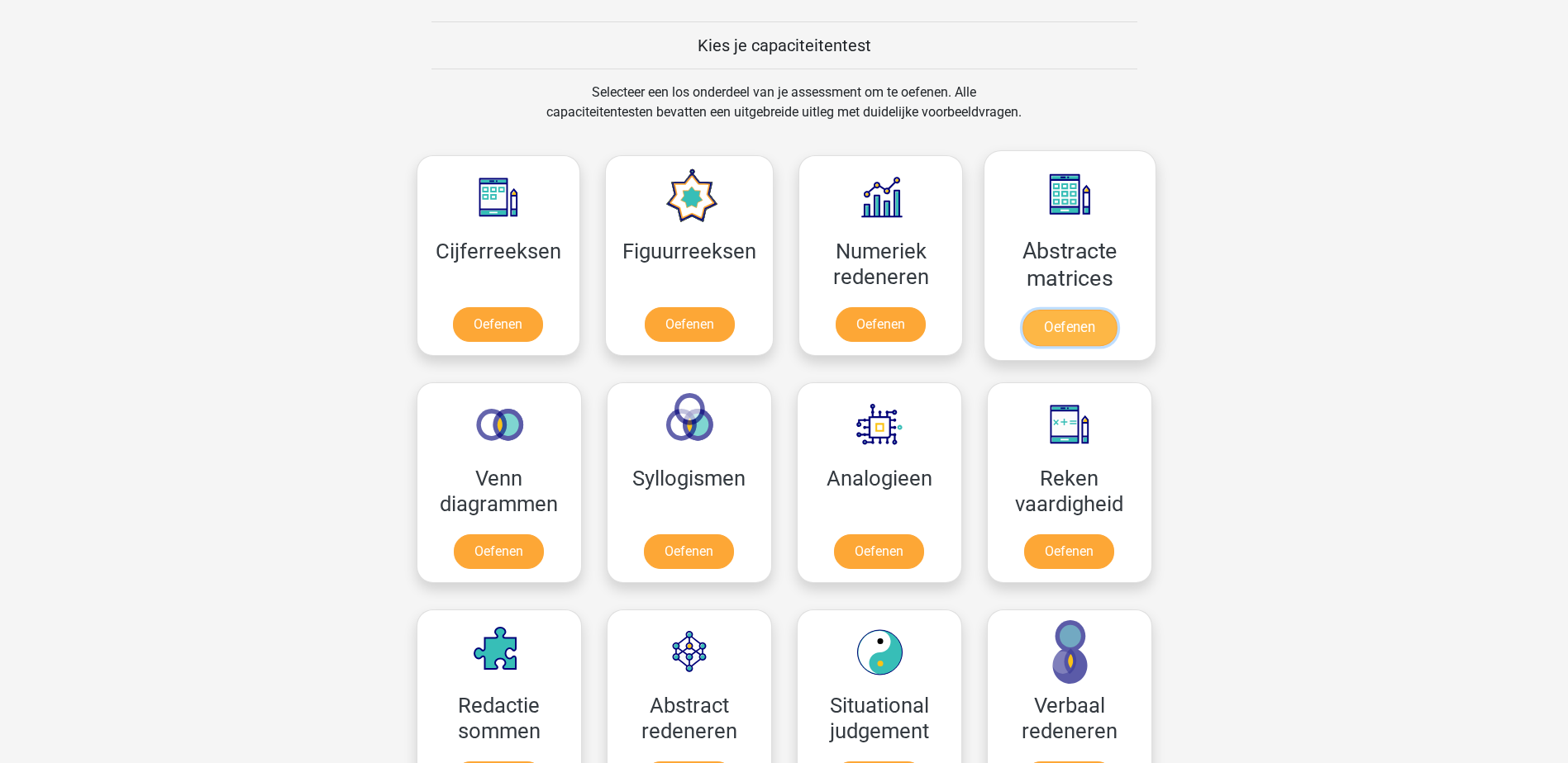
click at [1090, 309] on link "Oefenen" at bounding box center [1069, 328] width 94 height 37
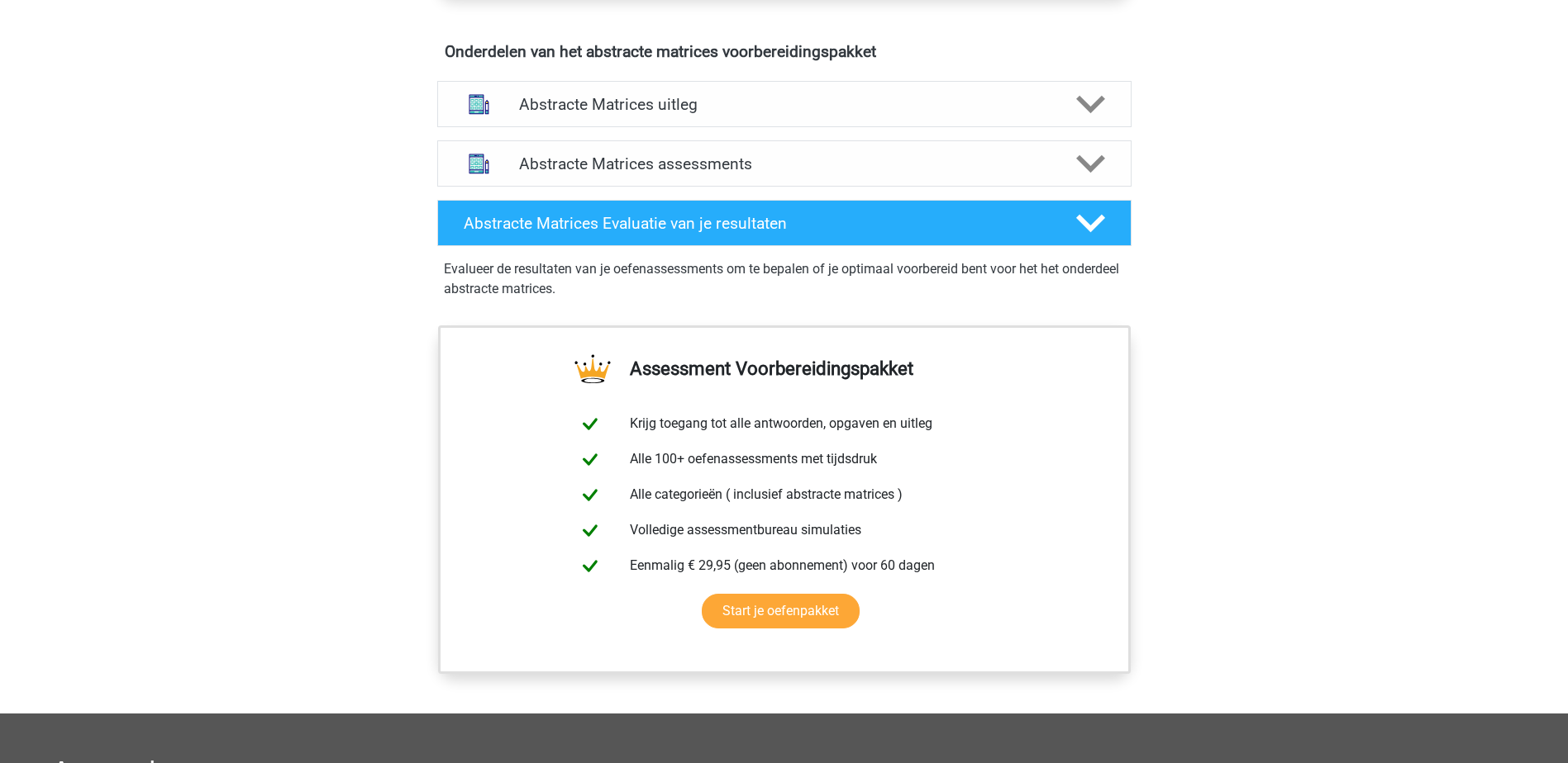
scroll to position [744, 0]
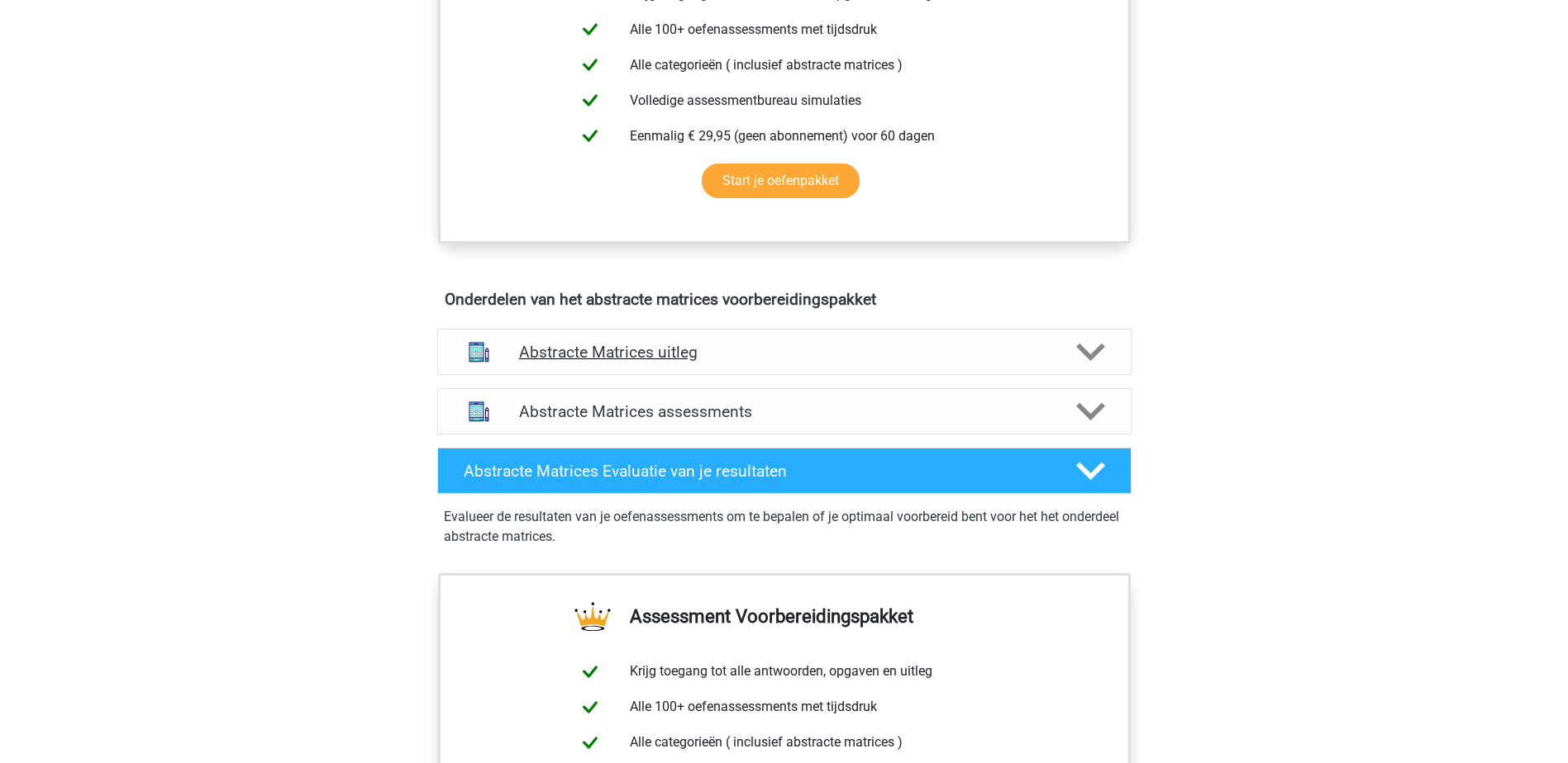
click at [651, 349] on h4 "Abstracte Matrices uitleg" at bounding box center [784, 353] width 531 height 19
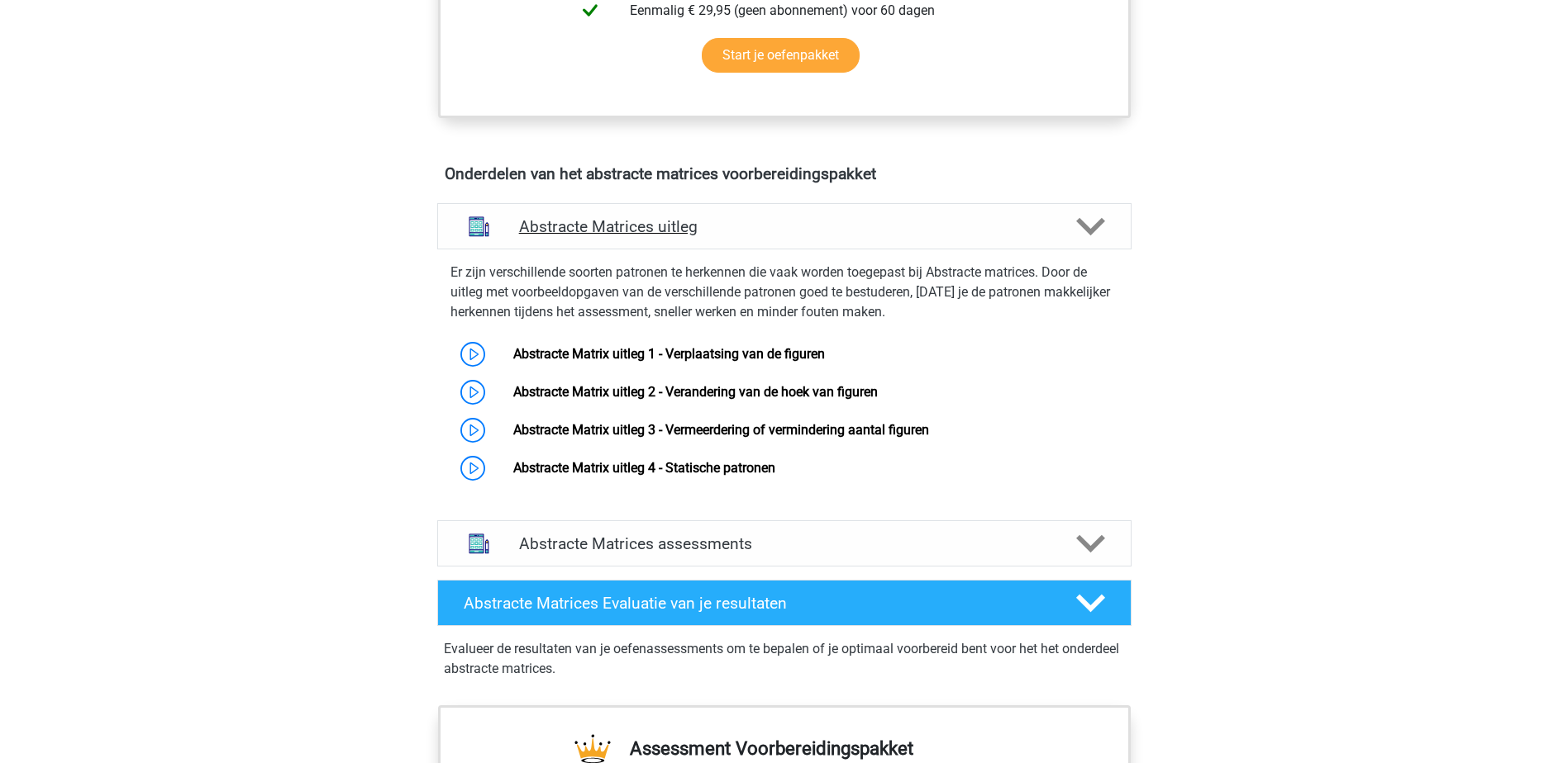
scroll to position [909, 0]
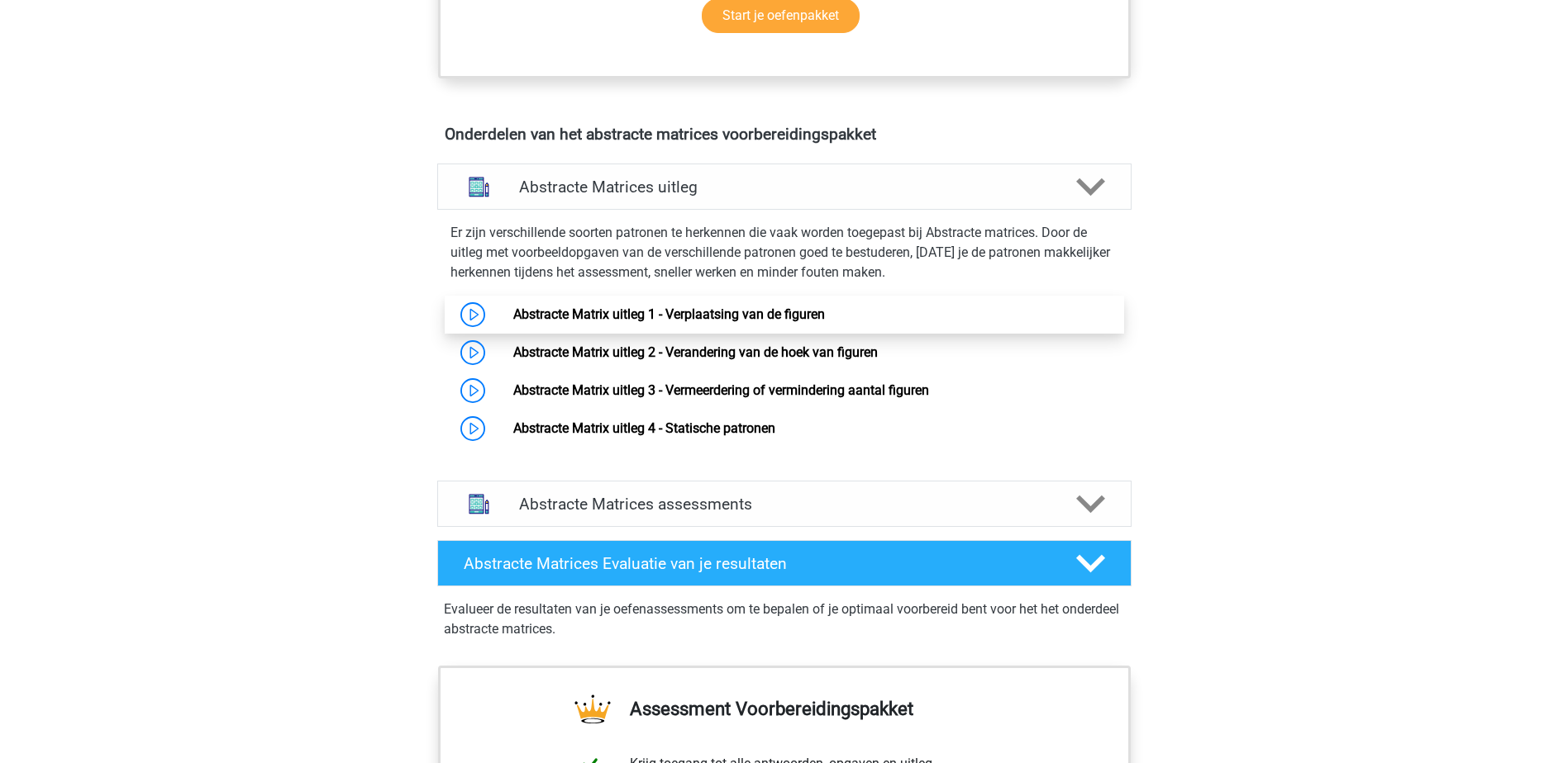
click at [731, 321] on link "Abstracte Matrix uitleg 1 - Verplaatsing van de figuren" at bounding box center [669, 314] width 311 height 15
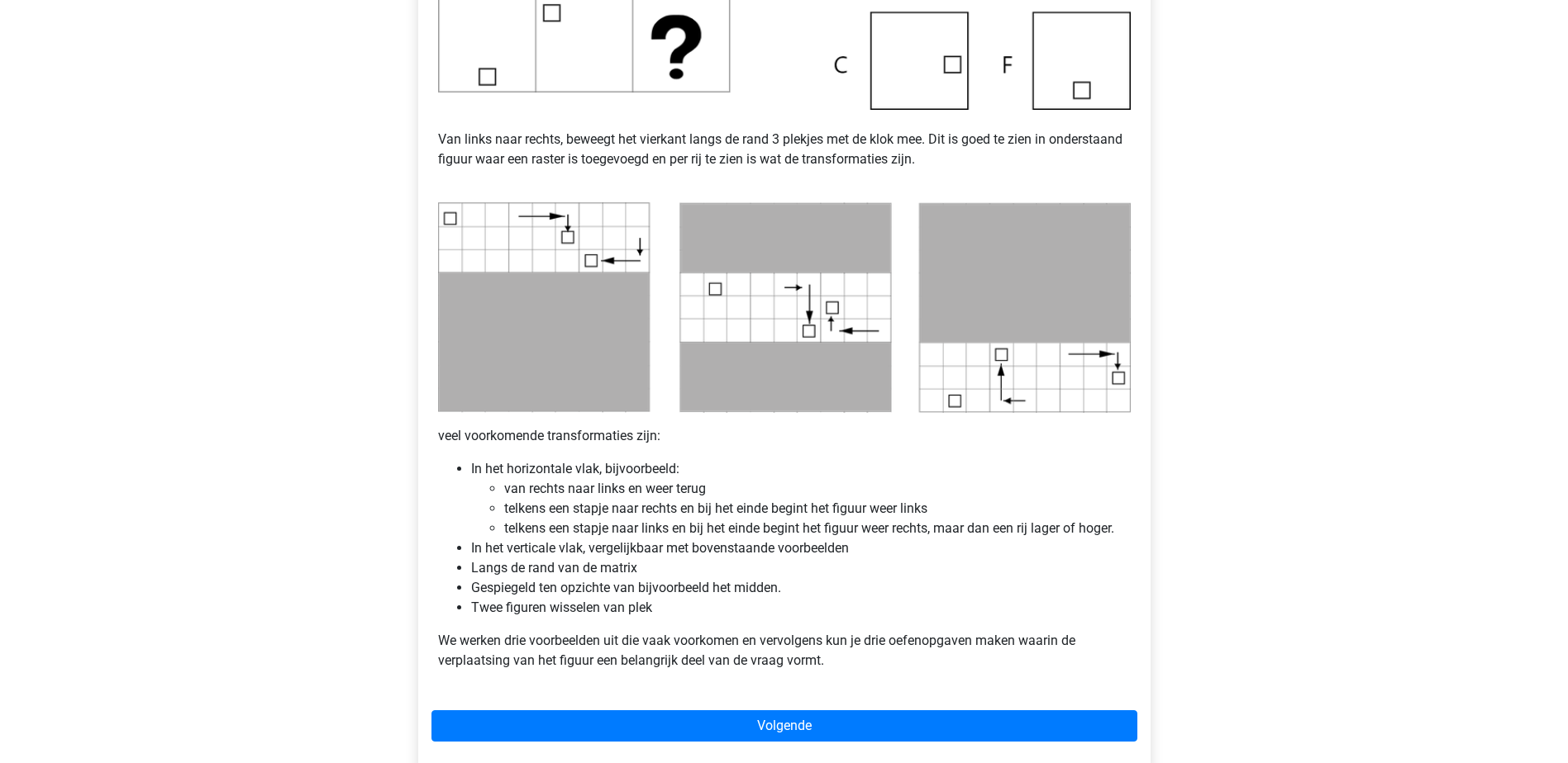
scroll to position [661, 0]
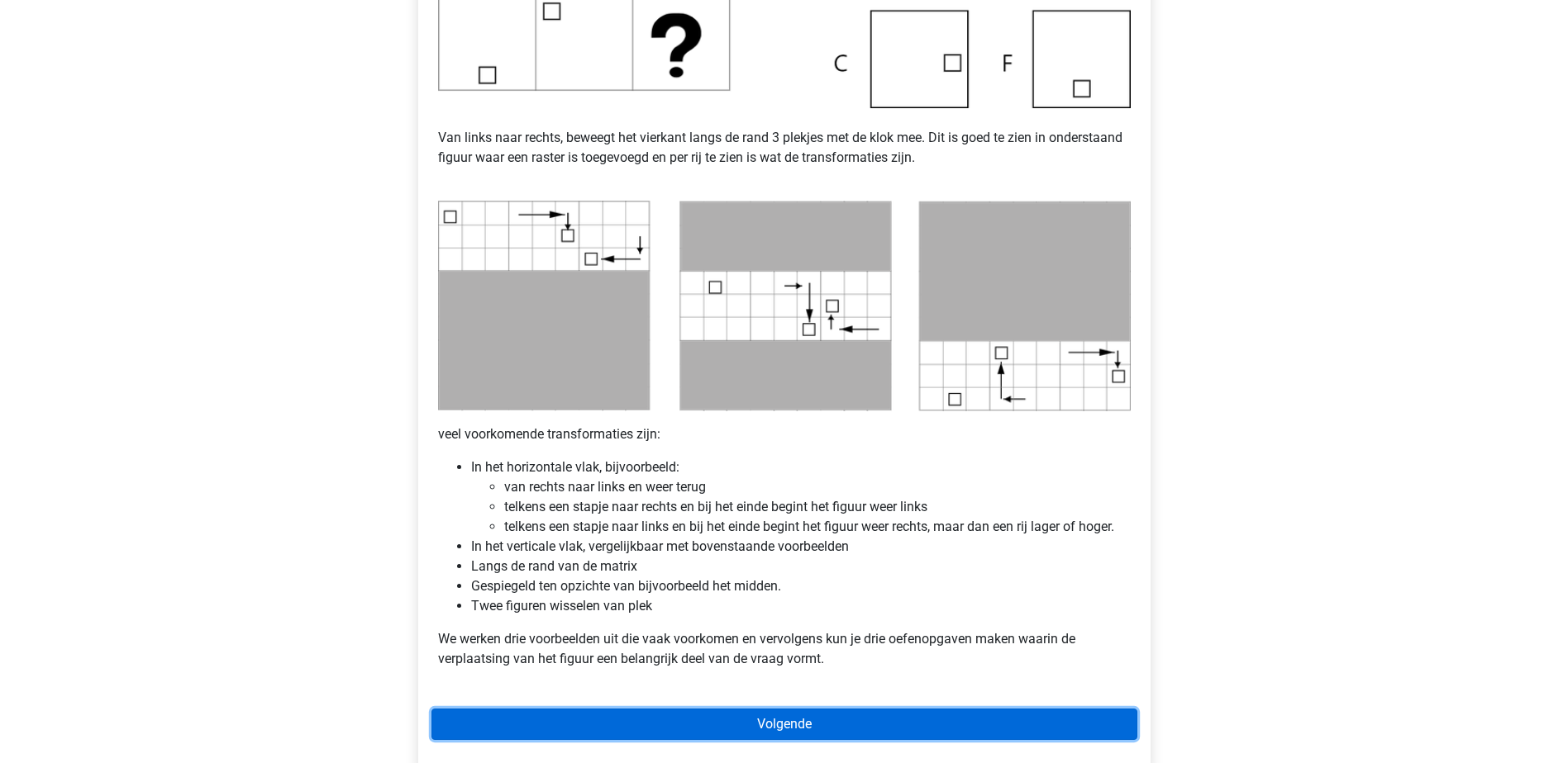
click at [799, 715] on link "Volgende" at bounding box center [784, 725] width 706 height 32
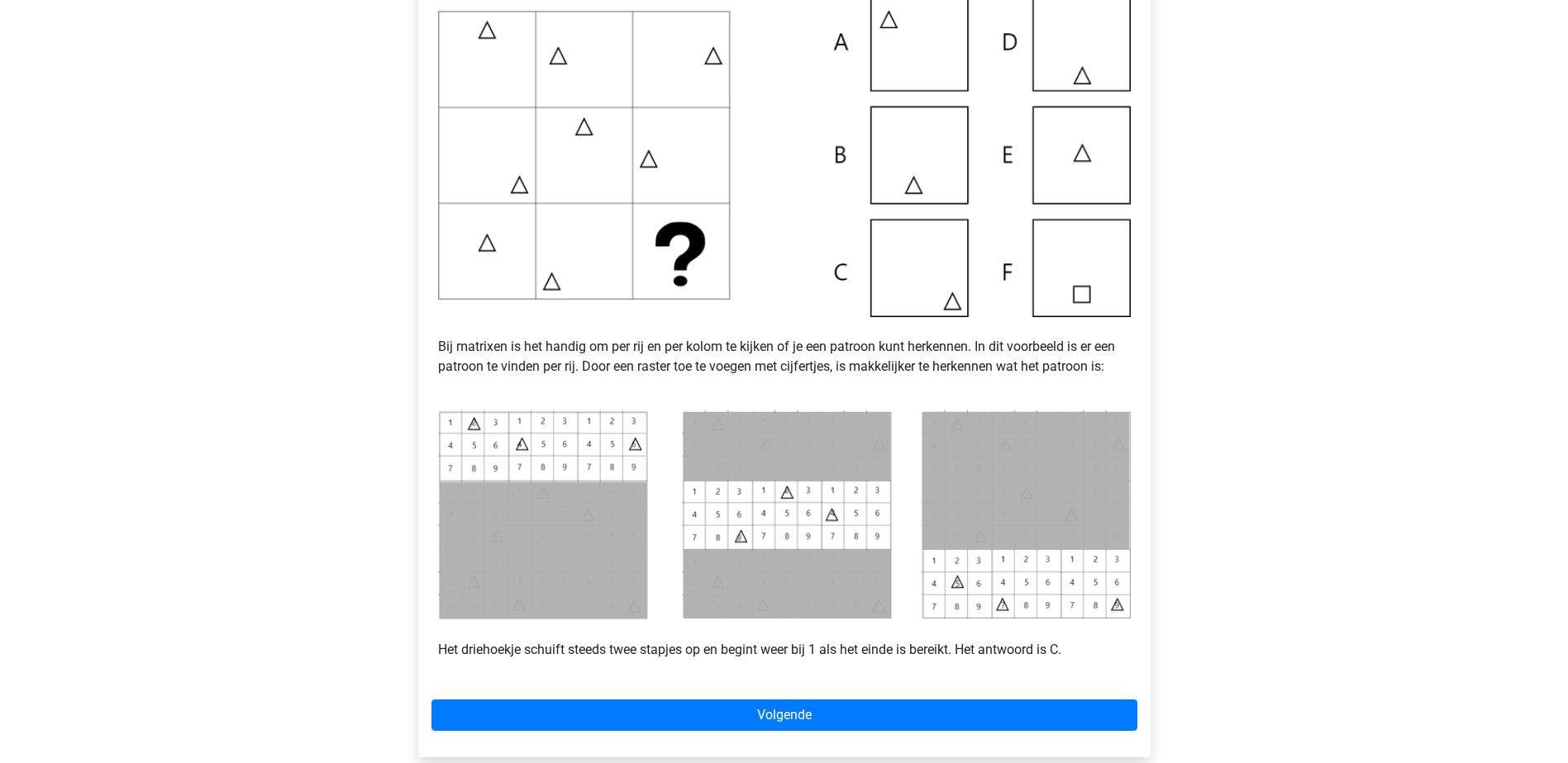
scroll to position [578, 0]
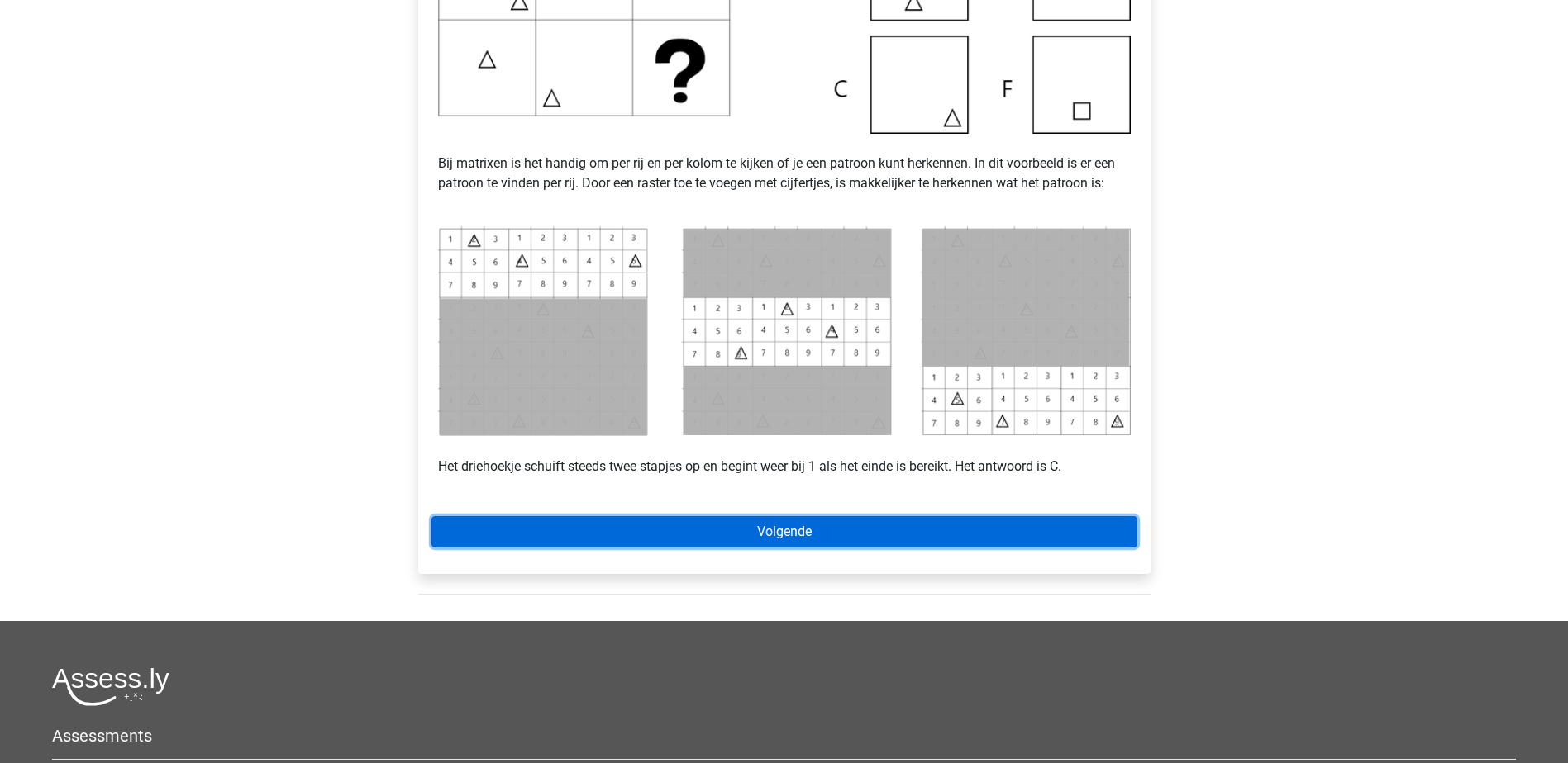
click at [973, 538] on link "Volgende" at bounding box center [784, 531] width 706 height 32
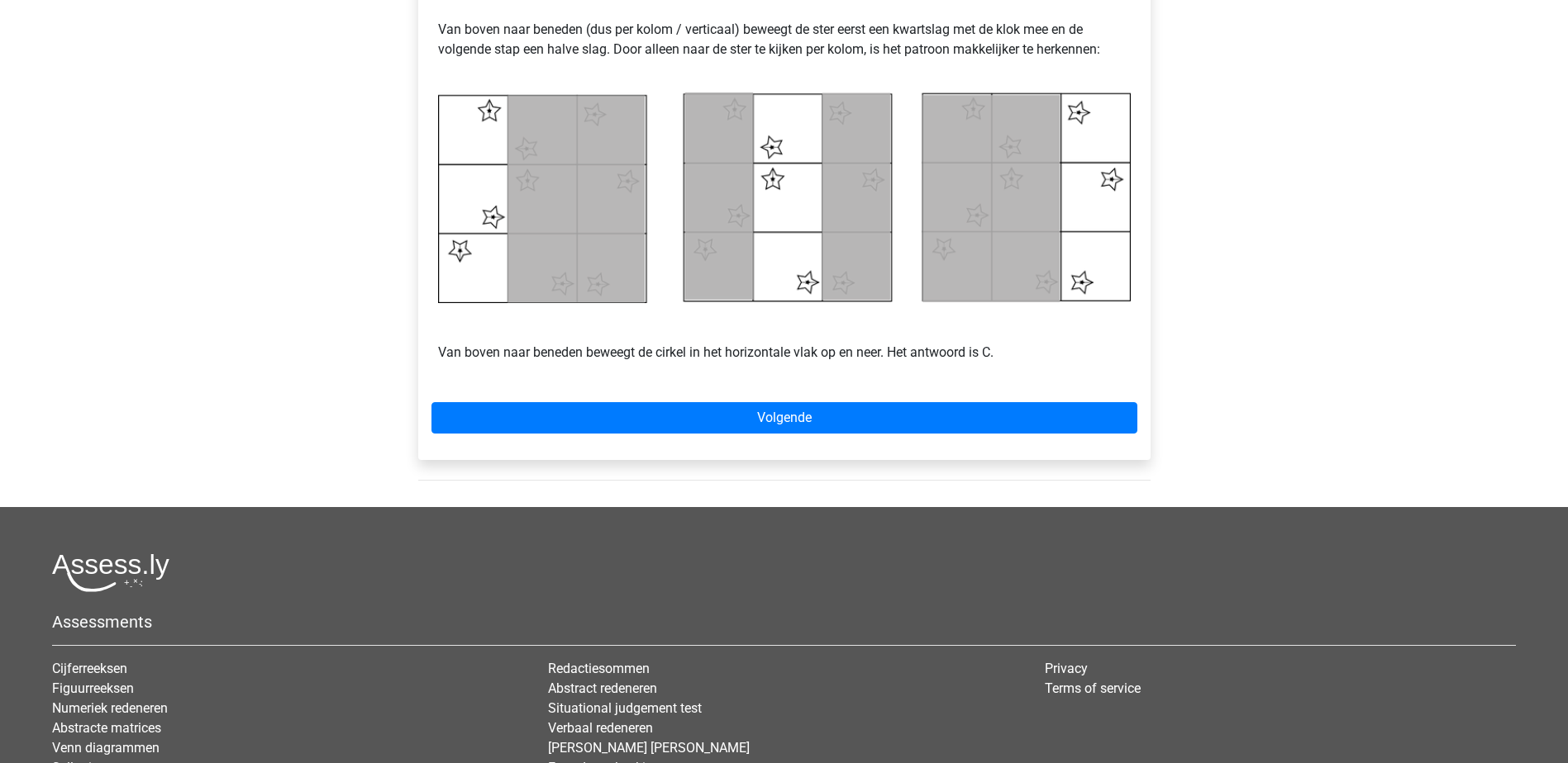
scroll to position [744, 0]
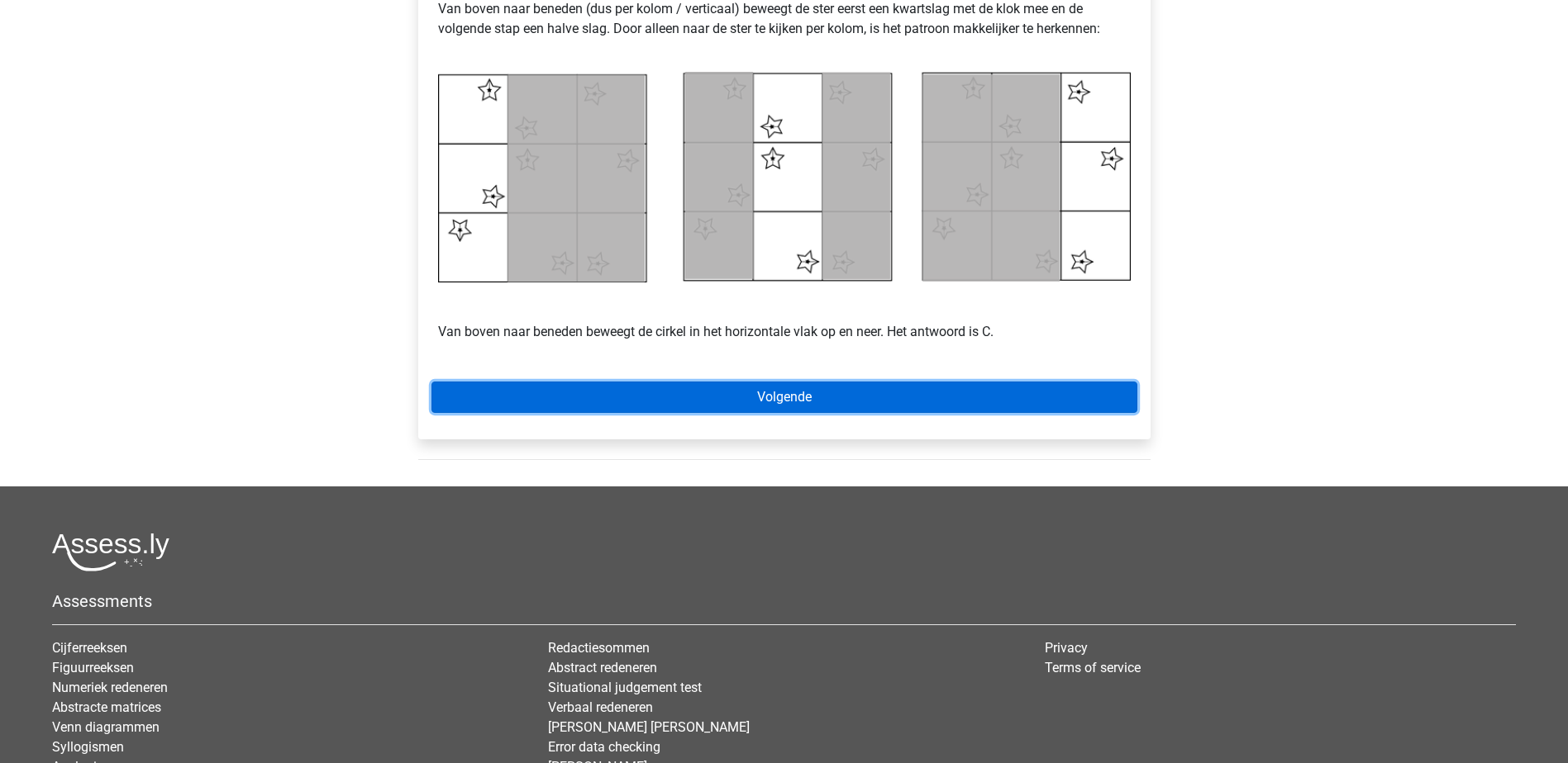
click at [926, 405] on link "Volgende" at bounding box center [784, 397] width 706 height 32
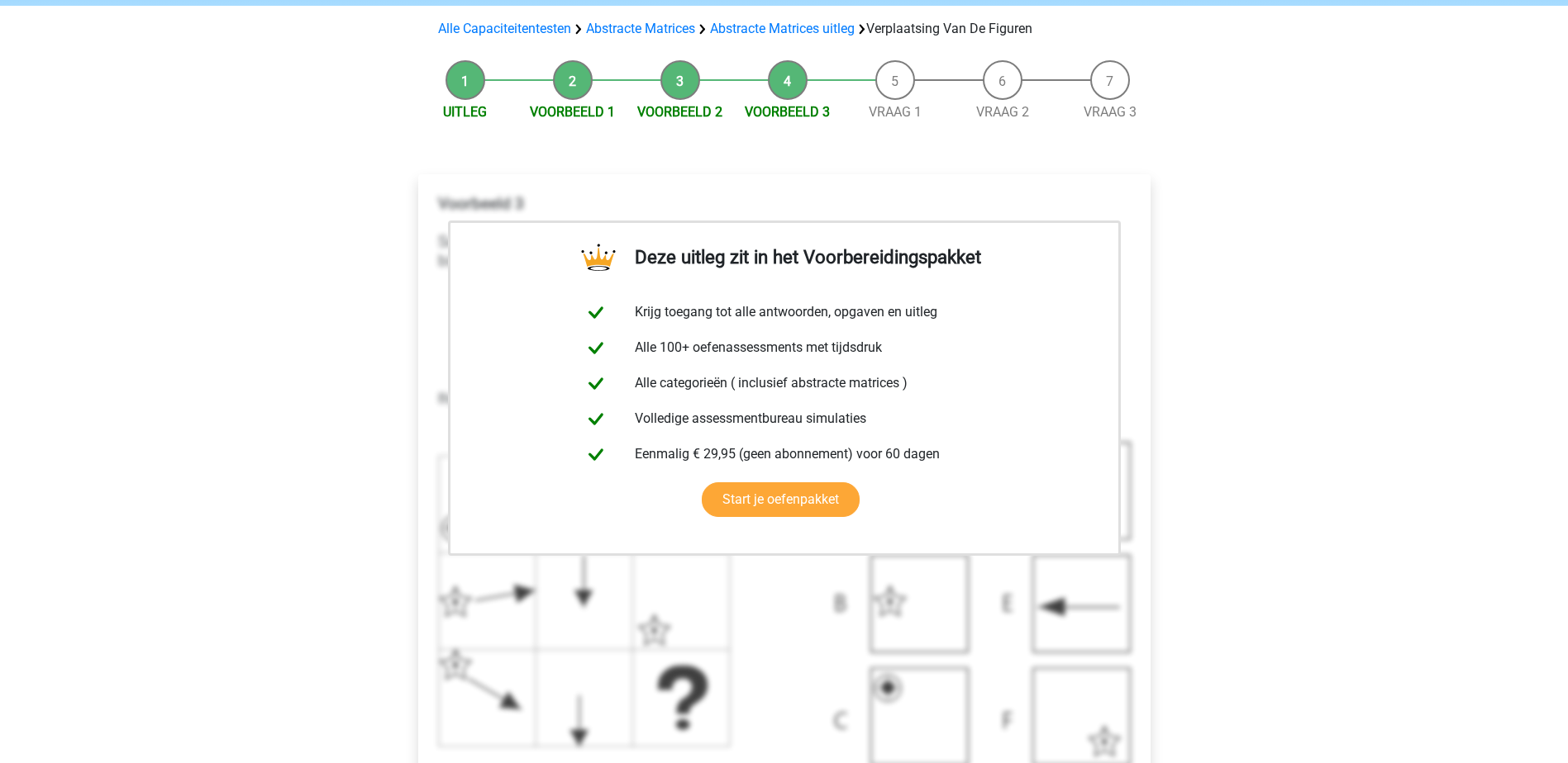
scroll to position [496, 0]
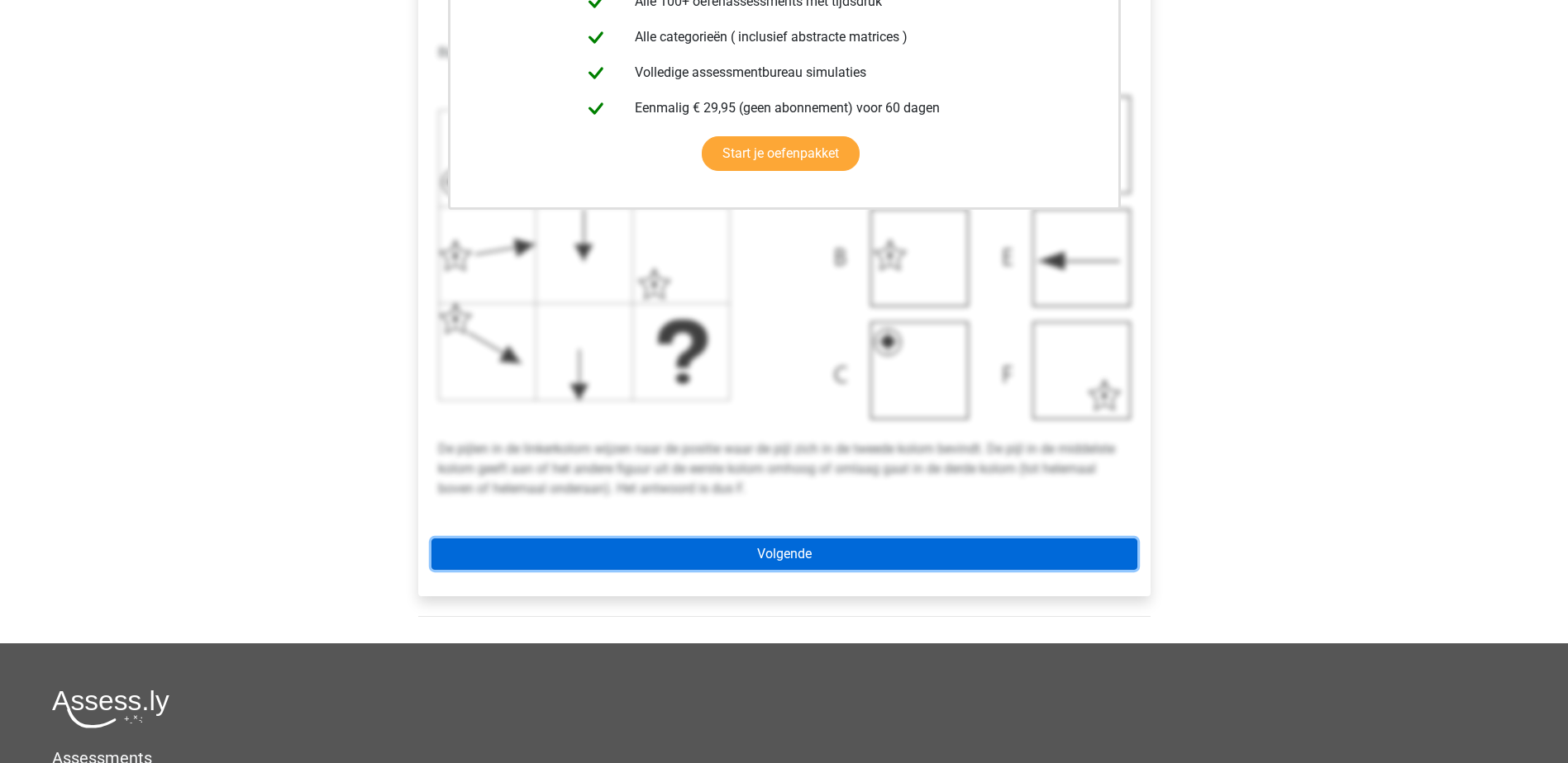
click at [826, 552] on link "Volgende" at bounding box center [784, 554] width 706 height 32
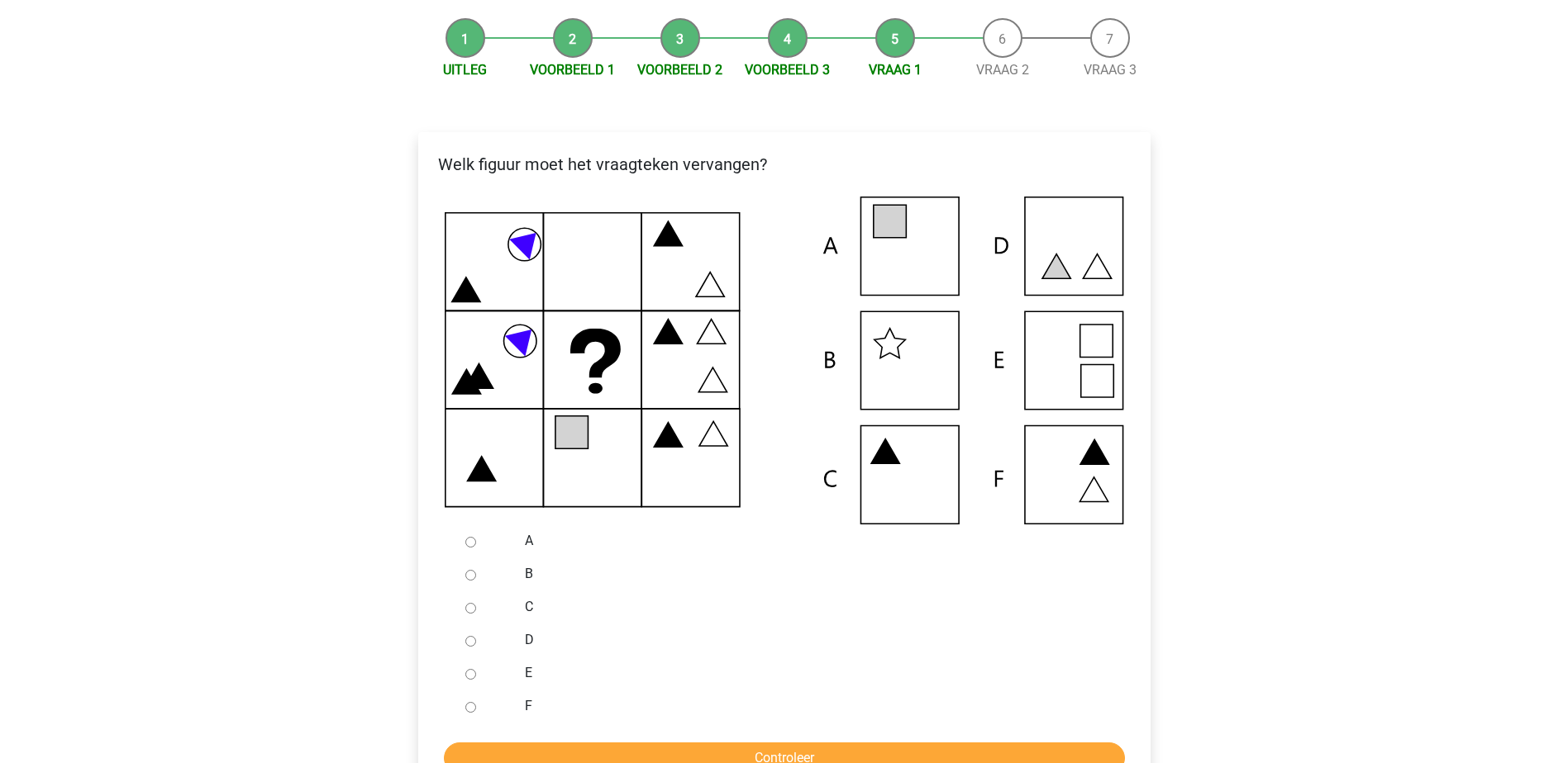
scroll to position [165, 0]
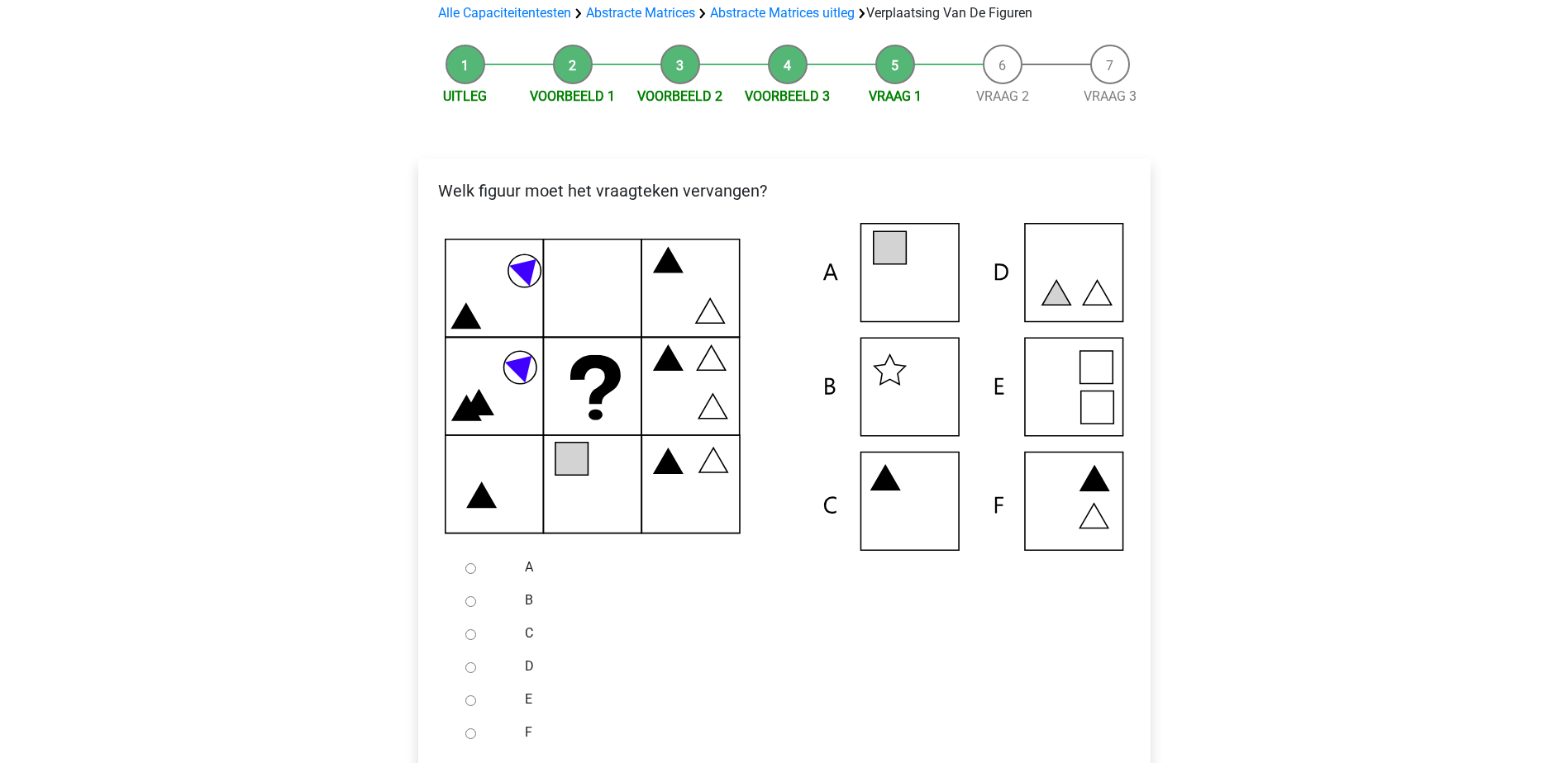
click at [916, 287] on icon at bounding box center [784, 386] width 680 height 328
click at [917, 287] on icon at bounding box center [784, 386] width 680 height 328
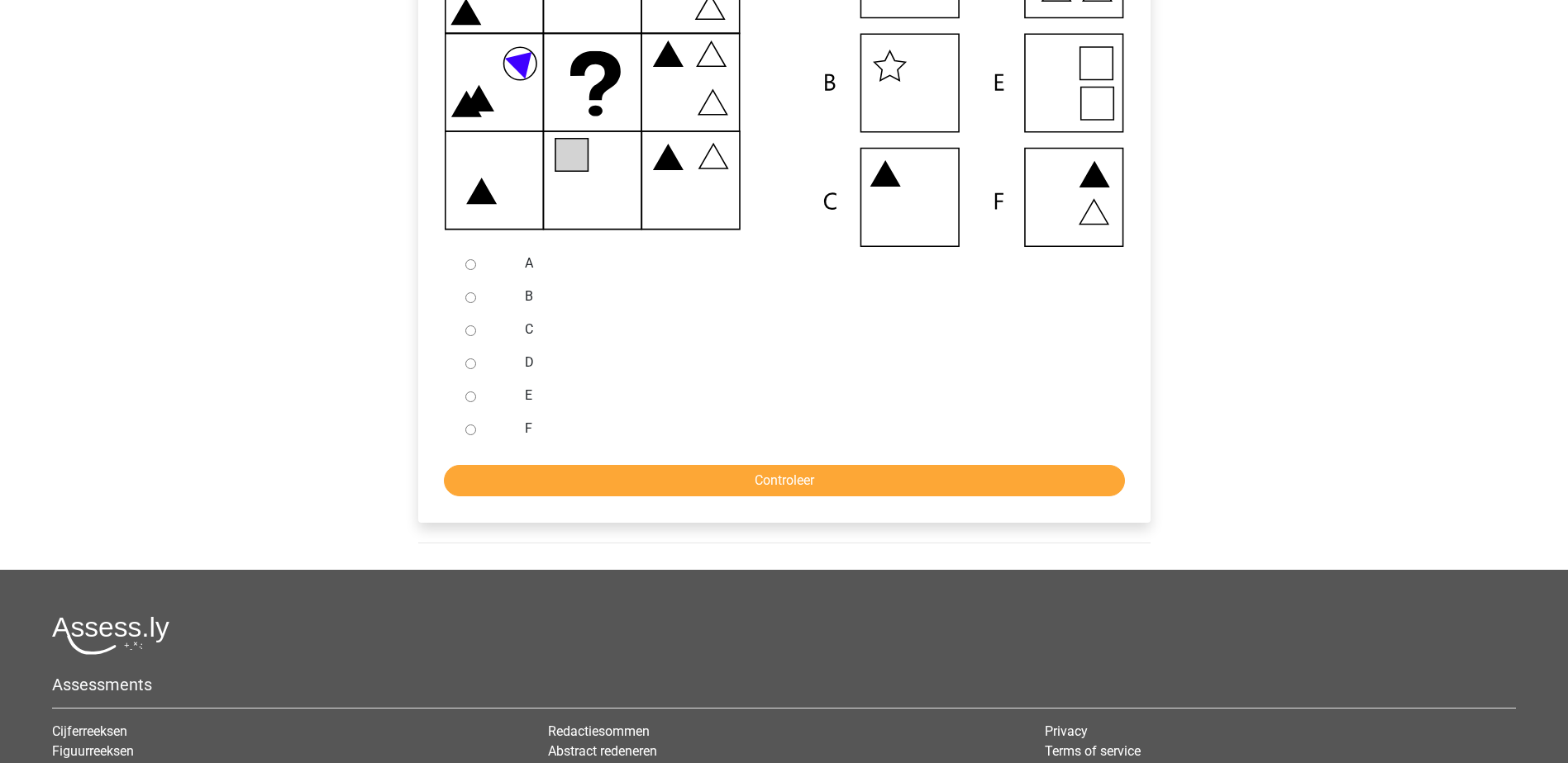
scroll to position [496, 0]
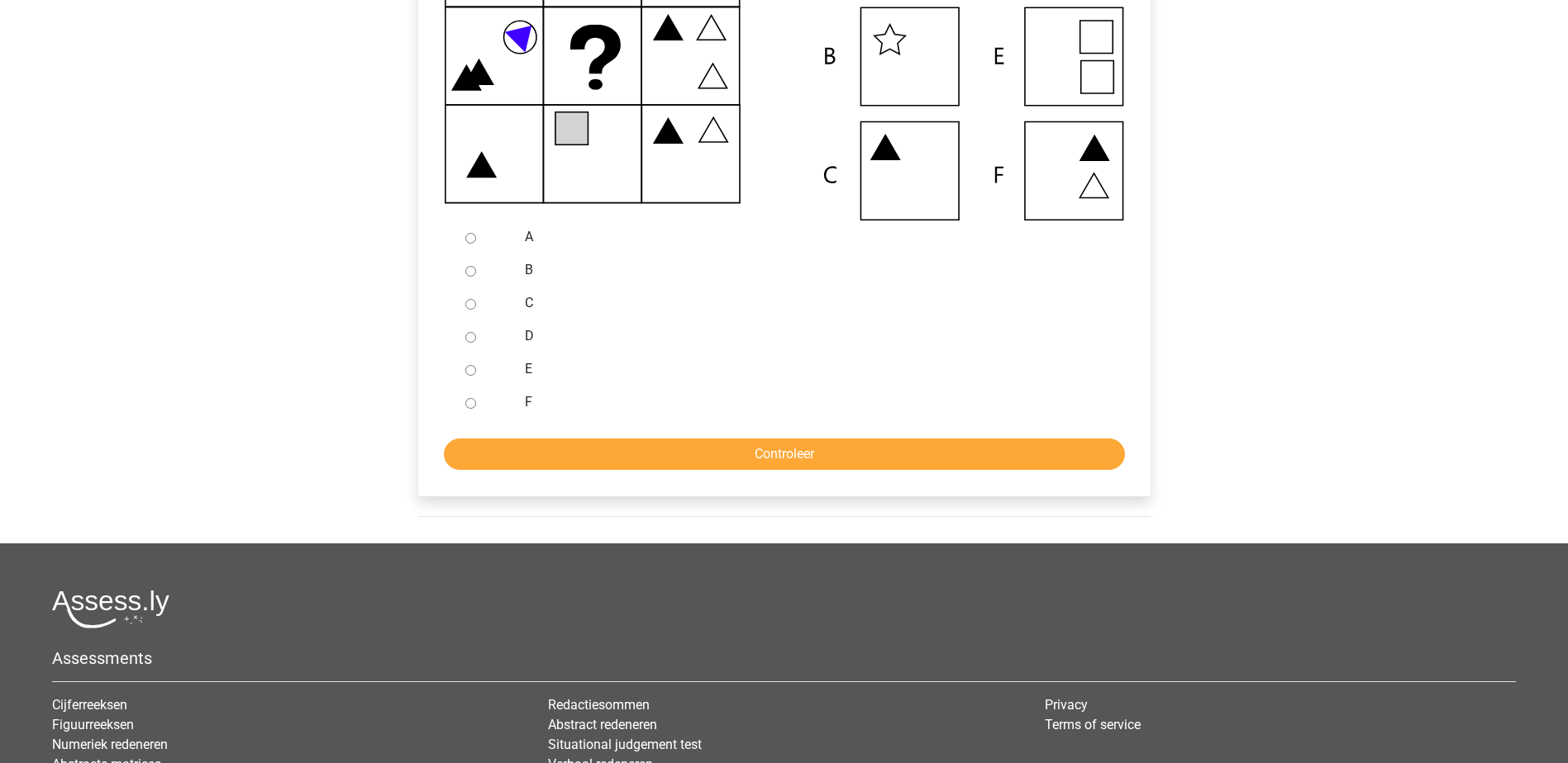
click at [530, 237] on label "A" at bounding box center [810, 236] width 572 height 20
click at [476, 237] on input "A" at bounding box center [470, 237] width 11 height 11
radio input "true"
click at [560, 445] on input "Controleer" at bounding box center [784, 454] width 681 height 32
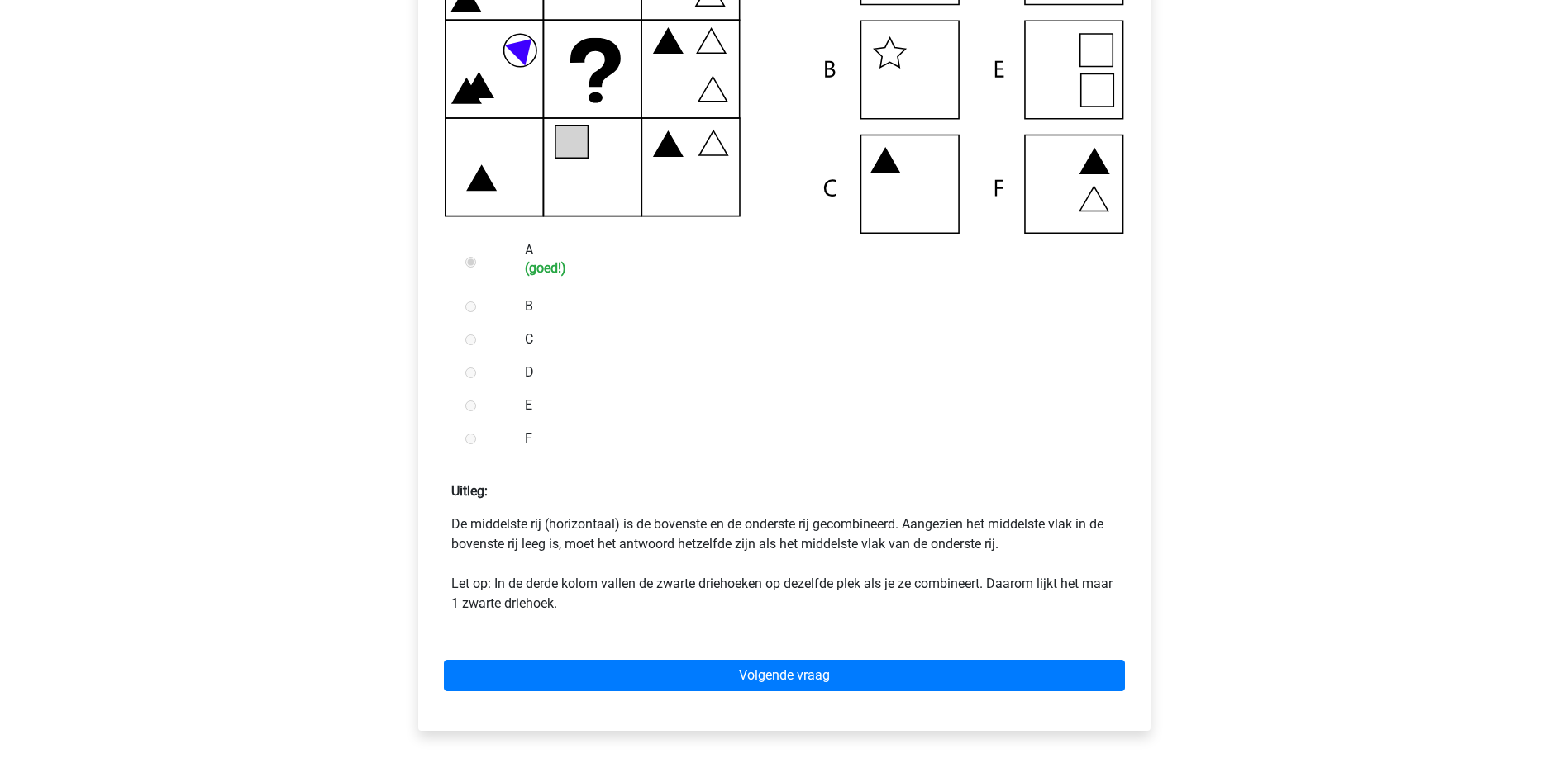
scroll to position [496, 0]
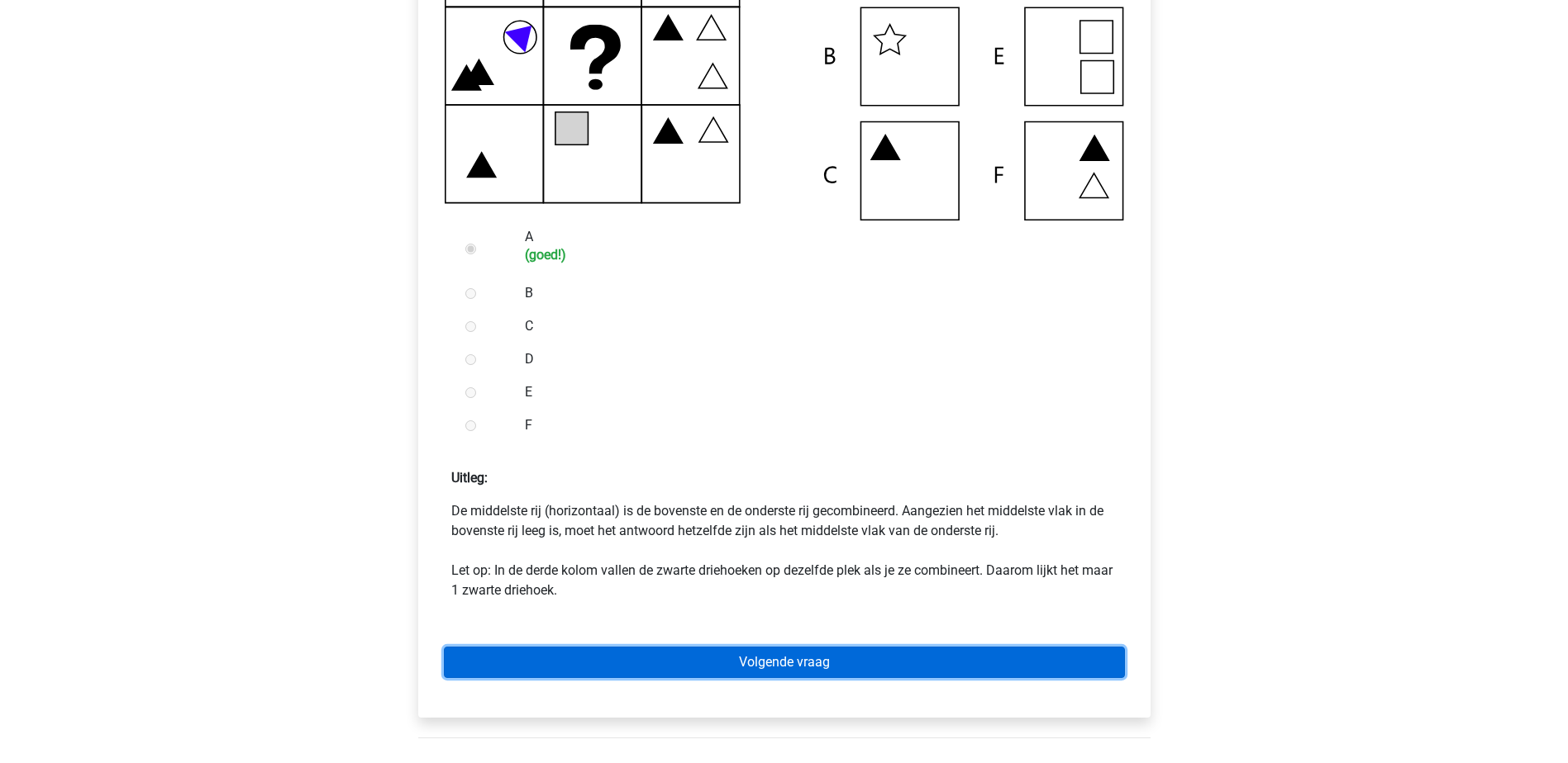
click at [957, 657] on link "Volgende vraag" at bounding box center [784, 662] width 681 height 32
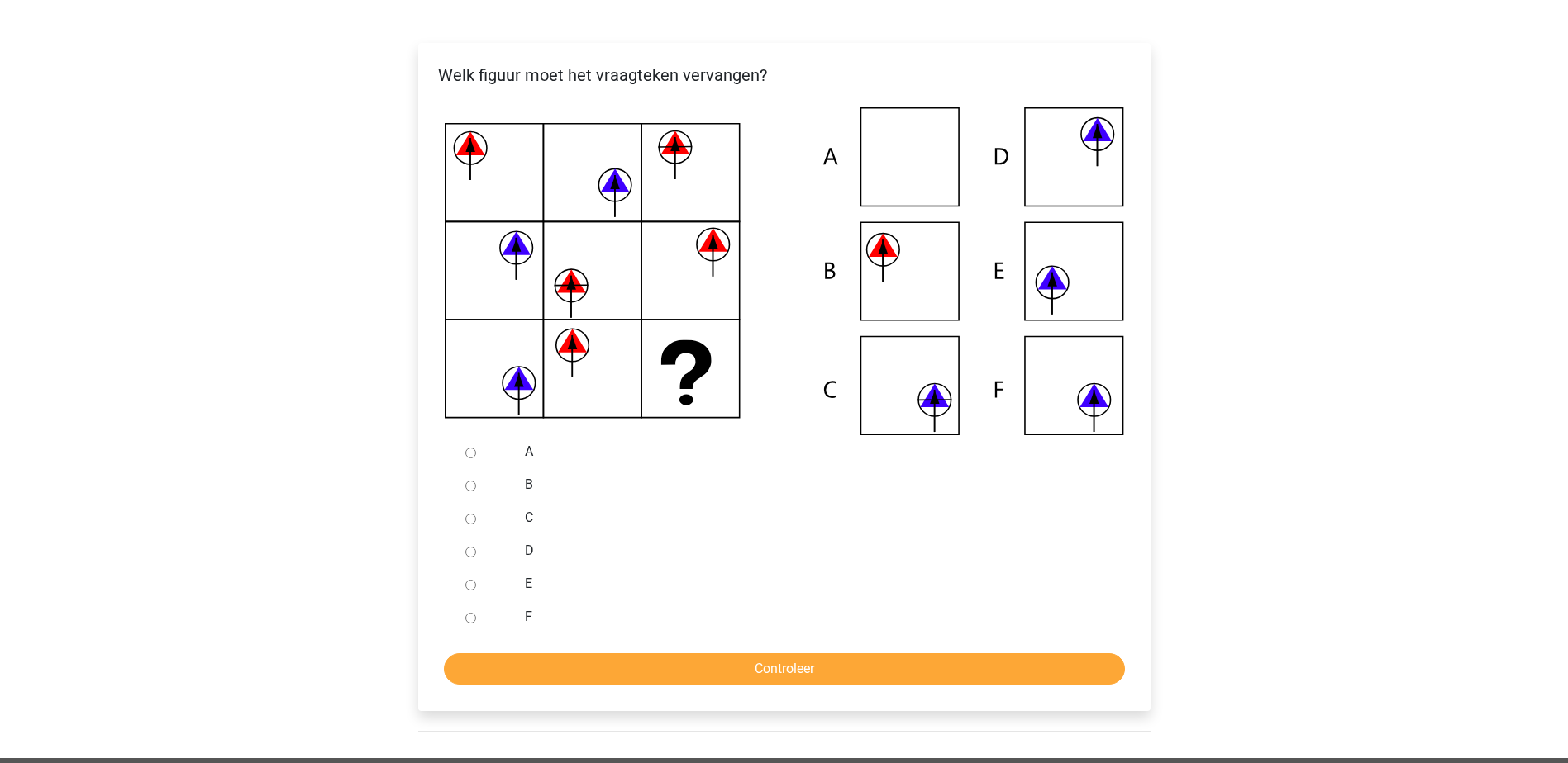
scroll to position [331, 0]
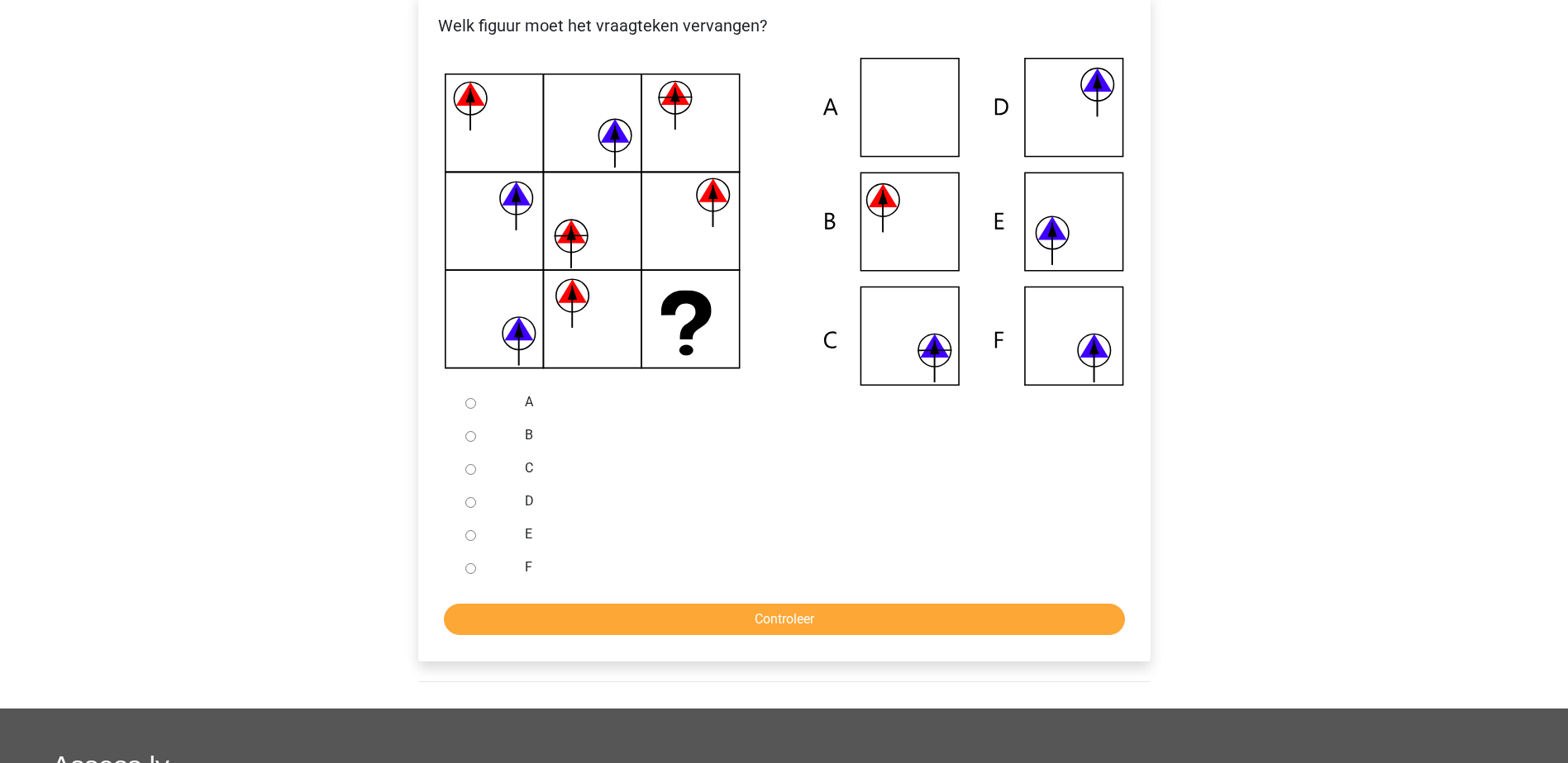
click at [927, 246] on icon at bounding box center [784, 221] width 680 height 328
click at [486, 425] on div at bounding box center [485, 435] width 55 height 33
click at [471, 441] on input "B" at bounding box center [470, 436] width 11 height 11
radio input "true"
click at [788, 627] on input "Controleer" at bounding box center [784, 619] width 681 height 32
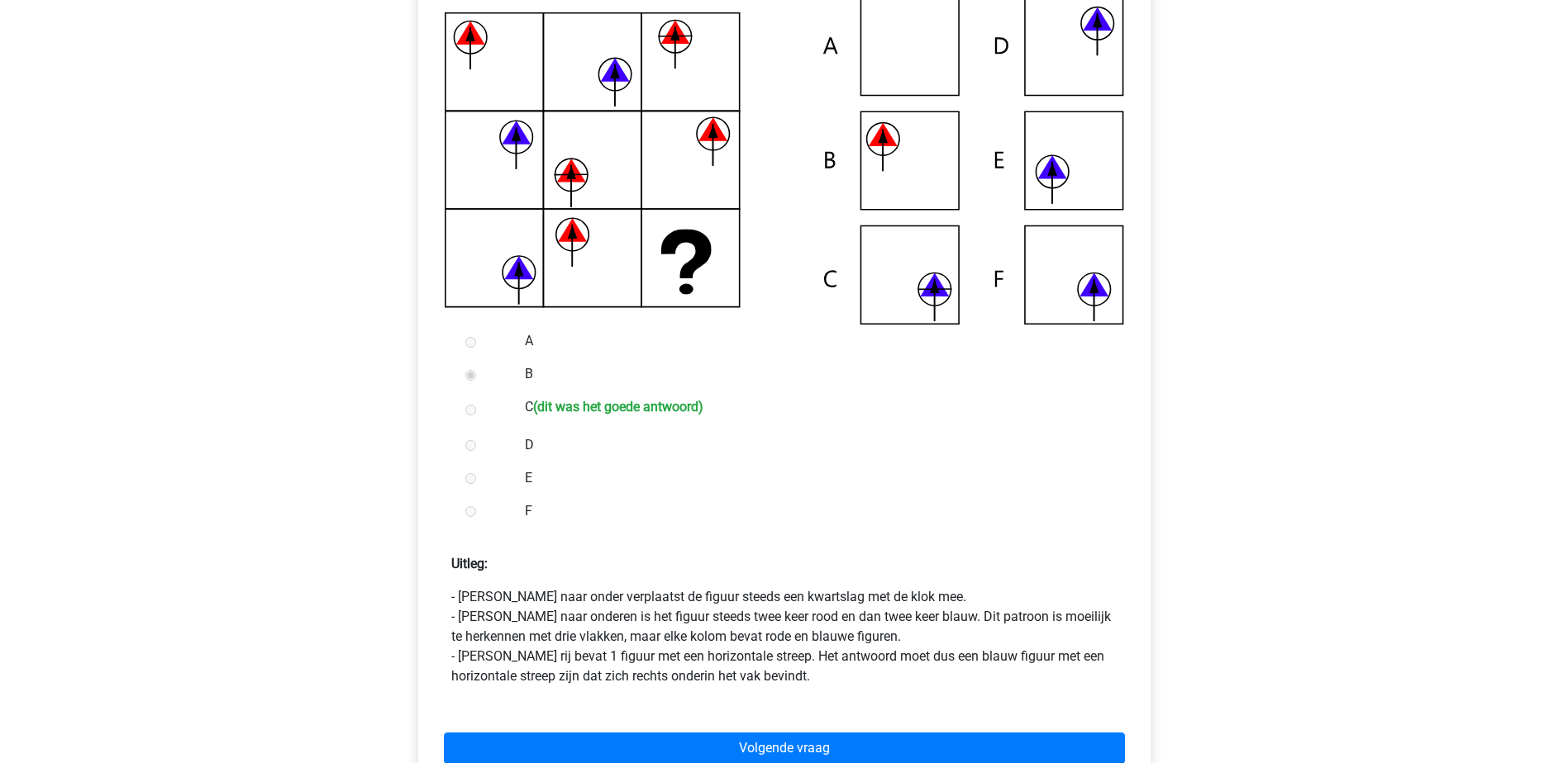
scroll to position [331, 0]
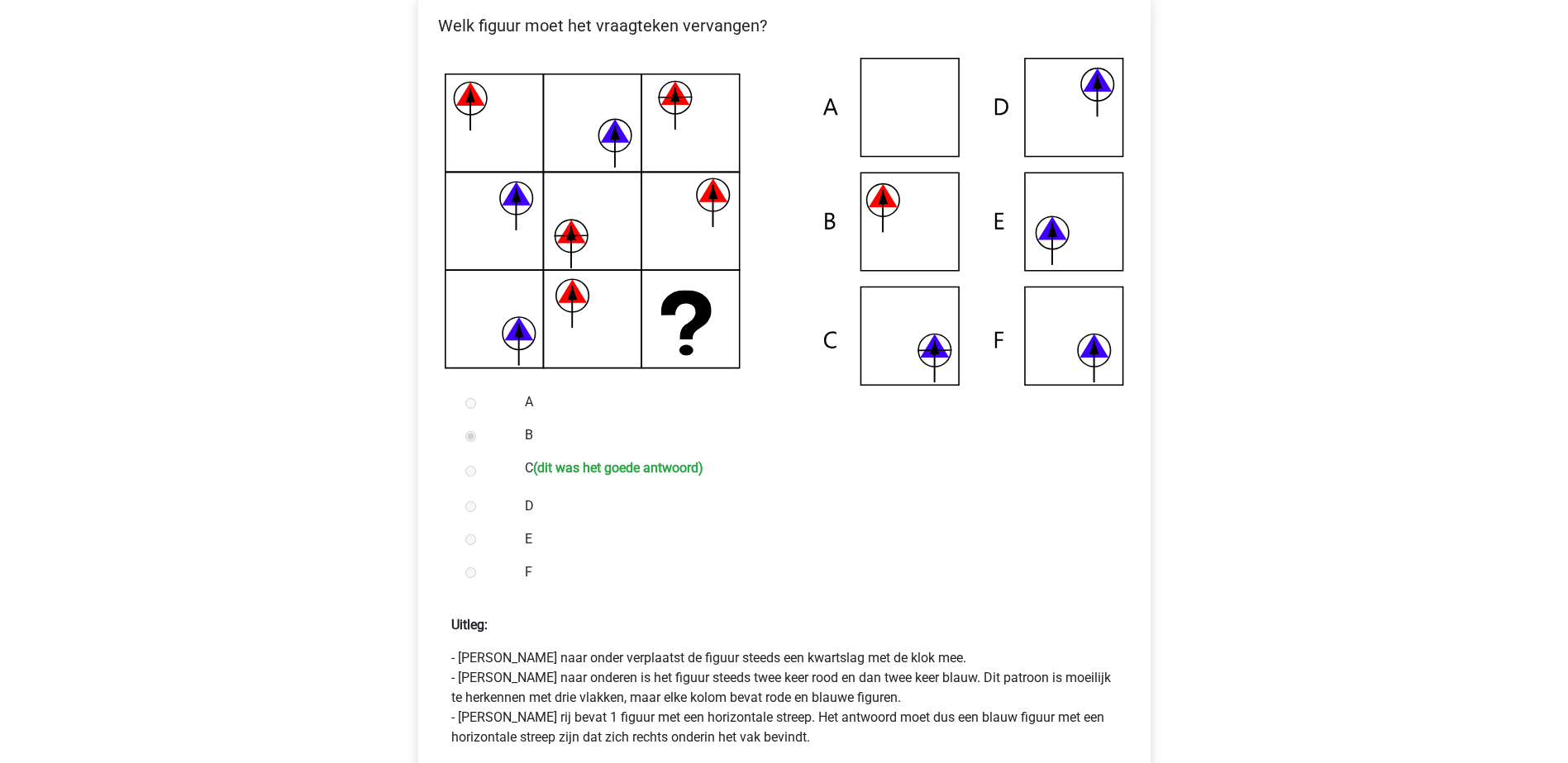
click at [910, 358] on icon at bounding box center [784, 221] width 680 height 328
click at [917, 357] on icon at bounding box center [784, 221] width 680 height 328
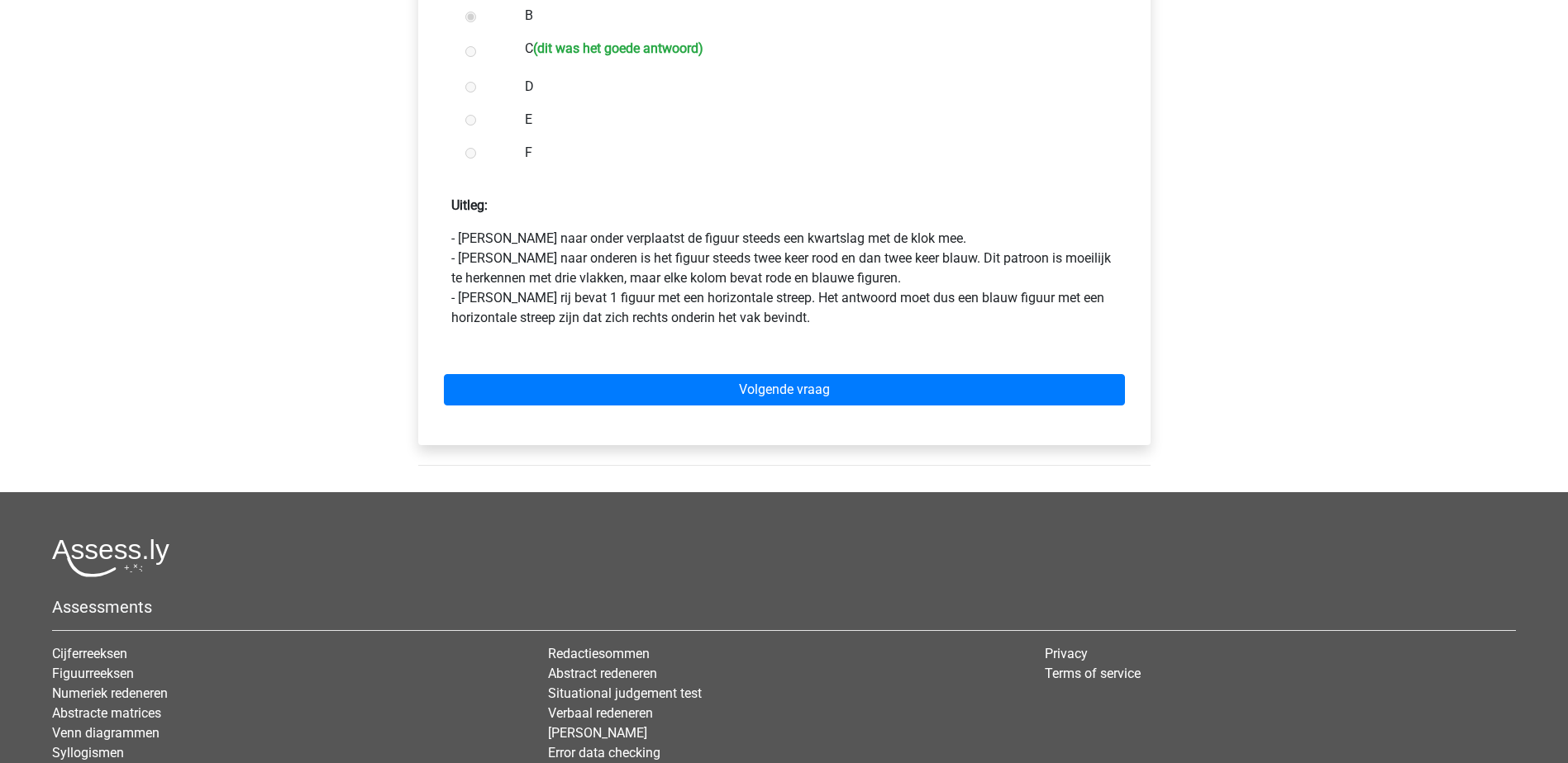
scroll to position [826, 0]
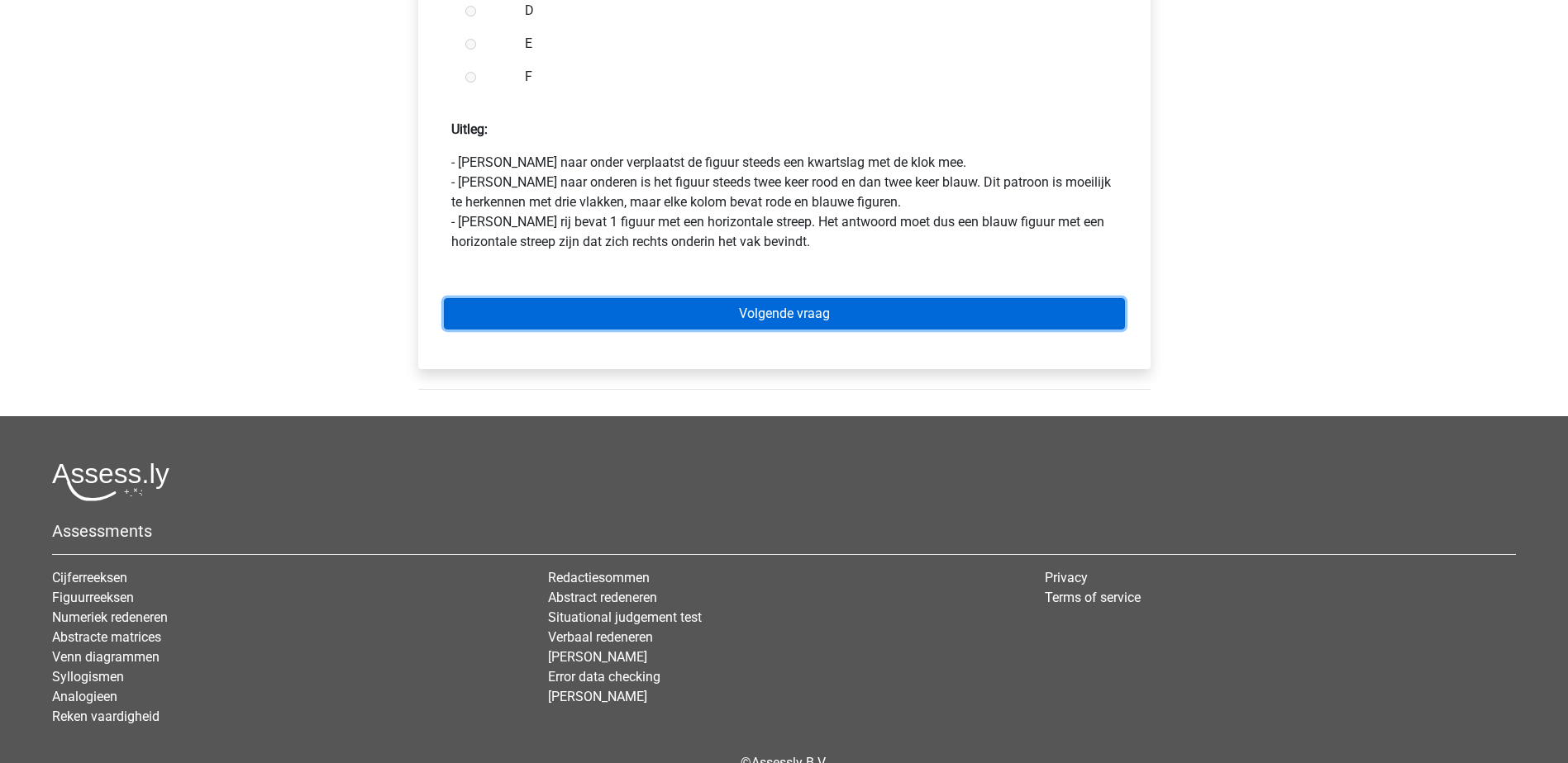
click at [825, 321] on link "Volgende vraag" at bounding box center [784, 313] width 681 height 32
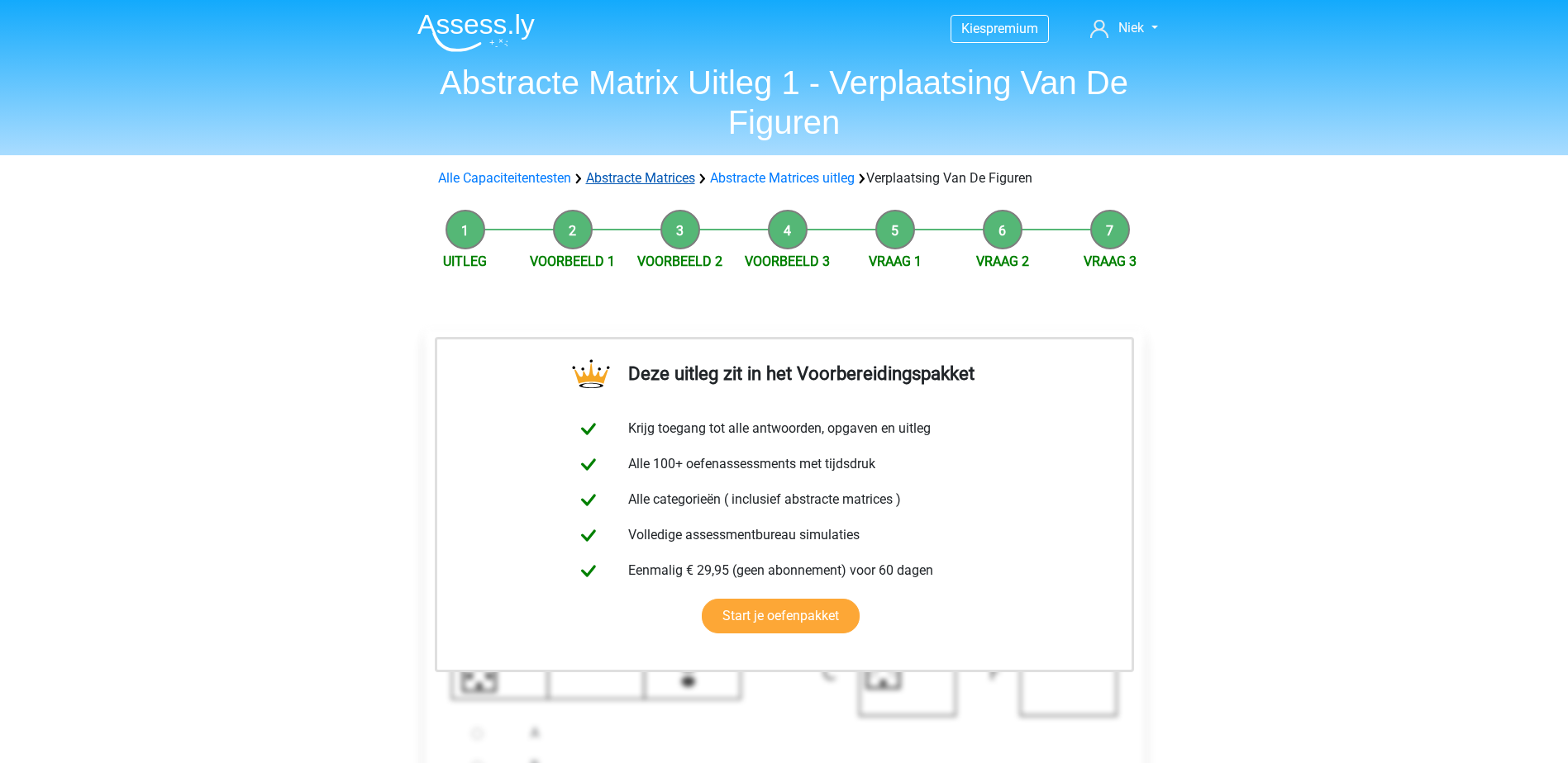
click at [684, 173] on link "Abstracte Matrices" at bounding box center [640, 178] width 109 height 15
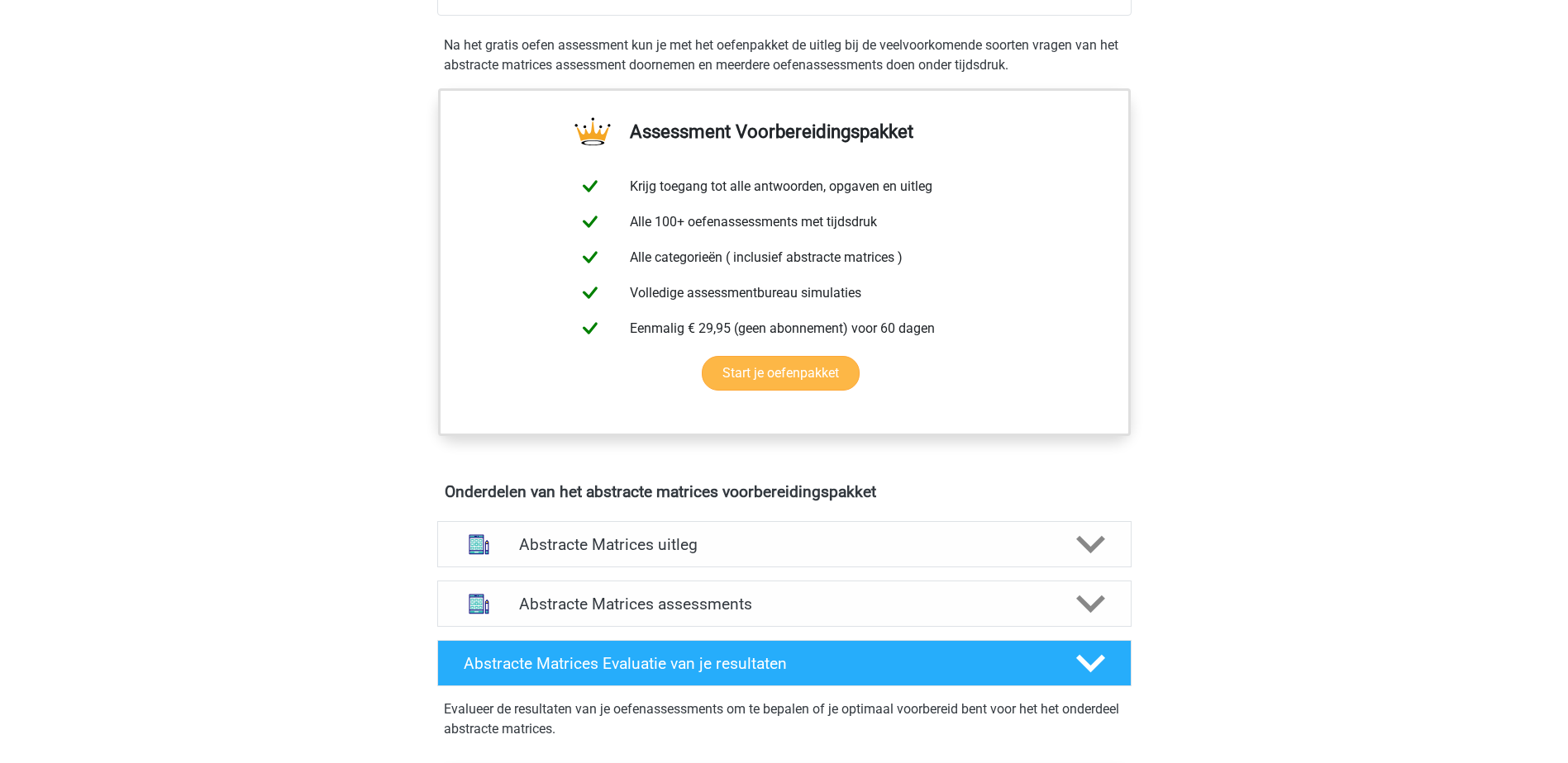
scroll to position [909, 0]
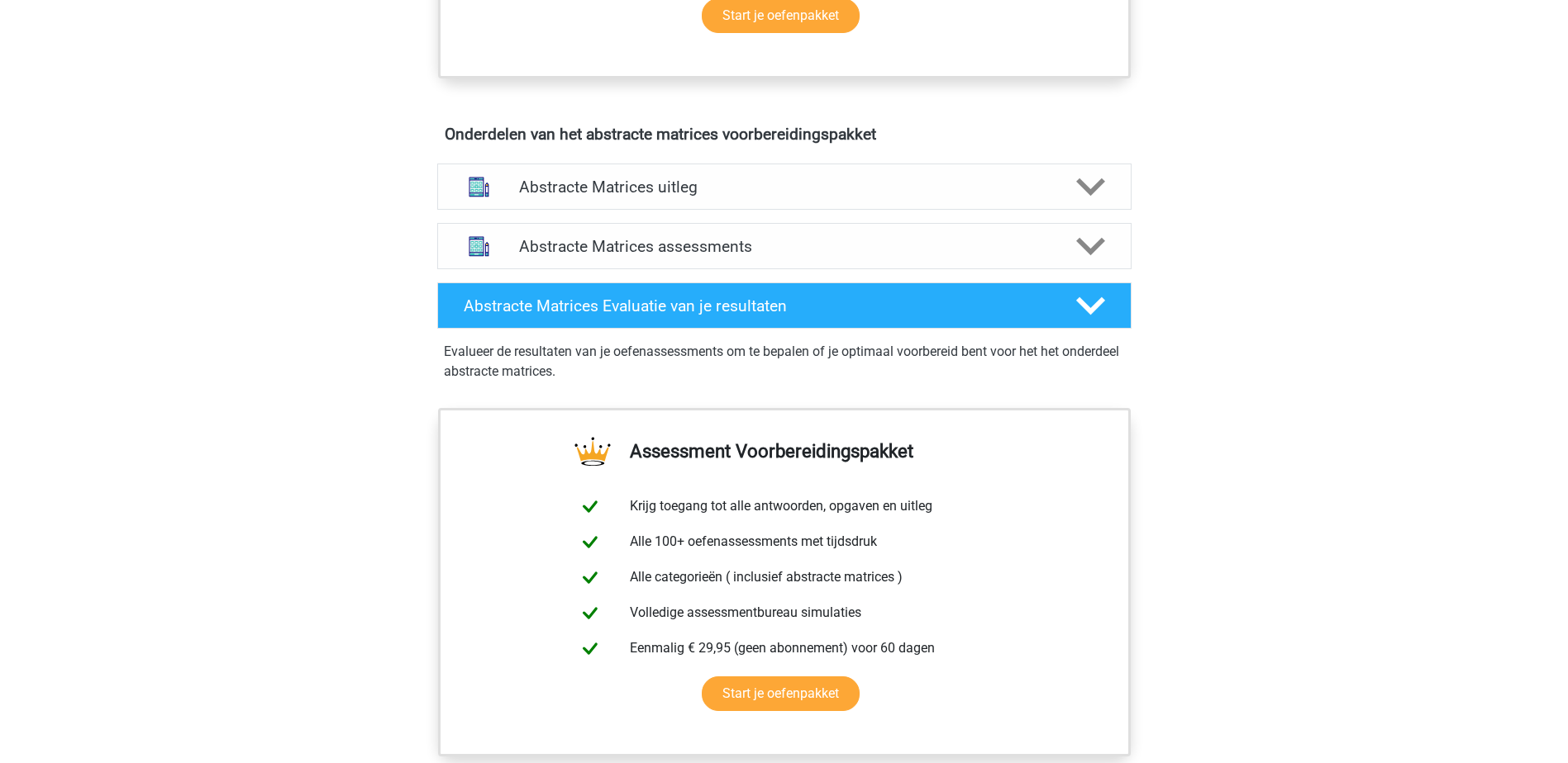
click at [828, 210] on div "Abstracte Matrices uitleg Er zijn verschillende soorten patronen te herkennen d…" at bounding box center [784, 186] width 759 height 60
click at [823, 196] on h4 "Abstracte Matrices uitleg" at bounding box center [784, 187] width 531 height 19
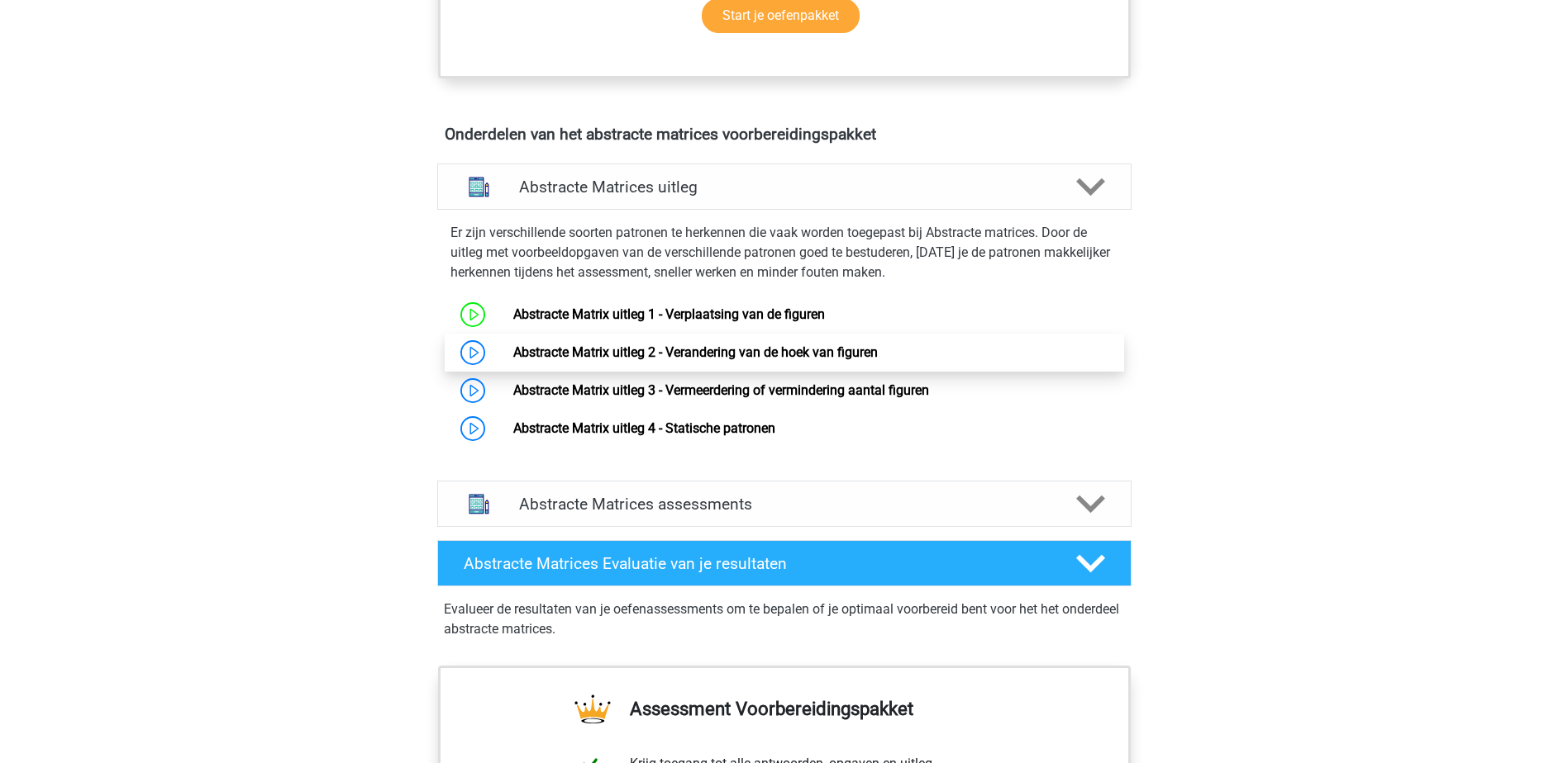
click at [878, 360] on link "Abstracte Matrix uitleg 2 - Verandering van de hoek van figuren" at bounding box center [695, 352] width 364 height 15
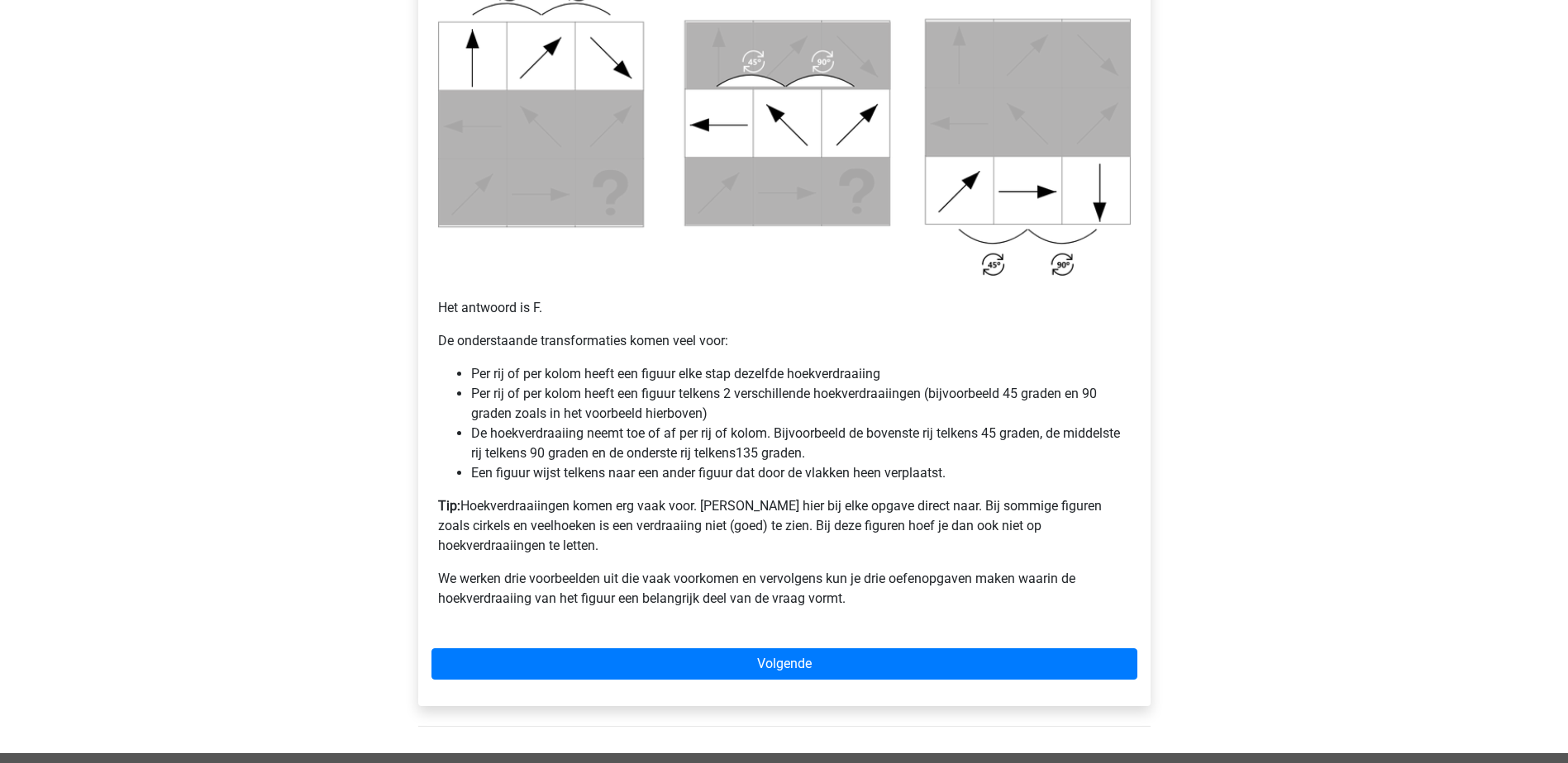
scroll to position [909, 0]
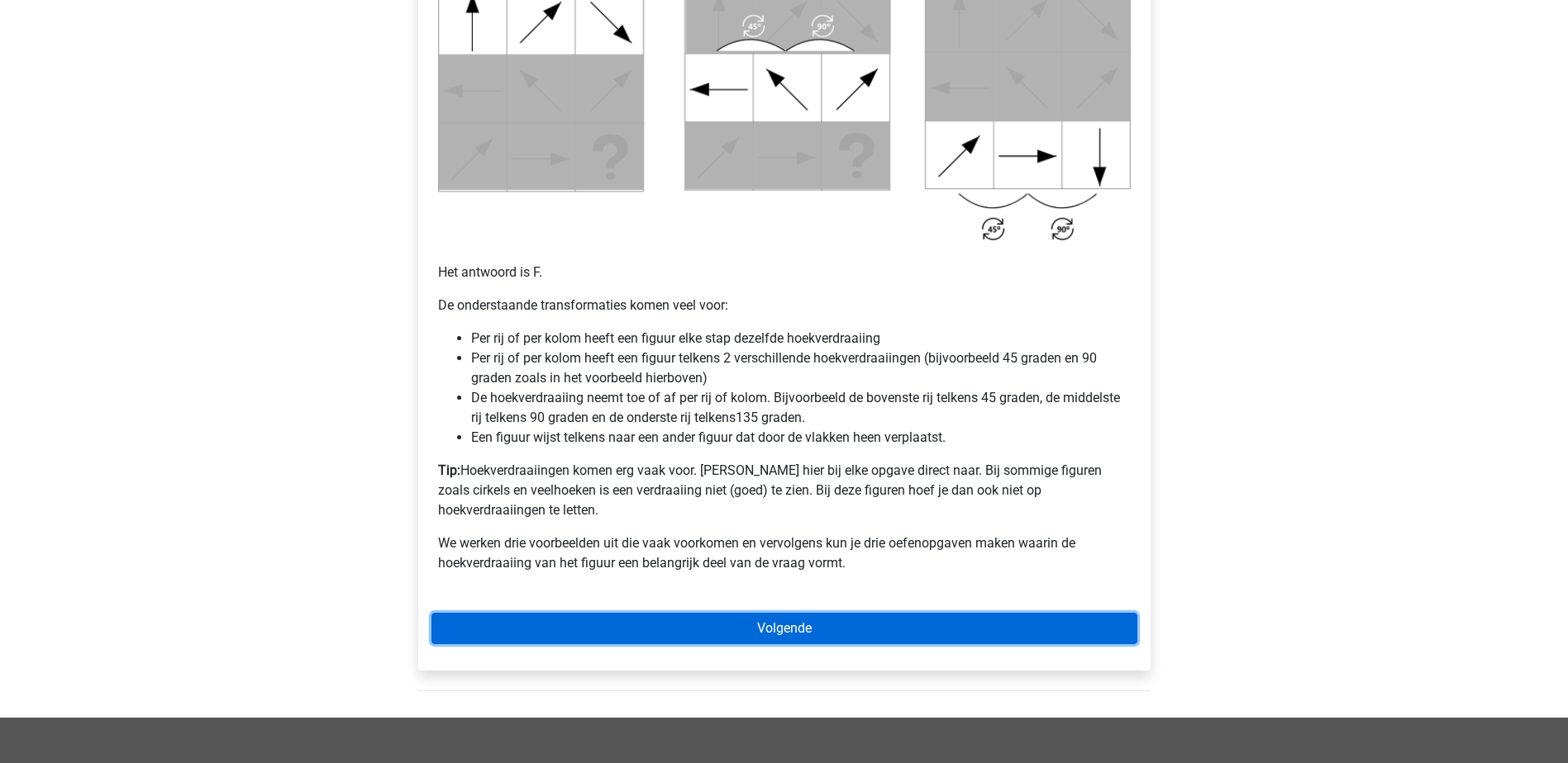
click at [761, 613] on link "Volgende" at bounding box center [784, 628] width 706 height 32
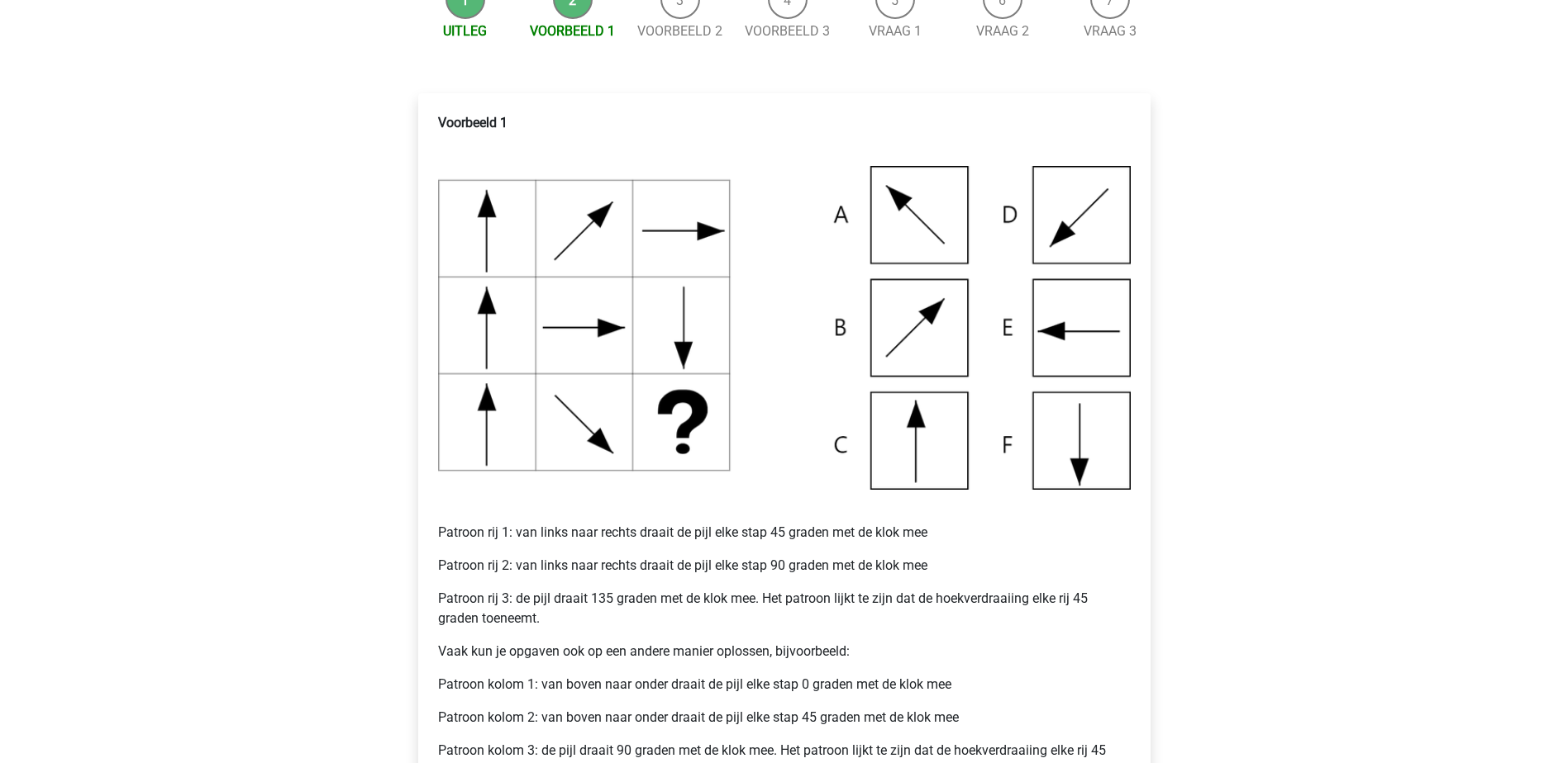
scroll to position [165, 0]
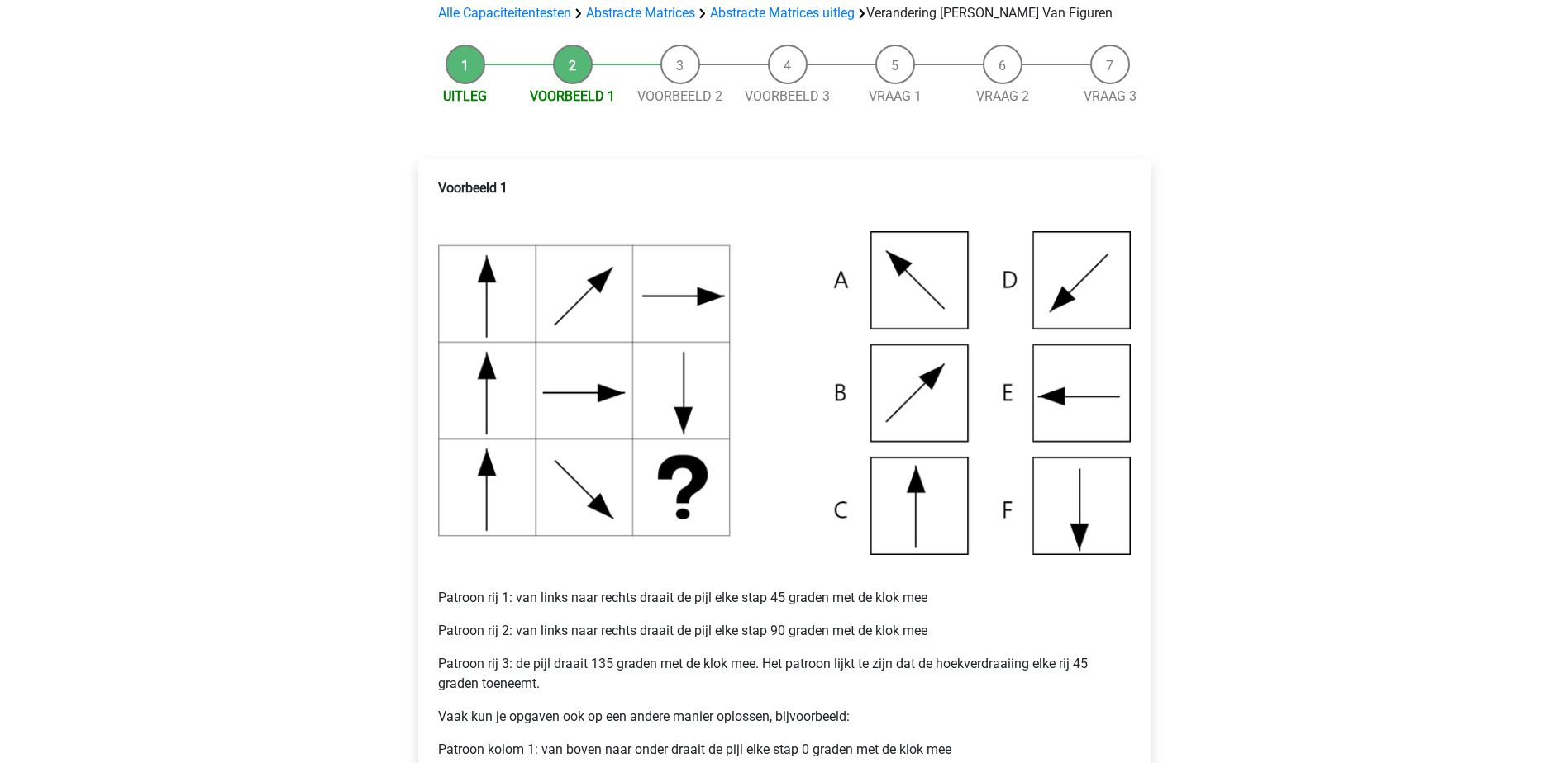
drag, startPoint x: 1117, startPoint y: 316, endPoint x: 1110, endPoint y: 311, distance: 8.6
click at [1116, 317] on img at bounding box center [784, 393] width 692 height 324
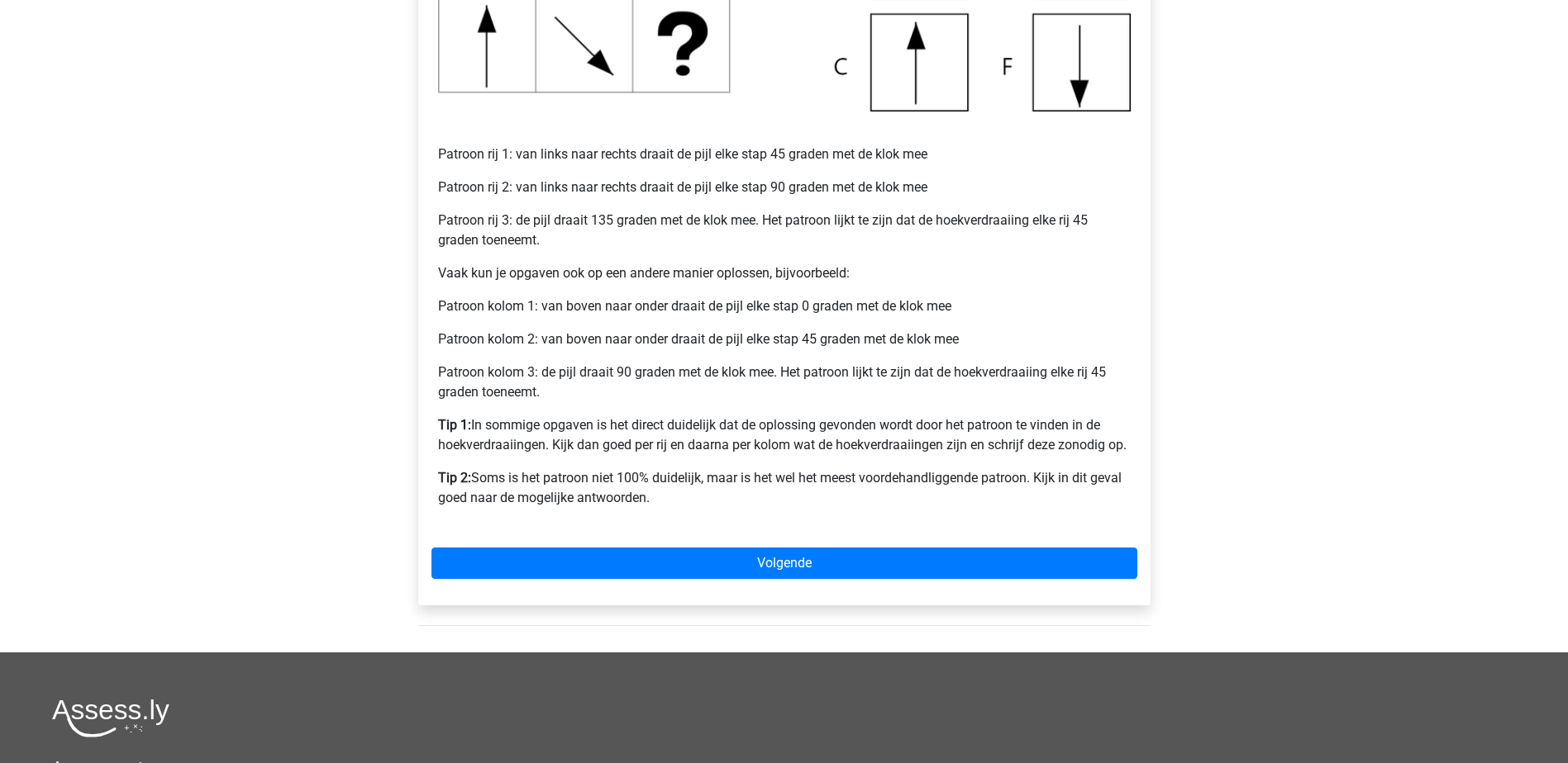
scroll to position [661, 0]
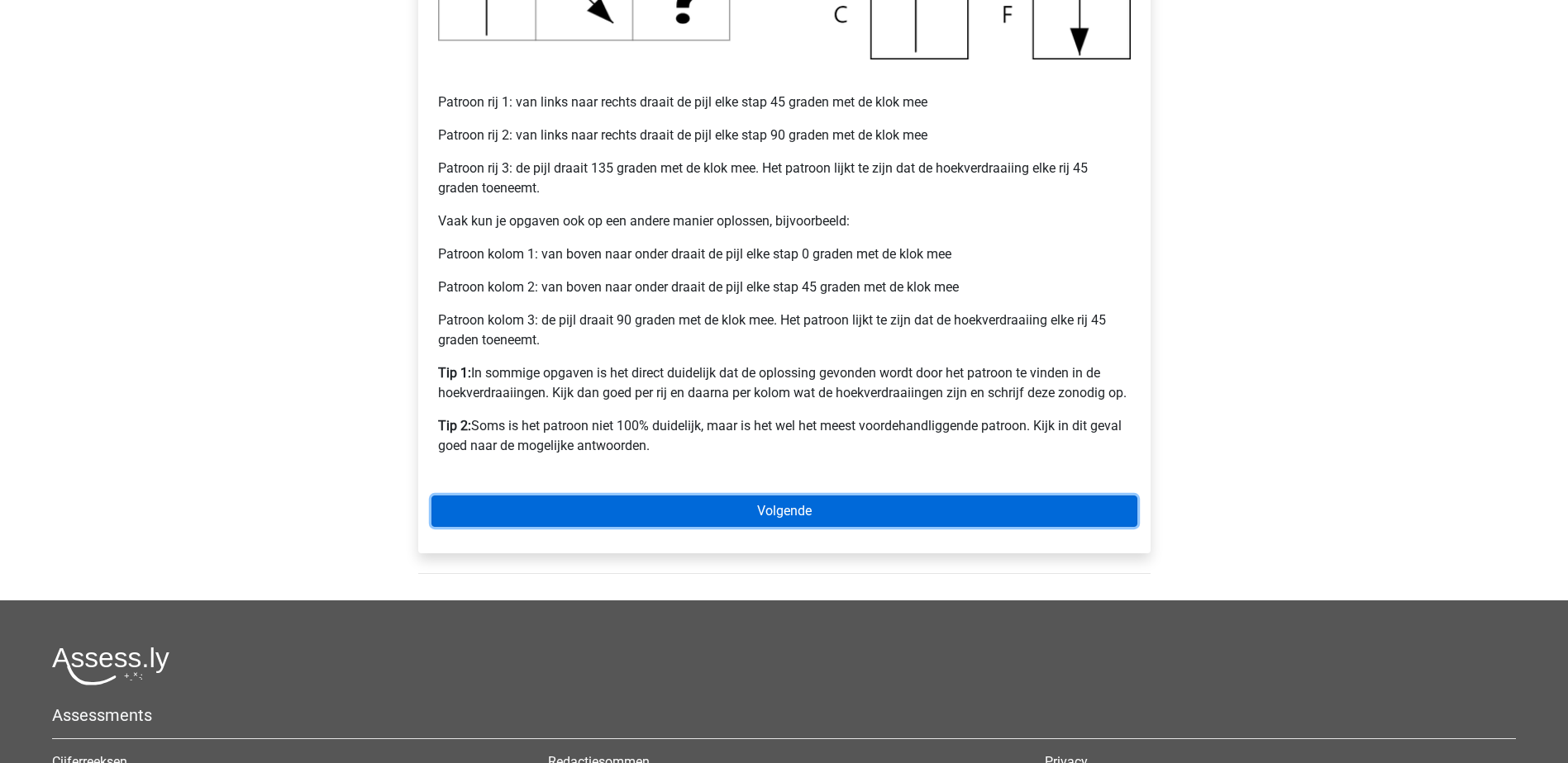
click at [1023, 507] on link "Volgende" at bounding box center [784, 511] width 706 height 32
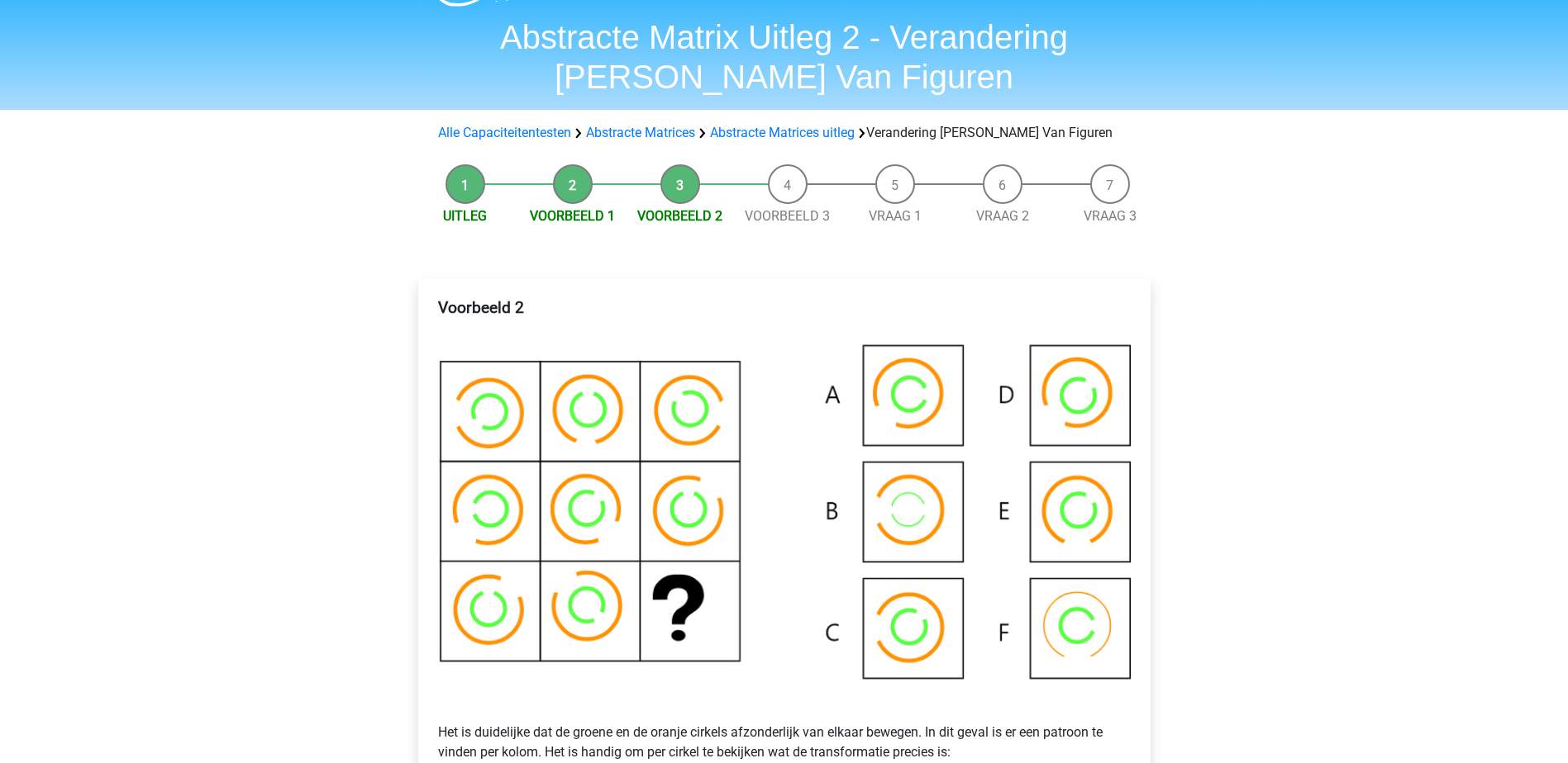
scroll to position [83, 0]
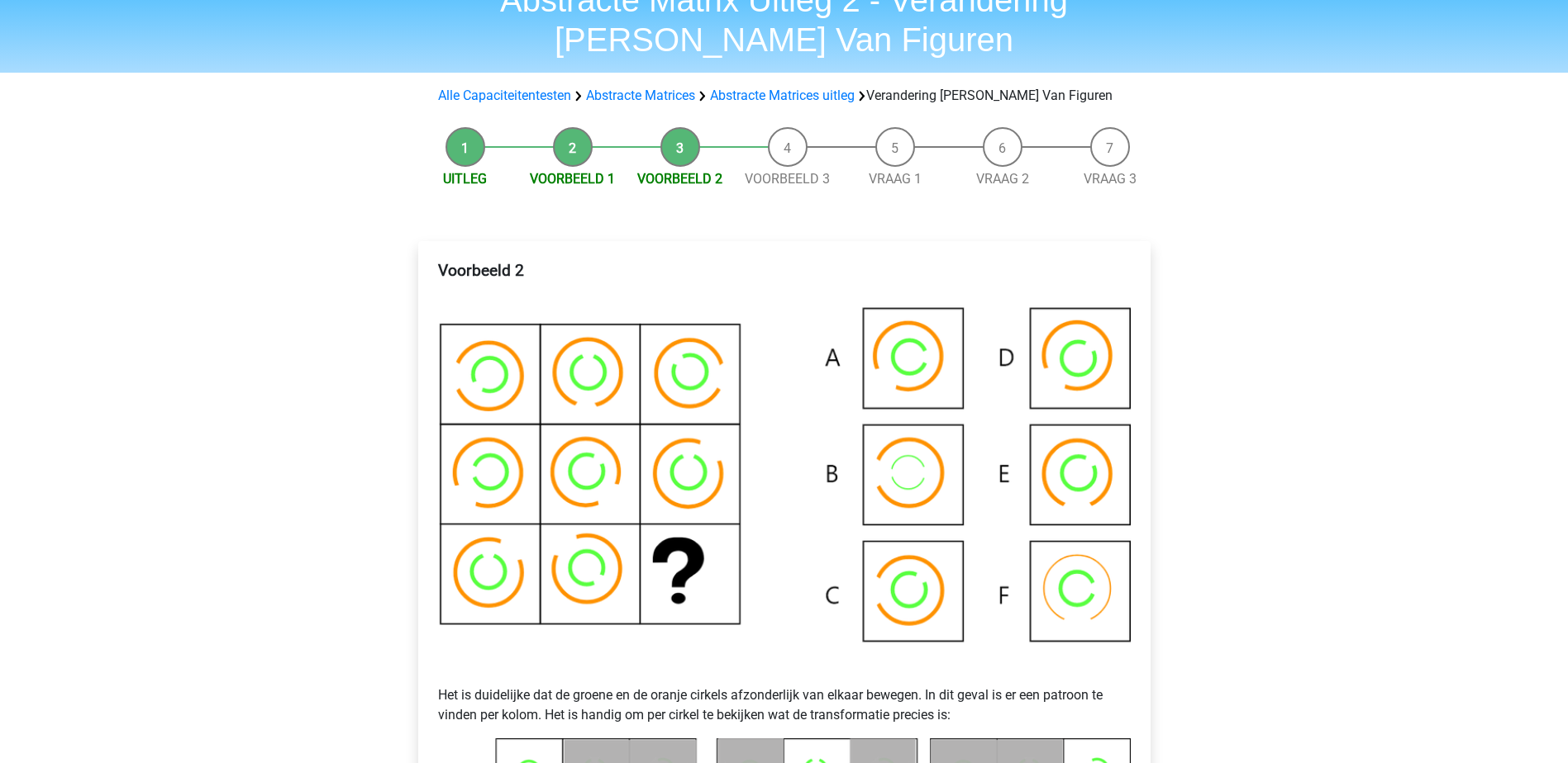
click at [1103, 505] on img at bounding box center [784, 485] width 692 height 360
click at [1103, 505] on img at bounding box center [784, 485] width 692 height 360
click at [1082, 372] on img at bounding box center [784, 485] width 692 height 360
click at [933, 368] on img at bounding box center [784, 485] width 692 height 360
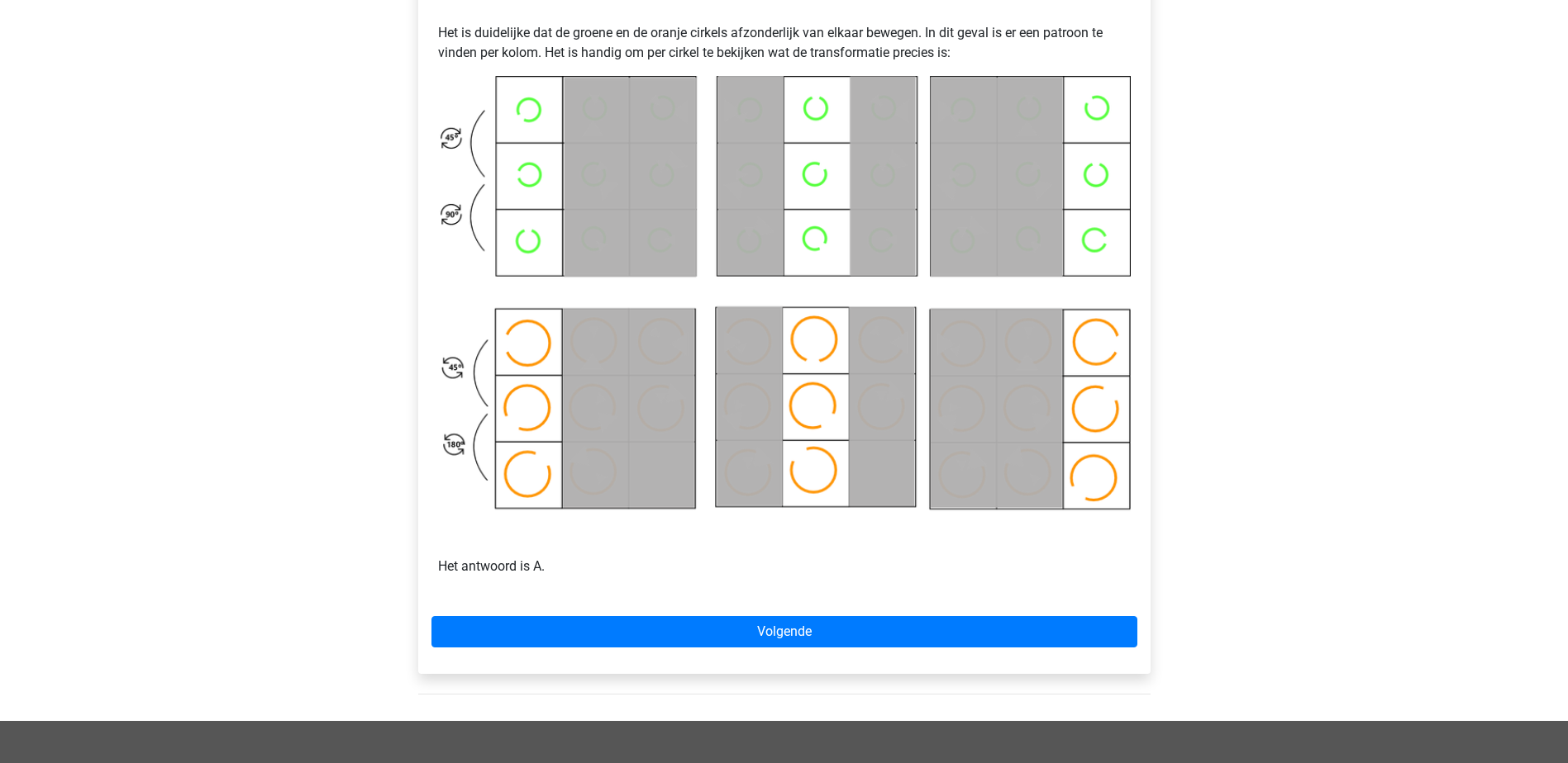
scroll to position [744, 0]
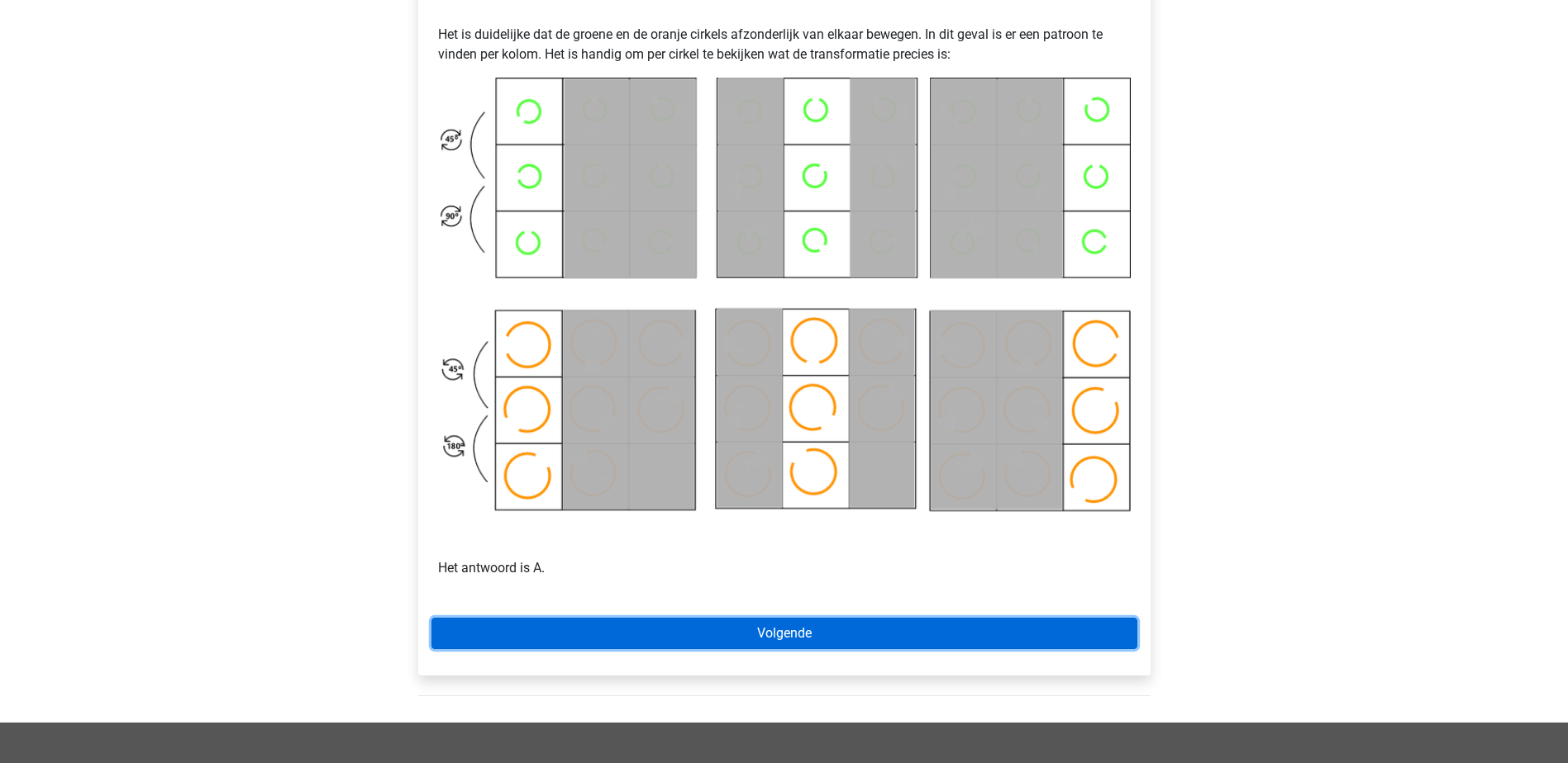
click at [764, 628] on link "Volgende" at bounding box center [784, 633] width 706 height 32
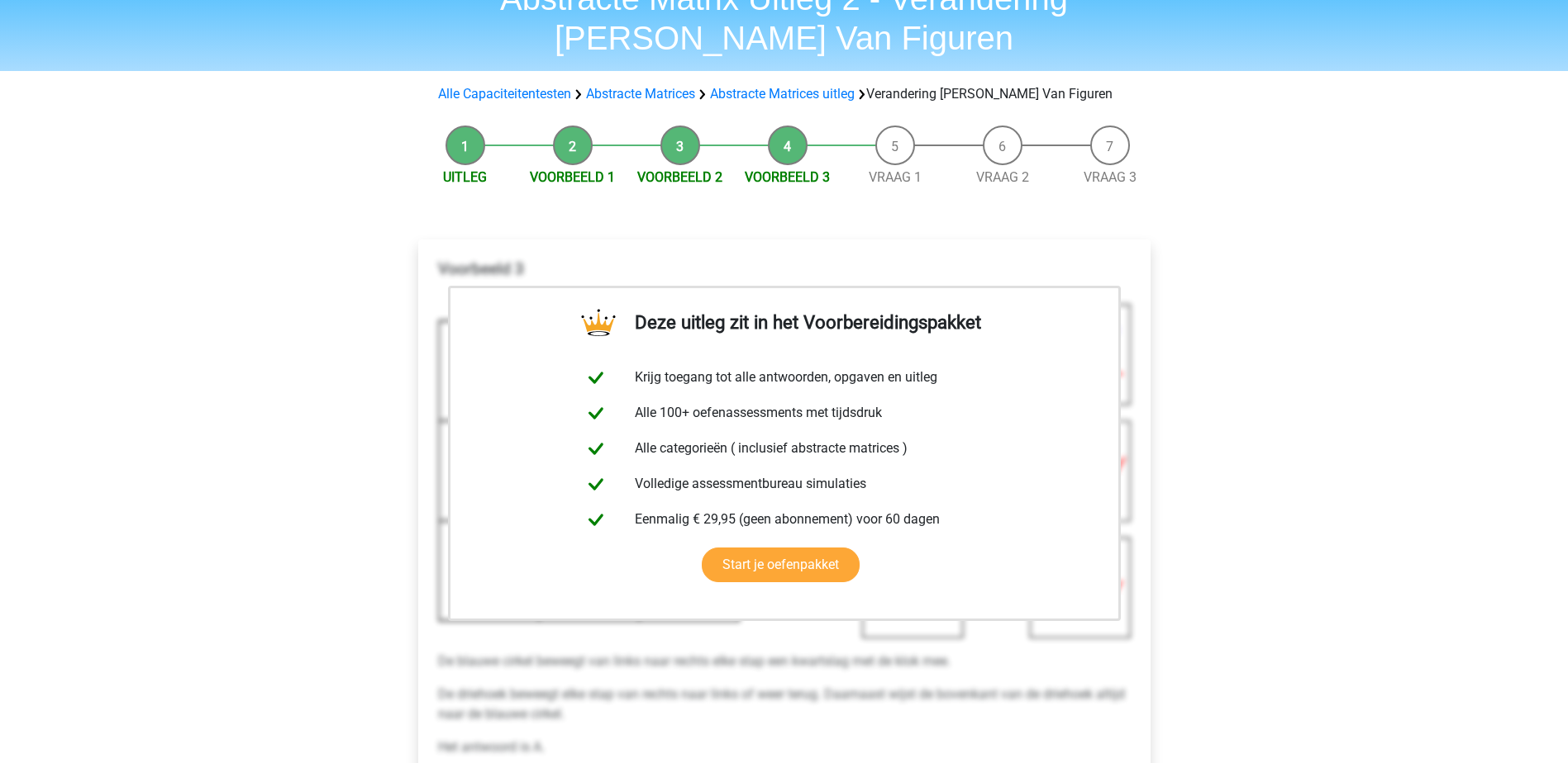
scroll to position [578, 0]
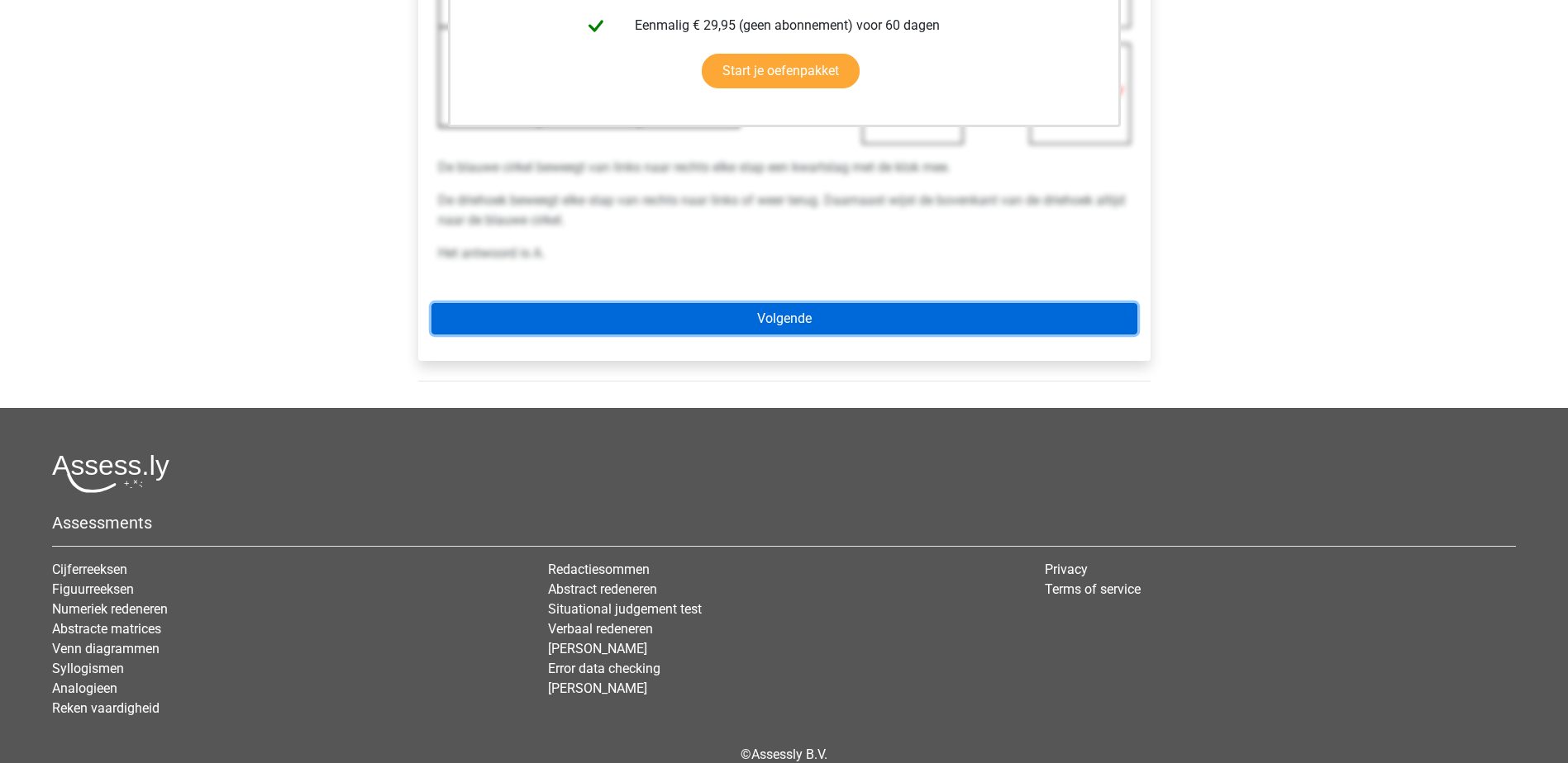
click at [774, 325] on link "Volgende" at bounding box center [784, 318] width 706 height 32
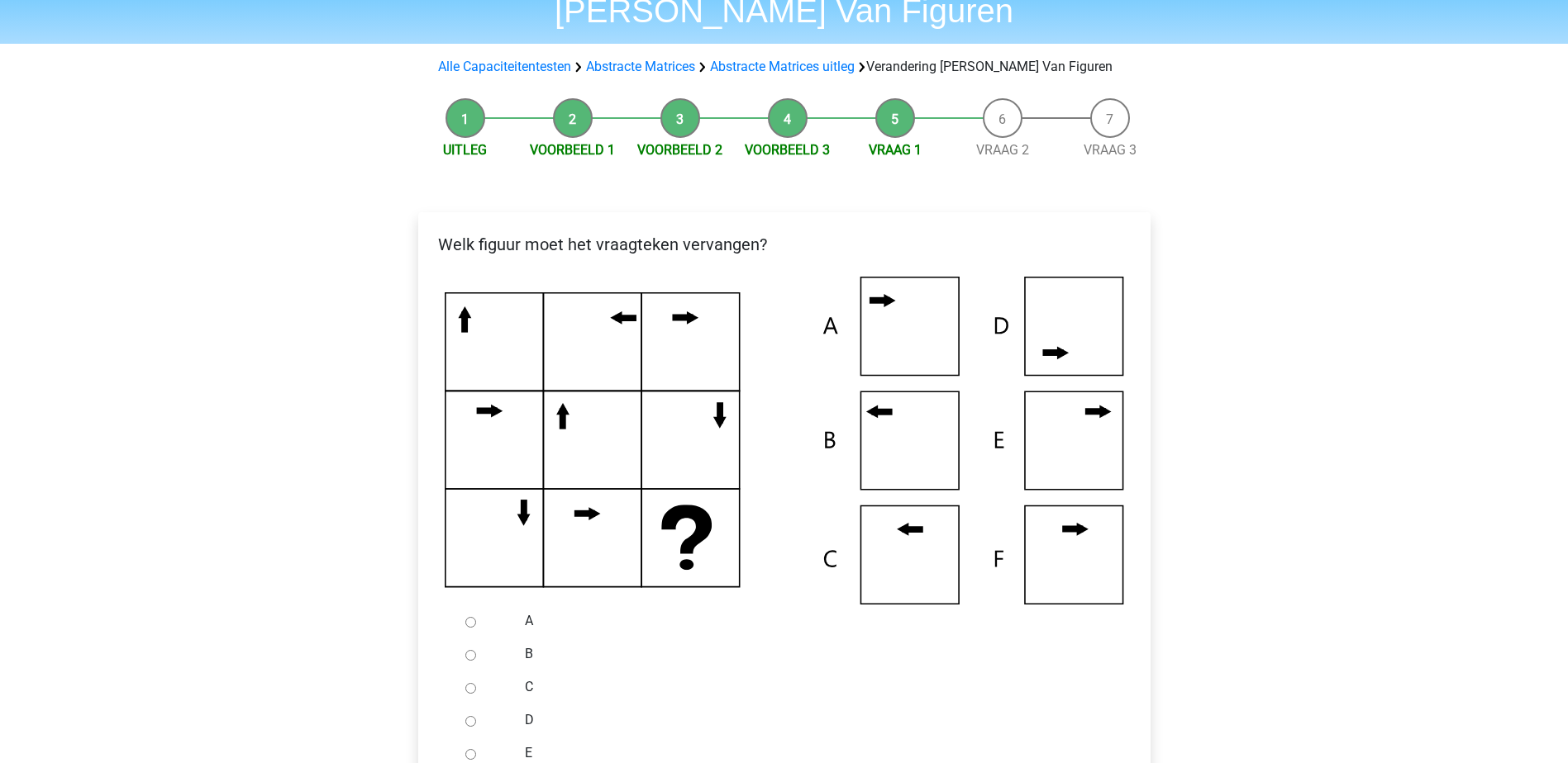
scroll to position [83, 0]
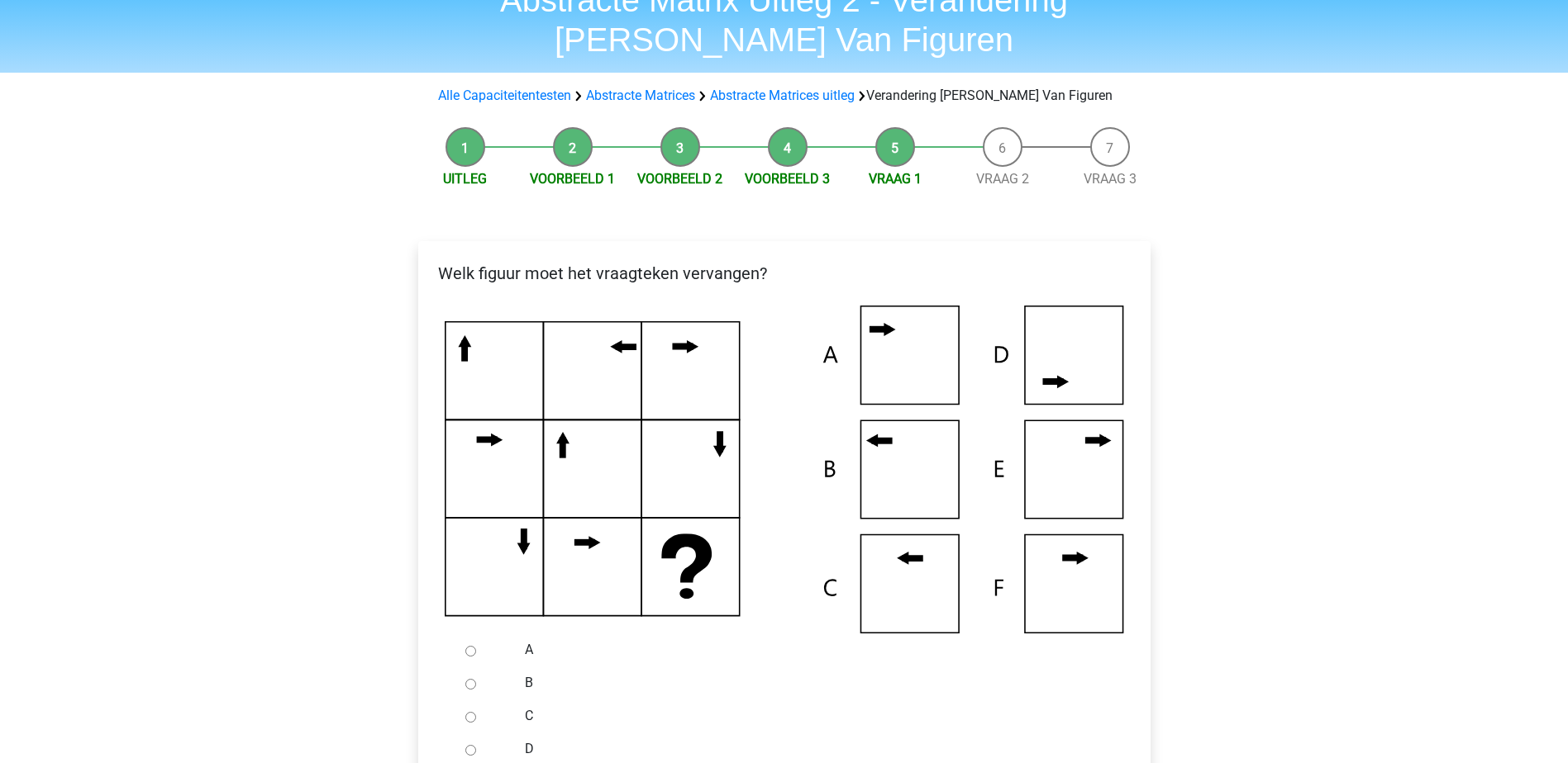
click at [902, 592] on icon at bounding box center [784, 469] width 680 height 328
click at [927, 477] on icon at bounding box center [784, 469] width 680 height 328
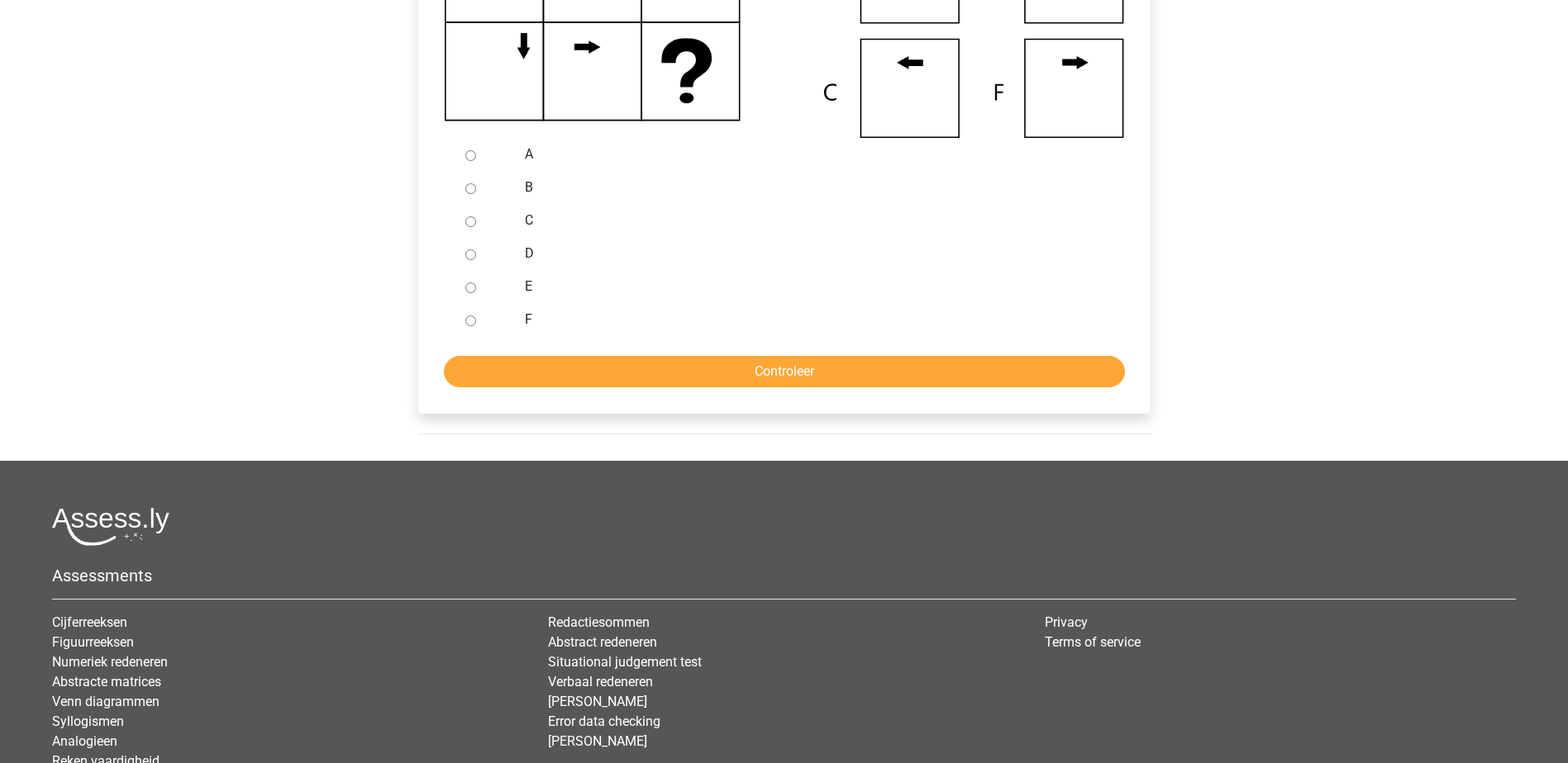
click at [511, 191] on div at bounding box center [485, 187] width 55 height 33
click at [462, 188] on div at bounding box center [485, 187] width 55 height 33
click at [470, 191] on input "B" at bounding box center [470, 188] width 11 height 11
radio input "true"
click at [569, 370] on input "Controleer" at bounding box center [784, 372] width 681 height 32
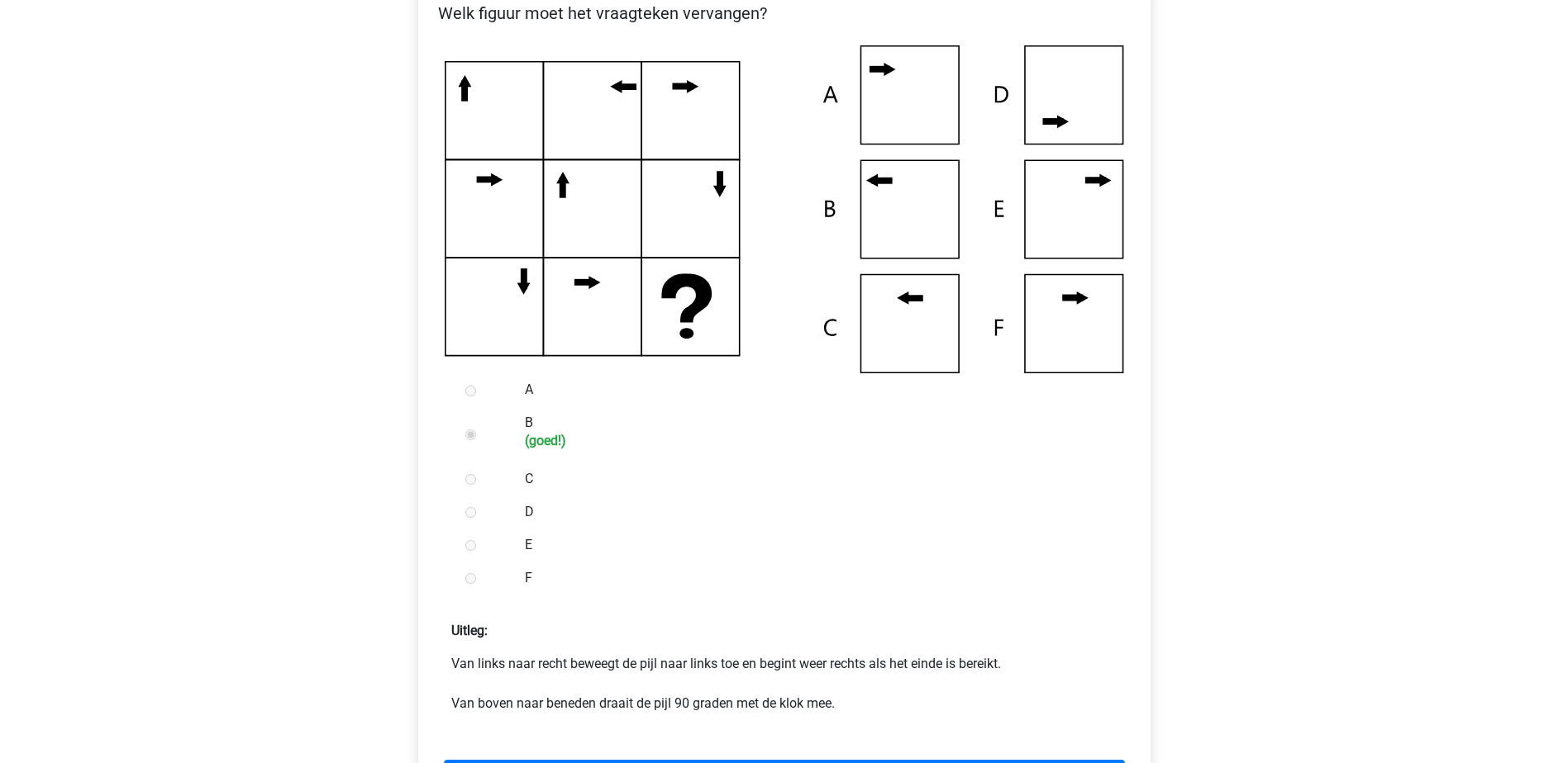
scroll to position [826, 0]
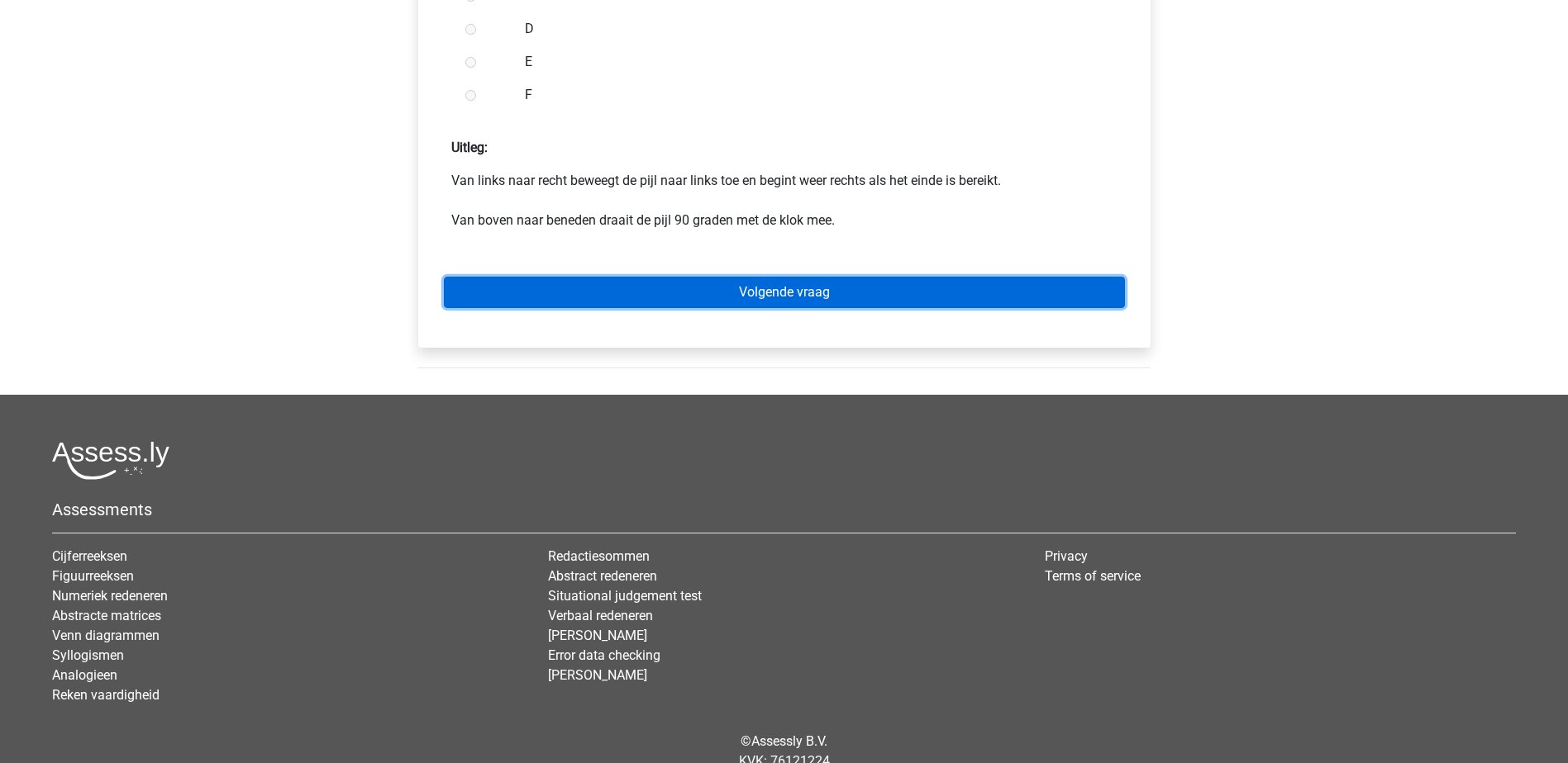
click at [908, 292] on link "Volgende vraag" at bounding box center [784, 292] width 681 height 32
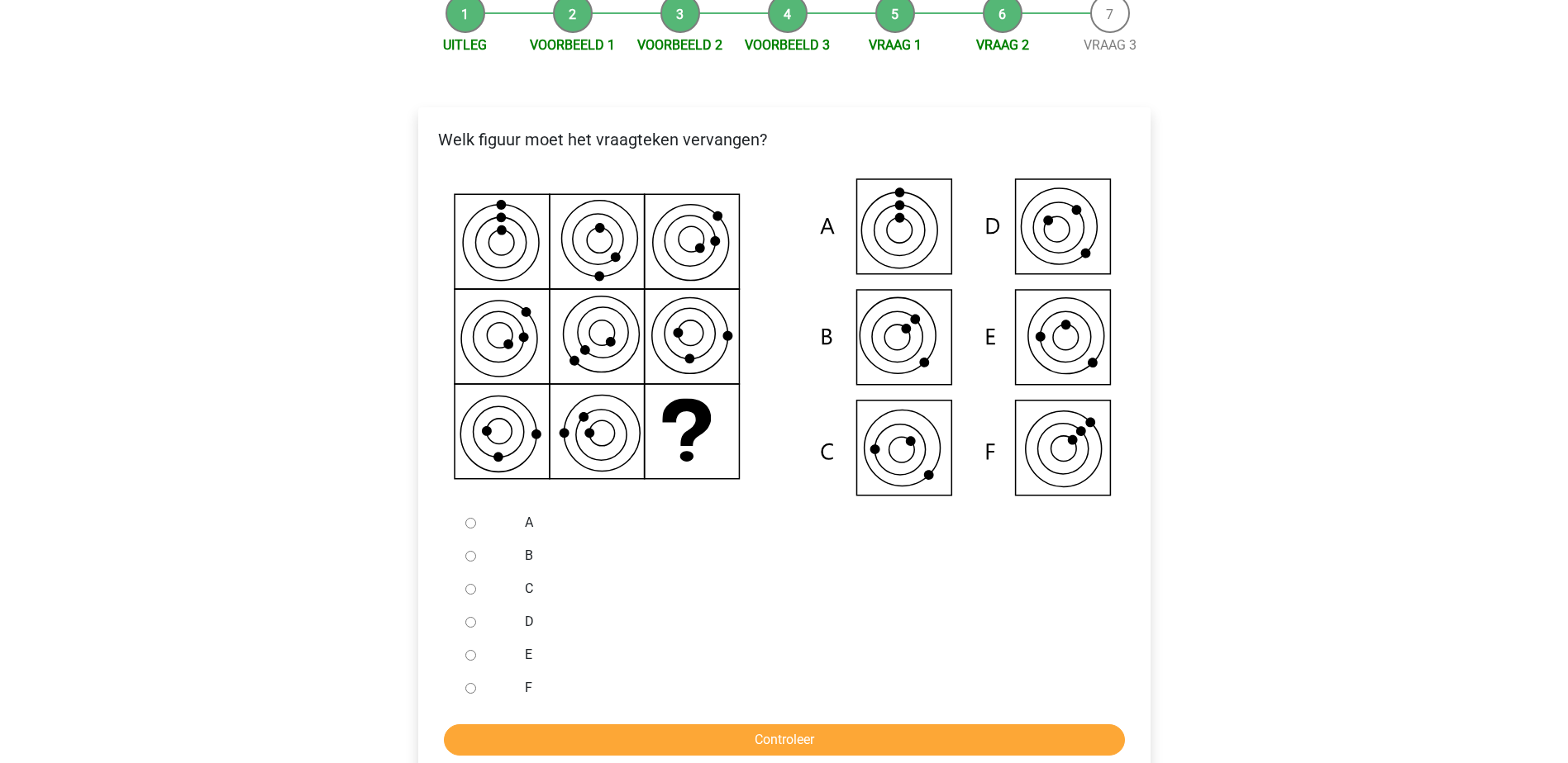
scroll to position [248, 0]
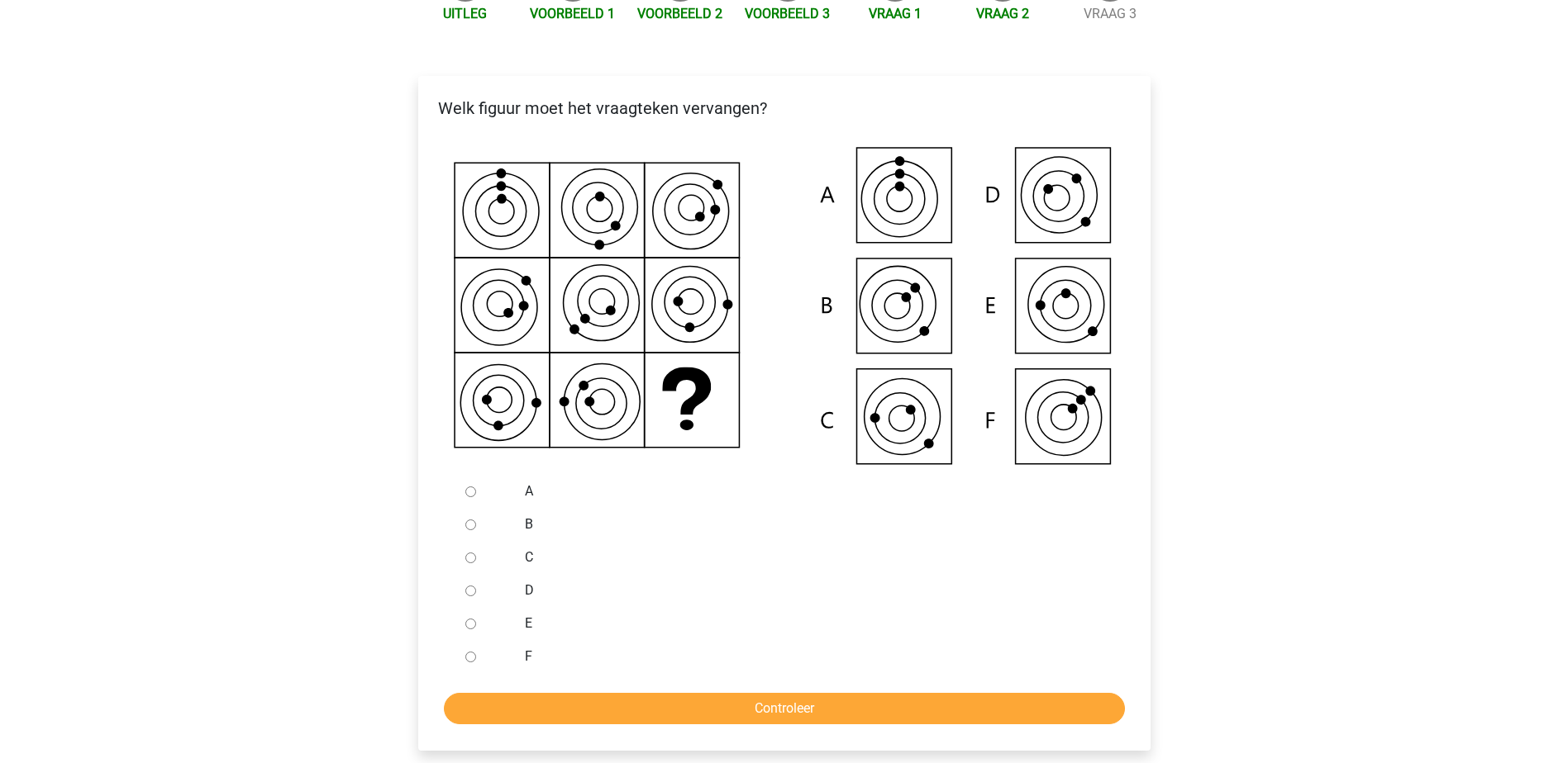
click at [912, 425] on icon at bounding box center [901, 418] width 36 height 36
click at [475, 562] on input "C" at bounding box center [470, 557] width 11 height 11
radio input "true"
click at [568, 692] on form "A B C D E F Controleer" at bounding box center [784, 600] width 706 height 250
click at [574, 712] on input "Controleer" at bounding box center [784, 708] width 681 height 32
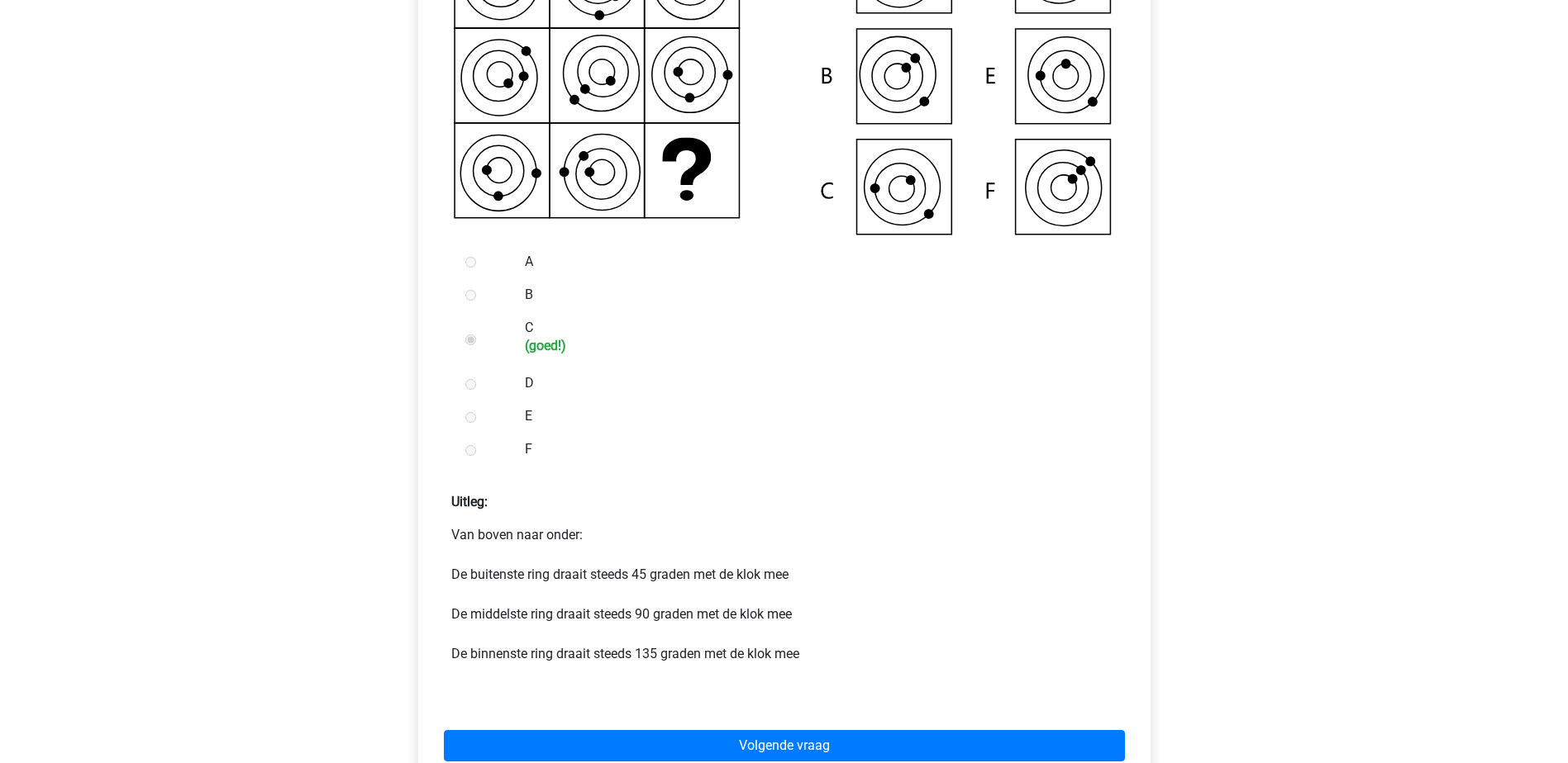
scroll to position [496, 0]
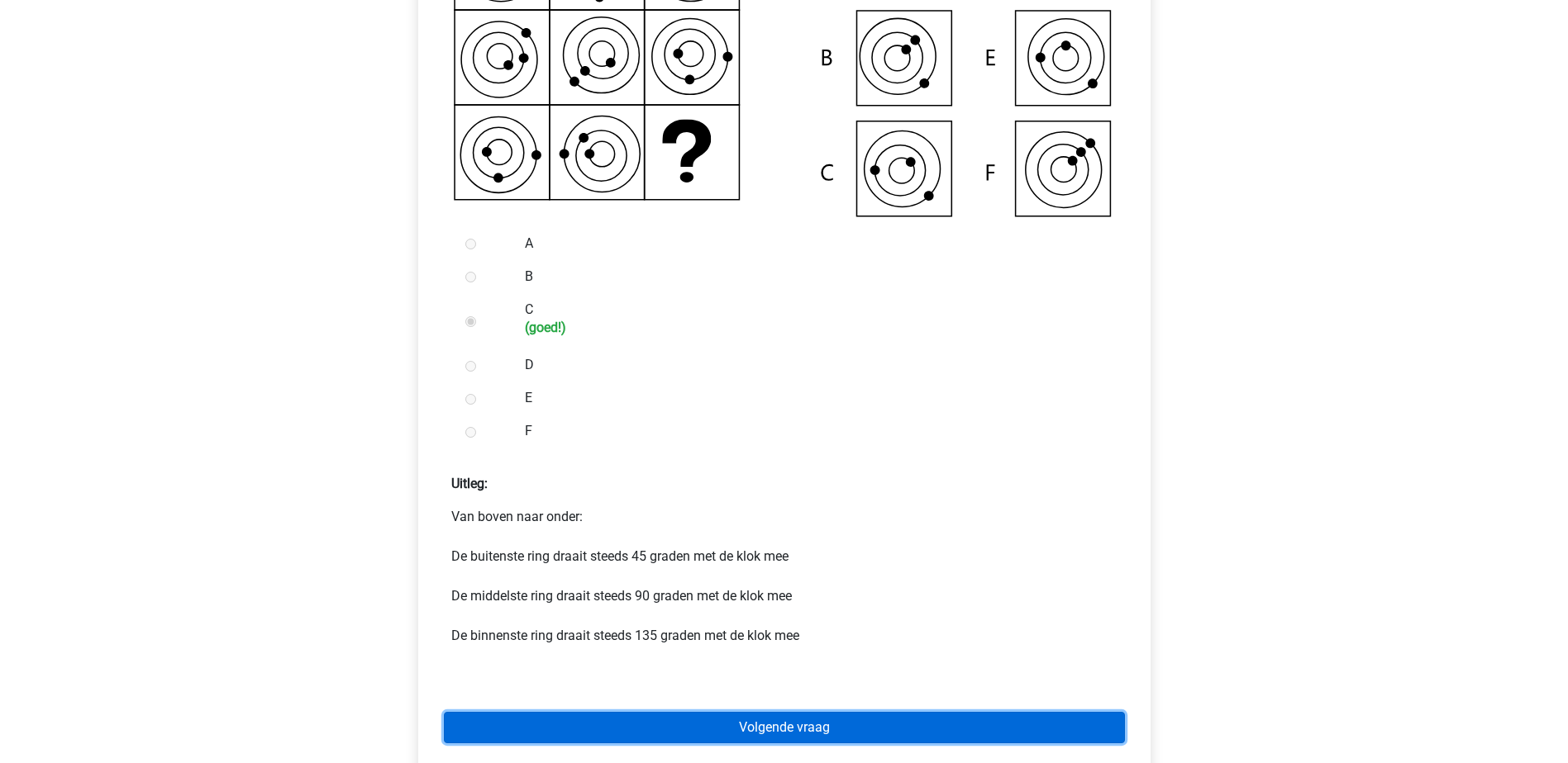
click at [813, 733] on link "Volgende vraag" at bounding box center [784, 727] width 681 height 32
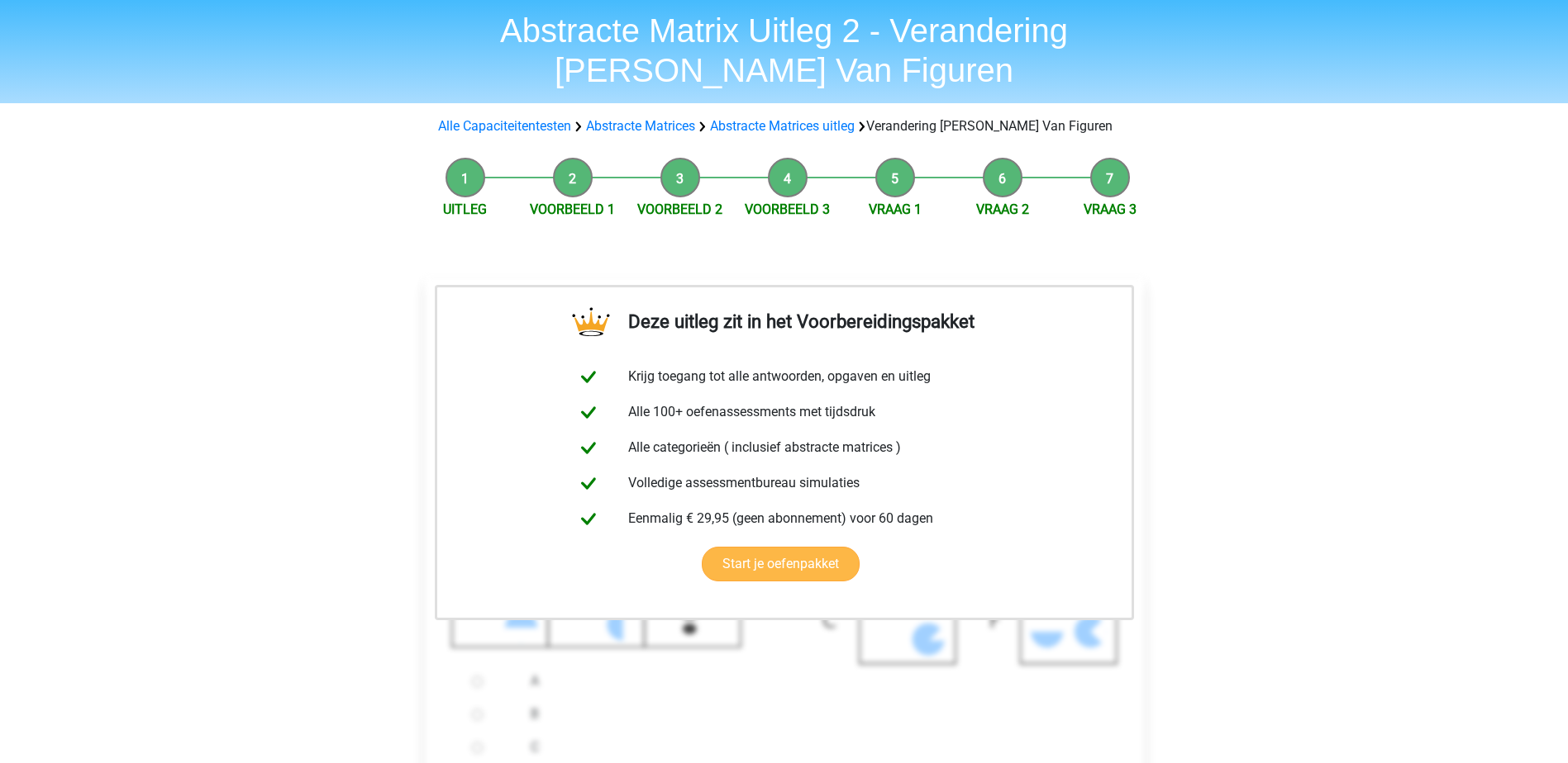
scroll to position [413, 0]
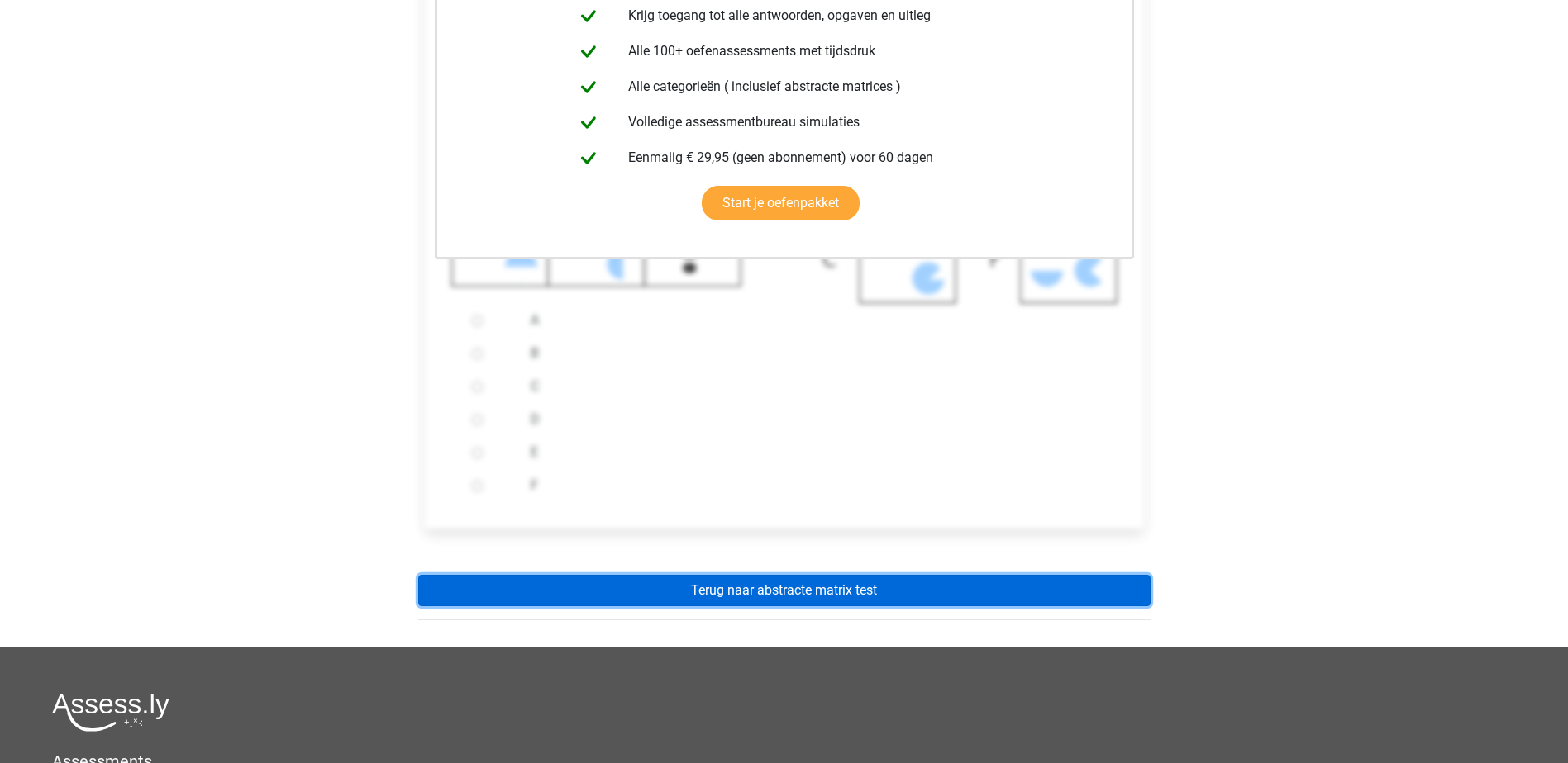
click at [828, 597] on link "Terug naar abstracte matrix test" at bounding box center [784, 590] width 733 height 32
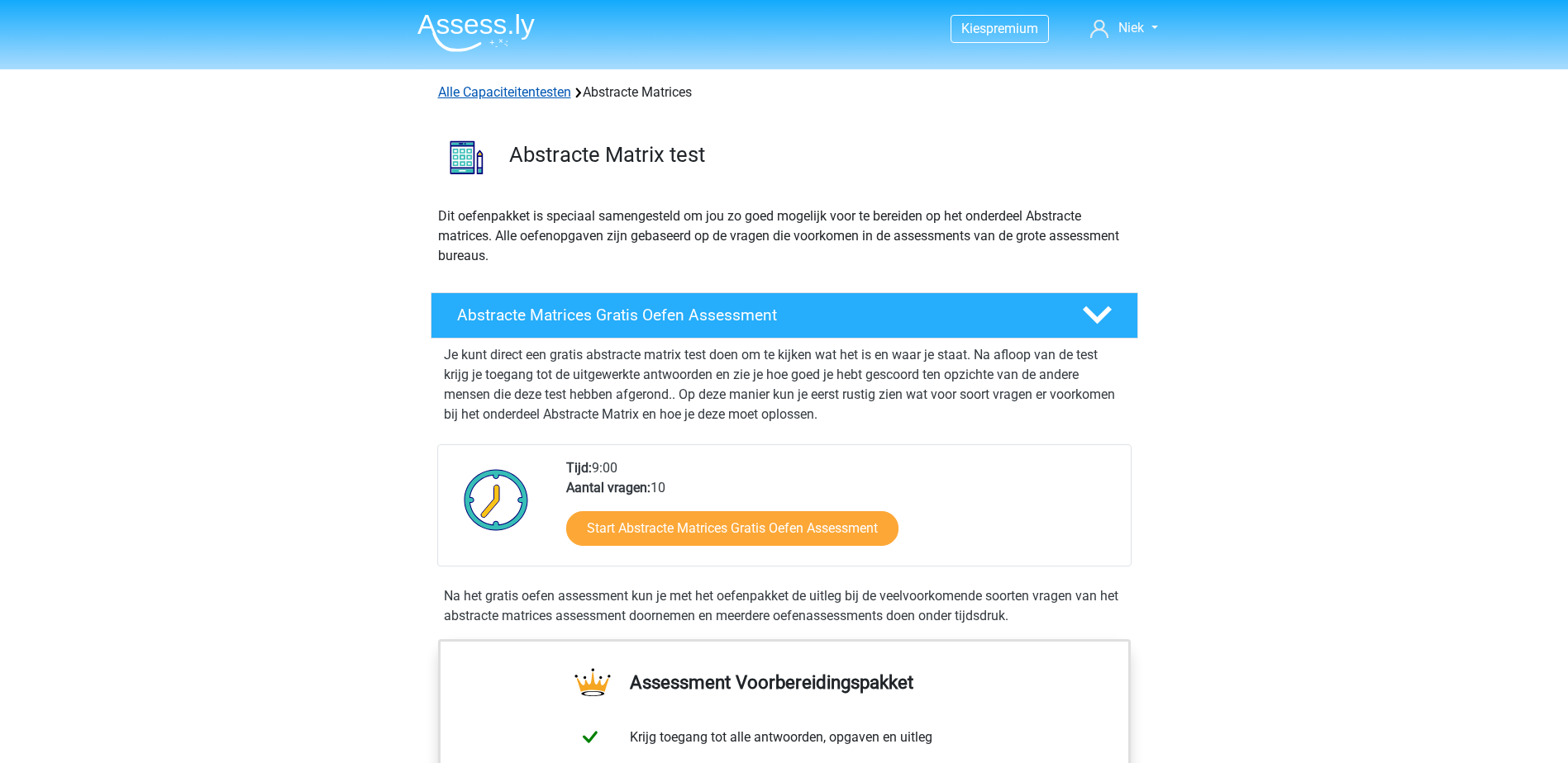
click at [538, 97] on link "Alle Capaciteitentesten" at bounding box center [505, 92] width 133 height 15
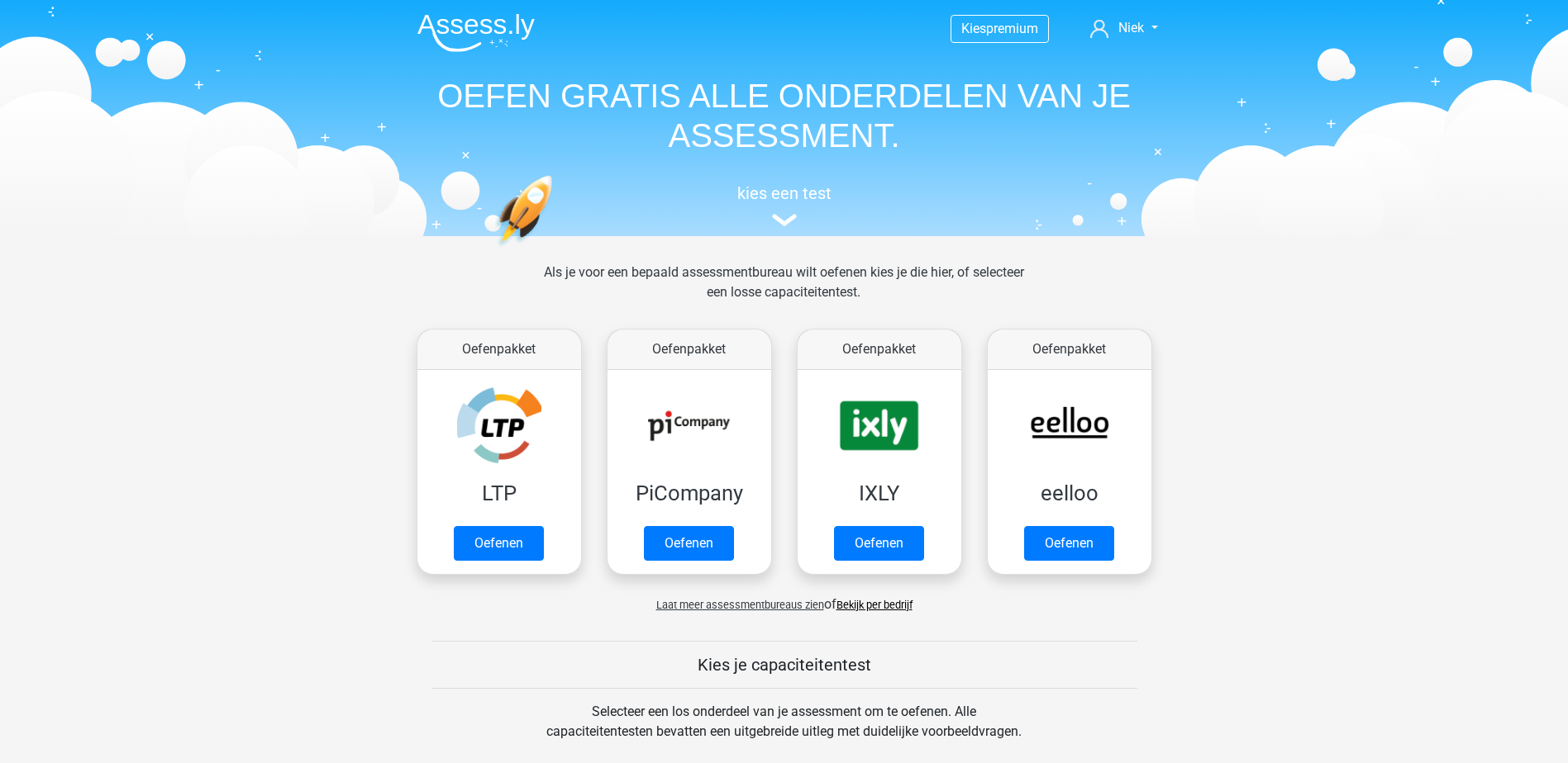
scroll to position [702, 0]
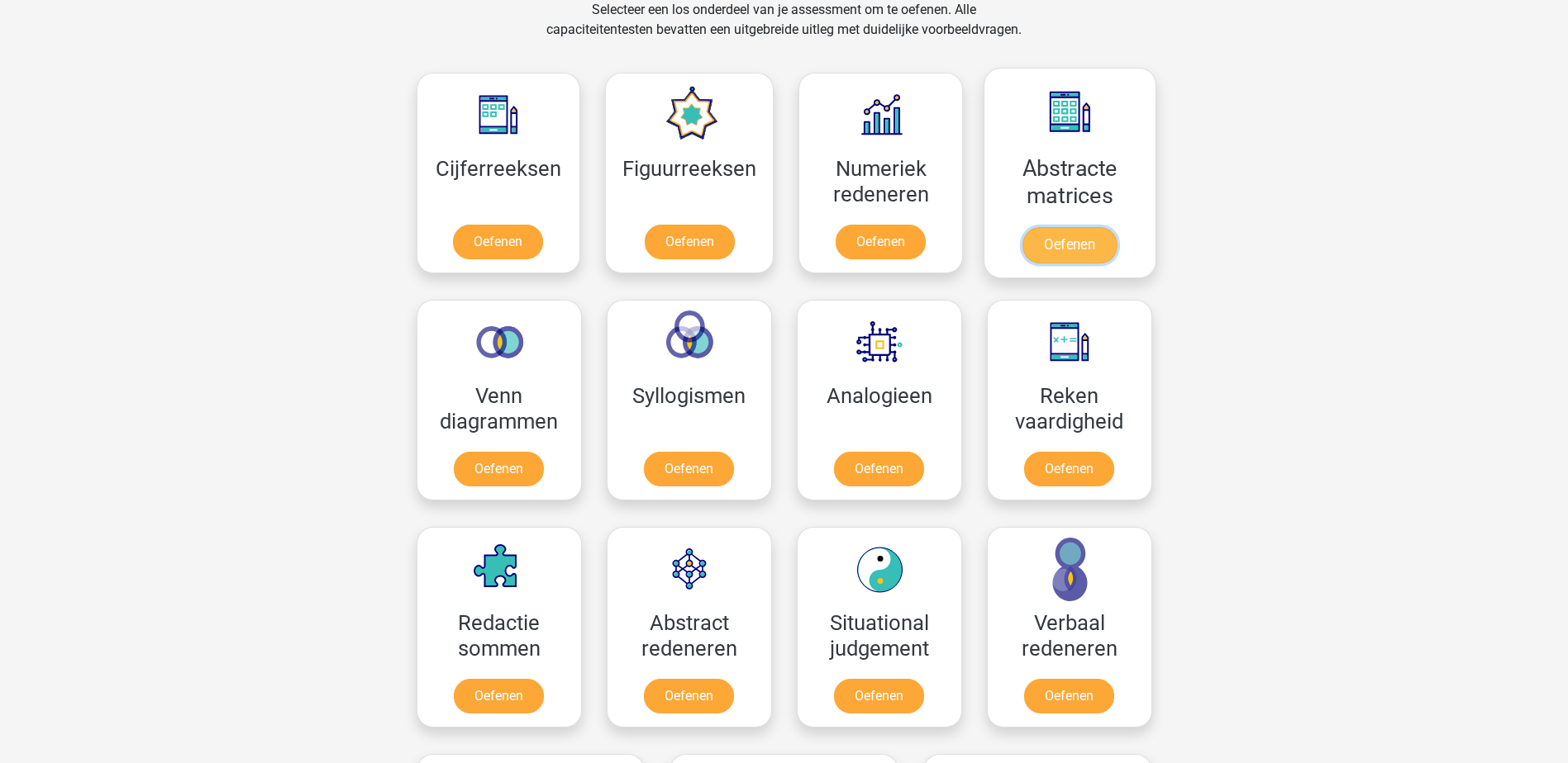
click at [1043, 227] on link "Oefenen" at bounding box center [1069, 245] width 94 height 37
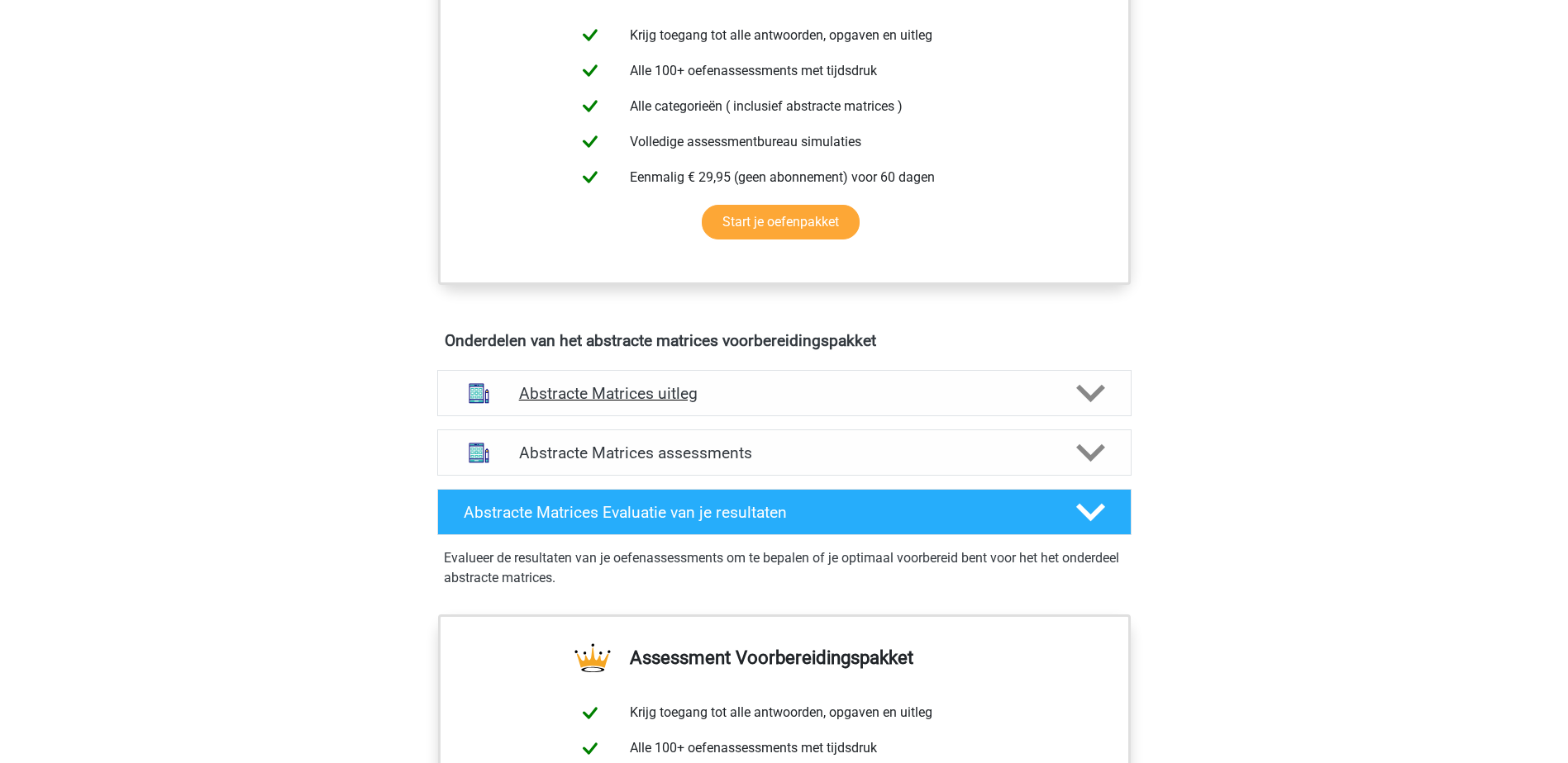
scroll to position [826, 0]
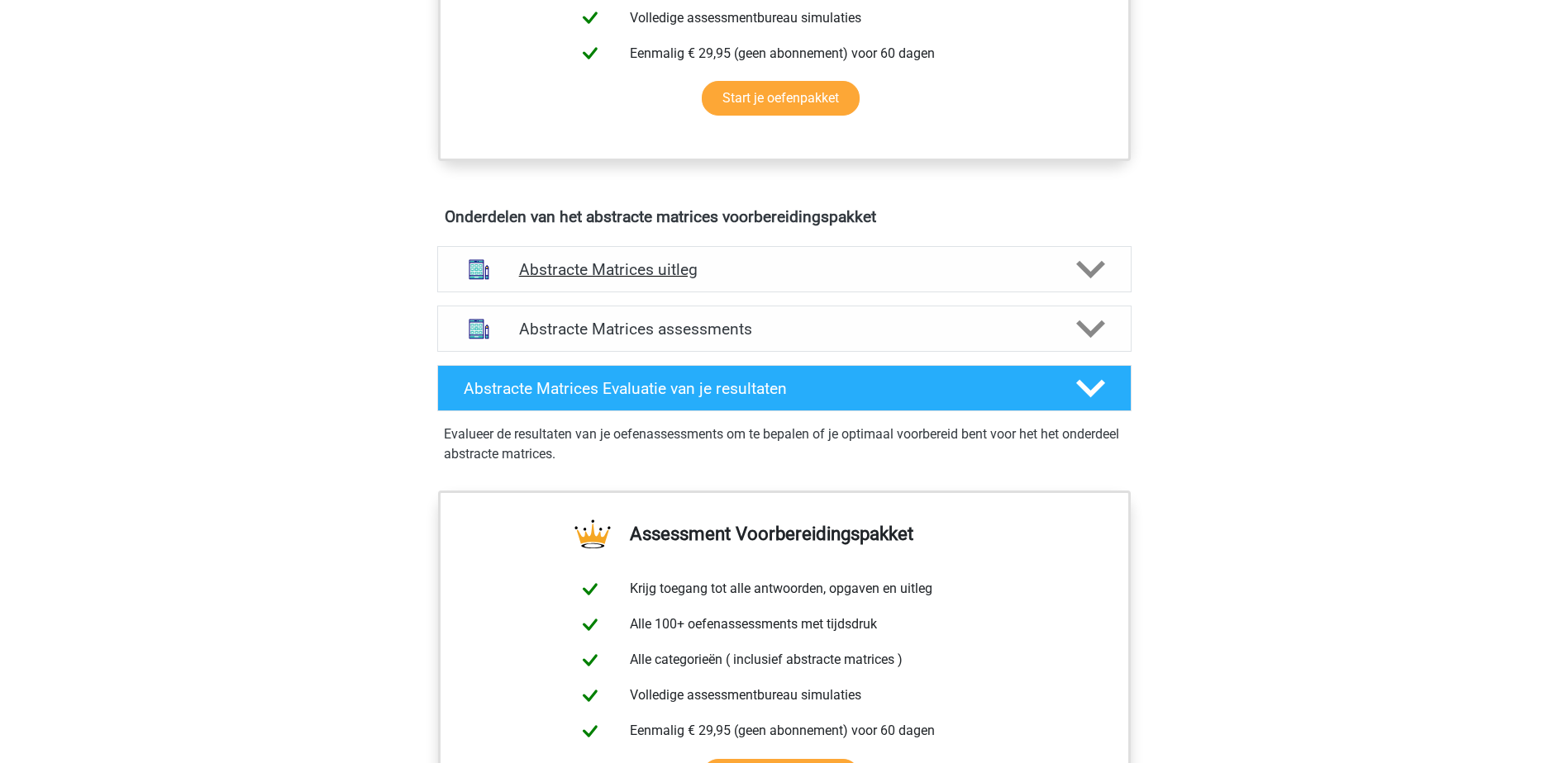
click at [822, 264] on h4 "Abstracte Matrices uitleg" at bounding box center [784, 270] width 531 height 19
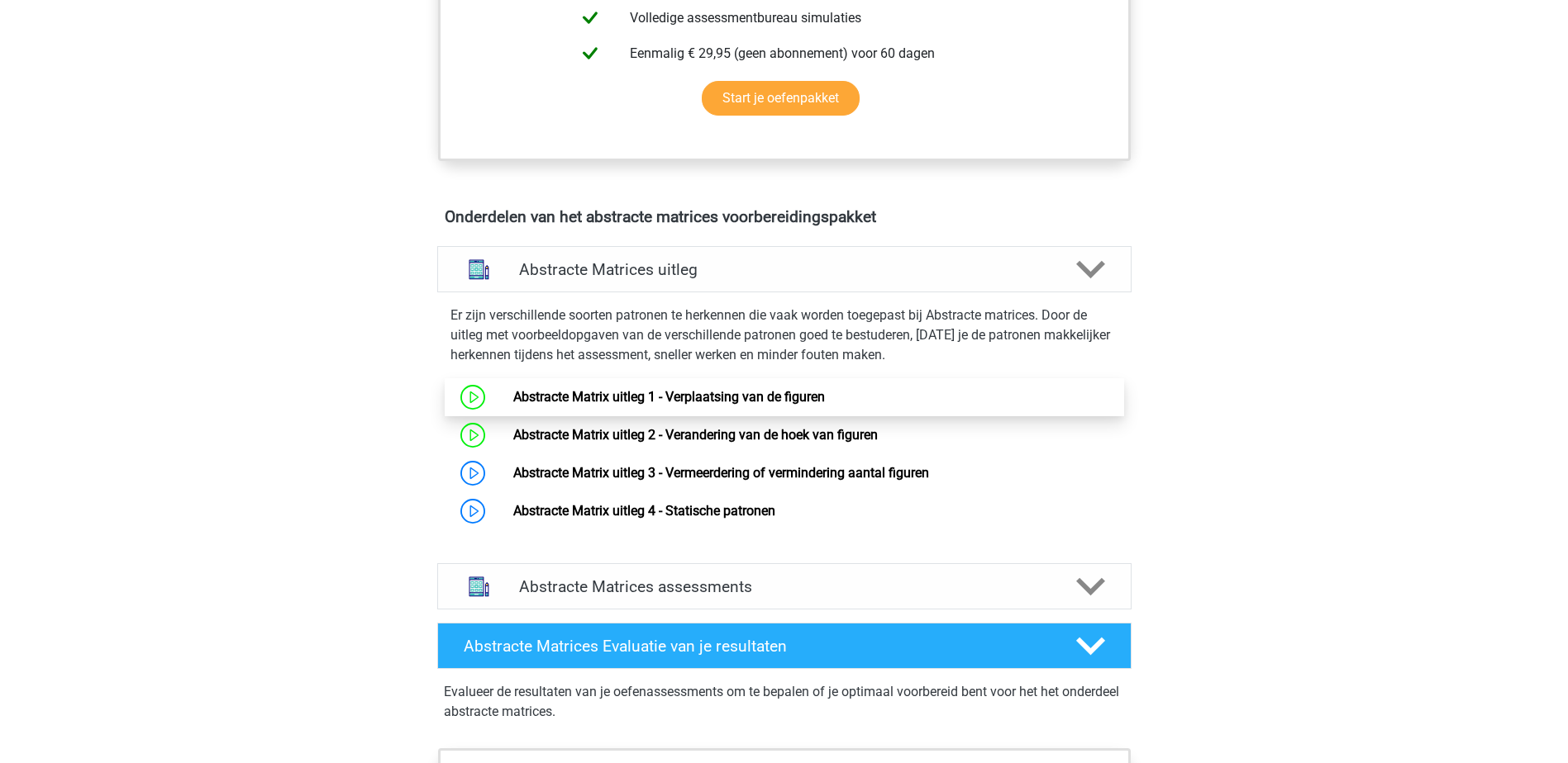
click at [678, 401] on link "Abstracte Matrix uitleg 1 - Verplaatsing van de figuren" at bounding box center [669, 397] width 311 height 15
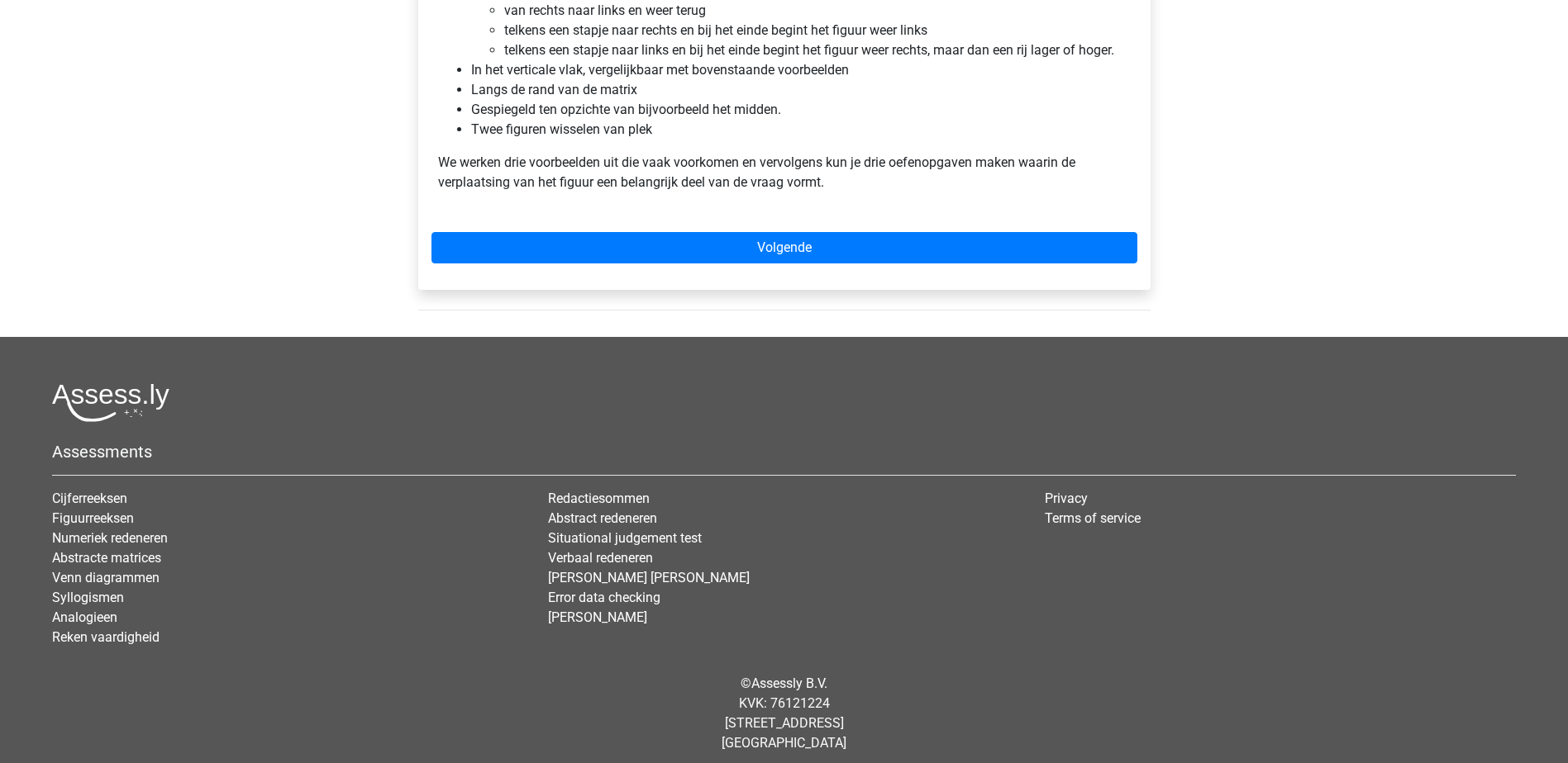
scroll to position [1147, 0]
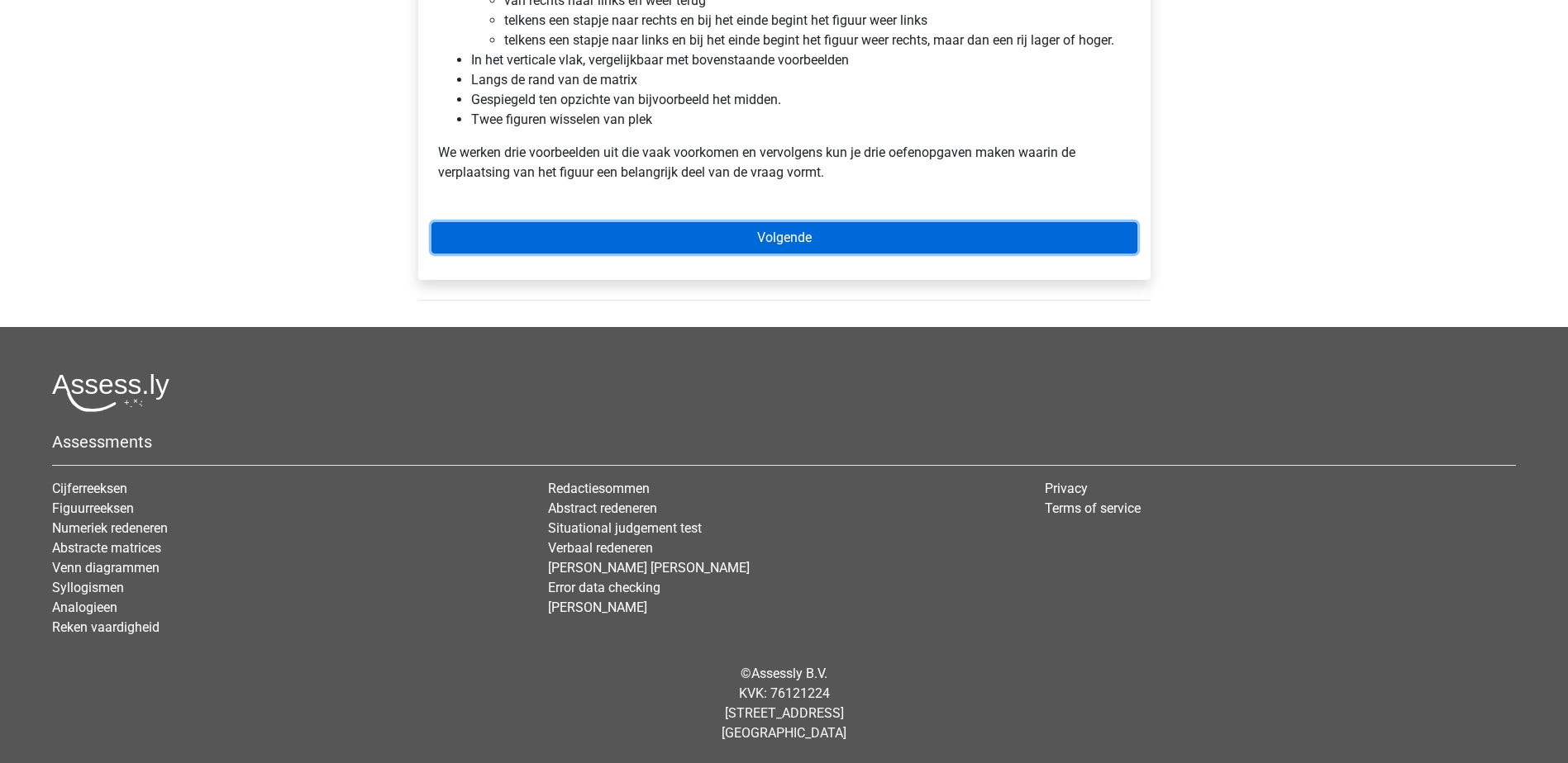
click at [780, 239] on link "Volgende" at bounding box center [784, 237] width 706 height 32
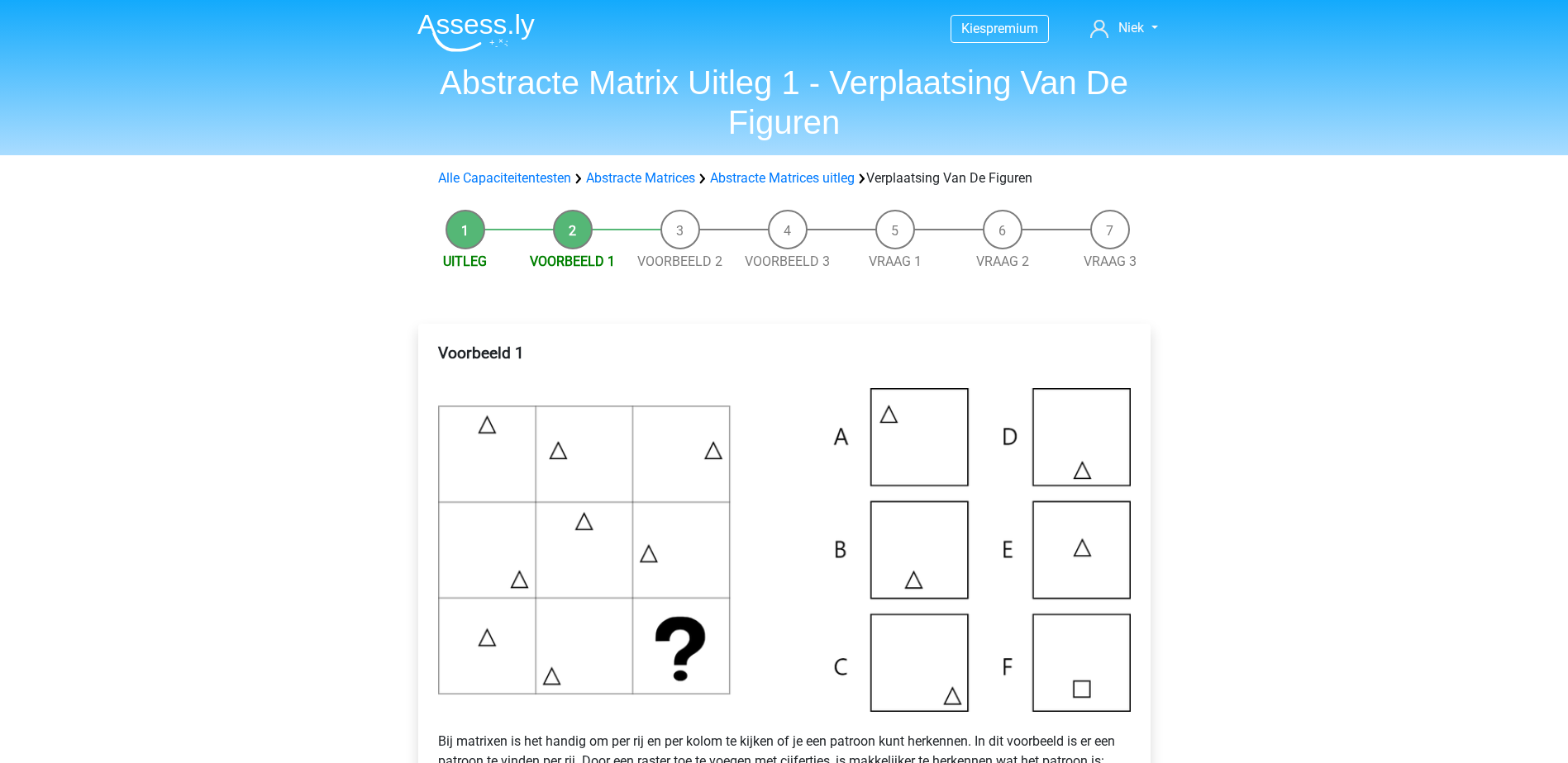
scroll to position [496, 0]
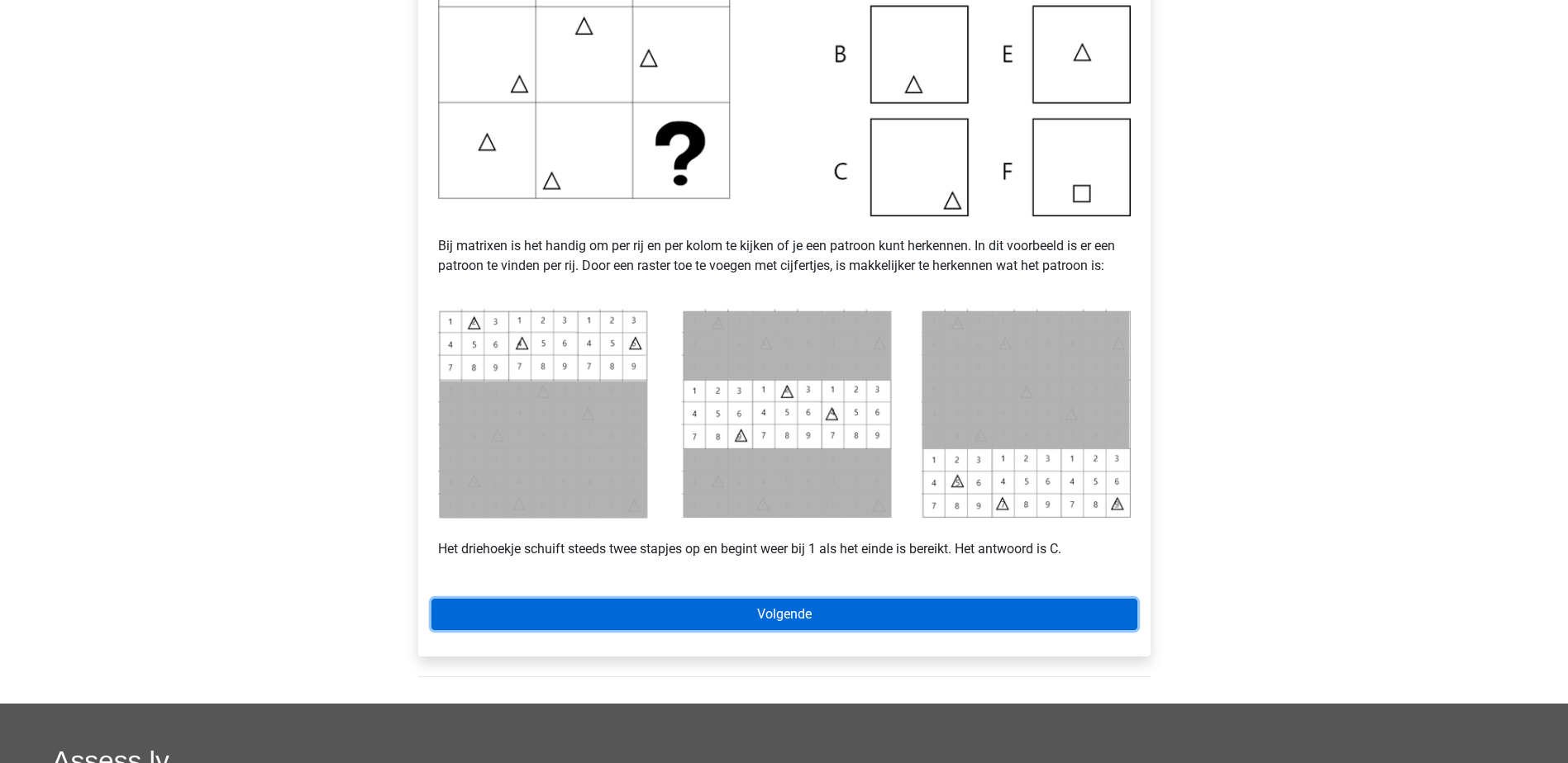
click at [697, 618] on link "Volgende" at bounding box center [784, 614] width 706 height 32
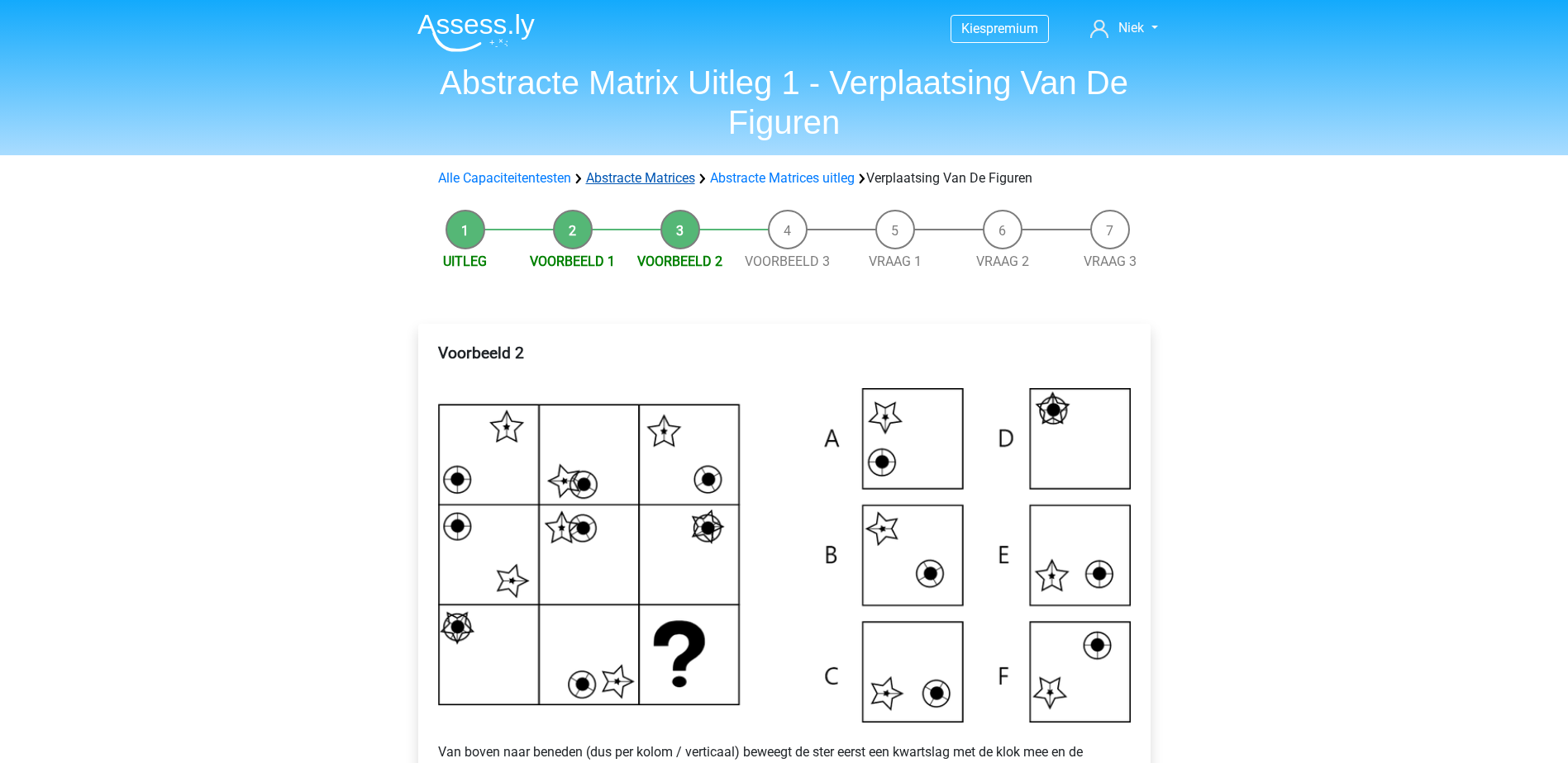
click at [662, 168] on div "Alle Capaciteitentesten Abstracte Matrices Abstracte Matrices uitleg Verplaatsi…" at bounding box center [784, 178] width 785 height 33
click at [663, 174] on link "Abstracte Matrices" at bounding box center [640, 178] width 109 height 15
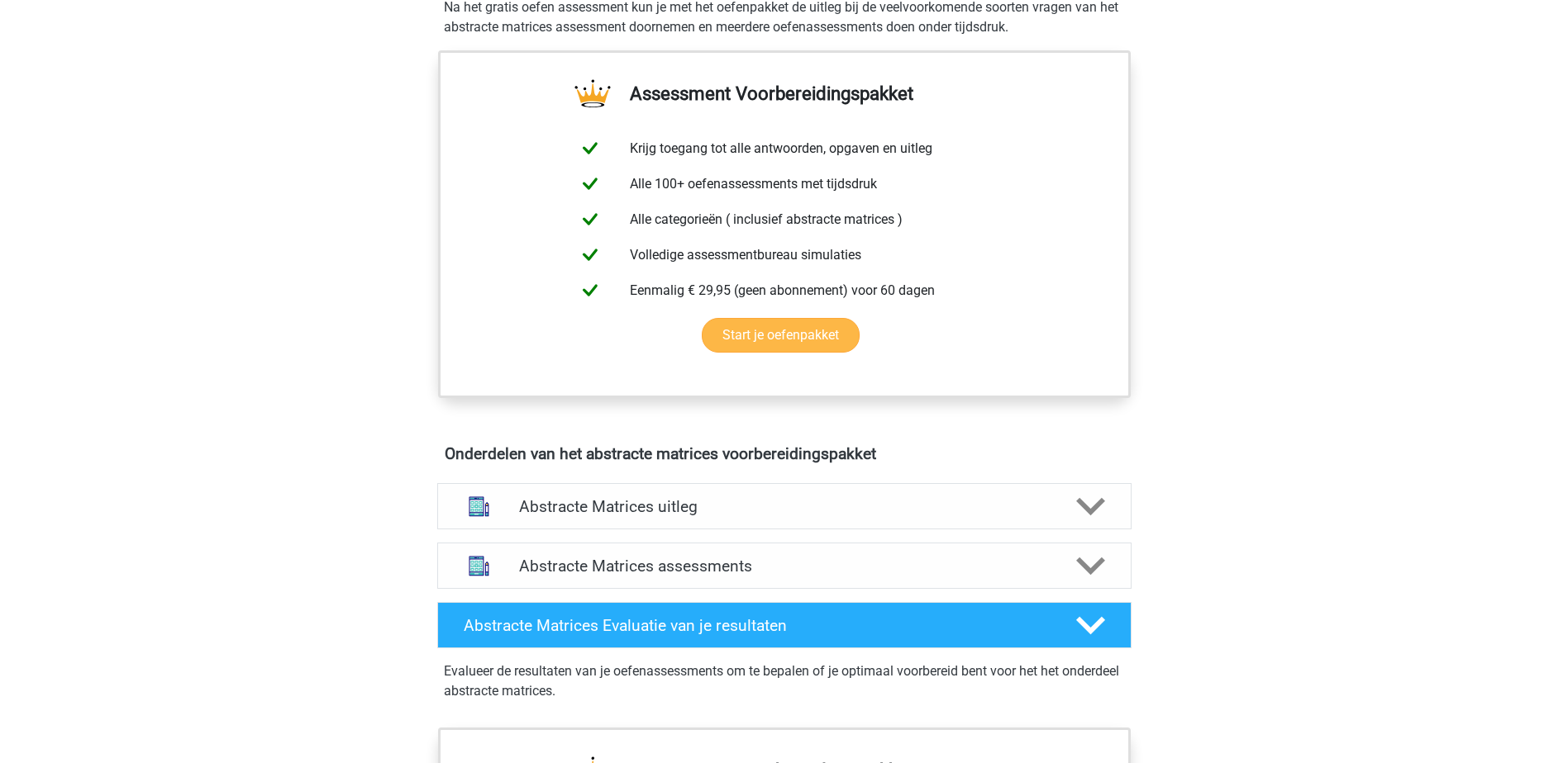
scroll to position [826, 0]
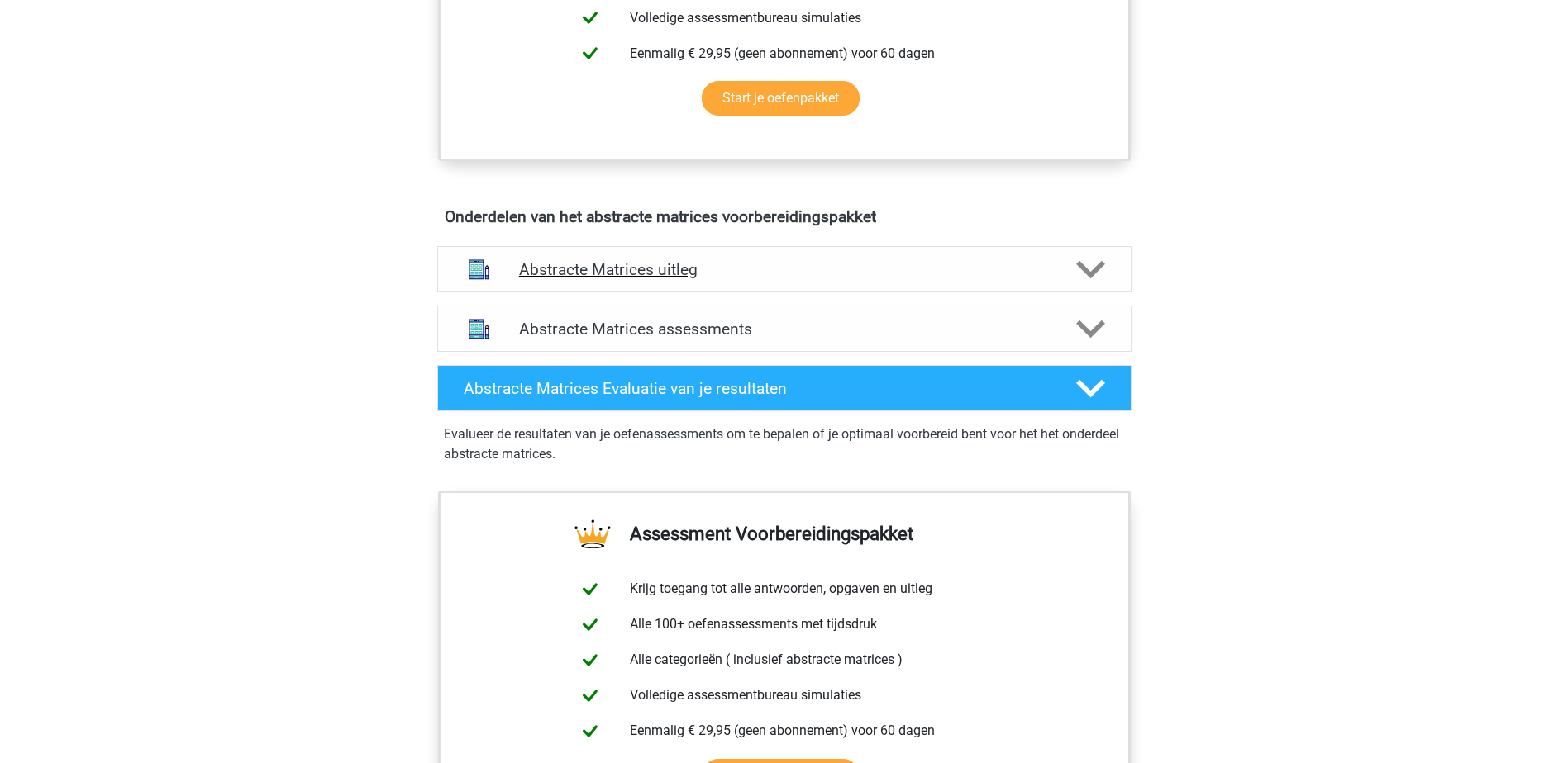
click at [818, 262] on h4 "Abstracte Matrices uitleg" at bounding box center [784, 270] width 531 height 19
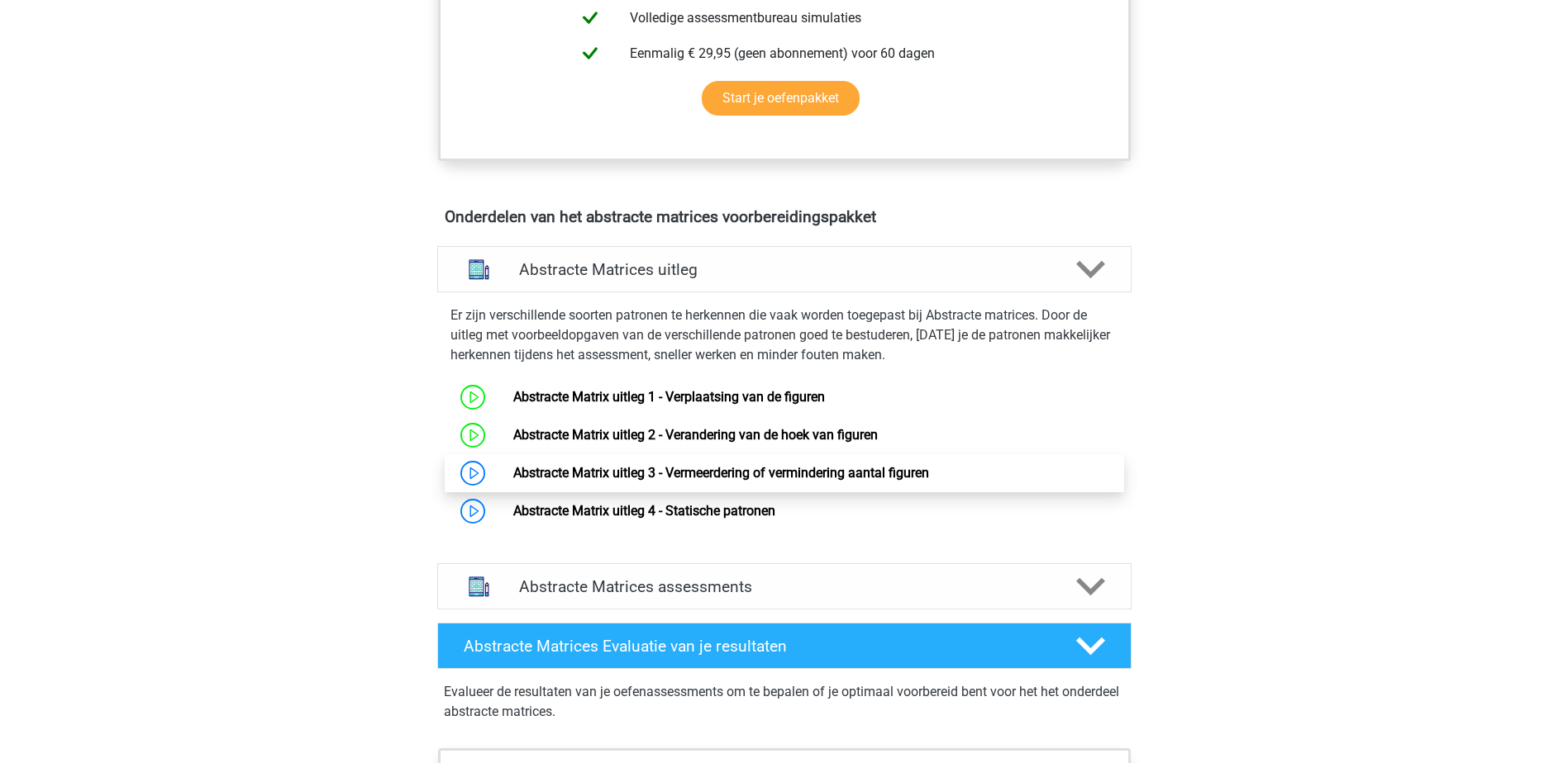
click at [828, 465] on link "Abstracte Matrix uitleg 3 - Vermeerdering of vermindering aantal figuren" at bounding box center [721, 473] width 415 height 15
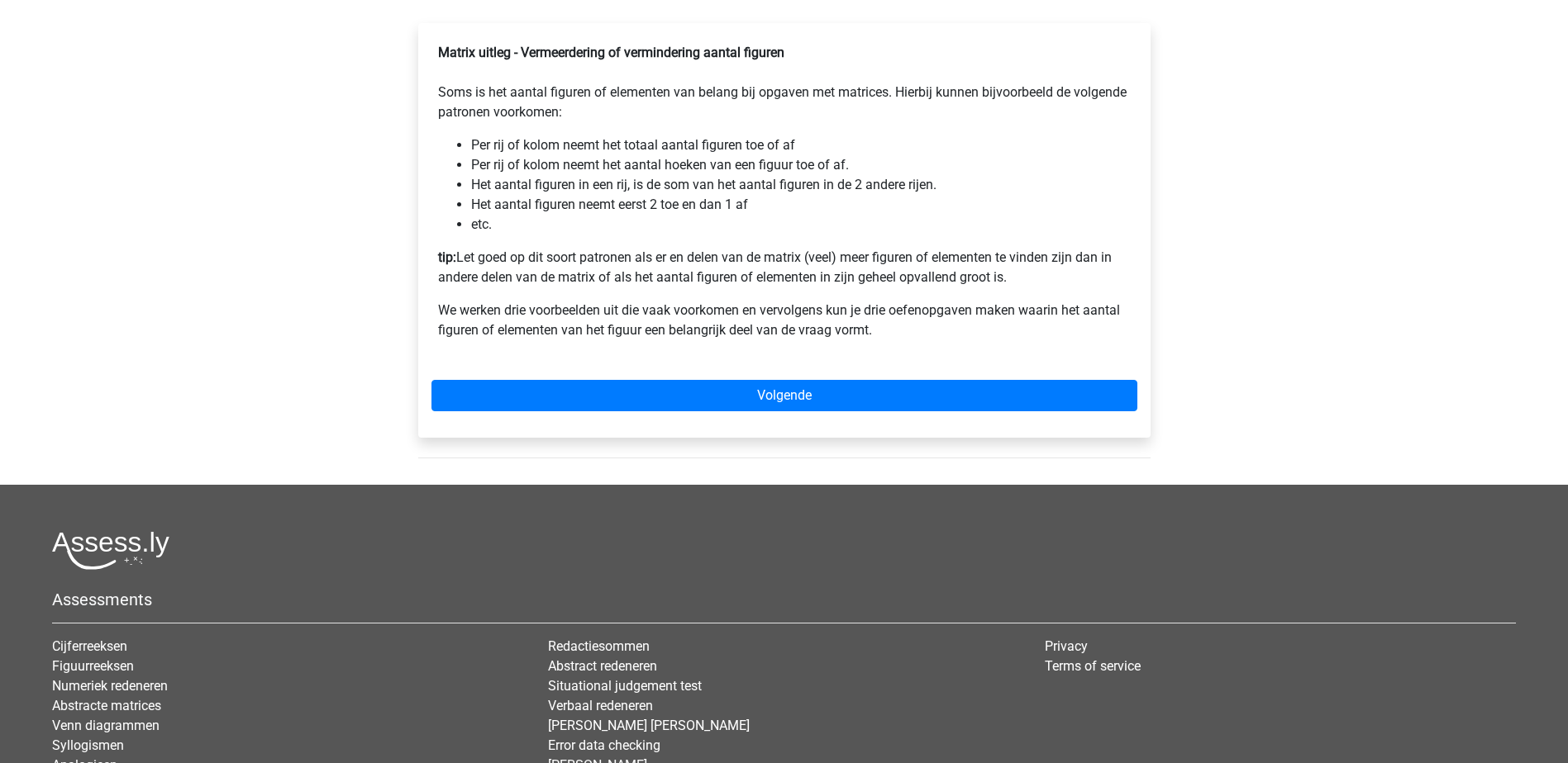
scroll to position [331, 0]
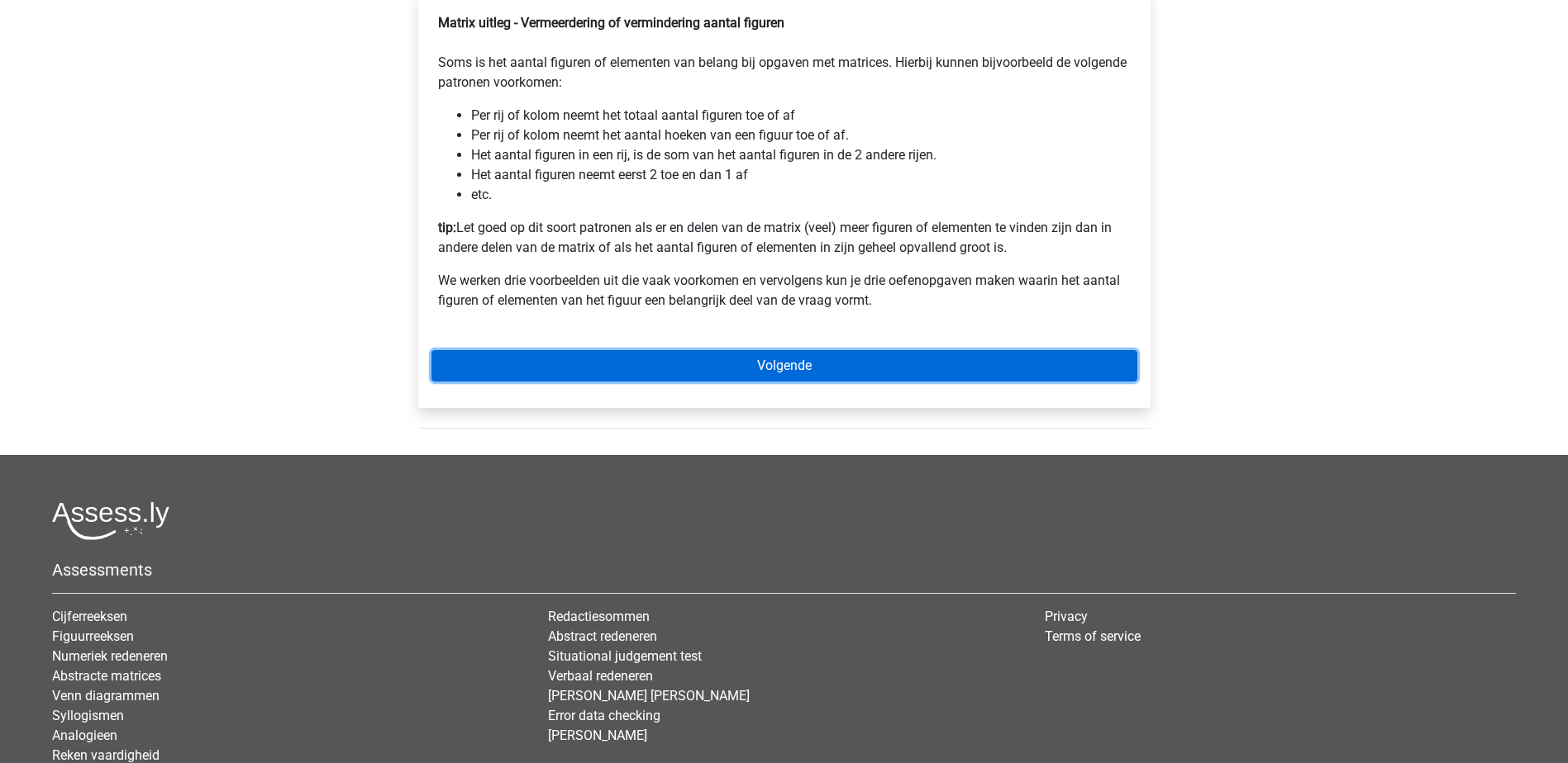
click at [849, 382] on link "Volgende" at bounding box center [784, 365] width 706 height 32
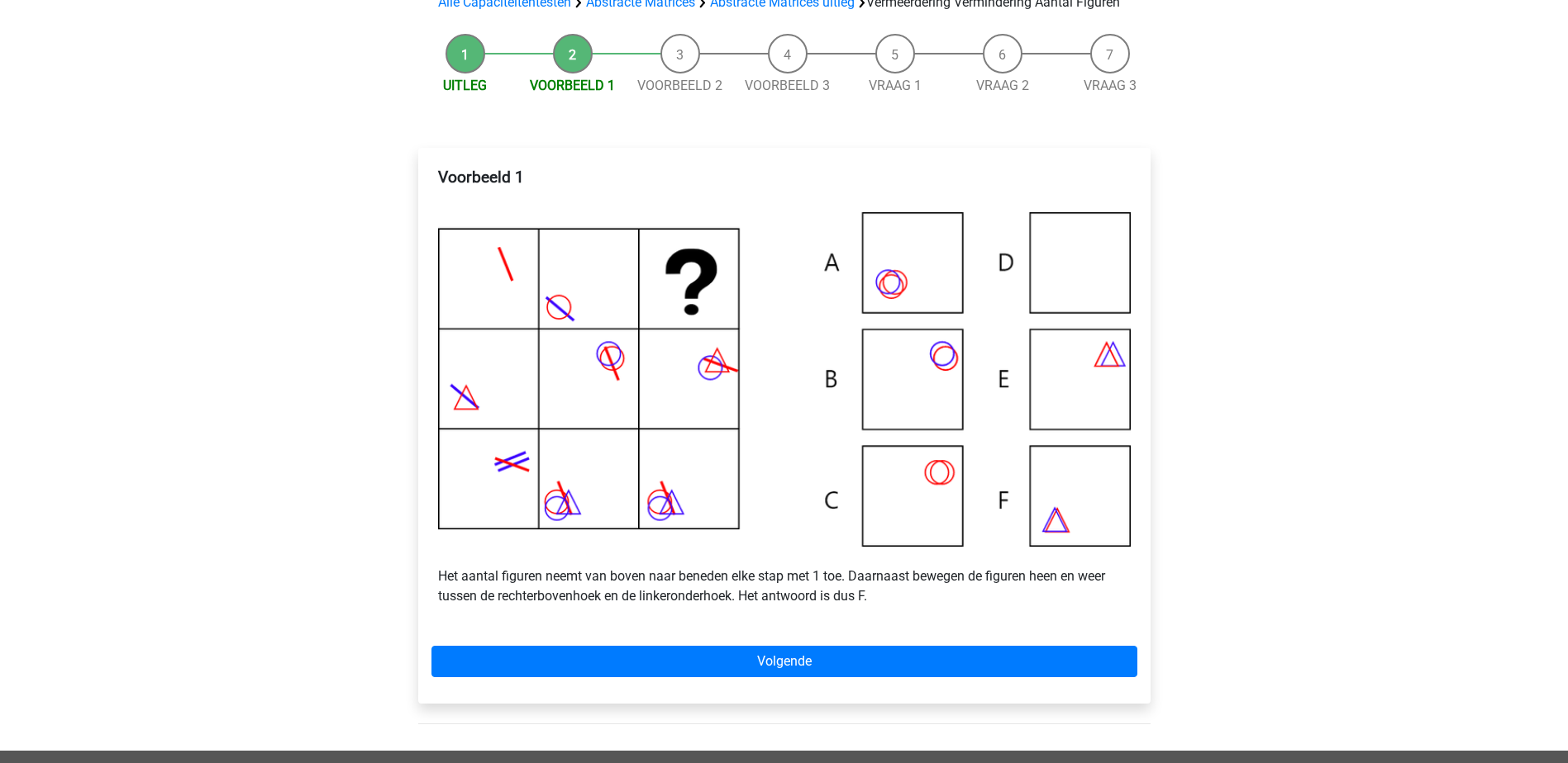
scroll to position [248, 0]
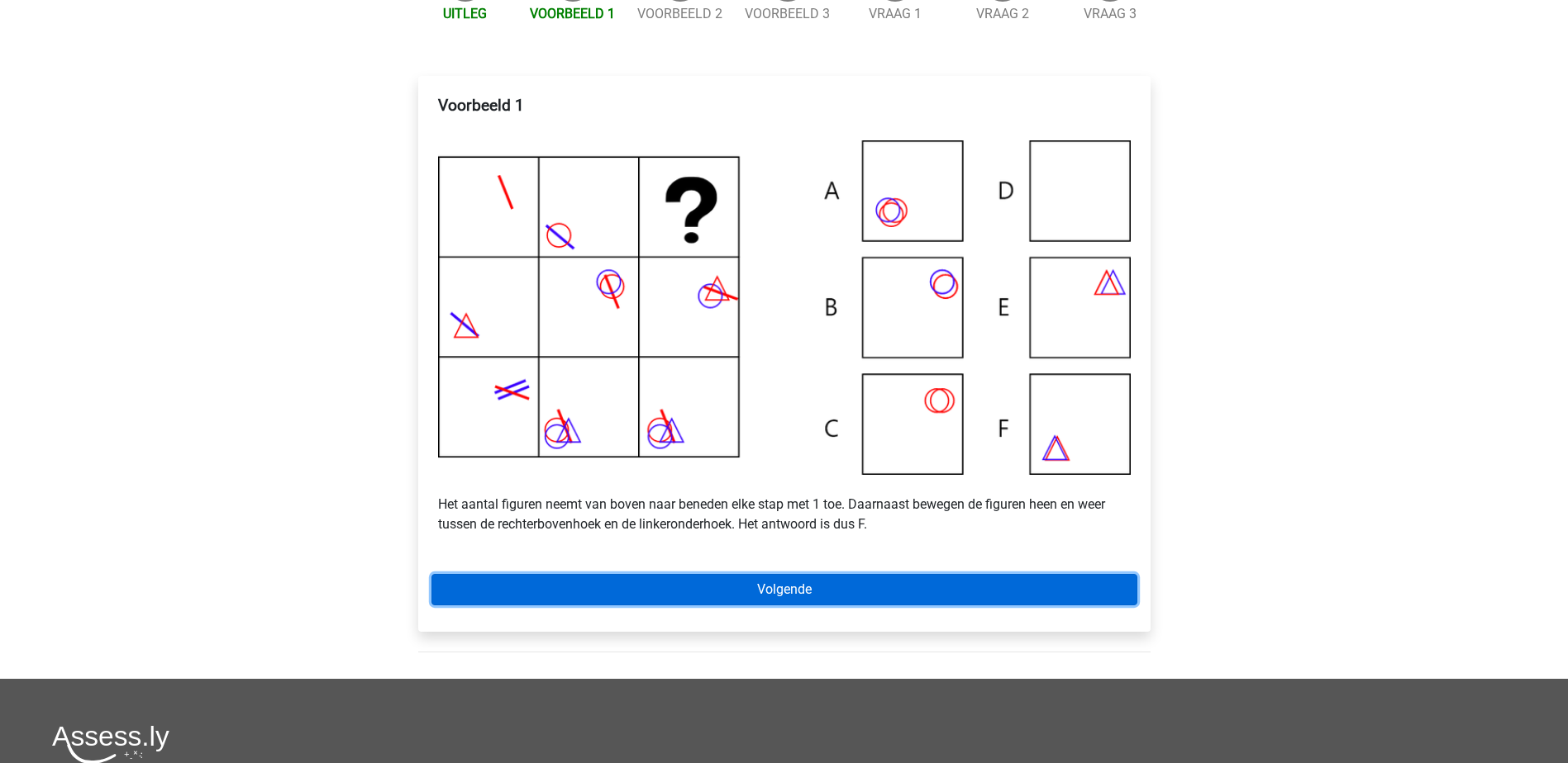
click at [713, 605] on link "Volgende" at bounding box center [784, 589] width 706 height 32
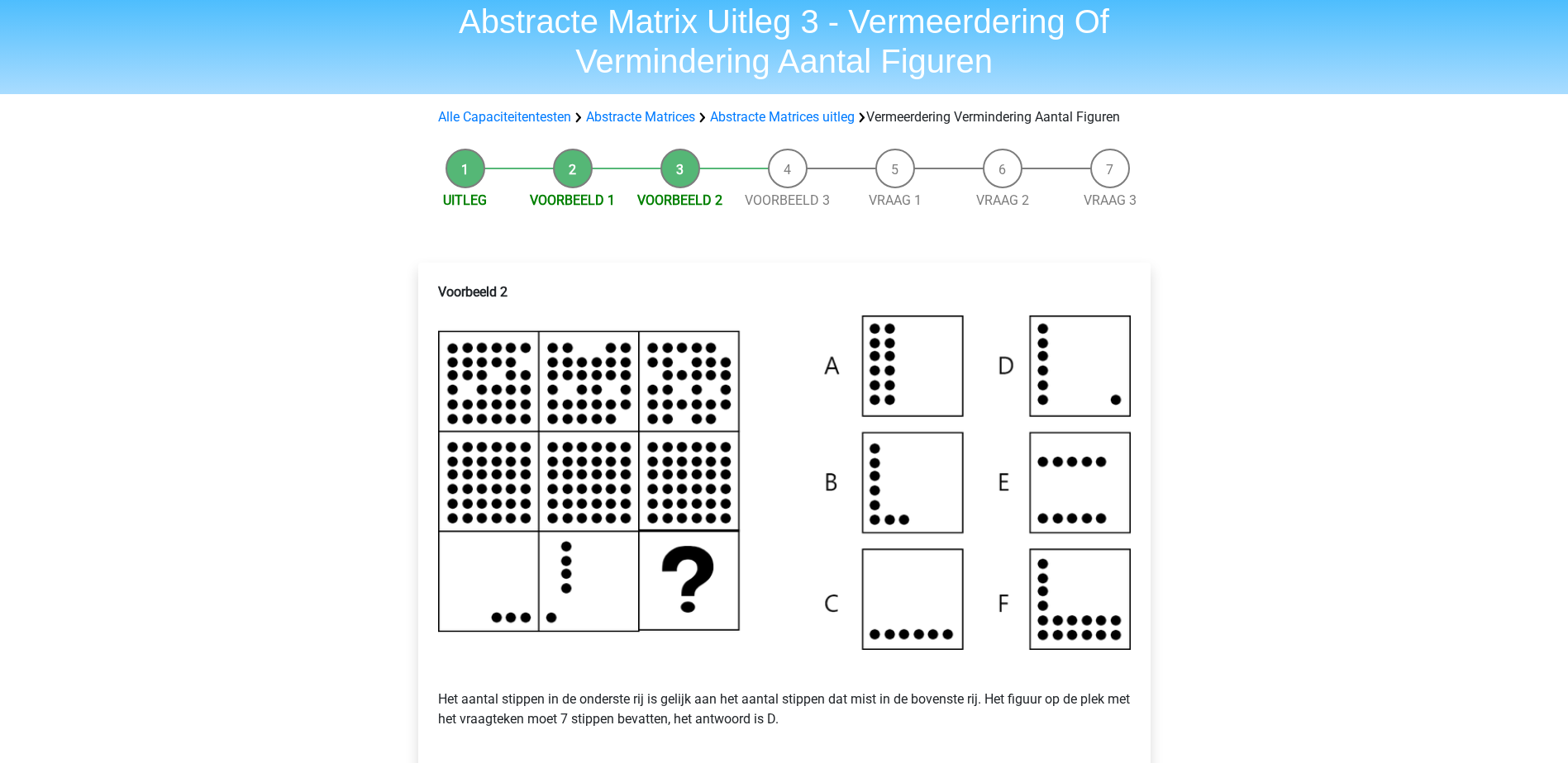
scroll to position [248, 0]
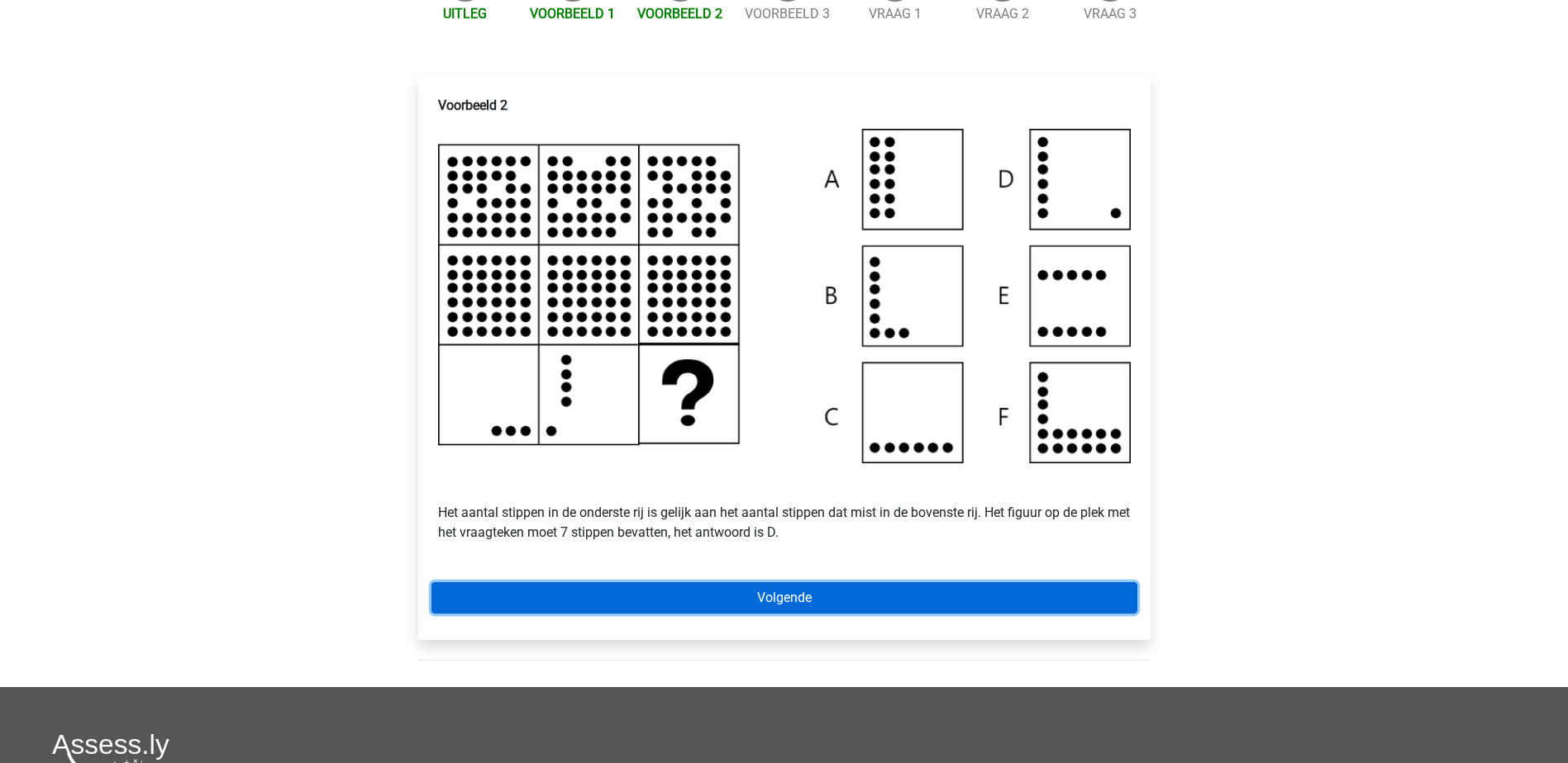
click at [916, 614] on link "Volgende" at bounding box center [784, 598] width 706 height 32
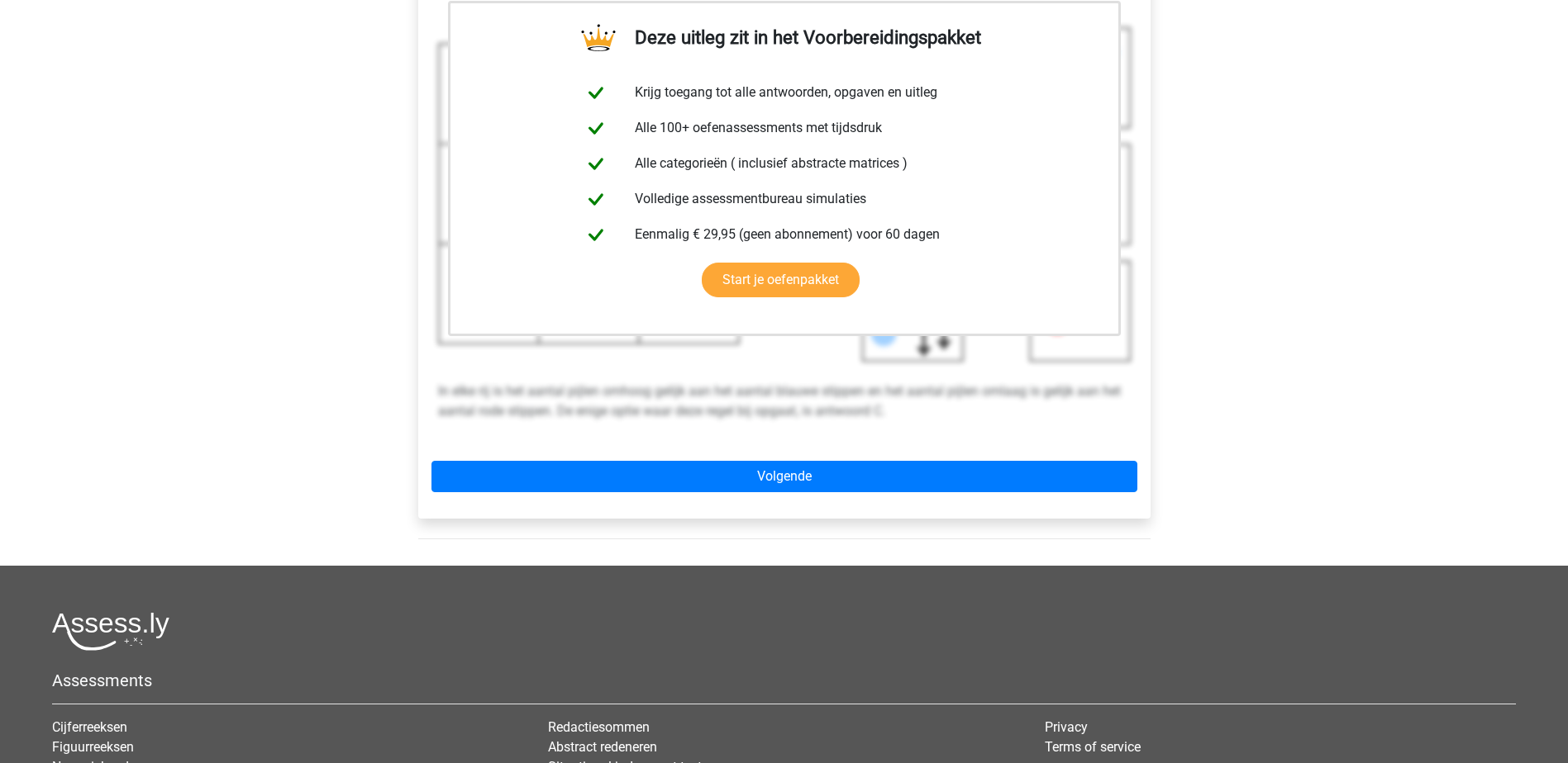
scroll to position [413, 0]
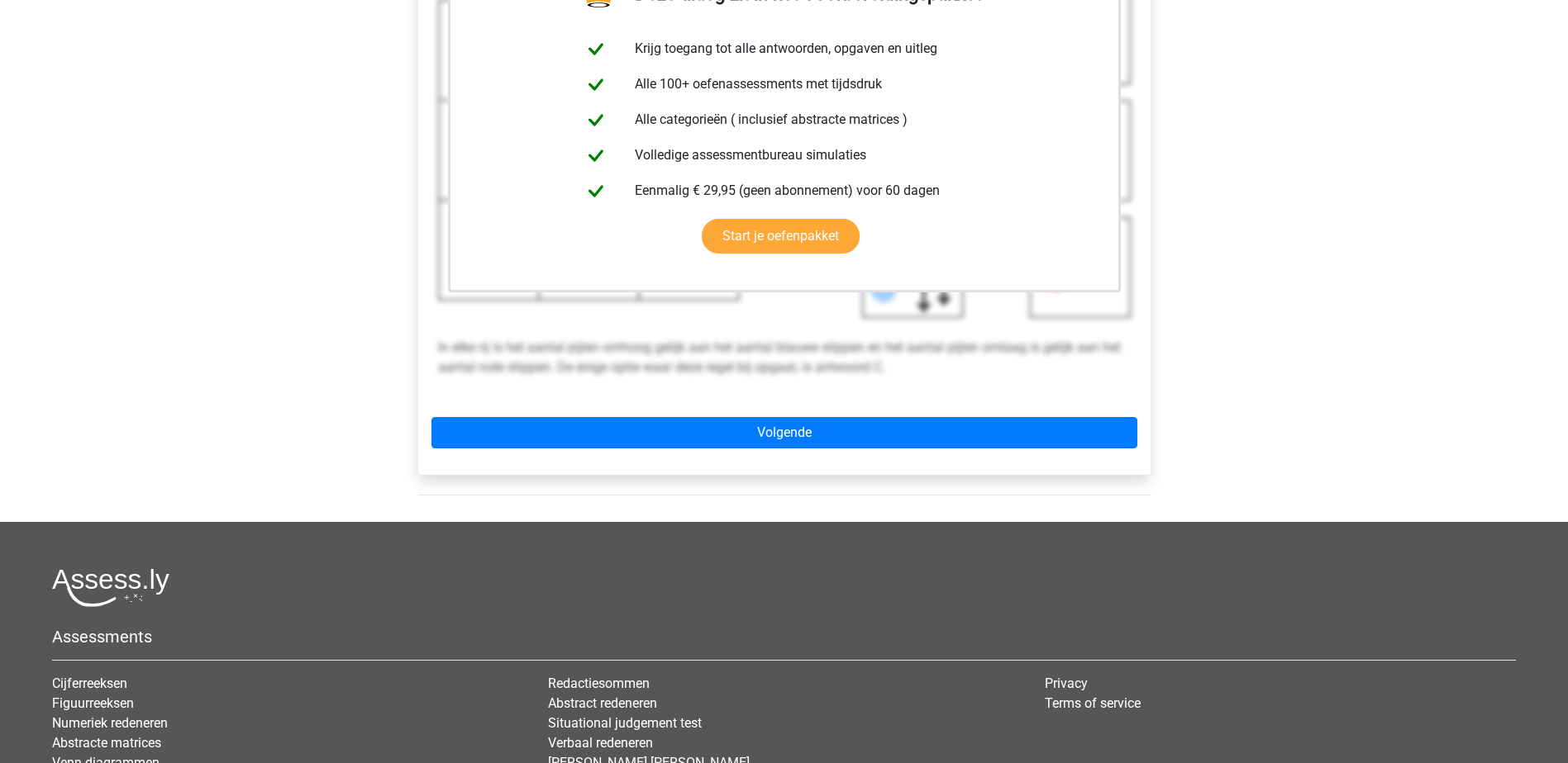
click at [998, 429] on div "Deze uitleg zit in het Voorbereidingspakket Krijg toegang tot alle antwoorden, …" at bounding box center [784, 192] width 733 height 563
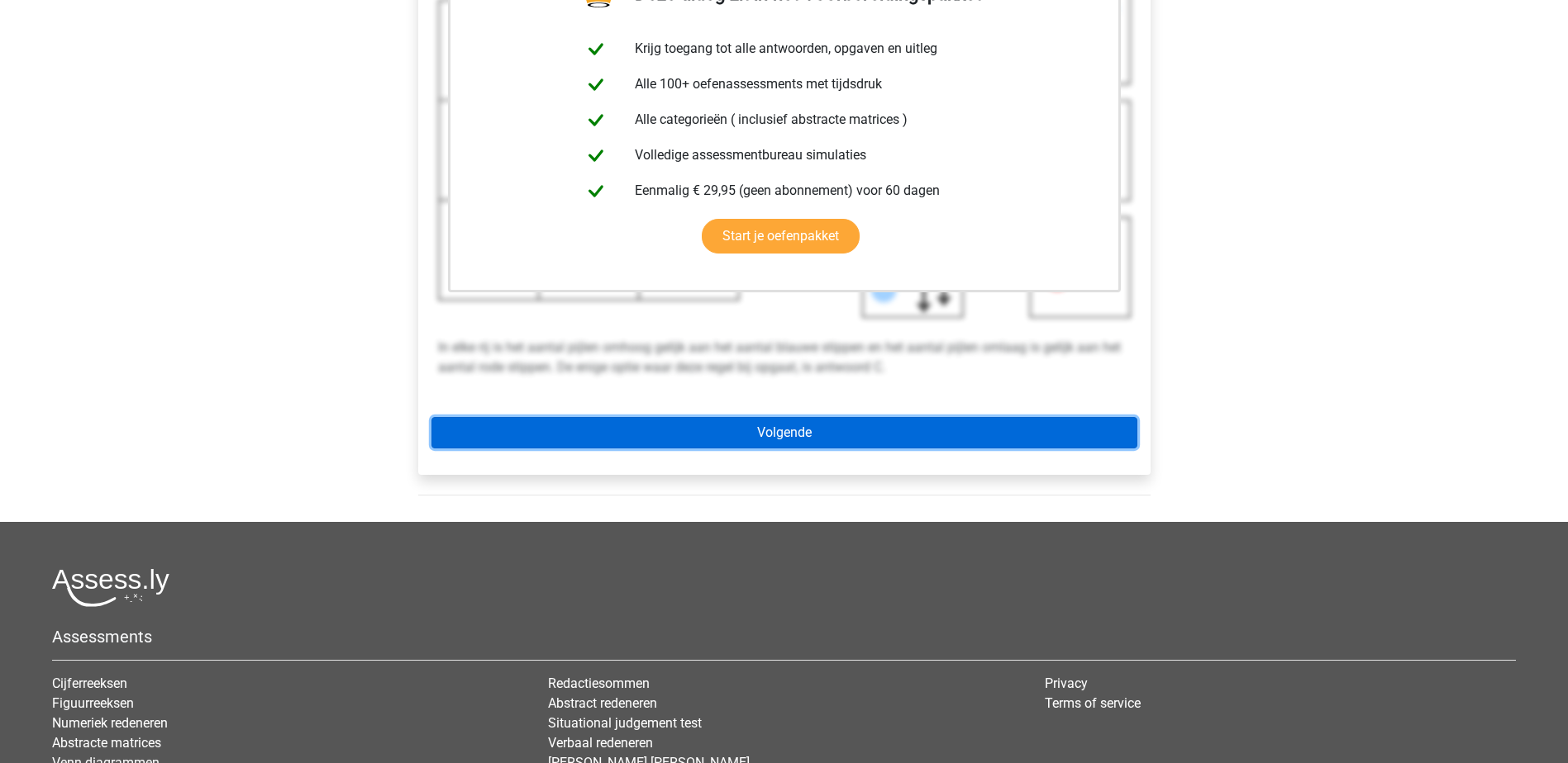
click at [969, 446] on link "Volgende" at bounding box center [784, 432] width 706 height 32
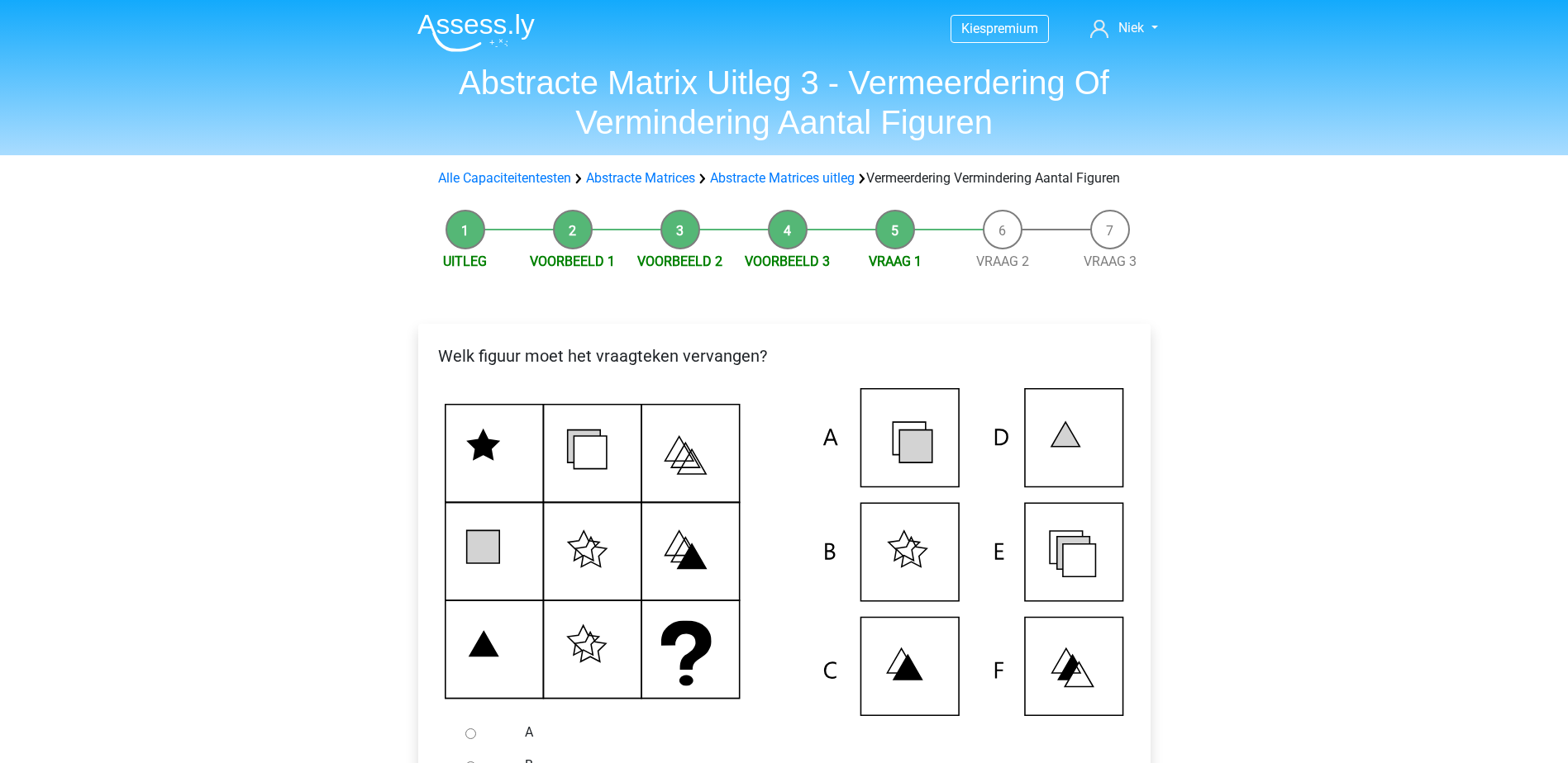
drag, startPoint x: 1088, startPoint y: 668, endPoint x: 1082, endPoint y: 655, distance: 14.3
click at [1088, 668] on icon at bounding box center [784, 552] width 680 height 328
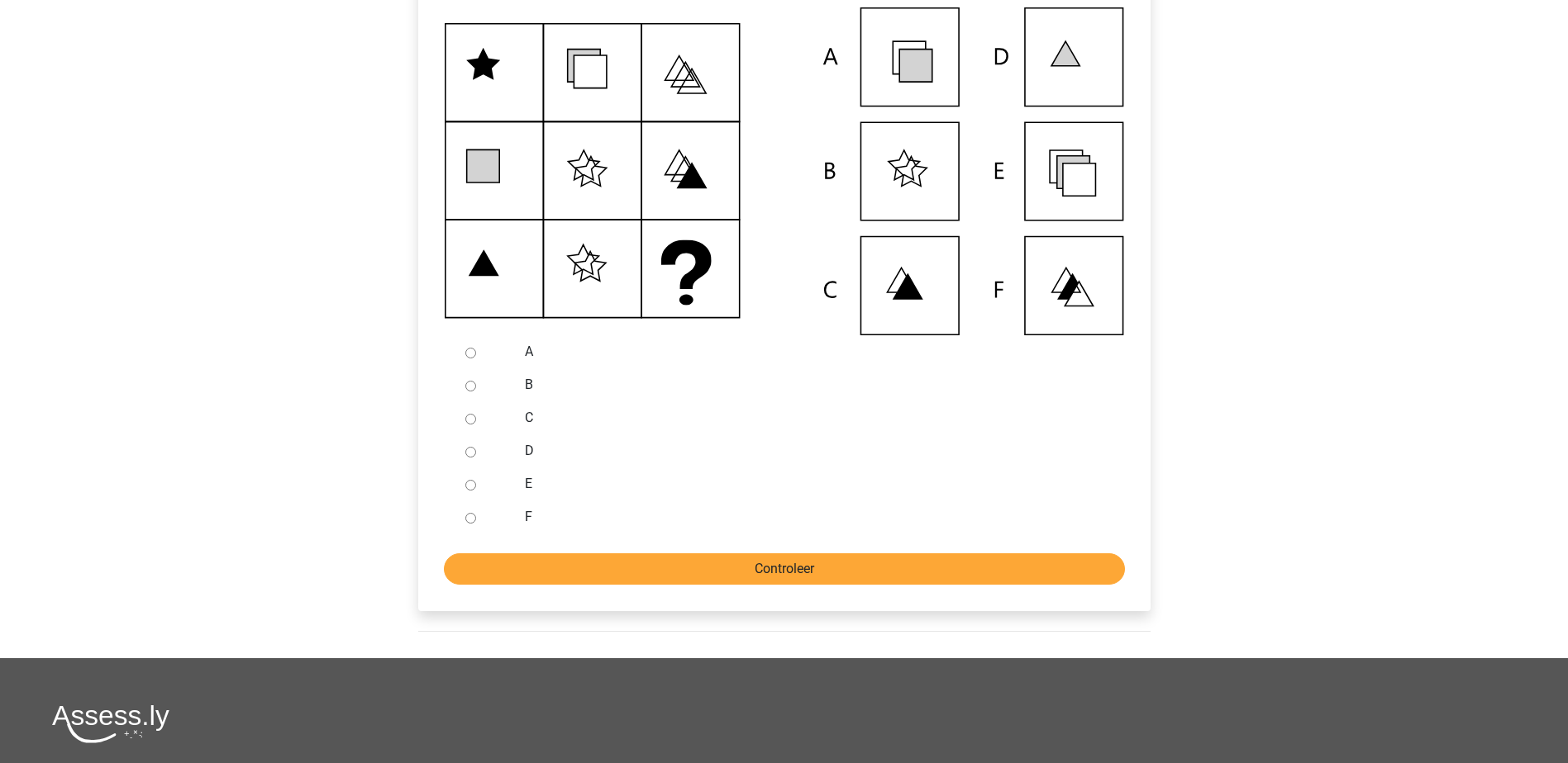
scroll to position [413, 0]
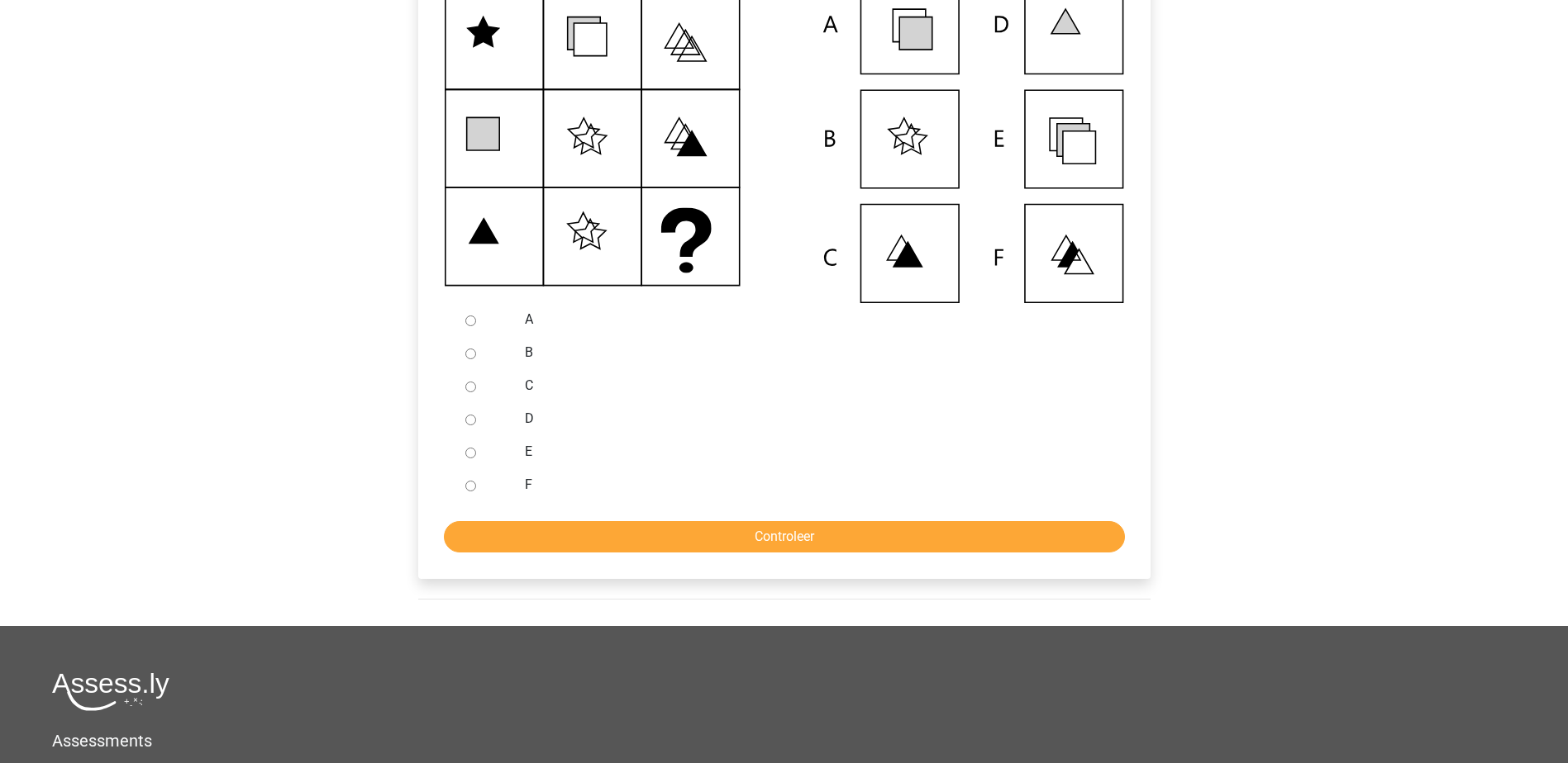
click at [538, 495] on label "F" at bounding box center [810, 484] width 572 height 20
click at [476, 492] on input "F" at bounding box center [470, 485] width 11 height 11
radio input "true"
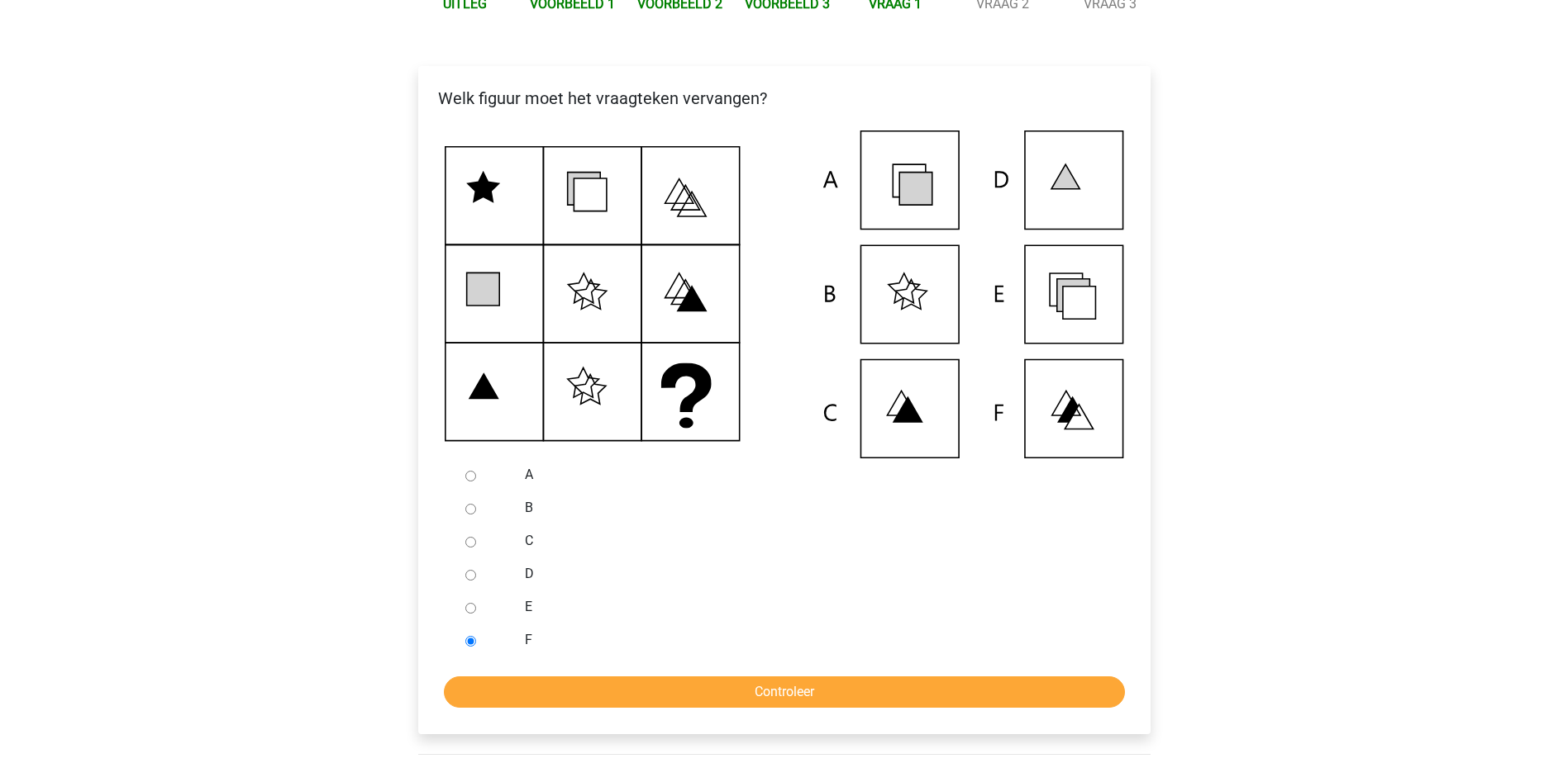
scroll to position [248, 0]
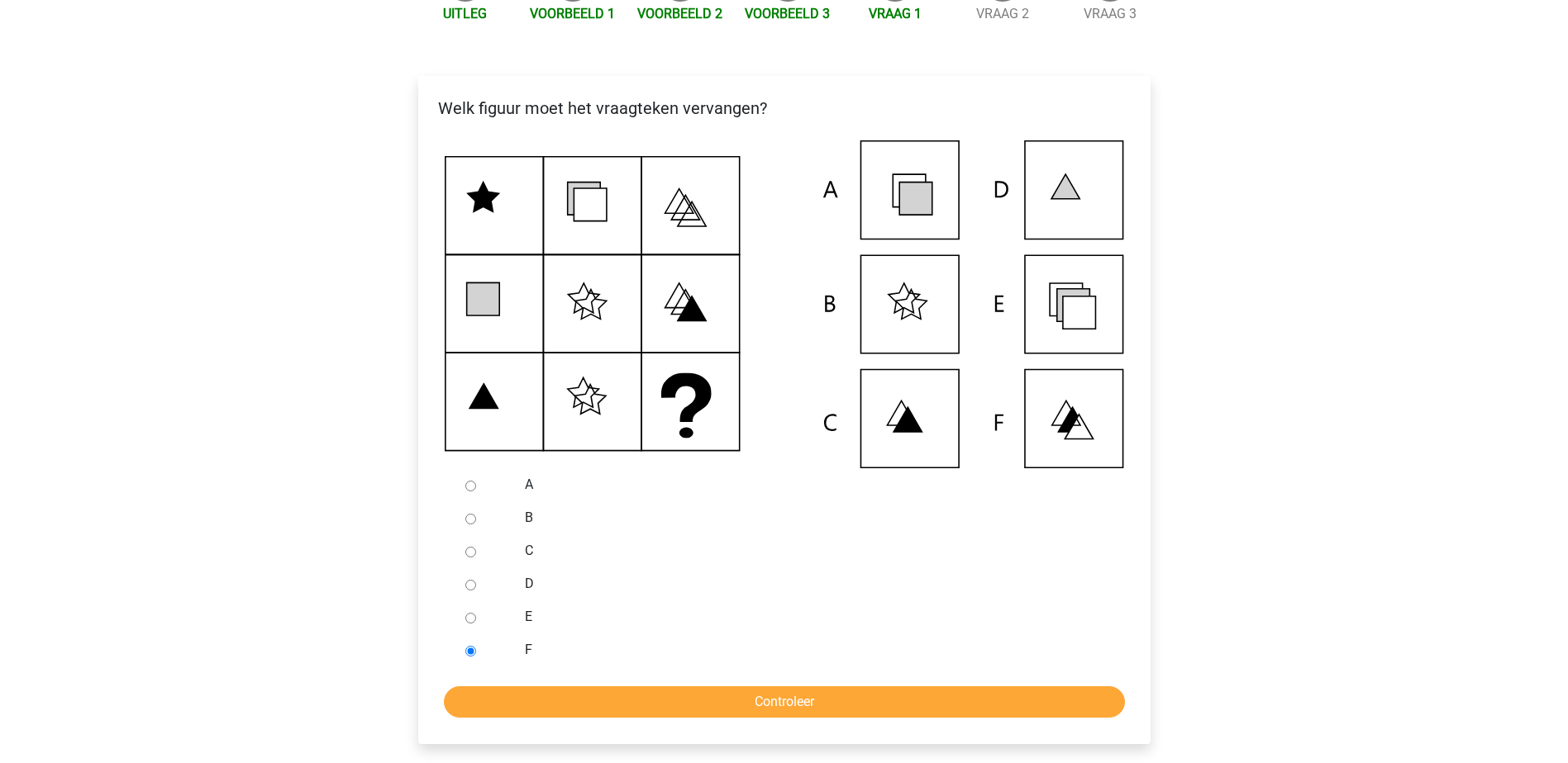
click at [528, 627] on label "E" at bounding box center [810, 617] width 572 height 20
click at [476, 624] on input "E" at bounding box center [470, 618] width 11 height 11
radio input "true"
click at [809, 718] on input "Controleer" at bounding box center [784, 701] width 681 height 32
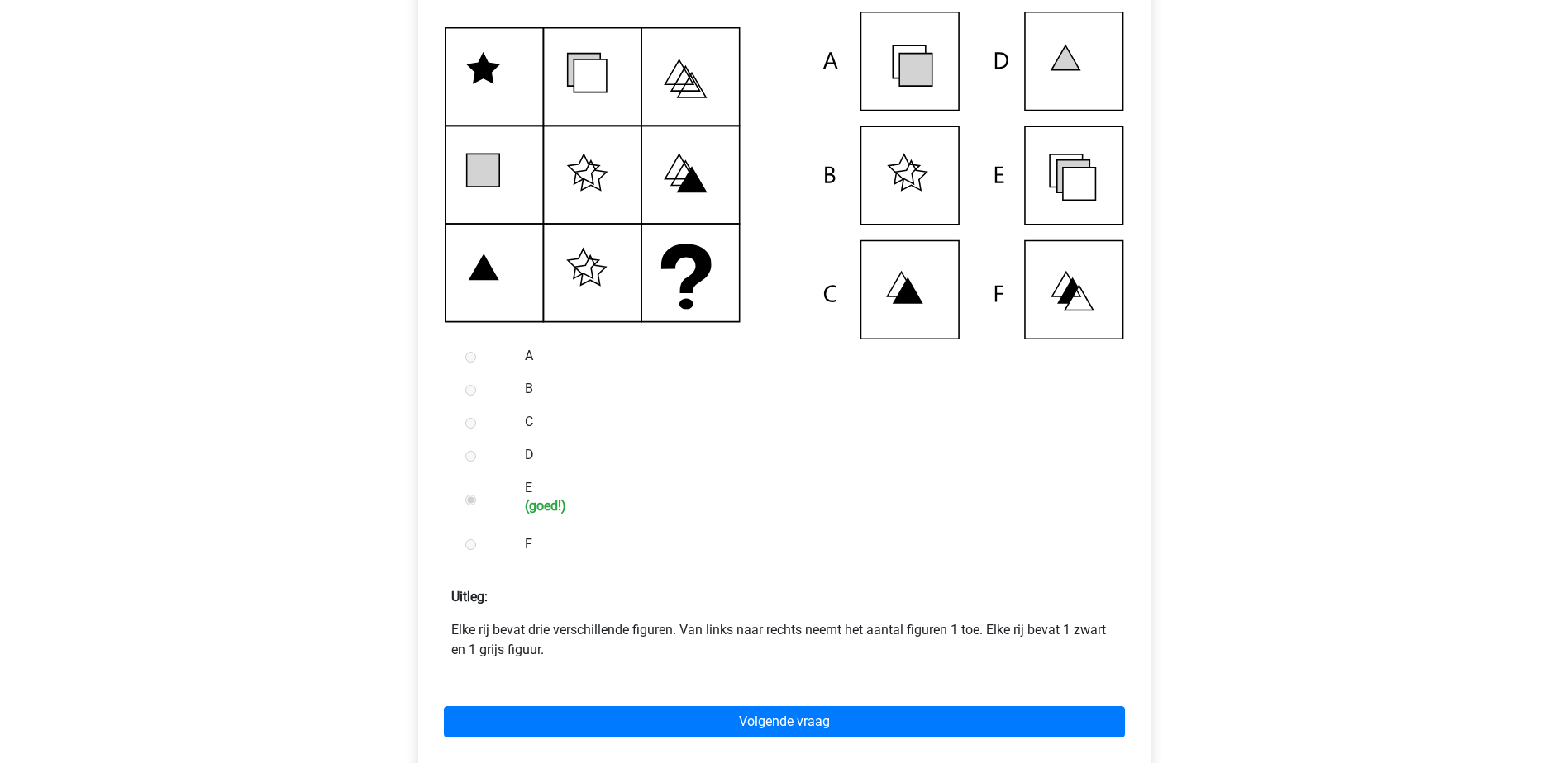
scroll to position [413, 0]
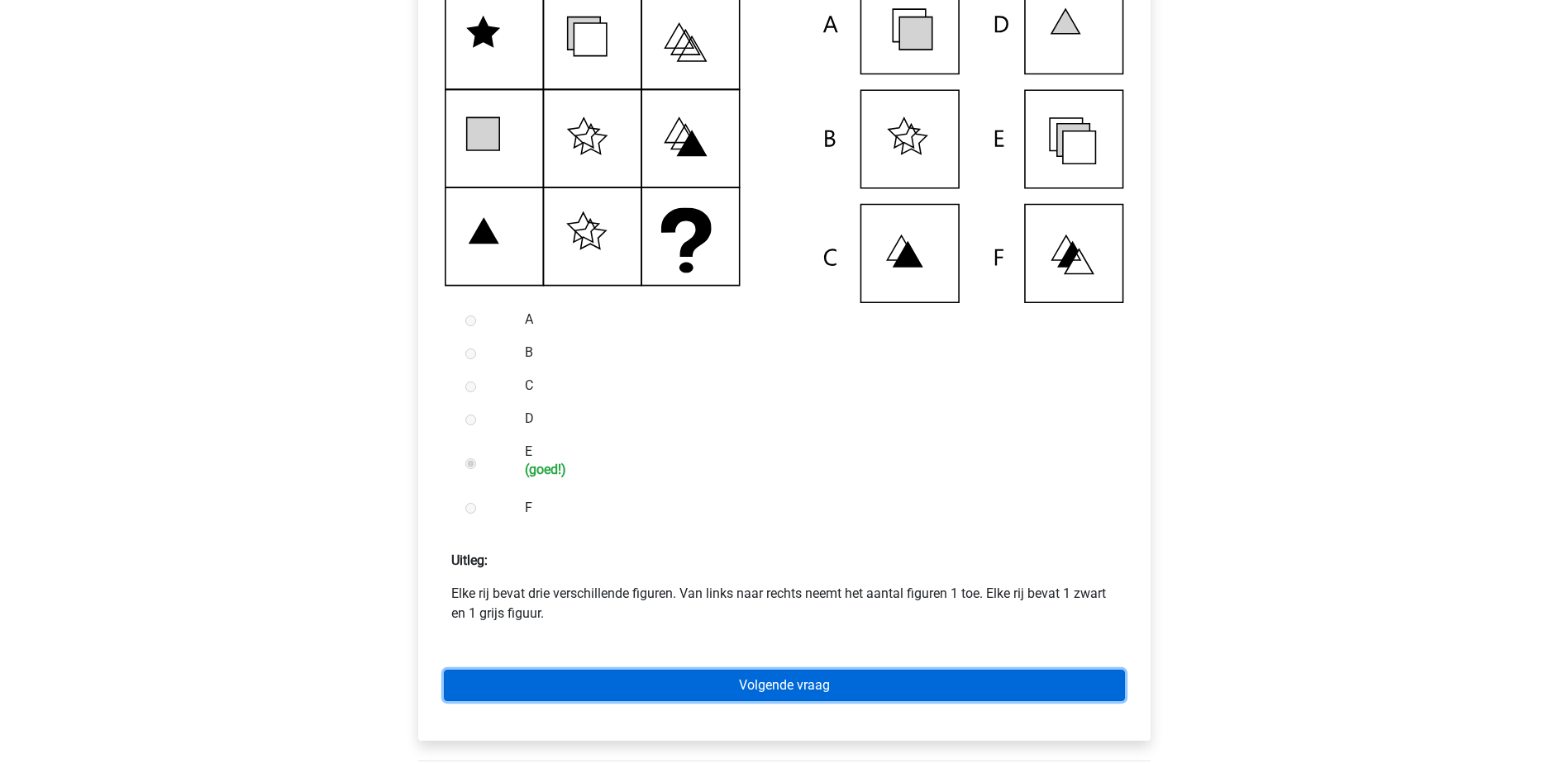
click at [843, 698] on link "Volgende vraag" at bounding box center [784, 685] width 681 height 32
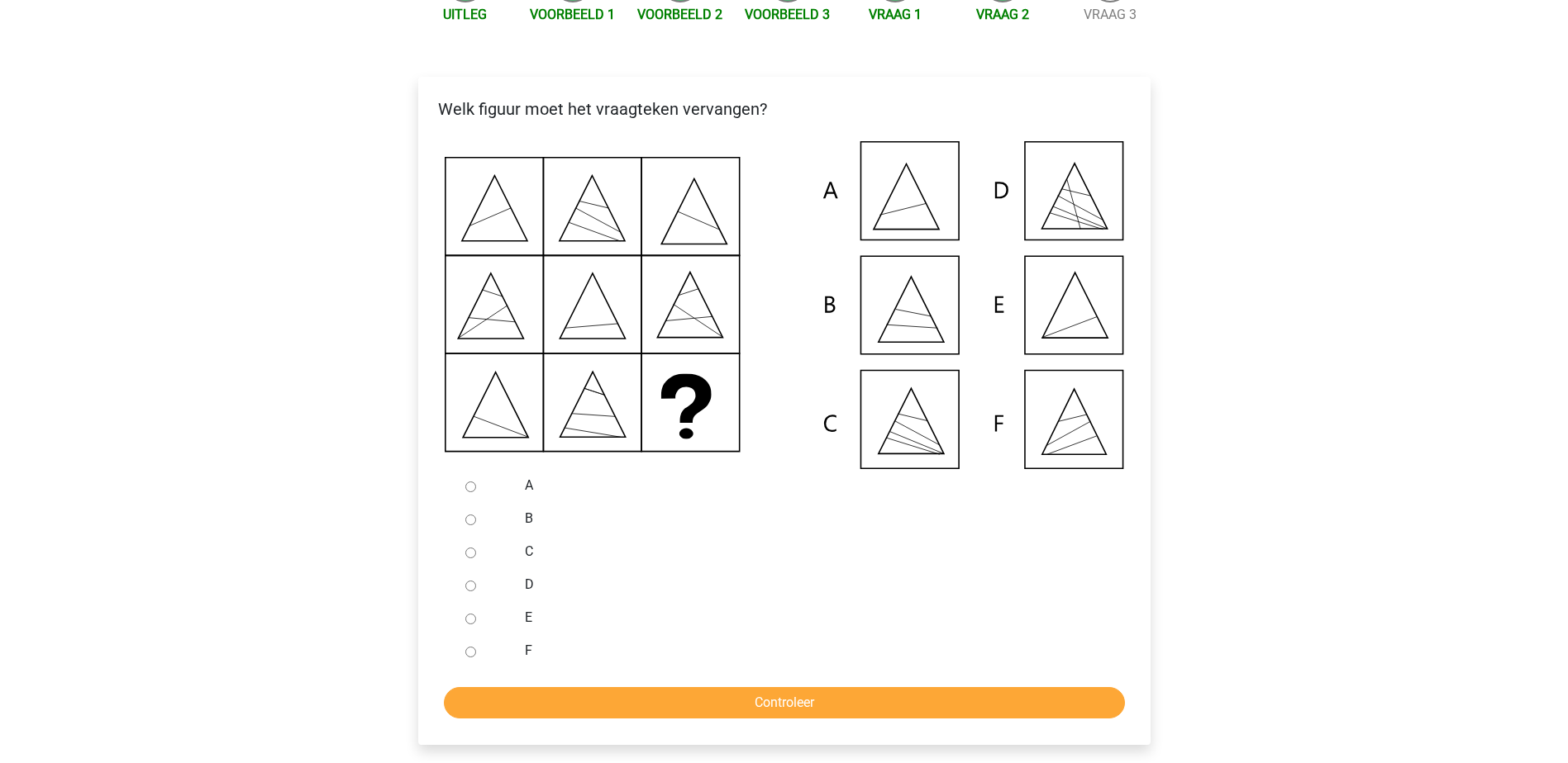
scroll to position [248, 0]
click at [477, 633] on div at bounding box center [485, 617] width 55 height 33
click at [472, 633] on div at bounding box center [485, 617] width 55 height 33
click at [467, 624] on input "E" at bounding box center [470, 618] width 11 height 11
radio input "true"
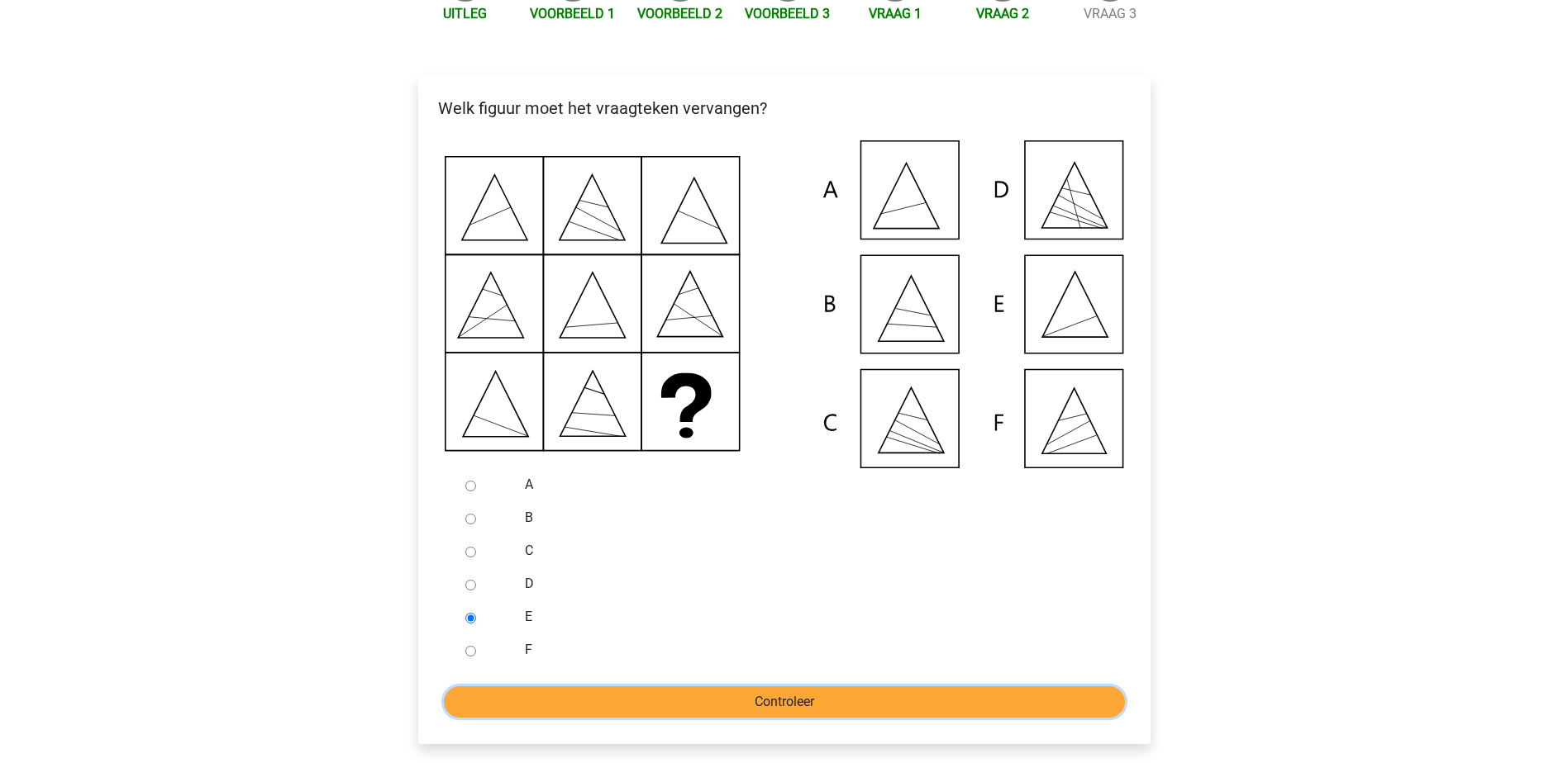
click at [589, 711] on input "Controleer" at bounding box center [784, 701] width 681 height 32
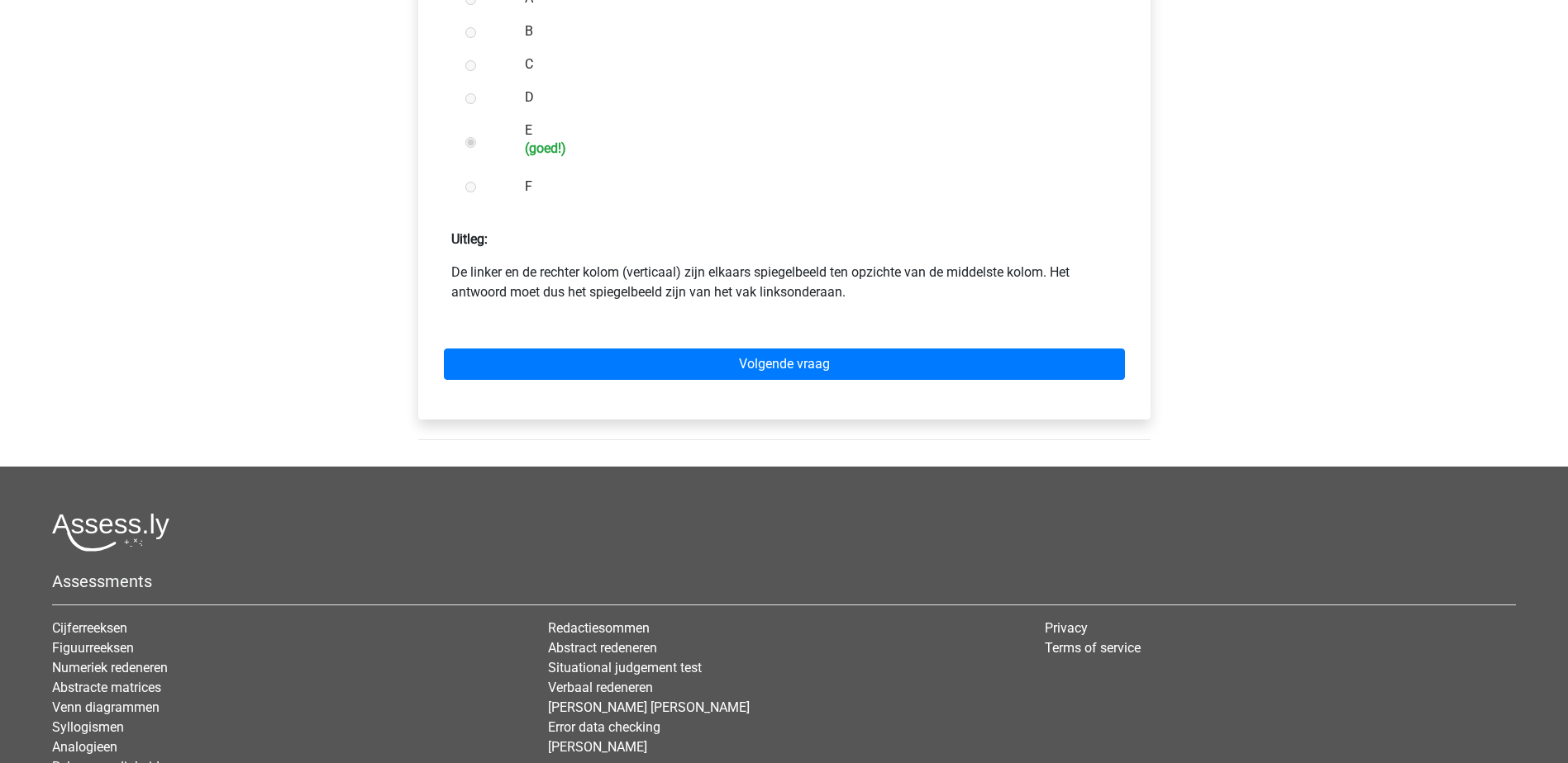
scroll to position [744, 0]
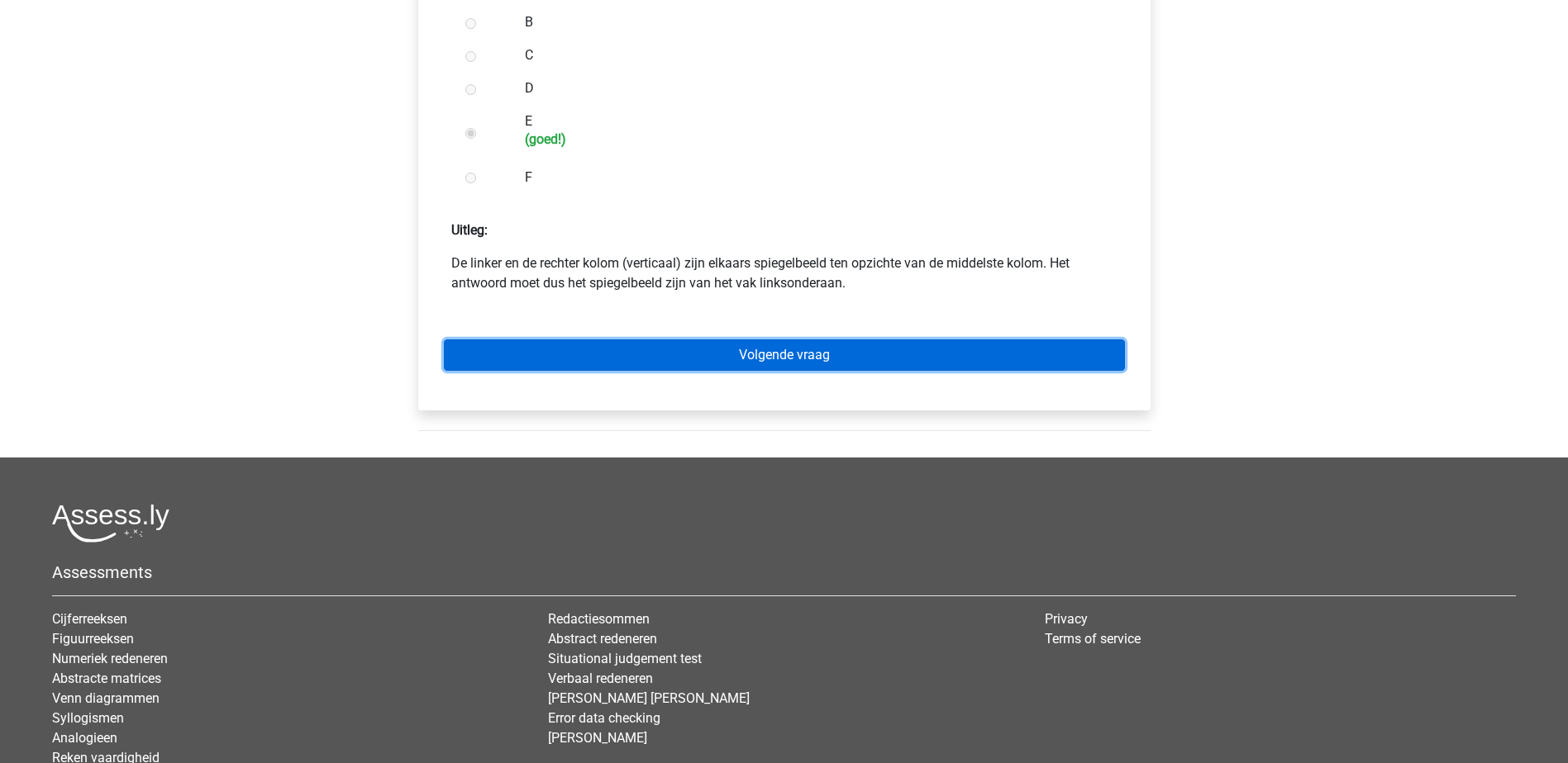
click at [963, 371] on link "Volgende vraag" at bounding box center [784, 355] width 681 height 32
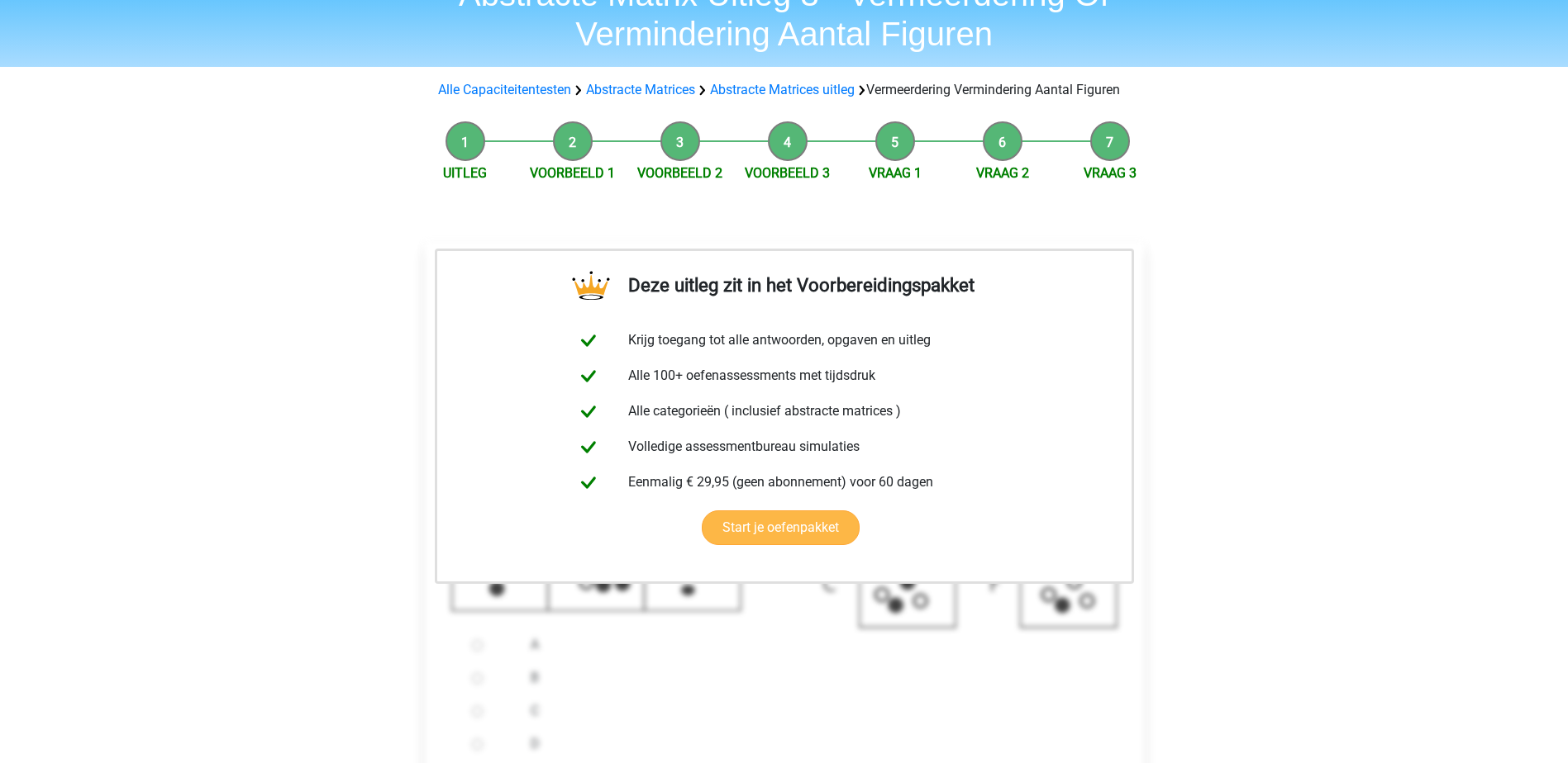
scroll to position [331, 0]
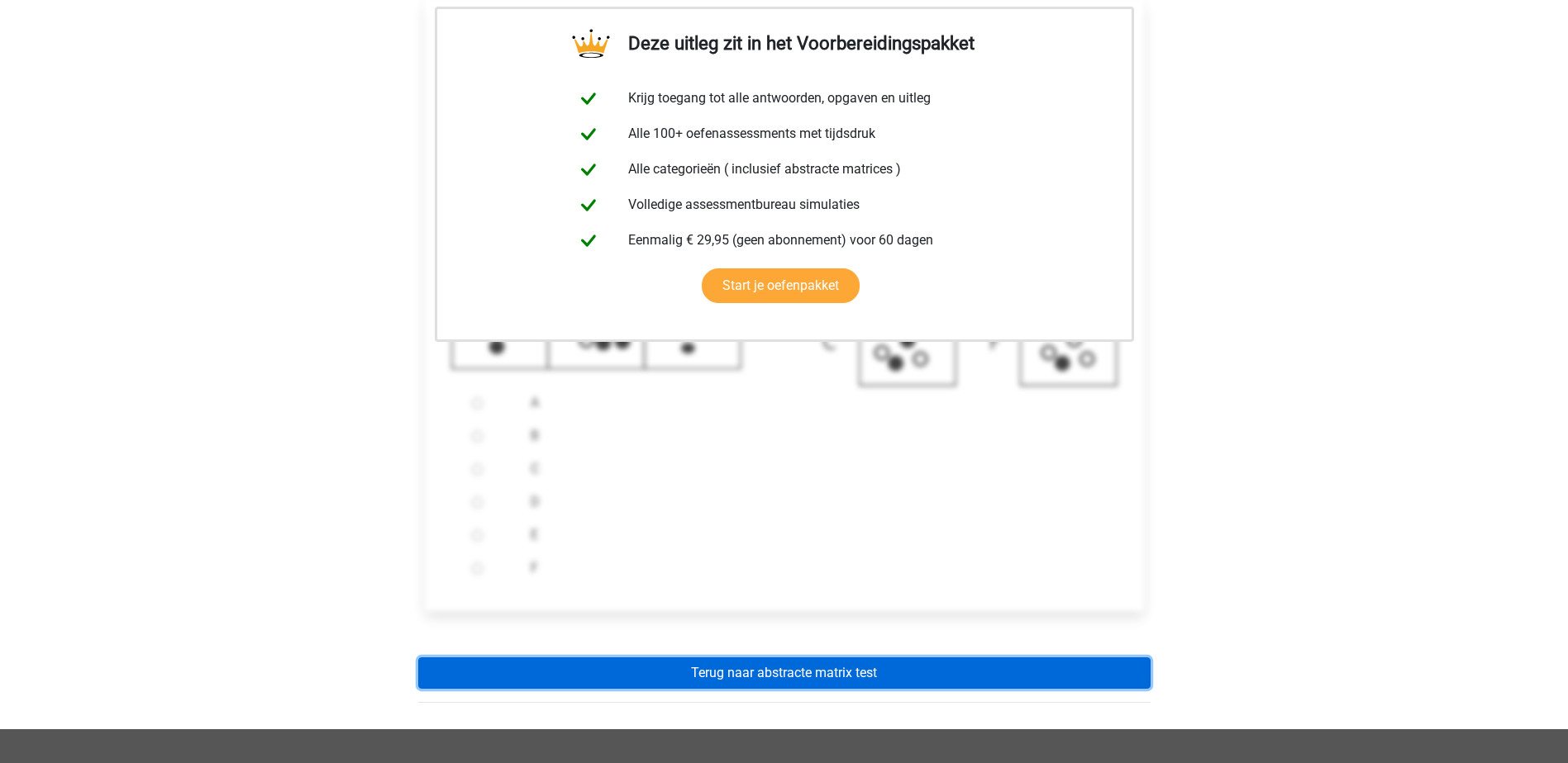
click at [857, 689] on link "Terug naar abstracte matrix test" at bounding box center [784, 673] width 733 height 32
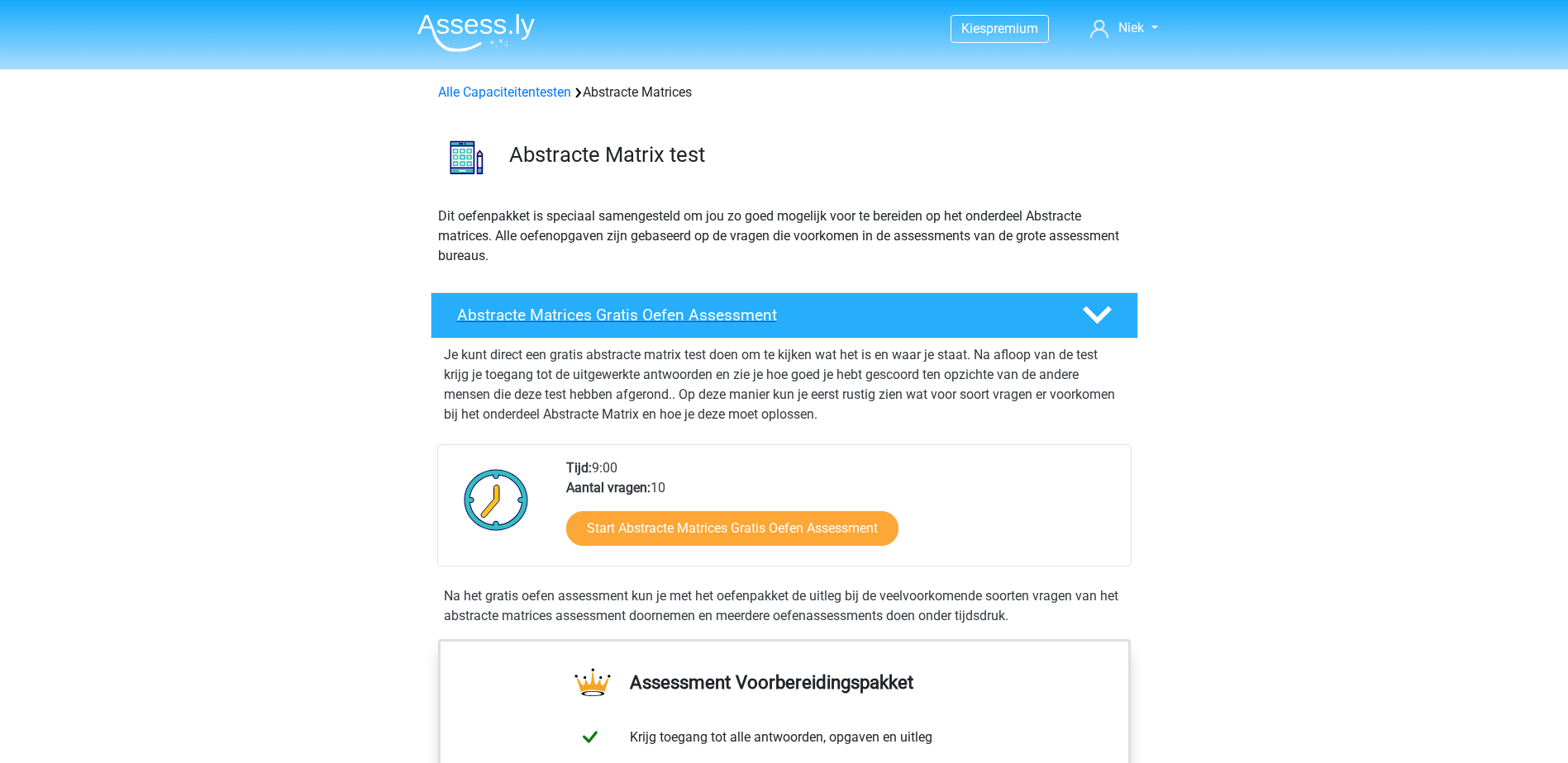
click at [1119, 313] on div at bounding box center [1095, 315] width 56 height 29
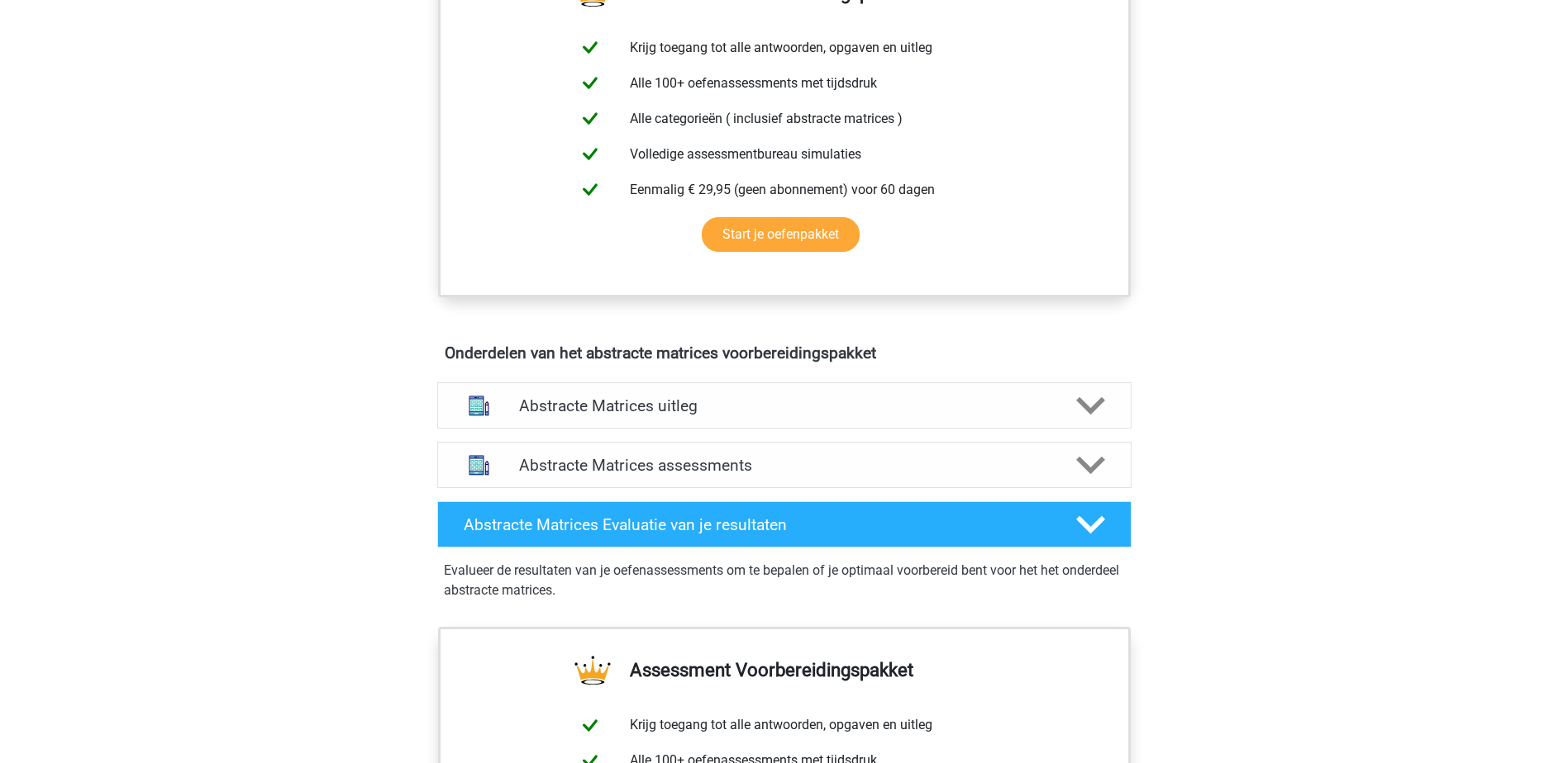
scroll to position [413, 0]
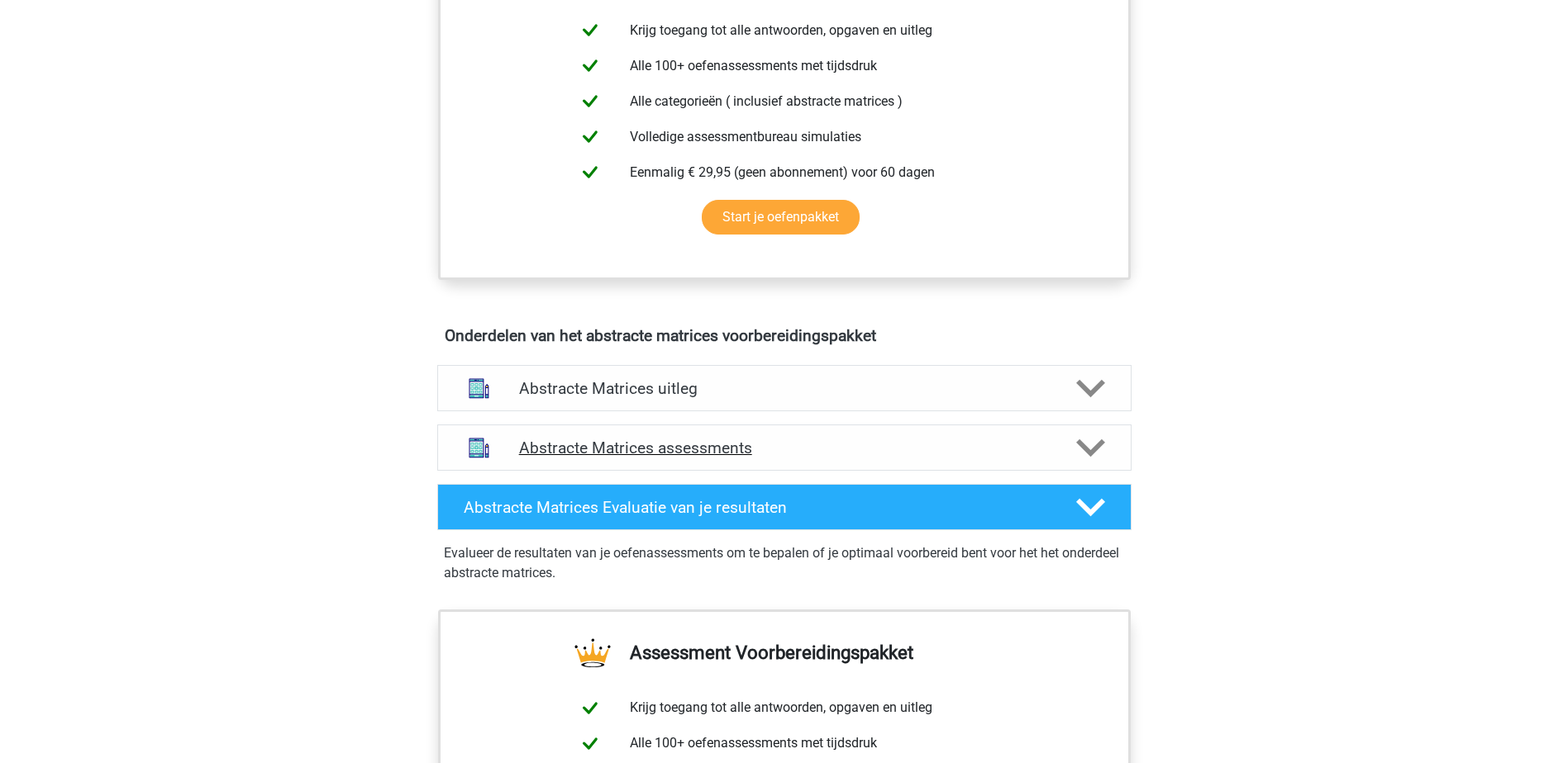
click at [739, 453] on h4 "Abstracte Matrices assessments" at bounding box center [784, 448] width 531 height 19
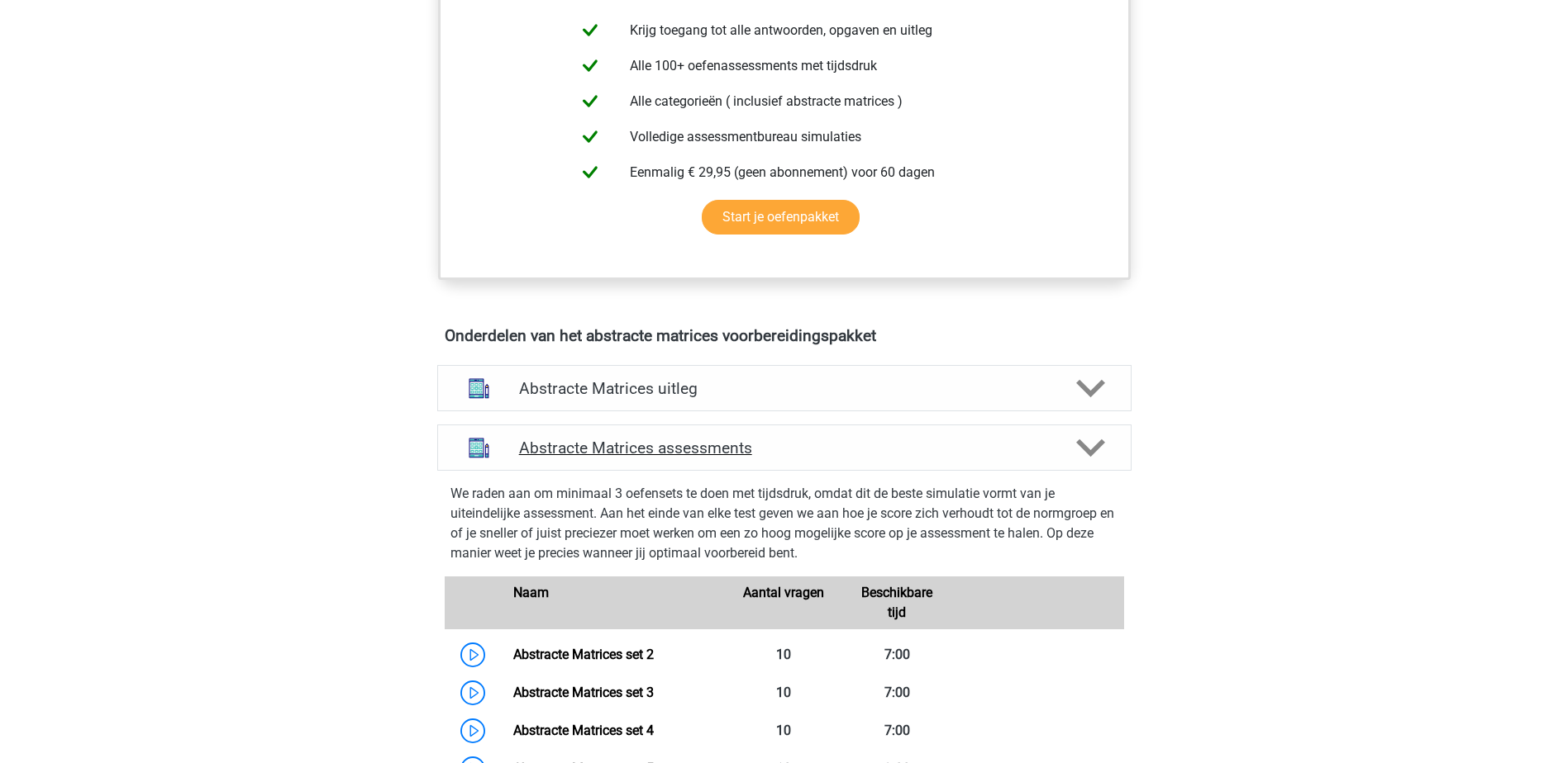
click at [739, 449] on h4 "Abstracte Matrices assessments" at bounding box center [784, 448] width 531 height 19
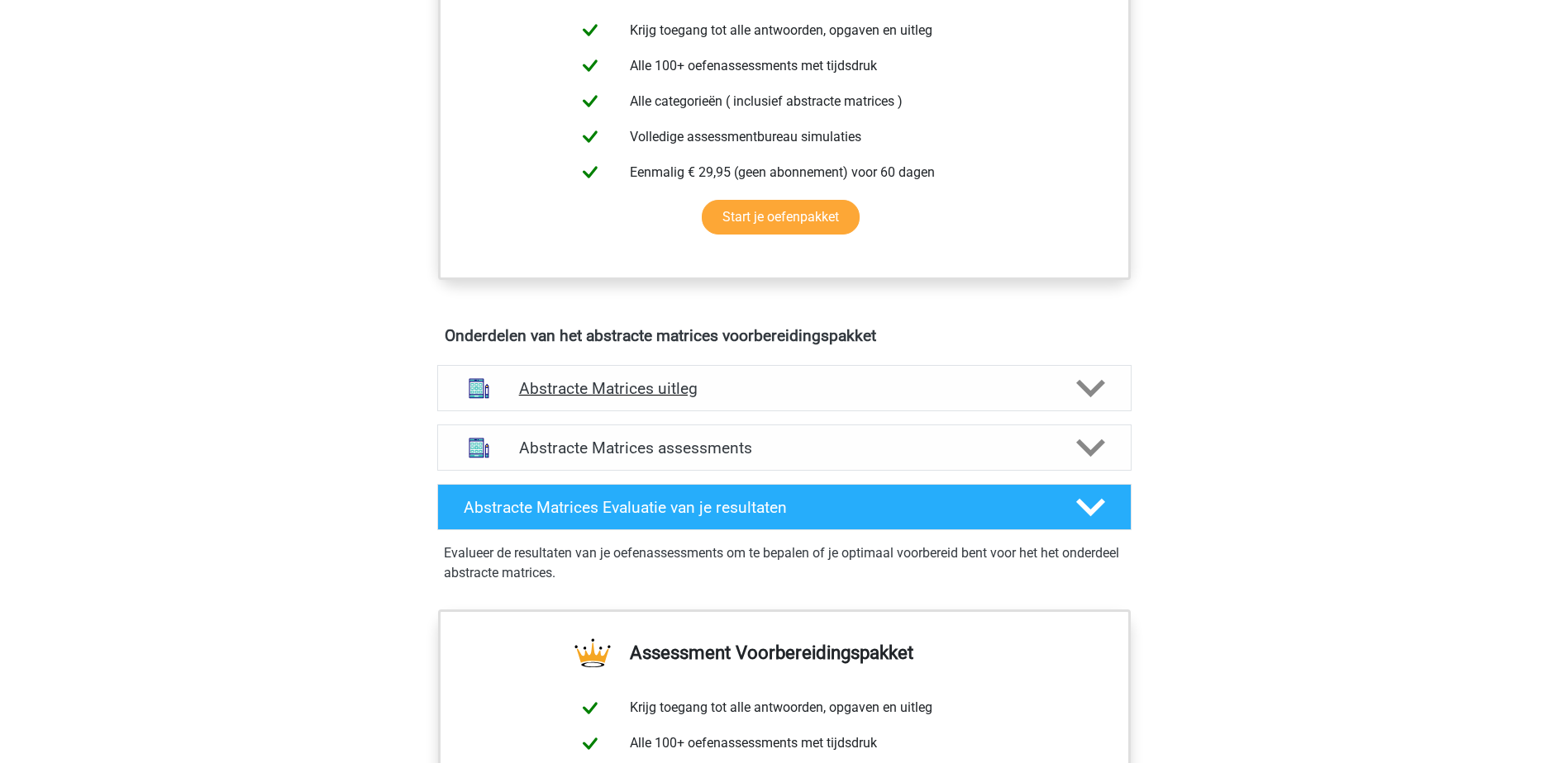
click at [751, 394] on h4 "Abstracte Matrices uitleg" at bounding box center [784, 389] width 531 height 19
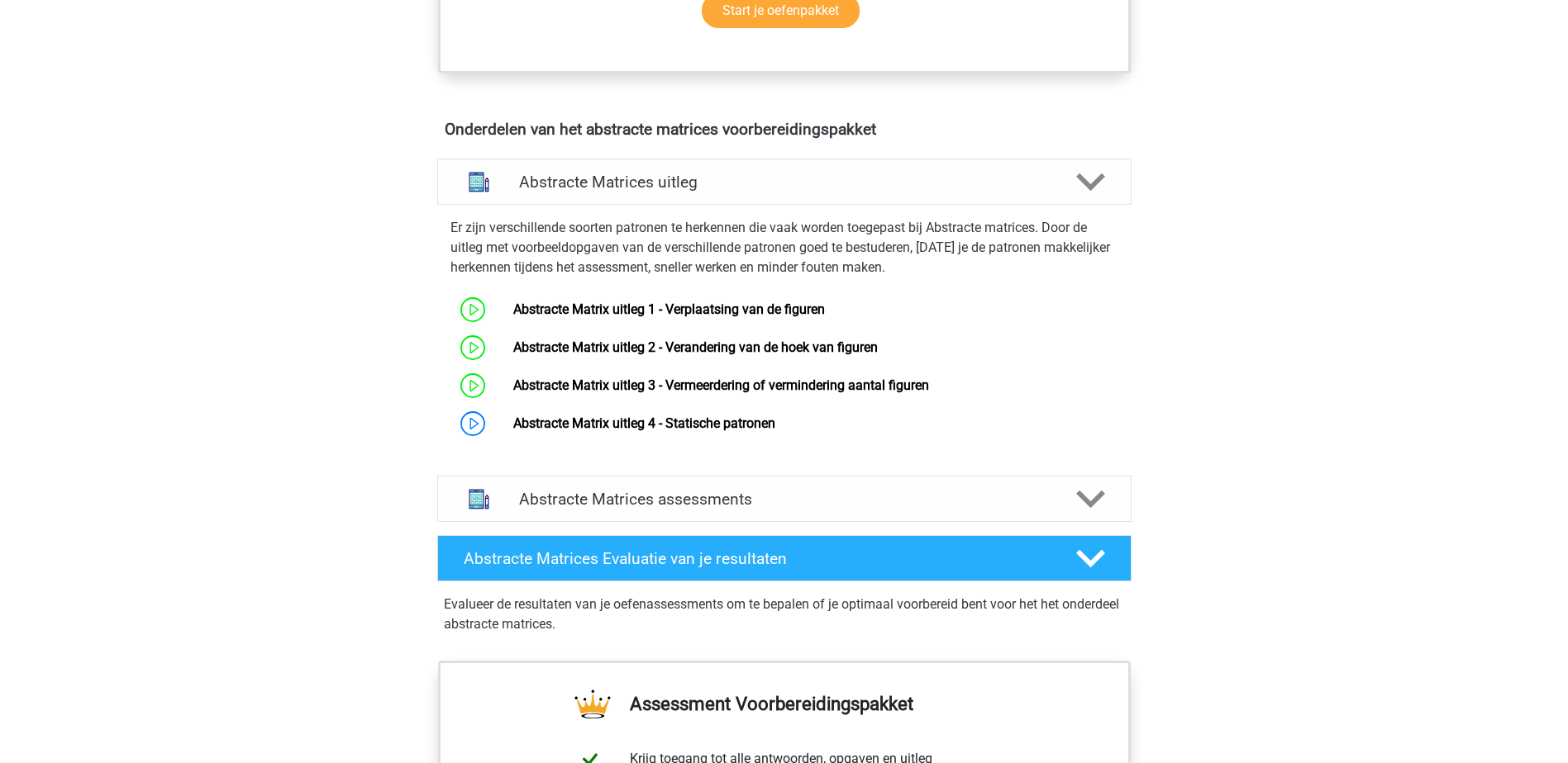
scroll to position [661, 0]
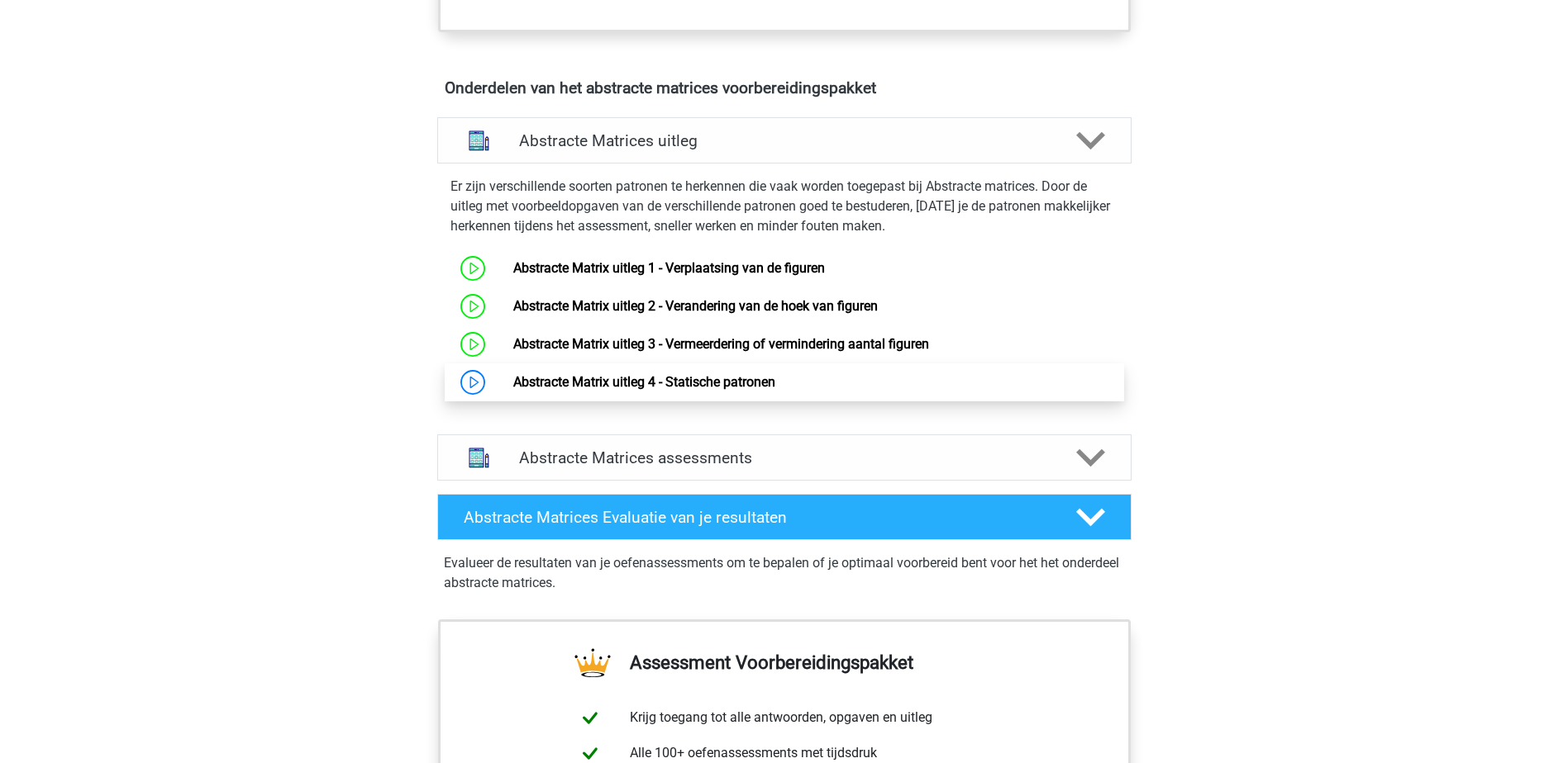
click at [752, 390] on link "Abstracte Matrix uitleg 4 - Statische patronen" at bounding box center [644, 382] width 262 height 15
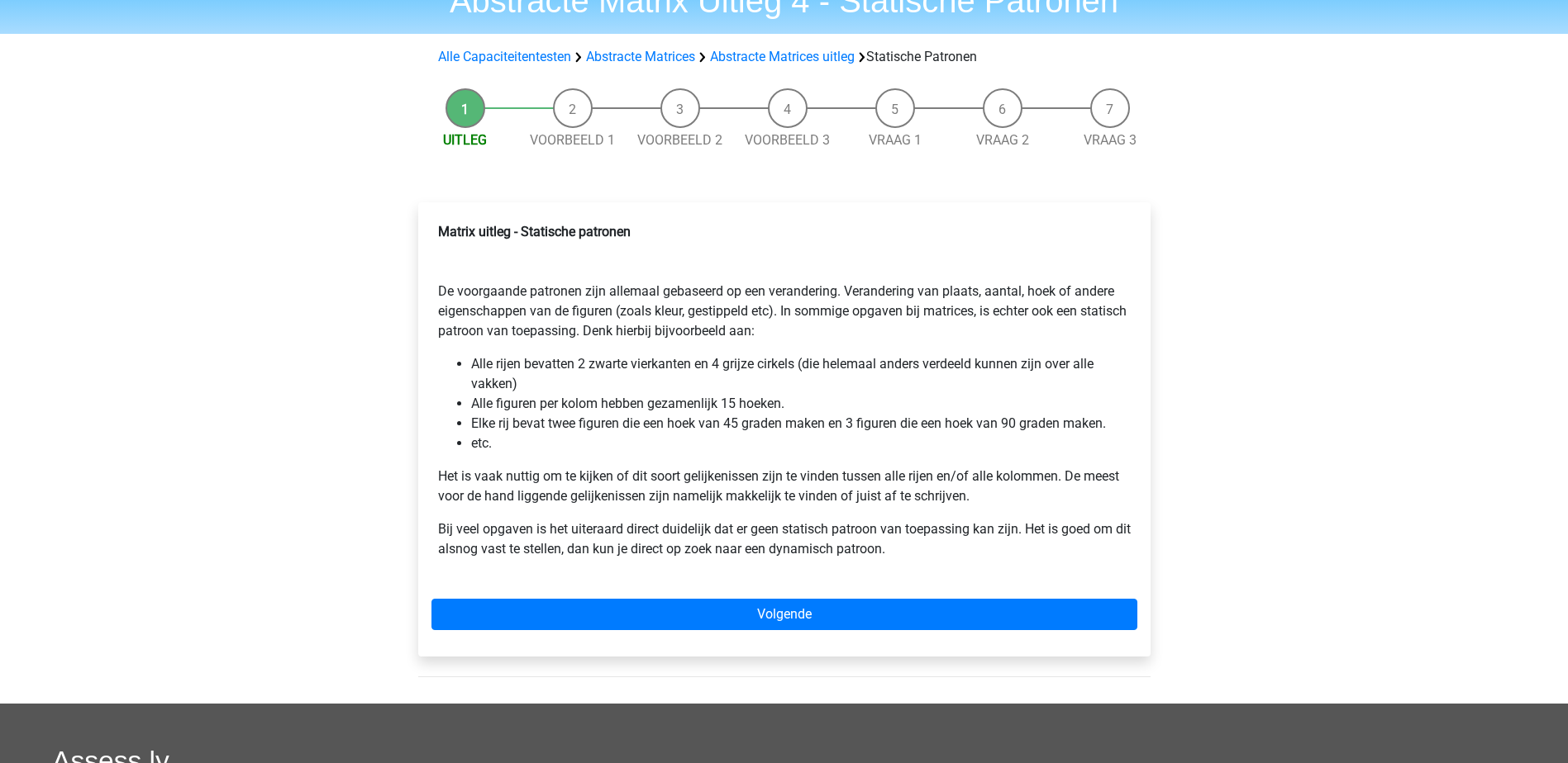
scroll to position [331, 0]
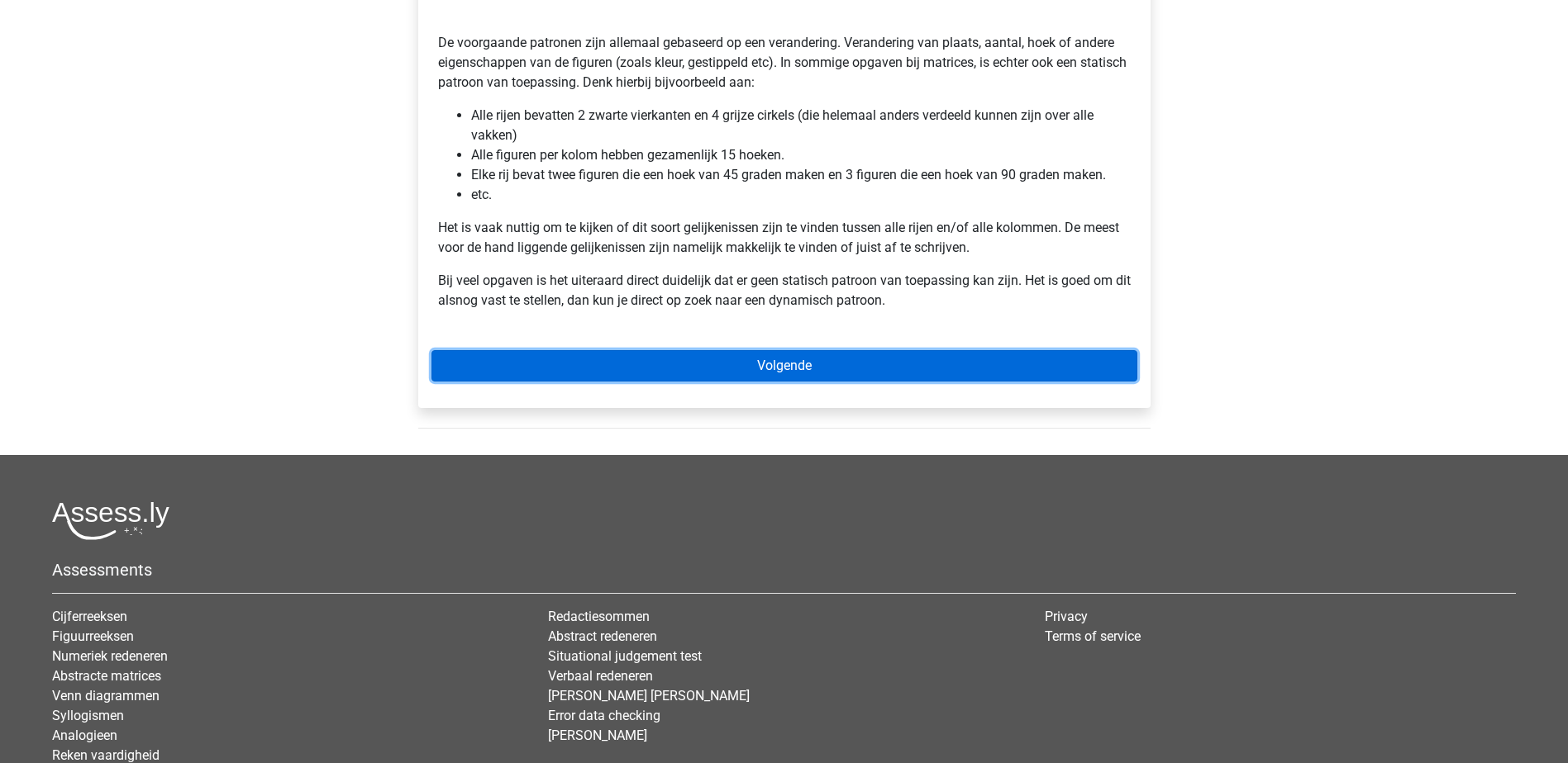
click at [863, 375] on link "Volgende" at bounding box center [784, 365] width 706 height 32
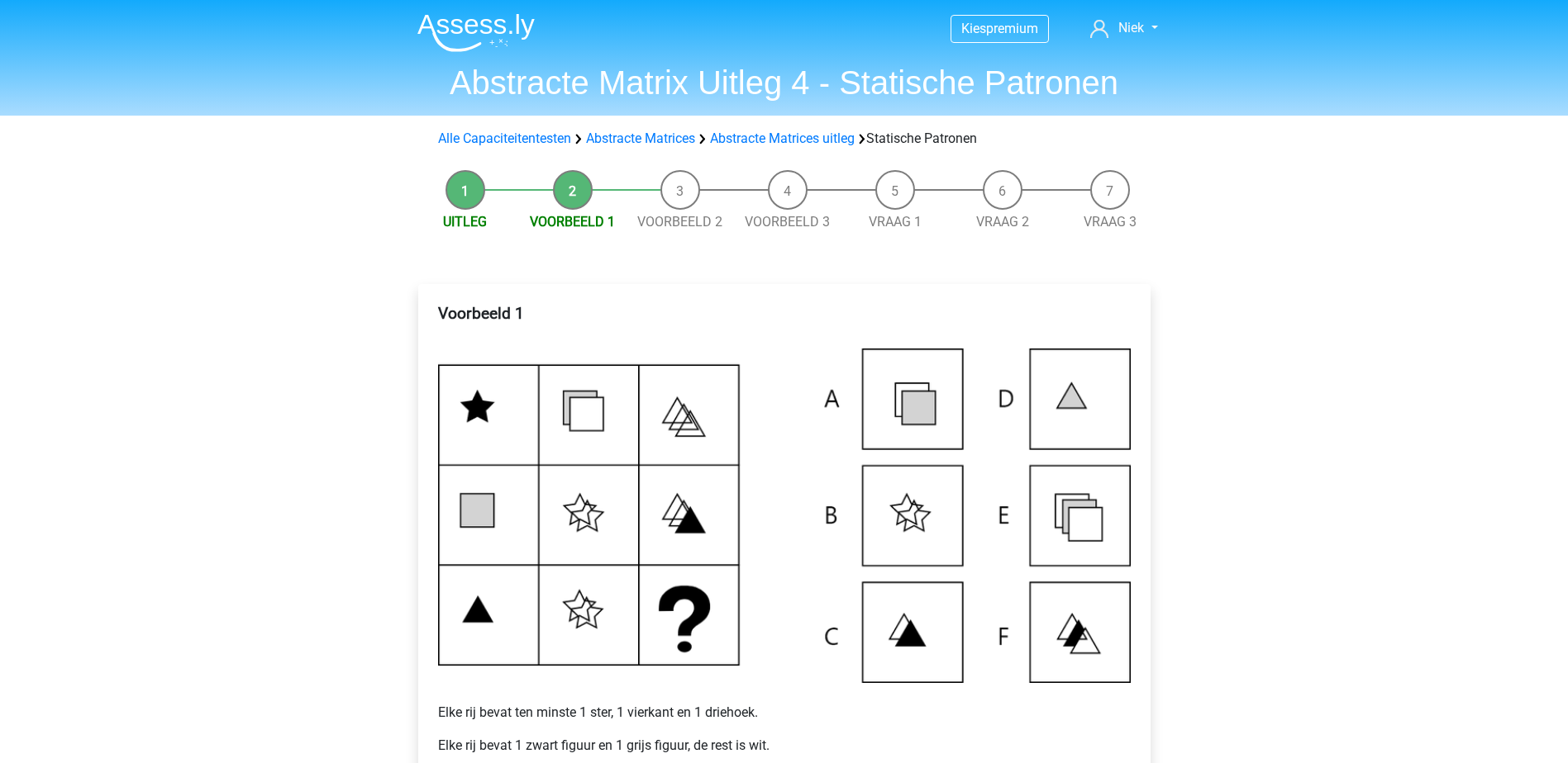
click at [466, 193] on li "Uitleg" at bounding box center [465, 201] width 108 height 62
click at [821, 128] on div "Alle Capaciteitentesten Abstracte Matrices Abstracte Matrices uitleg Statische …" at bounding box center [784, 138] width 785 height 33
click at [807, 135] on link "Abstracte Matrices uitleg" at bounding box center [782, 138] width 144 height 15
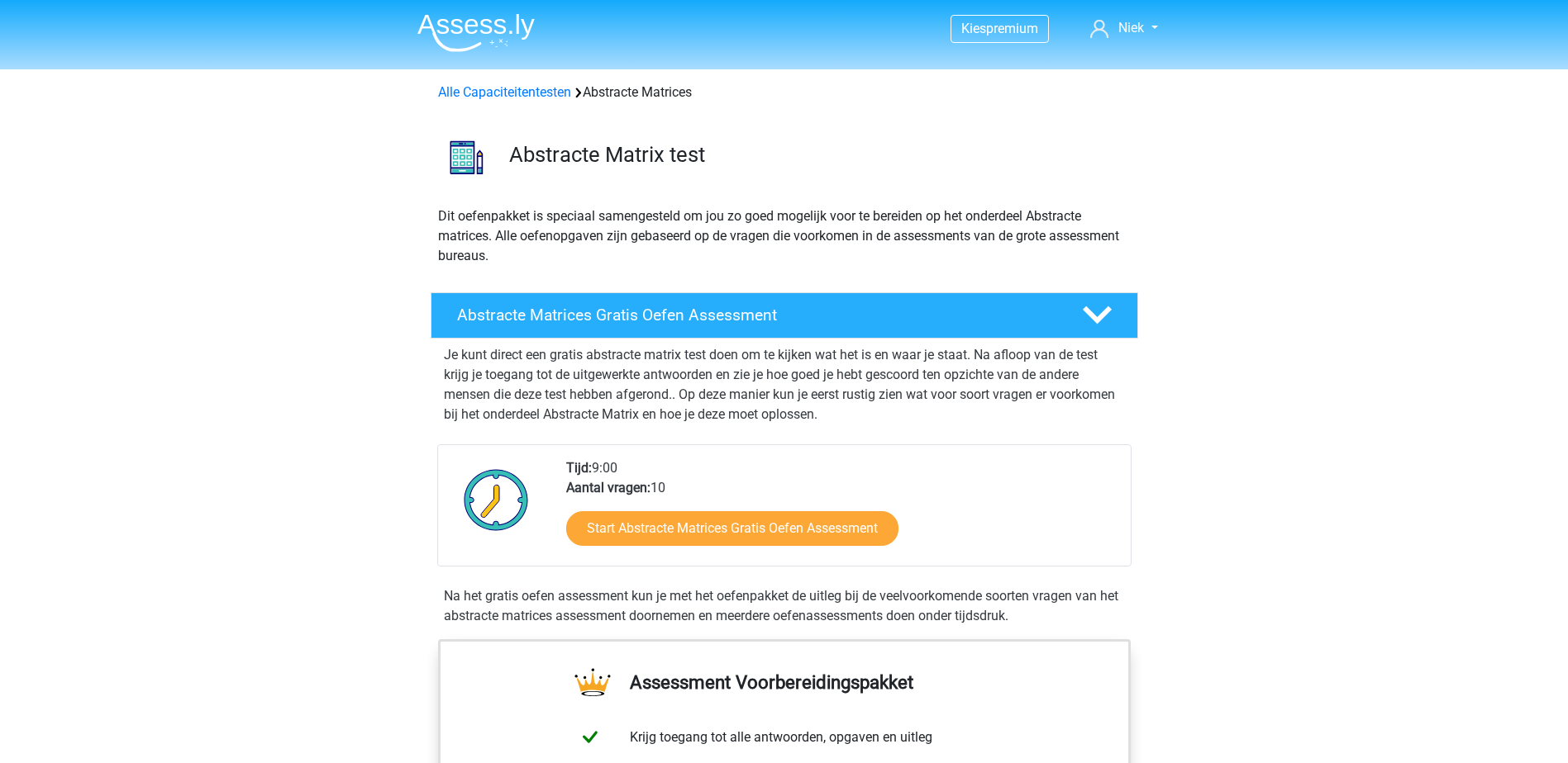
scroll to position [1066, 0]
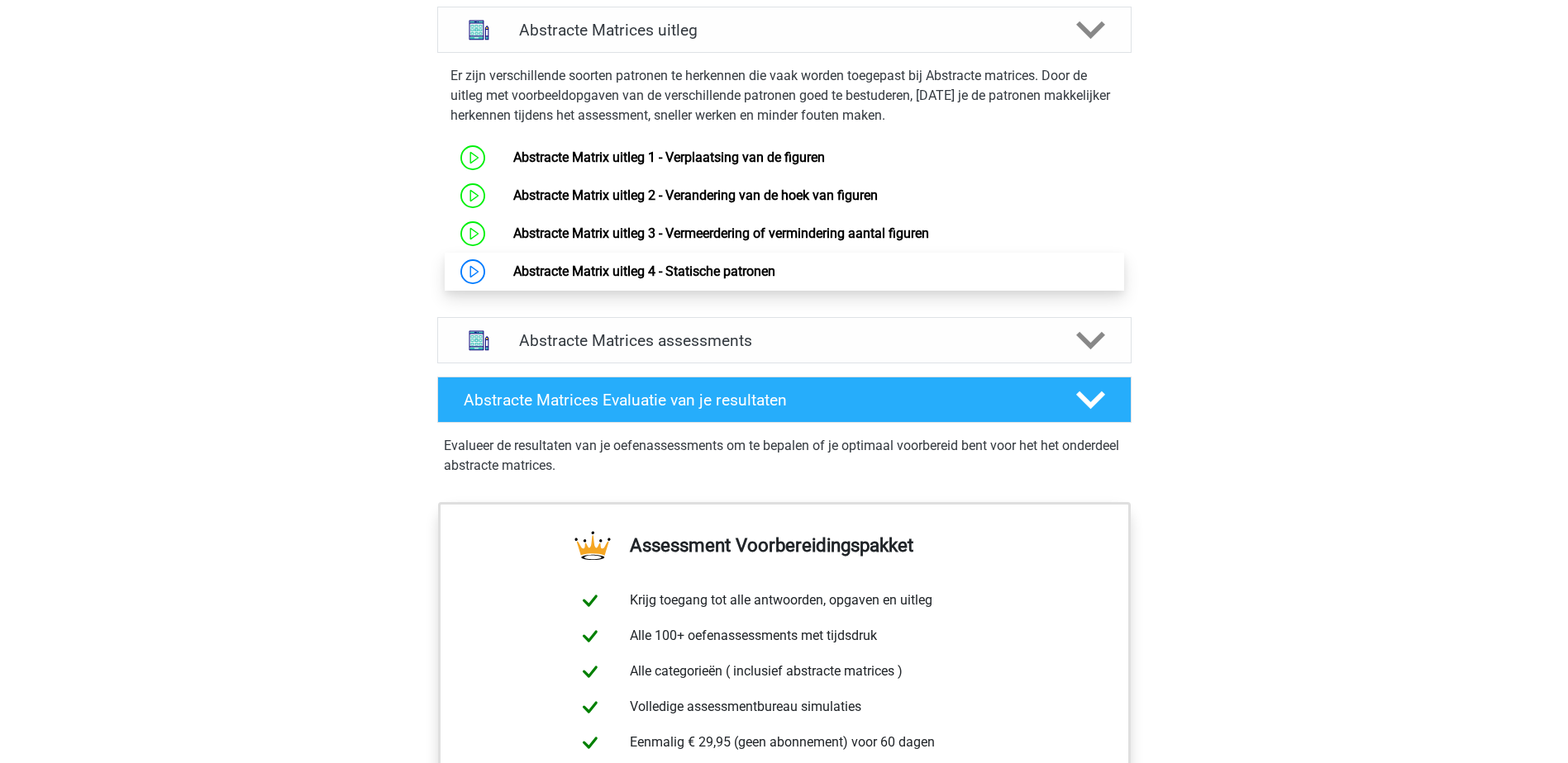
click at [757, 280] on link "Abstracte Matrix uitleg 4 - Statische patronen" at bounding box center [644, 271] width 262 height 15
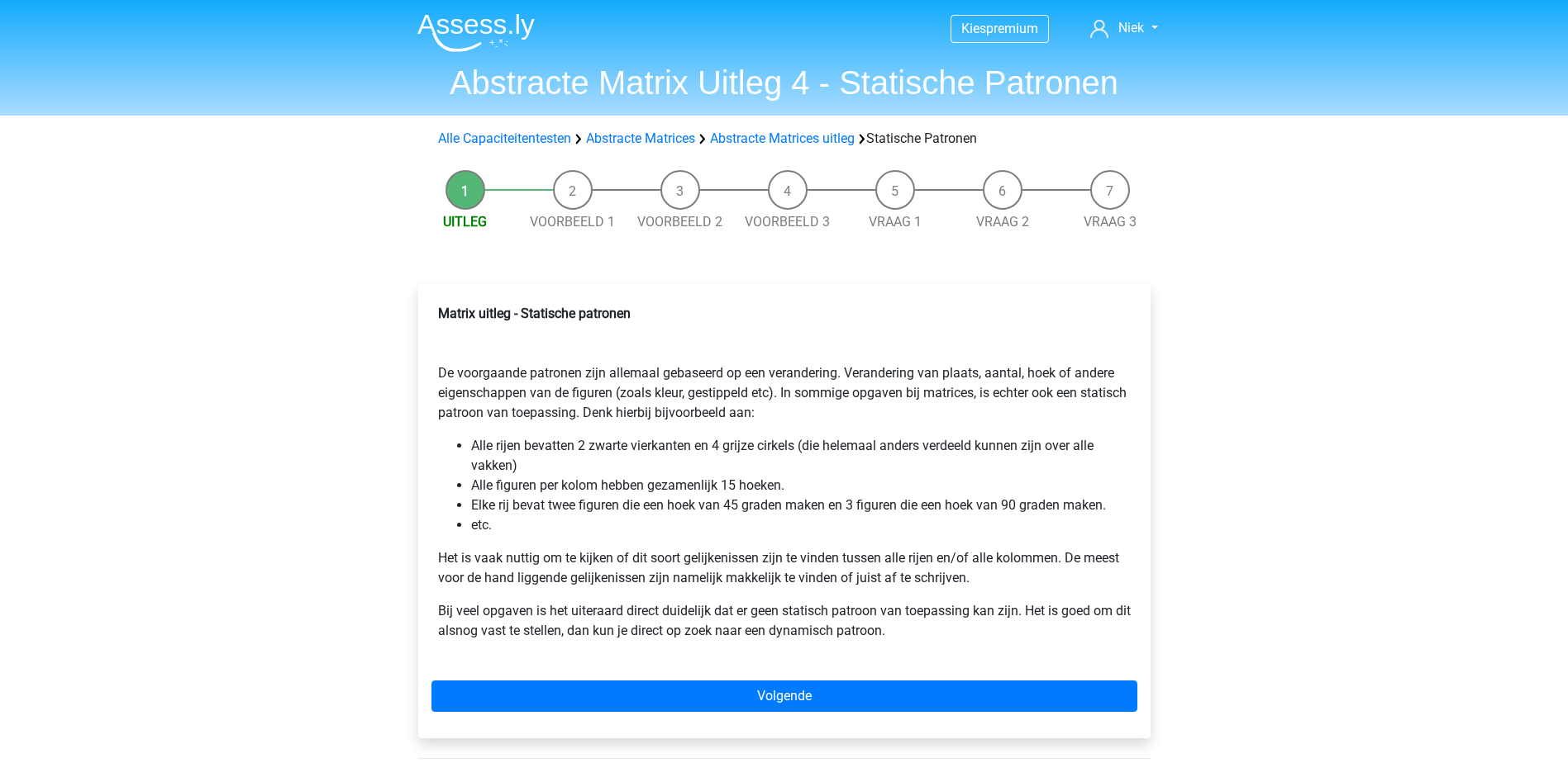
click at [855, 677] on div "Matrix uitleg - Statische patronen De voorgaande patronen zijn allemaal gebasee…" at bounding box center [784, 511] width 733 height 455
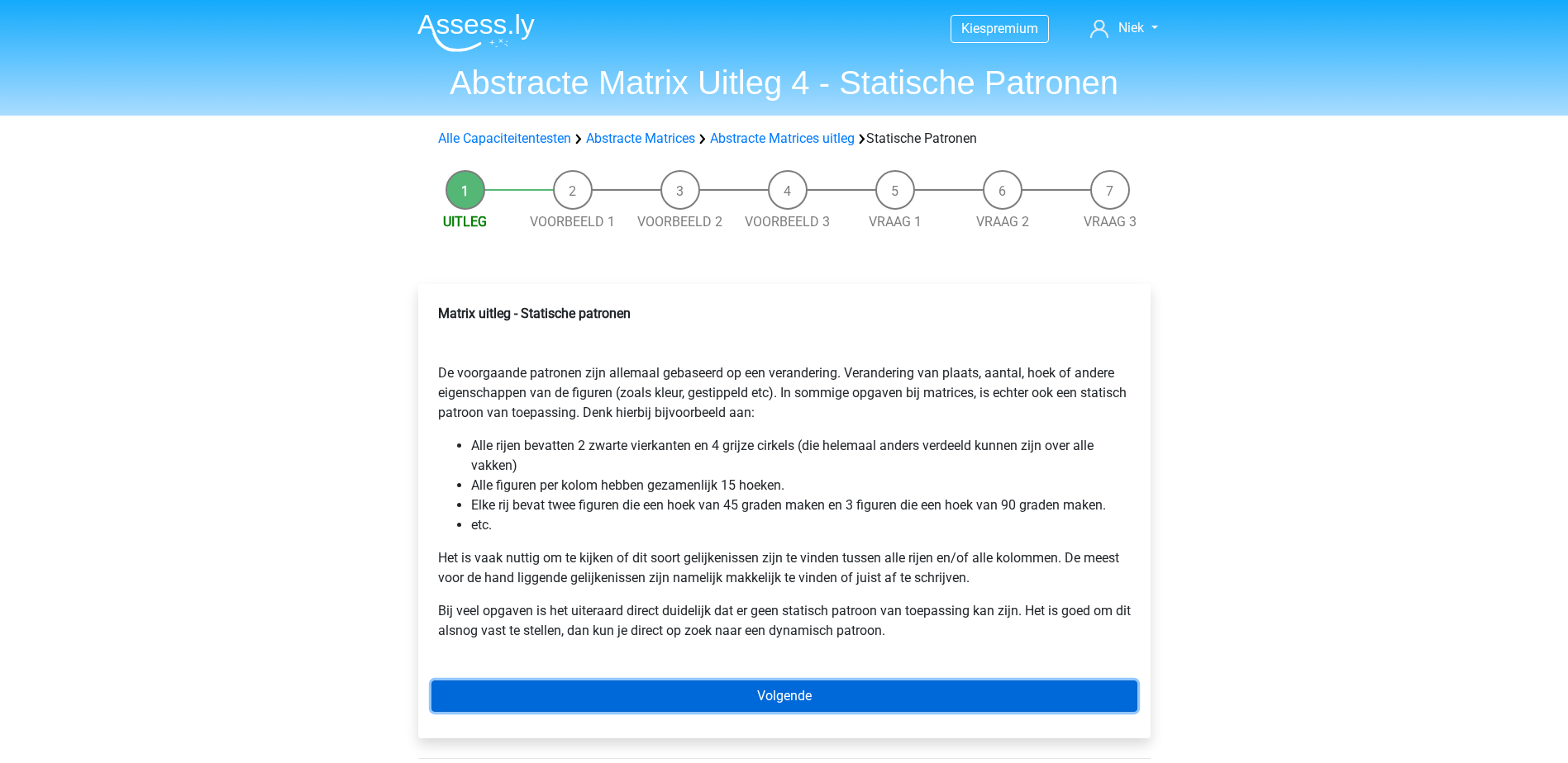
click at [829, 698] on link "Volgende" at bounding box center [784, 696] width 706 height 32
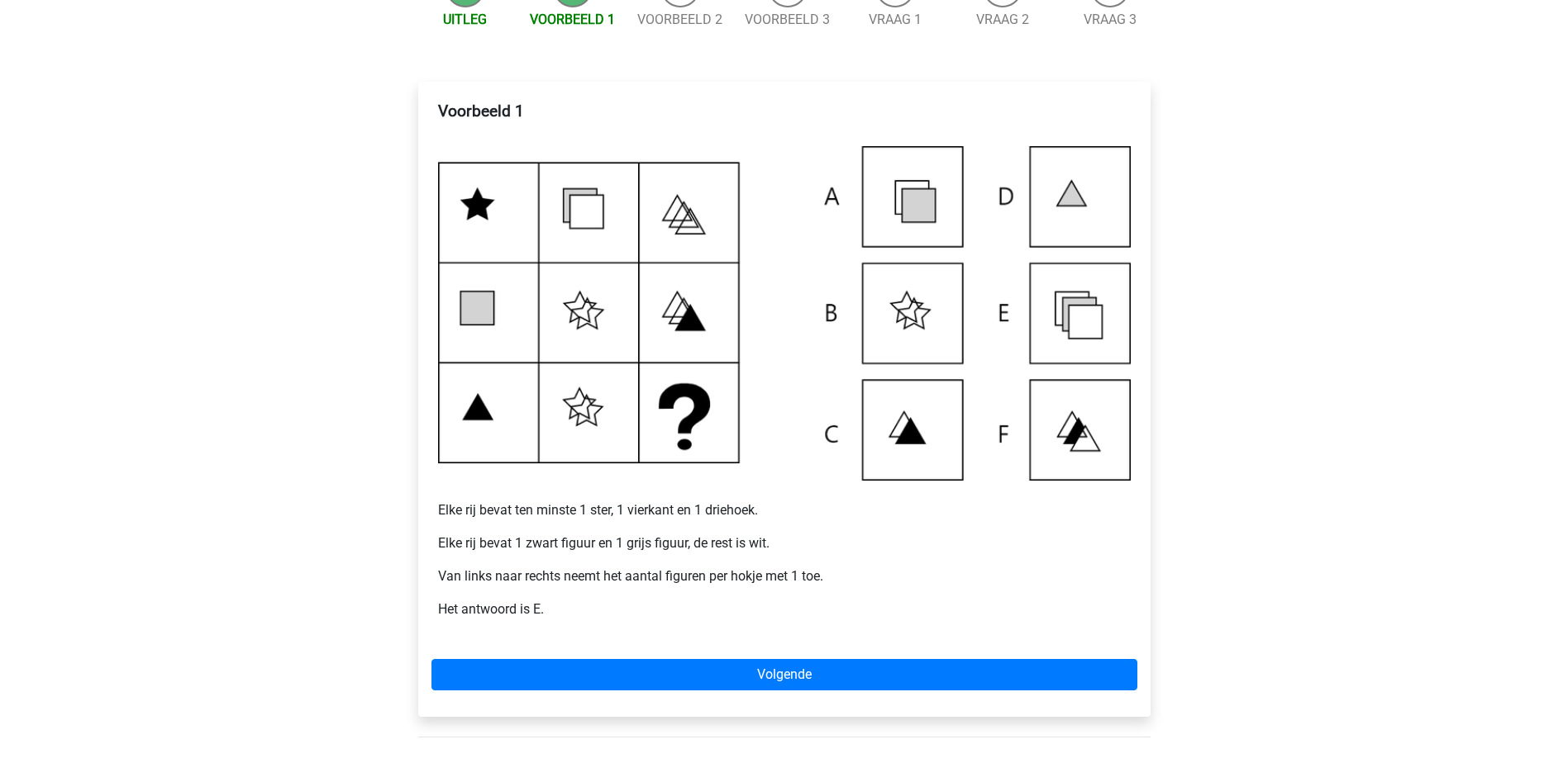
scroll to position [248, 0]
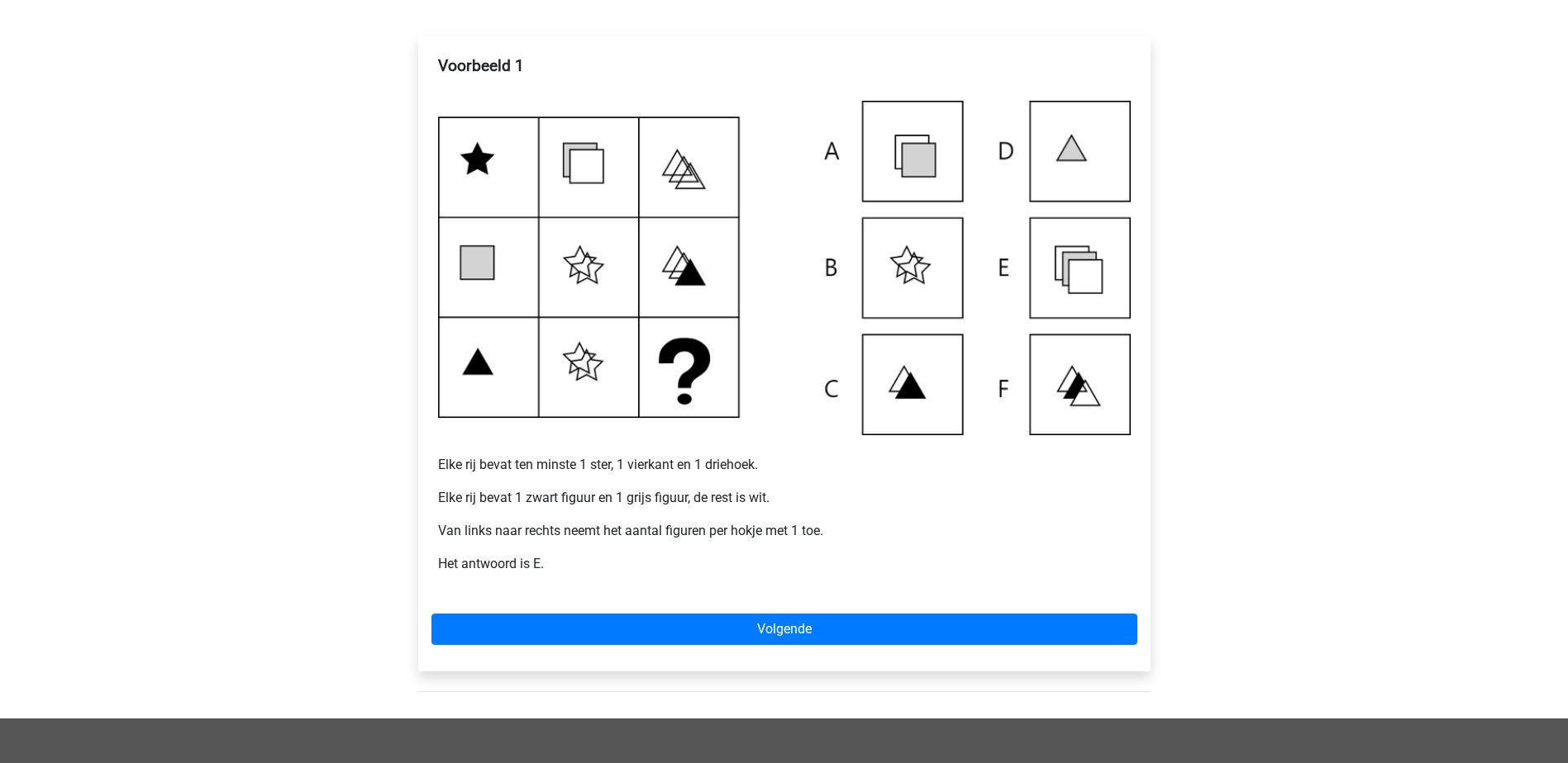
click at [608, 612] on div "Voorbeeld 1 Elke rij bevat ten minste 1 ster, 1 vierkant en 1 driehoek. Elke ri…" at bounding box center [784, 354] width 733 height 634
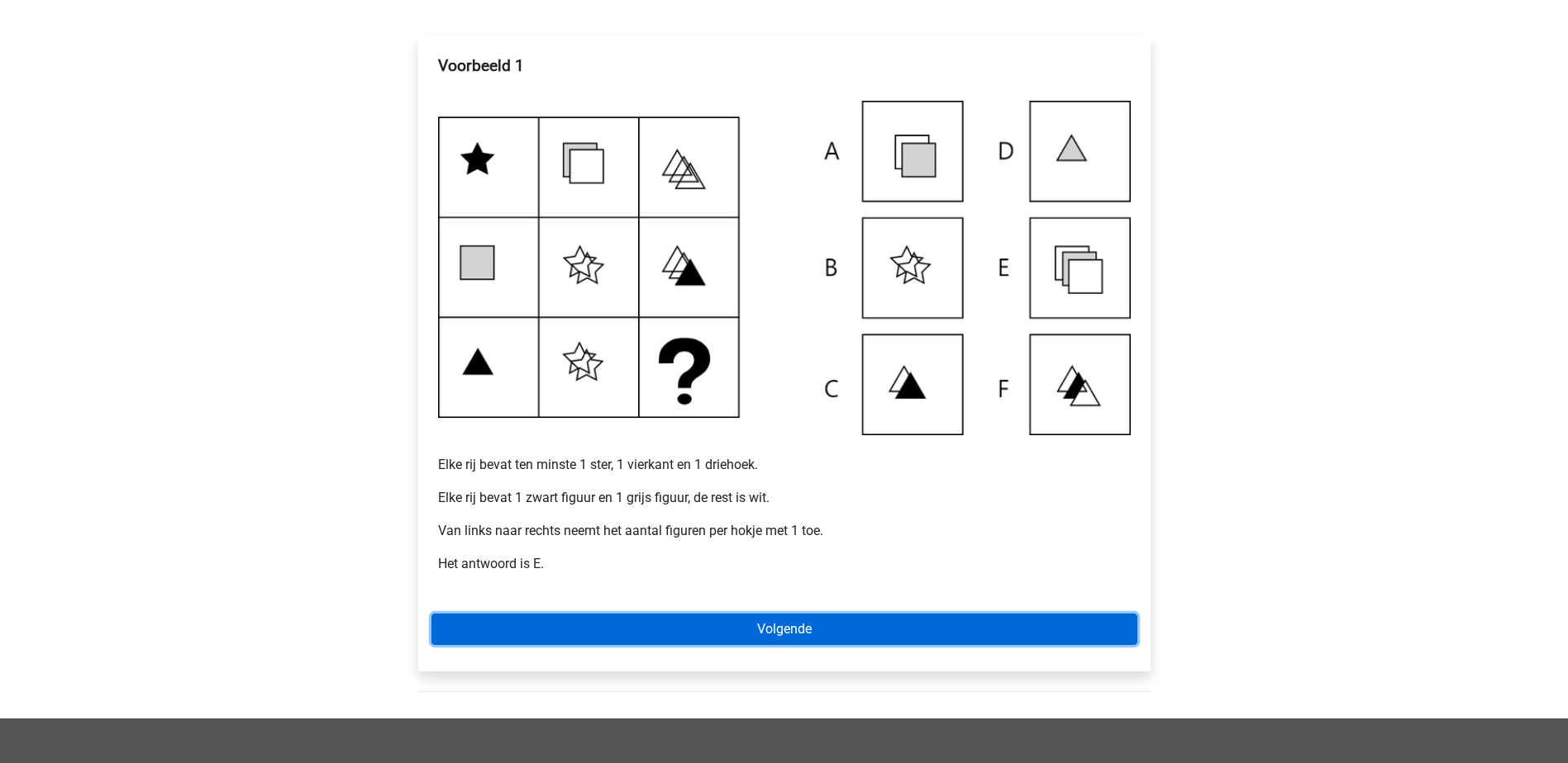
click at [830, 627] on link "Volgende" at bounding box center [784, 629] width 706 height 32
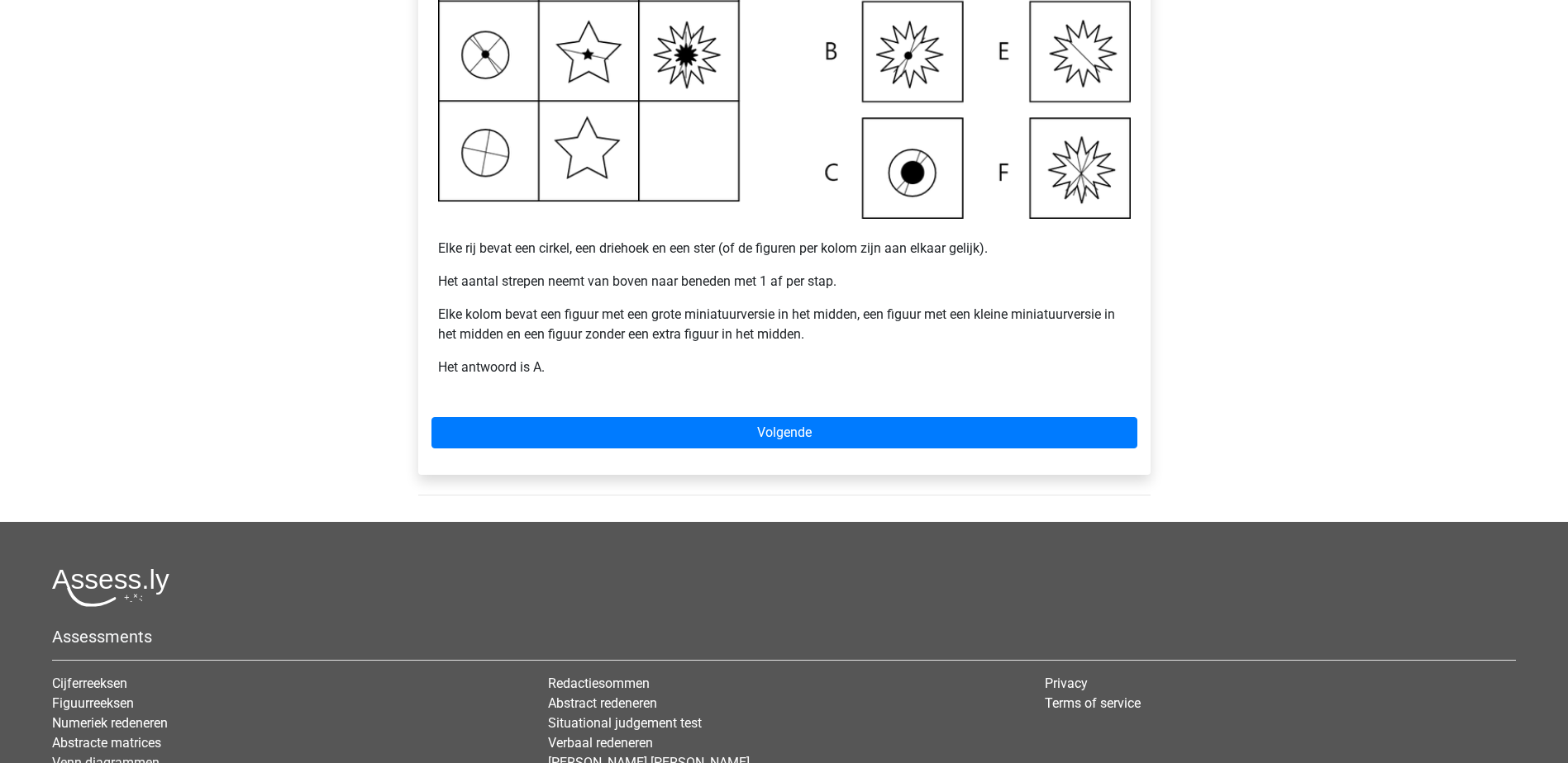
scroll to position [496, 0]
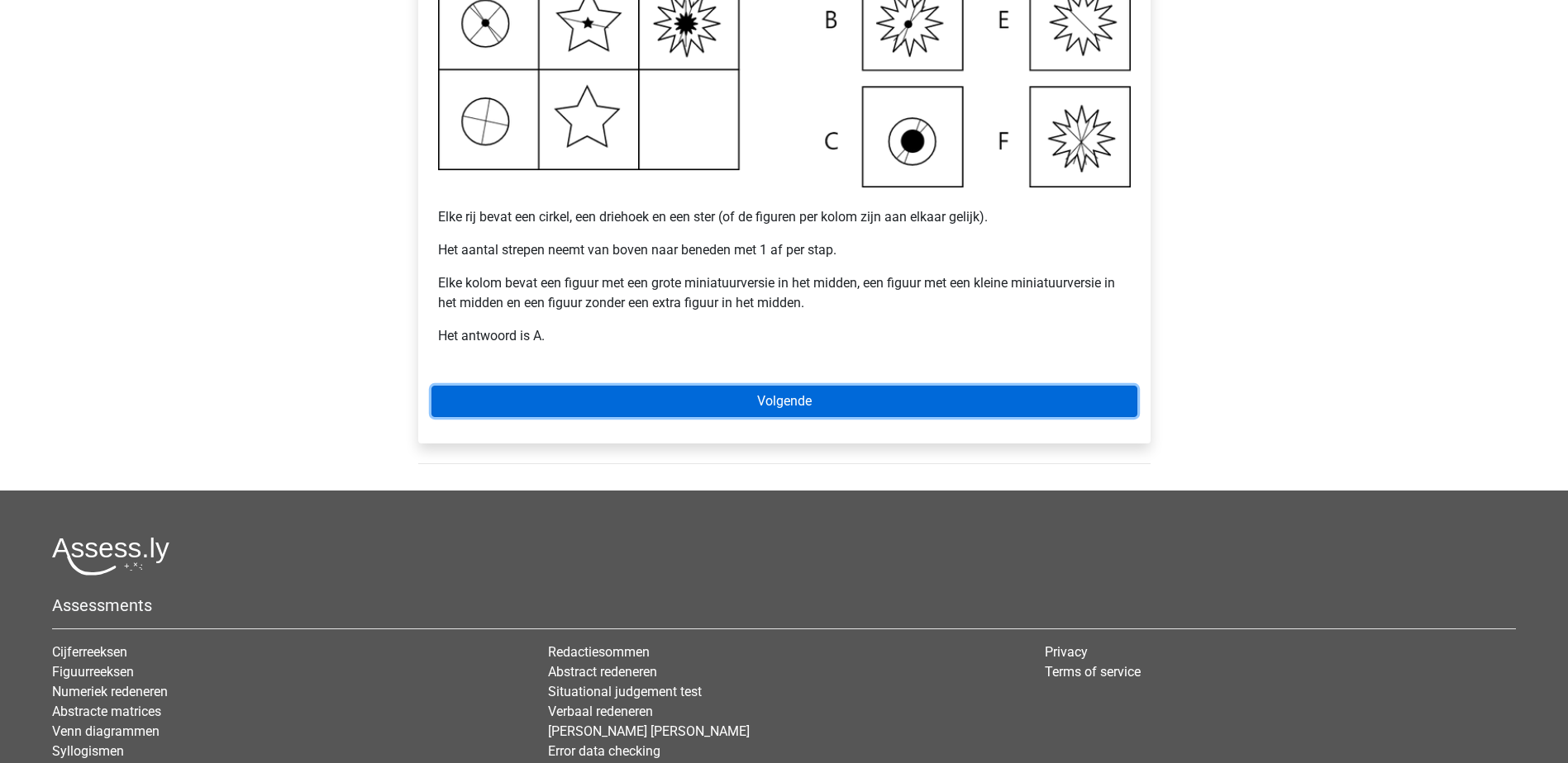
click at [852, 389] on link "Volgende" at bounding box center [784, 401] width 706 height 32
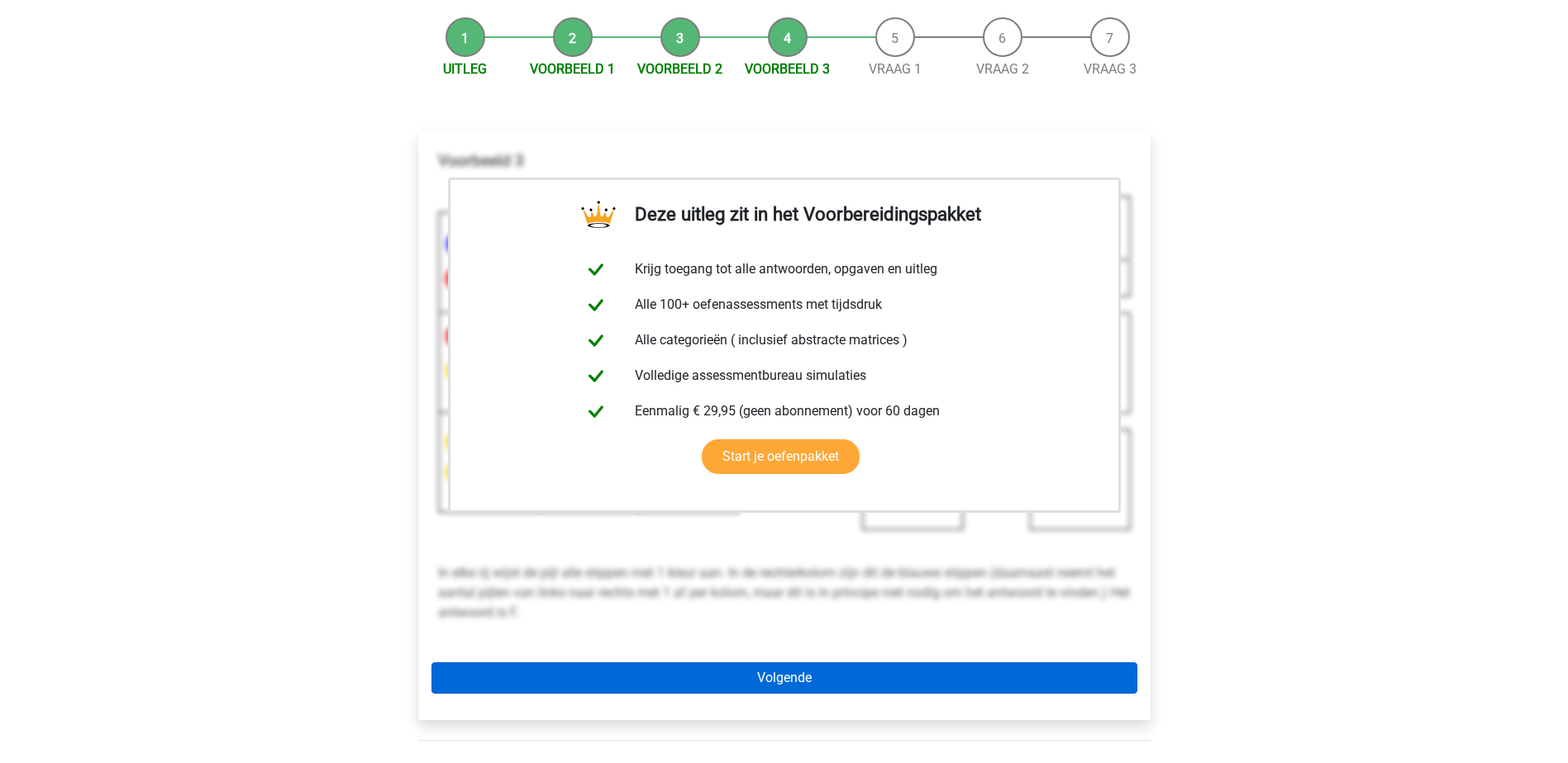
scroll to position [331, 0]
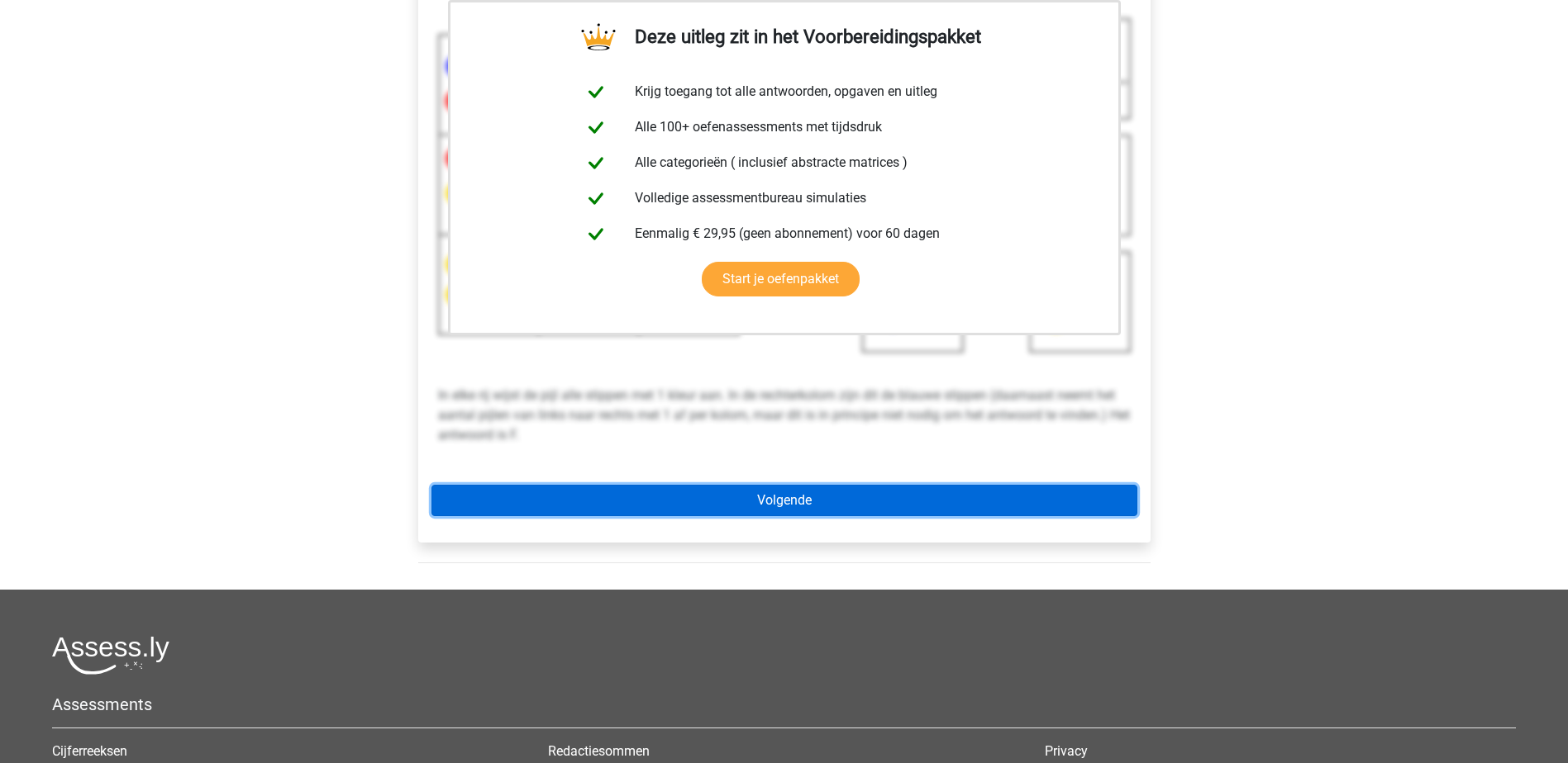
click at [1005, 499] on link "Volgende" at bounding box center [784, 501] width 706 height 32
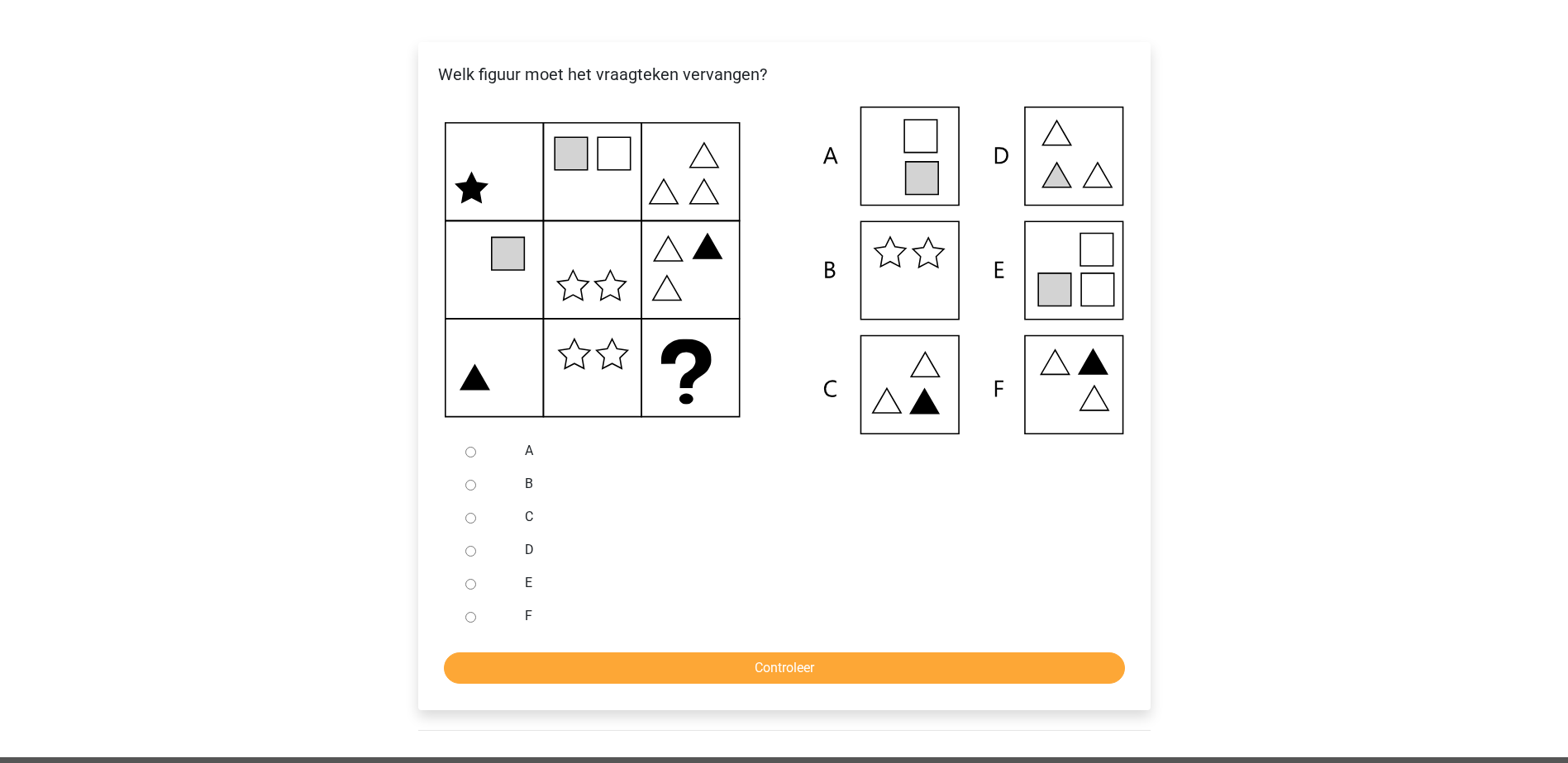
scroll to position [248, 0]
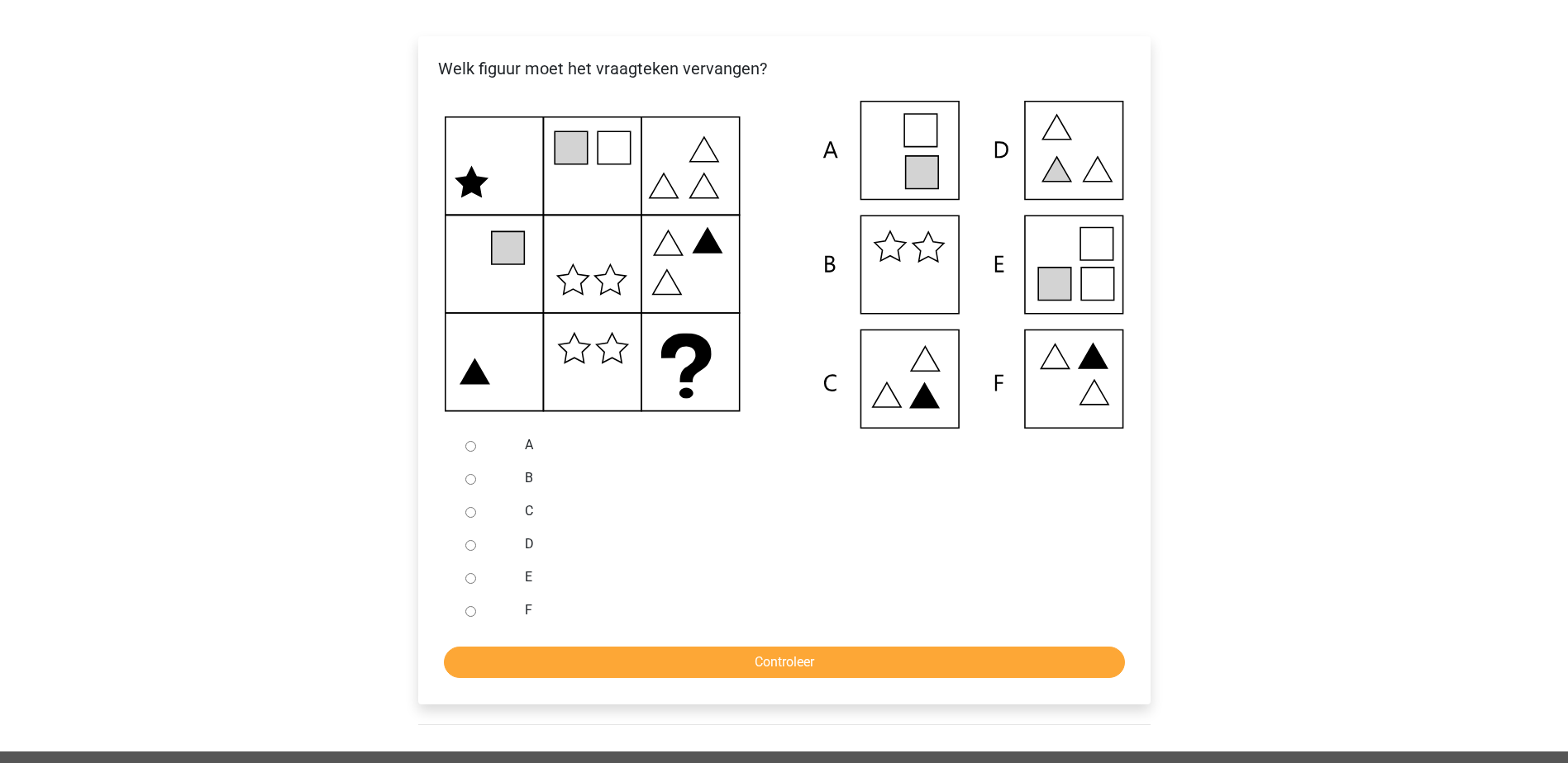
click at [1083, 174] on icon at bounding box center [784, 264] width 680 height 328
click at [1089, 144] on icon at bounding box center [784, 264] width 680 height 328
click at [473, 551] on input "D" at bounding box center [470, 545] width 11 height 11
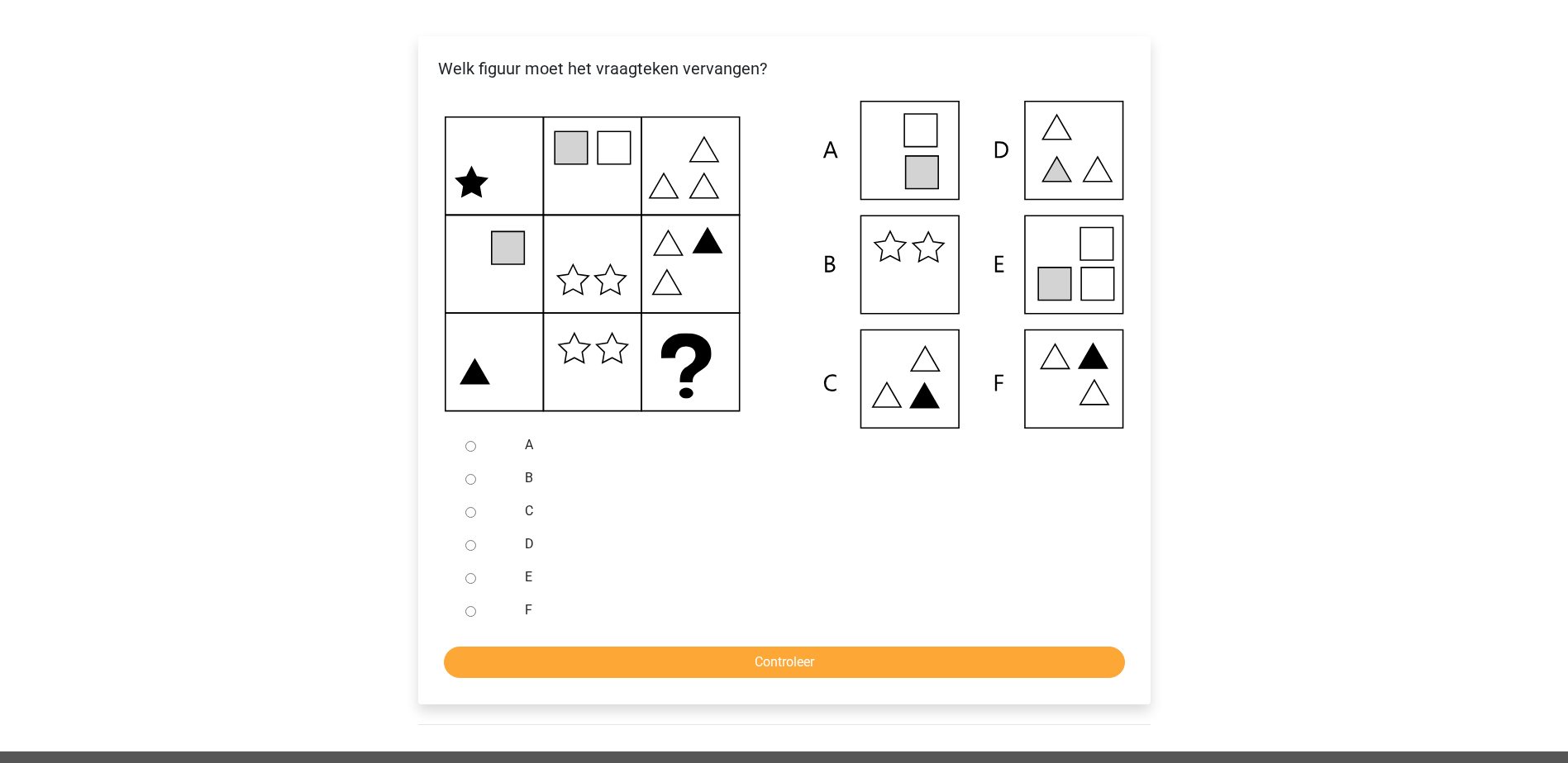
radio input "true"
click at [617, 677] on input "Controleer" at bounding box center [784, 662] width 681 height 32
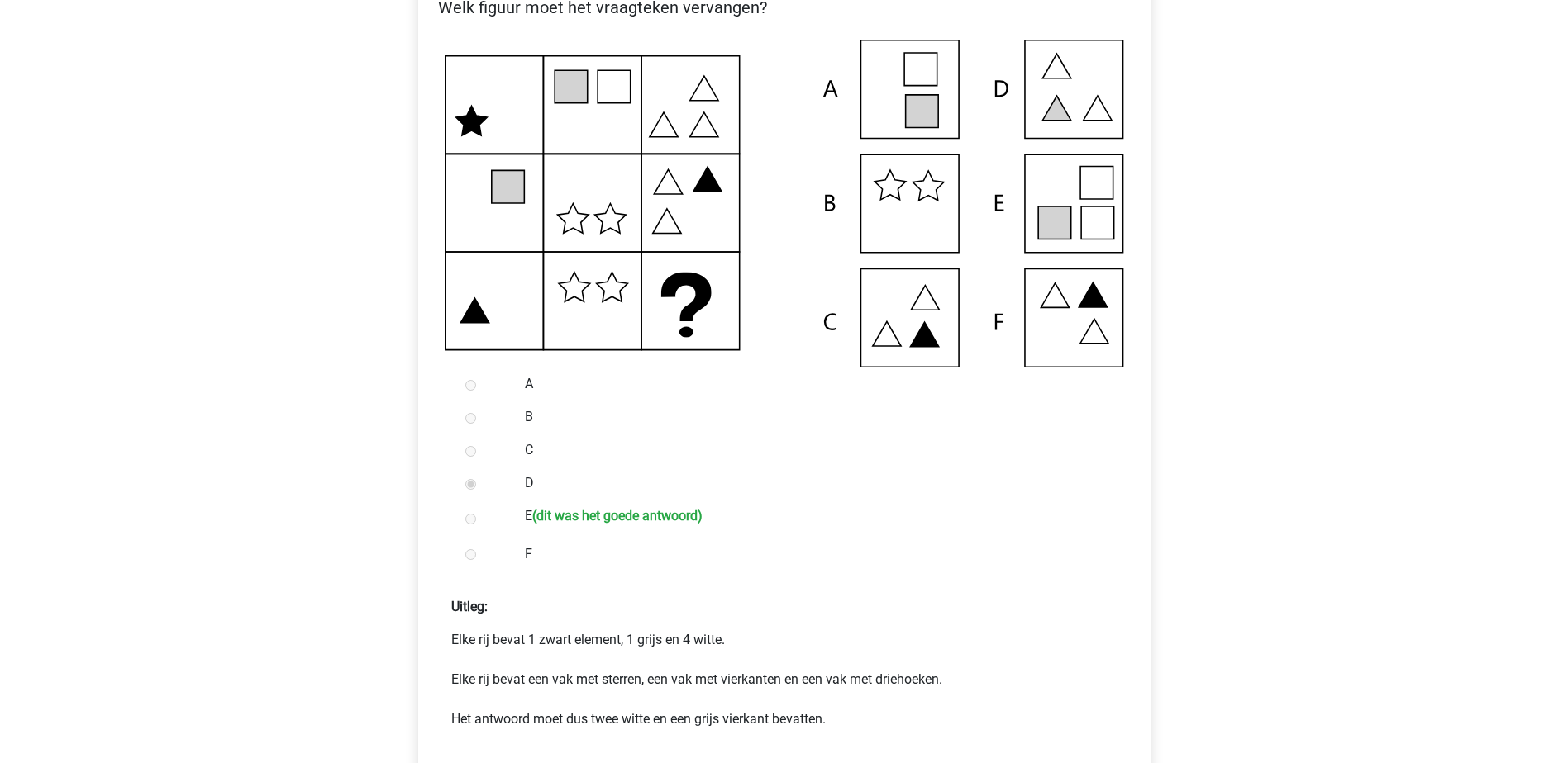
scroll to position [413, 0]
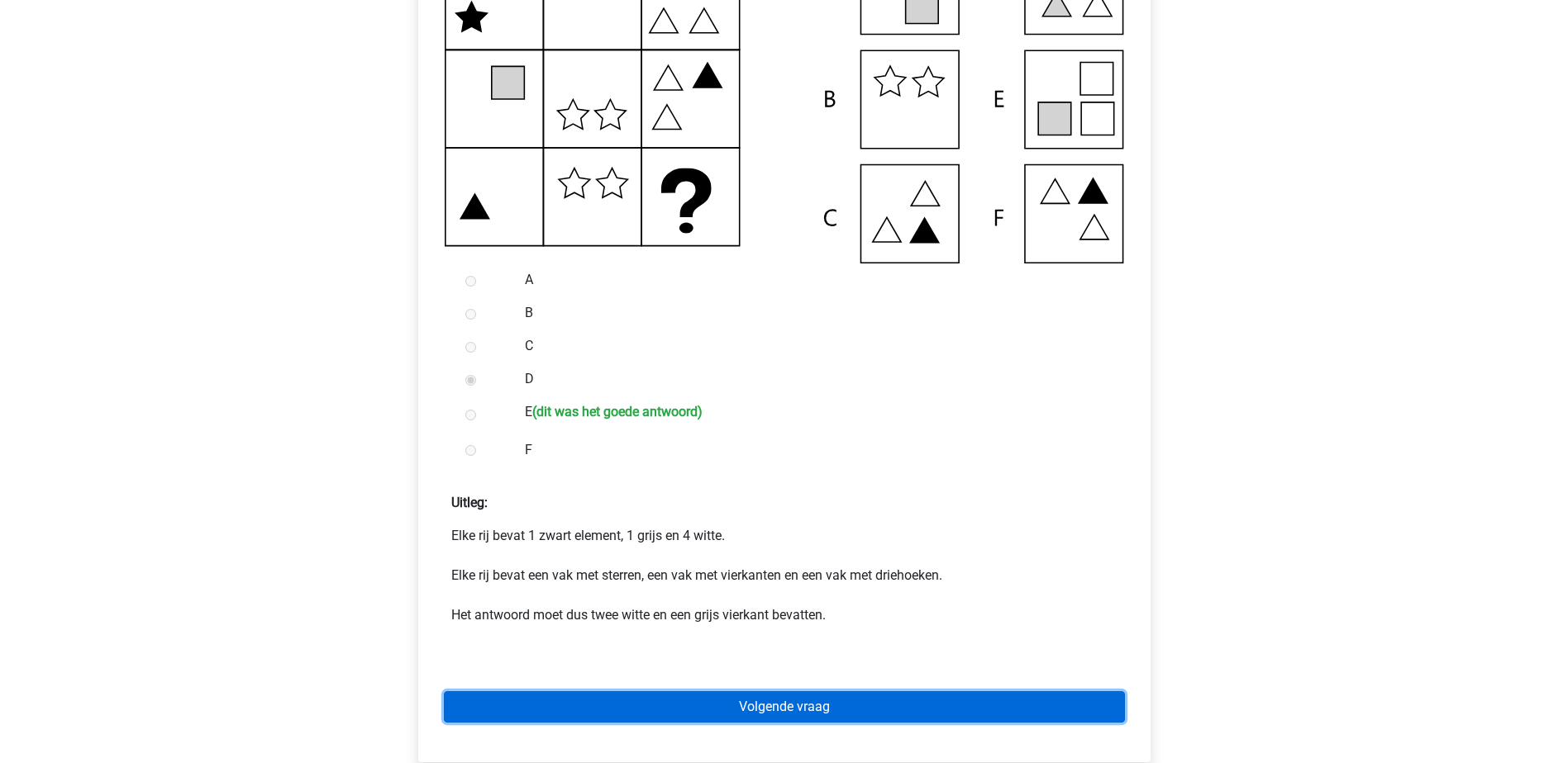
click at [696, 710] on link "Volgende vraag" at bounding box center [784, 707] width 681 height 32
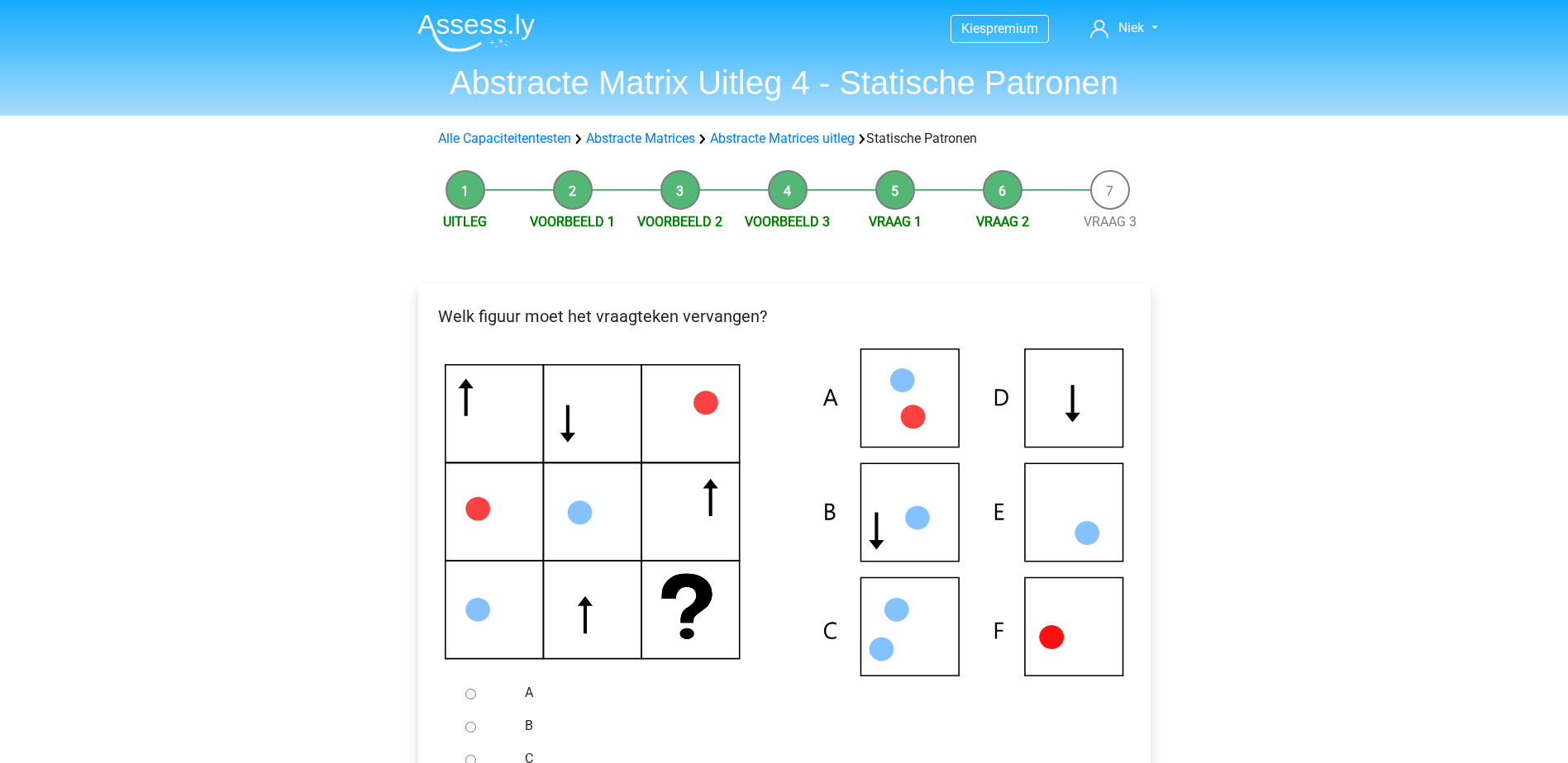
click at [1099, 517] on icon at bounding box center [784, 512] width 680 height 328
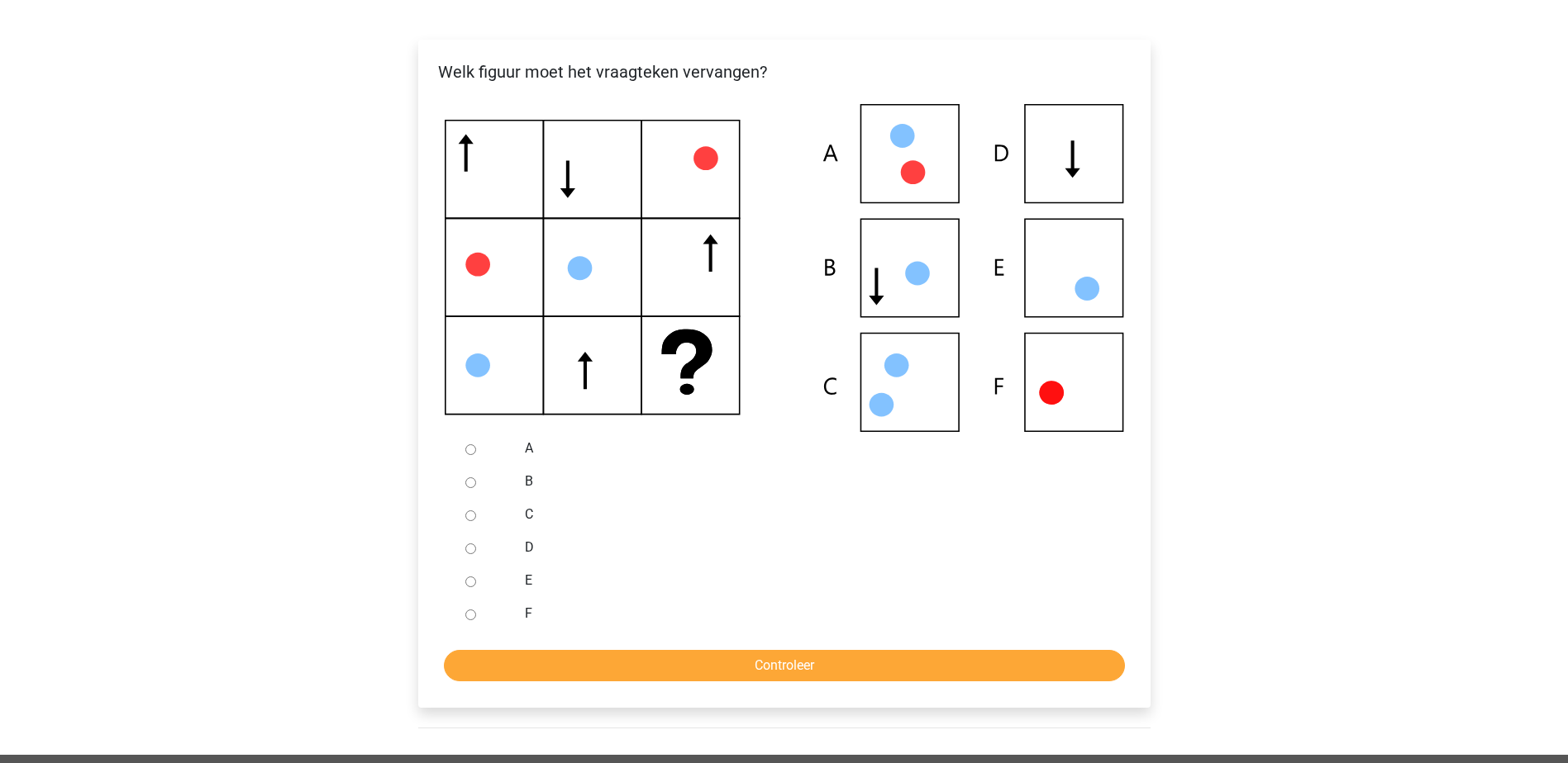
scroll to position [248, 0]
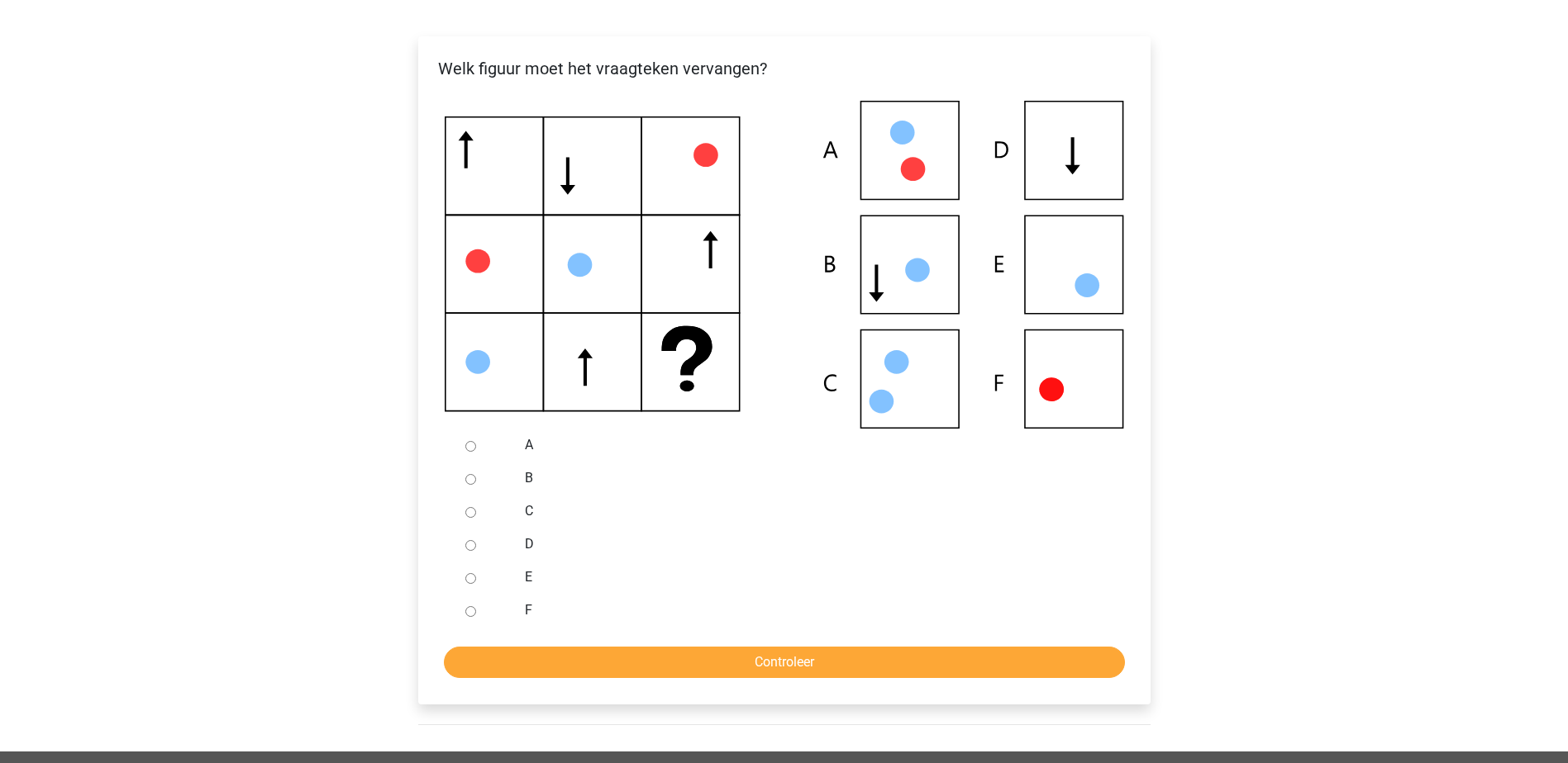
click at [478, 579] on div at bounding box center [485, 578] width 55 height 33
click at [728, 670] on input "Controleer" at bounding box center [784, 662] width 681 height 32
click at [471, 575] on input "E" at bounding box center [470, 578] width 11 height 11
radio input "true"
drag, startPoint x: 588, startPoint y: 664, endPoint x: 577, endPoint y: 660, distance: 11.7
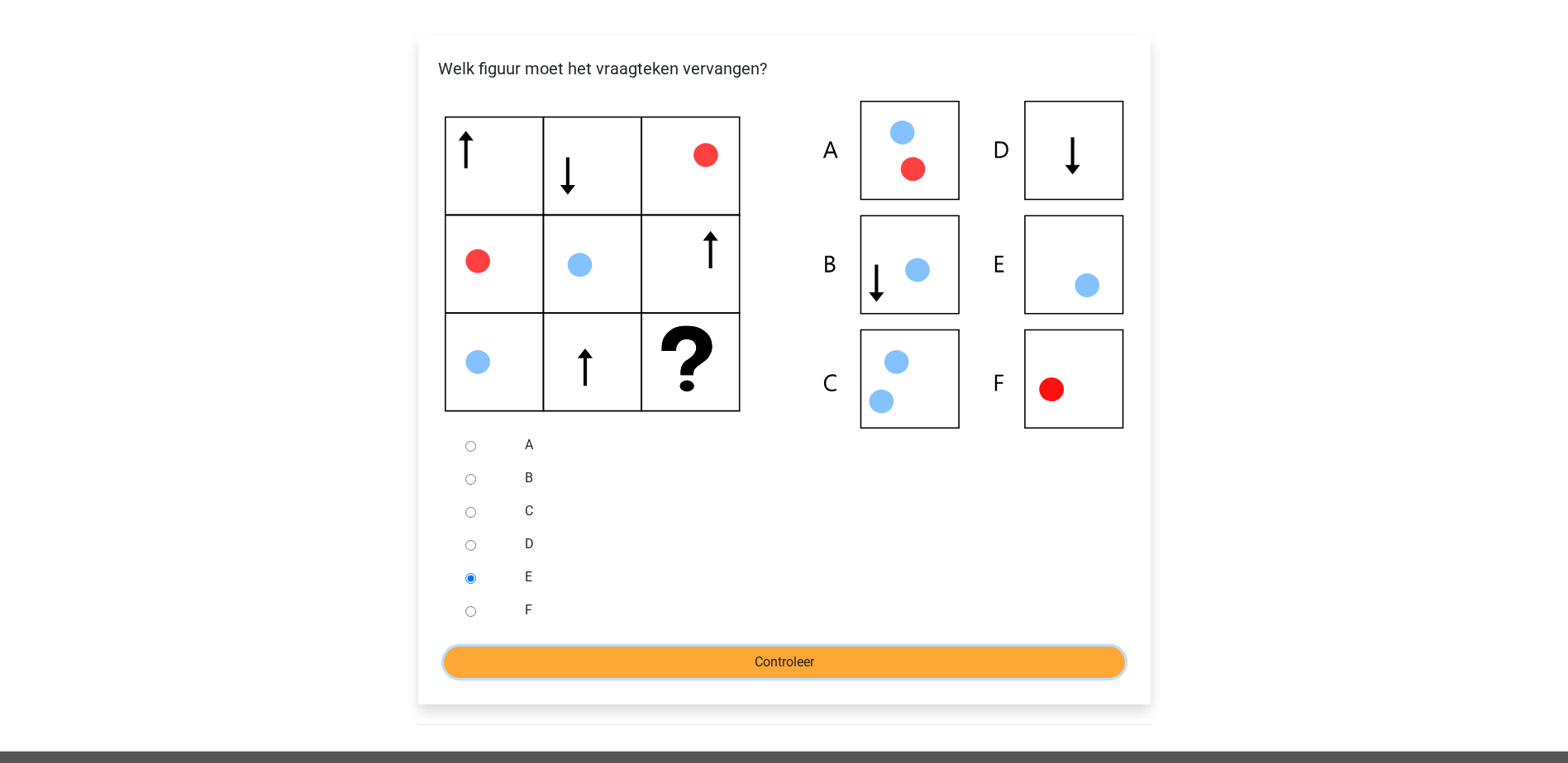
click at [585, 664] on input "Controleer" at bounding box center [784, 662] width 681 height 32
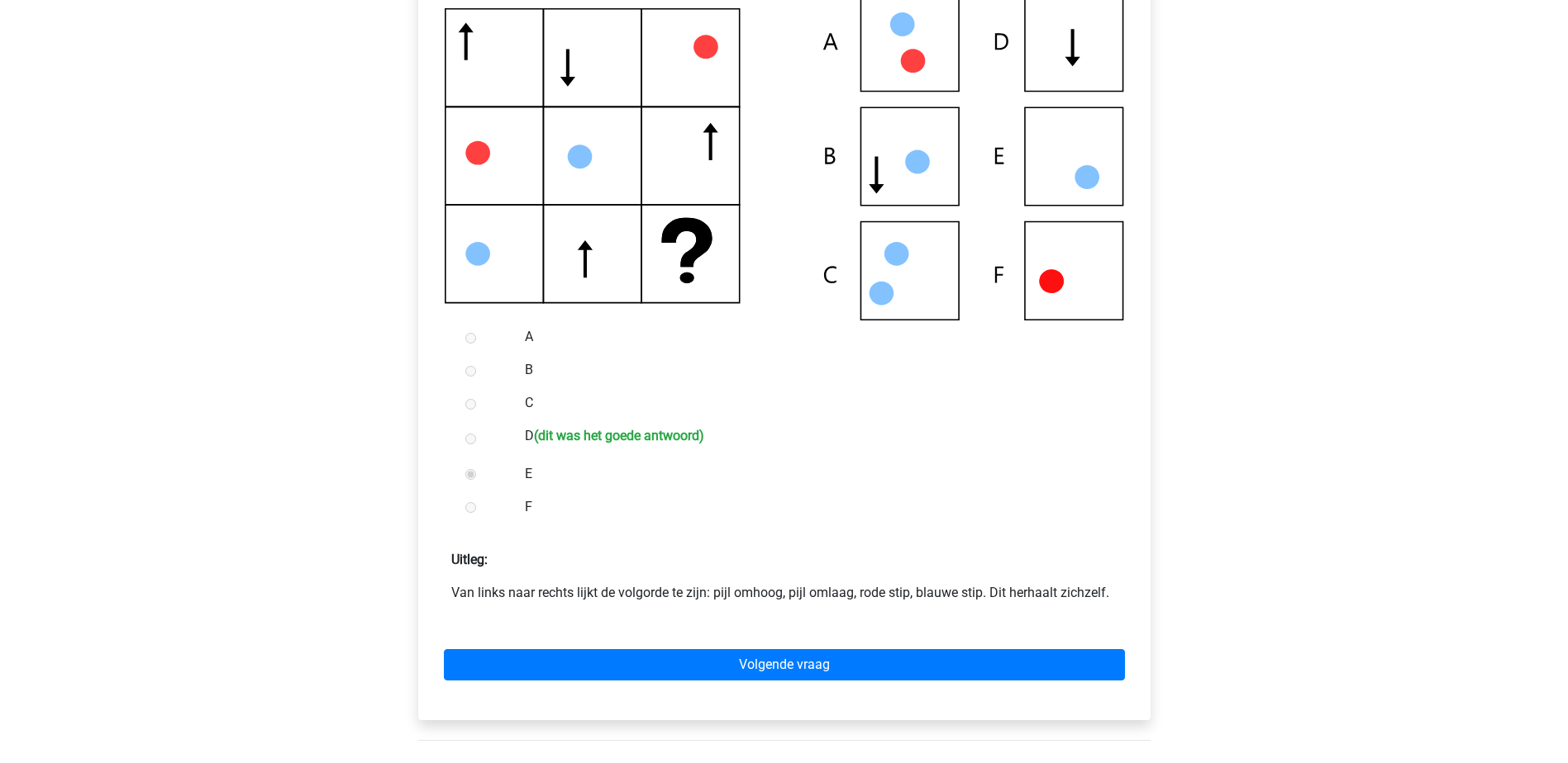
scroll to position [331, 0]
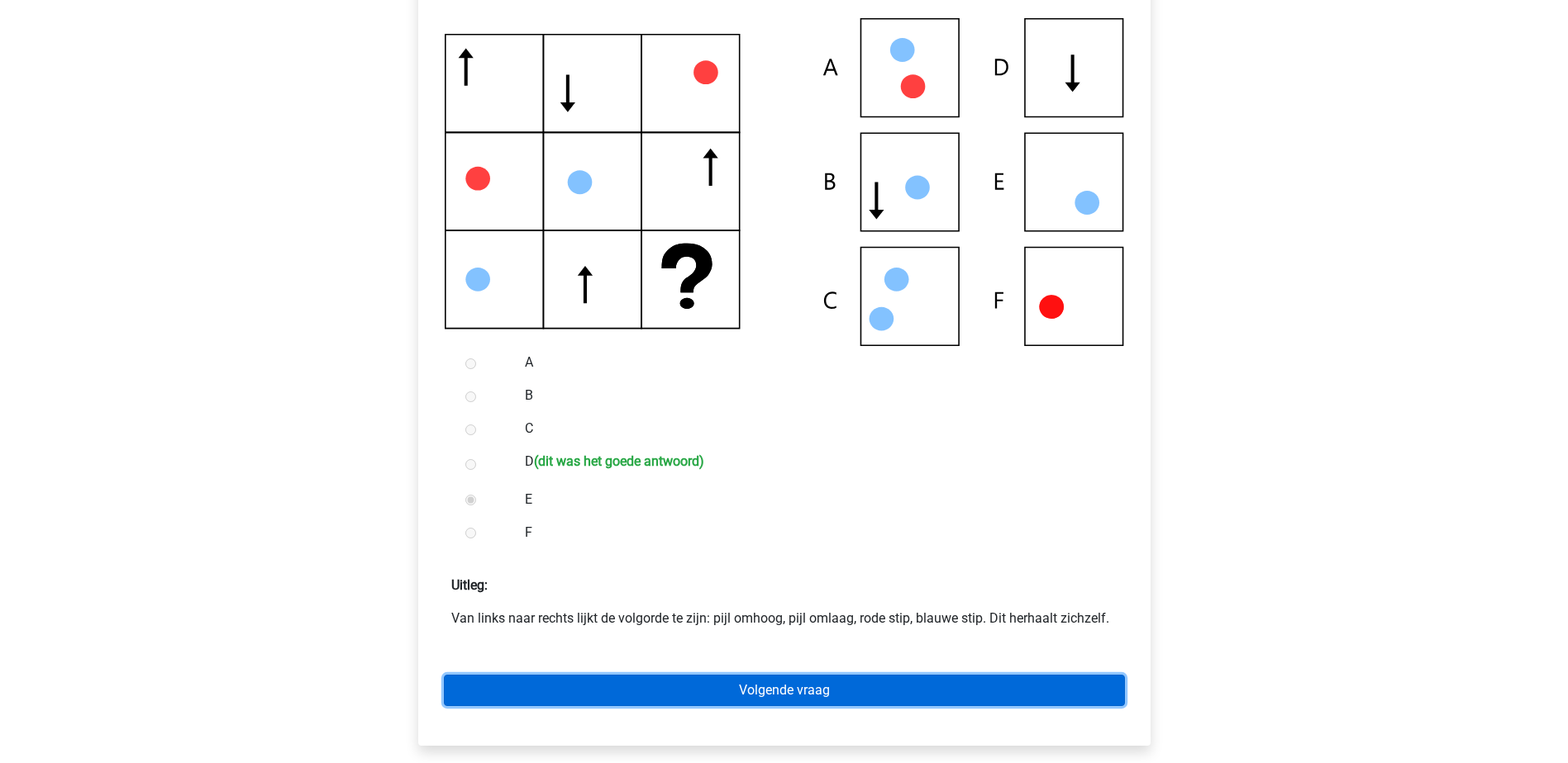
click at [912, 692] on link "Volgende vraag" at bounding box center [784, 690] width 681 height 32
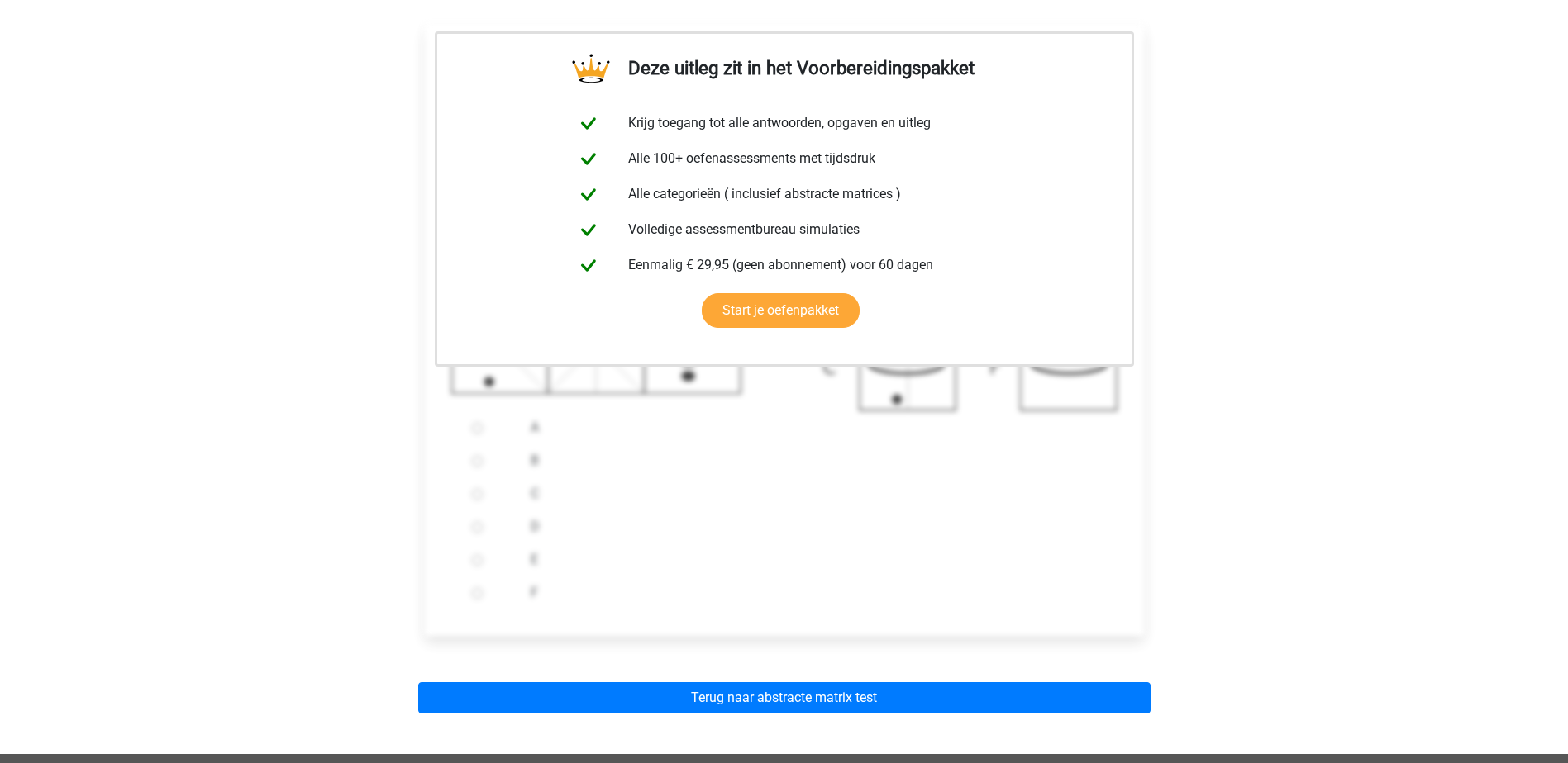
scroll to position [496, 0]
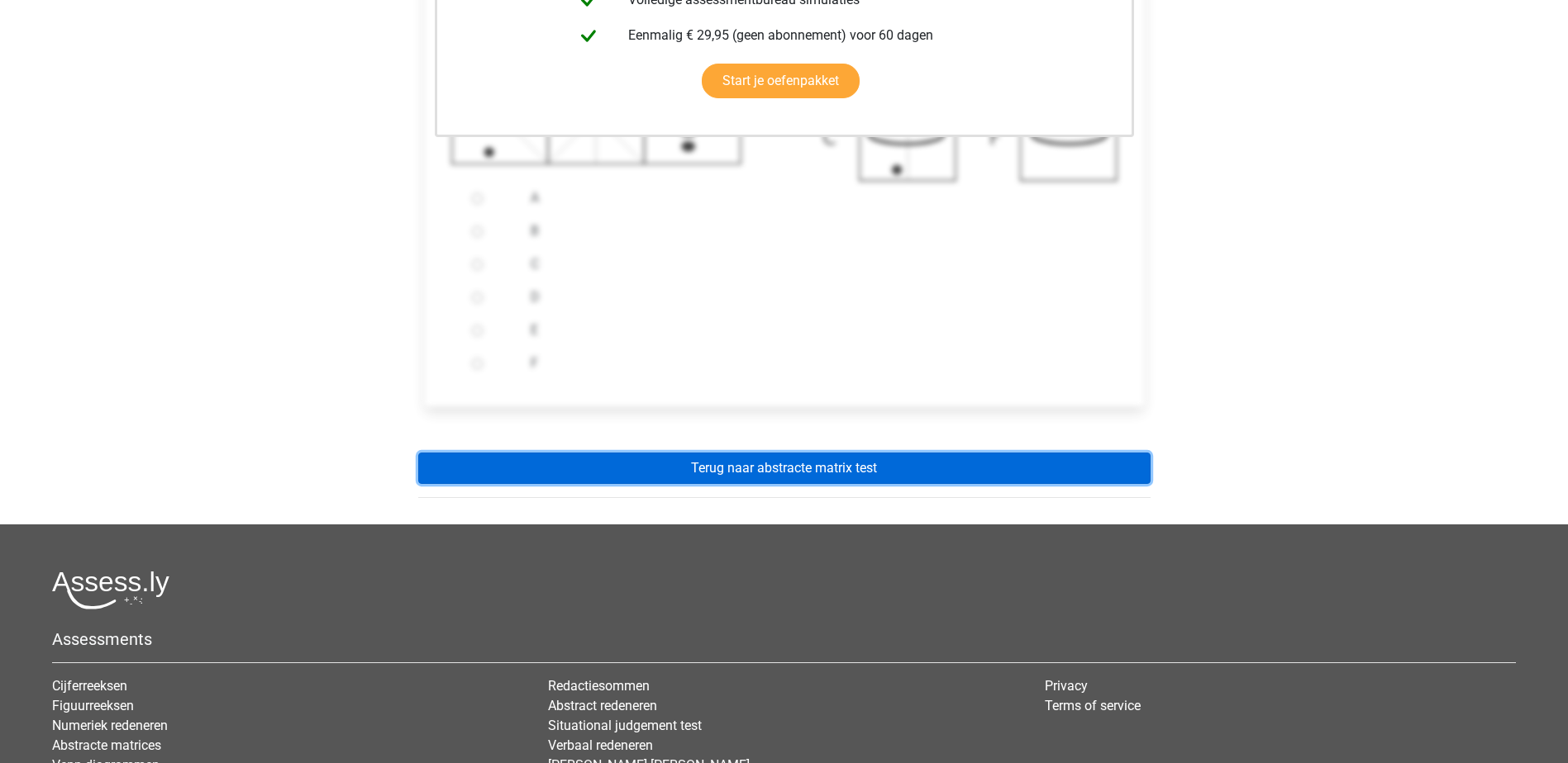
click at [870, 469] on link "Terug naar abstracte matrix test" at bounding box center [784, 468] width 733 height 32
